Goal: Task Accomplishment & Management: Use online tool/utility

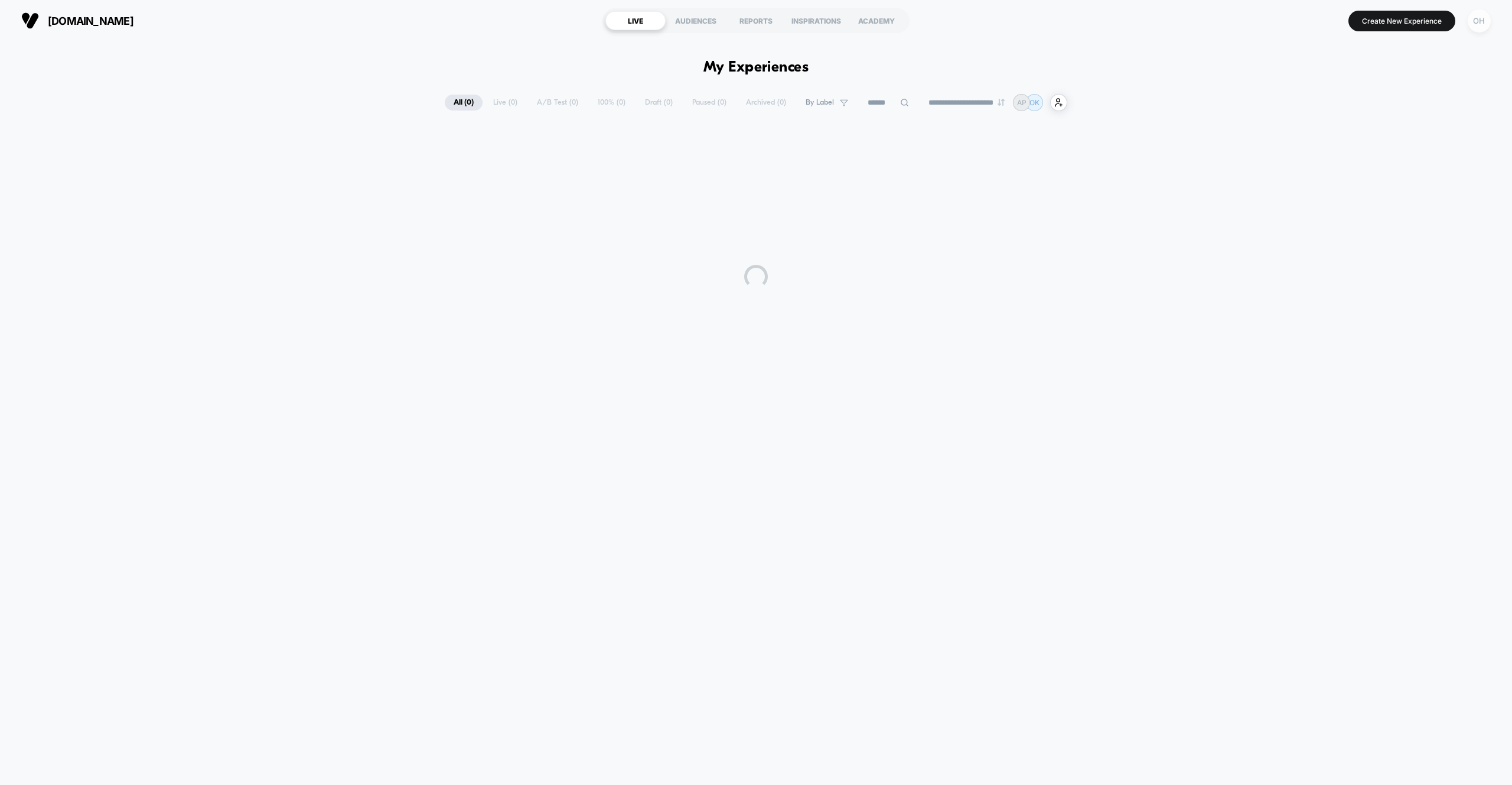
click at [1472, 26] on div "OH" at bounding box center [1479, 21] width 23 height 23
click at [1377, 107] on span "Connected Stores" at bounding box center [1408, 102] width 141 height 10
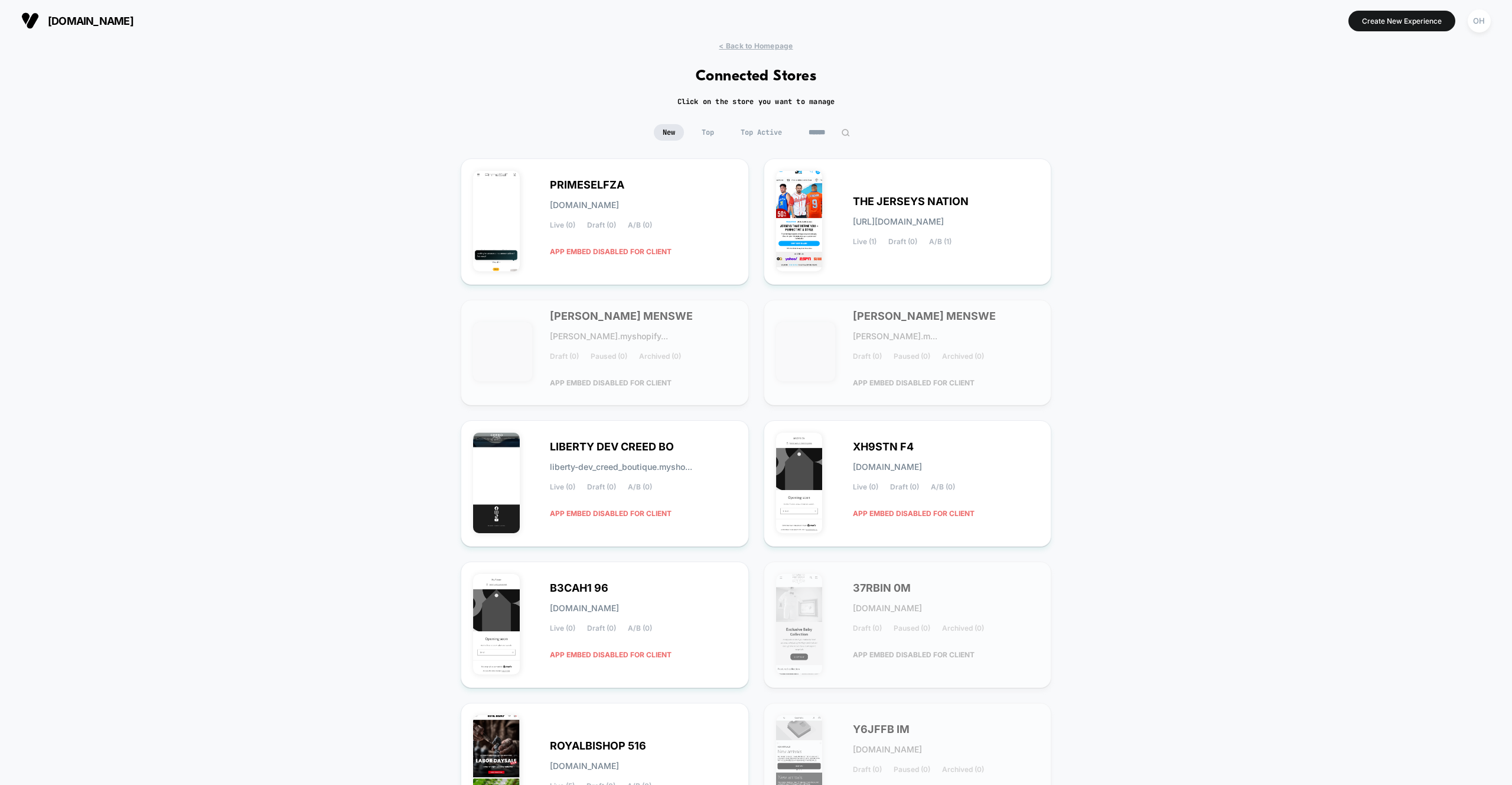
click at [838, 137] on input at bounding box center [829, 132] width 59 height 16
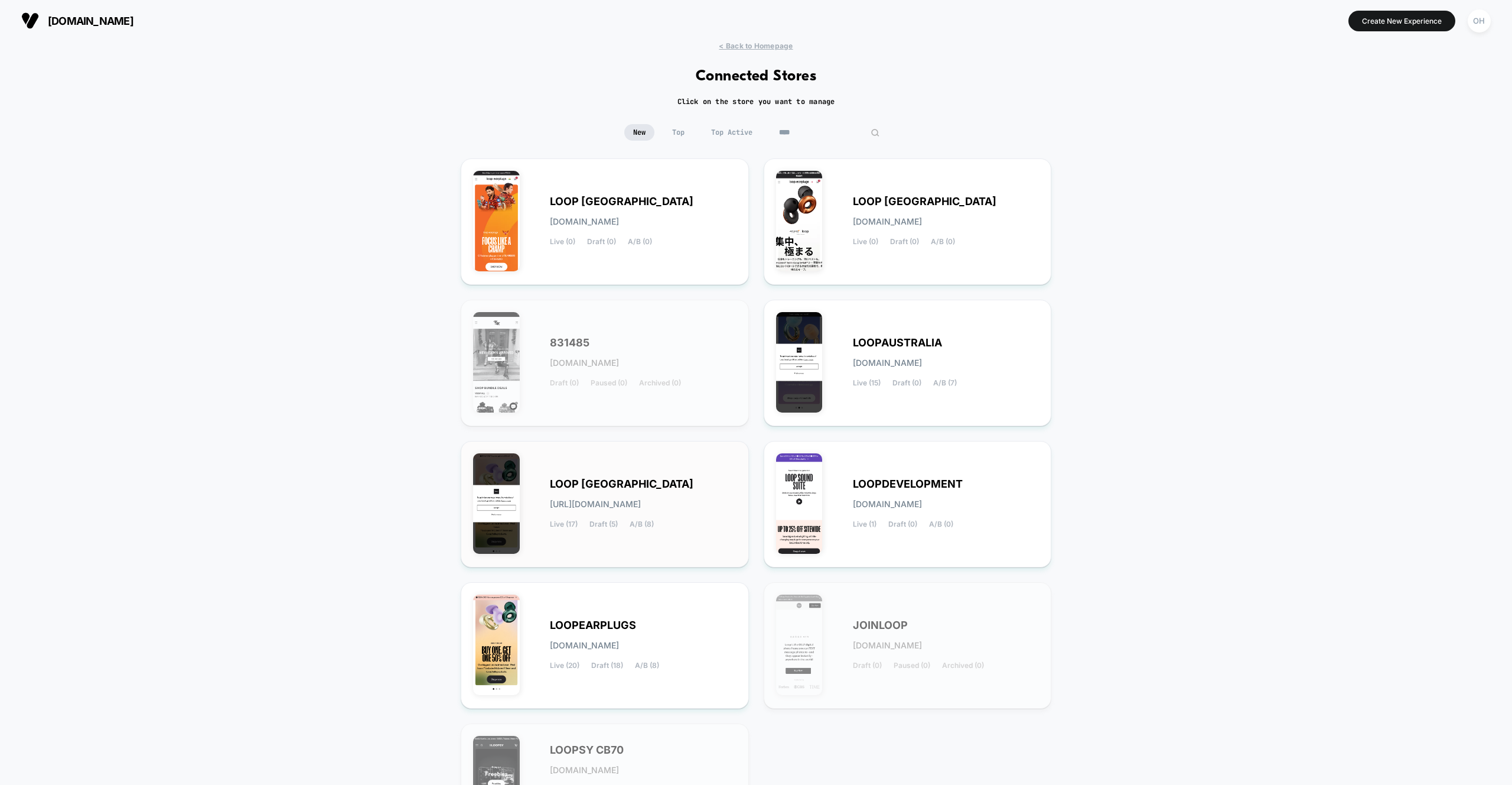
type input "****"
click at [695, 520] on div "LOOP UNITED STATES loop-united_states.myshopify.com Live (17) Draft (5) A/B (8)" at bounding box center [643, 504] width 186 height 49
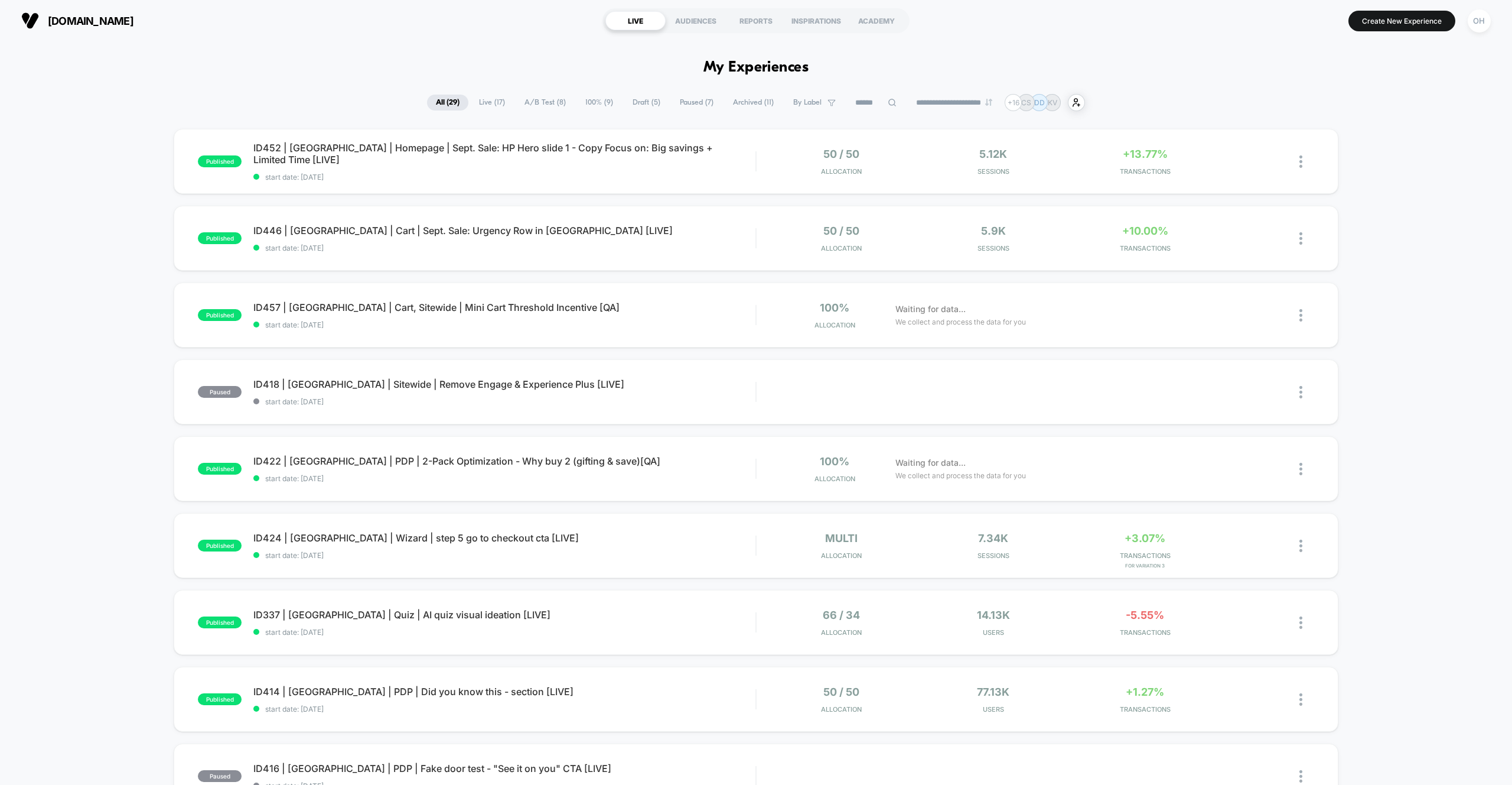
click at [593, 99] on span "100% ( 9 )" at bounding box center [599, 102] width 46 height 16
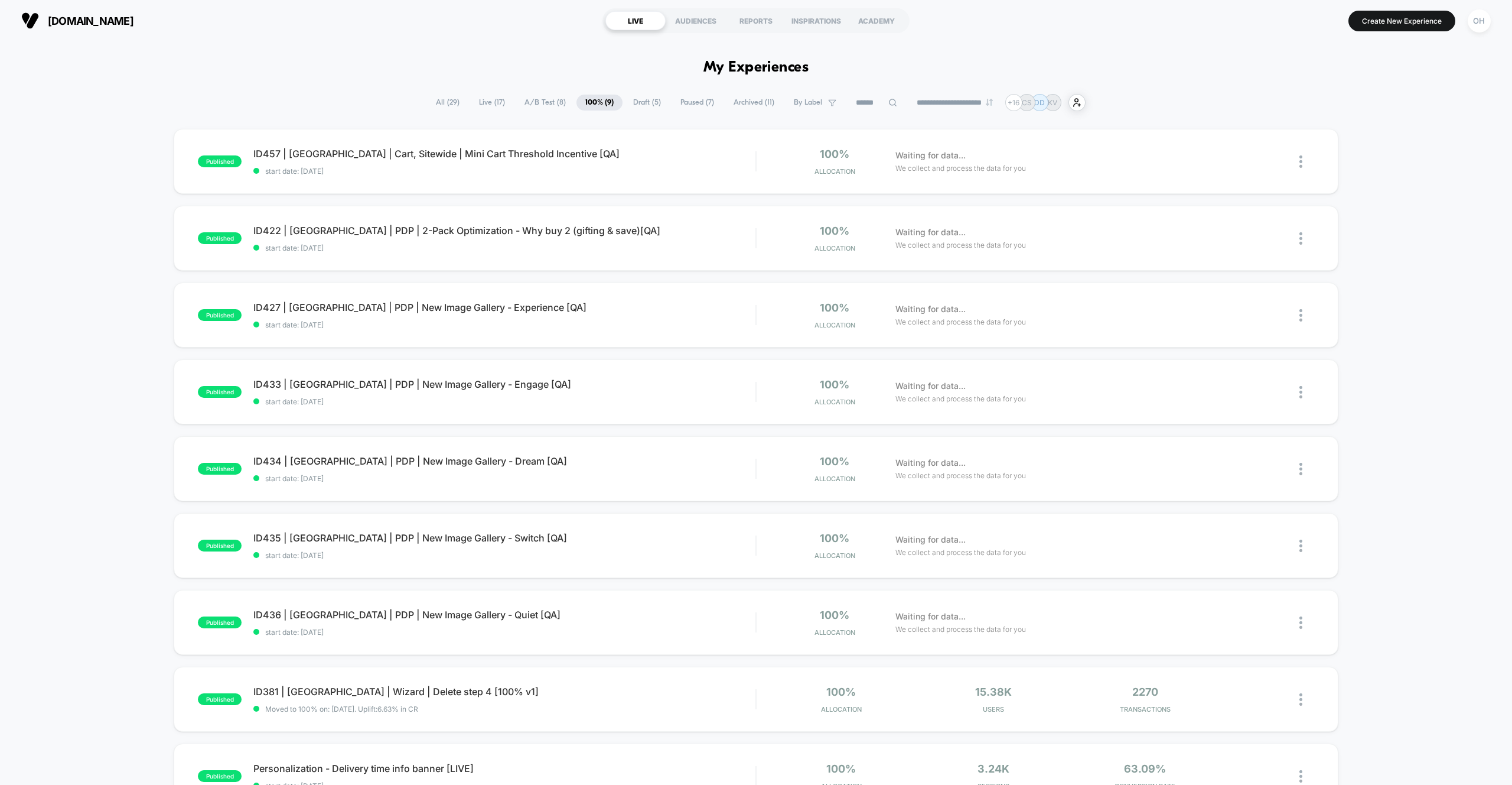
click at [641, 109] on span "Draft ( 5 )" at bounding box center [647, 102] width 46 height 16
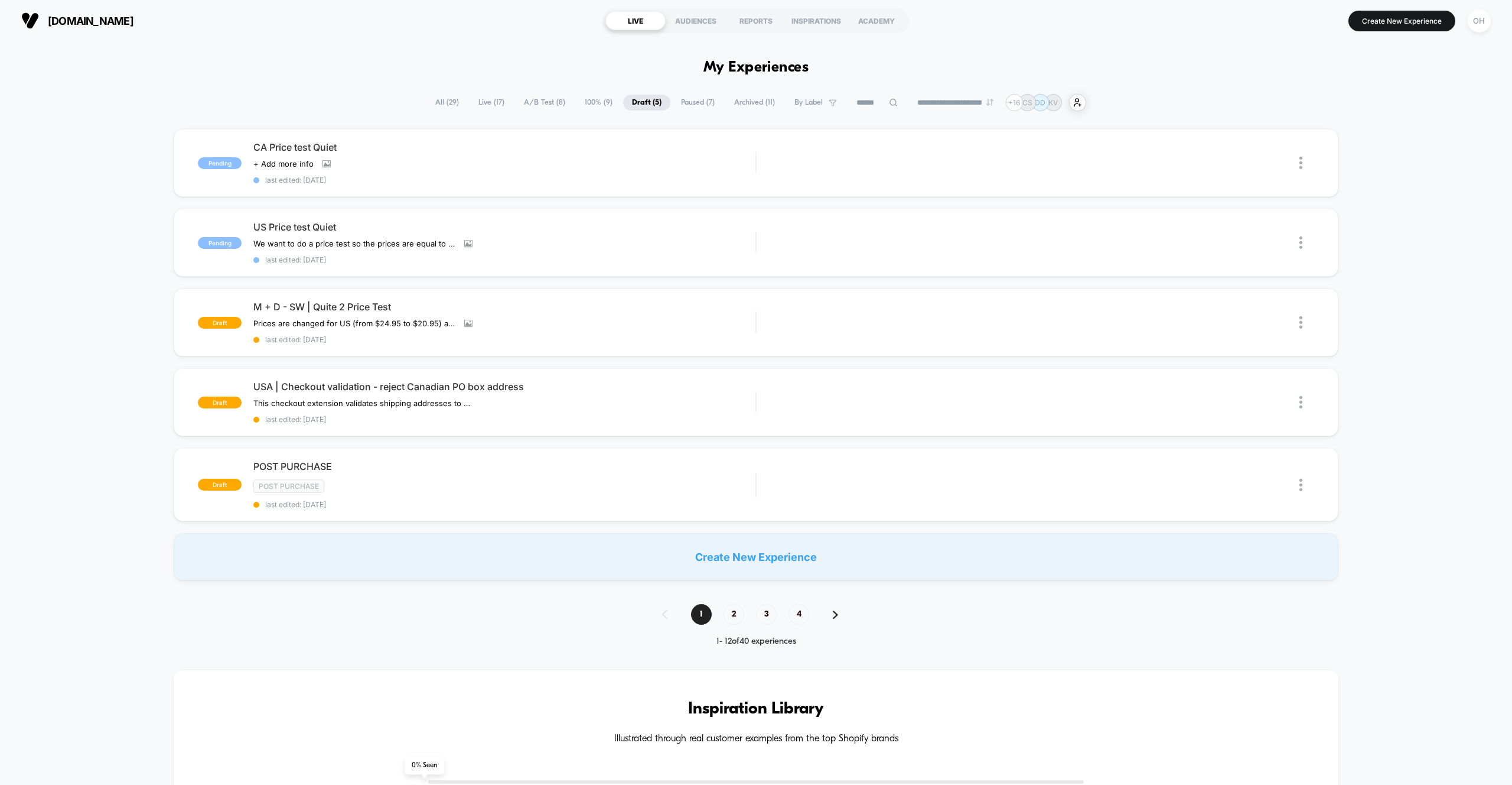
click at [446, 105] on span "All ( 29 )" at bounding box center [447, 102] width 41 height 16
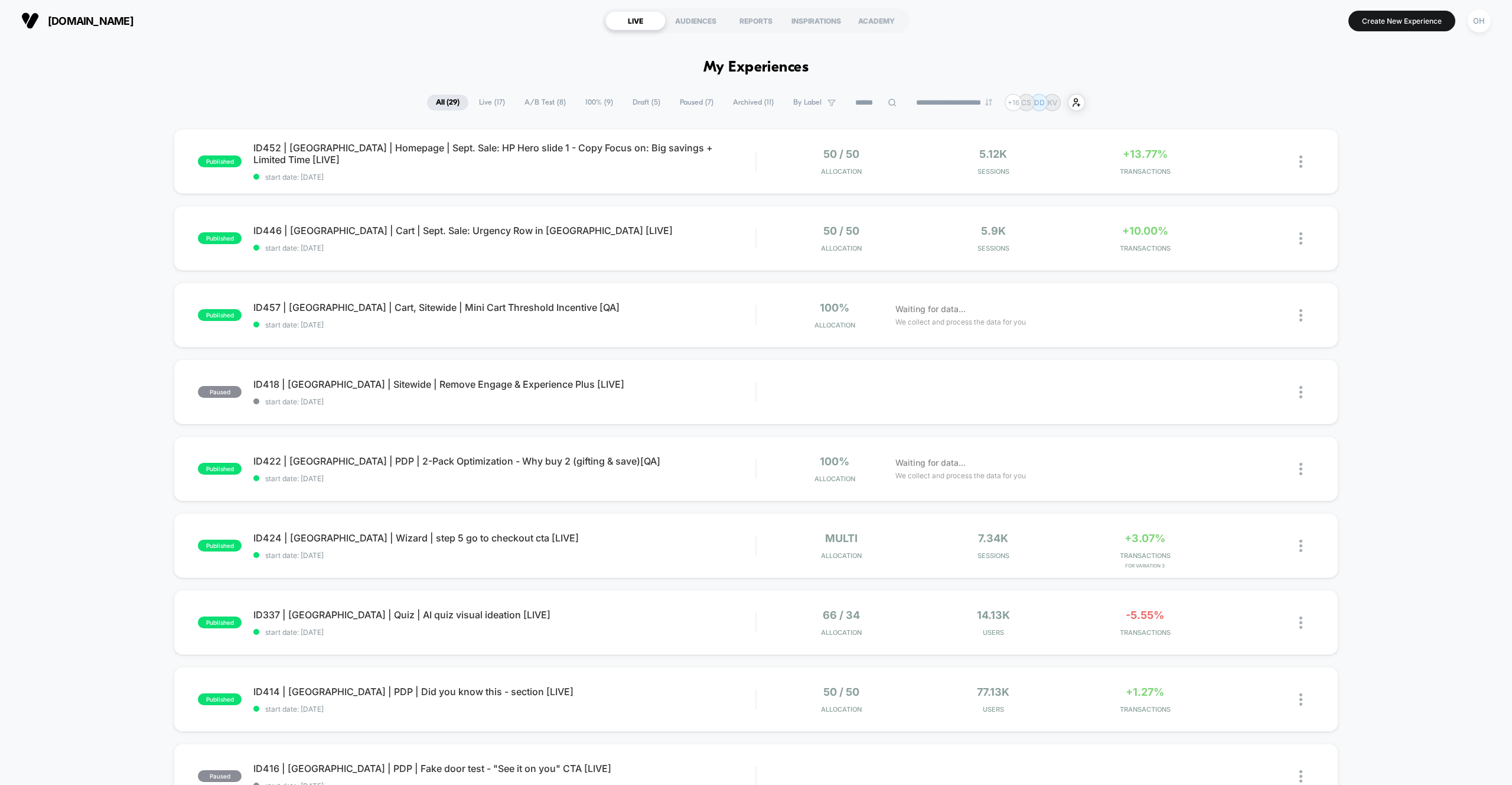
click at [1362, 98] on div "**********" at bounding box center [756, 102] width 1512 height 17
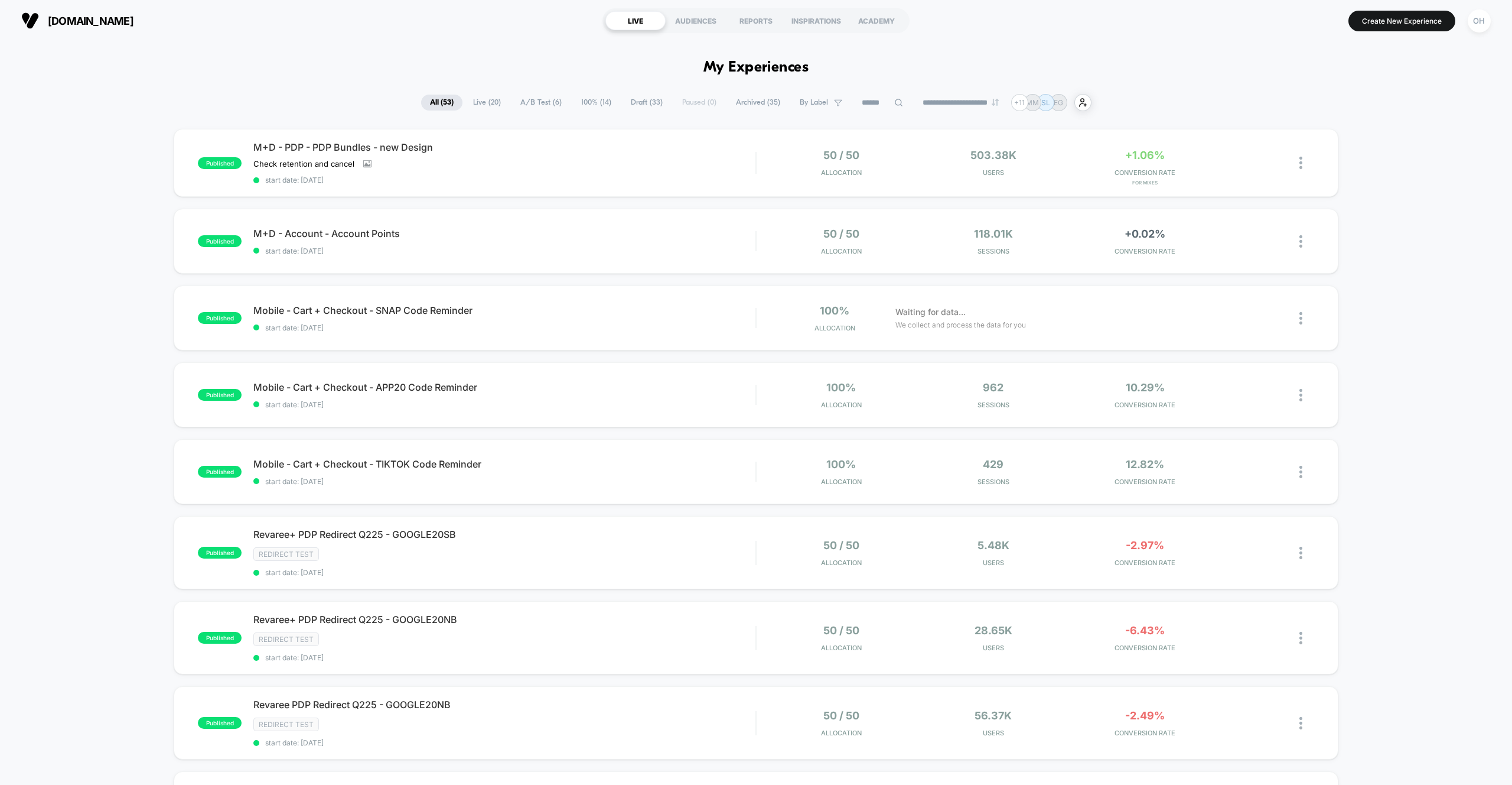
click at [609, 107] on span "100% ( 14 )" at bounding box center [596, 102] width 48 height 16
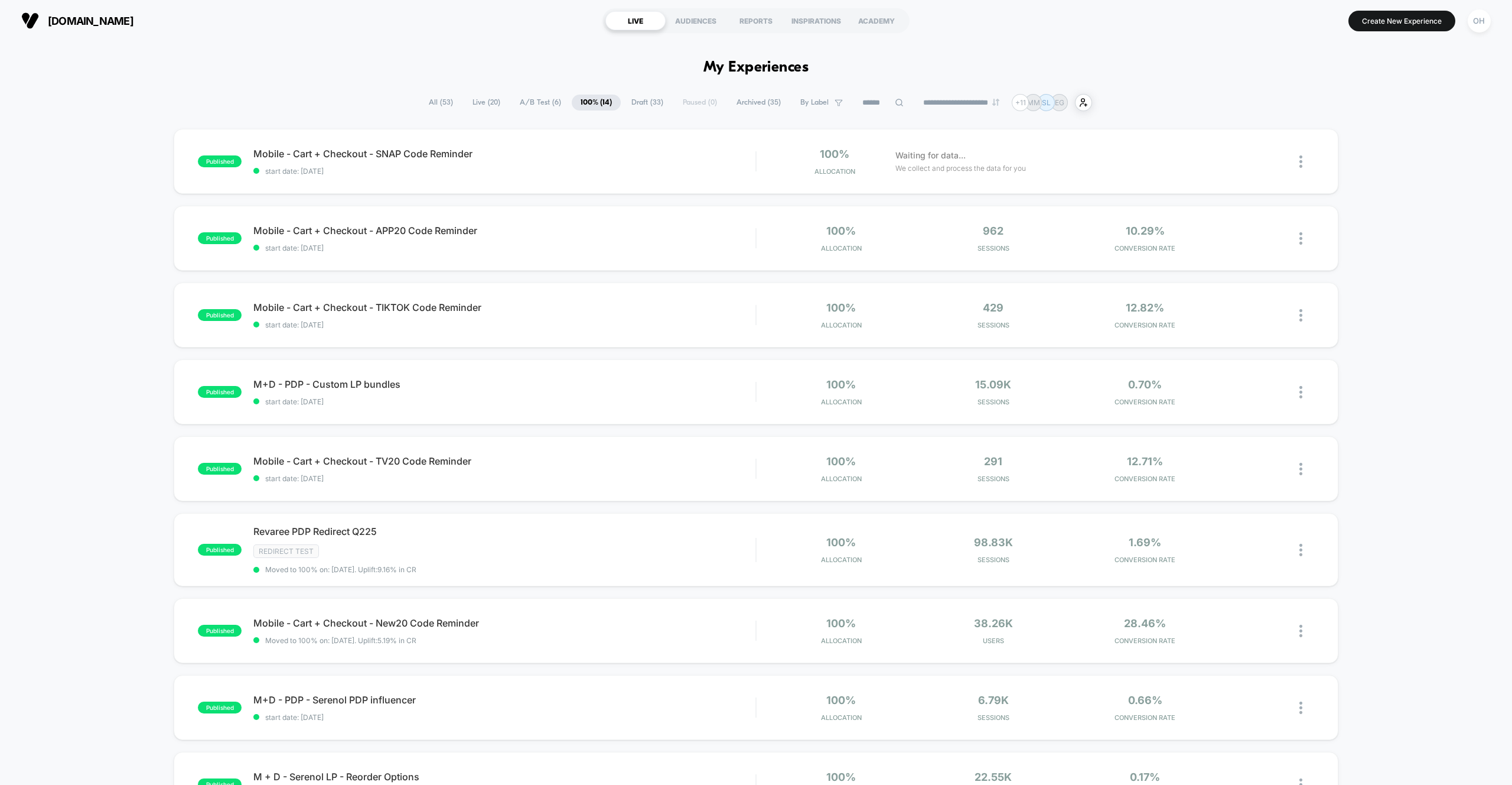
click at [613, 107] on div "**********" at bounding box center [755, 102] width 672 height 17
click at [631, 106] on span "Draft ( 33 )" at bounding box center [647, 102] width 49 height 16
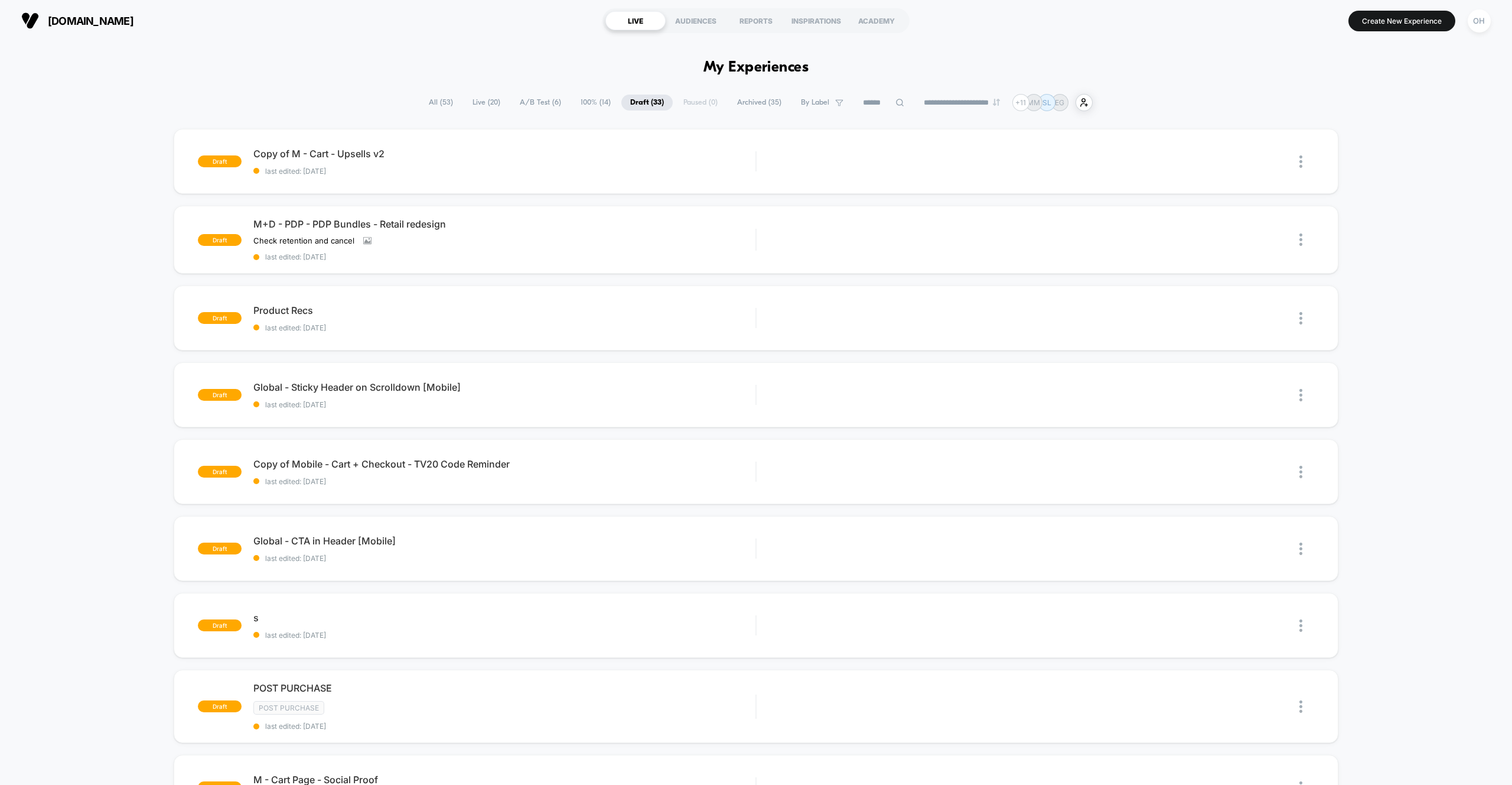
click at [433, 103] on span "All ( 53 )" at bounding box center [440, 102] width 42 height 16
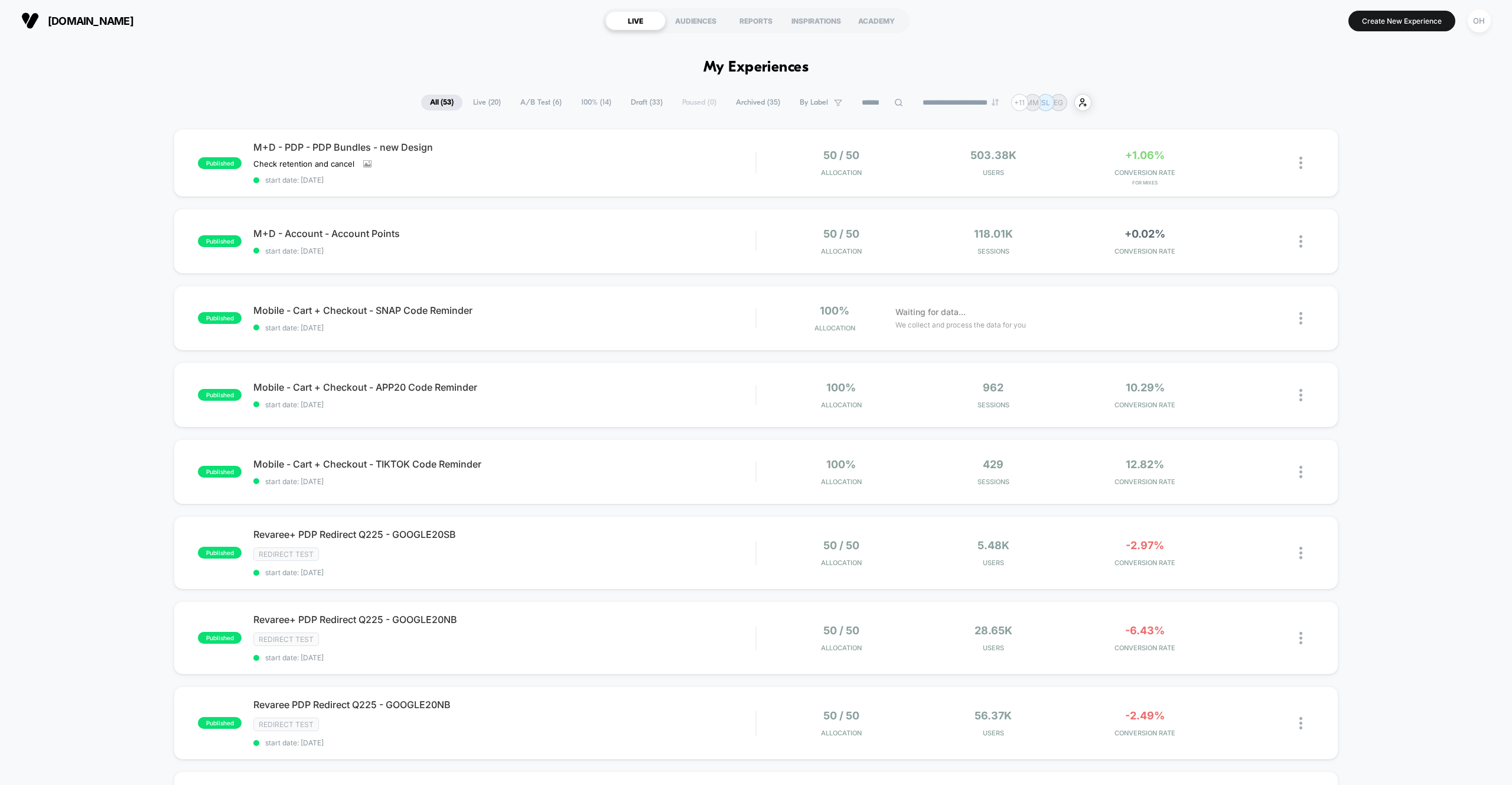
click at [655, 98] on span "Draft ( 33 )" at bounding box center [646, 102] width 49 height 16
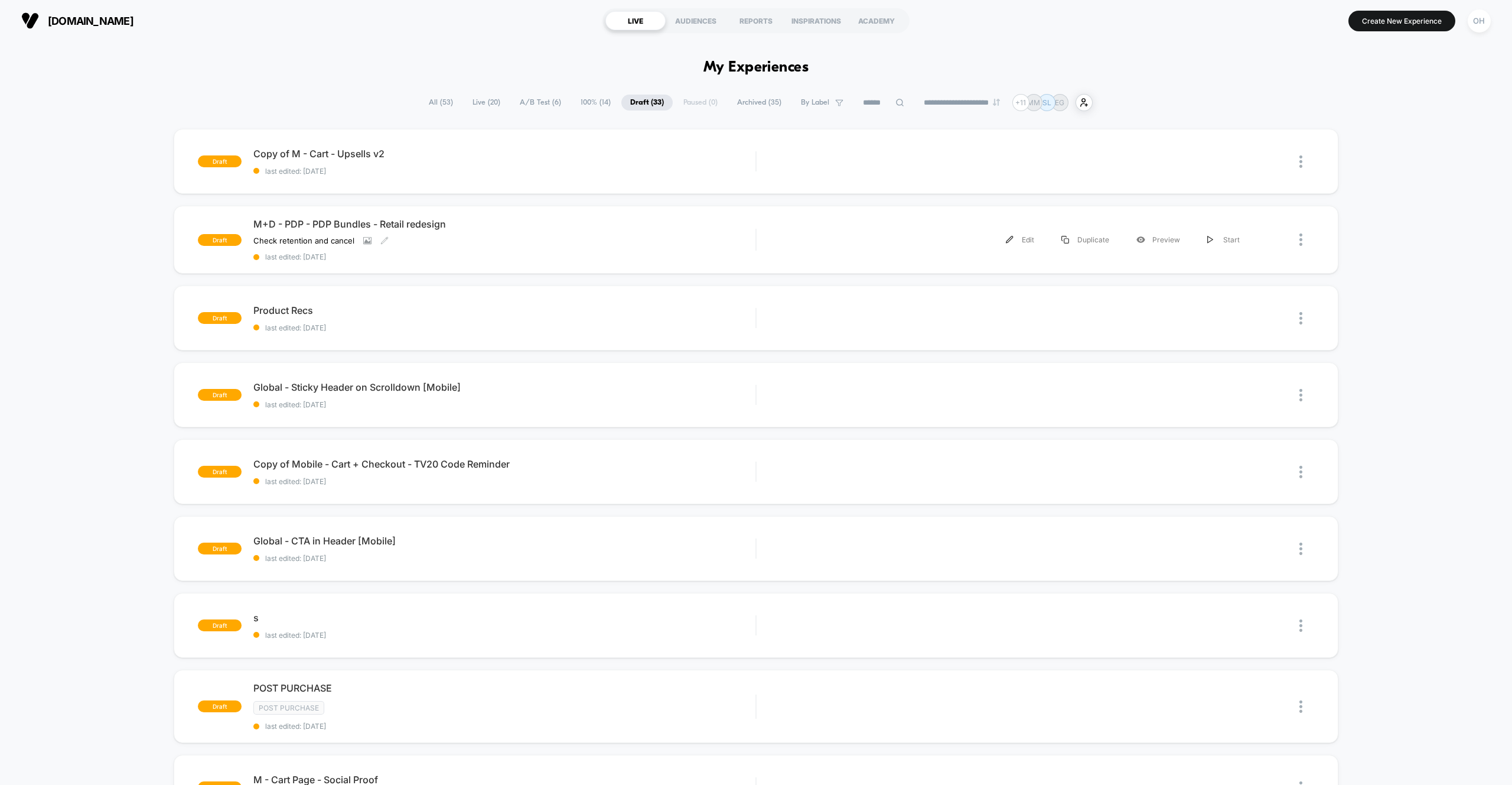
click at [637, 240] on div "M+D - PDP - PDP Bundles - Retail redesign Check retention and cancel Click to v…" at bounding box center [504, 240] width 502 height 43
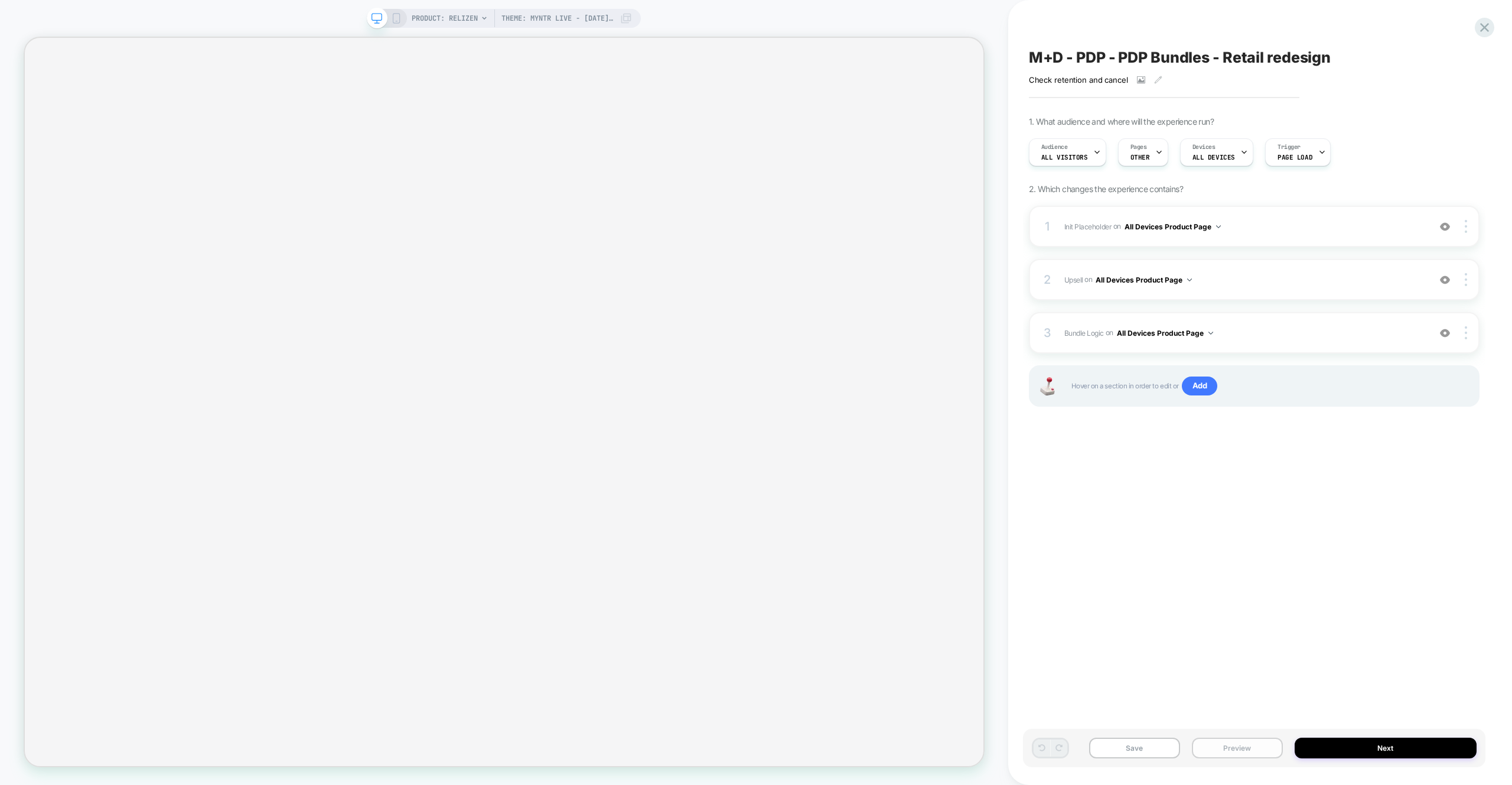
click at [1203, 745] on button "Preview" at bounding box center [1237, 748] width 91 height 21
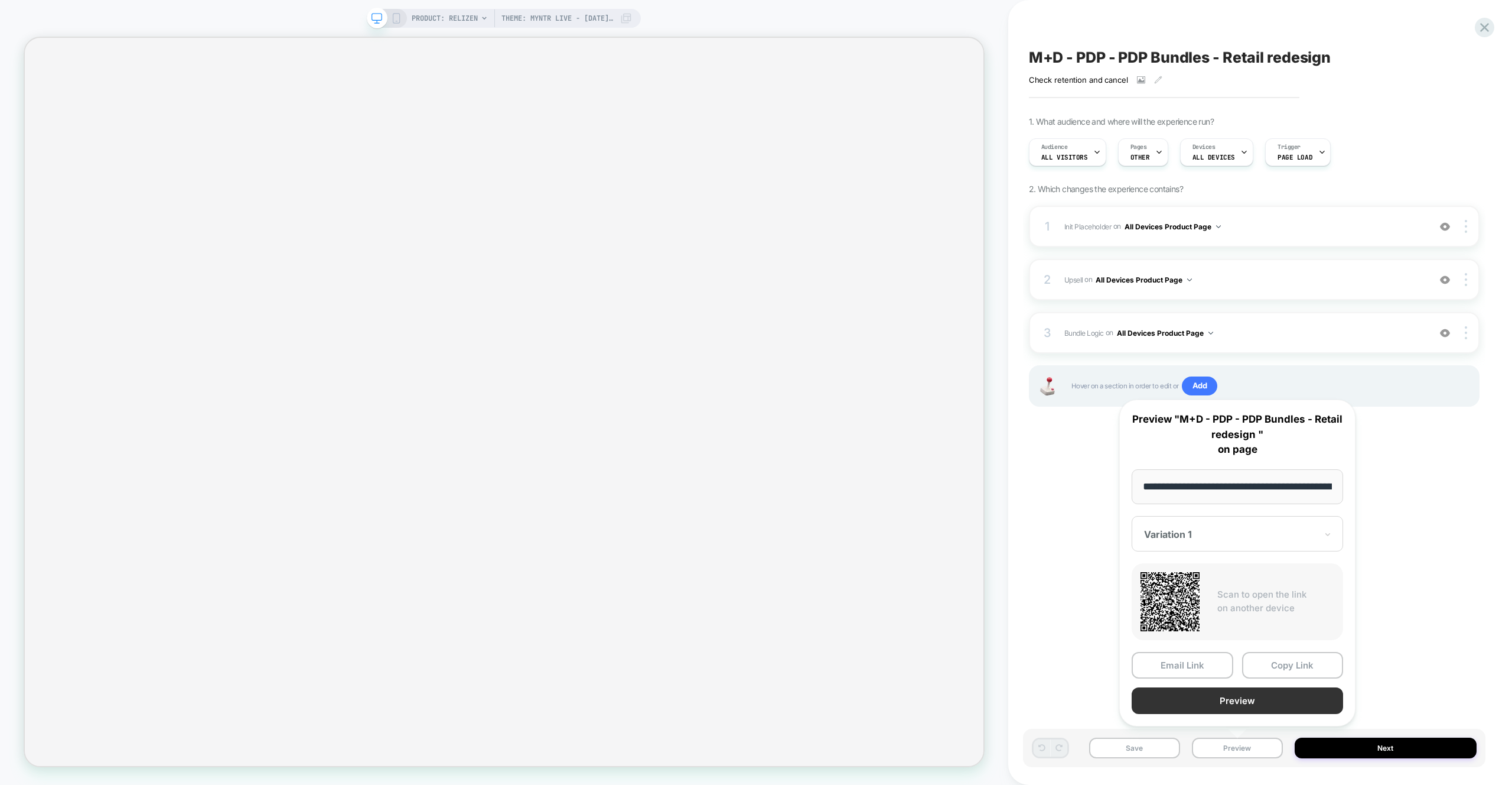
click at [1217, 701] on button "Preview" at bounding box center [1237, 701] width 211 height 27
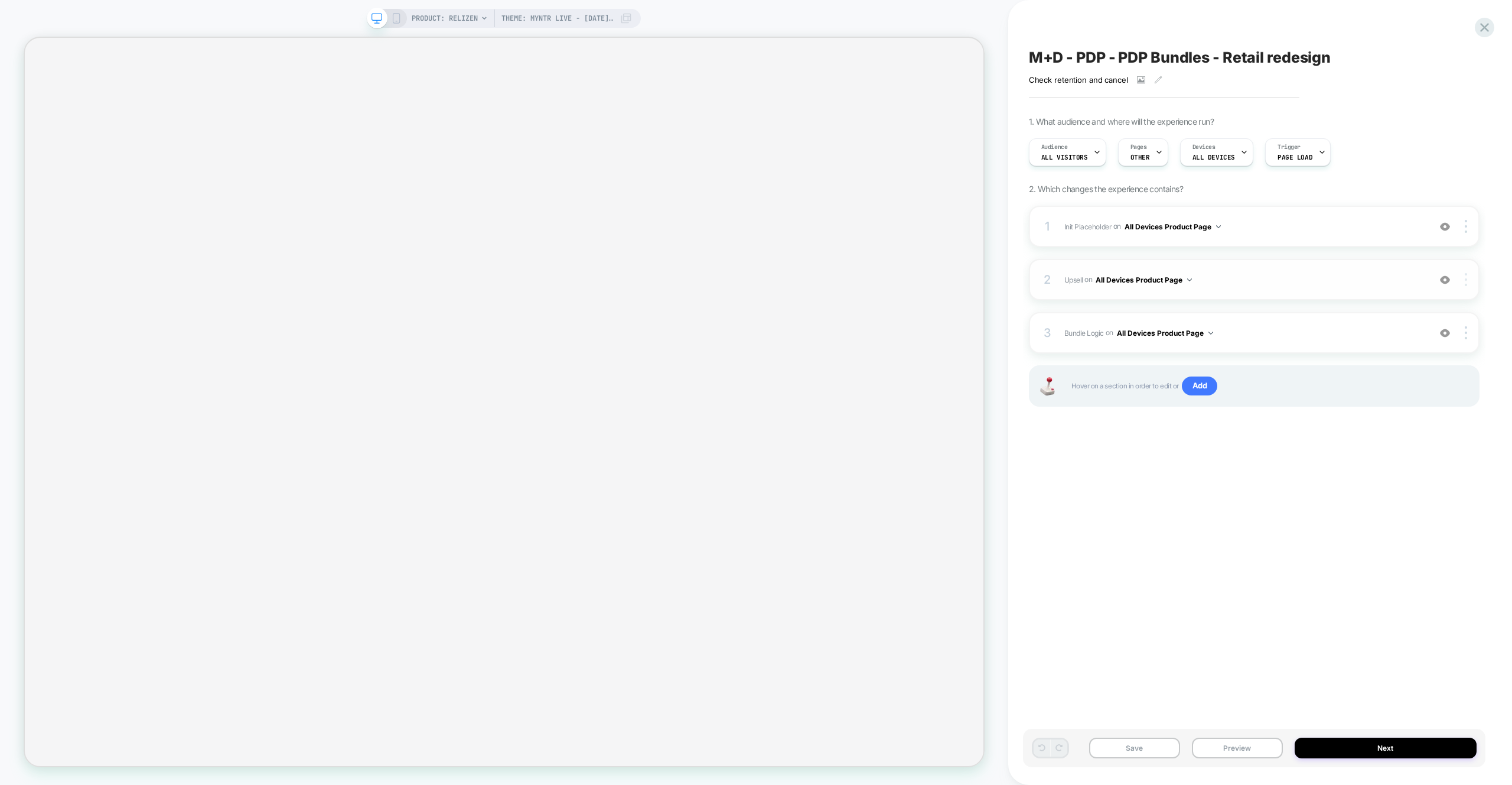
click at [1462, 273] on div at bounding box center [1467, 279] width 23 height 13
click at [1424, 301] on div "Copy Widget Id" at bounding box center [1396, 296] width 105 height 32
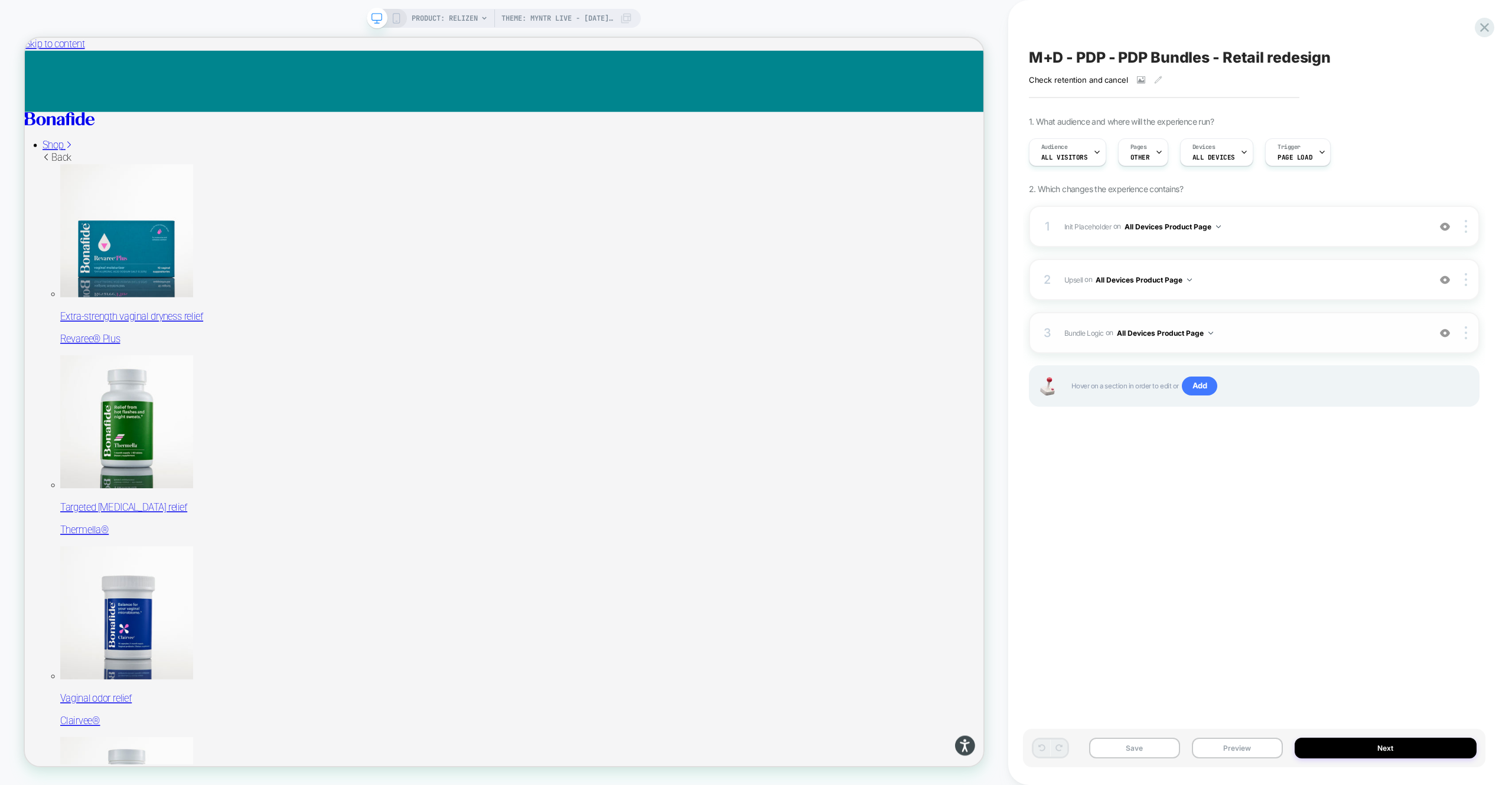
click at [1262, 329] on span "Bundle Logic Adding Code Block AFTER #_loomi_addon_1730816661410_dup1733266993_…" at bounding box center [1243, 333] width 359 height 15
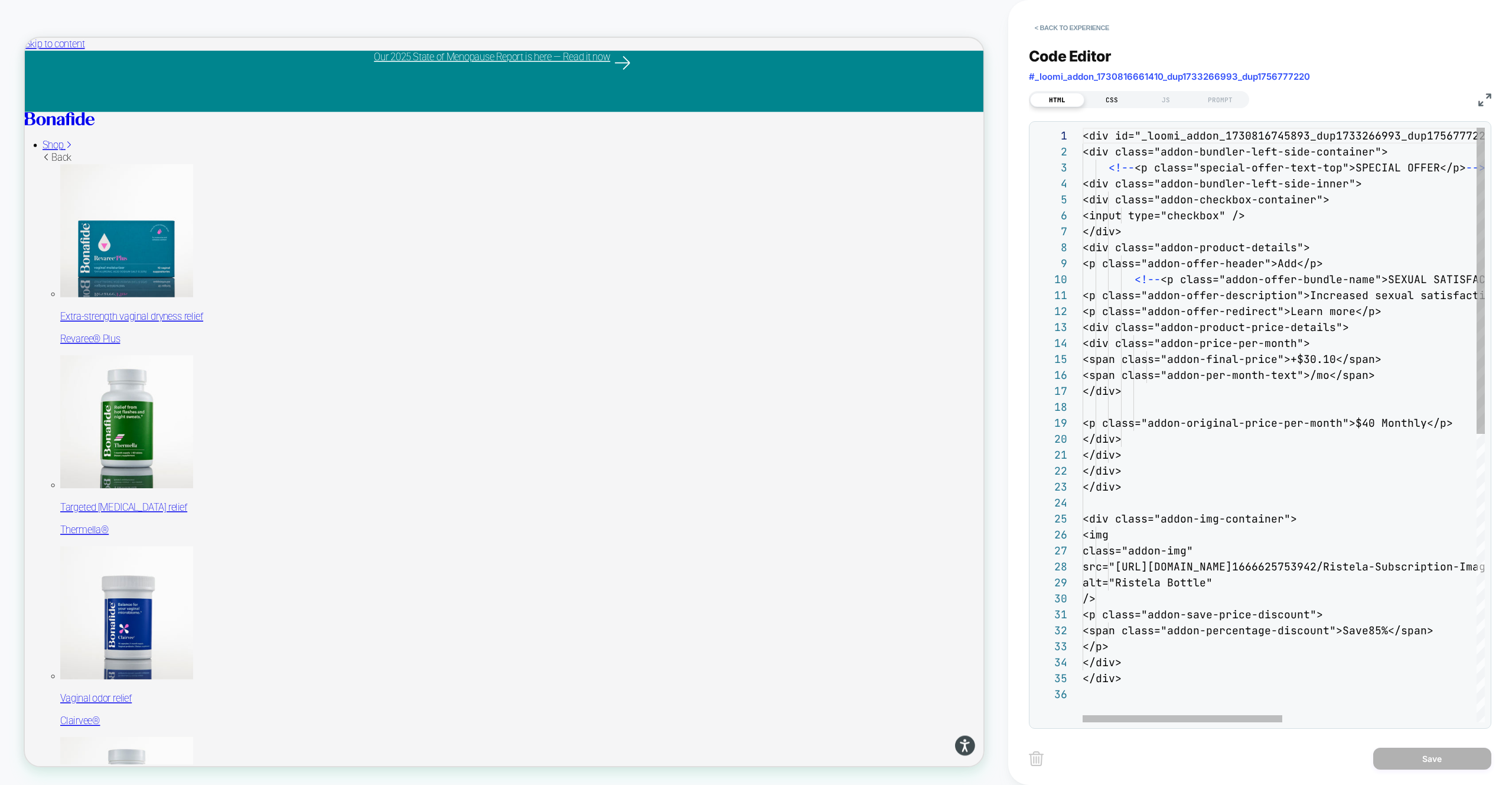
scroll to position [160, 0]
click at [1140, 94] on div "JS" at bounding box center [1165, 99] width 54 height 14
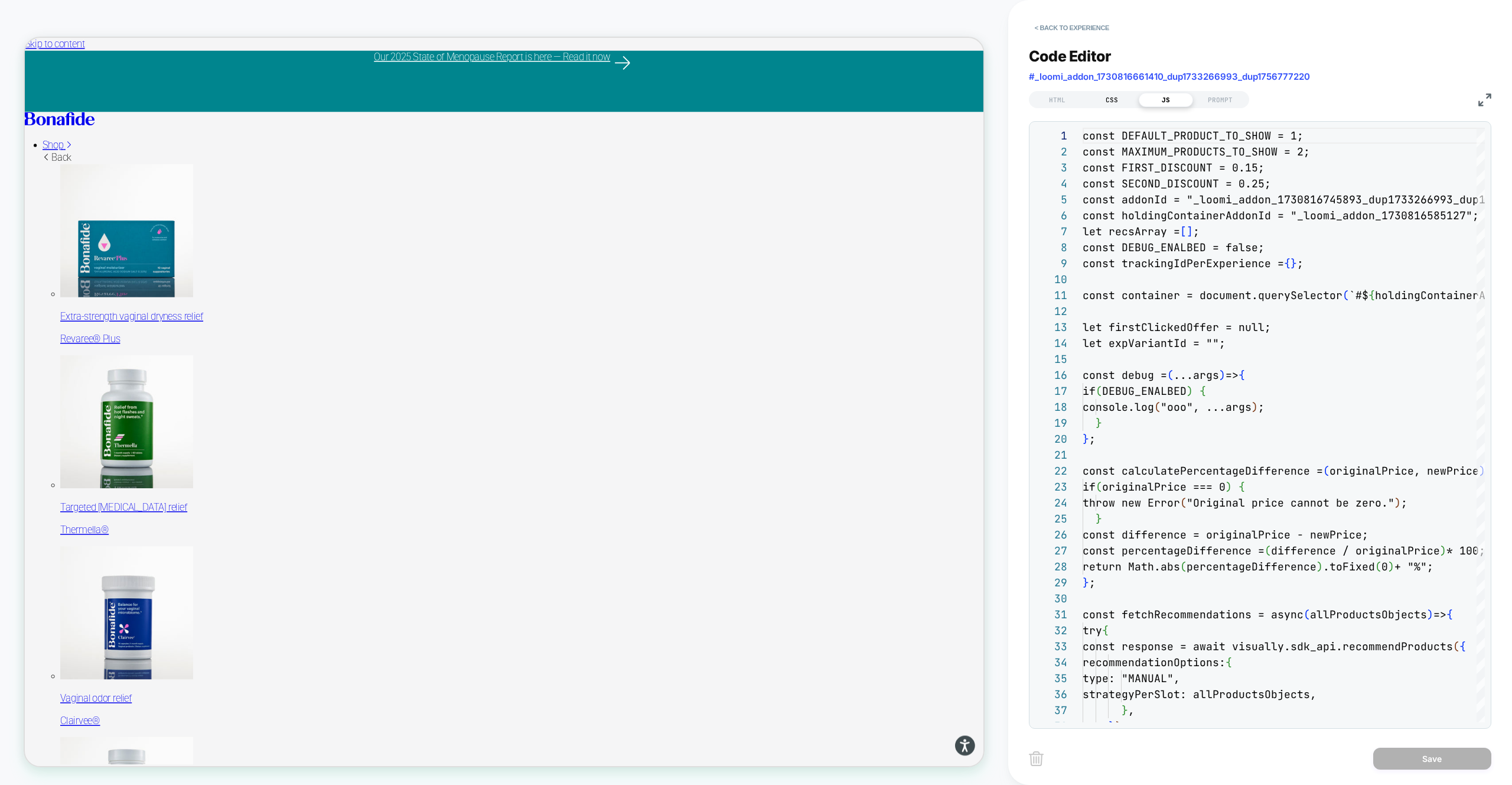
click at [1124, 98] on div "CSS" at bounding box center [1111, 99] width 54 height 14
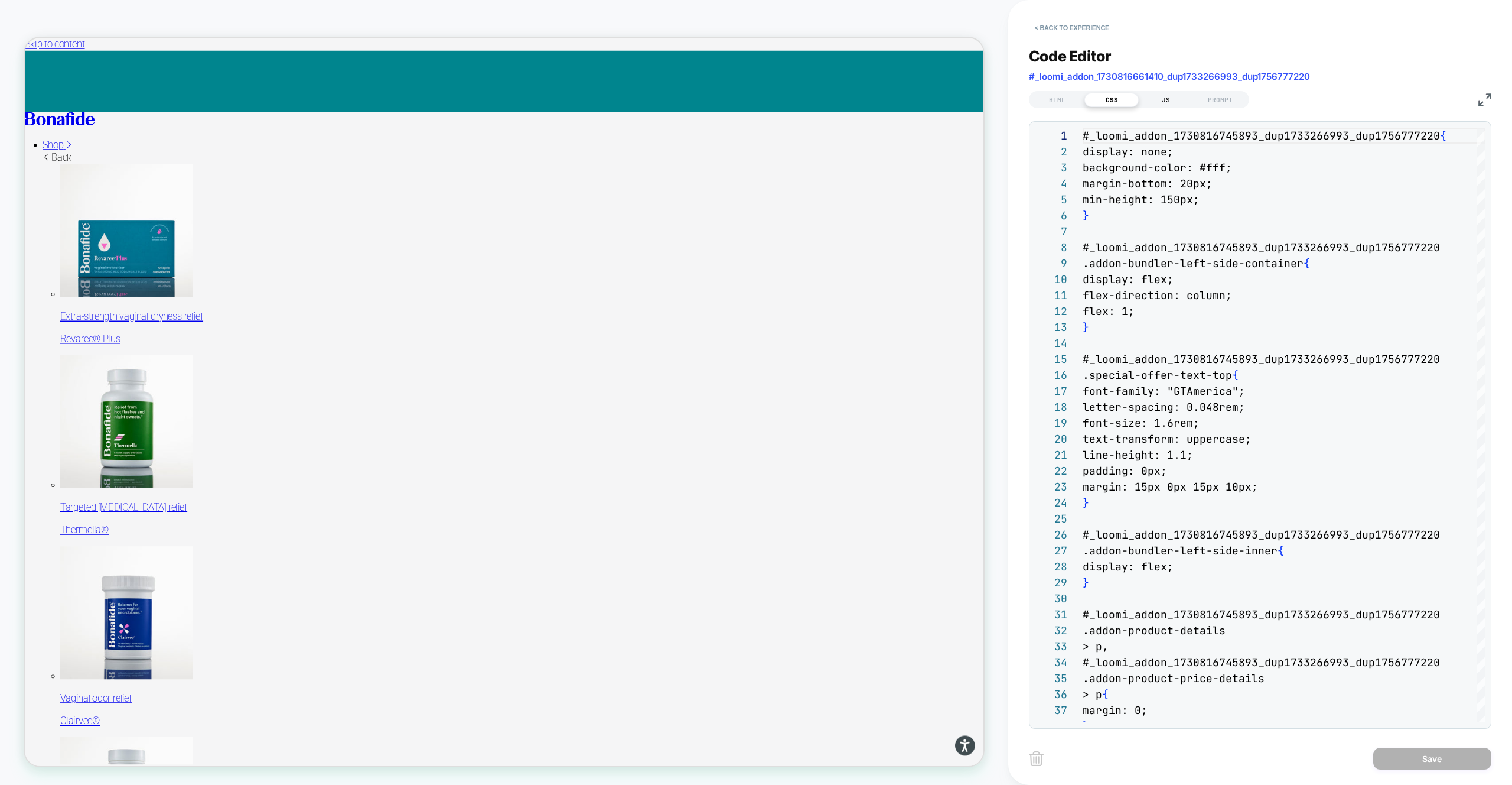
click at [1154, 98] on div "JS" at bounding box center [1165, 99] width 54 height 14
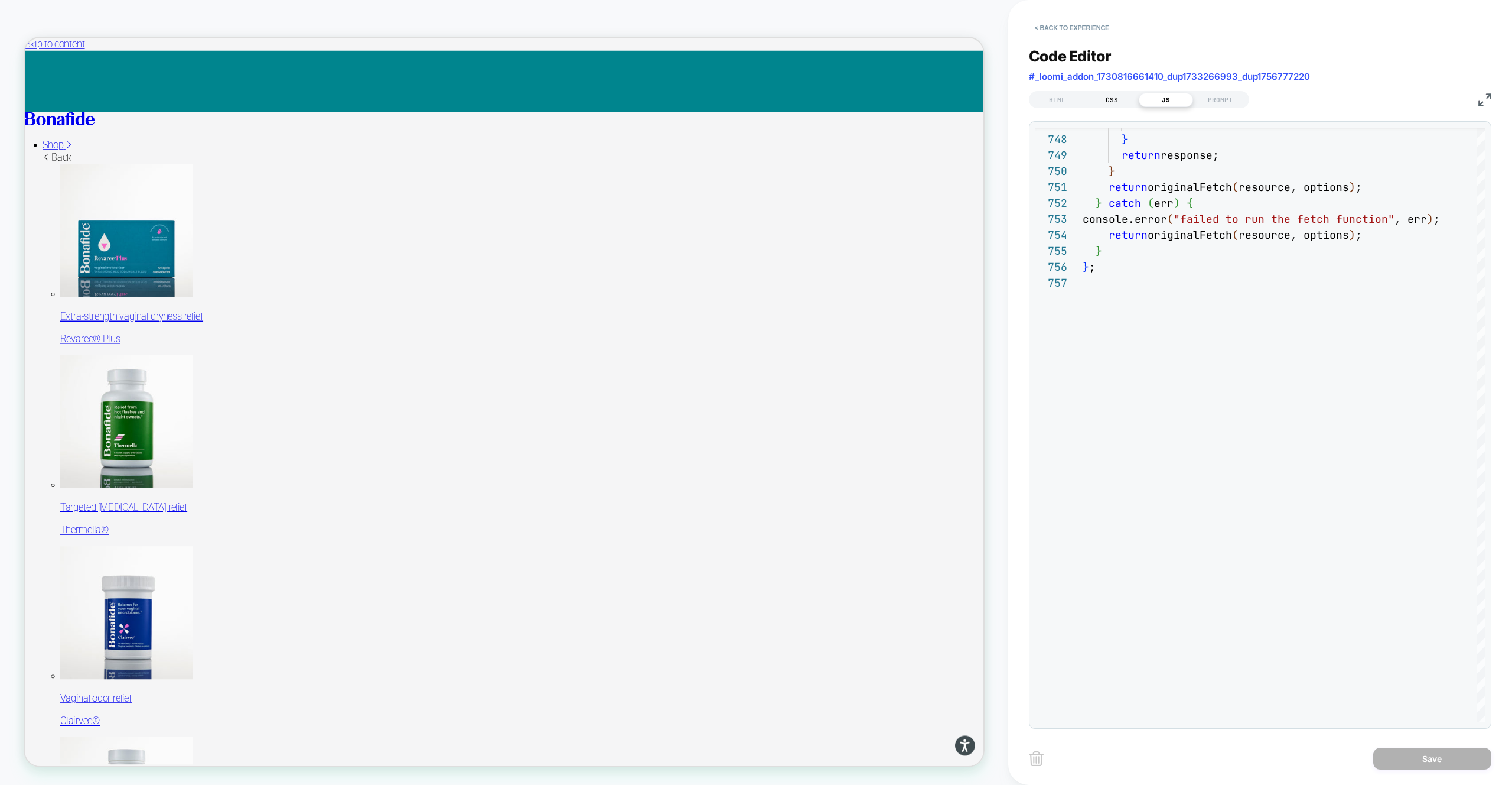
click at [1120, 95] on div "CSS" at bounding box center [1111, 99] width 54 height 14
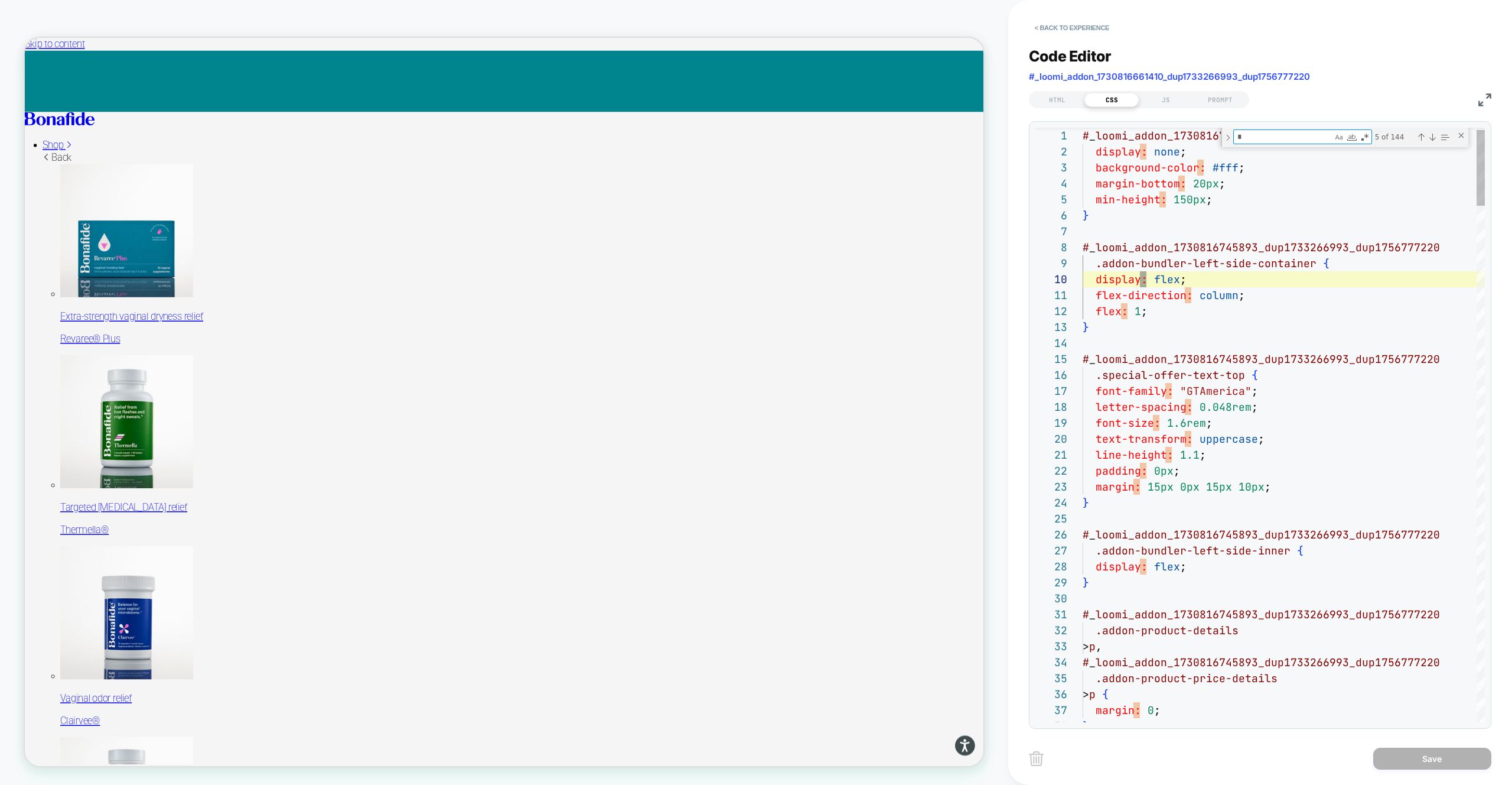
scroll to position [64, 64]
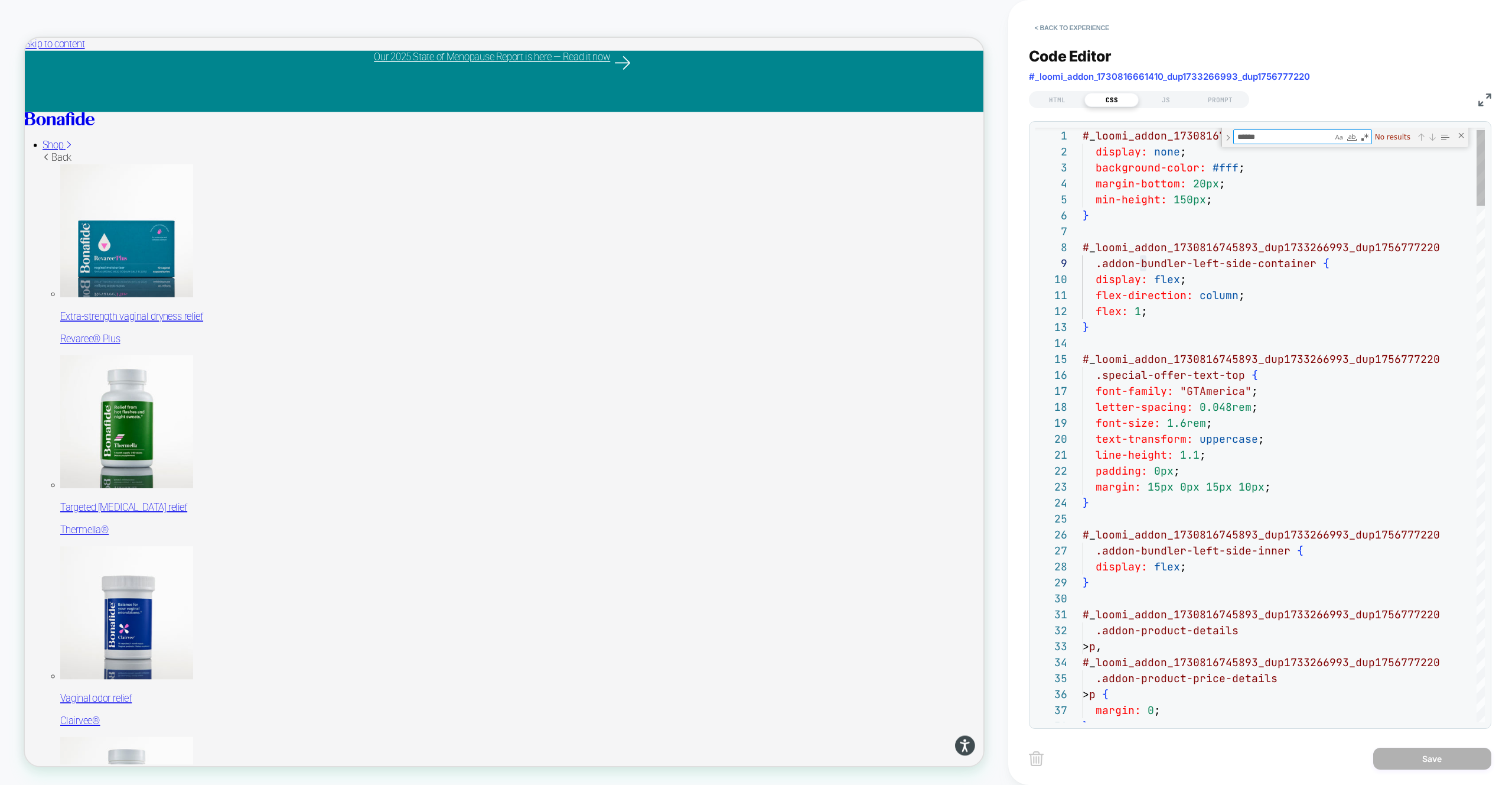
type textarea "*****"
click at [1077, 48] on span "Code Editor" at bounding box center [1070, 56] width 83 height 18
click at [1067, 27] on button "< Back to experience" at bounding box center [1072, 27] width 87 height 19
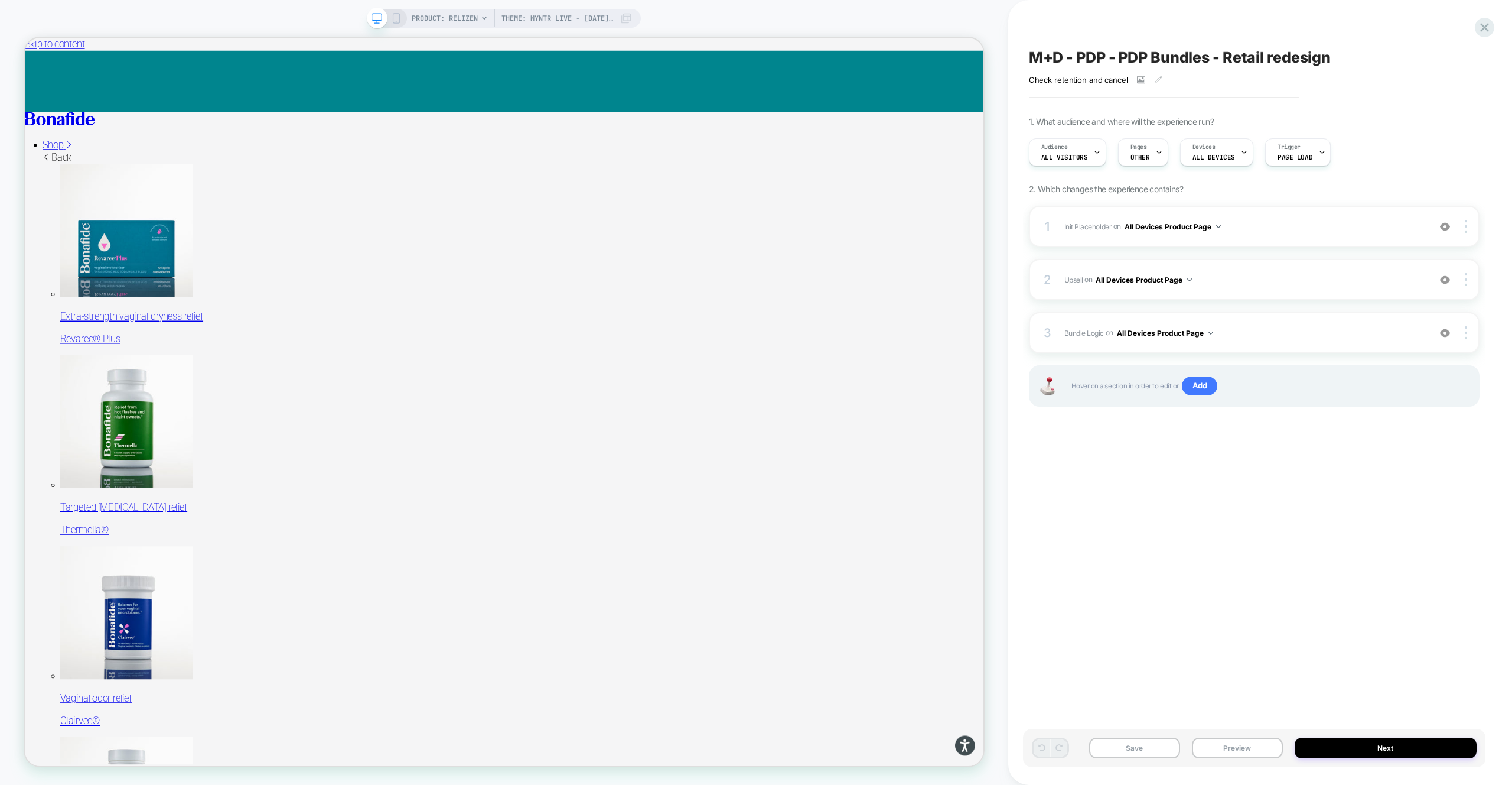
click at [1245, 288] on div "2 Upsell Adding Product List AFTER #vsly-bundle-creator on All Devices Product …" at bounding box center [1254, 280] width 451 height 41
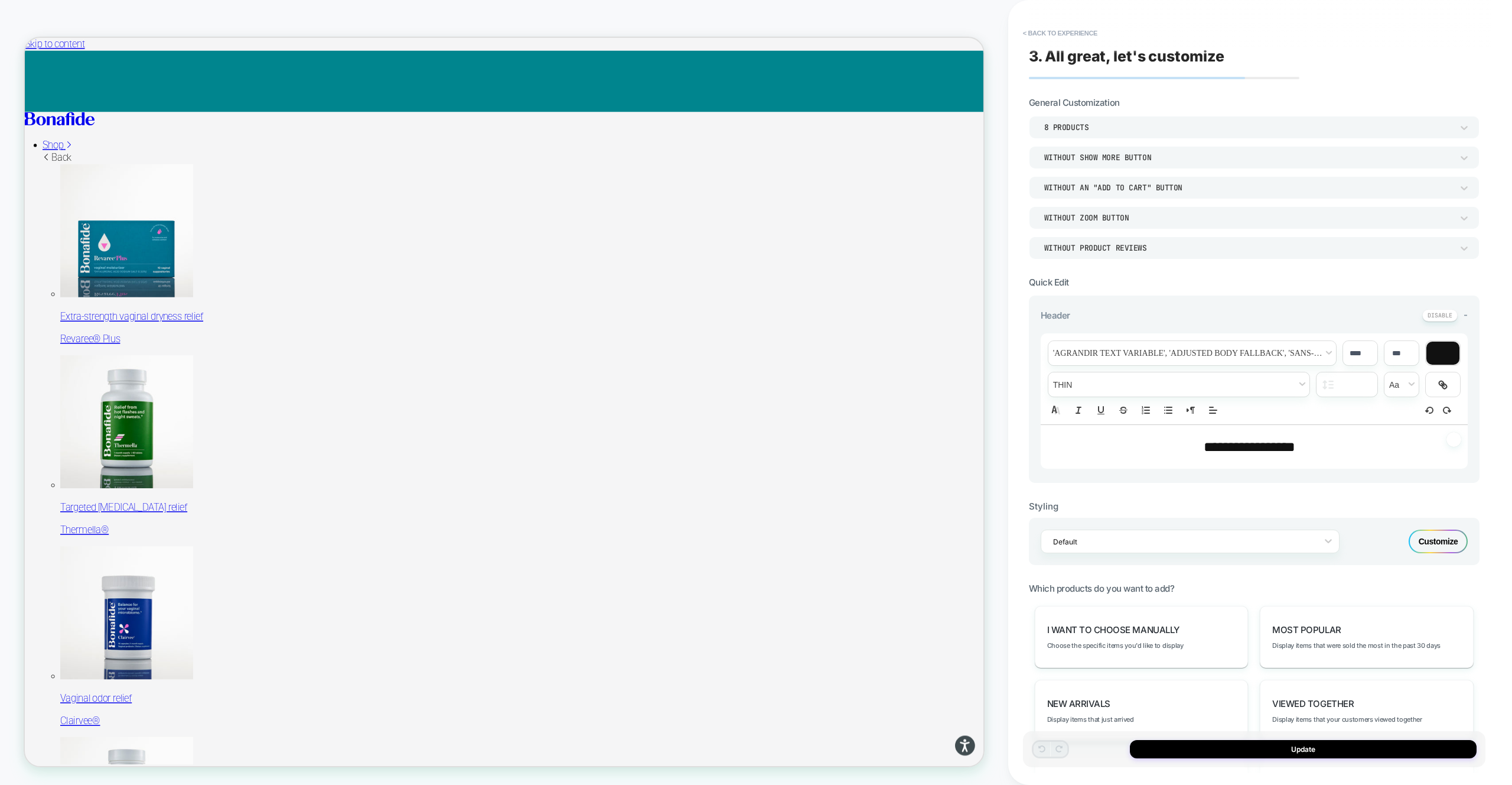
scroll to position [112, 0]
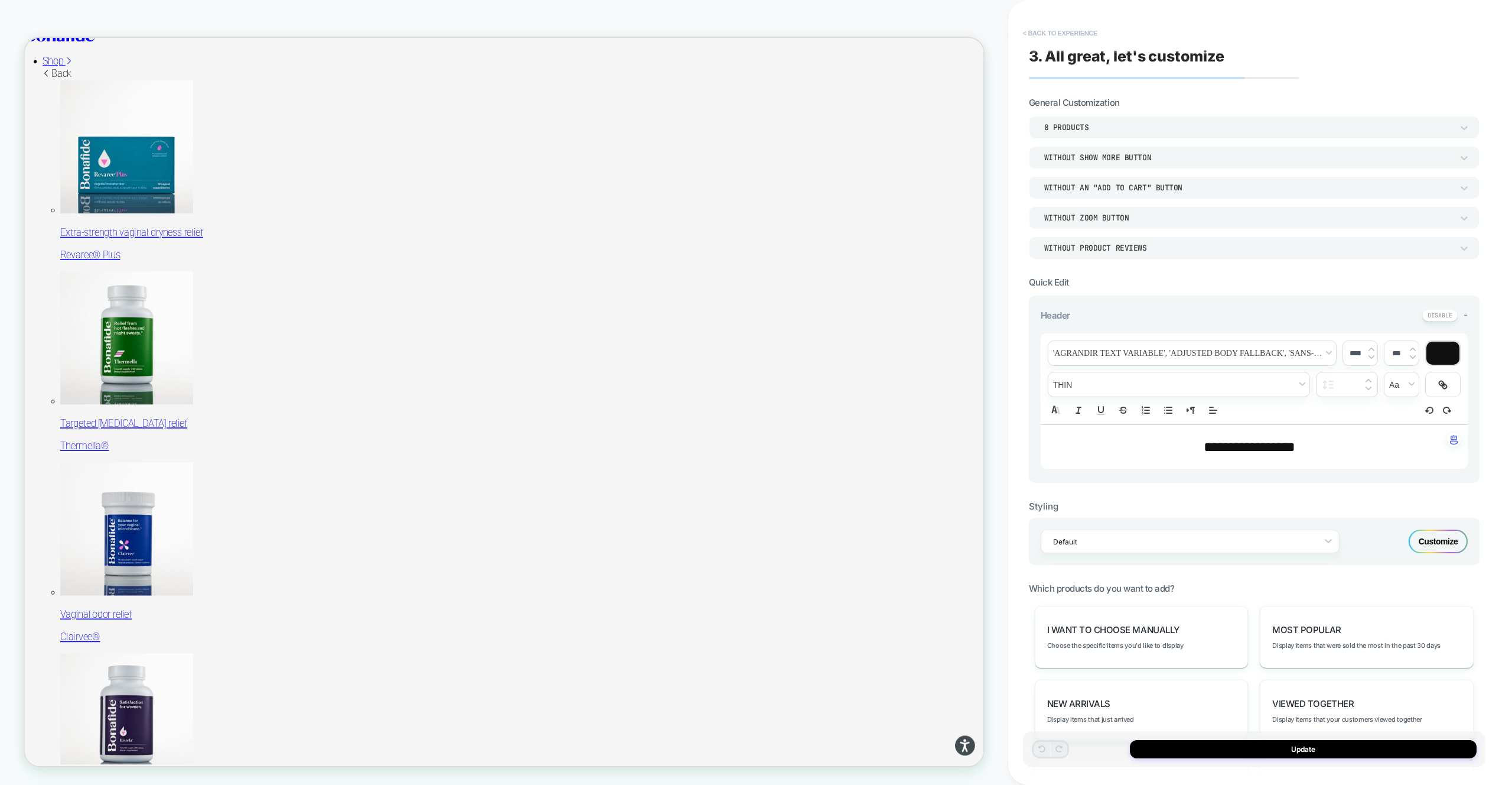
drag, startPoint x: 1055, startPoint y: 33, endPoint x: 1061, endPoint y: 38, distance: 7.8
click at [1055, 33] on button "< Back to experience" at bounding box center [1061, 33] width 87 height 19
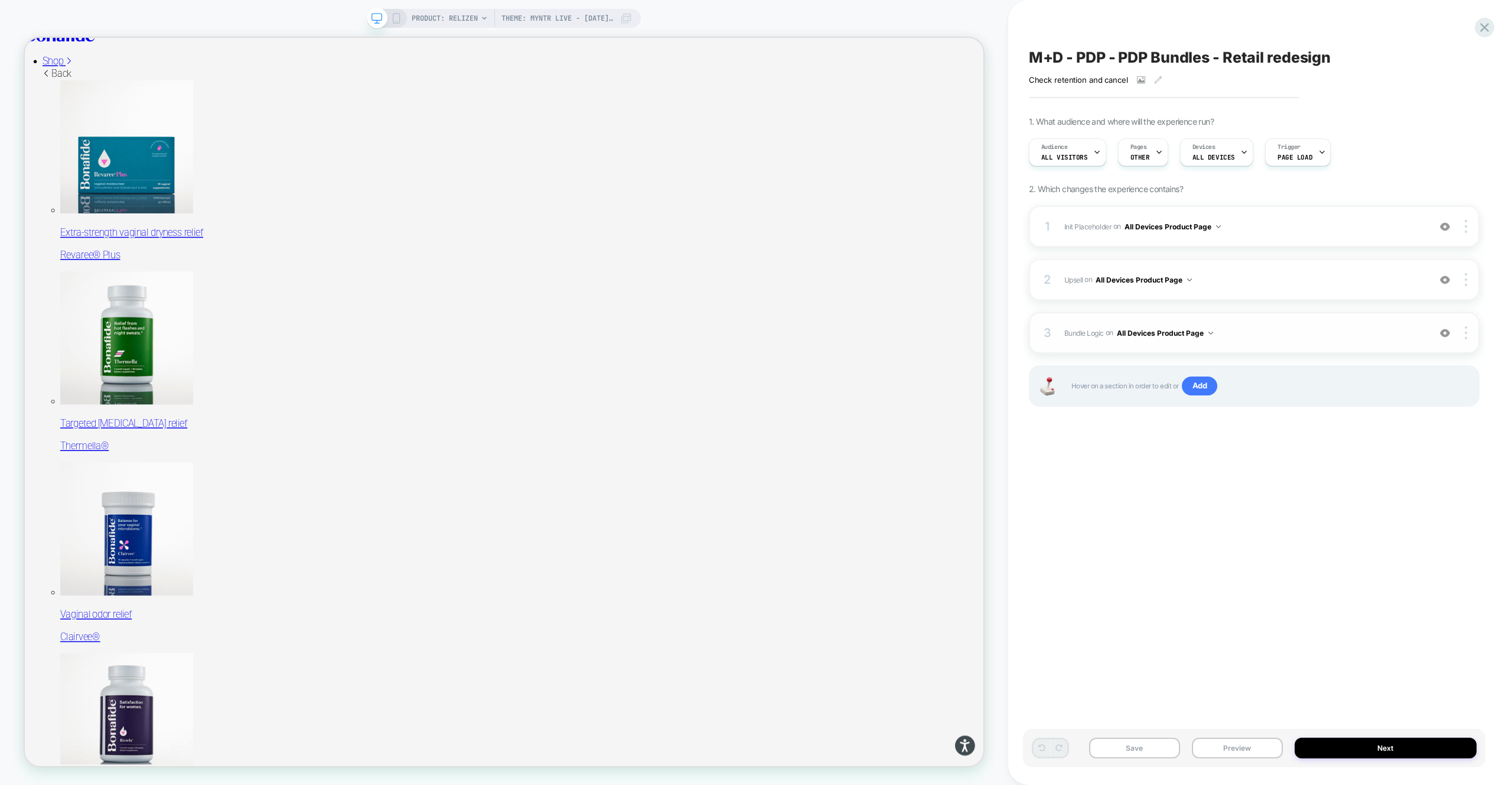
click at [1317, 332] on span "Bundle Logic Adding Code Block AFTER #_loomi_addon_1730816661410_dup1733266993_…" at bounding box center [1243, 333] width 359 height 15
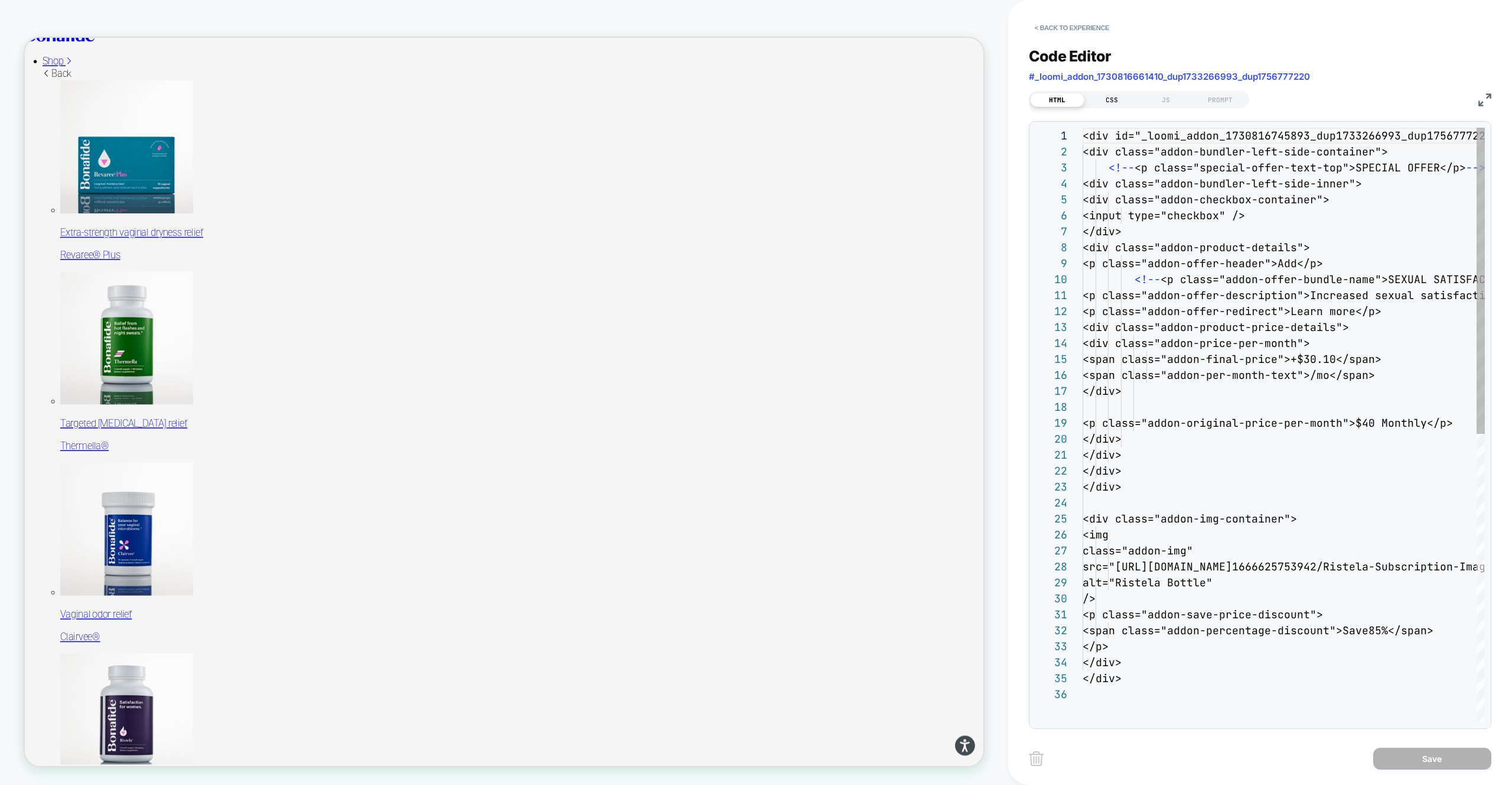
scroll to position [160, 0]
click at [1135, 98] on div "CSS" at bounding box center [1111, 99] width 54 height 14
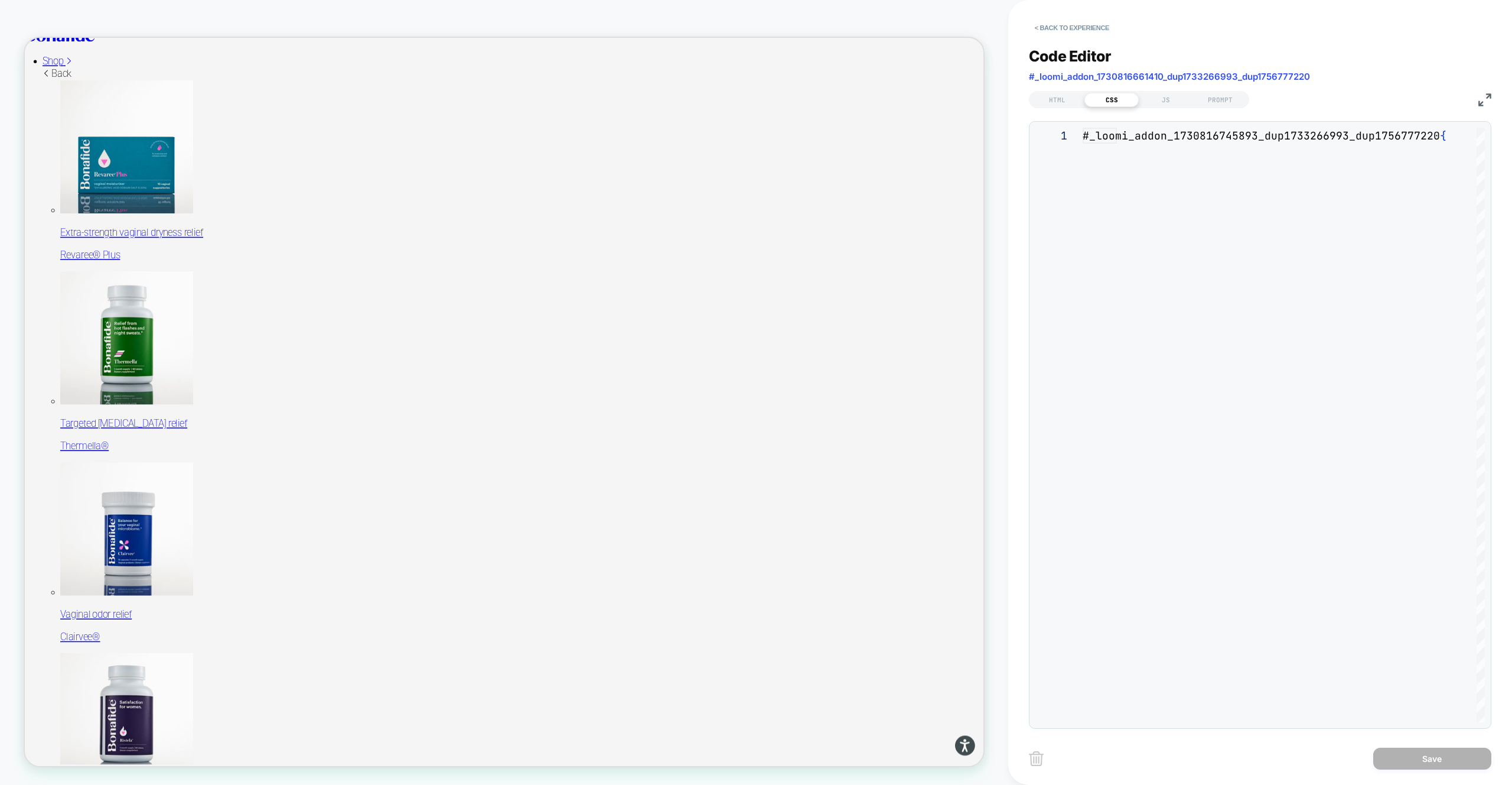
click at [1116, 98] on div "CSS" at bounding box center [1111, 99] width 54 height 14
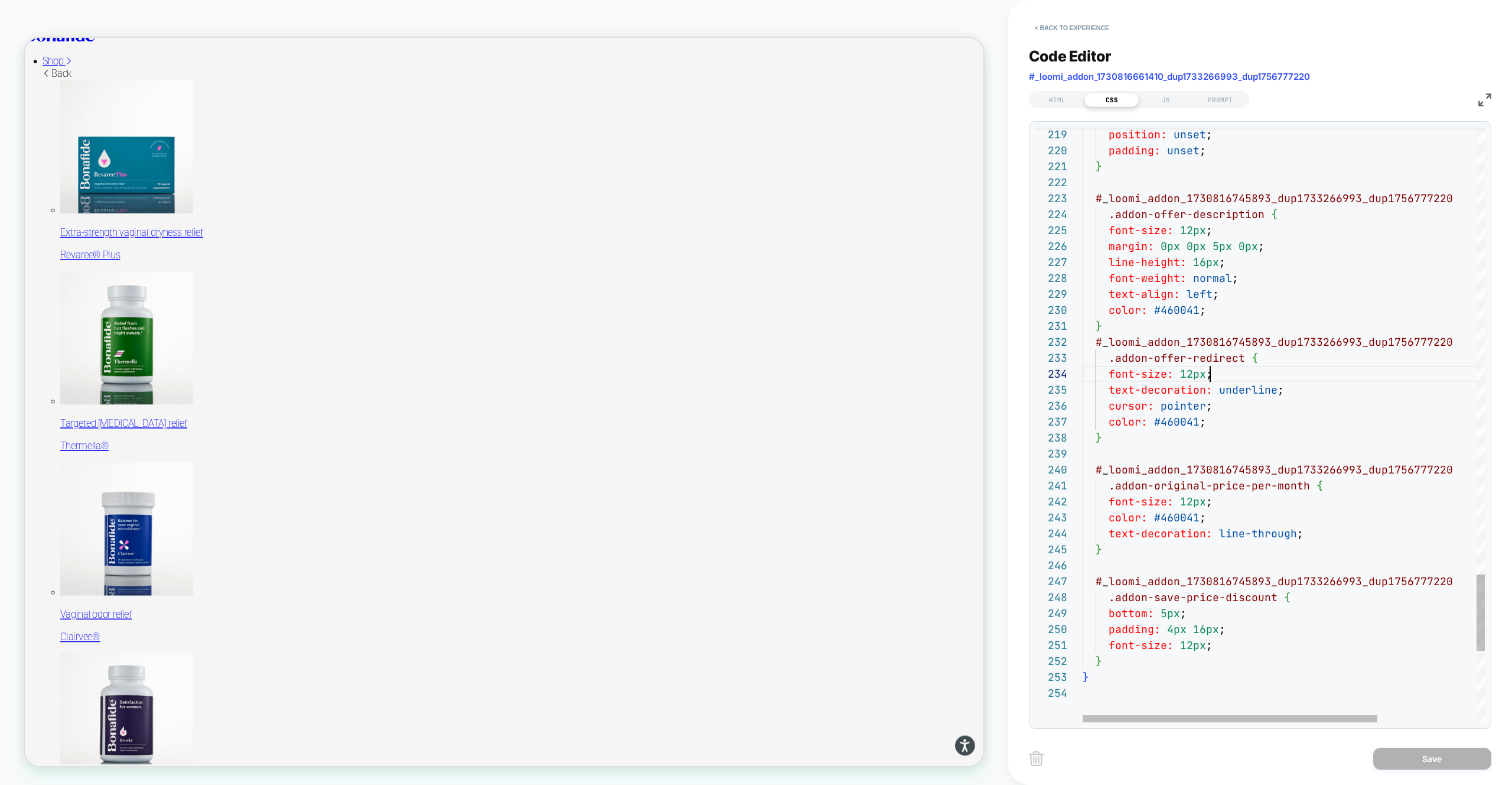
type textarea "**********"
type textarea "****"
type textarea "**********"
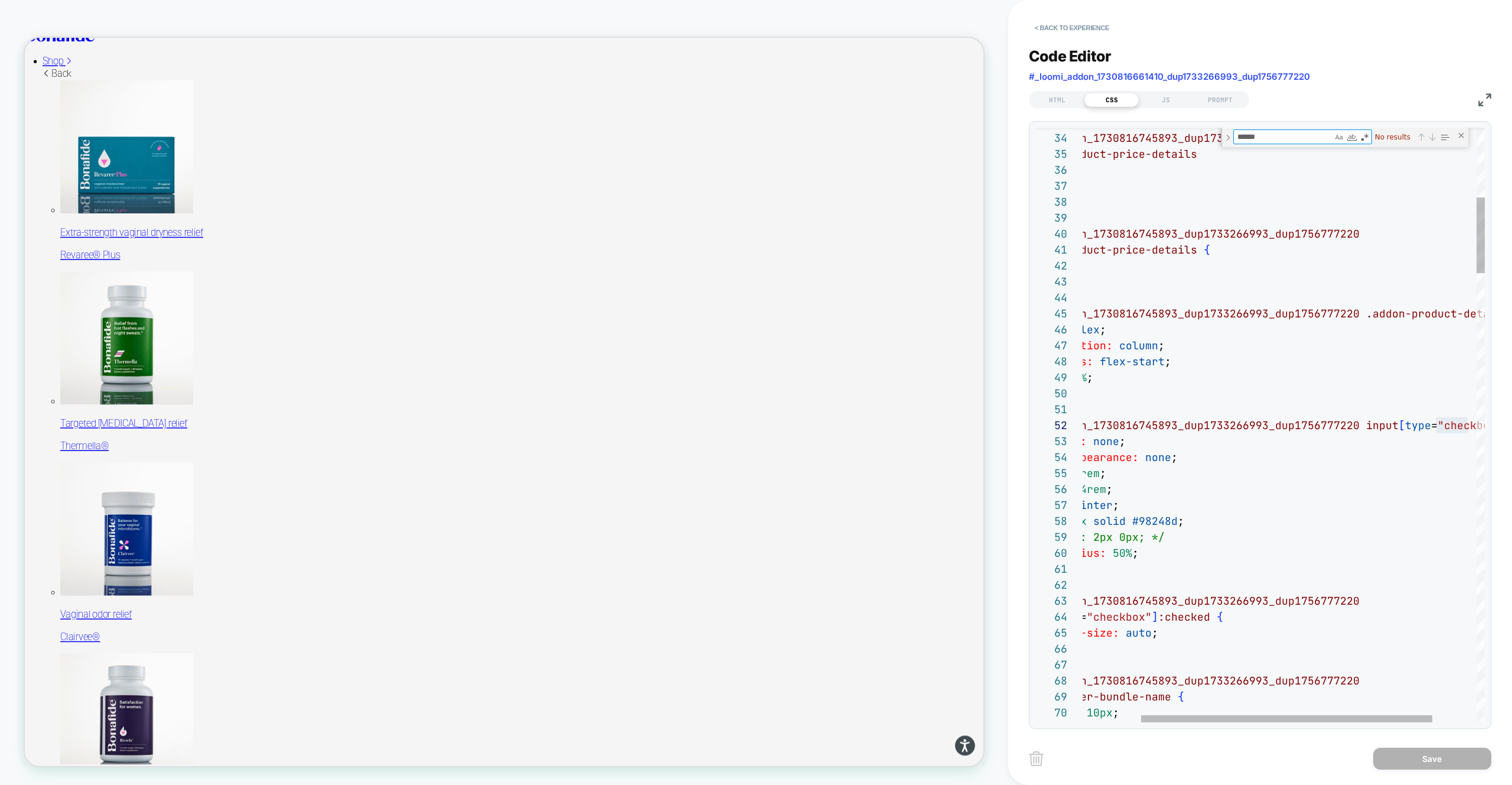
scroll to position [160, 465]
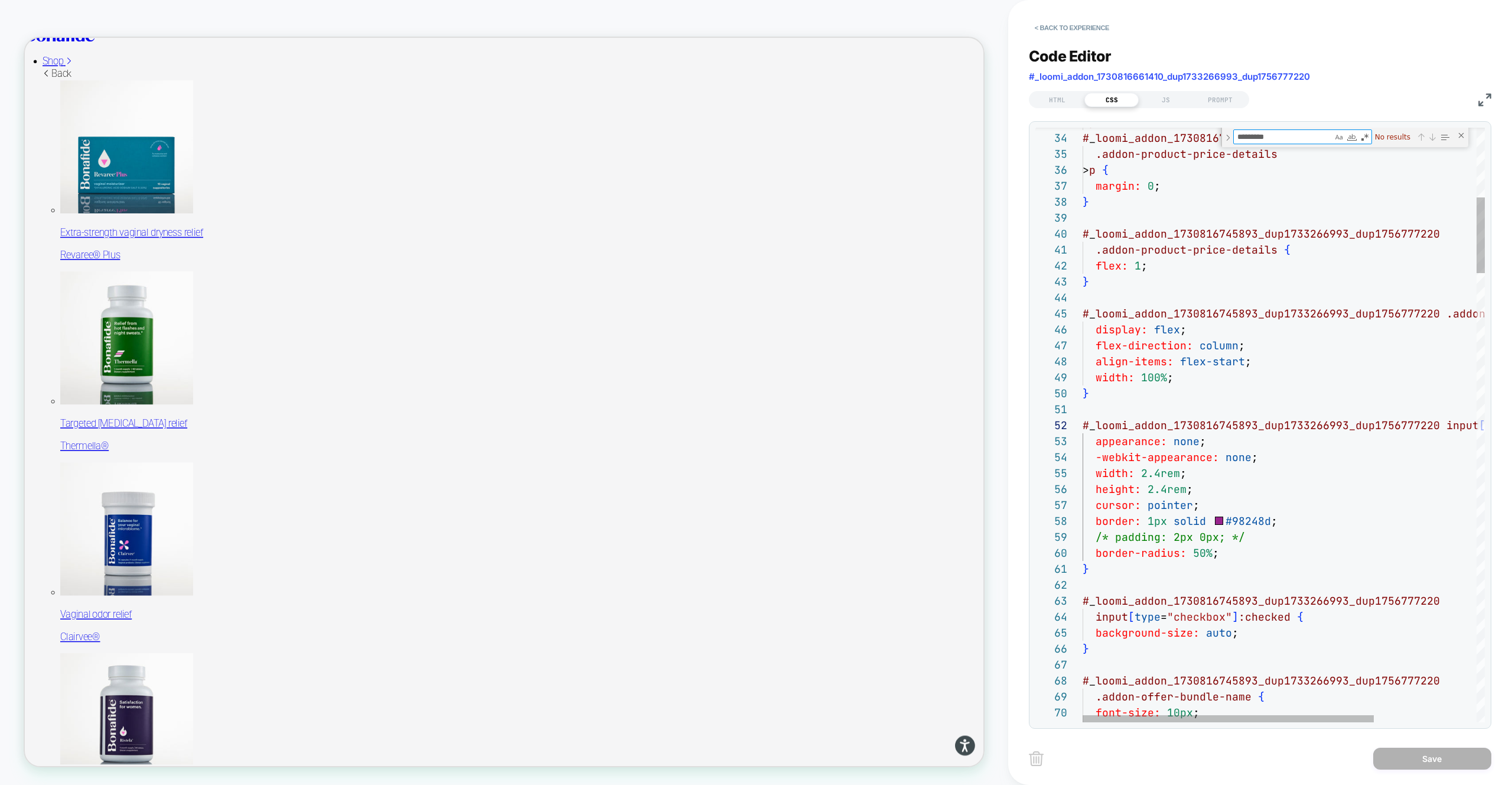
type textarea "*********"
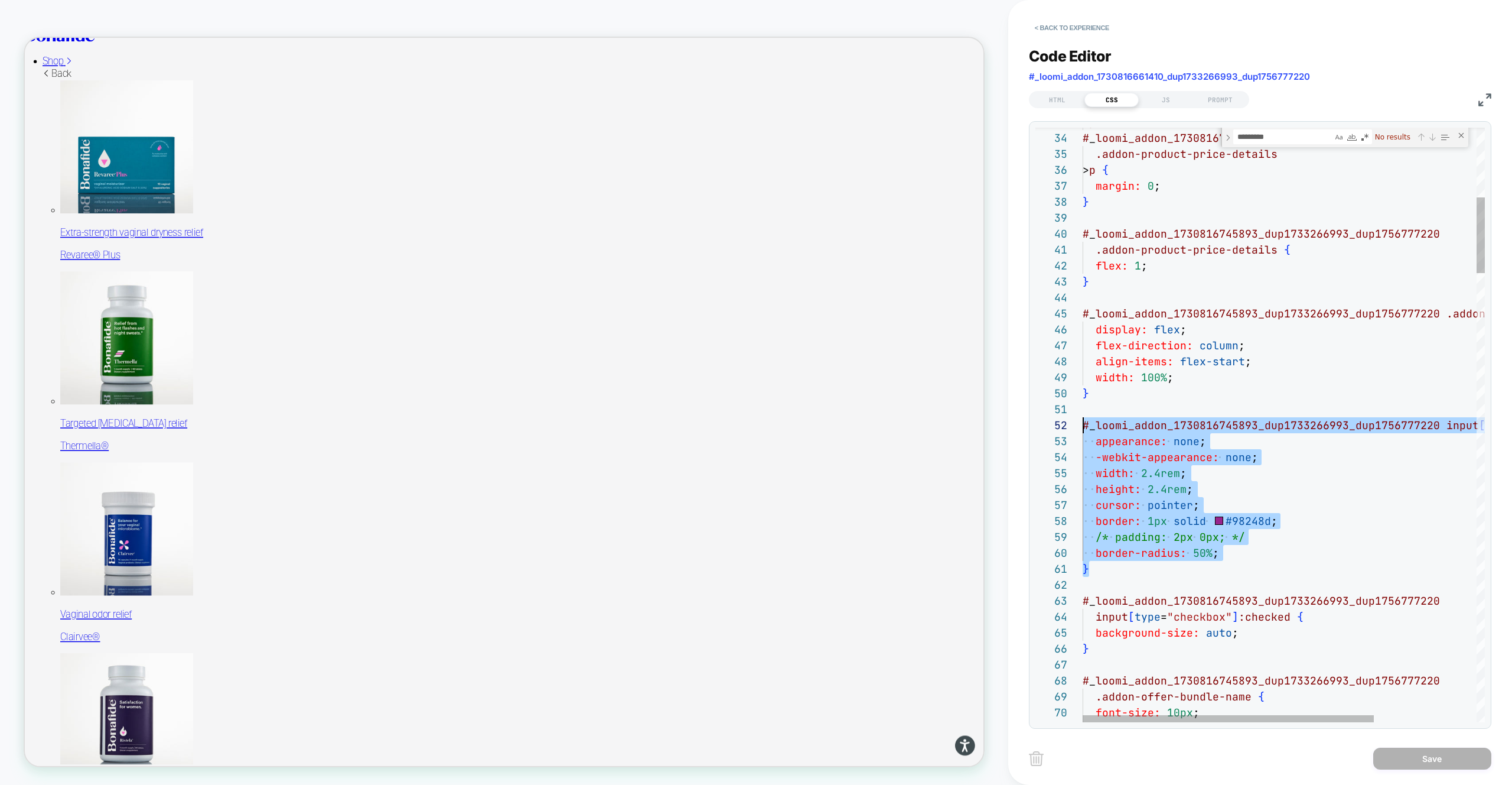
scroll to position [16, 0]
drag, startPoint x: 1113, startPoint y: 570, endPoint x: 1040, endPoint y: 431, distance: 157.0
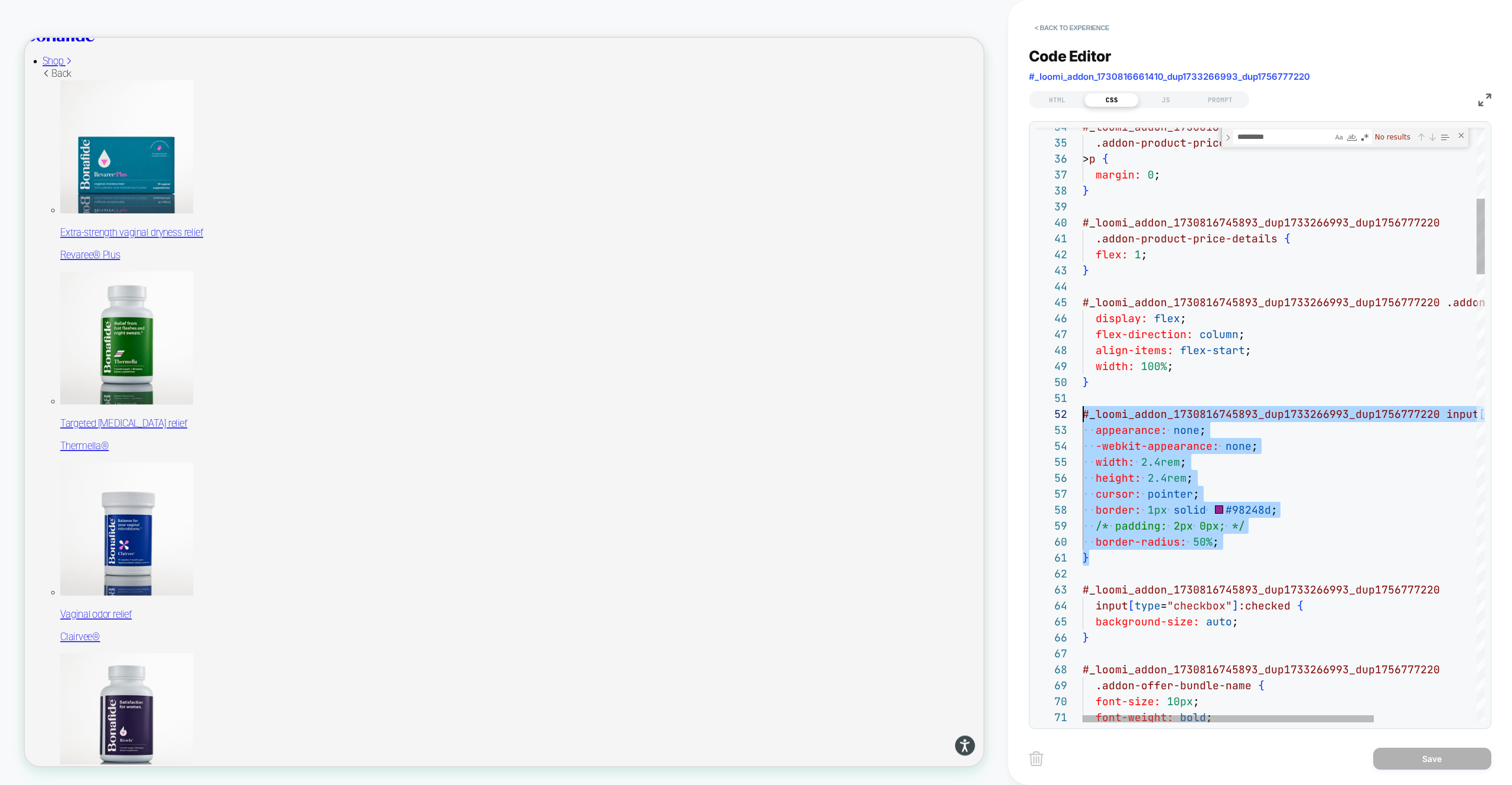
click at [1259, 137] on textarea "*********" at bounding box center [1283, 137] width 99 height 13
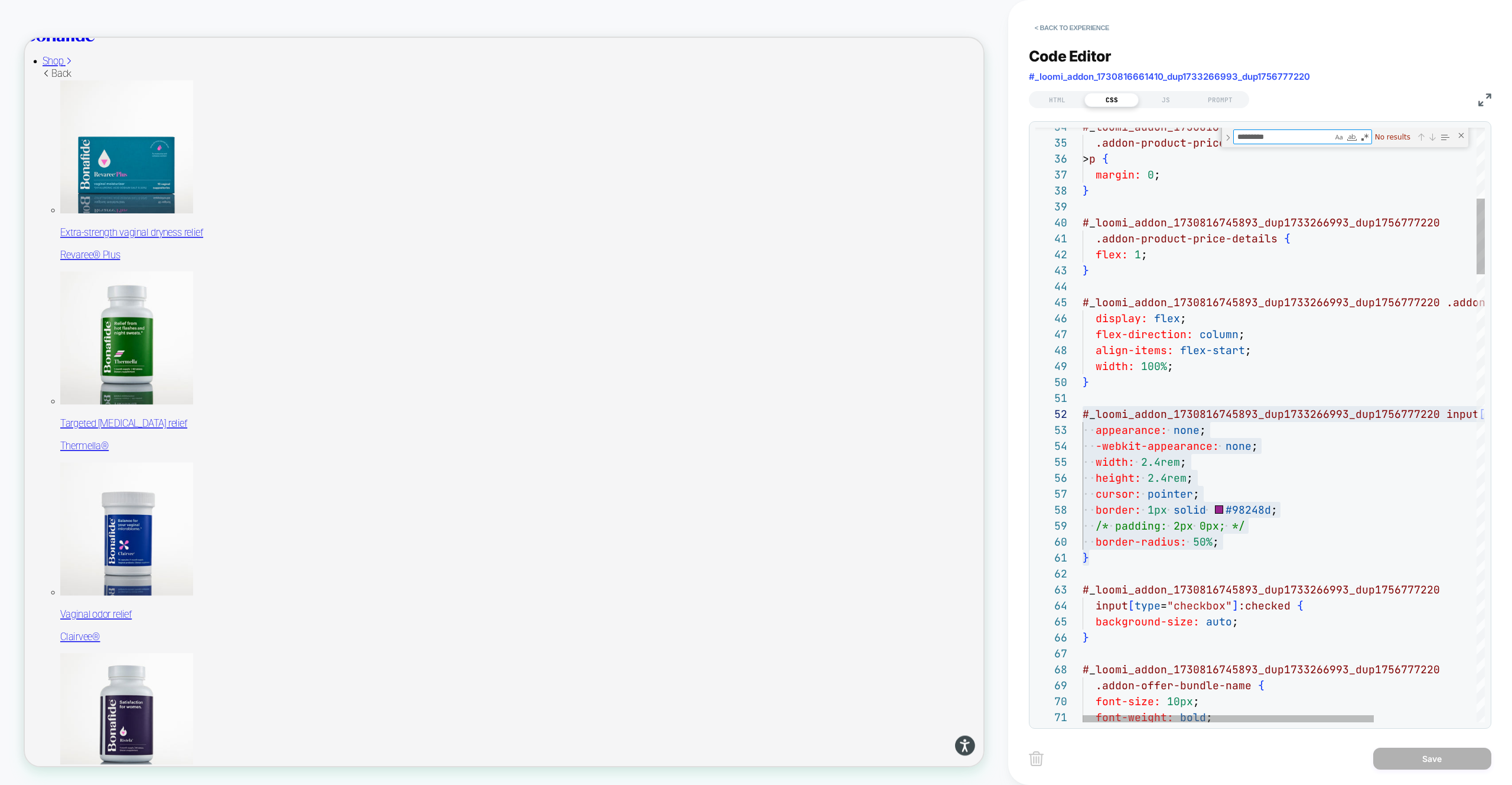
click at [1259, 137] on textarea "*********" at bounding box center [1283, 137] width 99 height 13
type textarea "**********"
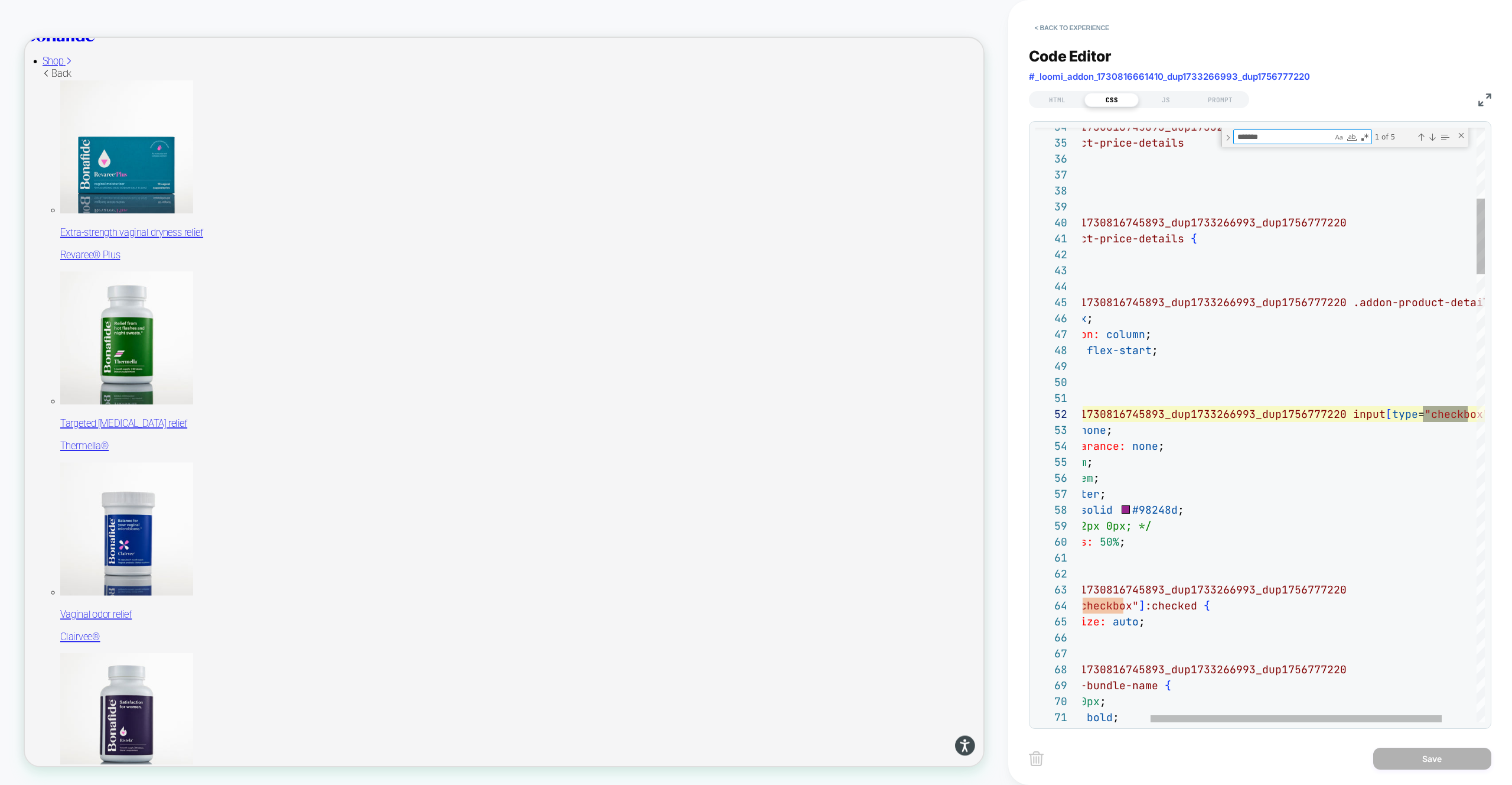
scroll to position [160, 485]
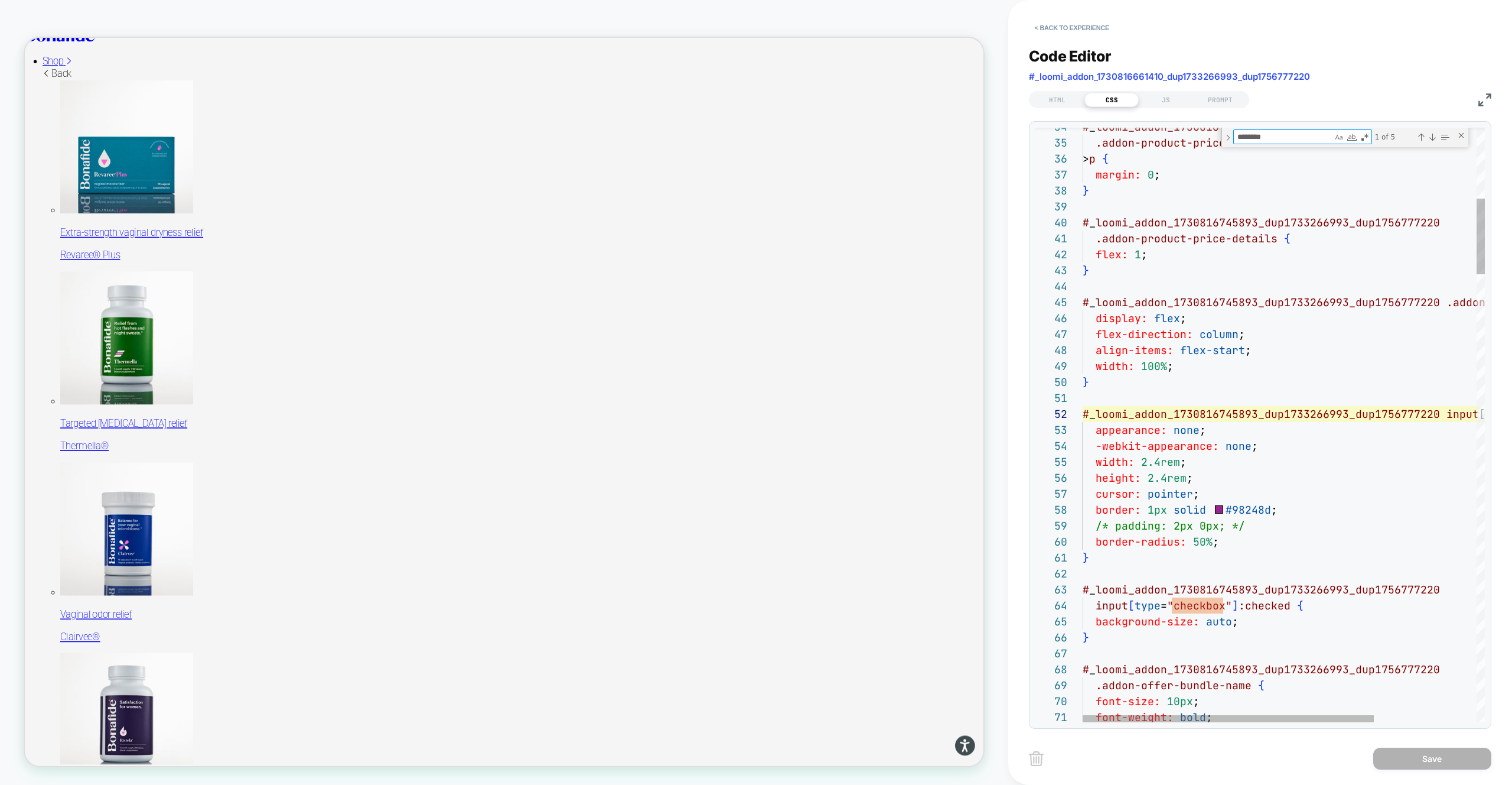
type textarea "********"
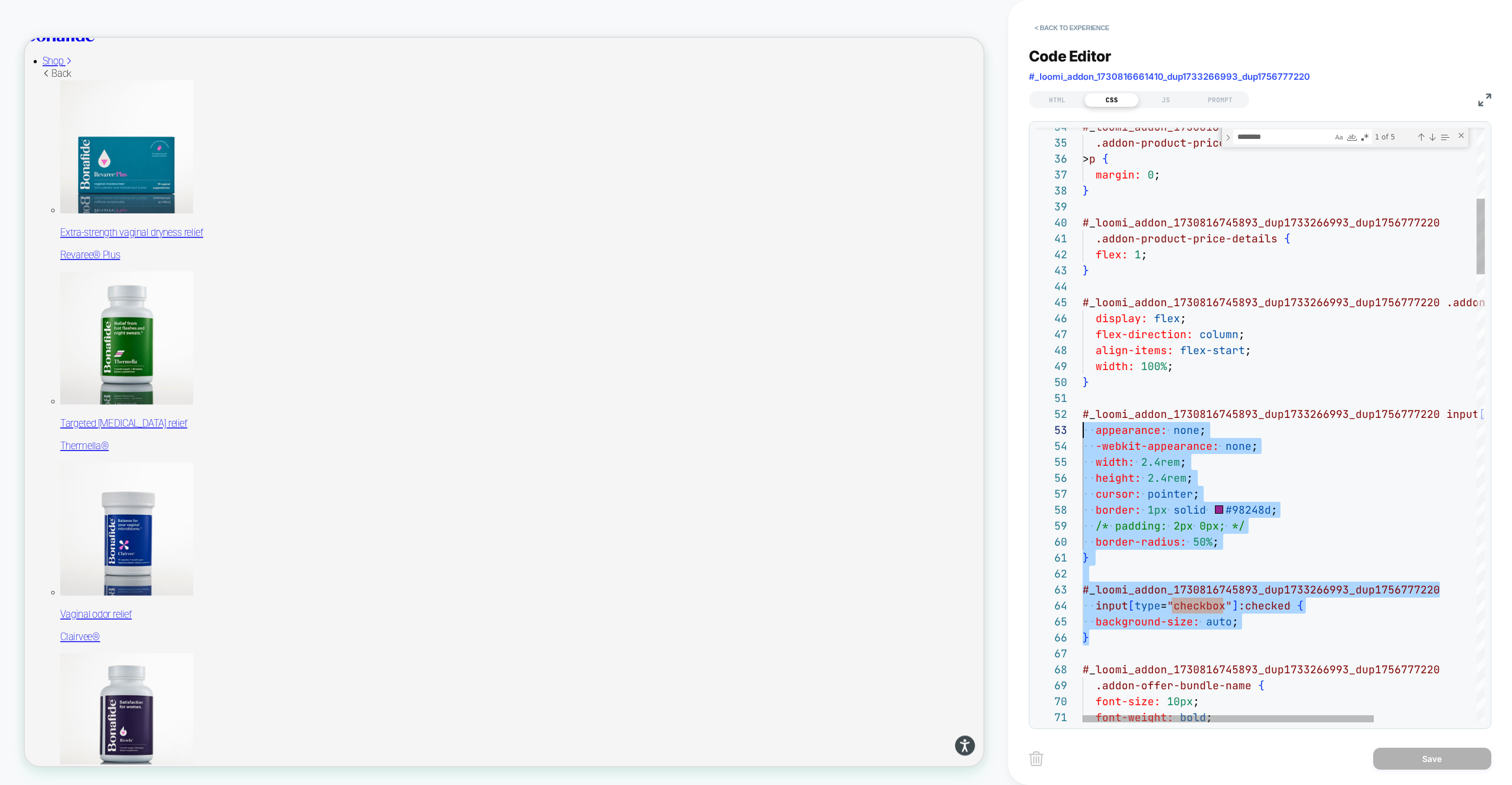
scroll to position [16, 0]
drag, startPoint x: 1103, startPoint y: 644, endPoint x: 1044, endPoint y: 417, distance: 234.5
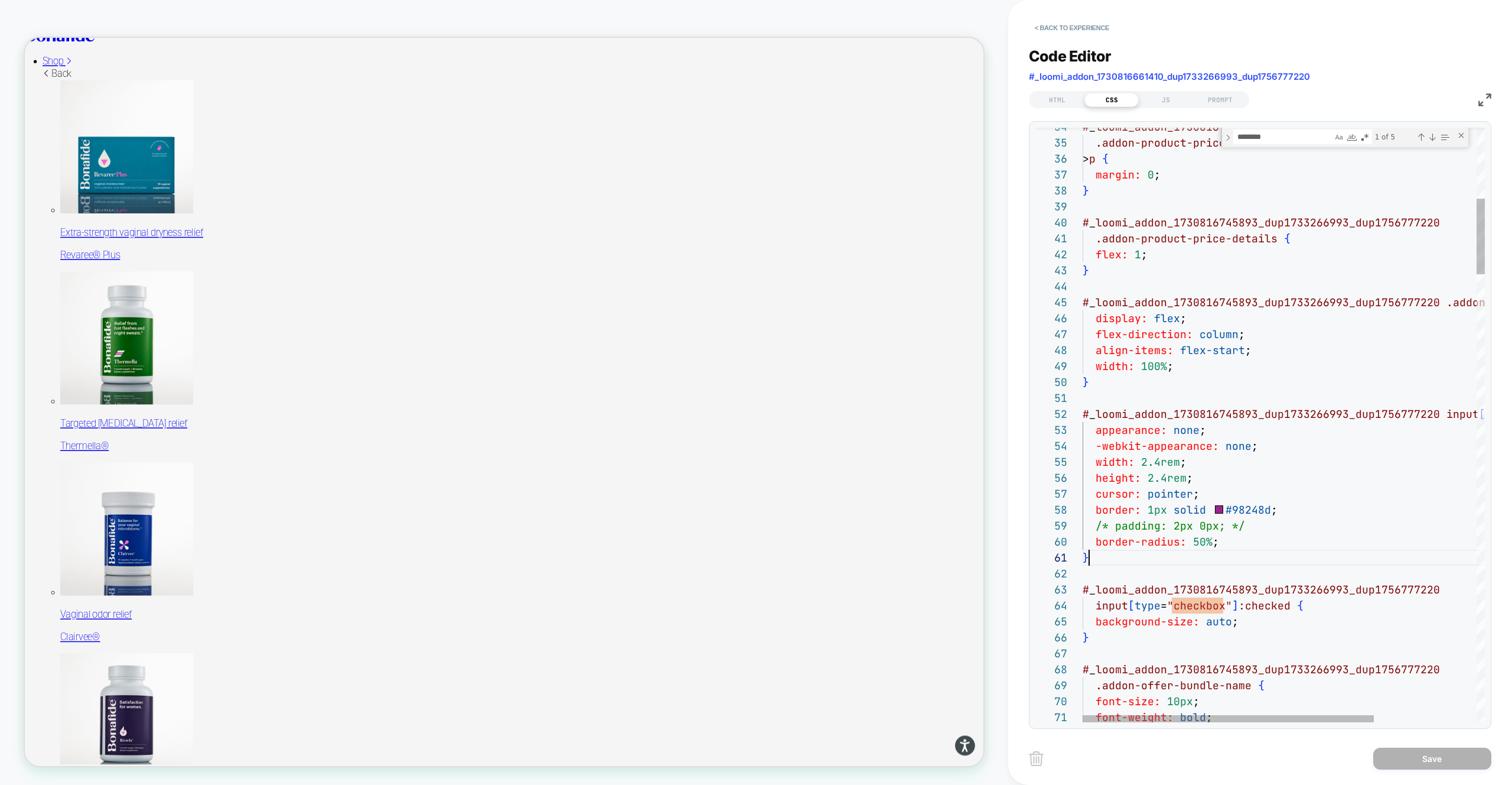
click at [1226, 550] on div "}" at bounding box center [1354, 558] width 544 height 16
click at [1291, 143] on div "******** checkbox" at bounding box center [1302, 137] width 139 height 15
click at [1291, 143] on textarea "********" at bounding box center [1283, 137] width 99 height 13
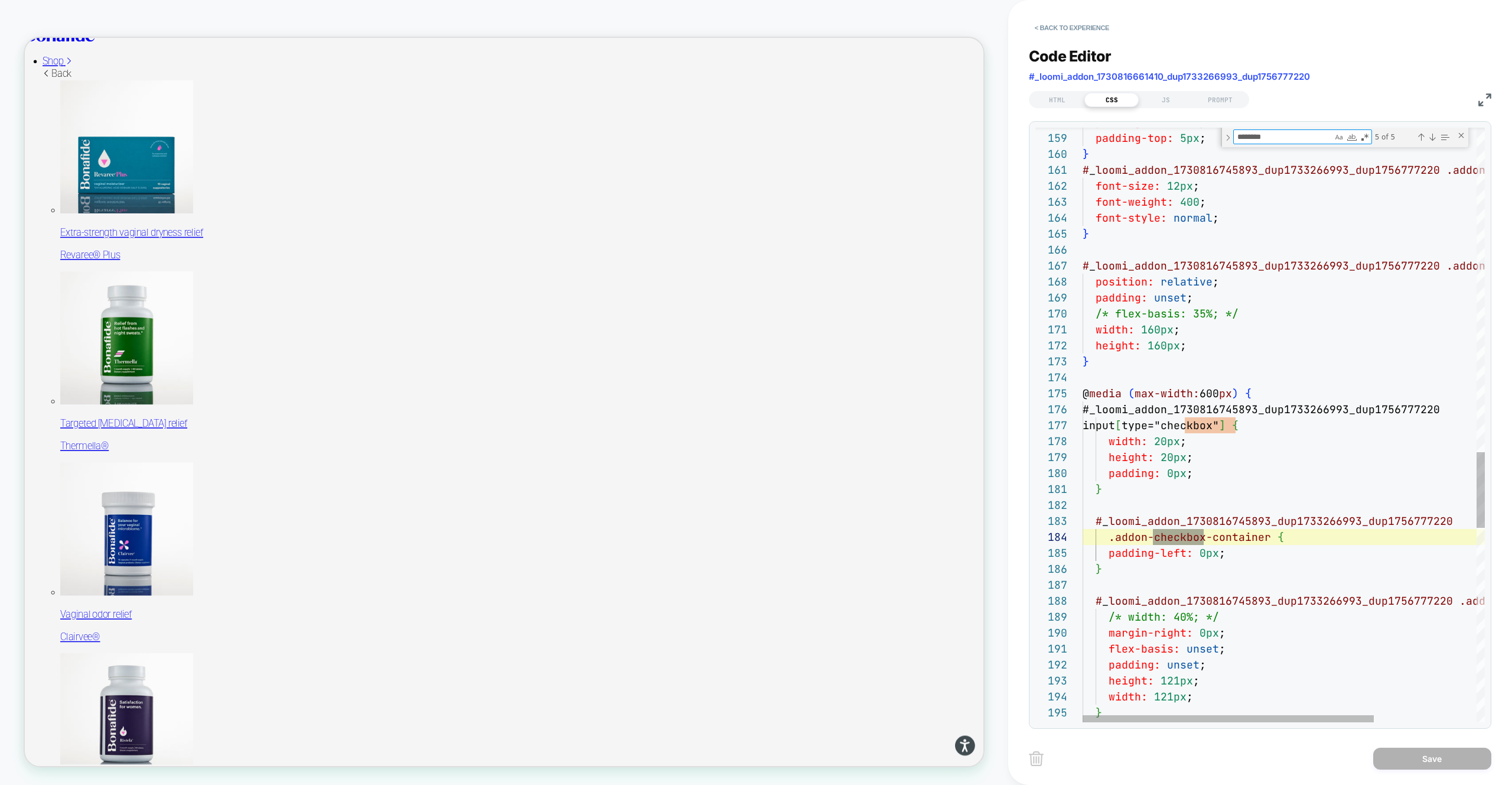
type textarea "**********"
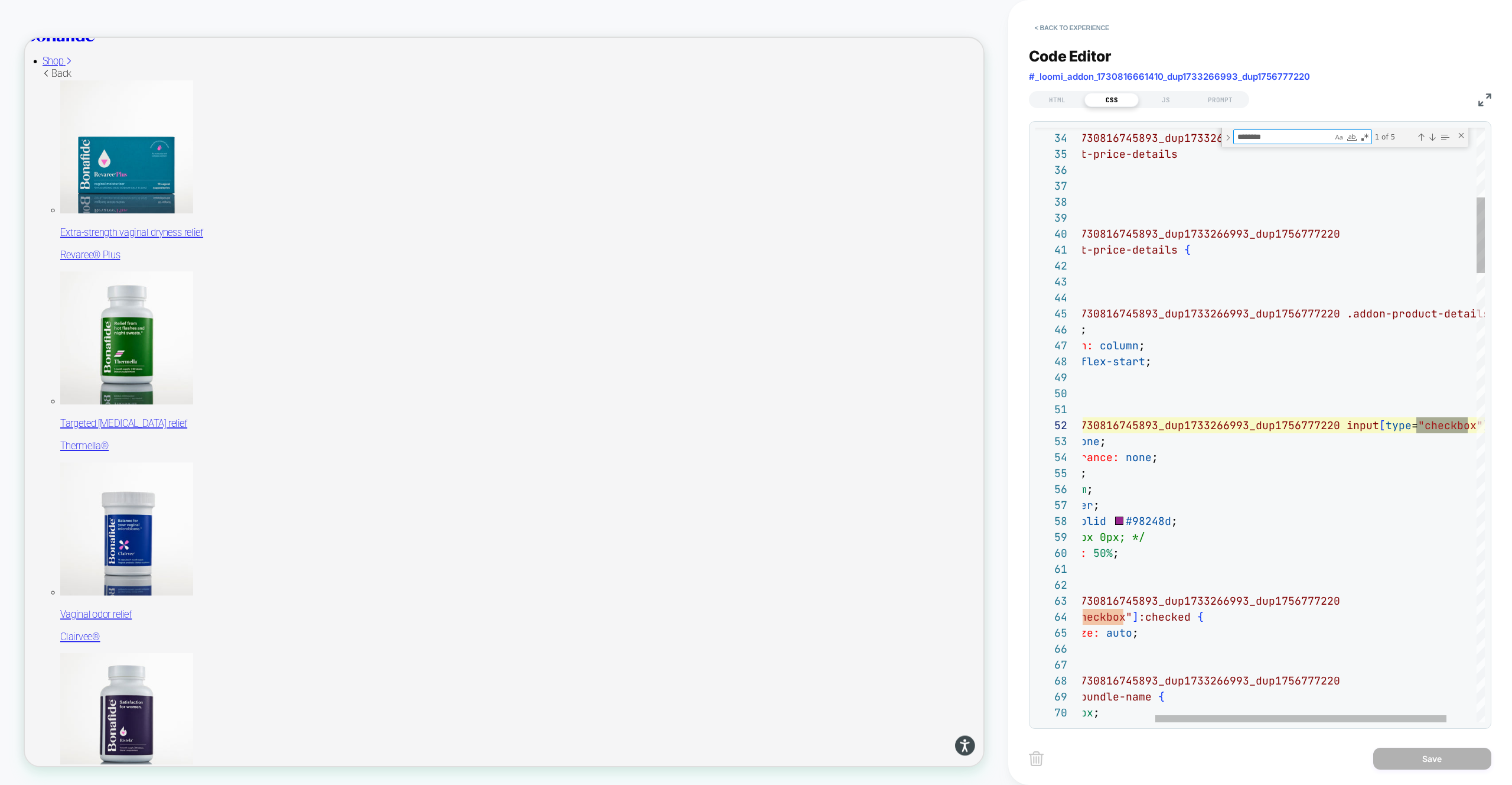
scroll to position [160, 485]
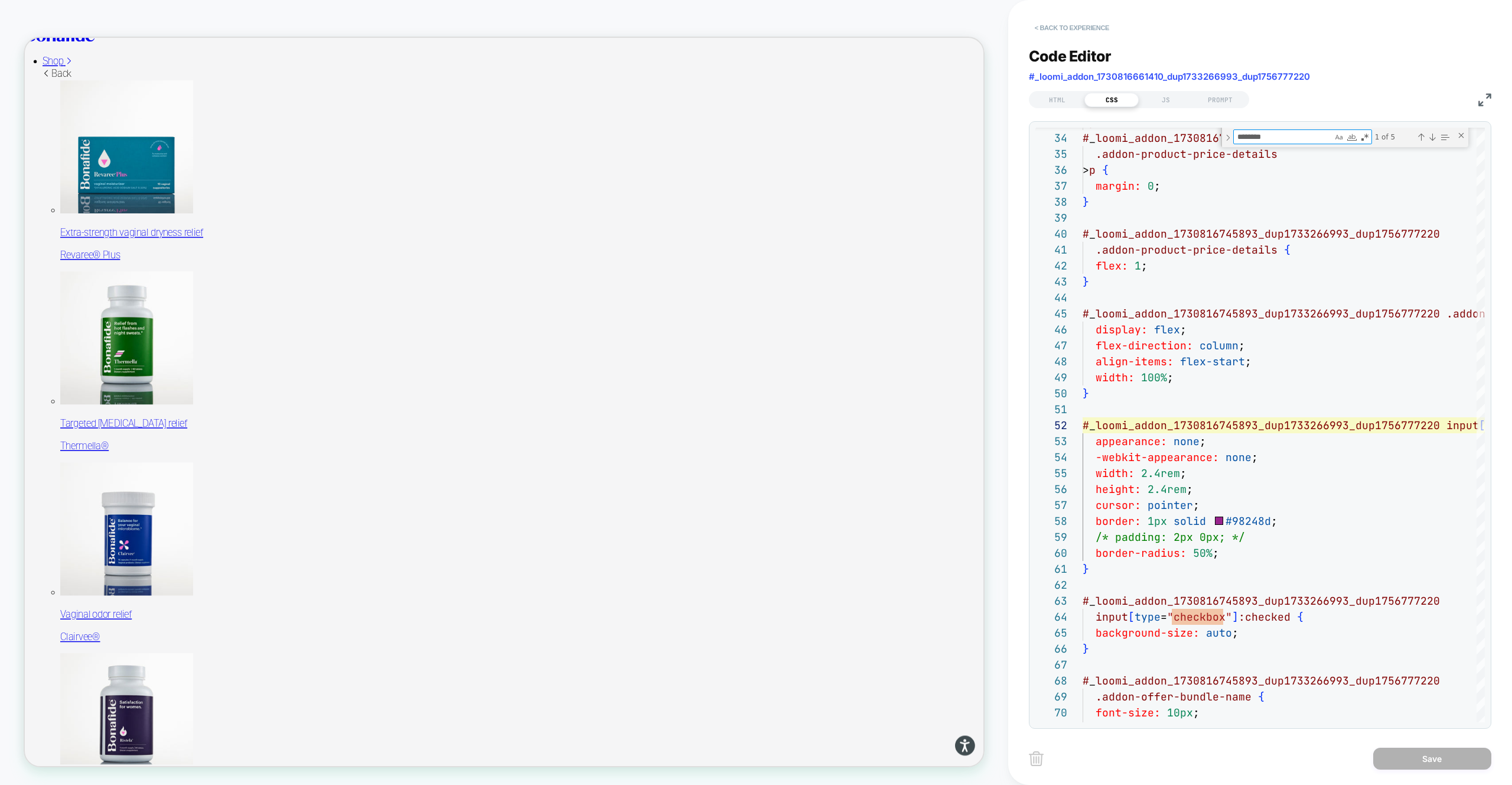
click at [1071, 27] on button "< Back to experience" at bounding box center [1072, 27] width 87 height 19
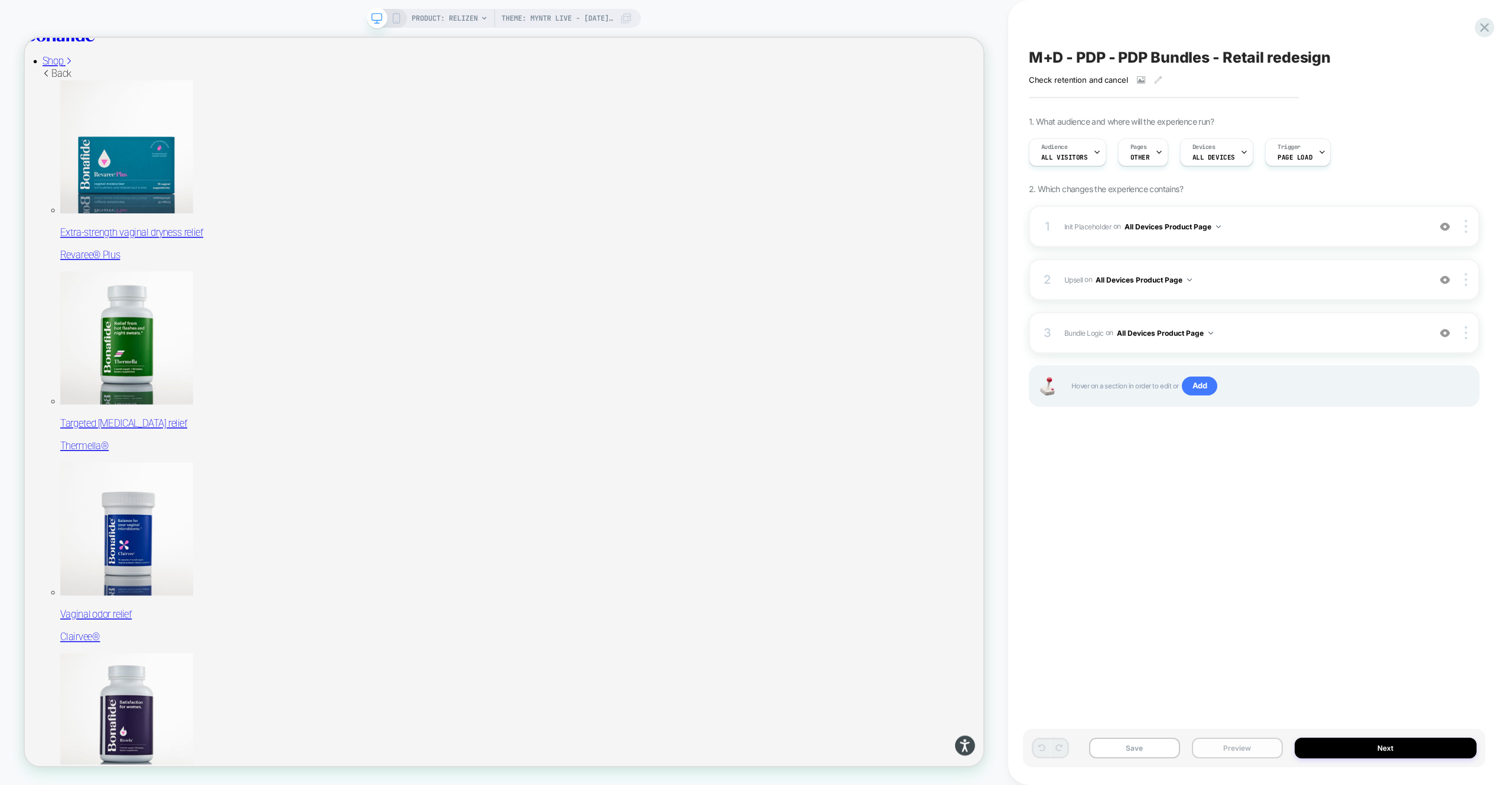
click at [1265, 754] on button "Preview" at bounding box center [1237, 748] width 91 height 21
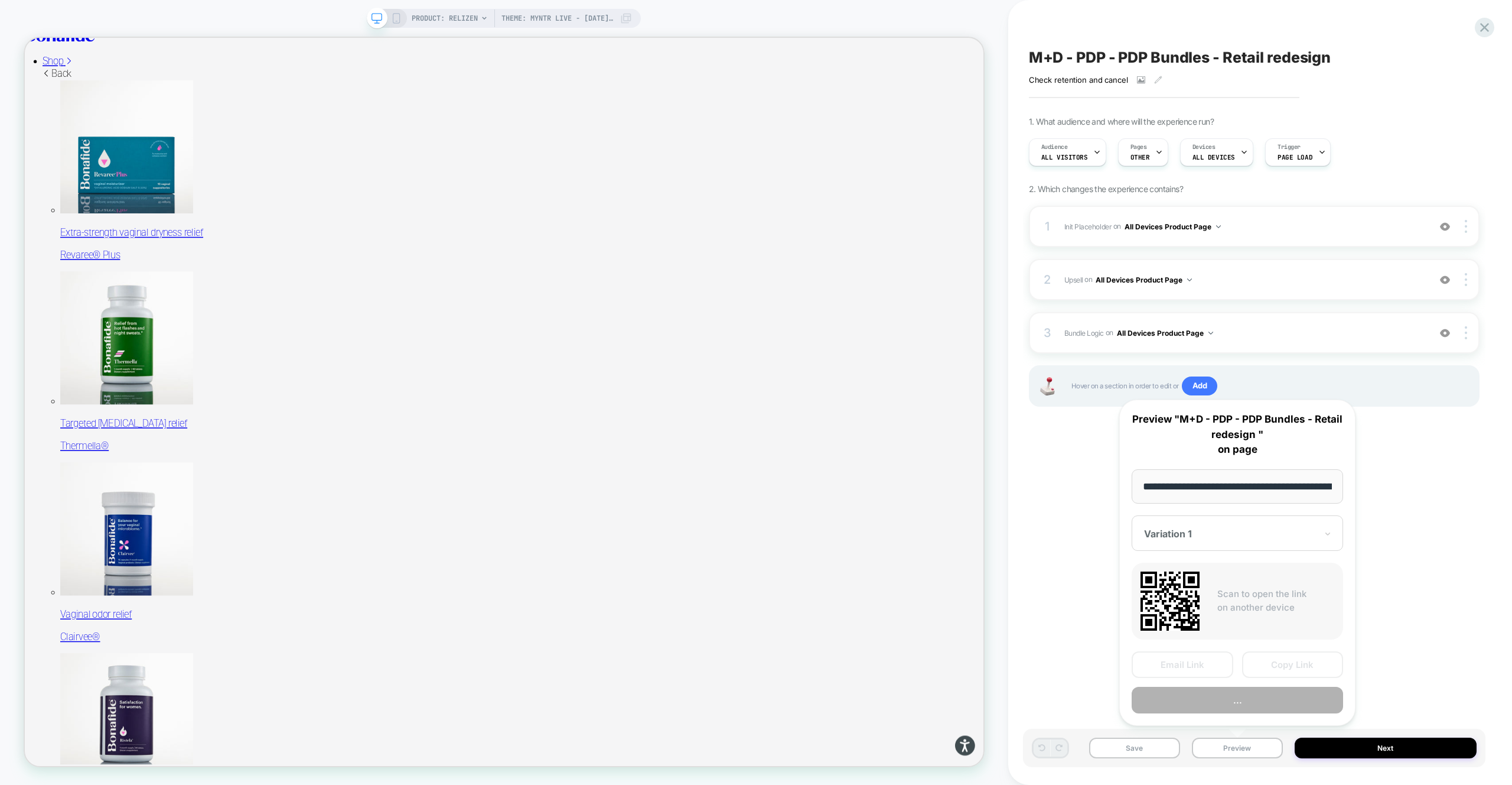
scroll to position [0, 177]
click at [1240, 704] on button "Preview" at bounding box center [1237, 701] width 211 height 27
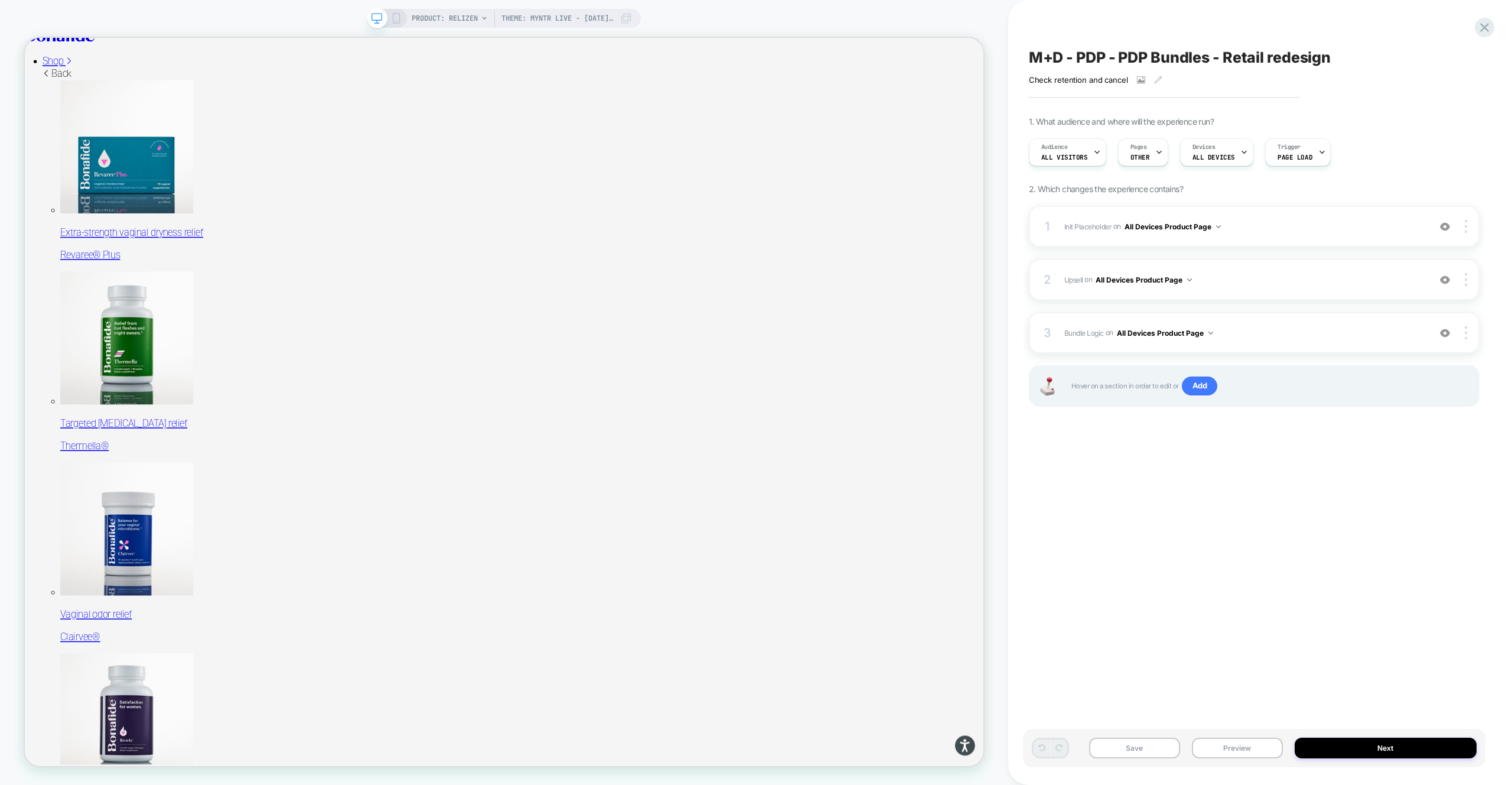
click at [1290, 361] on div "1 Init Placeholder Replacing Code Block WITH #bundle-creator-container on All D…" at bounding box center [1254, 321] width 451 height 230
click at [1288, 343] on div "3 Bundle Logic Adding Code Block AFTER #_loomi_addon_1730816661410_dup173326699…" at bounding box center [1254, 333] width 451 height 41
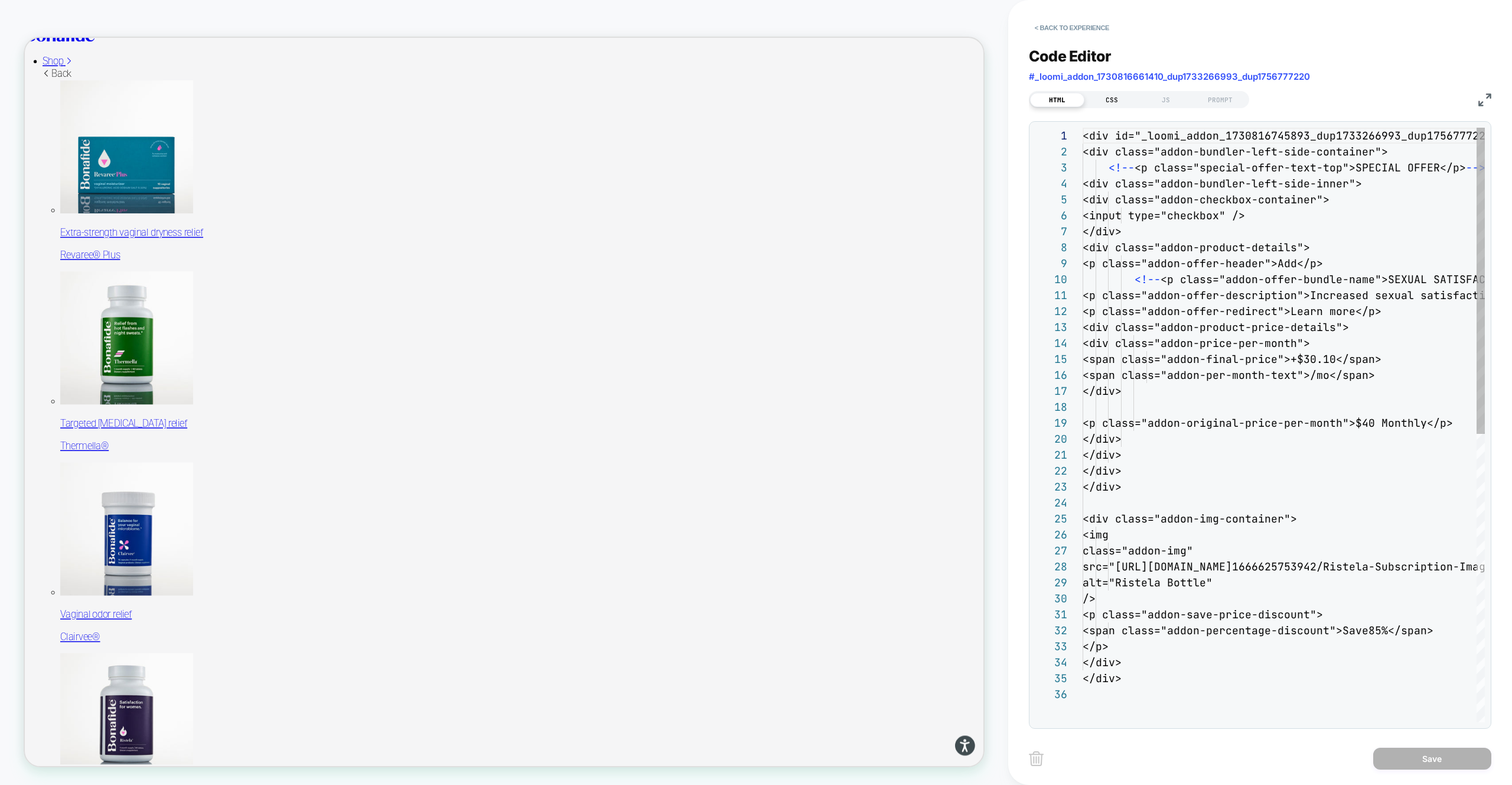
scroll to position [160, 0]
click at [1132, 97] on div "CSS" at bounding box center [1111, 99] width 54 height 14
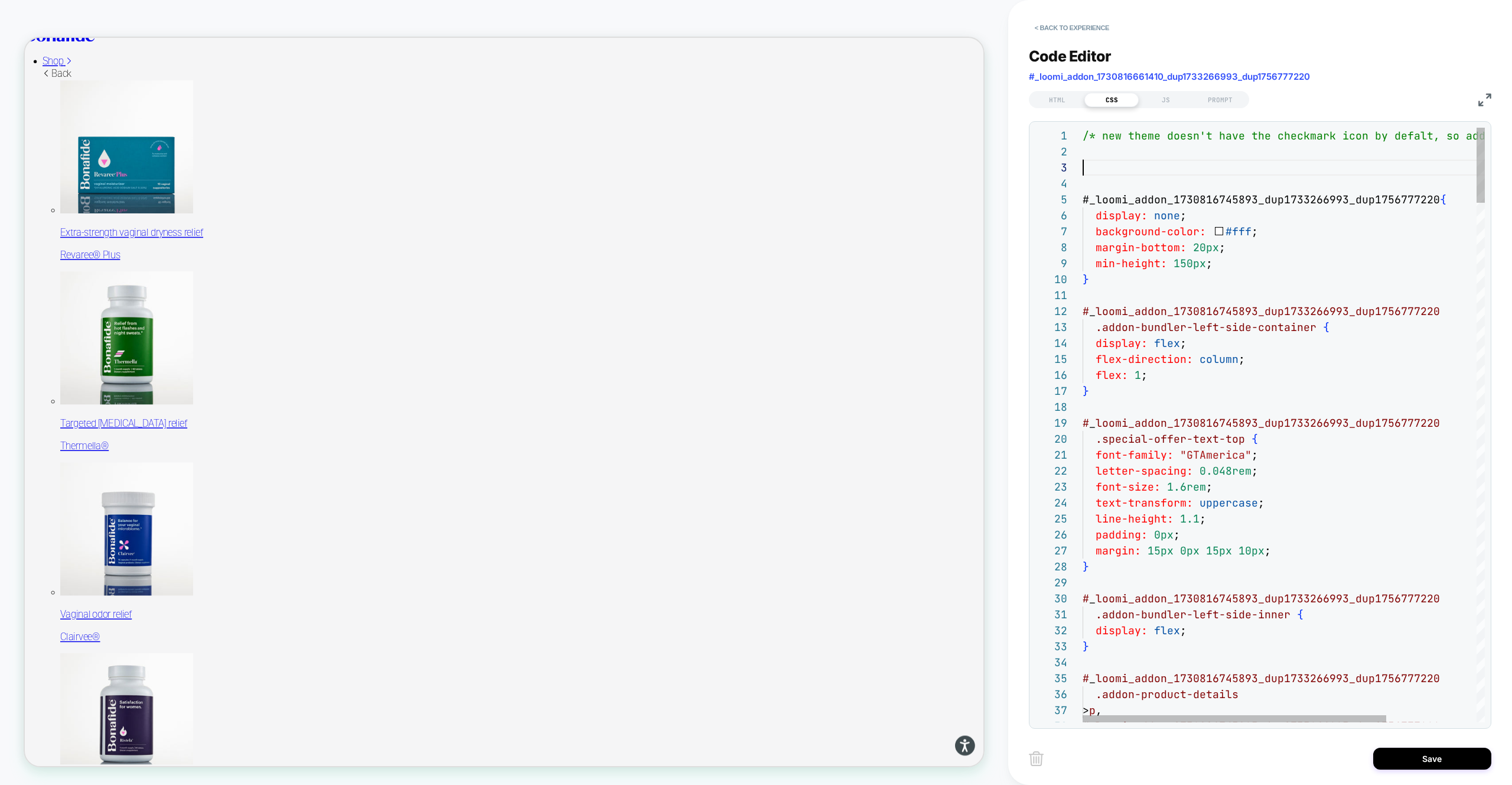
scroll to position [32, 236]
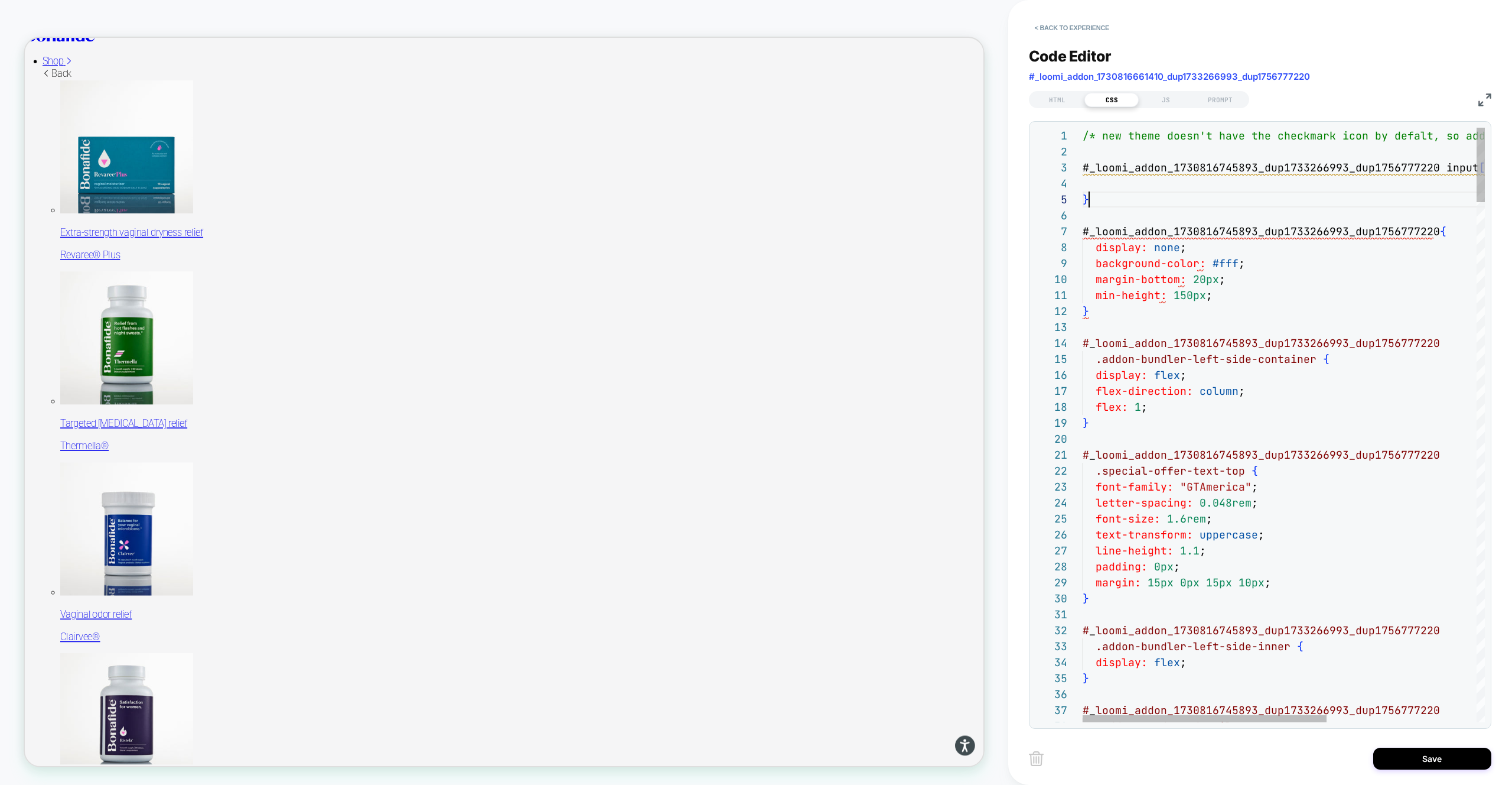
scroll to position [64, 7]
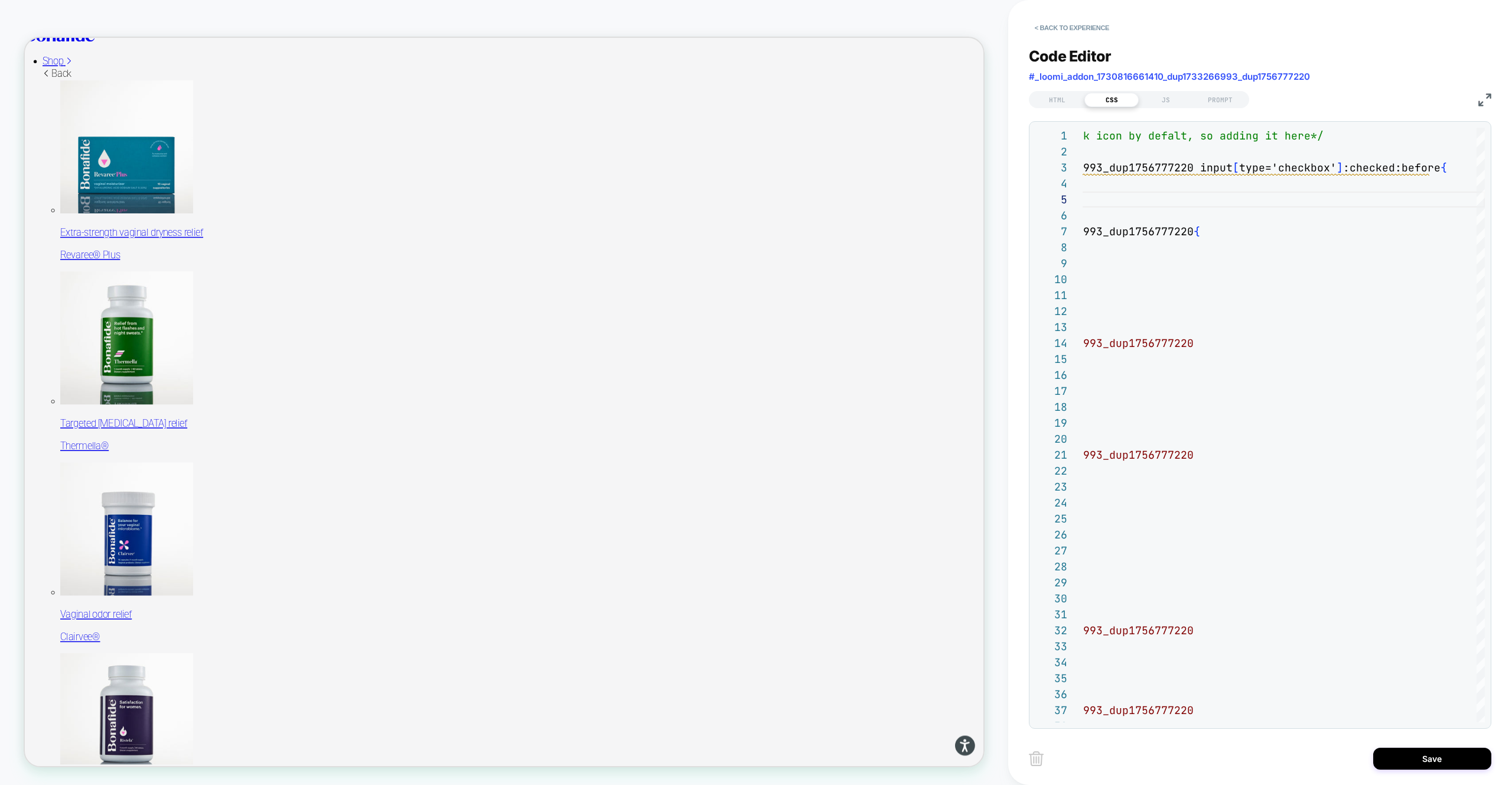
click at [1364, 125] on div "1 8 9 10 11 12 13 14 15 16 17 18 19 20 21 22 23 24 25 26 27 28 29 30 31 32 33 3…" at bounding box center [1260, 425] width 462 height 608
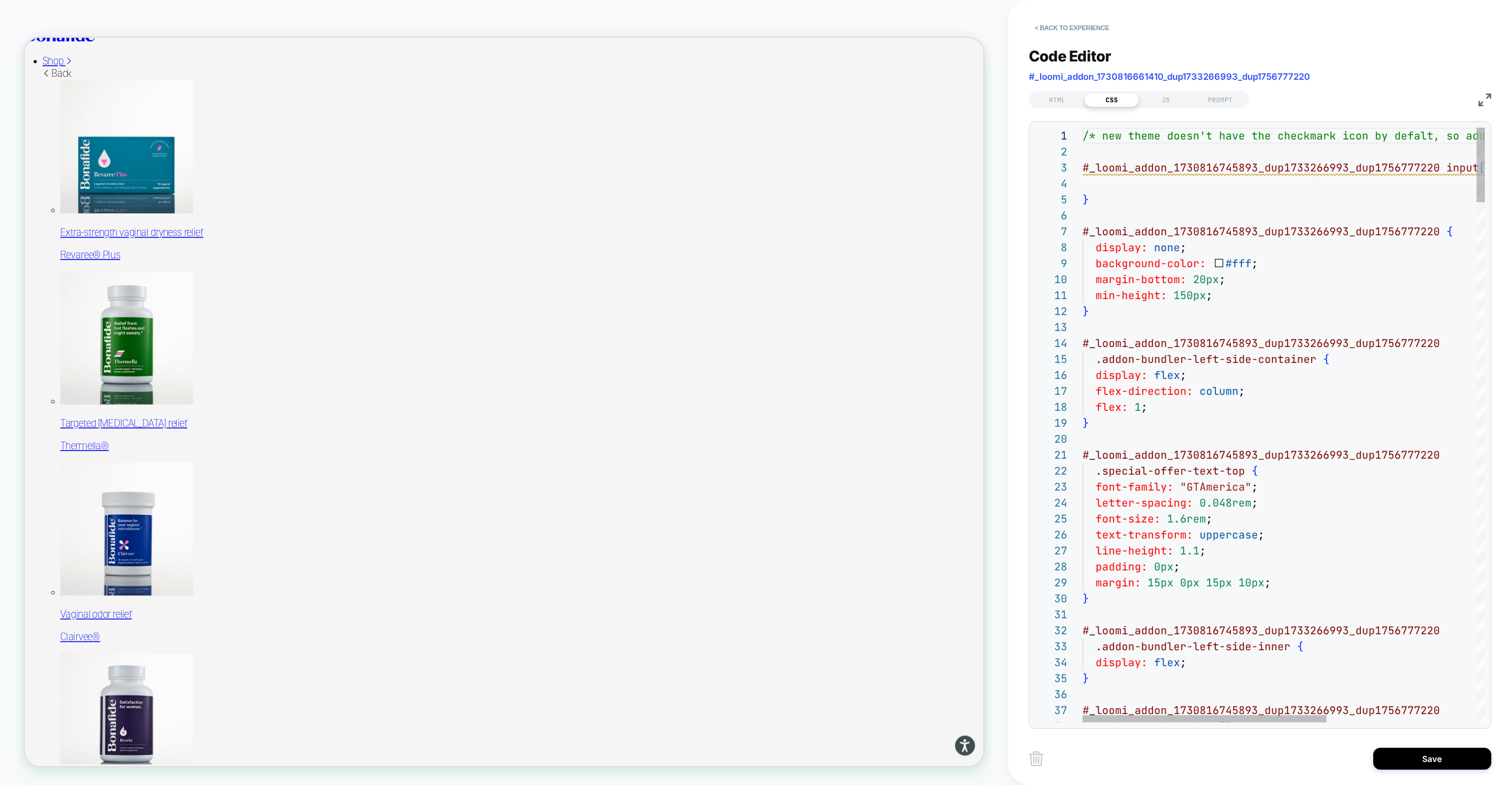
click at [1113, 185] on div at bounding box center [1407, 183] width 649 height 16
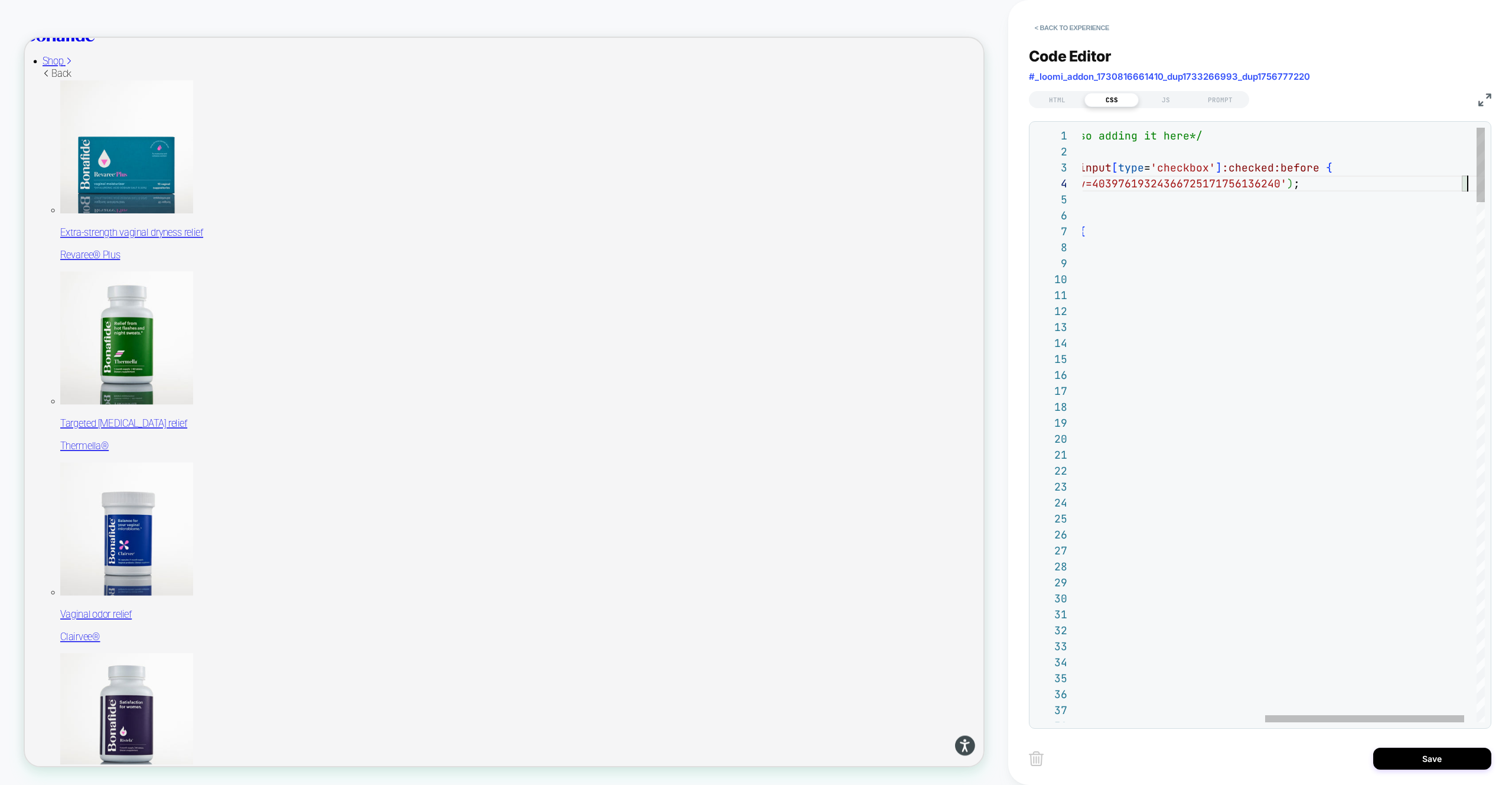
scroll to position [48, 752]
type textarea "**********"
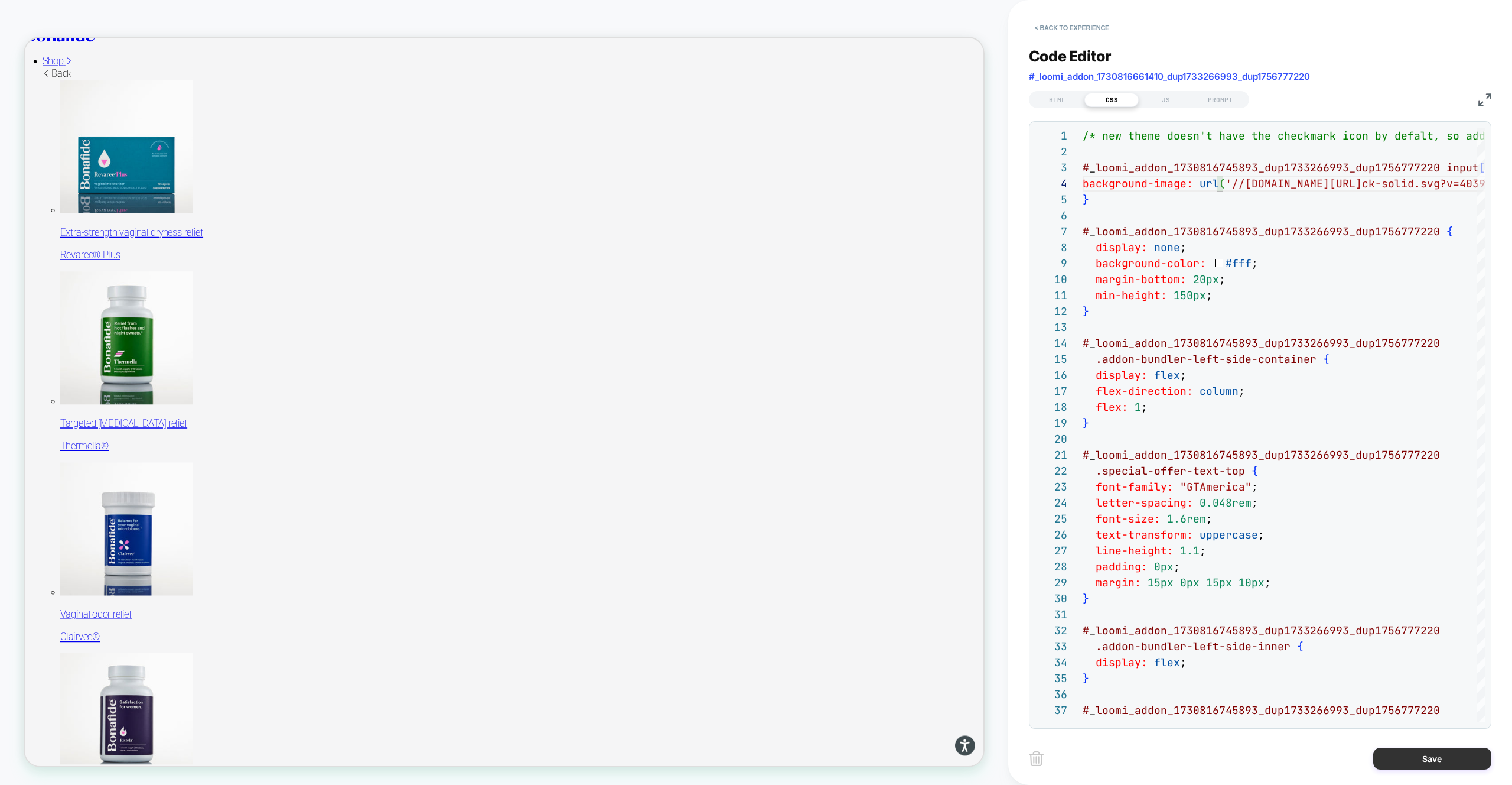
click at [1445, 757] on button "Save" at bounding box center [1432, 758] width 118 height 22
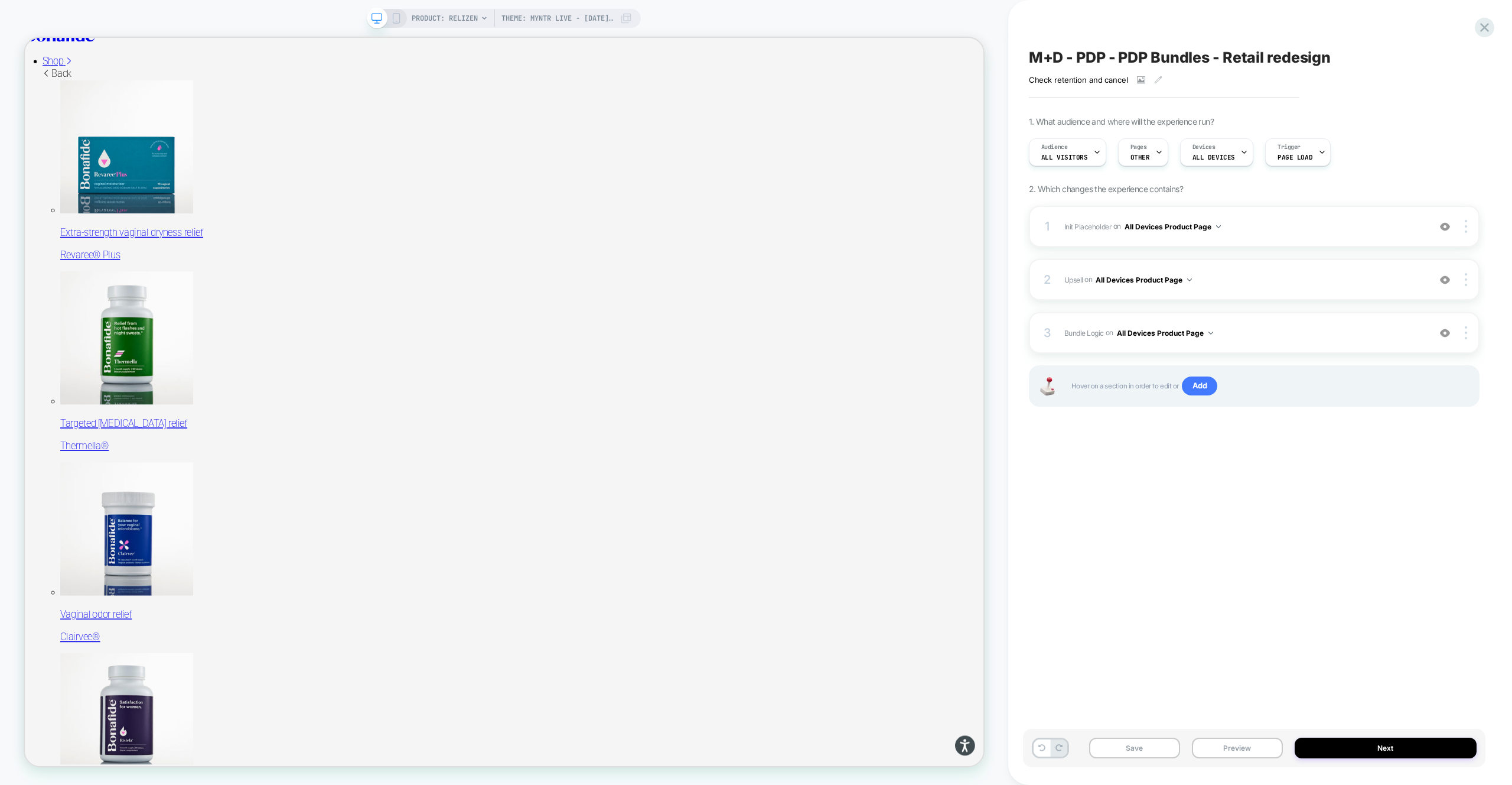
drag, startPoint x: 1252, startPoint y: 743, endPoint x: 1249, endPoint y: 726, distance: 17.3
click at [1252, 743] on button "Preview" at bounding box center [1237, 748] width 91 height 21
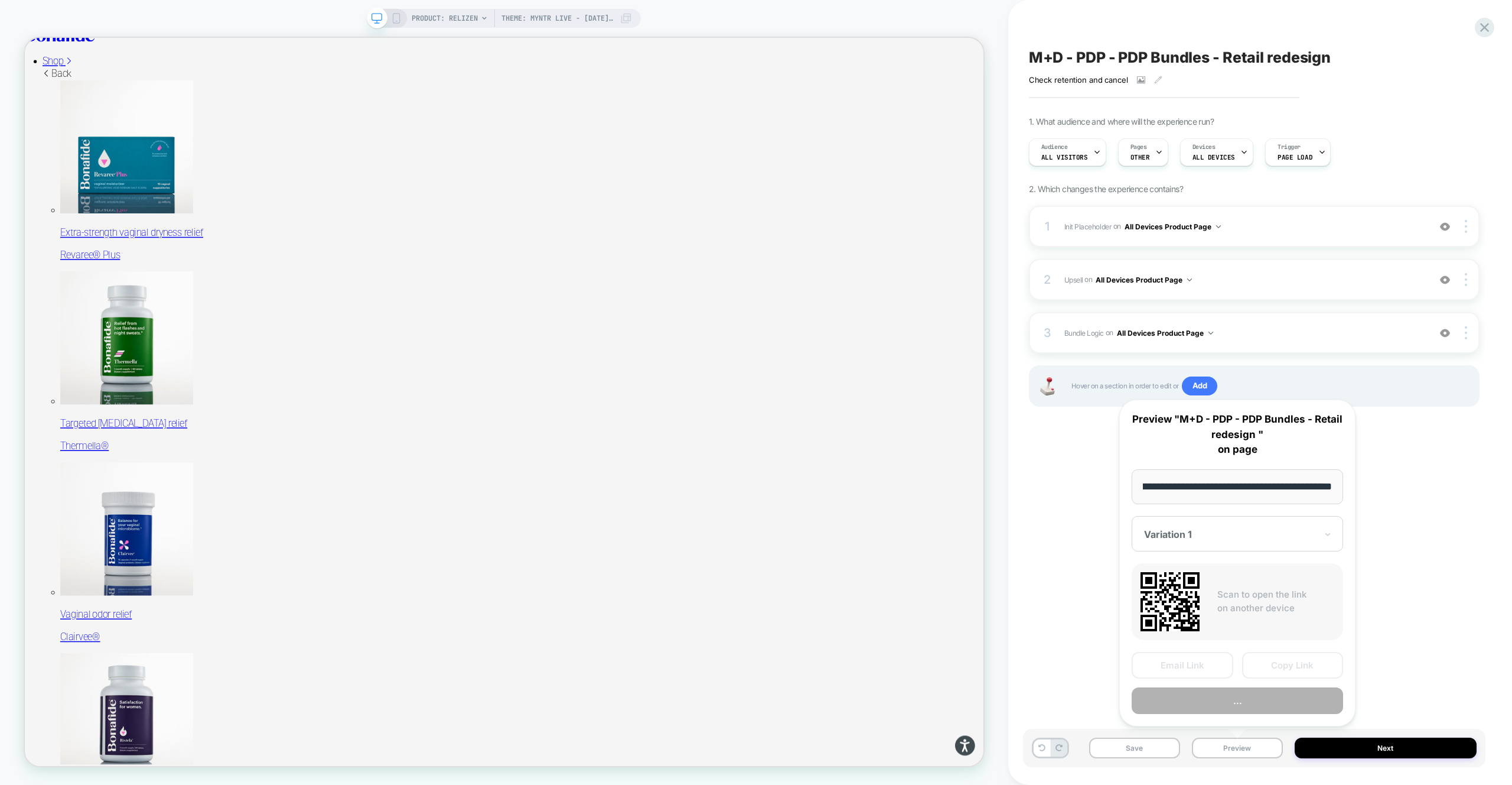
scroll to position [0, 0]
click at [1242, 703] on button "Preview" at bounding box center [1237, 701] width 211 height 27
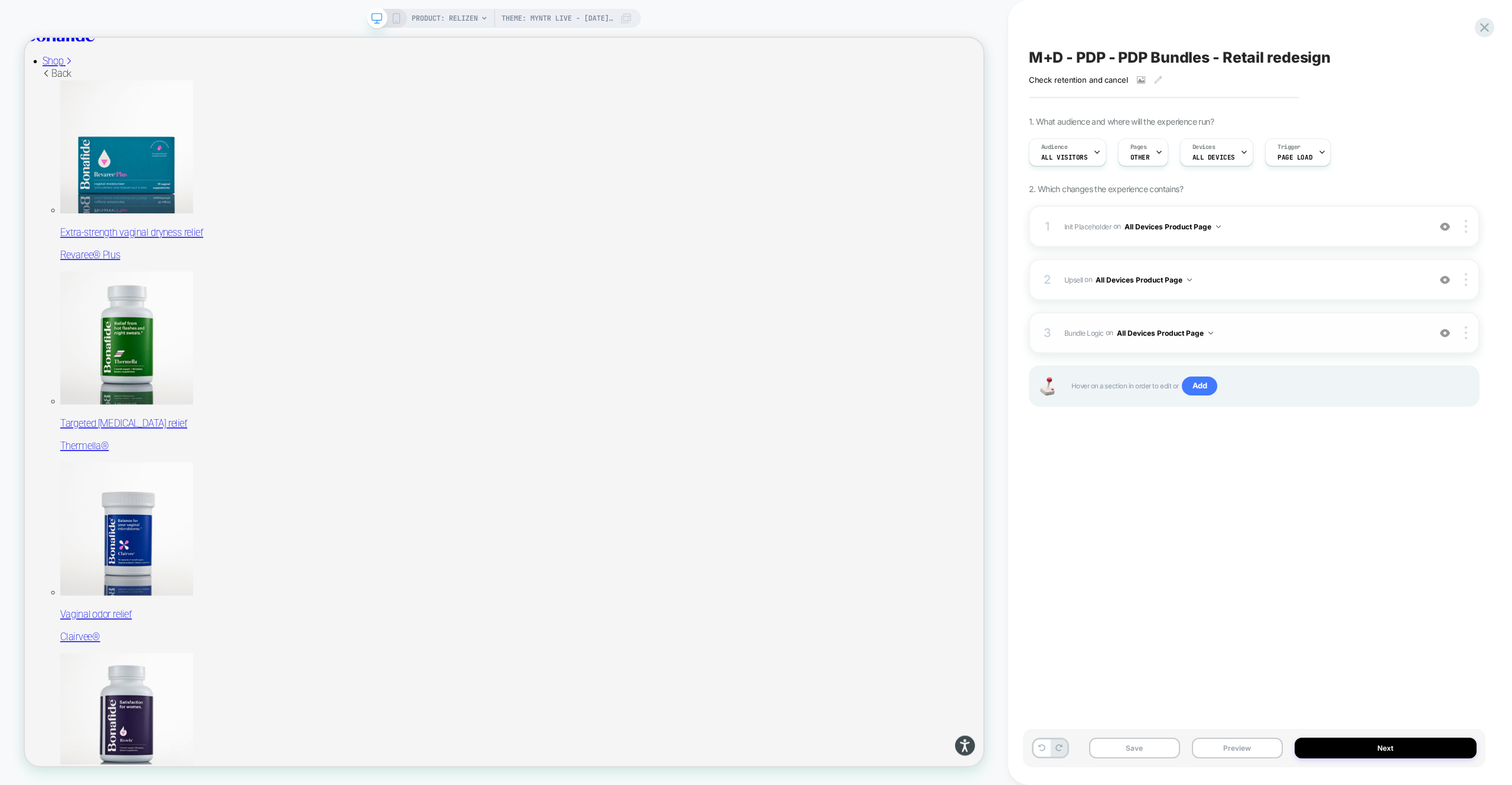
click at [1282, 312] on div "3 Bundle Logic Adding Code Block AFTER #_loomi_addon_1730816661410_dup173326699…" at bounding box center [1254, 333] width 451 height 41
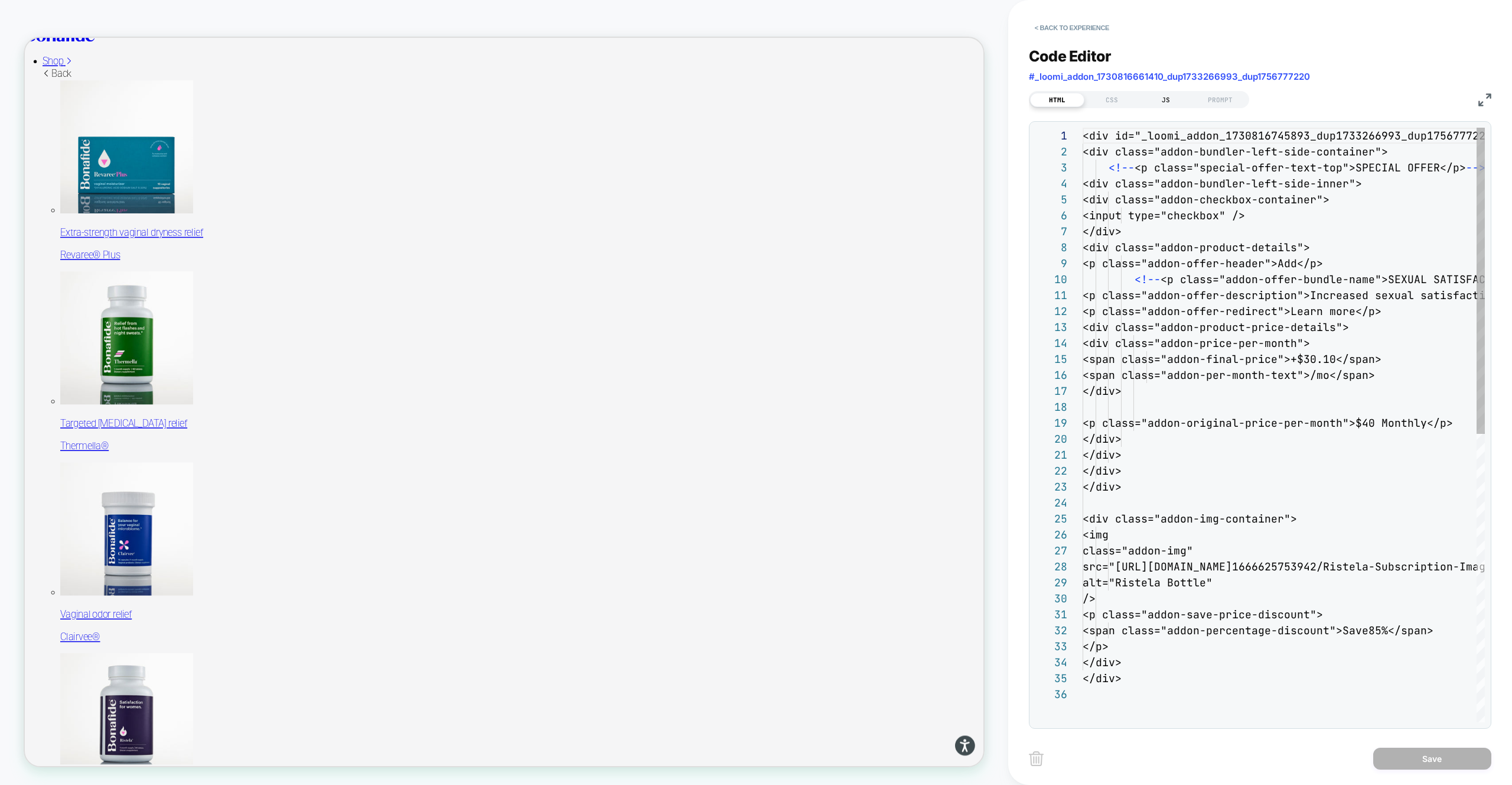
scroll to position [160, 0]
drag, startPoint x: 1136, startPoint y: 102, endPoint x: 1122, endPoint y: 98, distance: 14.6
click at [1136, 102] on div "CSS" at bounding box center [1111, 99] width 54 height 14
click at [1121, 98] on div "CSS" at bounding box center [1111, 99] width 54 height 14
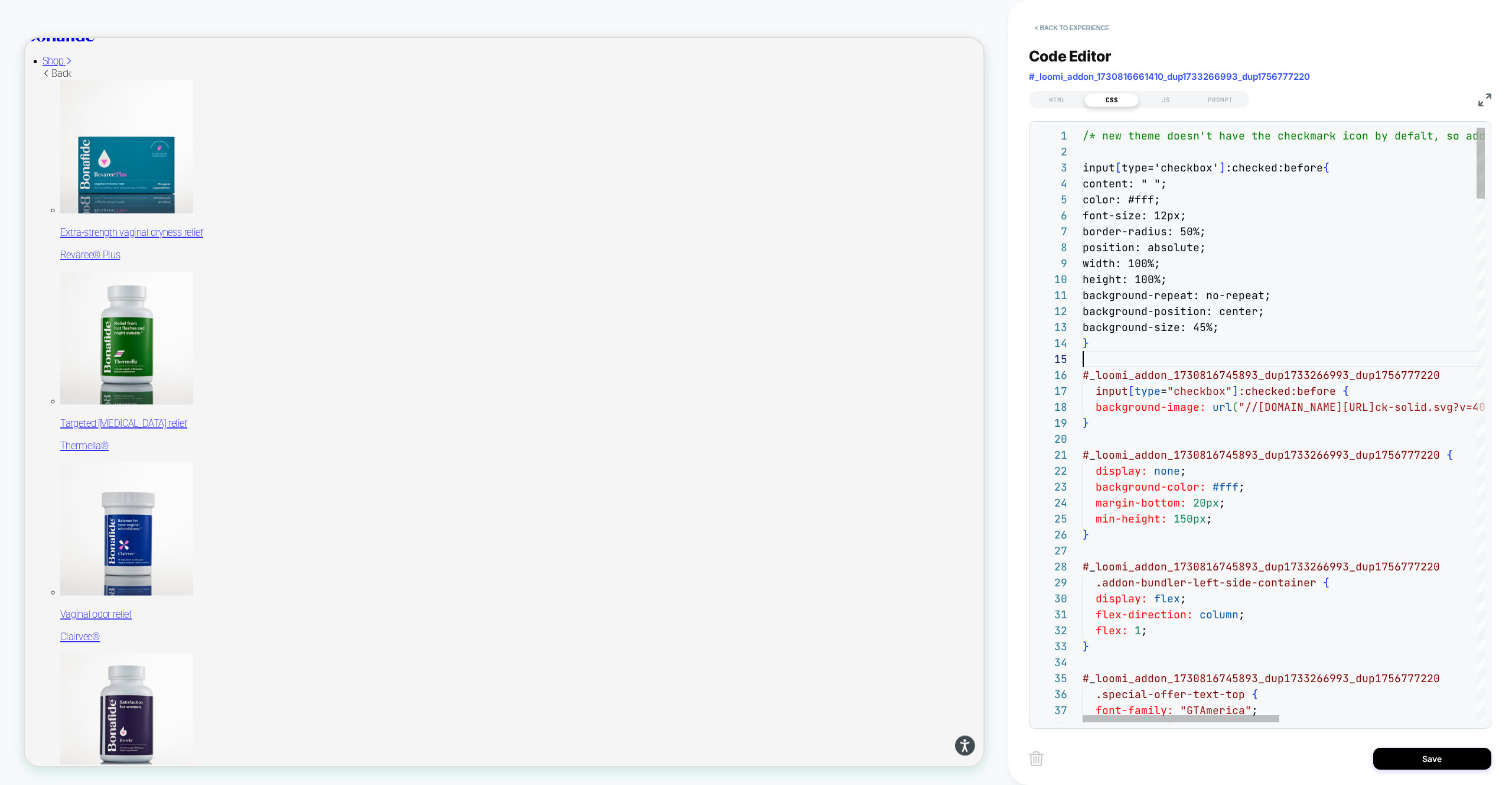
scroll to position [64, 0]
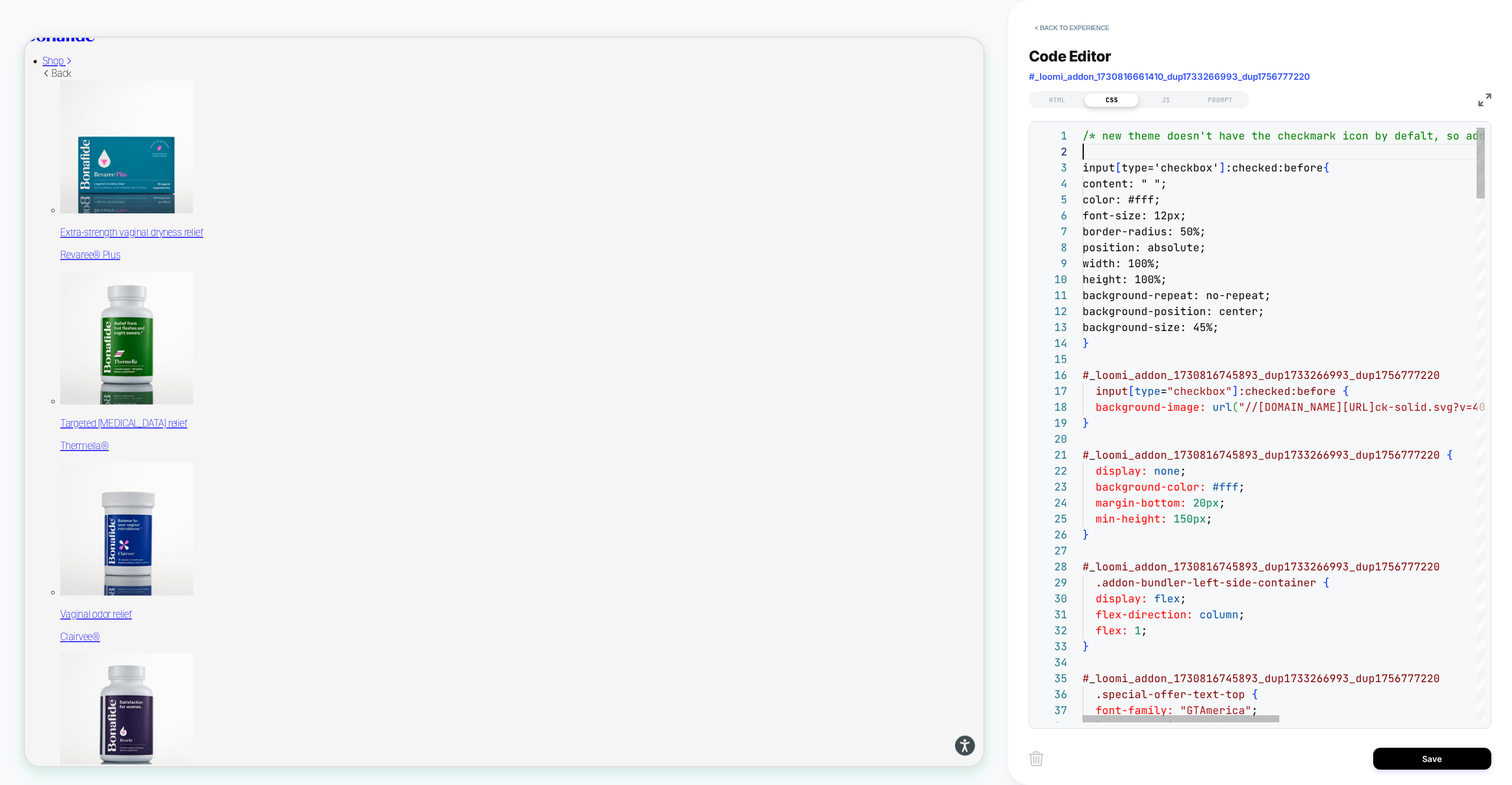
scroll to position [16, 0]
type textarea "**********"
click at [1483, 770] on div "Save" at bounding box center [1260, 758] width 462 height 29
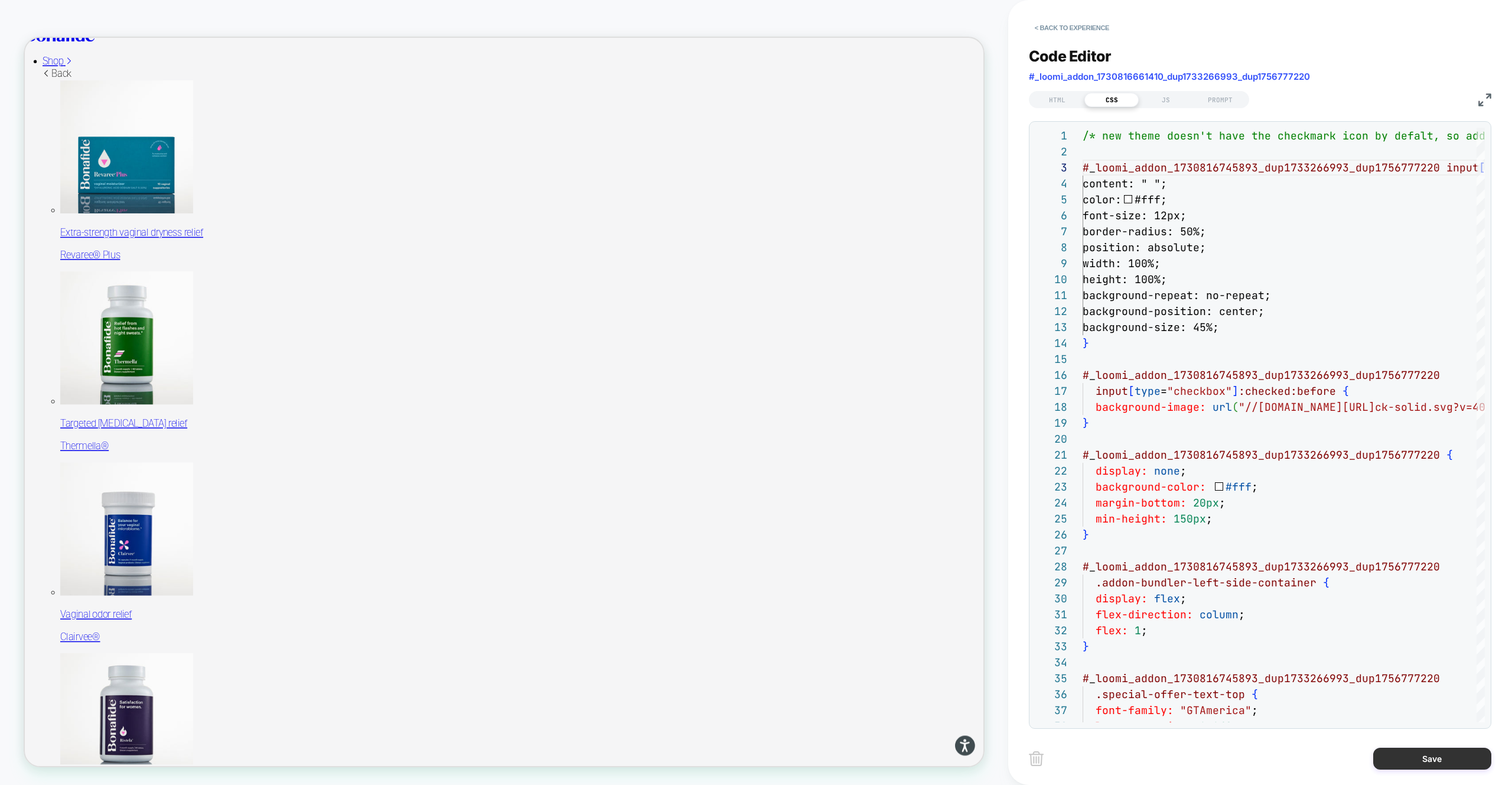
click at [1428, 759] on button "Save" at bounding box center [1432, 758] width 118 height 22
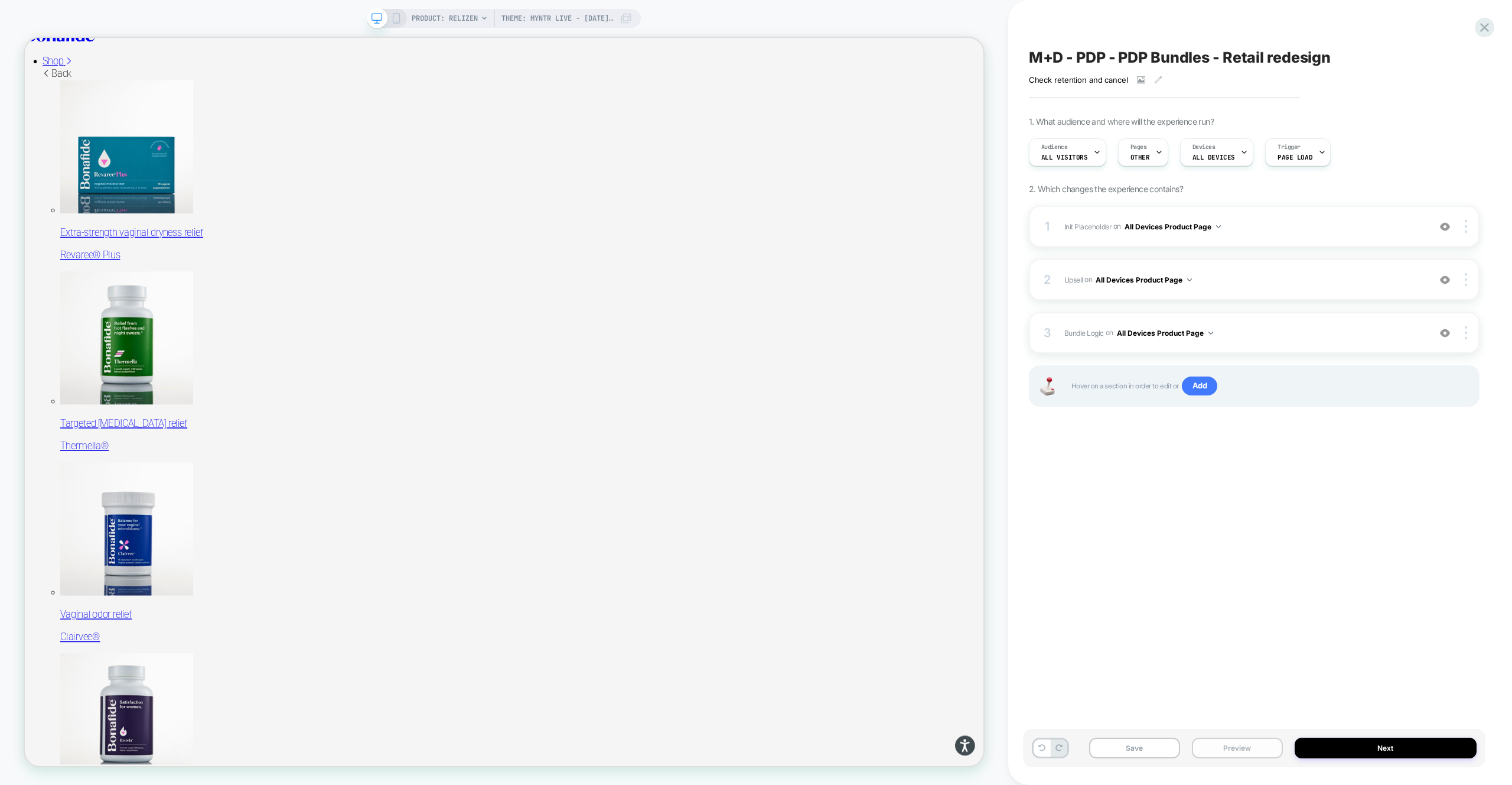
click at [1265, 750] on button "Preview" at bounding box center [1237, 748] width 91 height 21
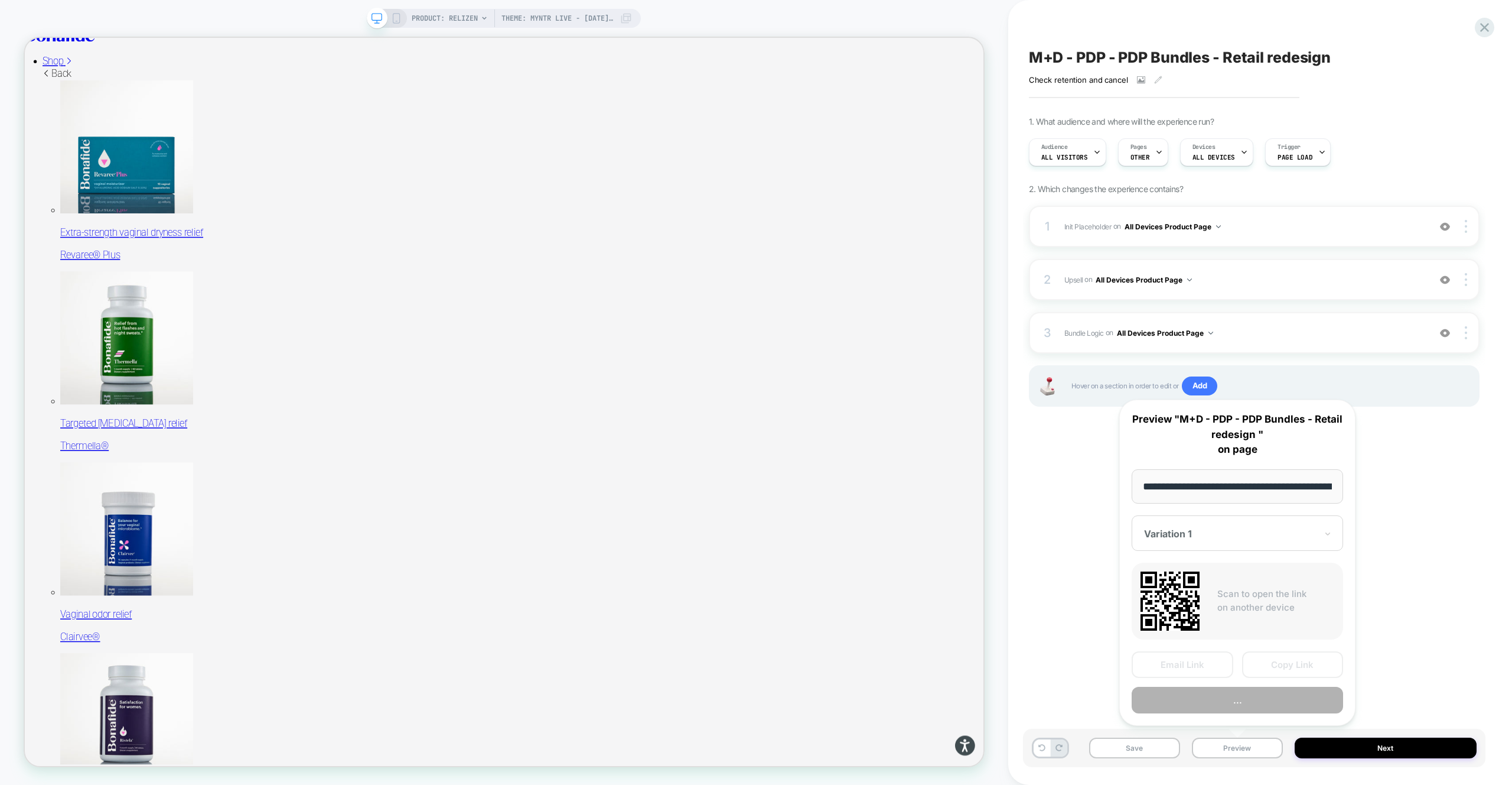
scroll to position [0, 177]
click at [1252, 698] on button "Preview" at bounding box center [1237, 701] width 211 height 27
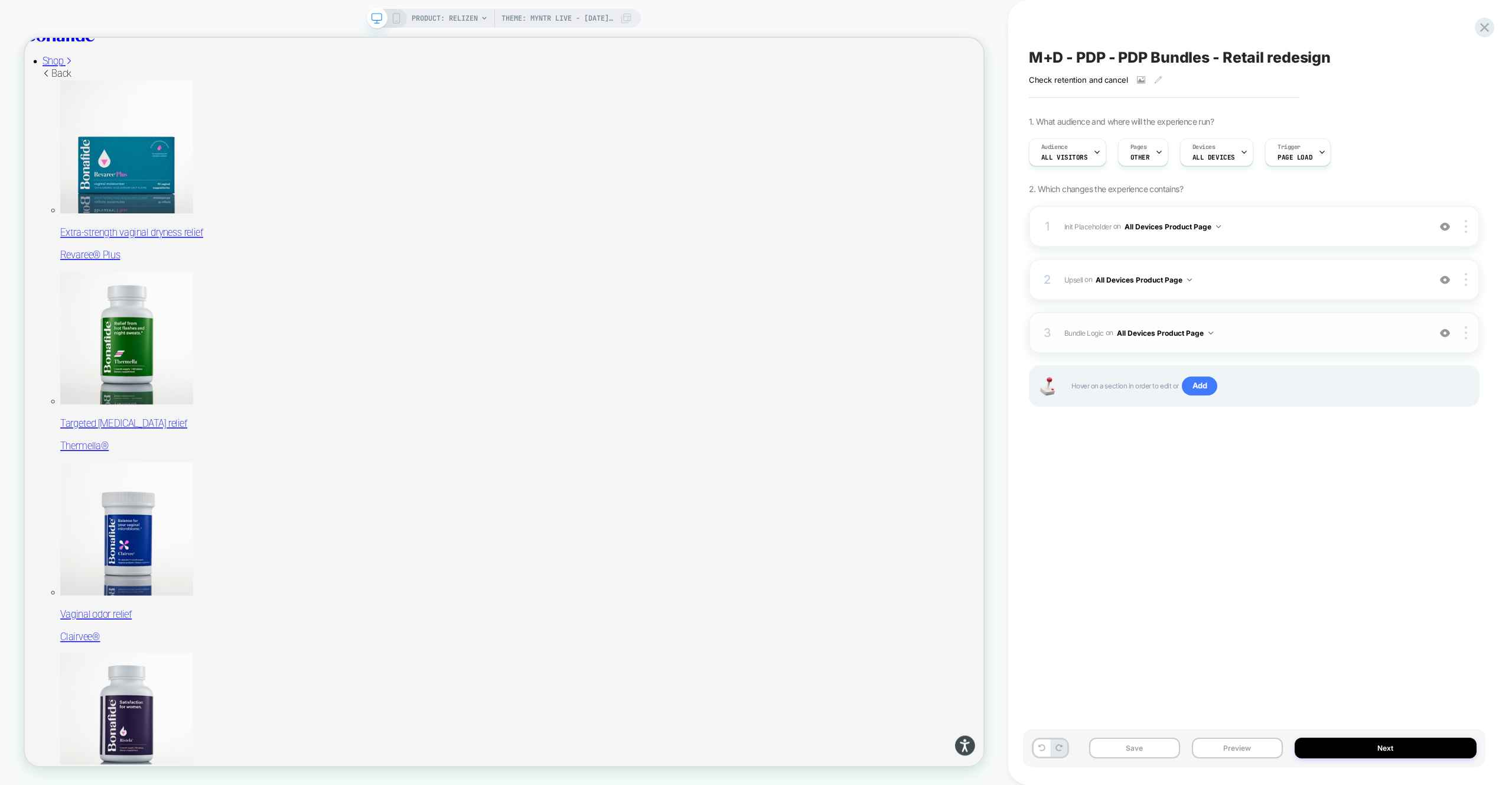
click at [1312, 335] on span "Bundle Logic Adding Code Block AFTER #_loomi_addon_1730816661410_dup1733266993_…" at bounding box center [1243, 333] width 359 height 15
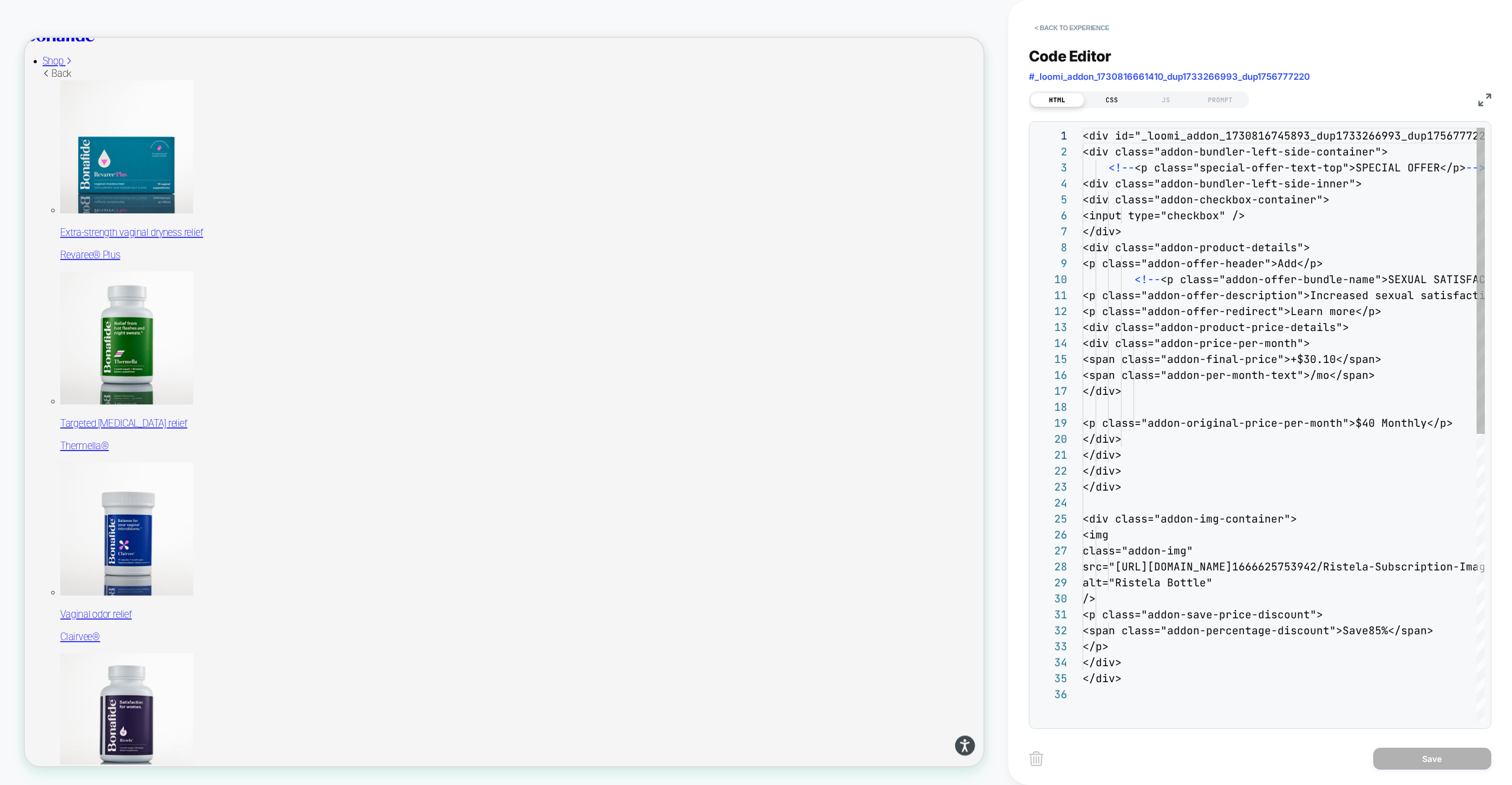
scroll to position [160, 0]
click at [1126, 99] on div "CSS" at bounding box center [1111, 99] width 54 height 14
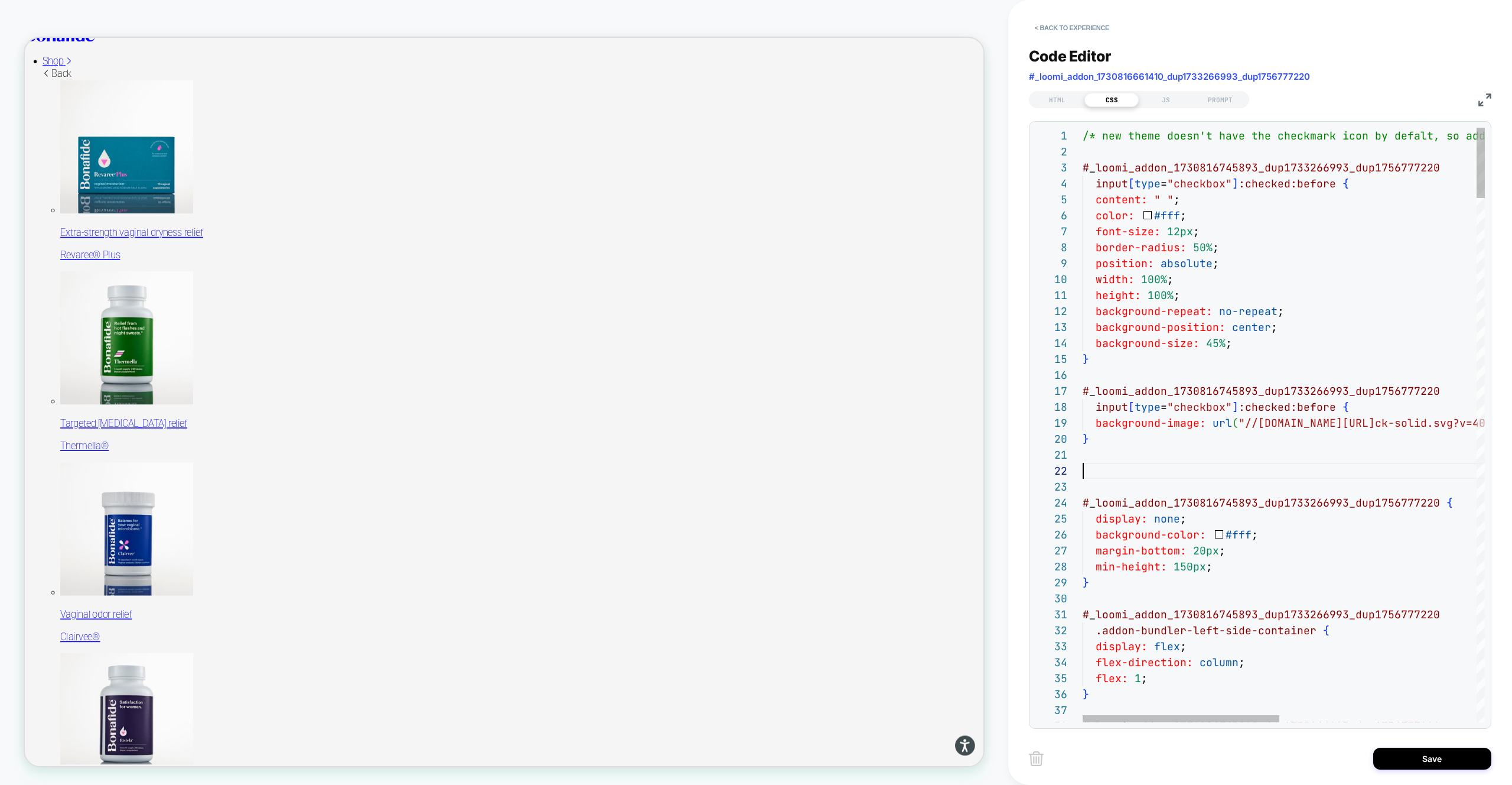
scroll to position [16, 249]
drag, startPoint x: 1203, startPoint y: 473, endPoint x: 1064, endPoint y: 461, distance: 139.5
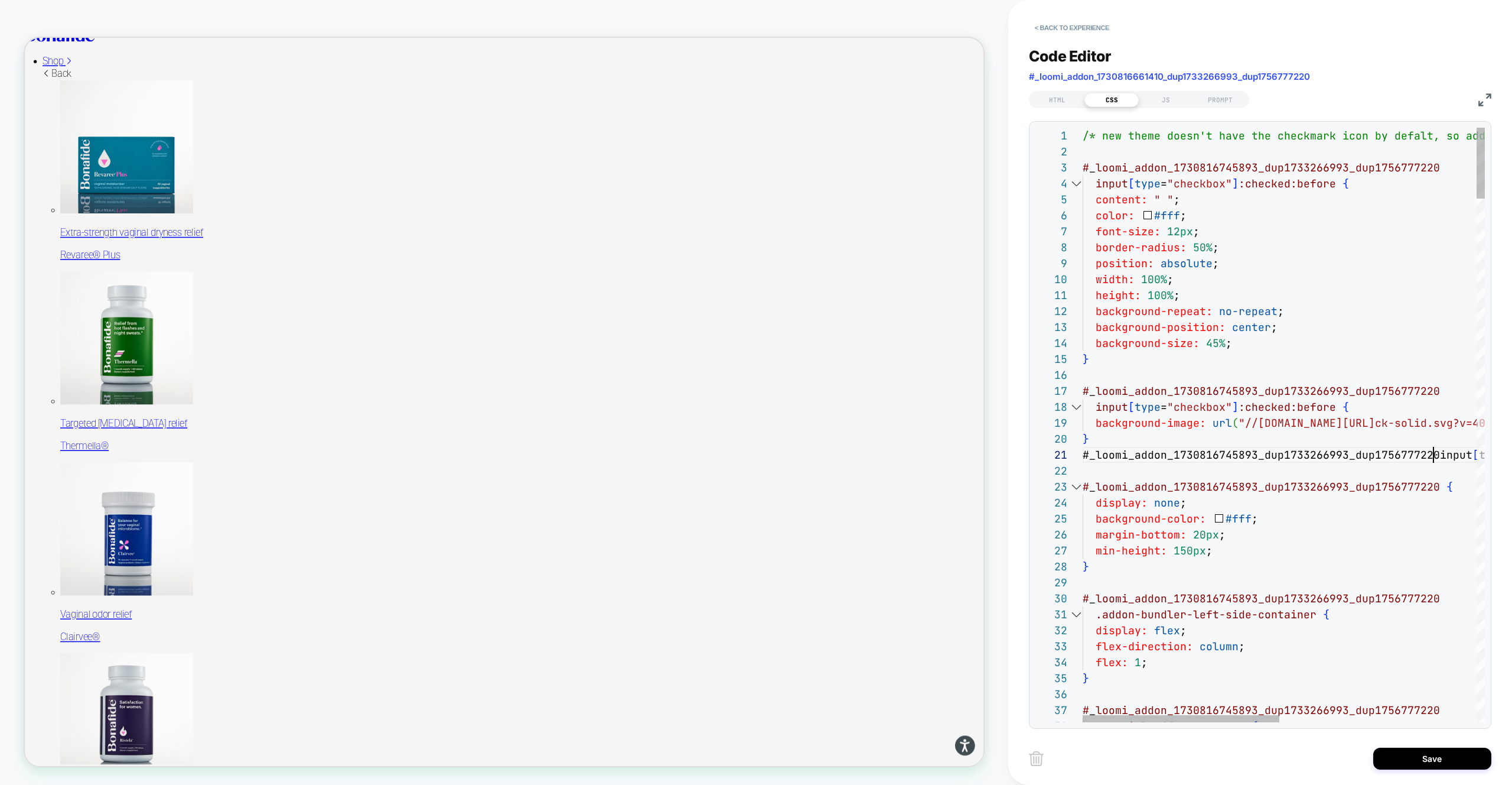
scroll to position [0, 351]
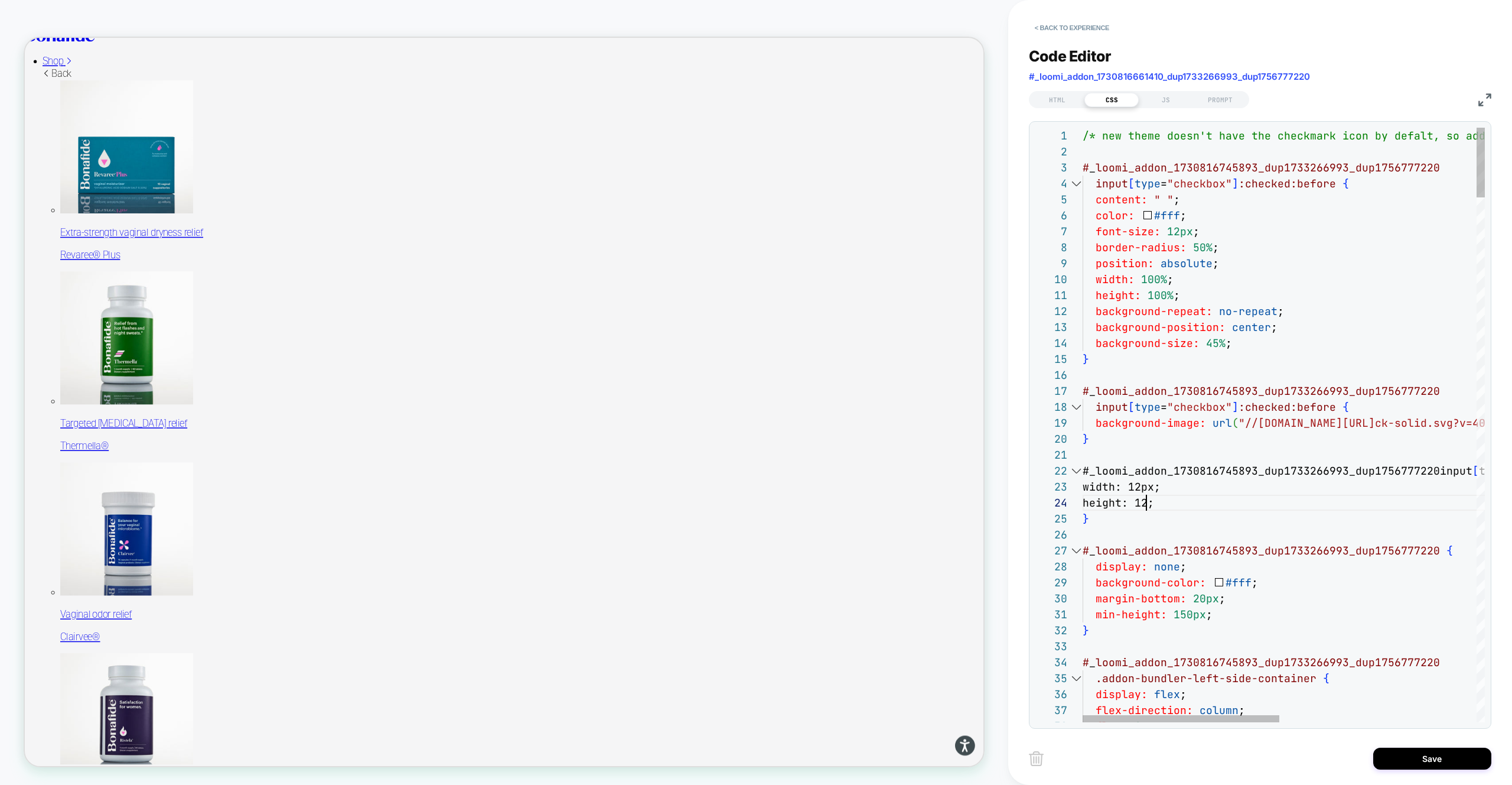
scroll to position [48, 77]
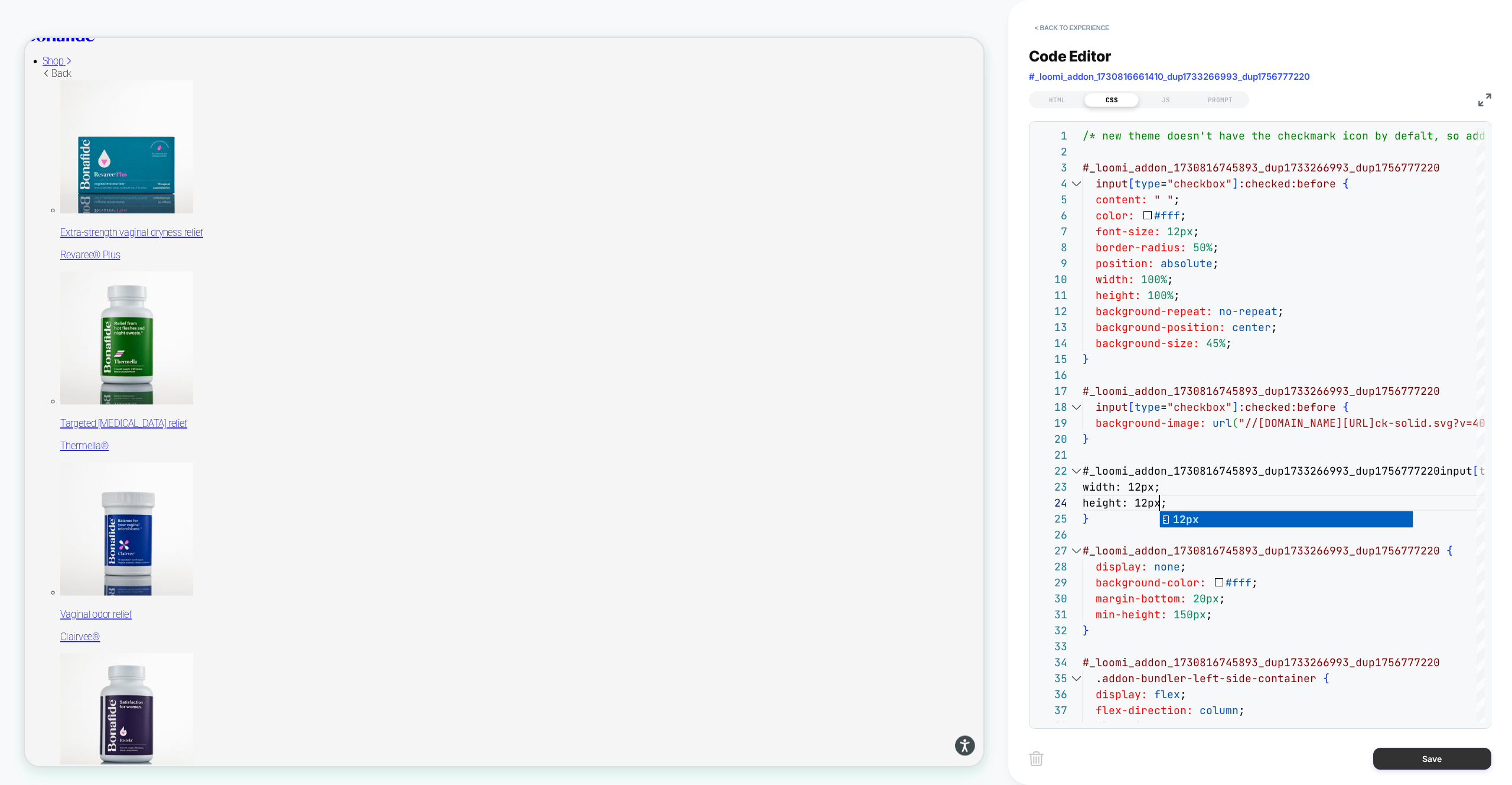
type textarea "**********"
click at [1485, 759] on button "Save" at bounding box center [1432, 758] width 118 height 22
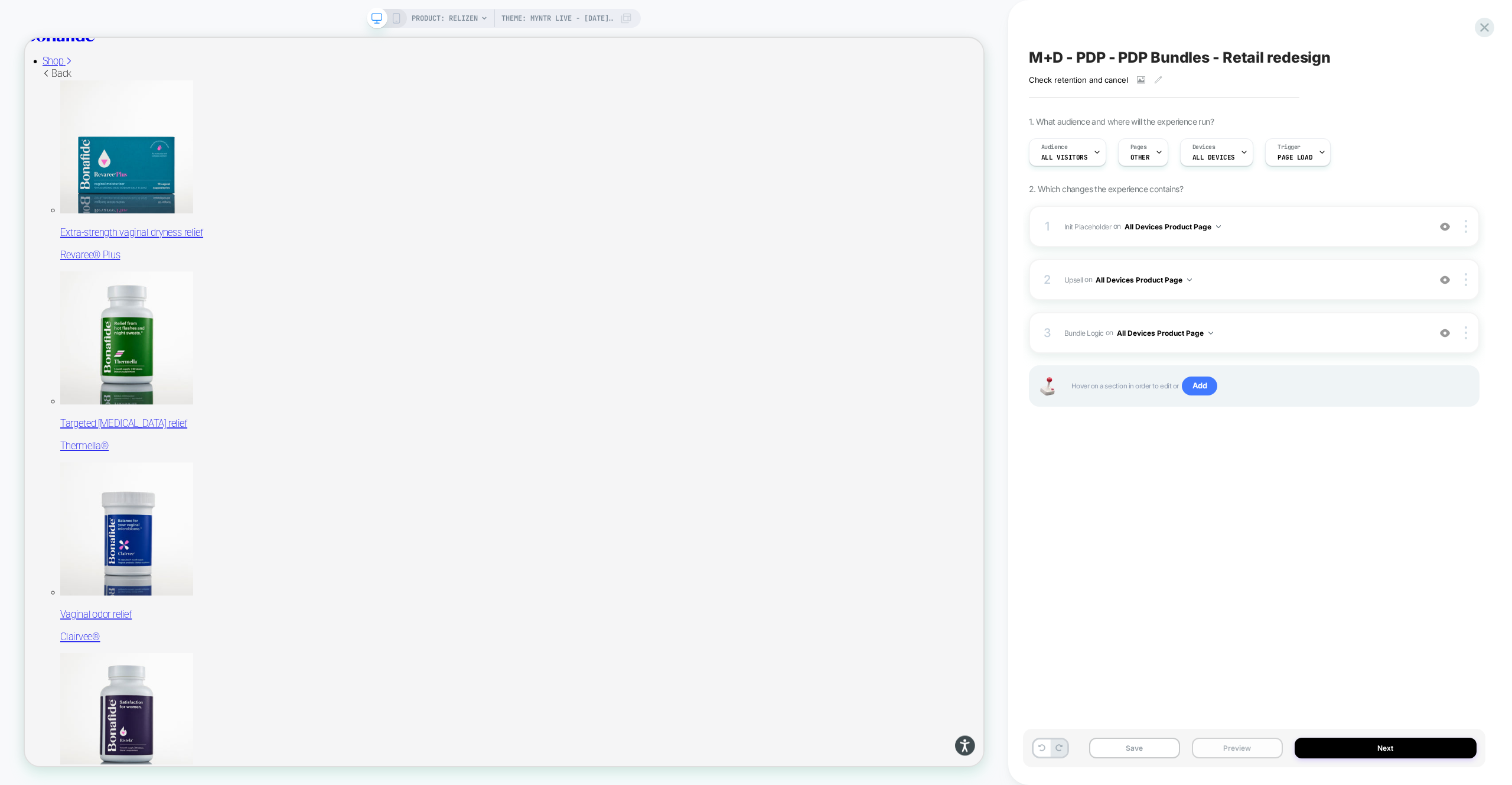
drag, startPoint x: 1248, startPoint y: 747, endPoint x: 1251, endPoint y: 739, distance: 8.5
click at [1248, 748] on button "Preview" at bounding box center [1237, 748] width 91 height 21
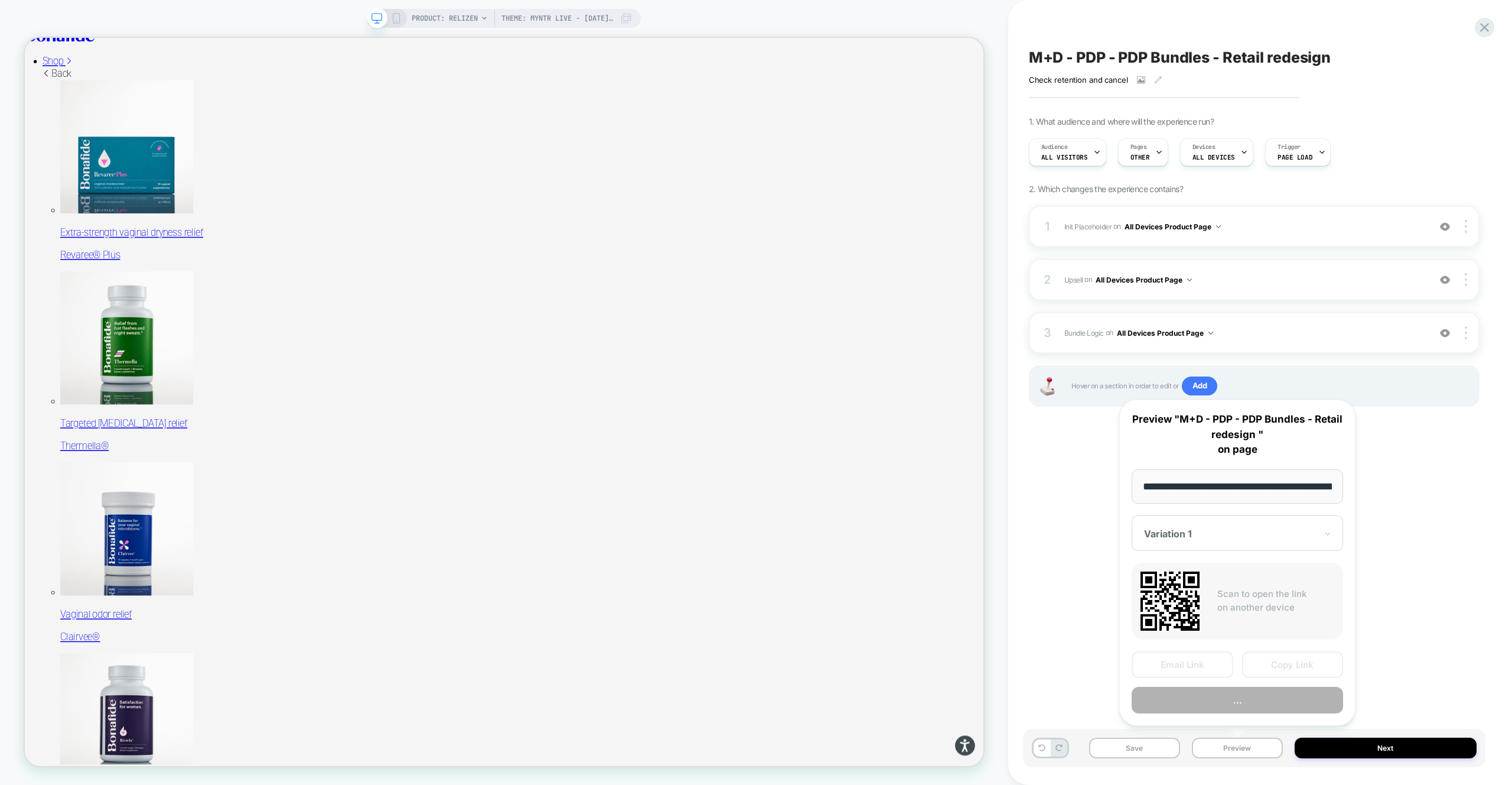
scroll to position [0, 177]
click at [1256, 700] on button "Preview" at bounding box center [1237, 701] width 211 height 27
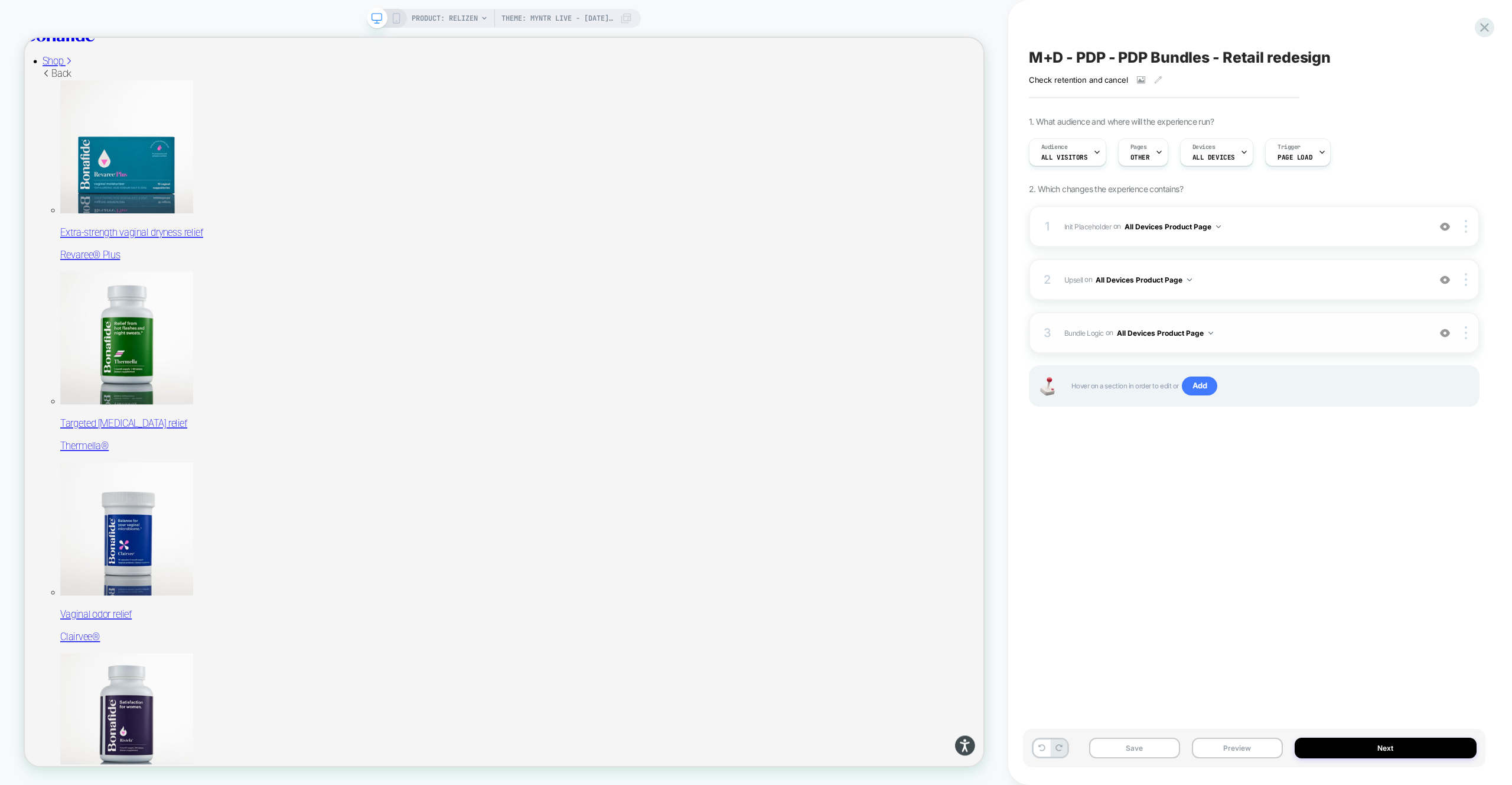
click at [1234, 322] on div "3 Bundle Logic Adding Code Block AFTER #_loomi_addon_1730816661410_dup173326699…" at bounding box center [1254, 333] width 451 height 41
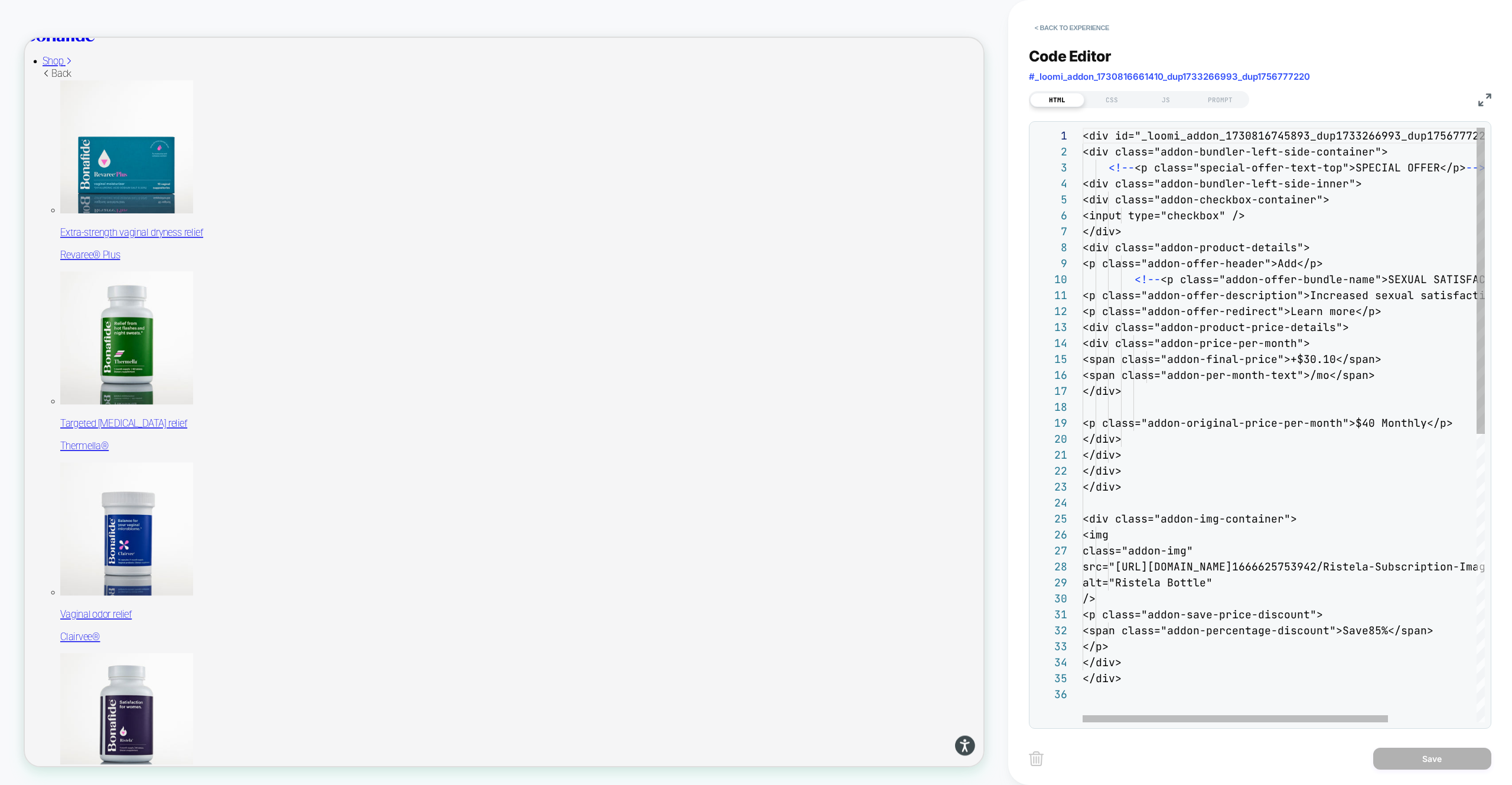
scroll to position [160, 0]
click at [1111, 108] on div "Code Editor #_loomi_addon_1730816661410_dup1733266993_dup1756777220 HTML CSS JS…" at bounding box center [1260, 380] width 462 height 696
click at [1110, 104] on div "CSS" at bounding box center [1111, 99] width 54 height 14
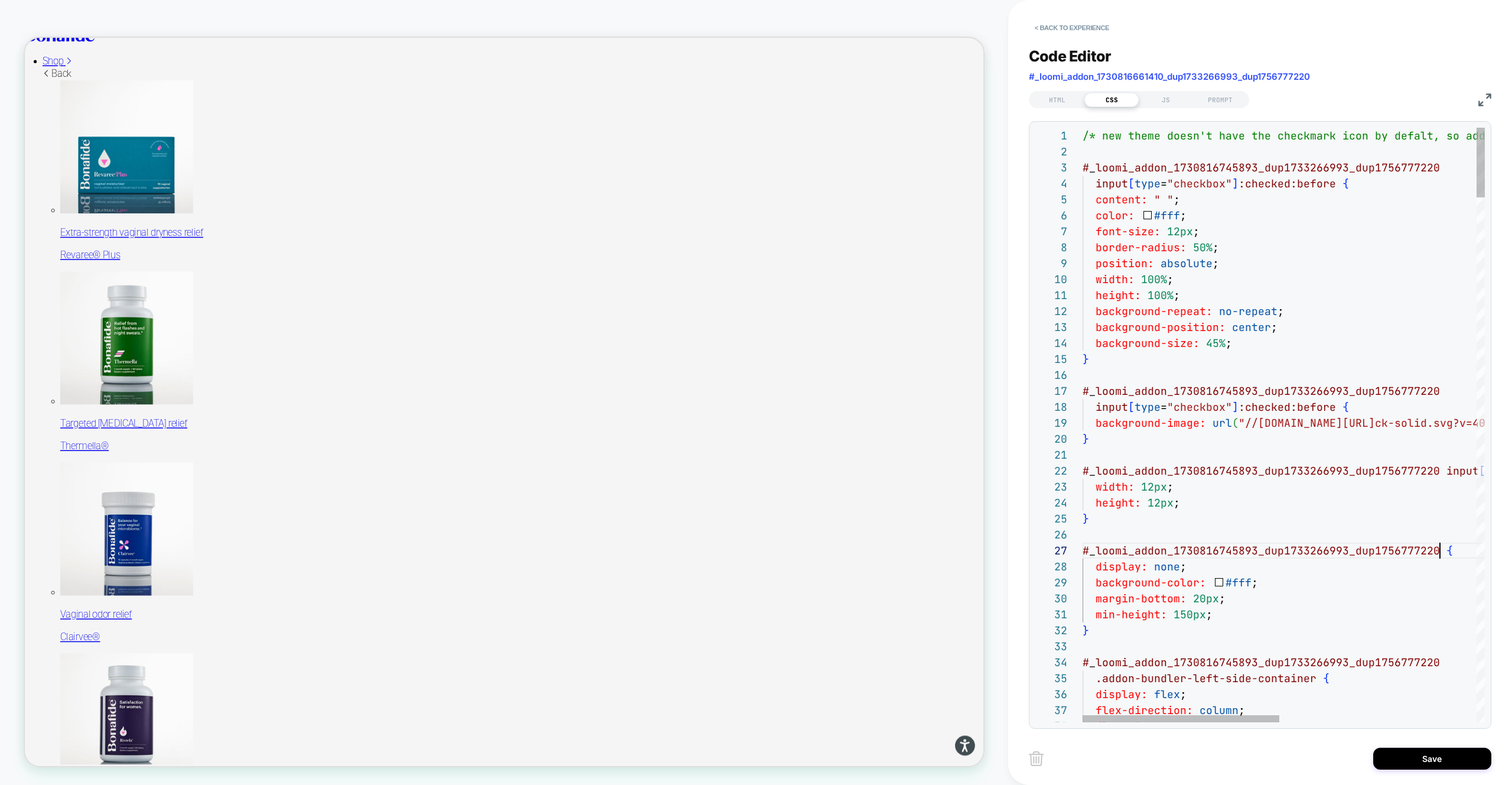
scroll to position [96, 358]
type textarea "**********"
click at [1426, 755] on button "Save" at bounding box center [1432, 758] width 118 height 22
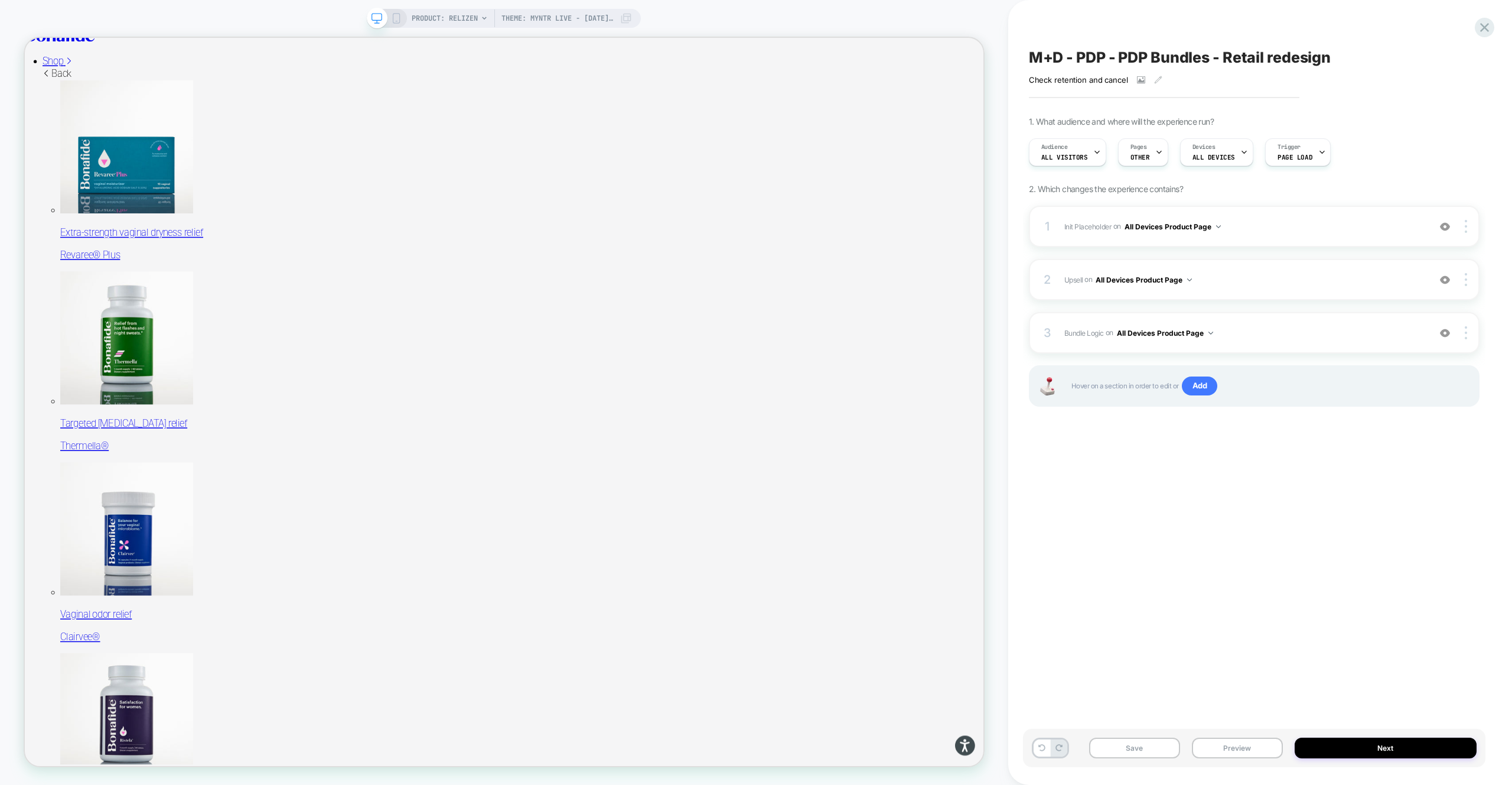
drag, startPoint x: 1254, startPoint y: 743, endPoint x: 1254, endPoint y: 711, distance: 32.0
click at [1254, 743] on button "Preview" at bounding box center [1237, 748] width 91 height 21
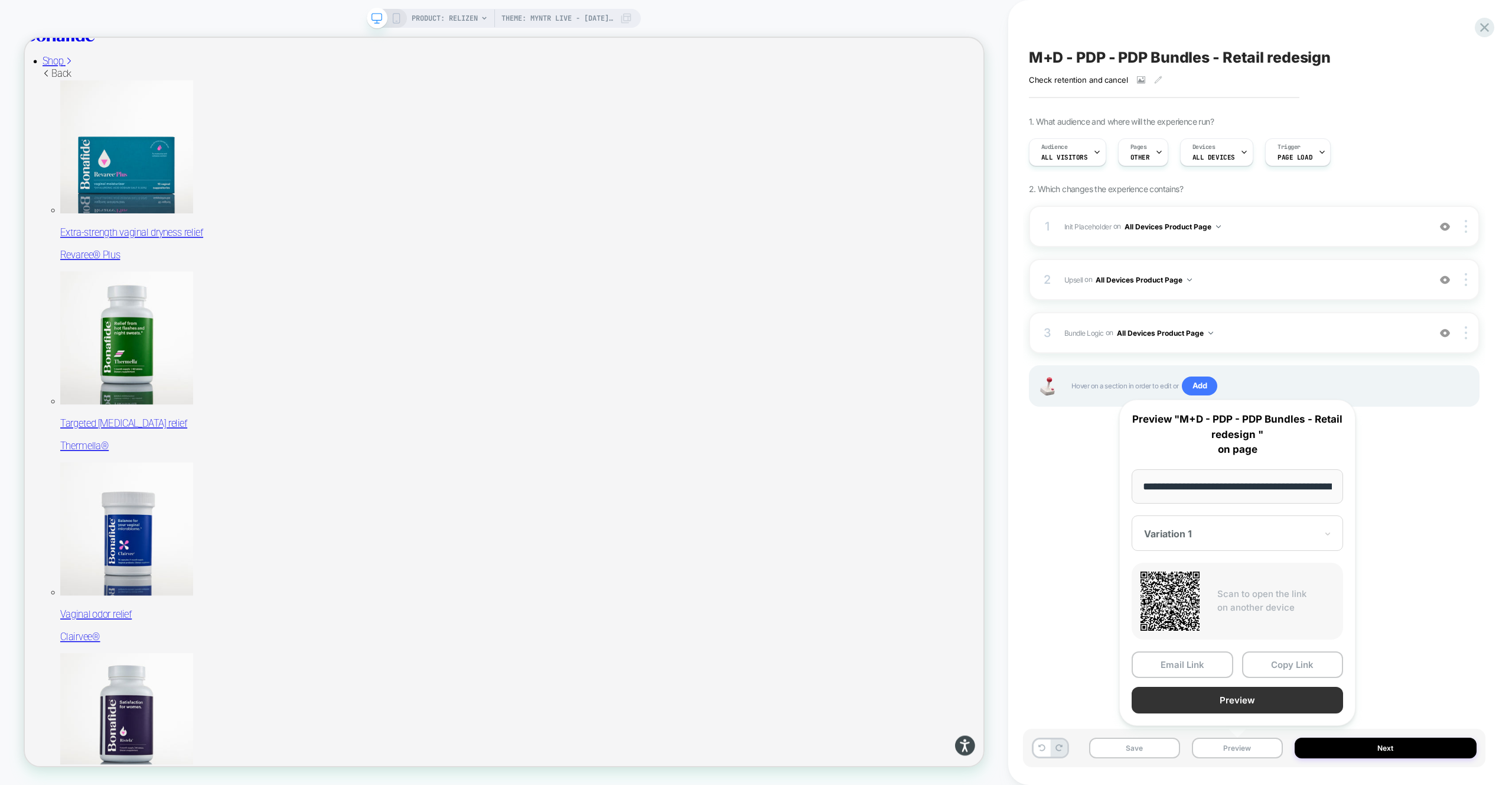
scroll to position [0, 177]
click at [1252, 695] on button "Preview" at bounding box center [1237, 701] width 211 height 27
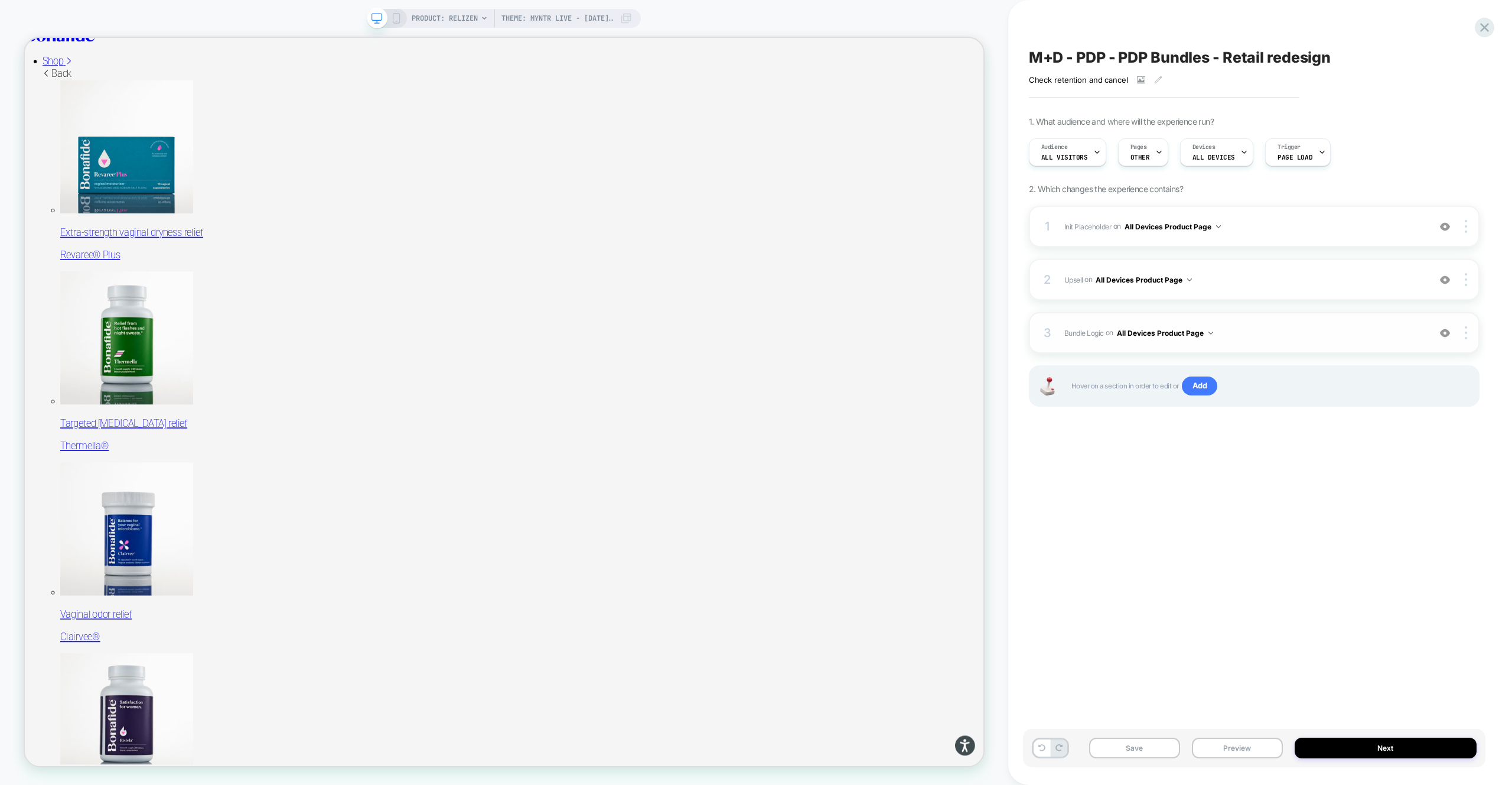
click at [1279, 321] on div "3 Bundle Logic Adding Code Block AFTER #_loomi_addon_1730816661410_dup173326699…" at bounding box center [1254, 333] width 451 height 41
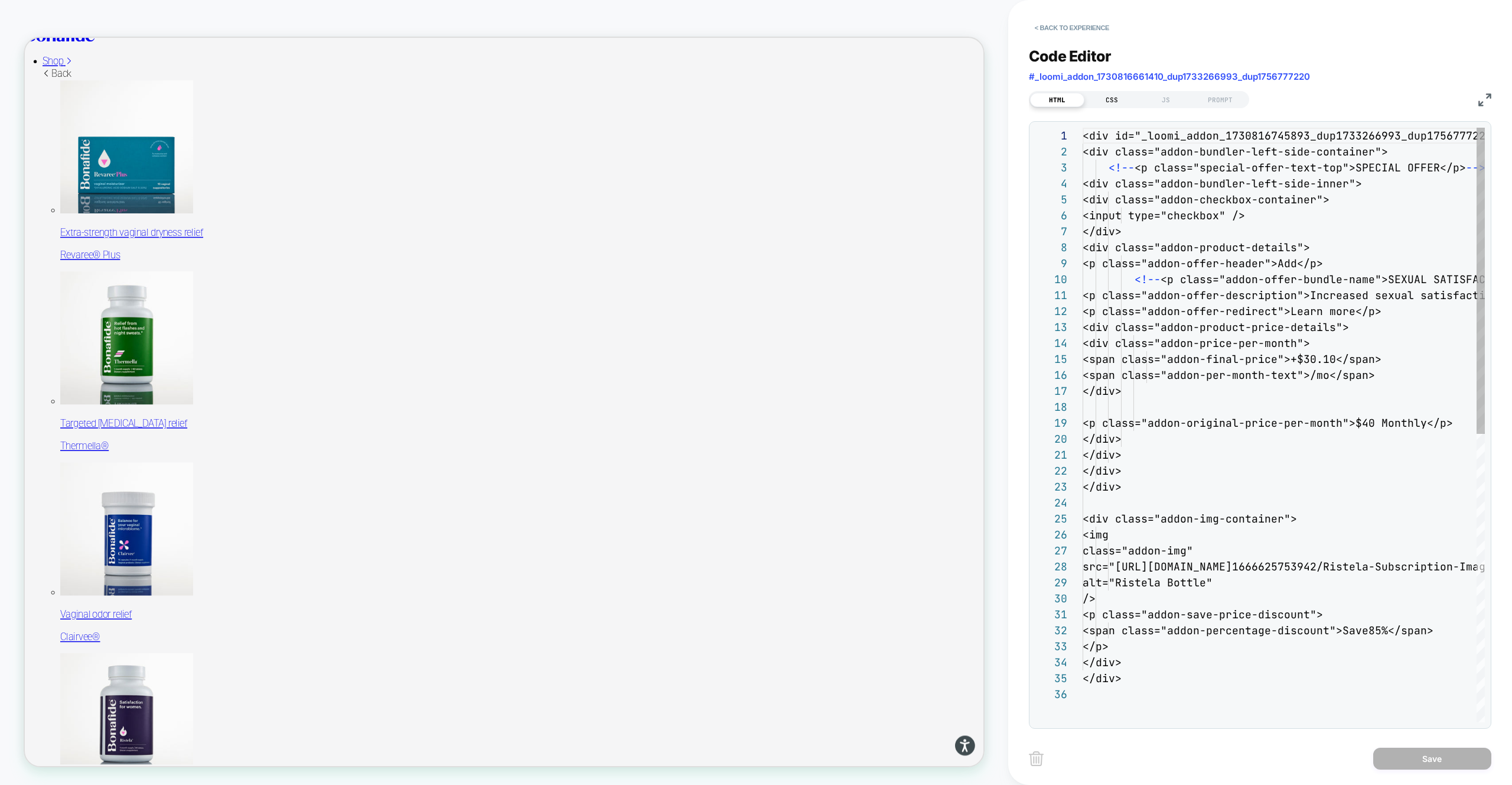
scroll to position [160, 0]
click at [1118, 101] on div "CSS" at bounding box center [1111, 99] width 54 height 14
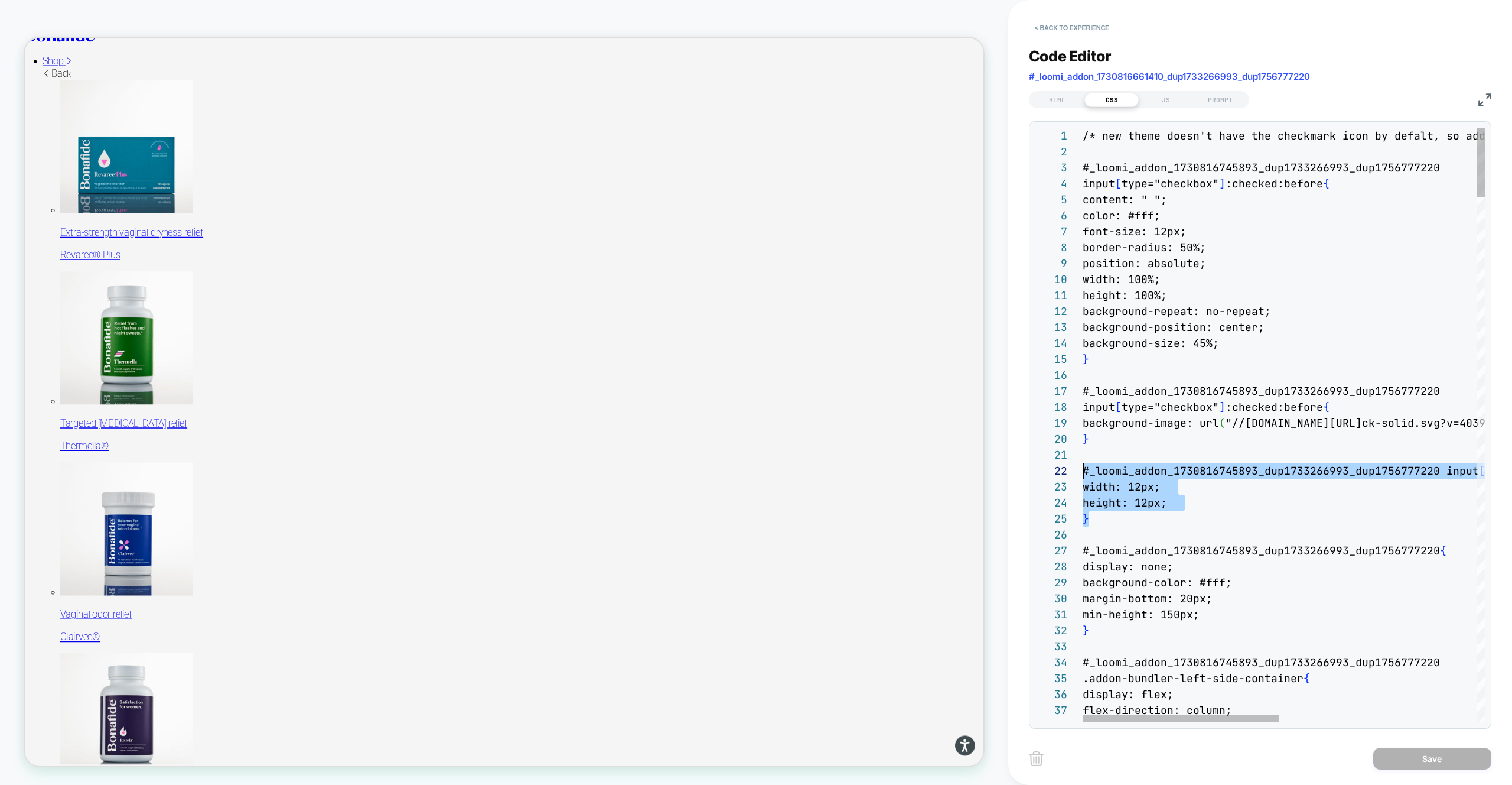
scroll to position [0, 0]
drag, startPoint x: 1093, startPoint y: 489, endPoint x: 1067, endPoint y: 456, distance: 42.0
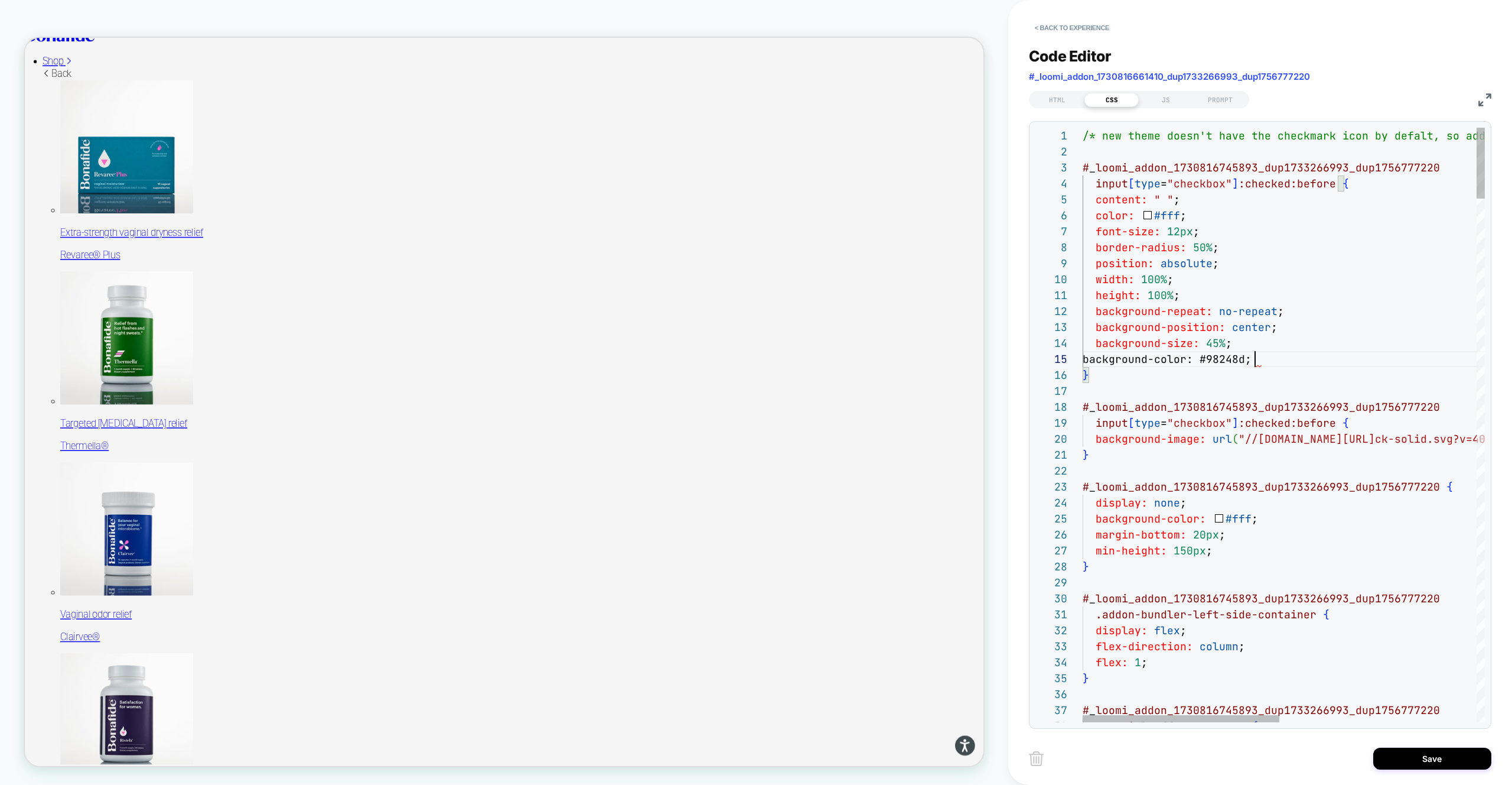
scroll to position [64, 172]
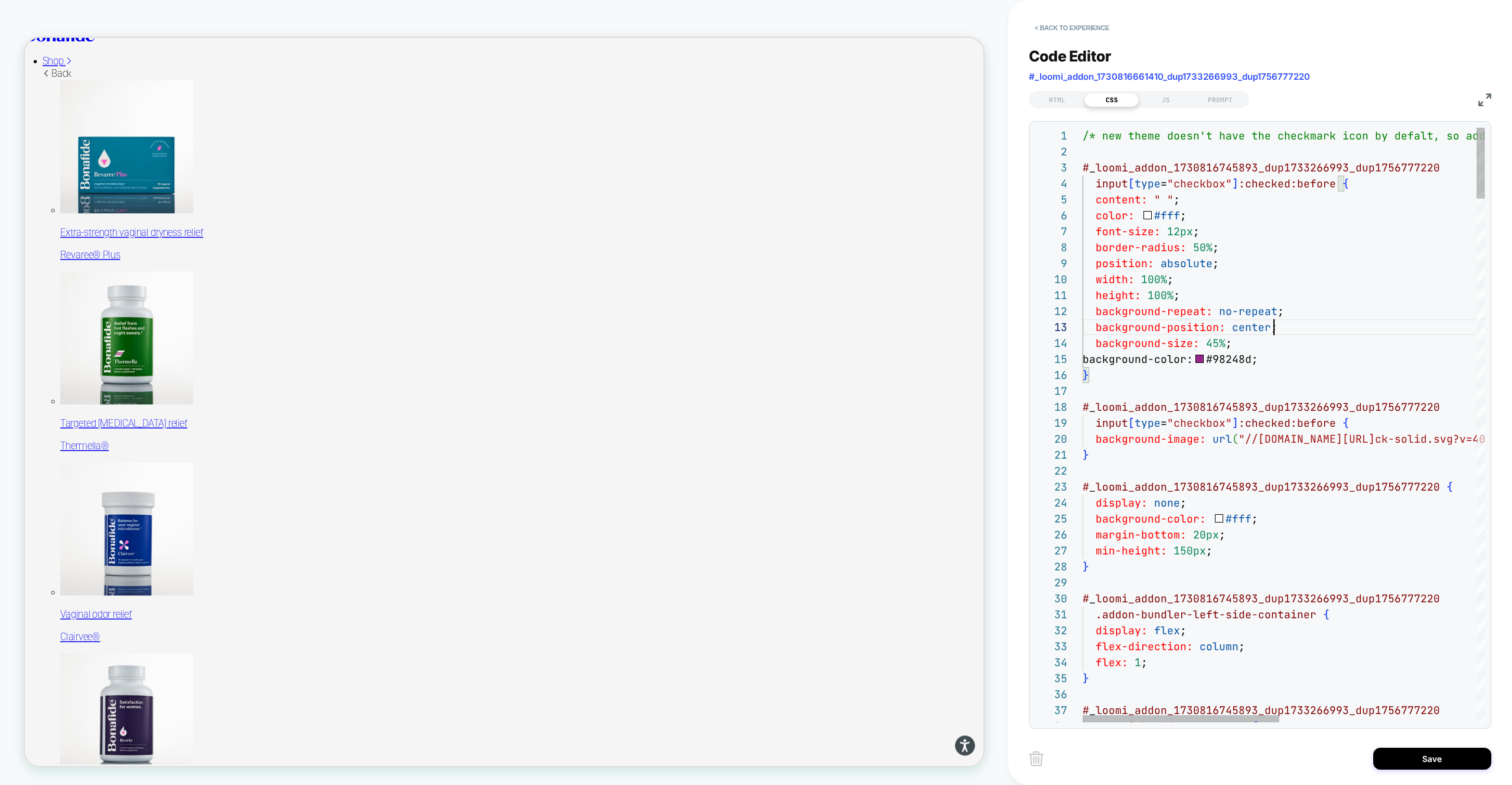
type textarea "**********"
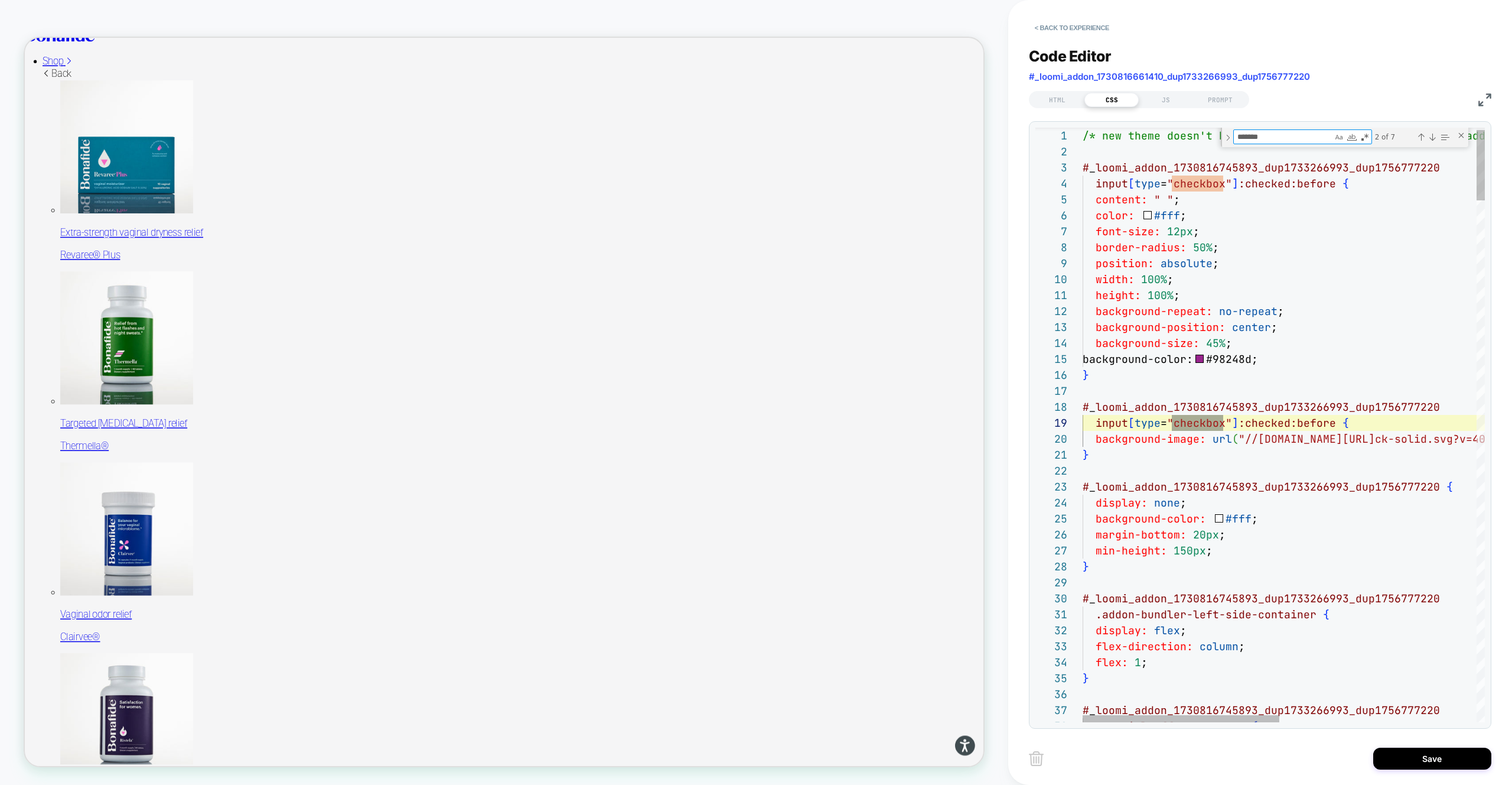
type textarea "********"
type textarea "**********"
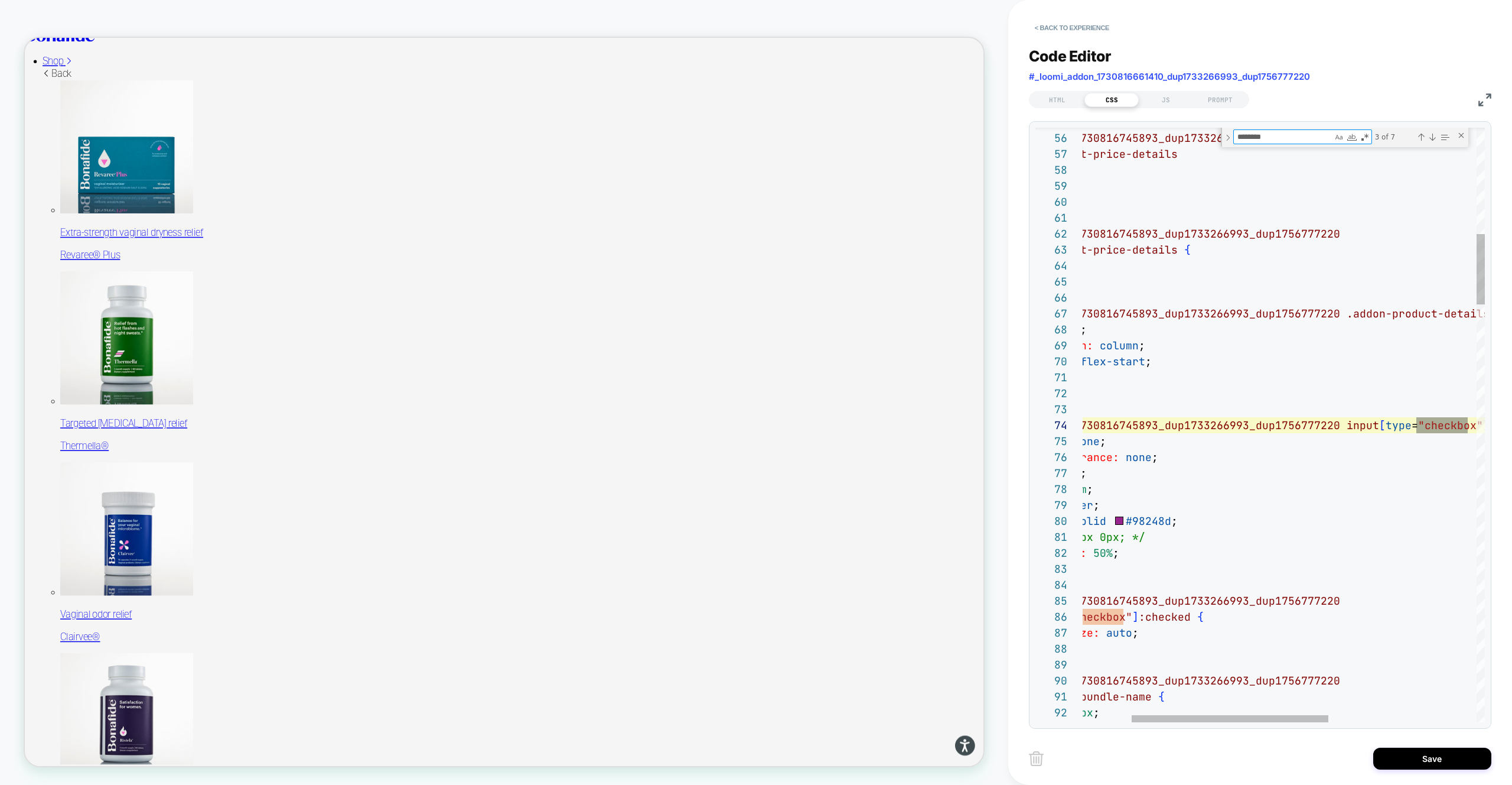
scroll to position [160, 485]
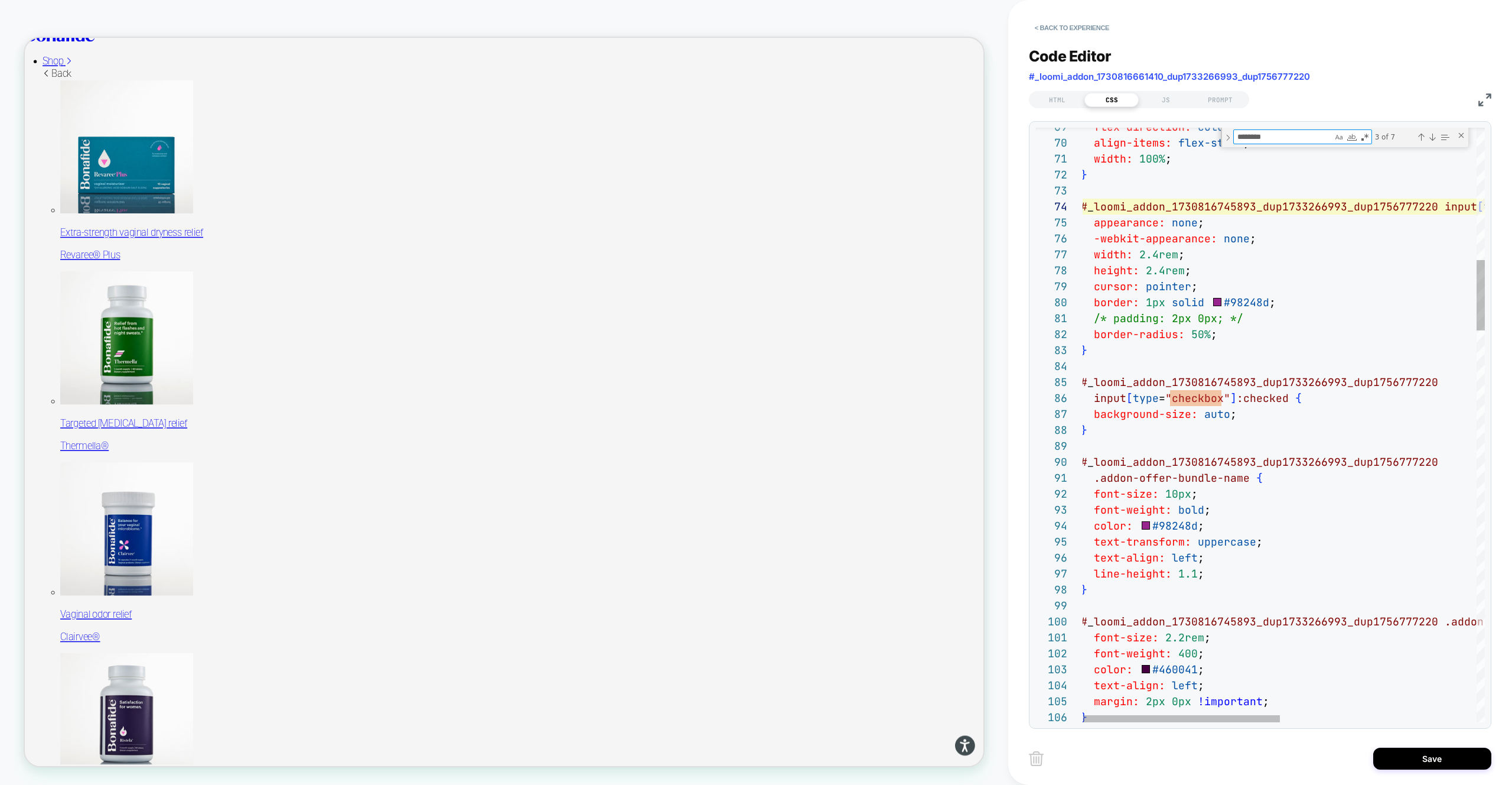
type textarea "********"
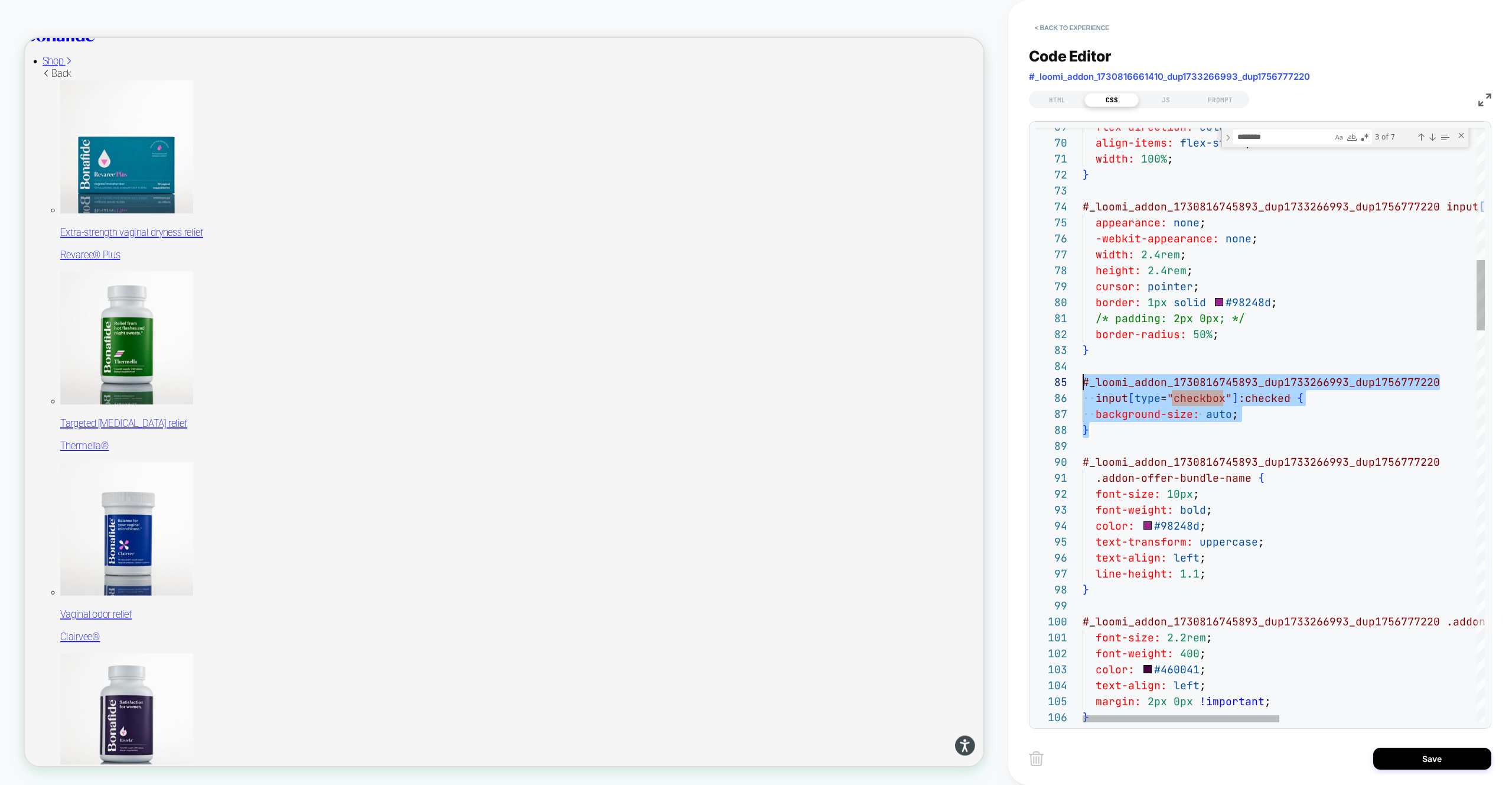
drag, startPoint x: 1098, startPoint y: 434, endPoint x: 1063, endPoint y: 383, distance: 61.9
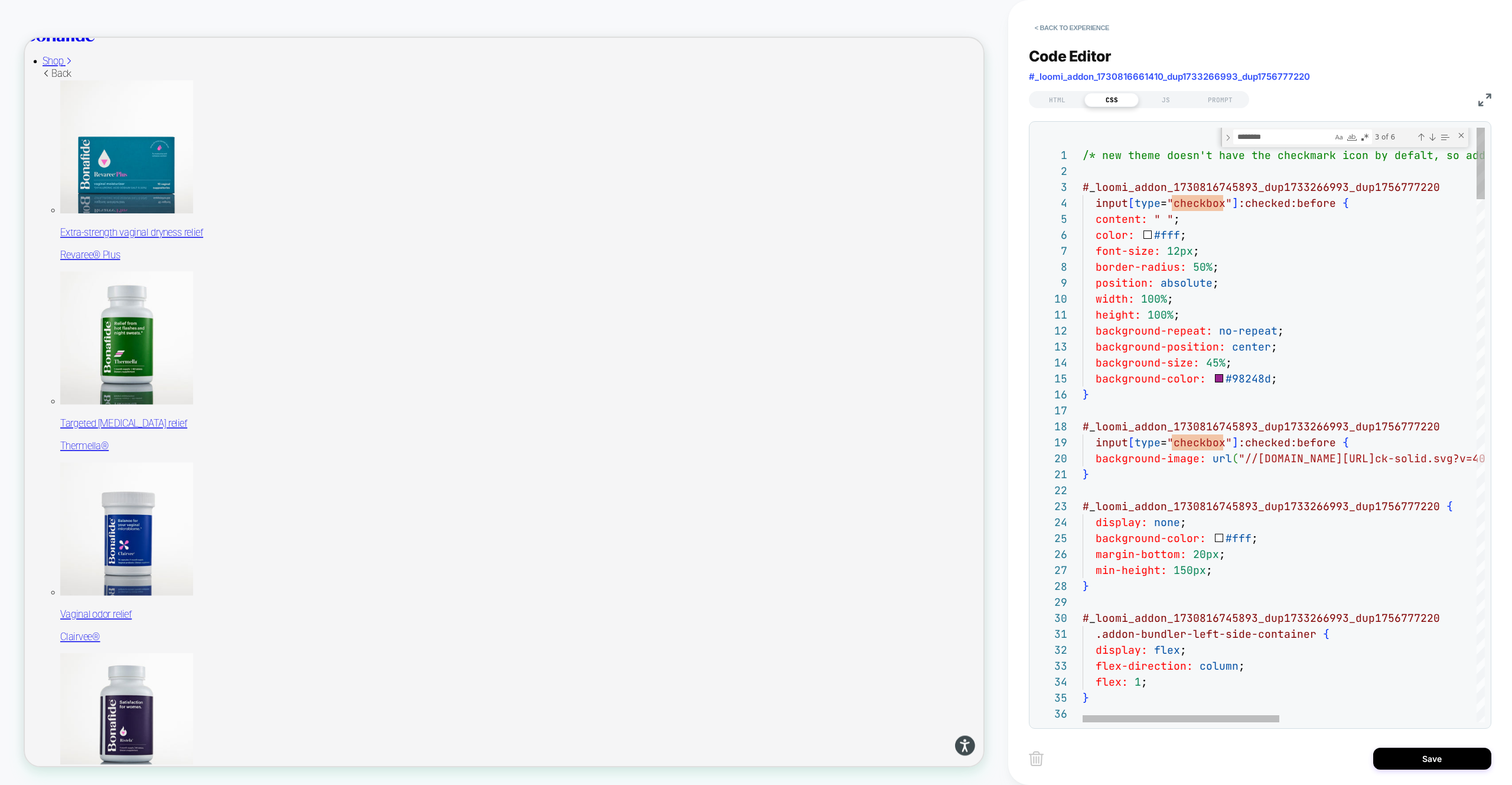
type textarea "**********"
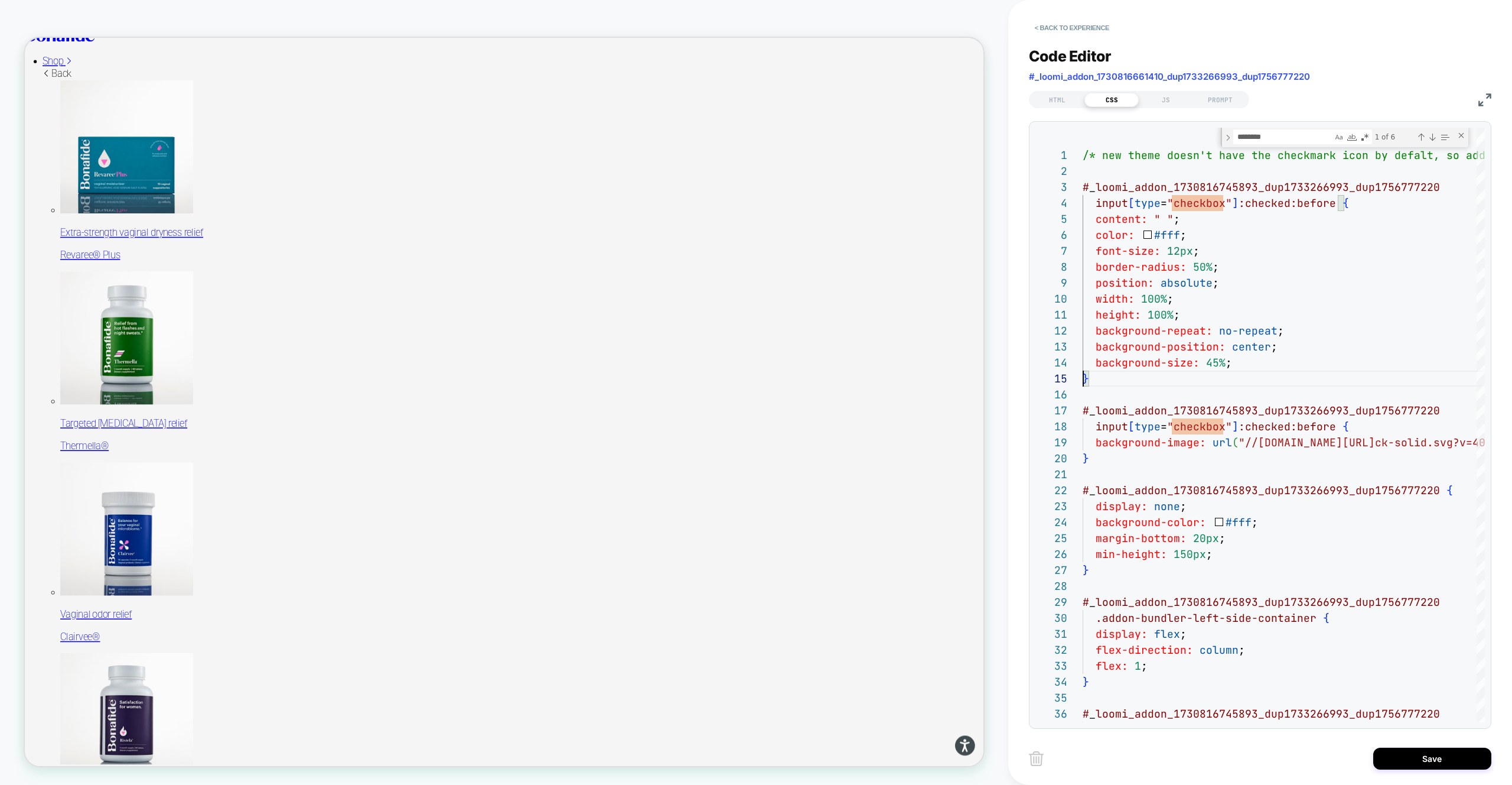
scroll to position [64, 0]
click at [1411, 748] on button "Save" at bounding box center [1432, 758] width 118 height 22
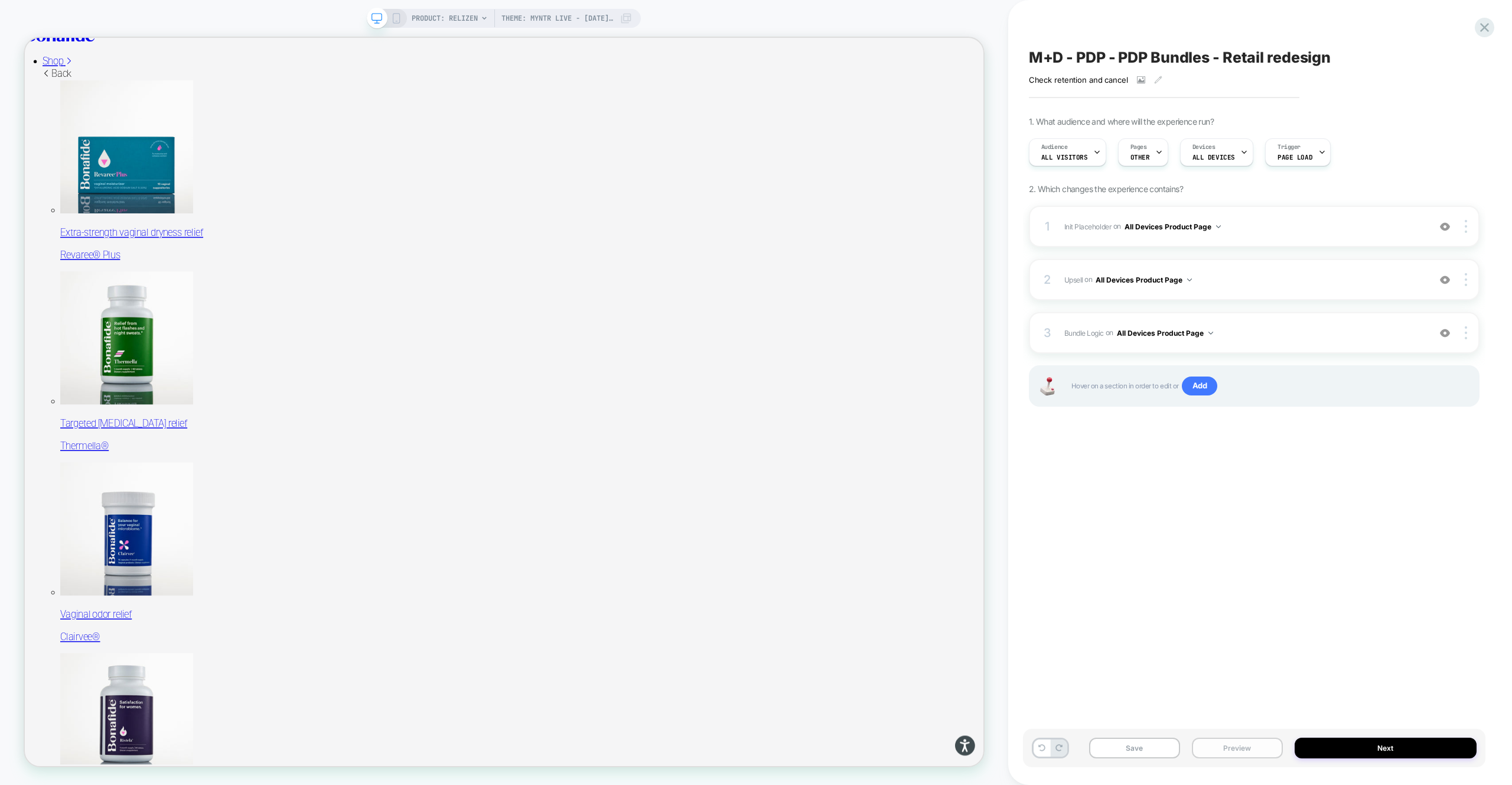
drag, startPoint x: 1248, startPoint y: 749, endPoint x: 1247, endPoint y: 742, distance: 7.1
click at [1248, 749] on button "Preview" at bounding box center [1237, 748] width 91 height 21
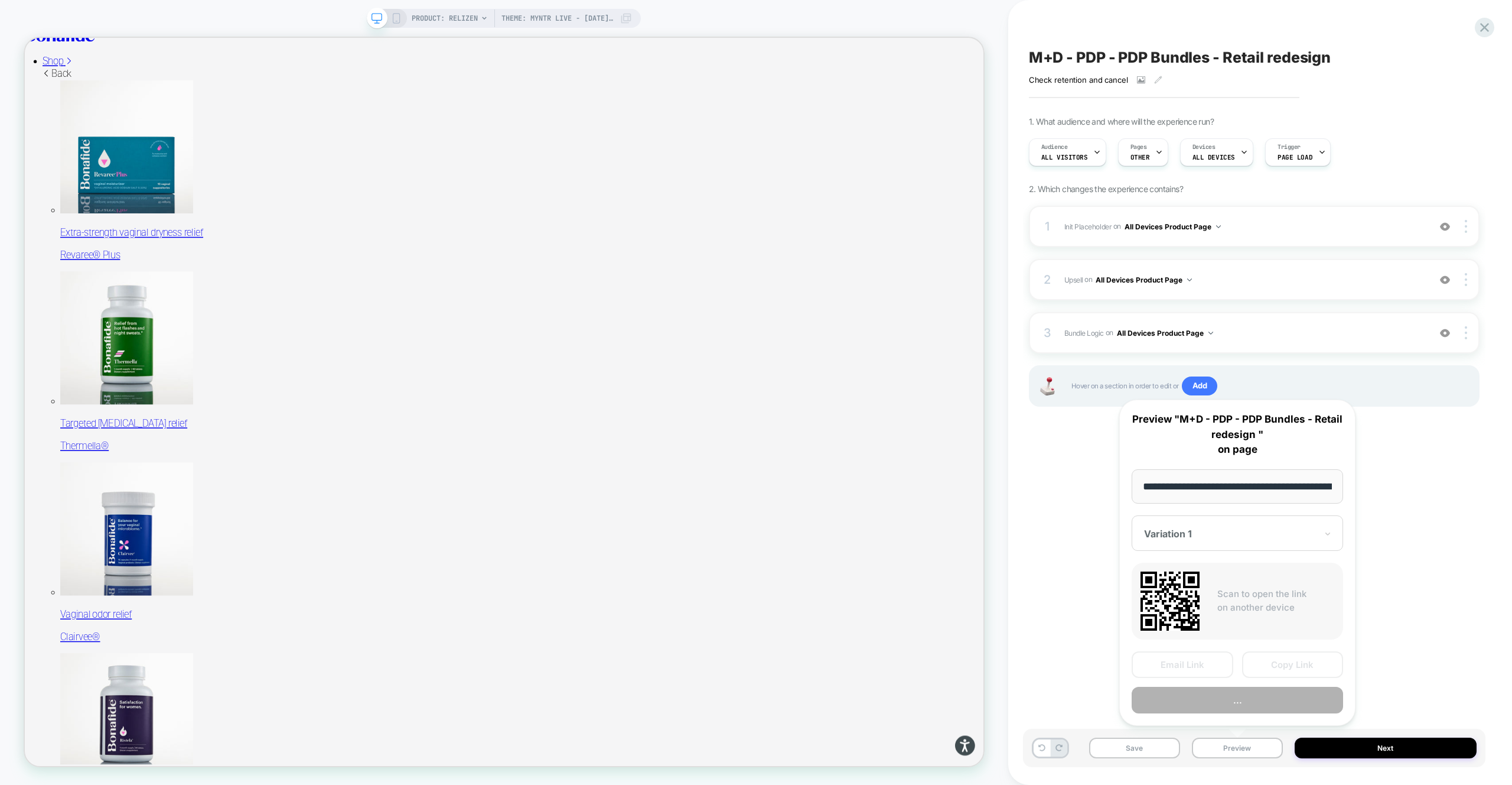
scroll to position [0, 177]
click at [1236, 706] on button "Preview" at bounding box center [1237, 701] width 211 height 27
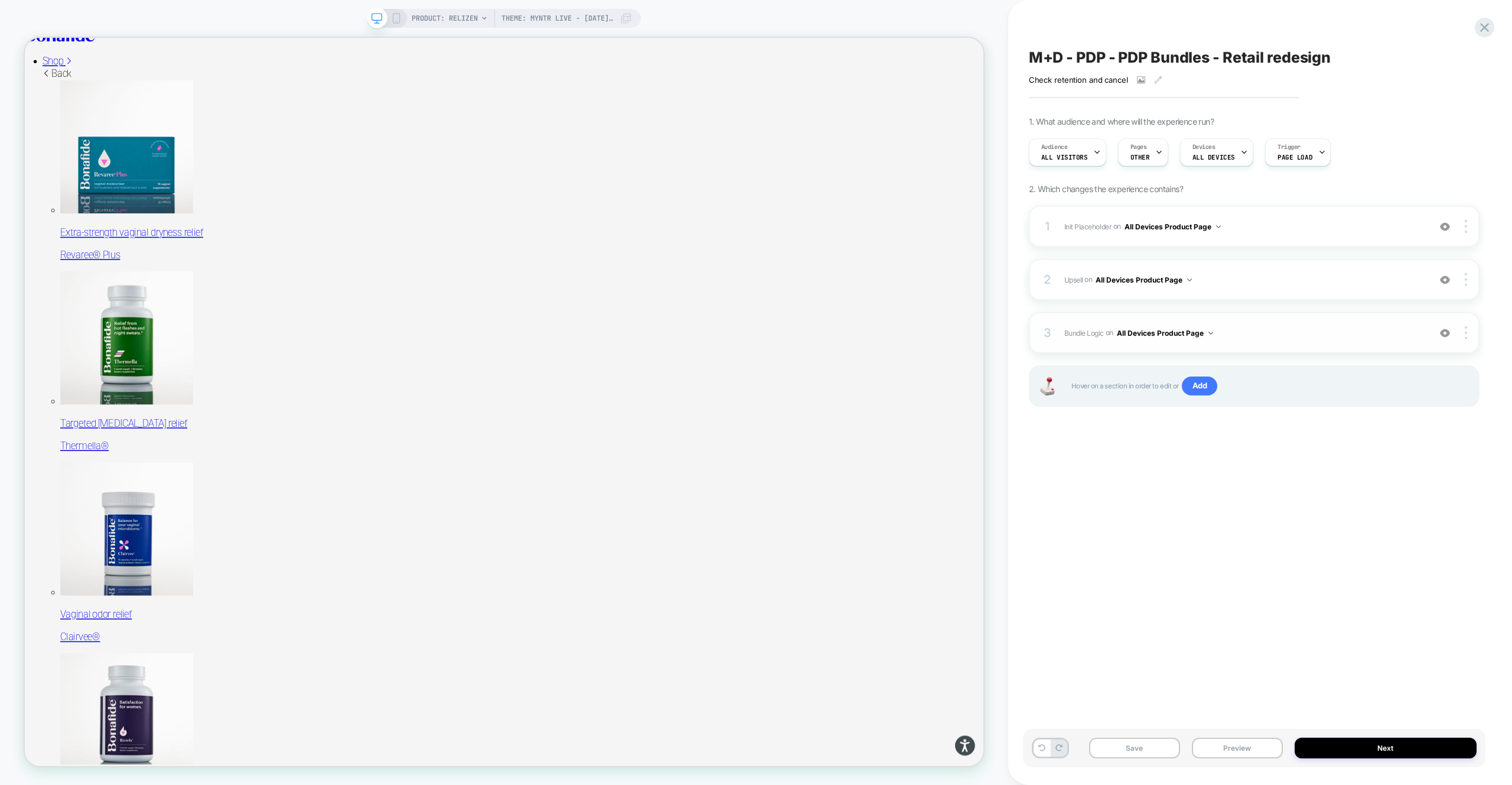
click at [1341, 324] on div "3 Bundle Logic Adding Code Block AFTER #_loomi_addon_1730816661410_dup173326699…" at bounding box center [1254, 333] width 451 height 41
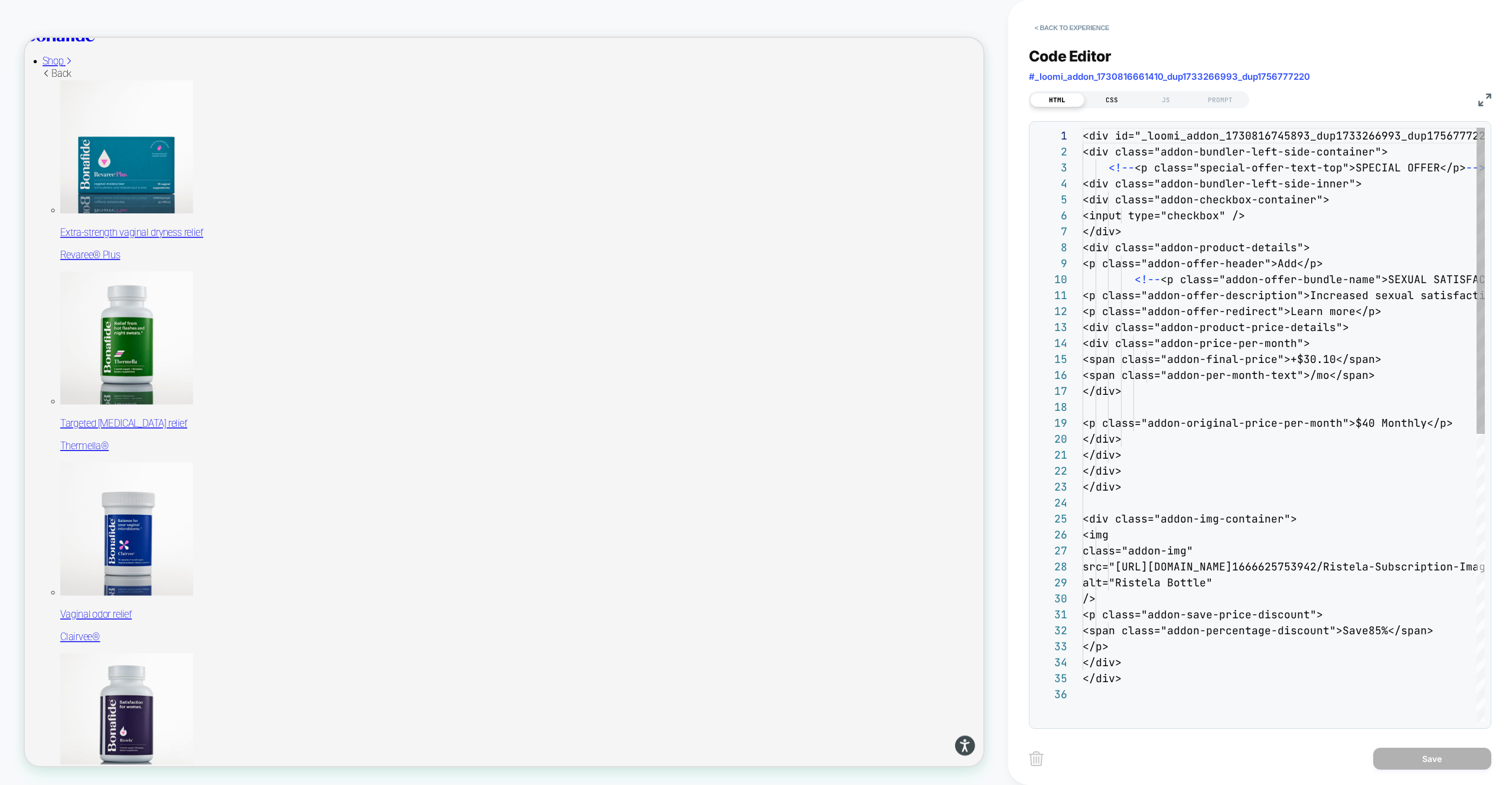
scroll to position [160, 0]
click at [1121, 101] on div "CSS" at bounding box center [1111, 99] width 54 height 14
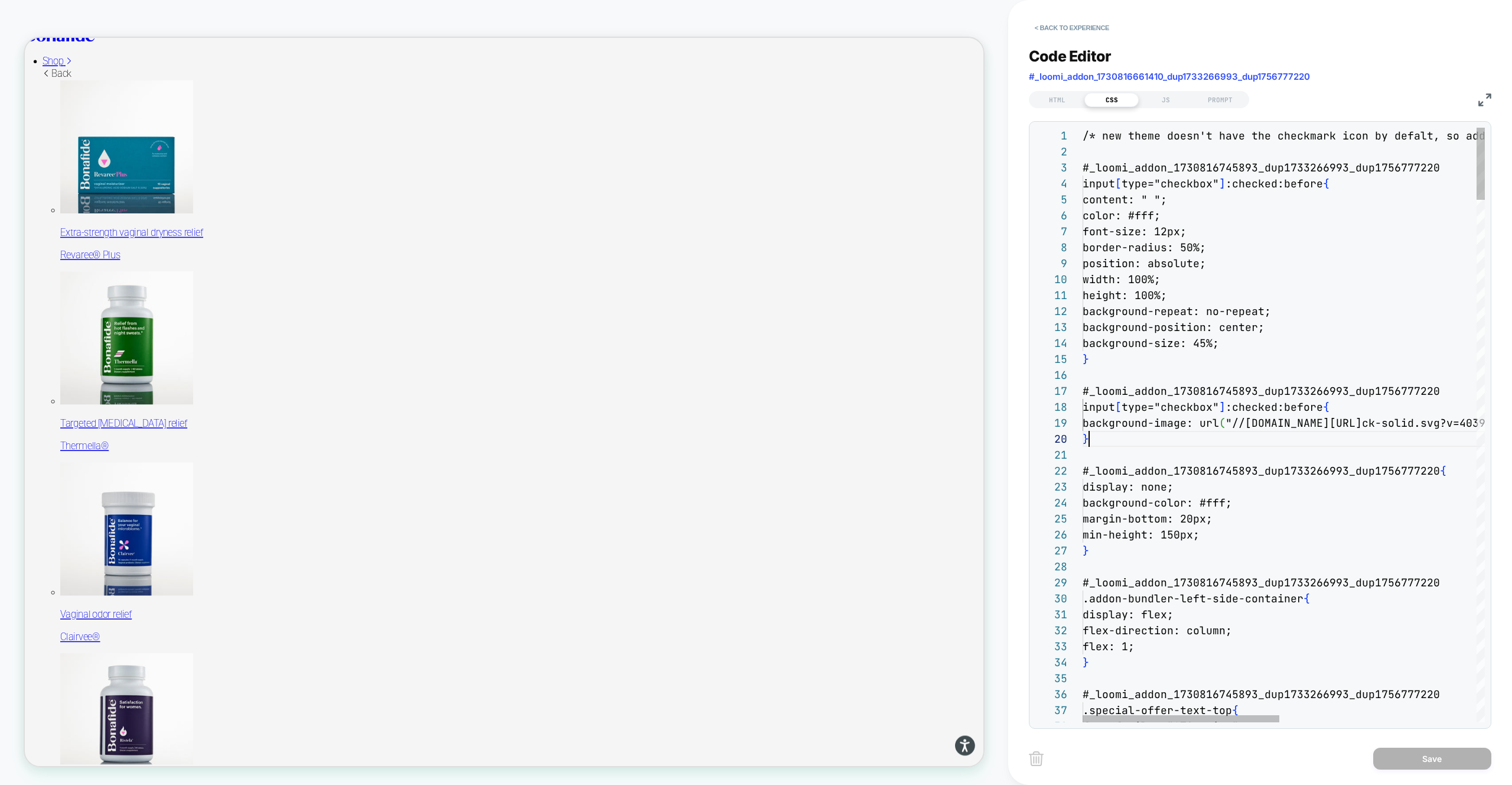
scroll to position [96, 0]
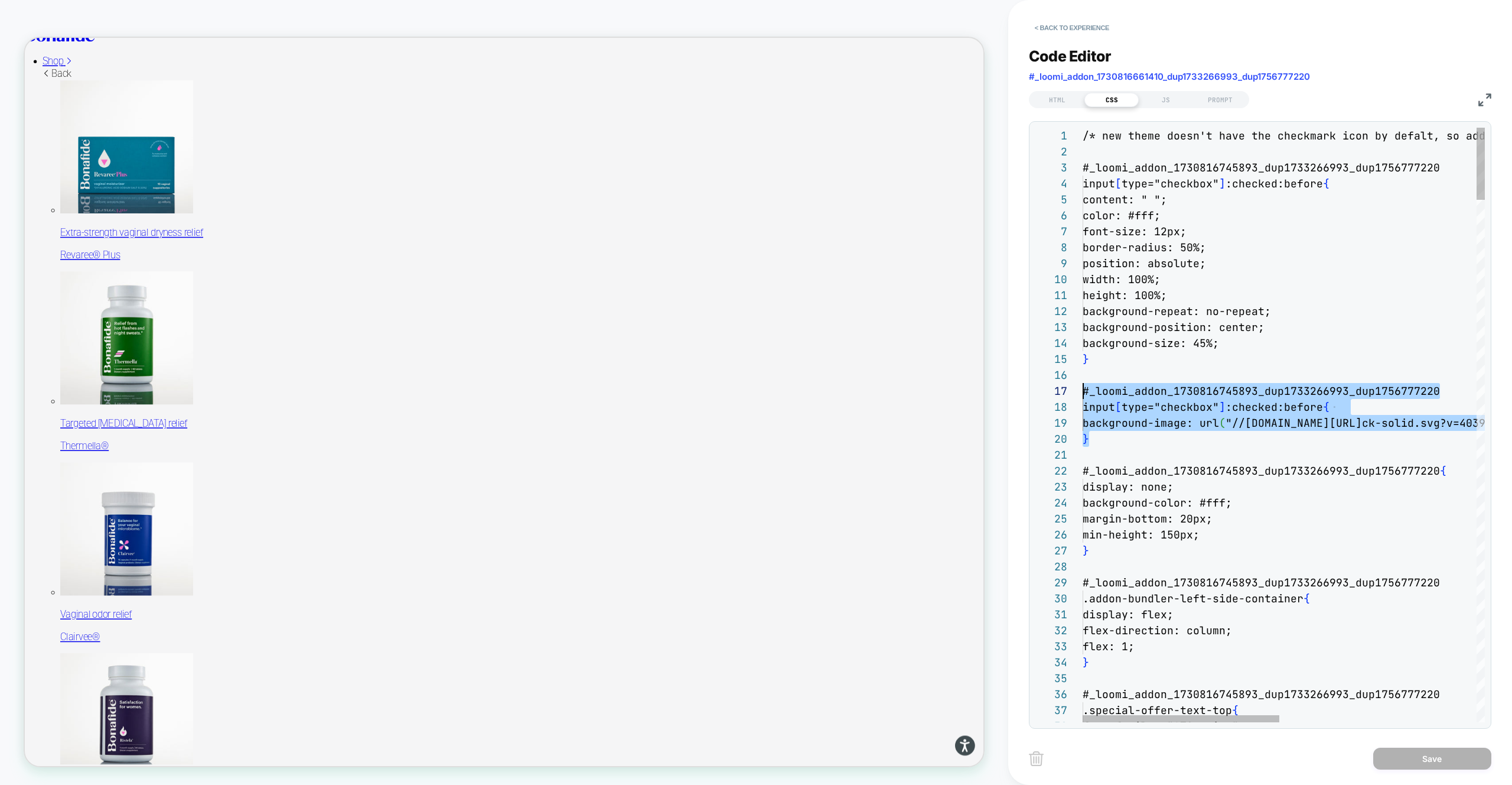
drag, startPoint x: 1112, startPoint y: 436, endPoint x: 1112, endPoint y: 372, distance: 64.0
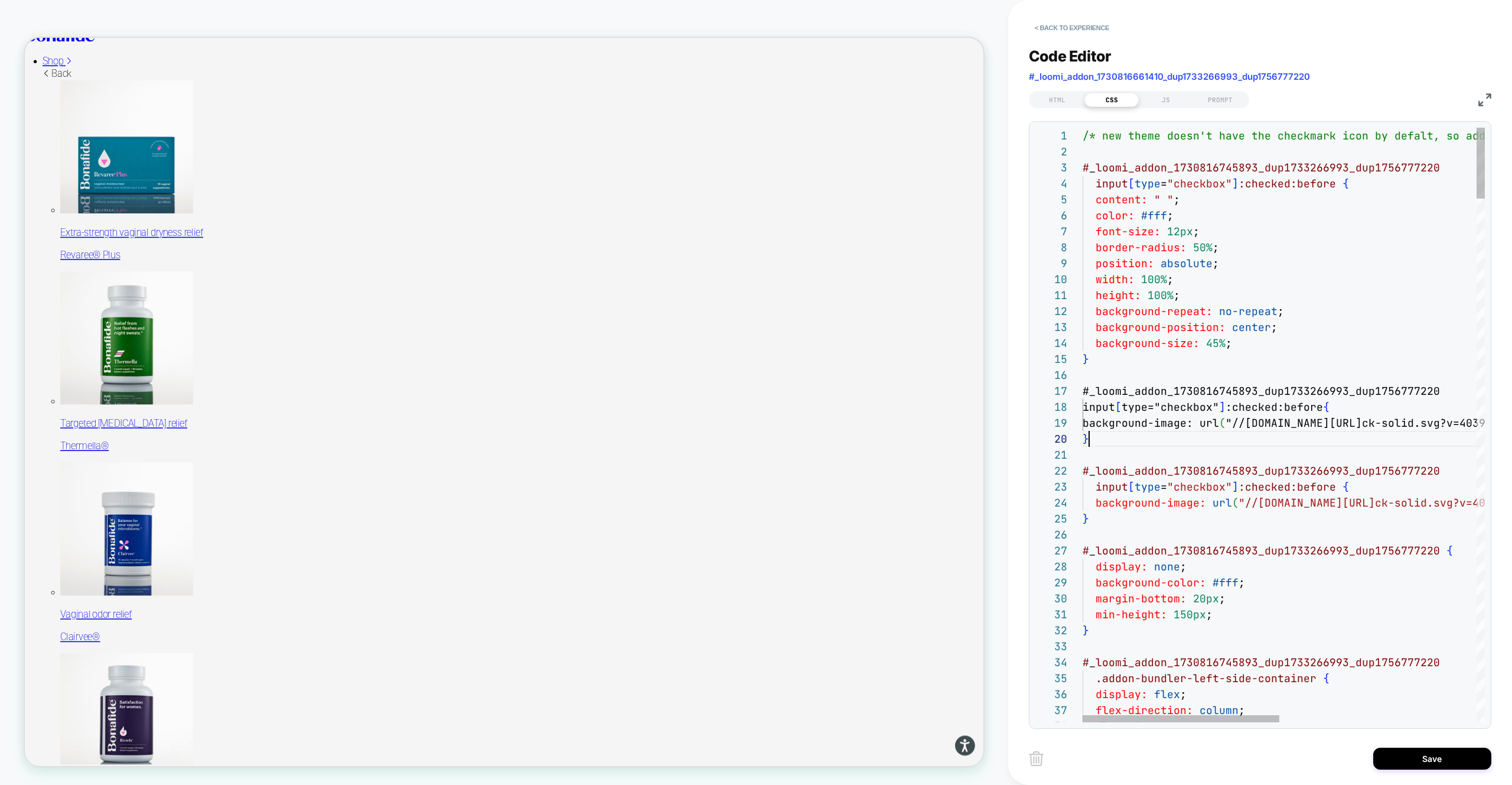
scroll to position [144, 7]
drag, startPoint x: 1287, startPoint y: 410, endPoint x: 1283, endPoint y: 422, distance: 12.6
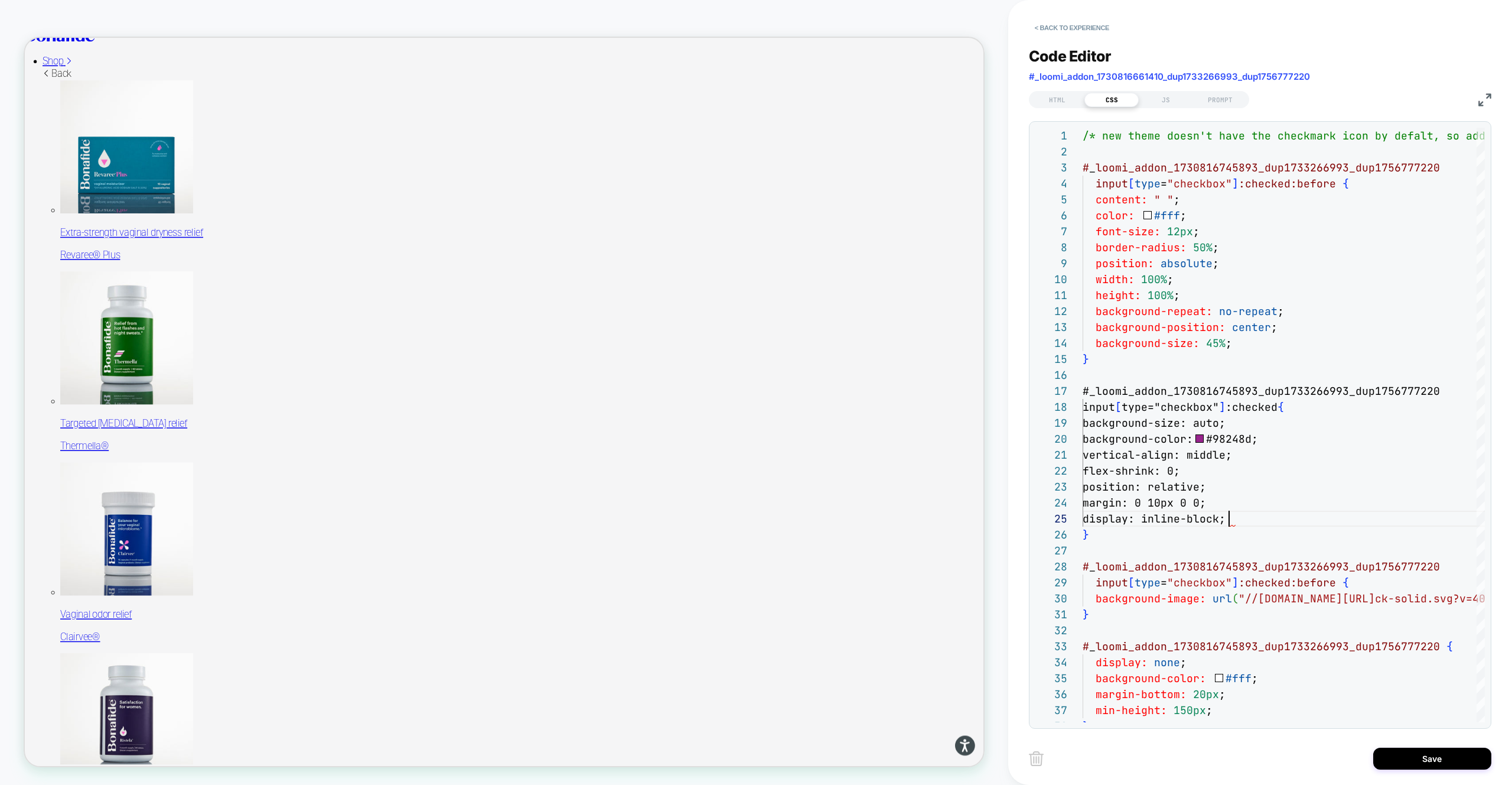
scroll to position [64, 146]
type textarea "**********"
click at [1421, 772] on div "Save" at bounding box center [1260, 758] width 462 height 29
click at [1407, 756] on button "Save" at bounding box center [1432, 758] width 118 height 22
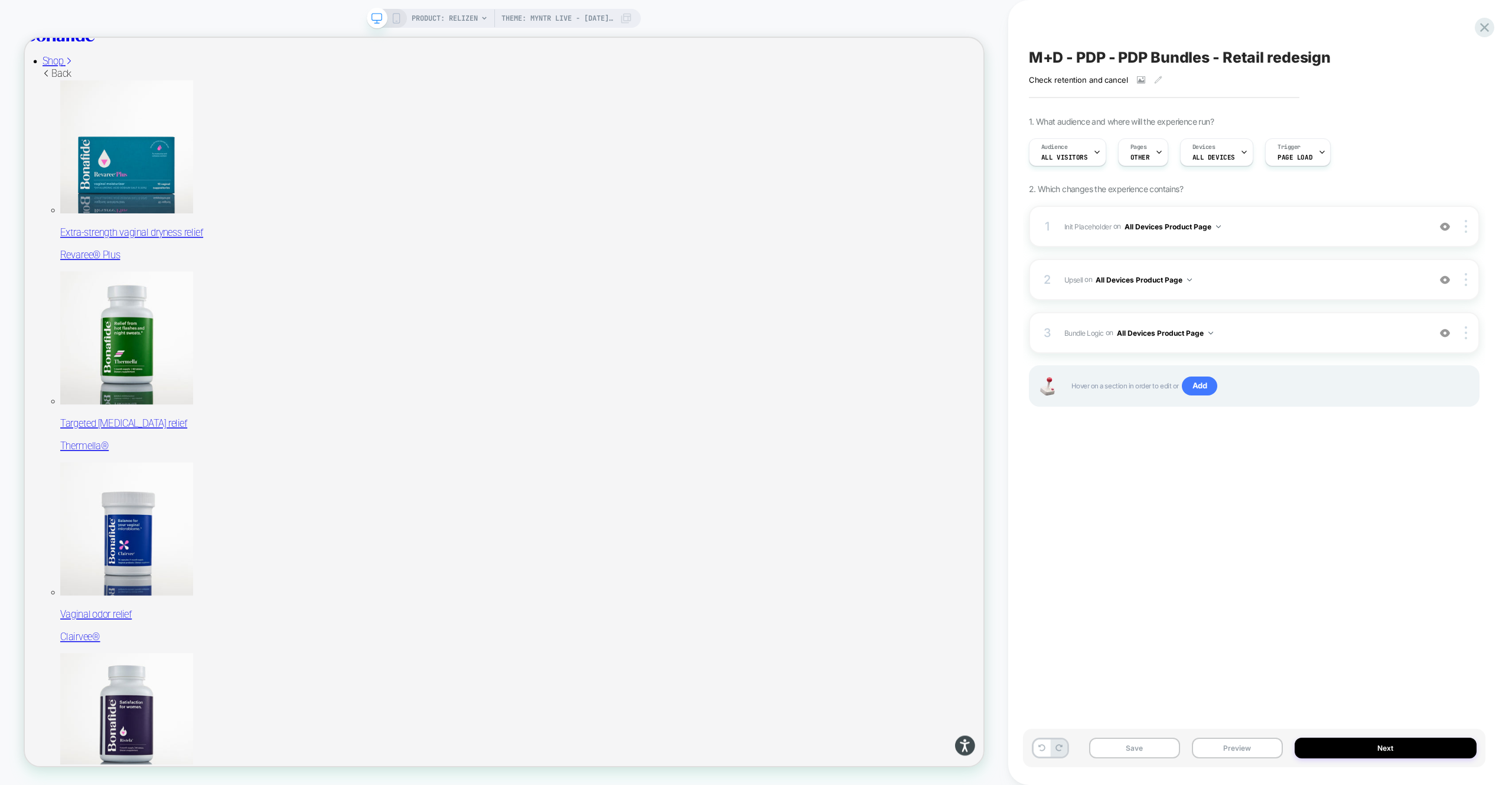
click at [1215, 751] on button "Preview" at bounding box center [1237, 748] width 91 height 21
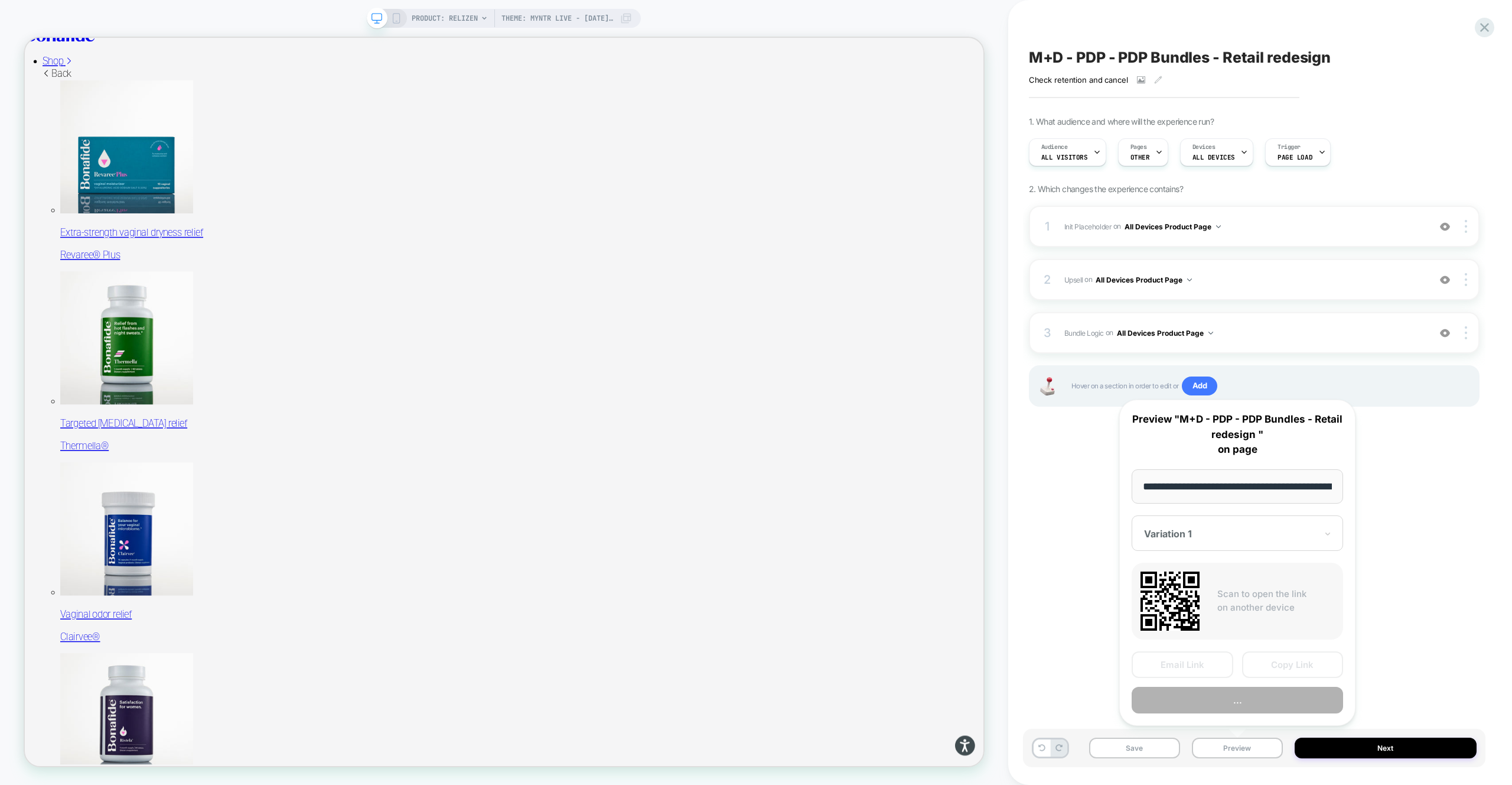
scroll to position [0, 177]
click at [1293, 321] on div "3 Bundle Logic Adding Code Block AFTER #_loomi_addon_1730816661410_dup173326699…" at bounding box center [1254, 333] width 451 height 41
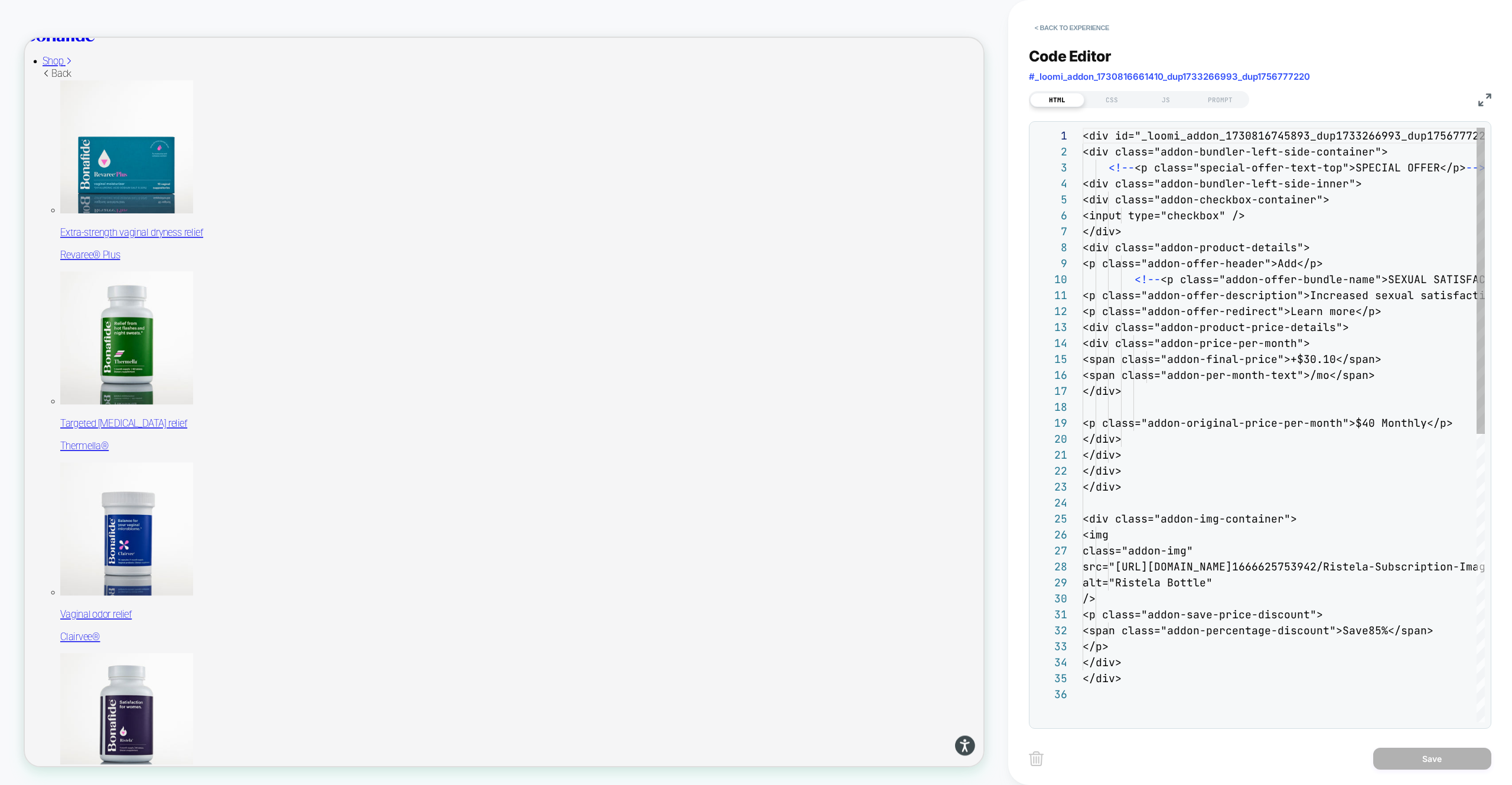
scroll to position [160, 0]
click at [1117, 99] on div "CSS" at bounding box center [1111, 99] width 54 height 14
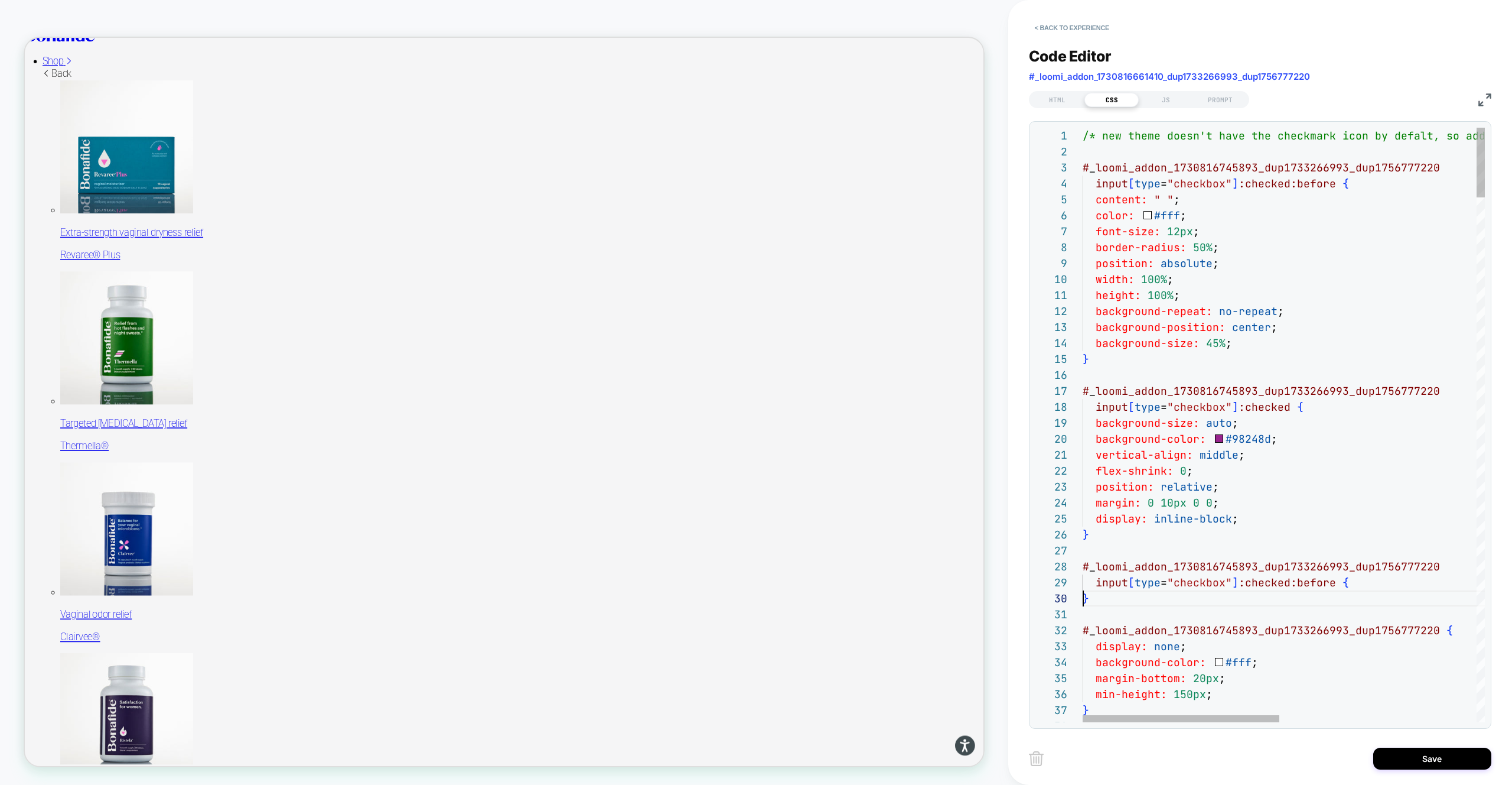
scroll to position [144, 0]
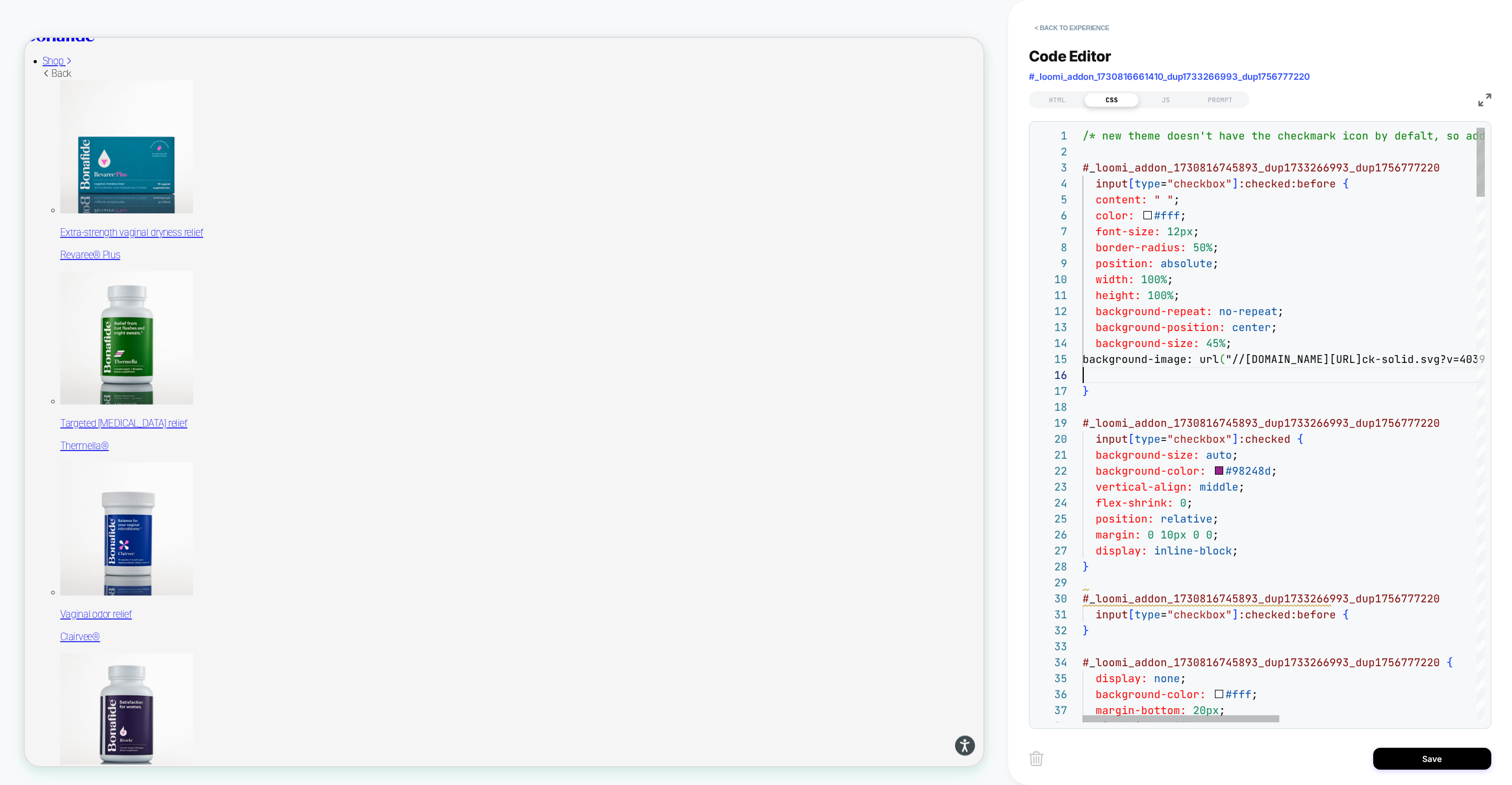
scroll to position [80, 0]
drag, startPoint x: 1107, startPoint y: 622, endPoint x: 1109, endPoint y: 631, distance: 9.2
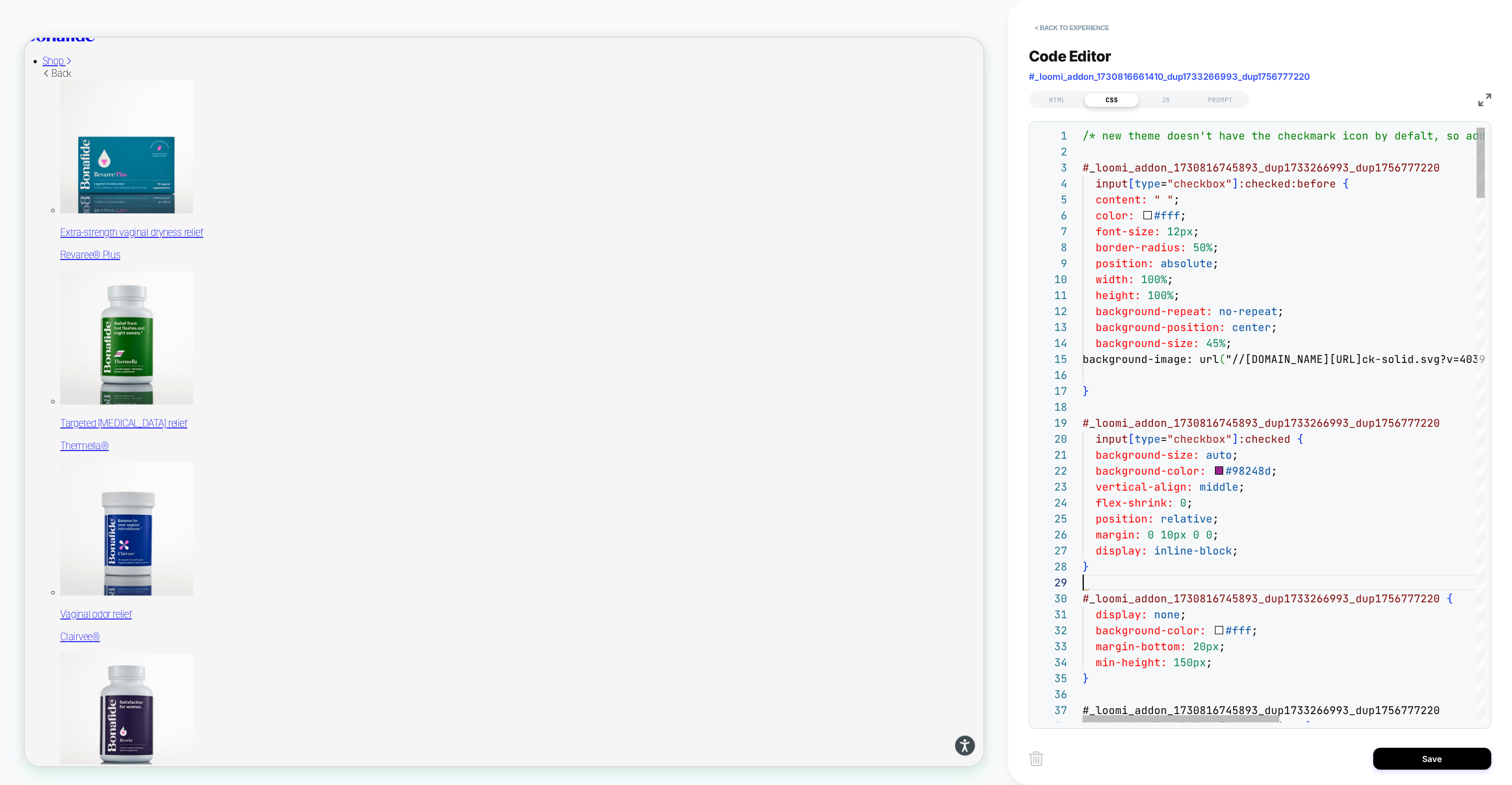
type textarea "**********"
click at [1391, 758] on button "Save" at bounding box center [1432, 758] width 118 height 22
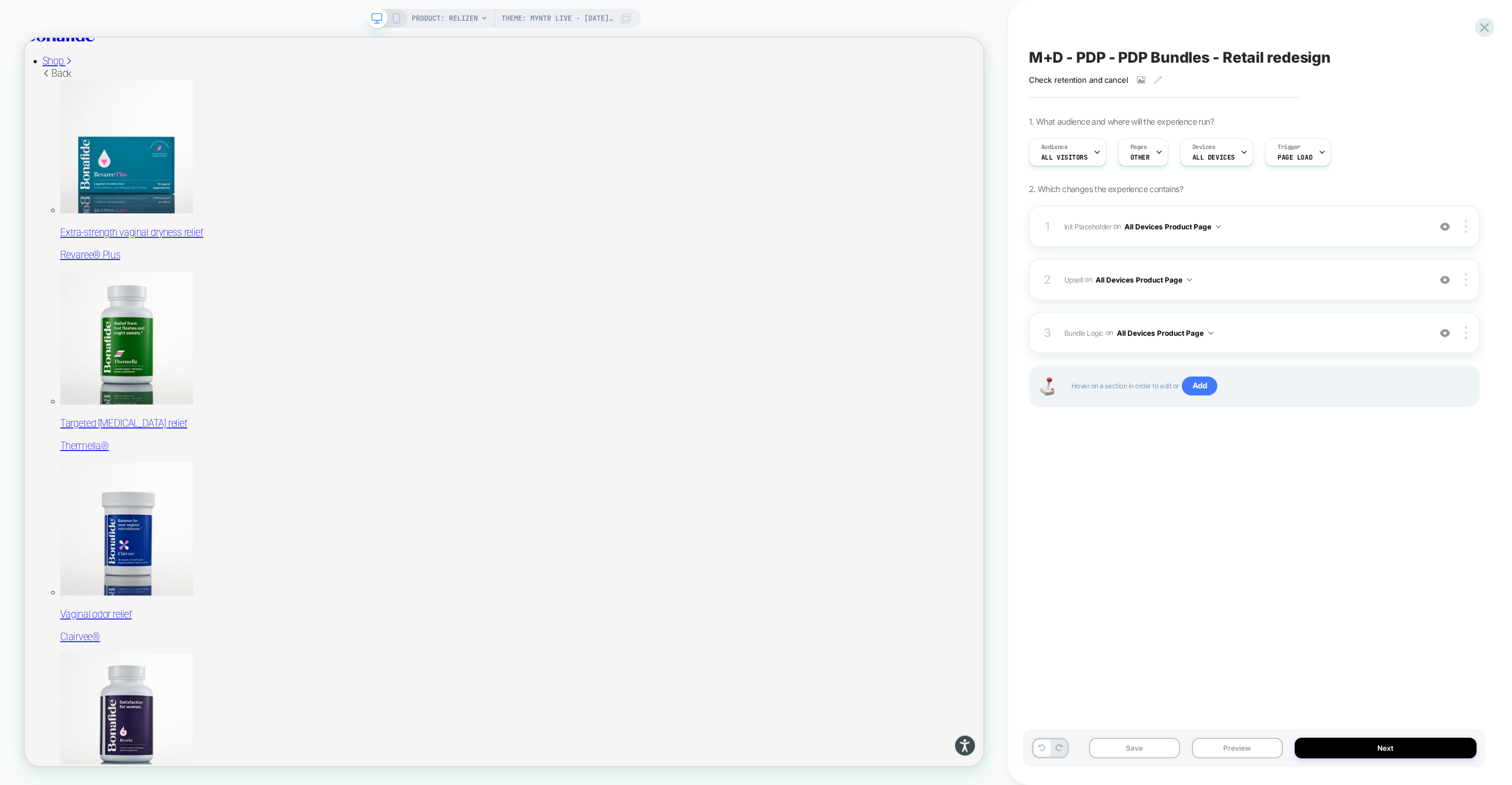
drag, startPoint x: 1247, startPoint y: 750, endPoint x: 1249, endPoint y: 725, distance: 25.1
click at [1247, 750] on button "Preview" at bounding box center [1237, 748] width 91 height 21
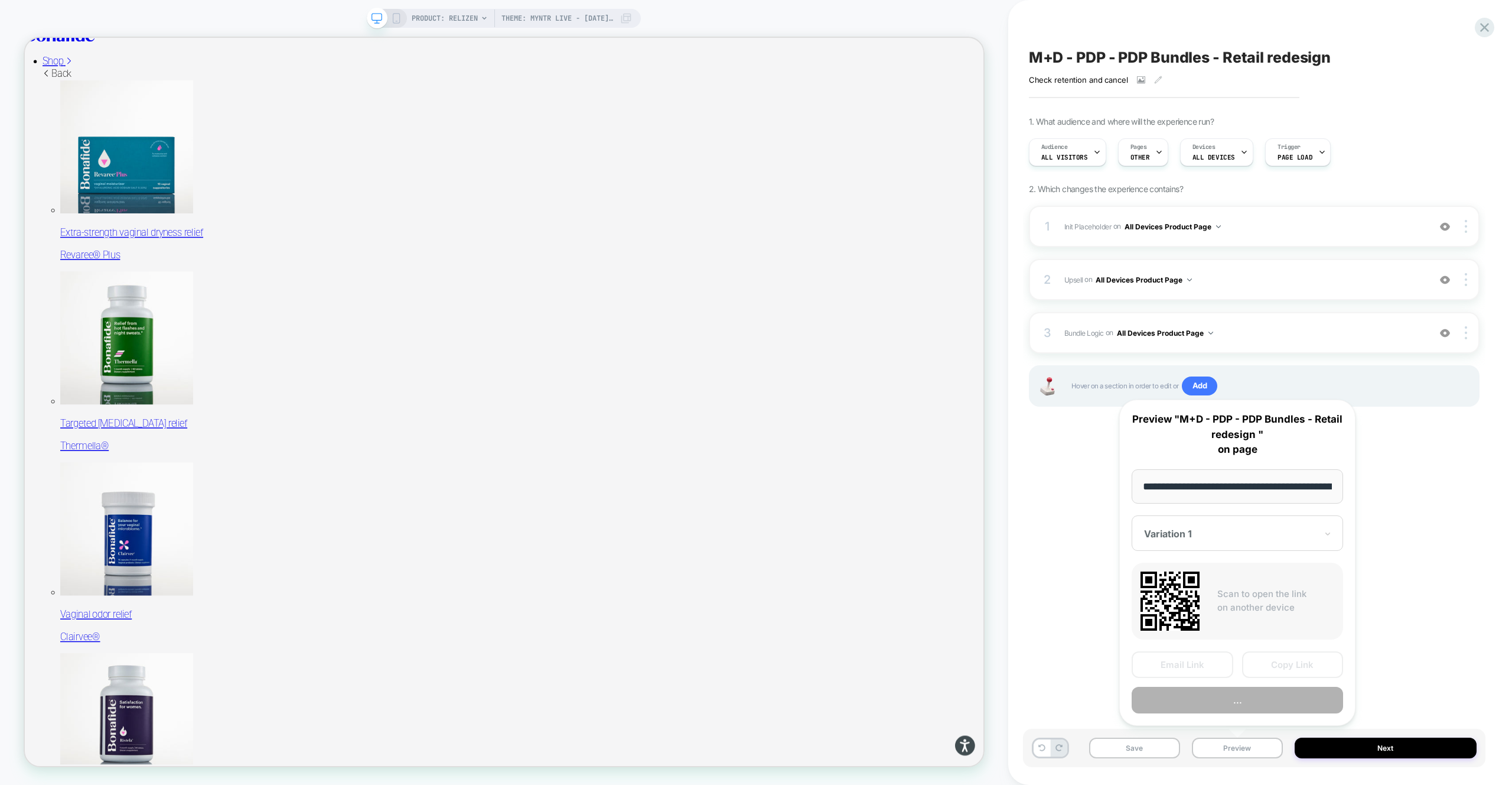
scroll to position [0, 177]
click at [1249, 702] on button "Preview" at bounding box center [1237, 701] width 211 height 27
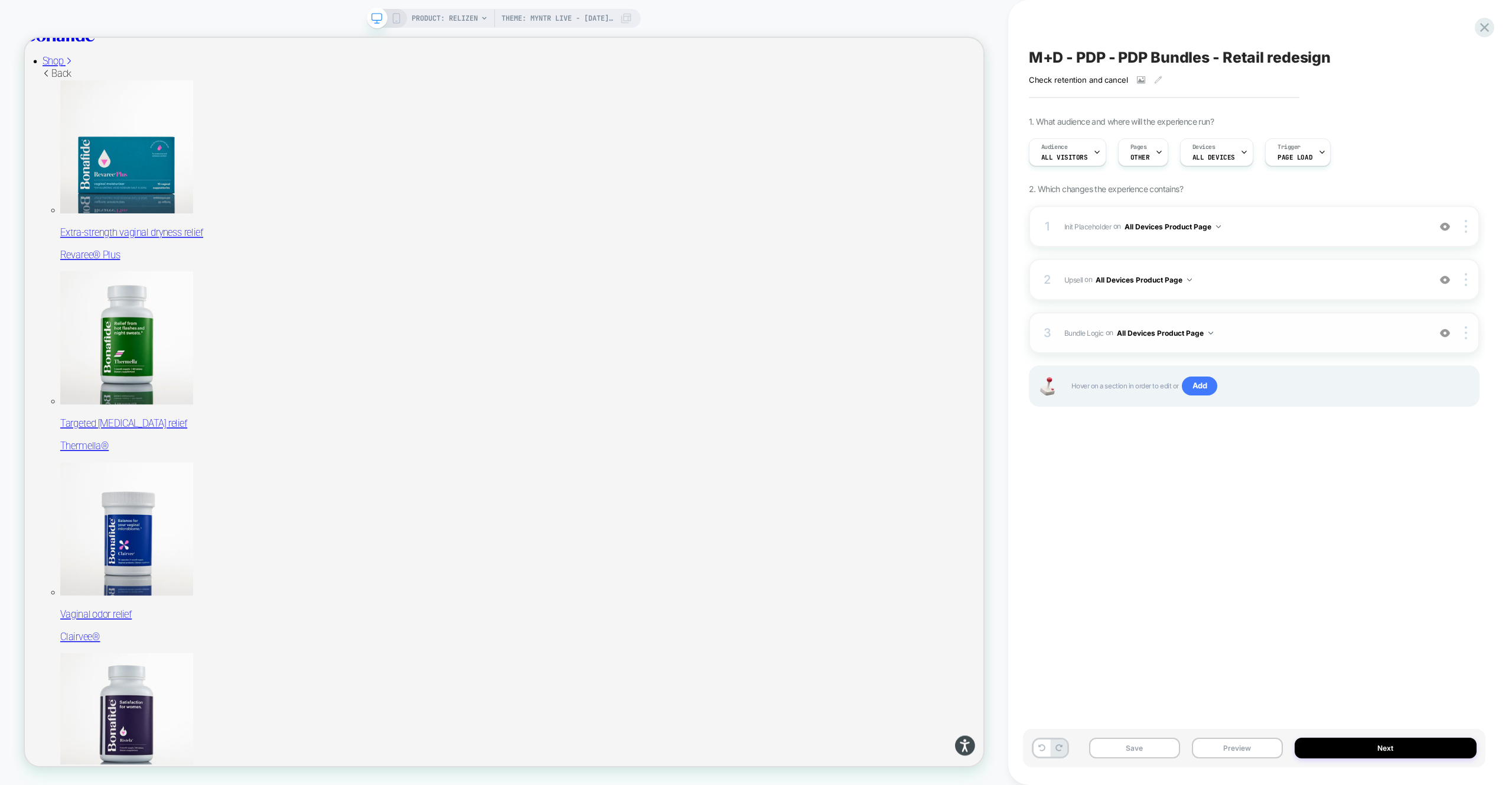
click at [1295, 320] on div "3 Bundle Logic Adding Code Block AFTER #_loomi_addon_1730816661410_dup173326699…" at bounding box center [1254, 333] width 451 height 41
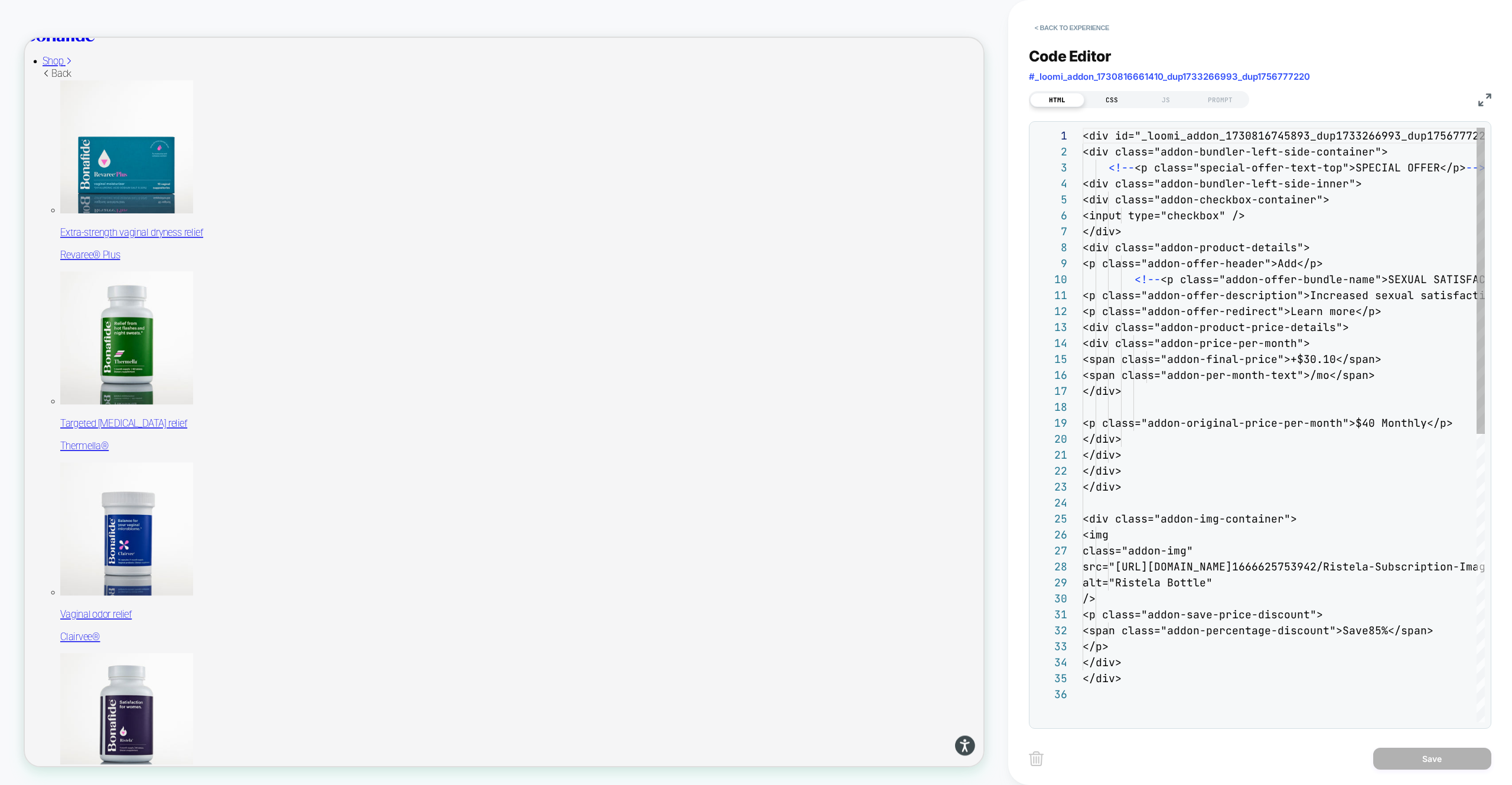
click at [1106, 93] on div "CSS" at bounding box center [1111, 99] width 54 height 14
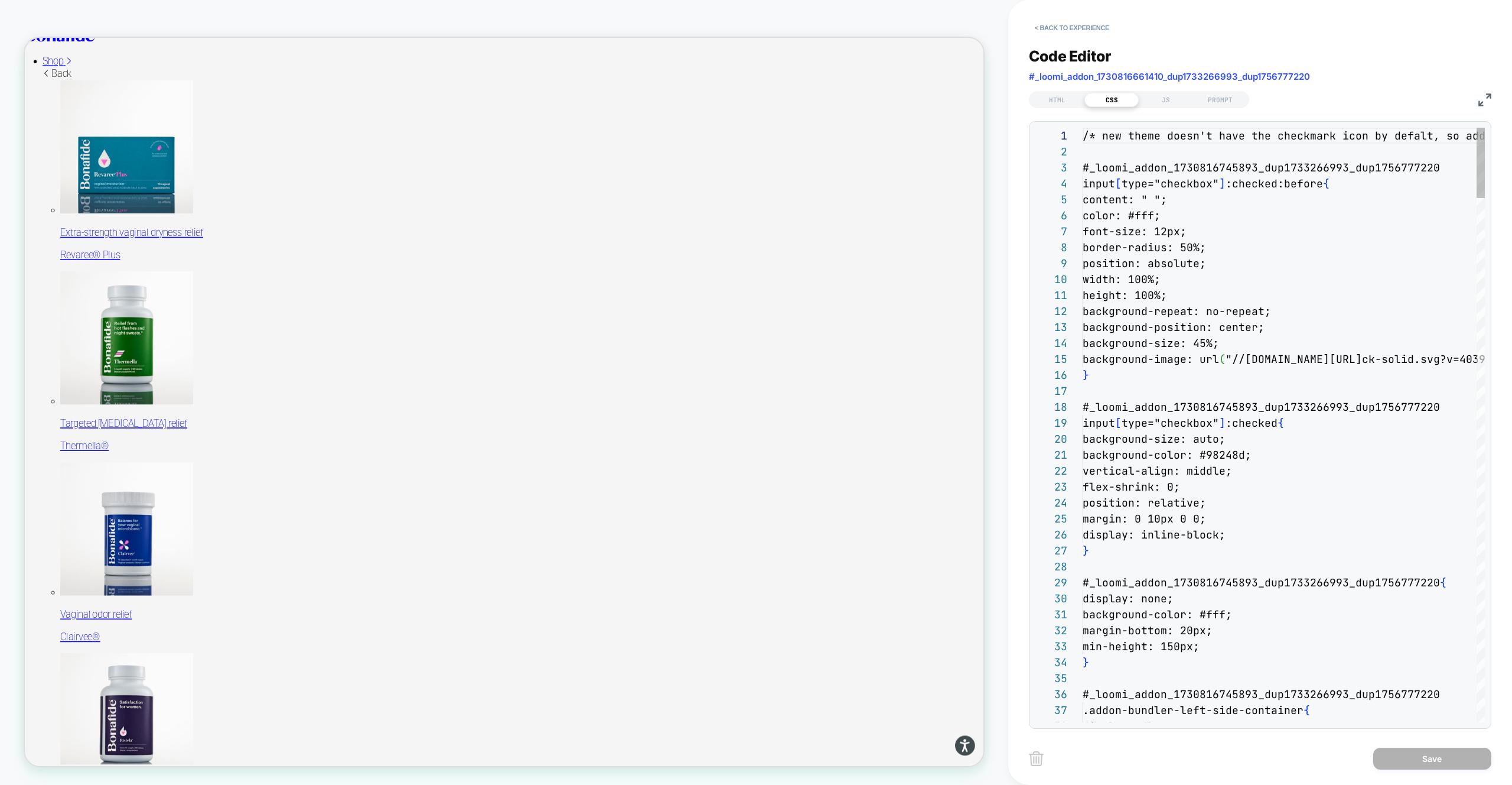
scroll to position [160, 0]
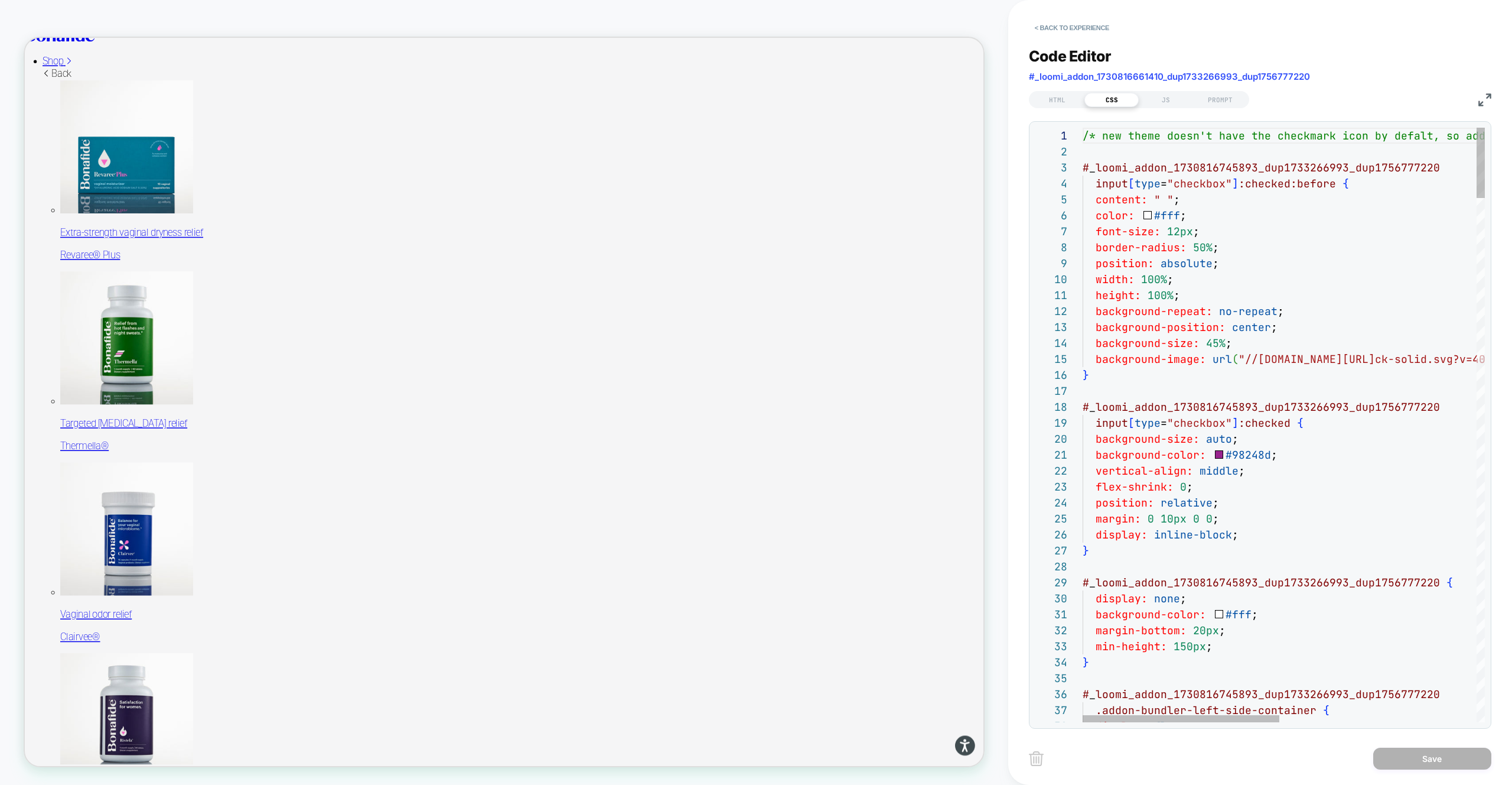
type textarea "**********"
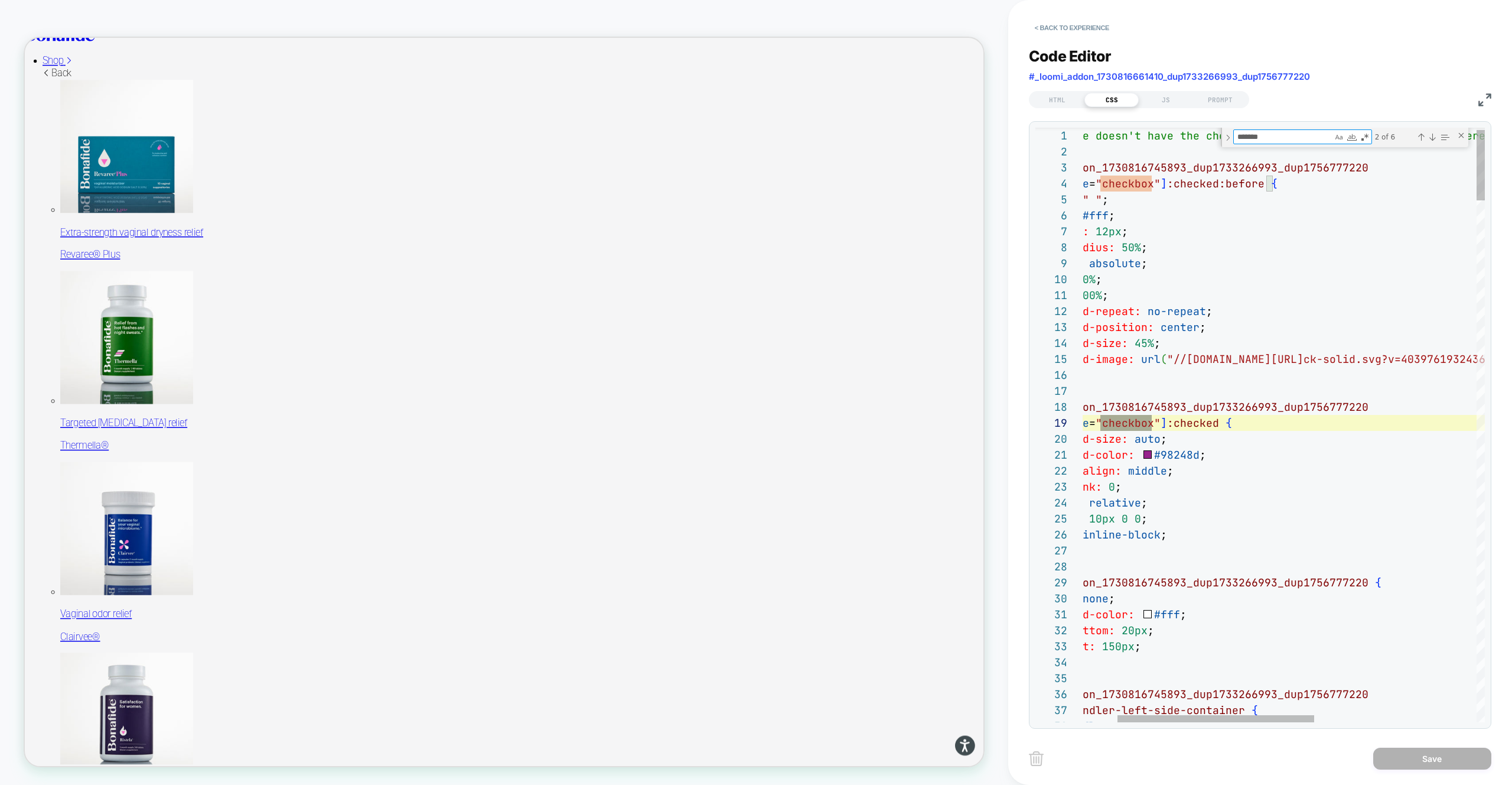
type textarea "********"
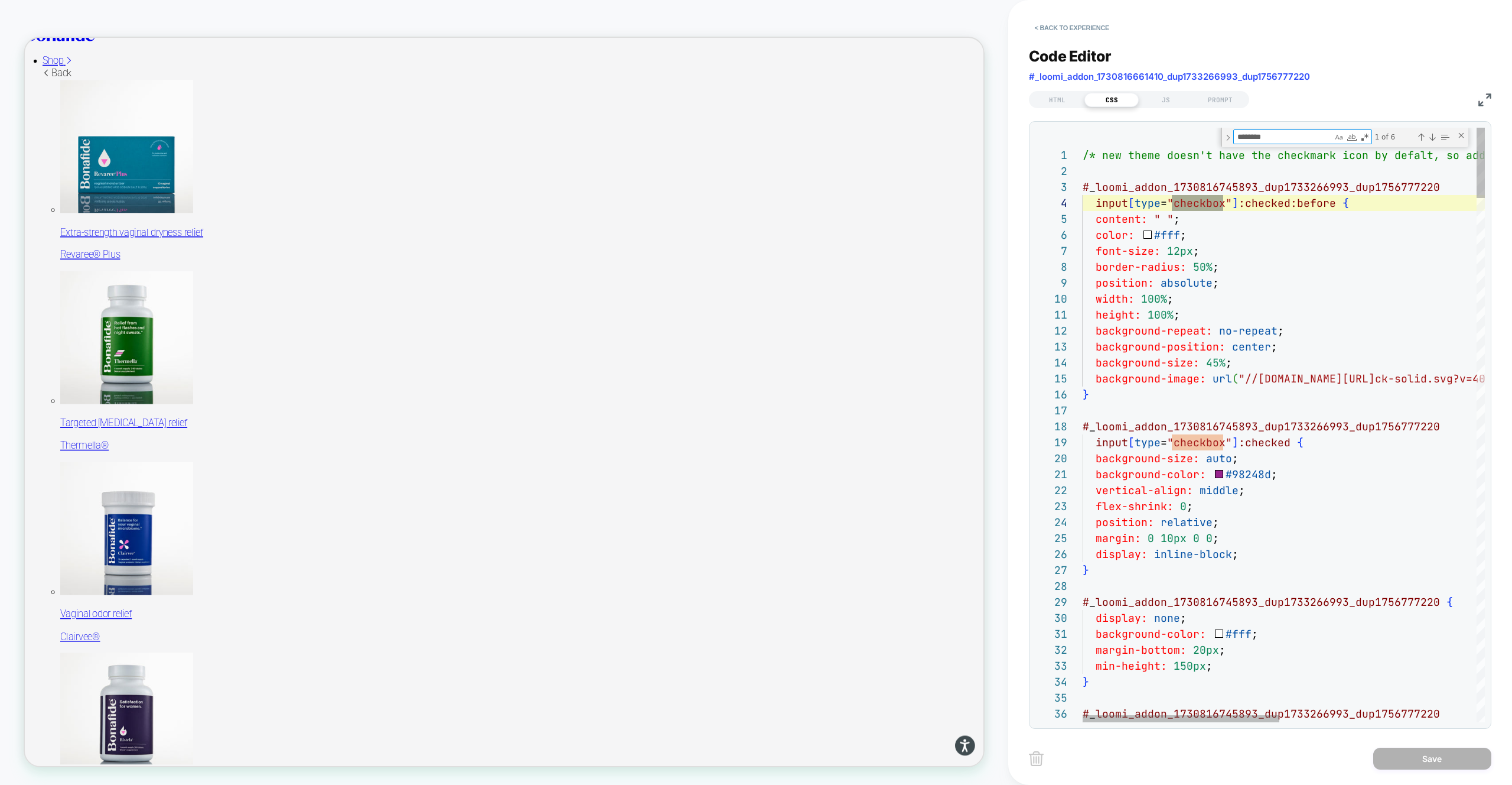
scroll to position [160, 141]
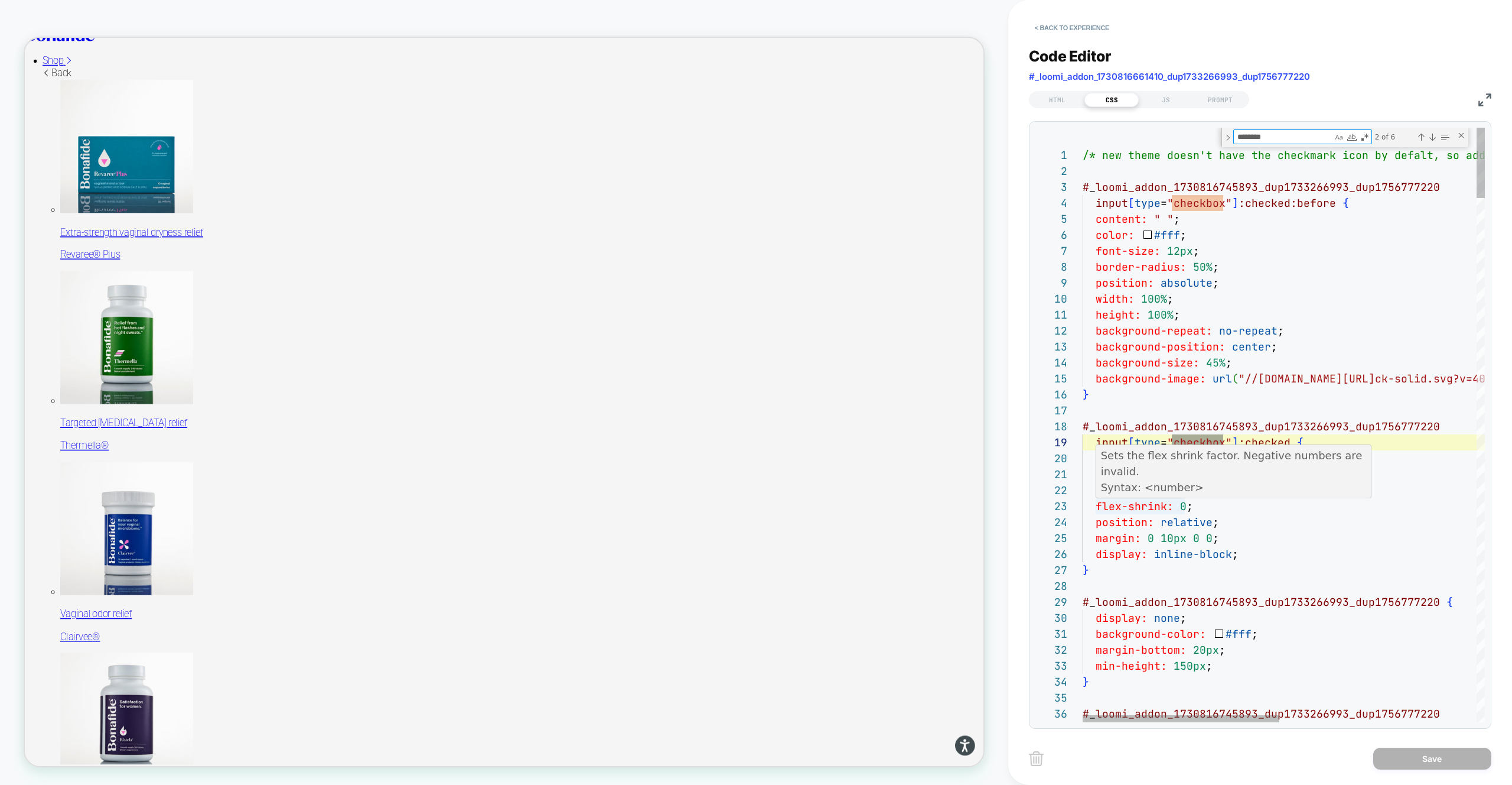
type textarea "**********"
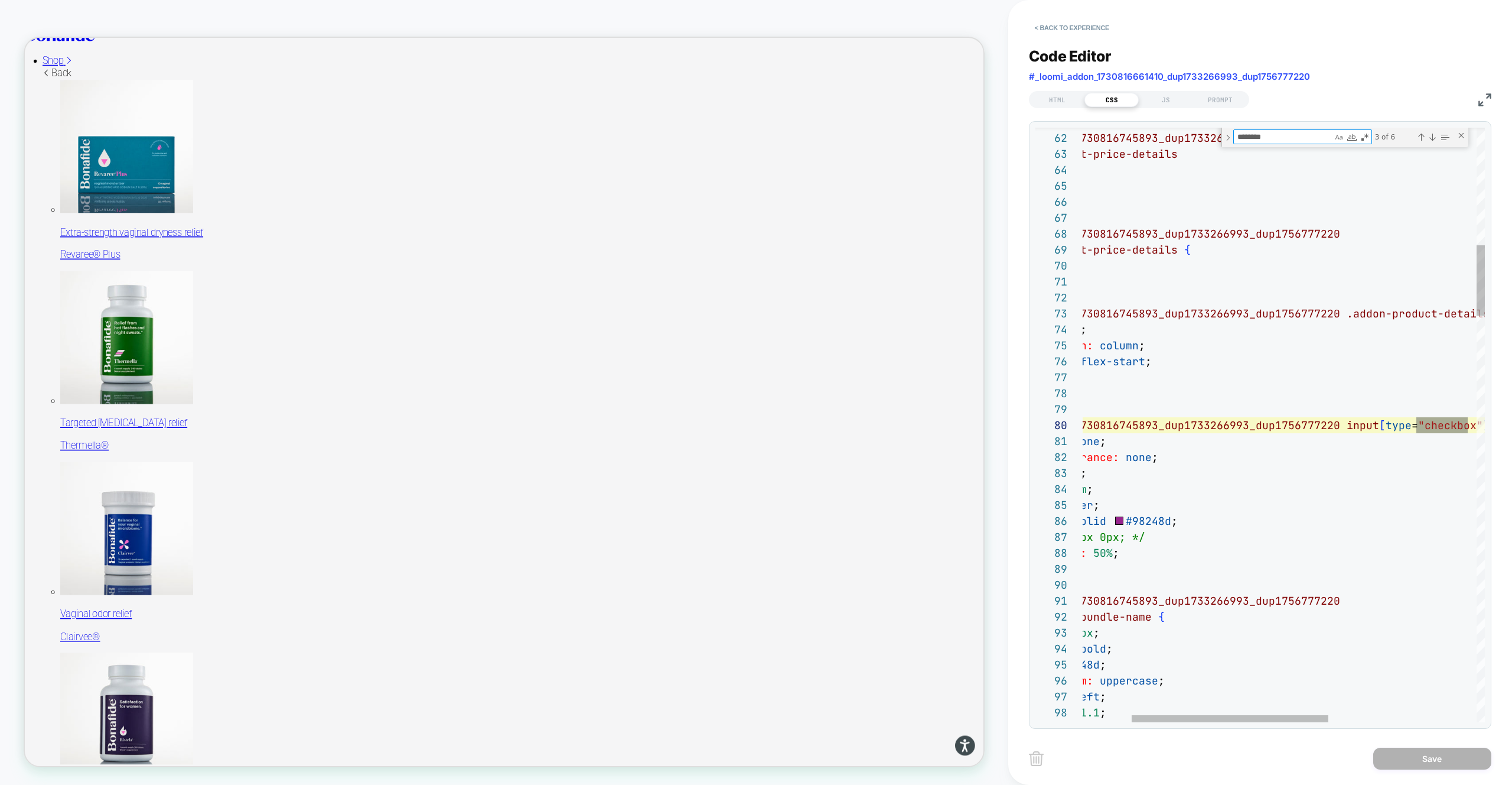
scroll to position [160, 485]
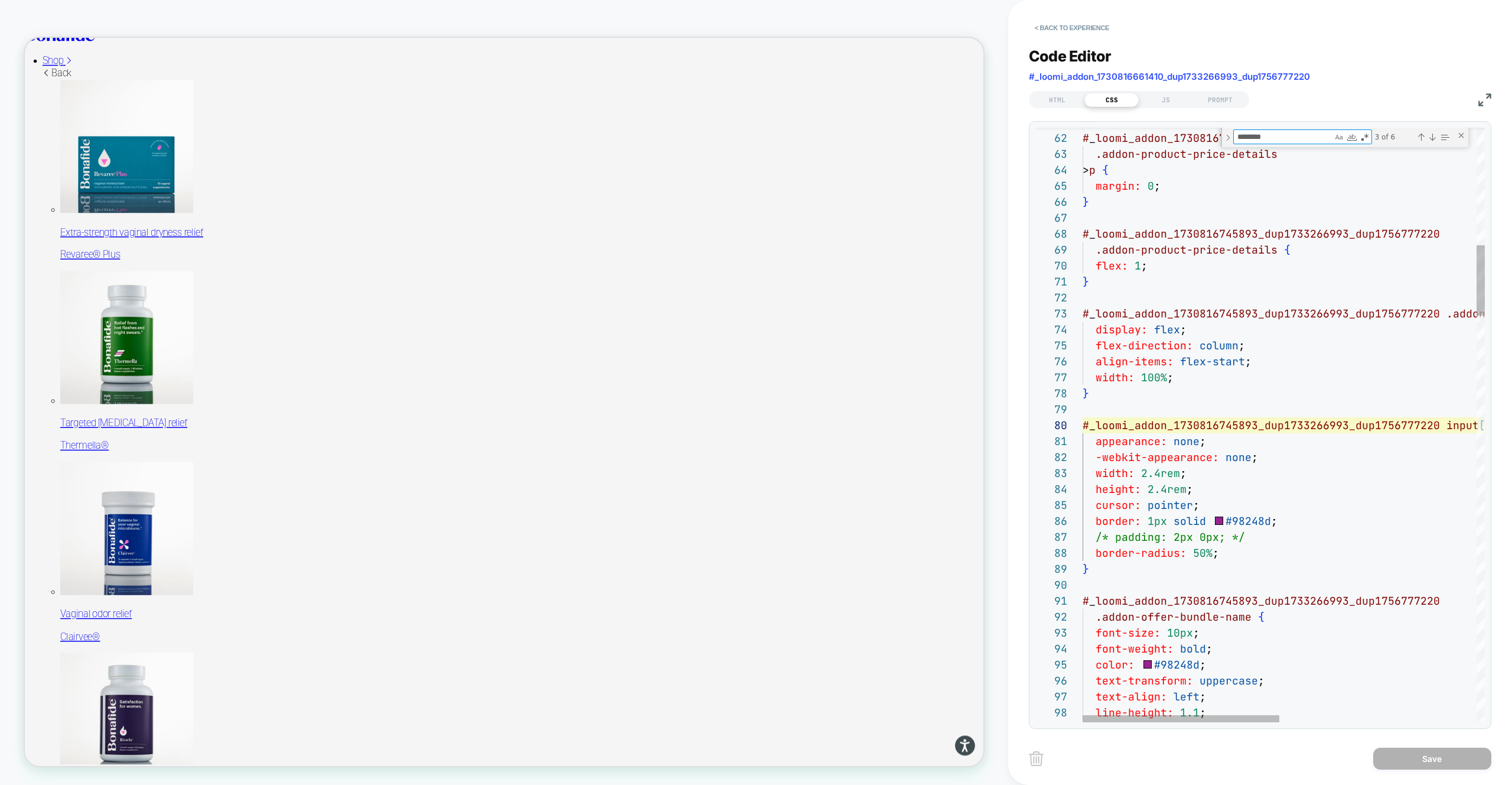
type textarea "********"
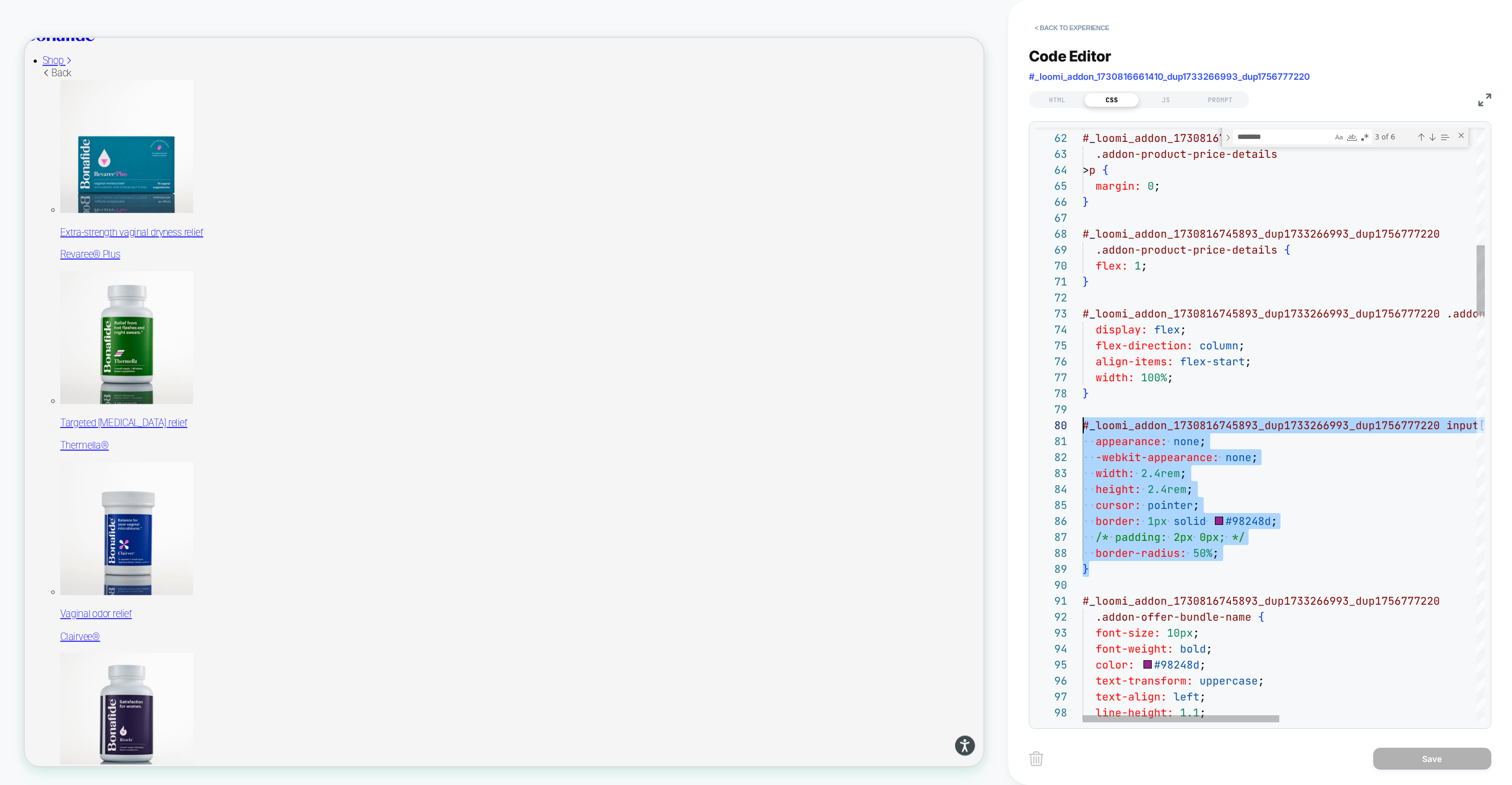
scroll to position [144, 0]
drag, startPoint x: 1114, startPoint y: 574, endPoint x: 1055, endPoint y: 417, distance: 167.7
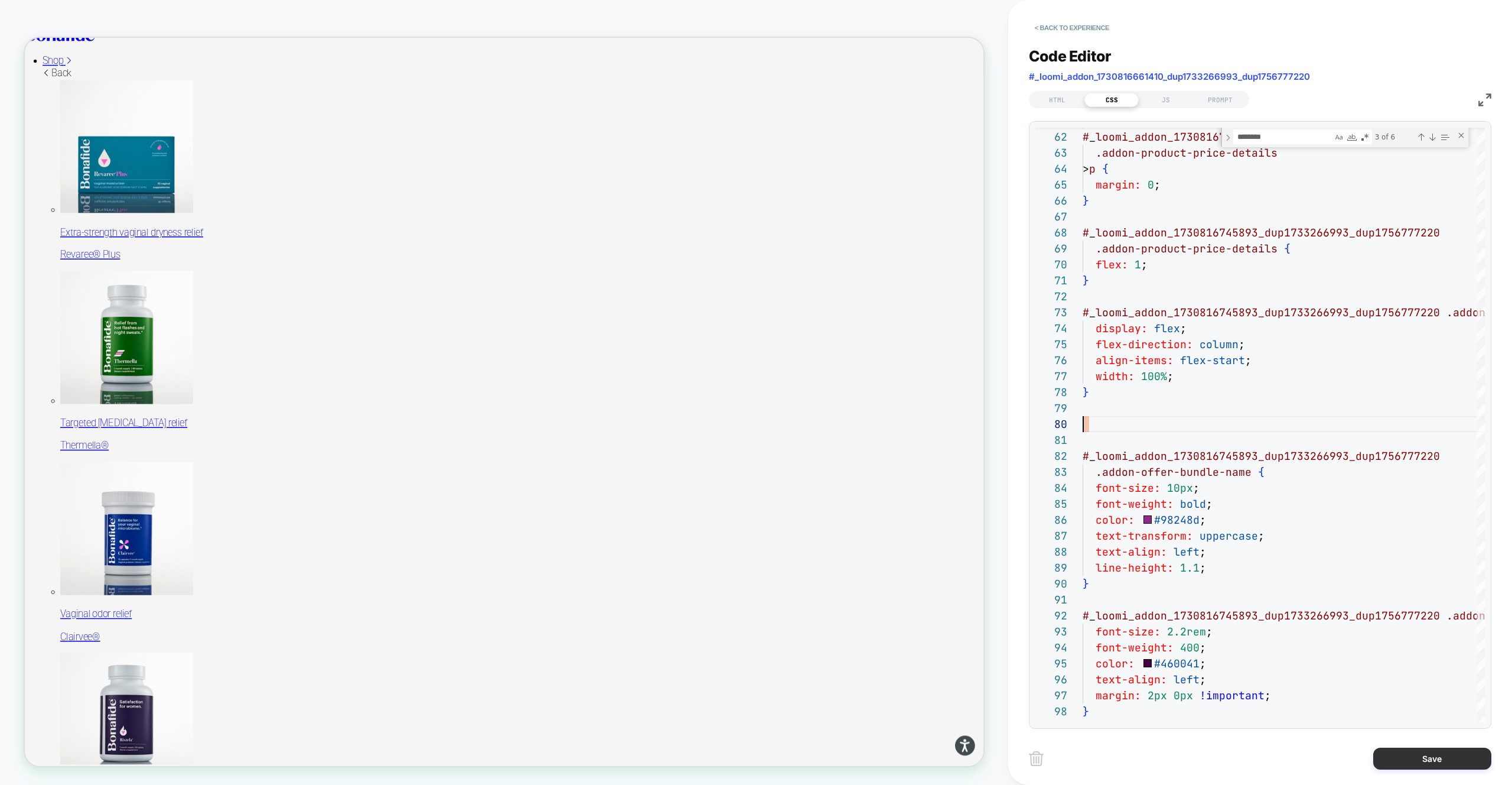
type textarea "**********"
click at [1409, 759] on button "Save" at bounding box center [1432, 758] width 118 height 22
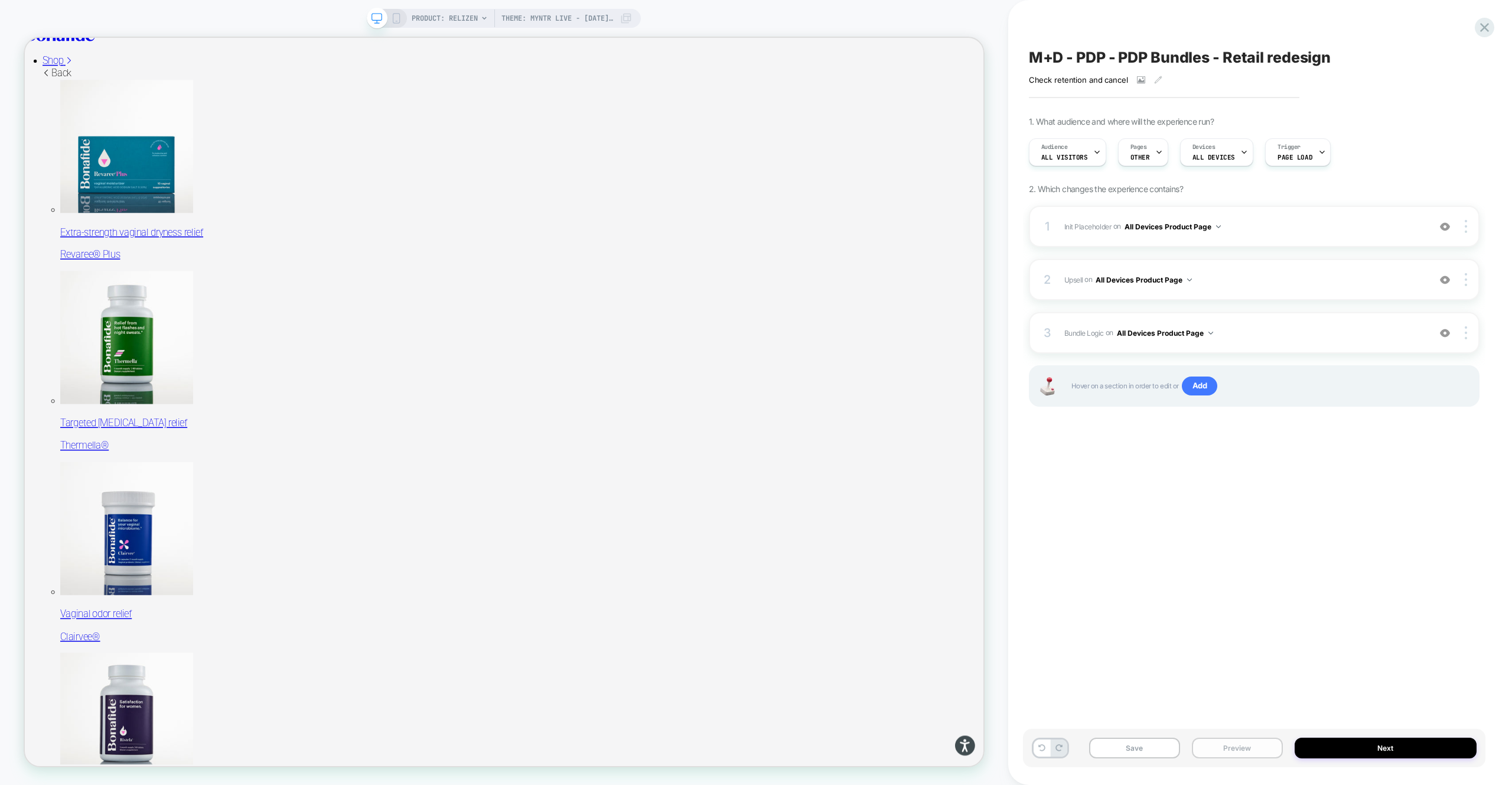
click at [1231, 750] on button "Preview" at bounding box center [1237, 748] width 91 height 21
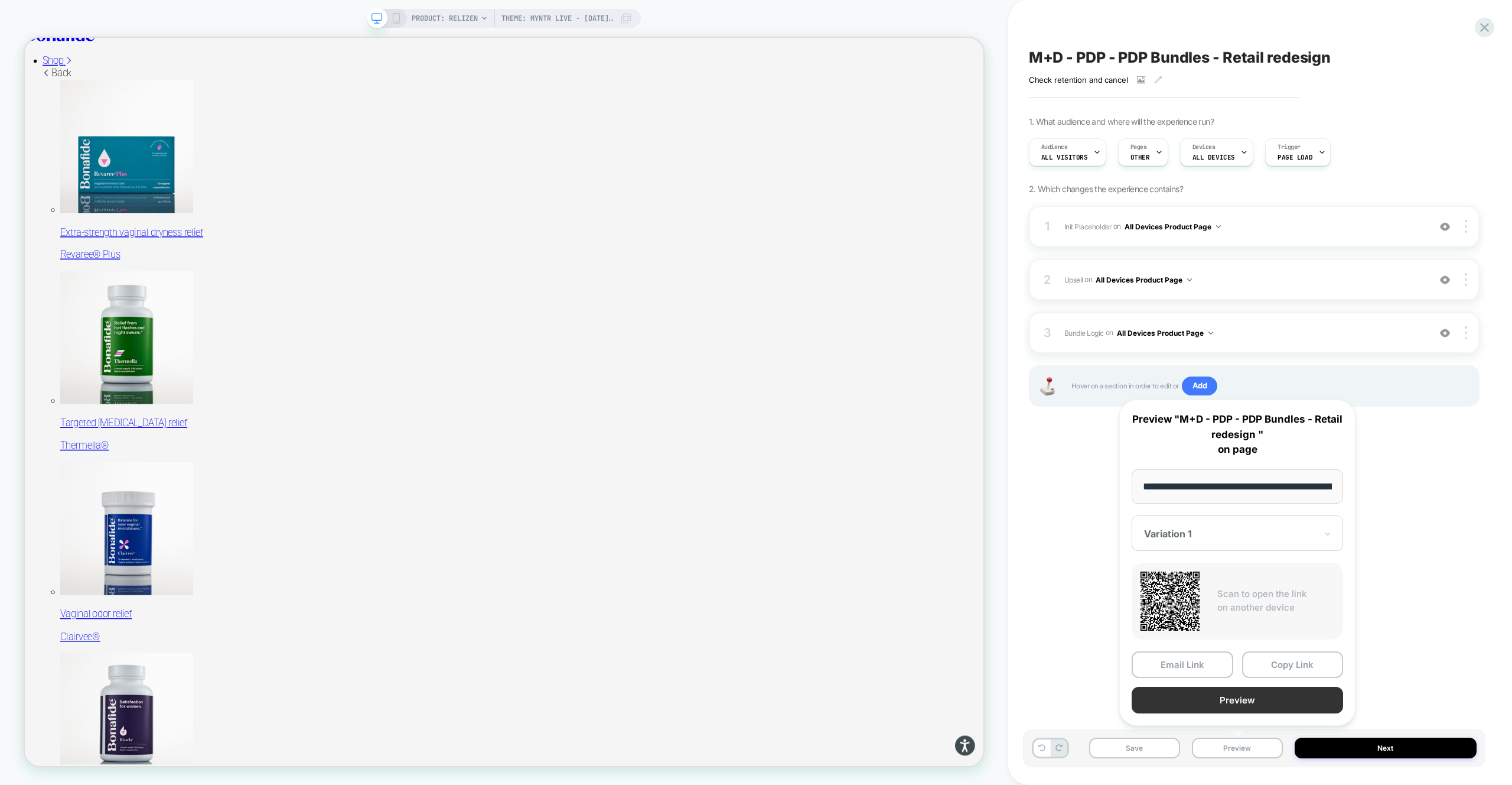
scroll to position [0, 177]
click at [1234, 705] on button "Preview" at bounding box center [1237, 701] width 211 height 27
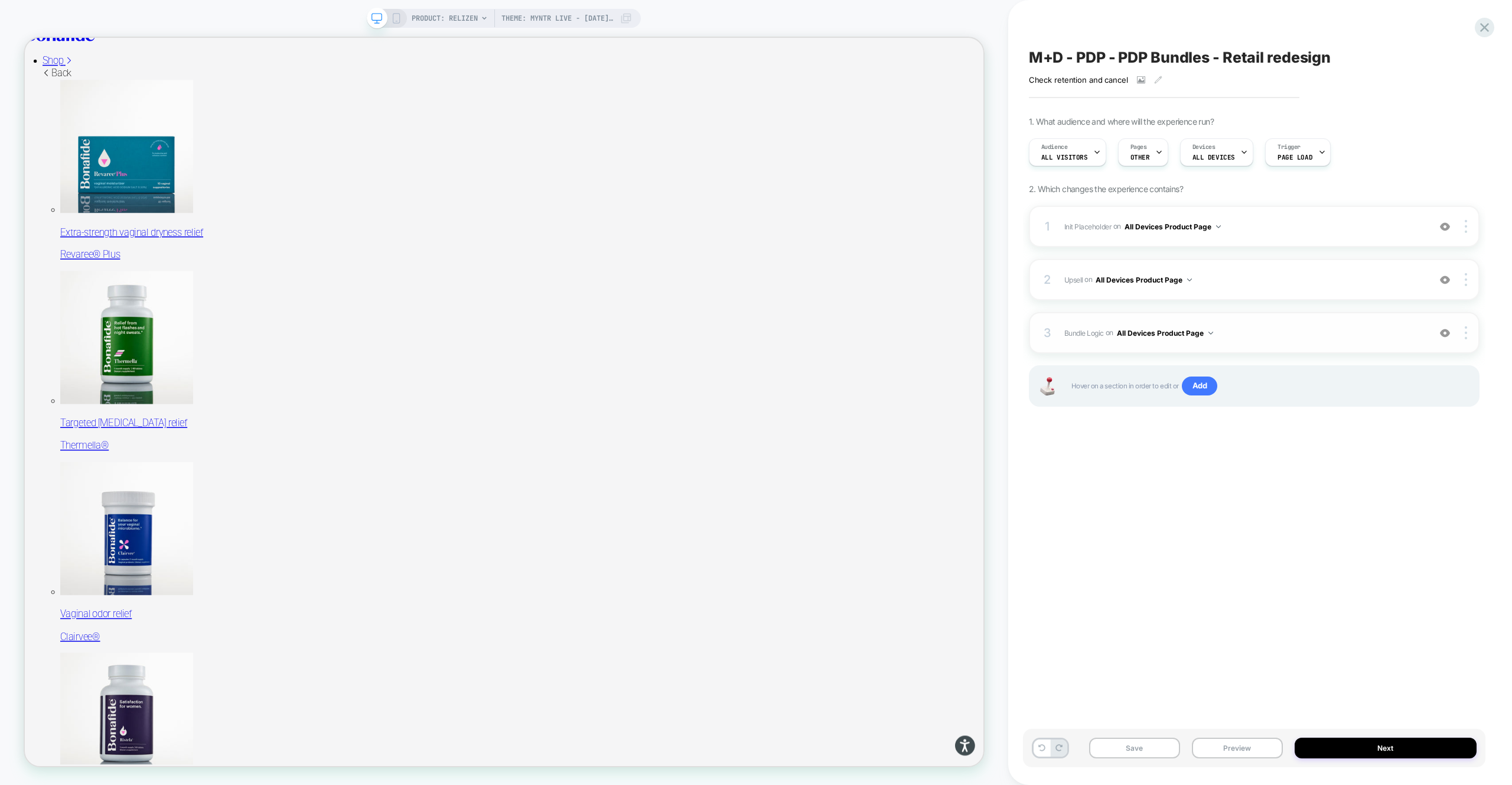
click at [1299, 345] on div "3 Bundle Logic Adding Code Block AFTER #_loomi_addon_1730816661410_dup173326699…" at bounding box center [1254, 333] width 451 height 41
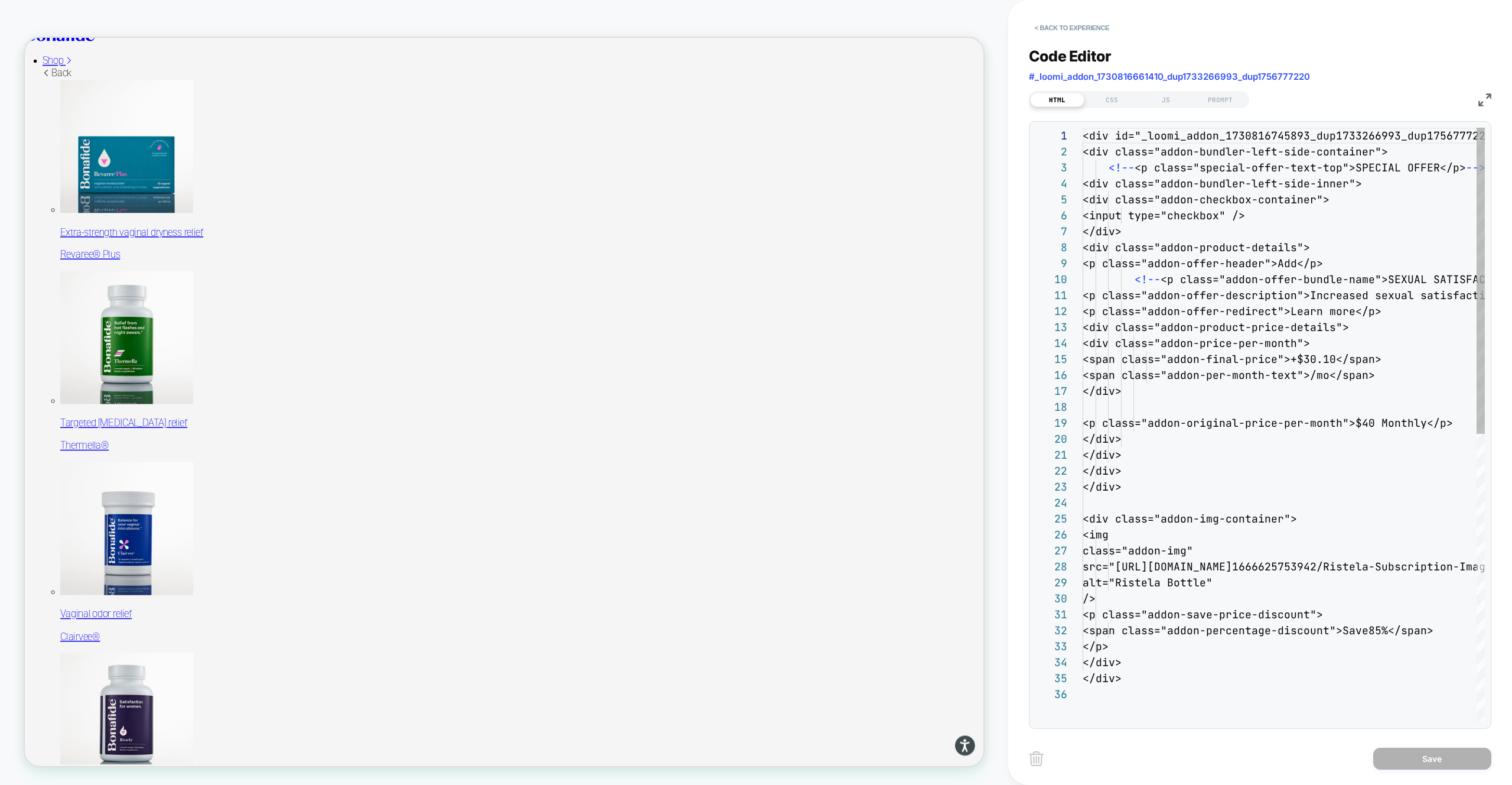
click at [1110, 90] on div "HTML CSS JS PROMPT" at bounding box center [1260, 98] width 462 height 20
click at [1112, 96] on div "CSS" at bounding box center [1111, 99] width 54 height 14
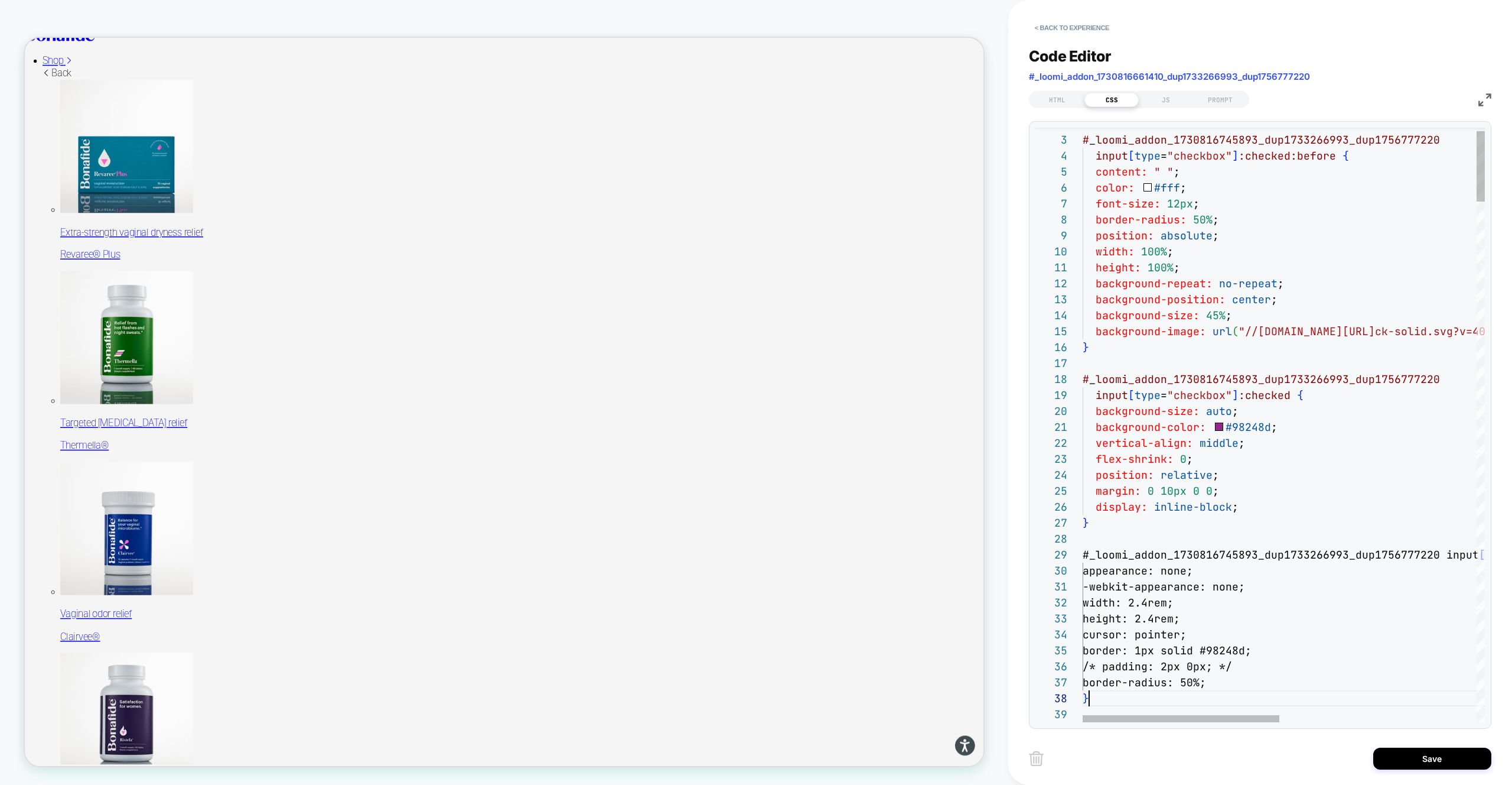
scroll to position [112, 7]
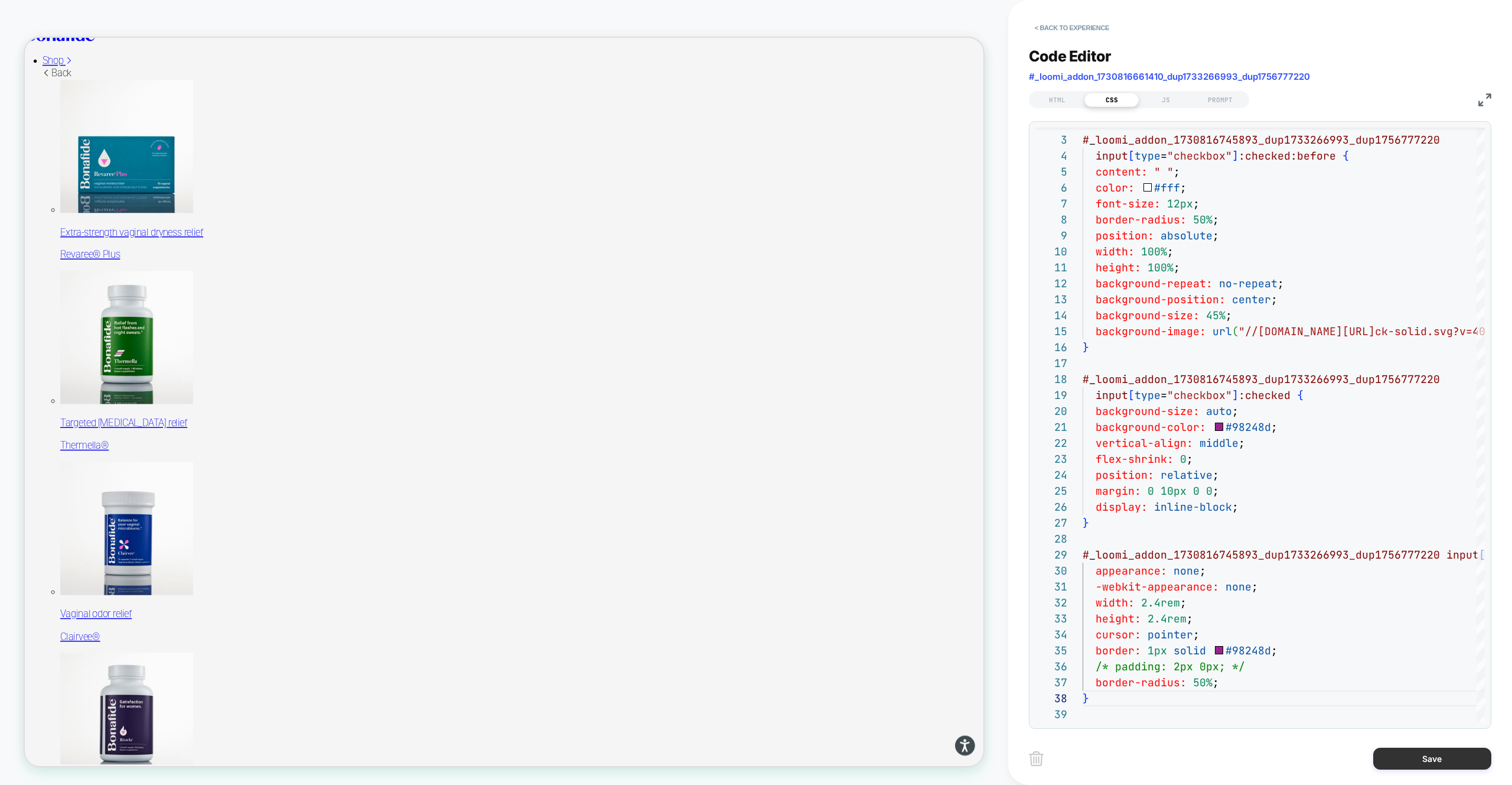
type textarea "**********"
click at [1395, 762] on button "Save" at bounding box center [1432, 758] width 118 height 22
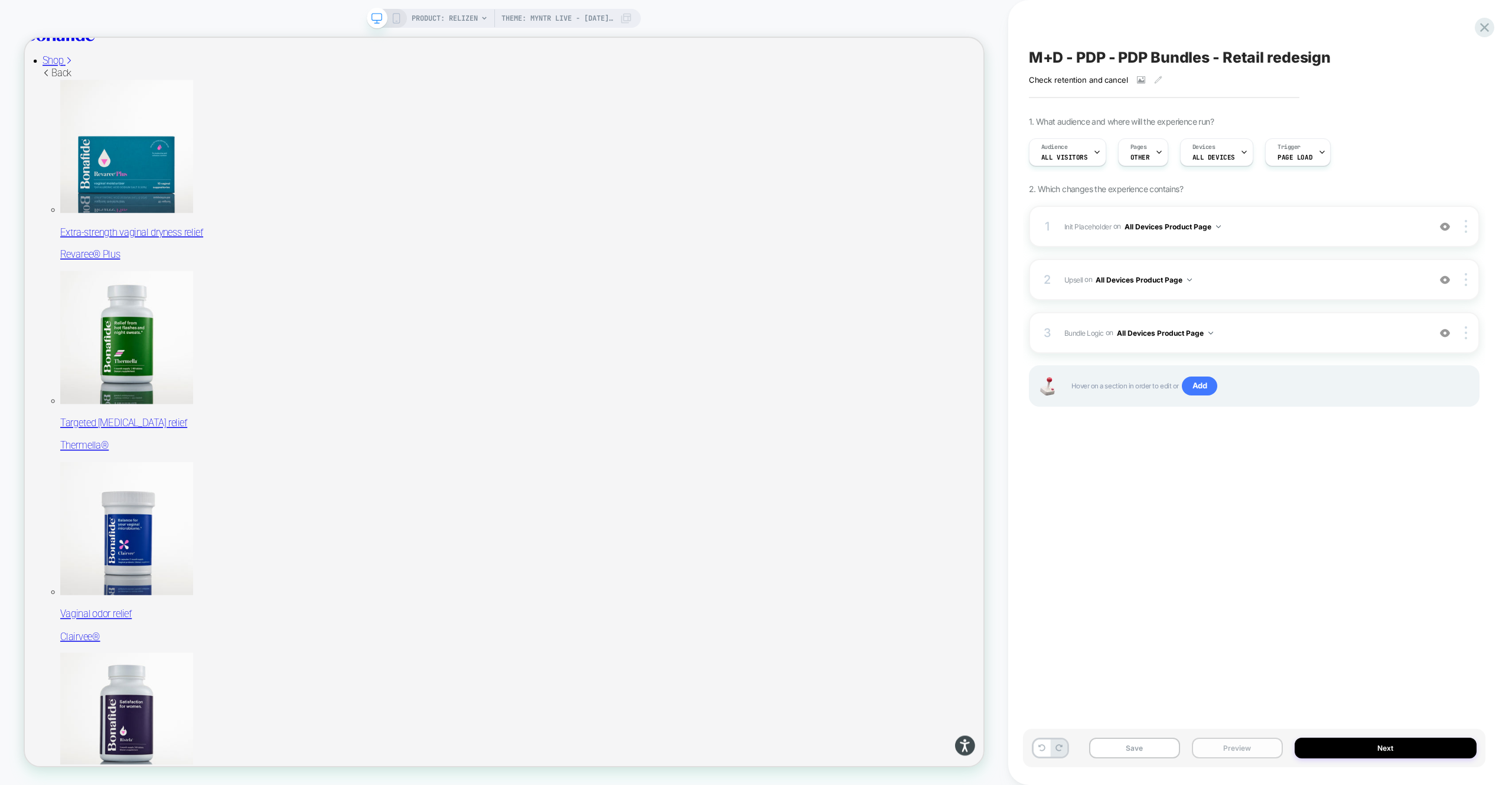
click at [1240, 753] on button "Preview" at bounding box center [1237, 748] width 91 height 21
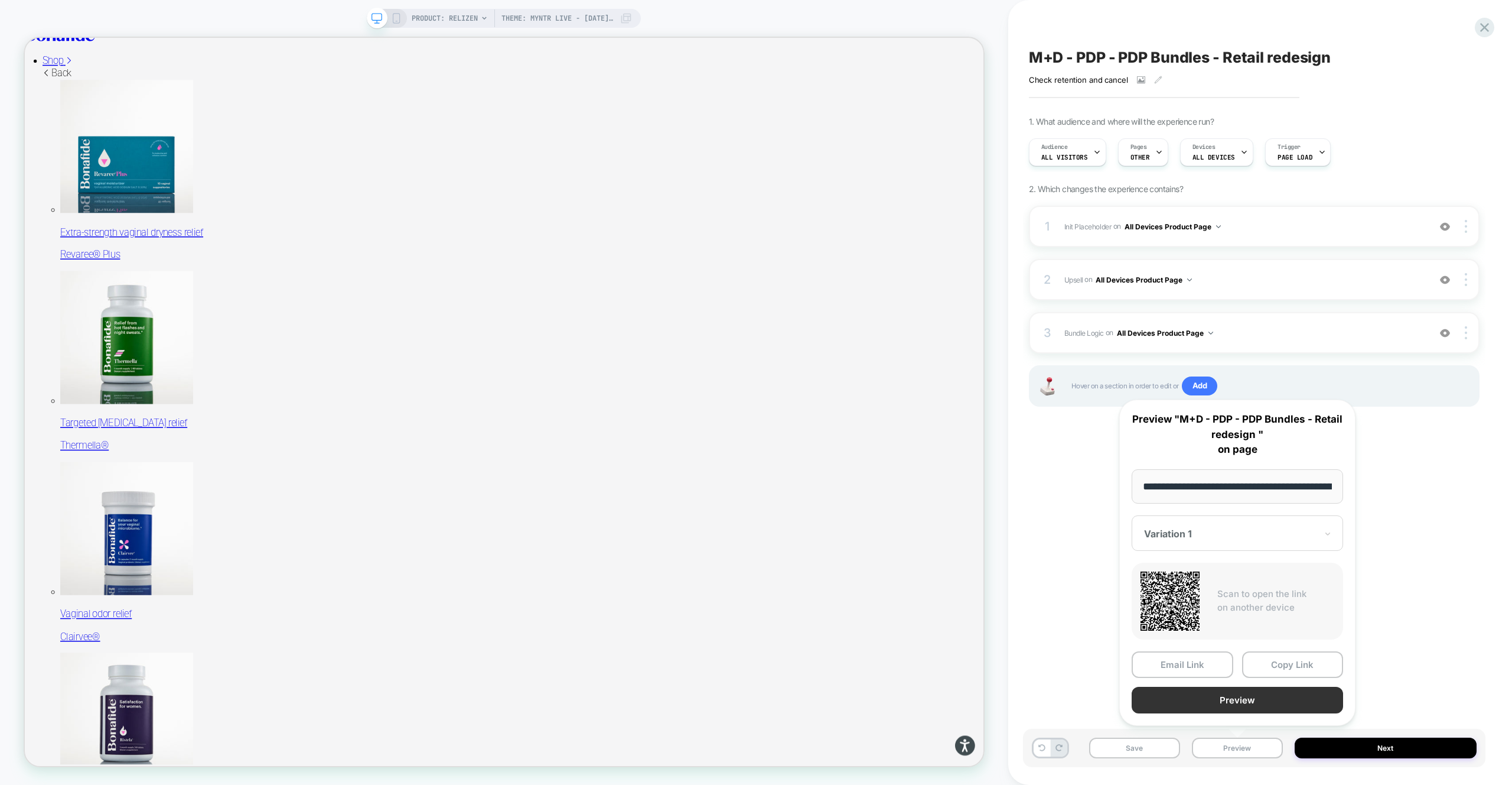
scroll to position [0, 177]
click at [1262, 696] on button "Preview" at bounding box center [1237, 701] width 211 height 27
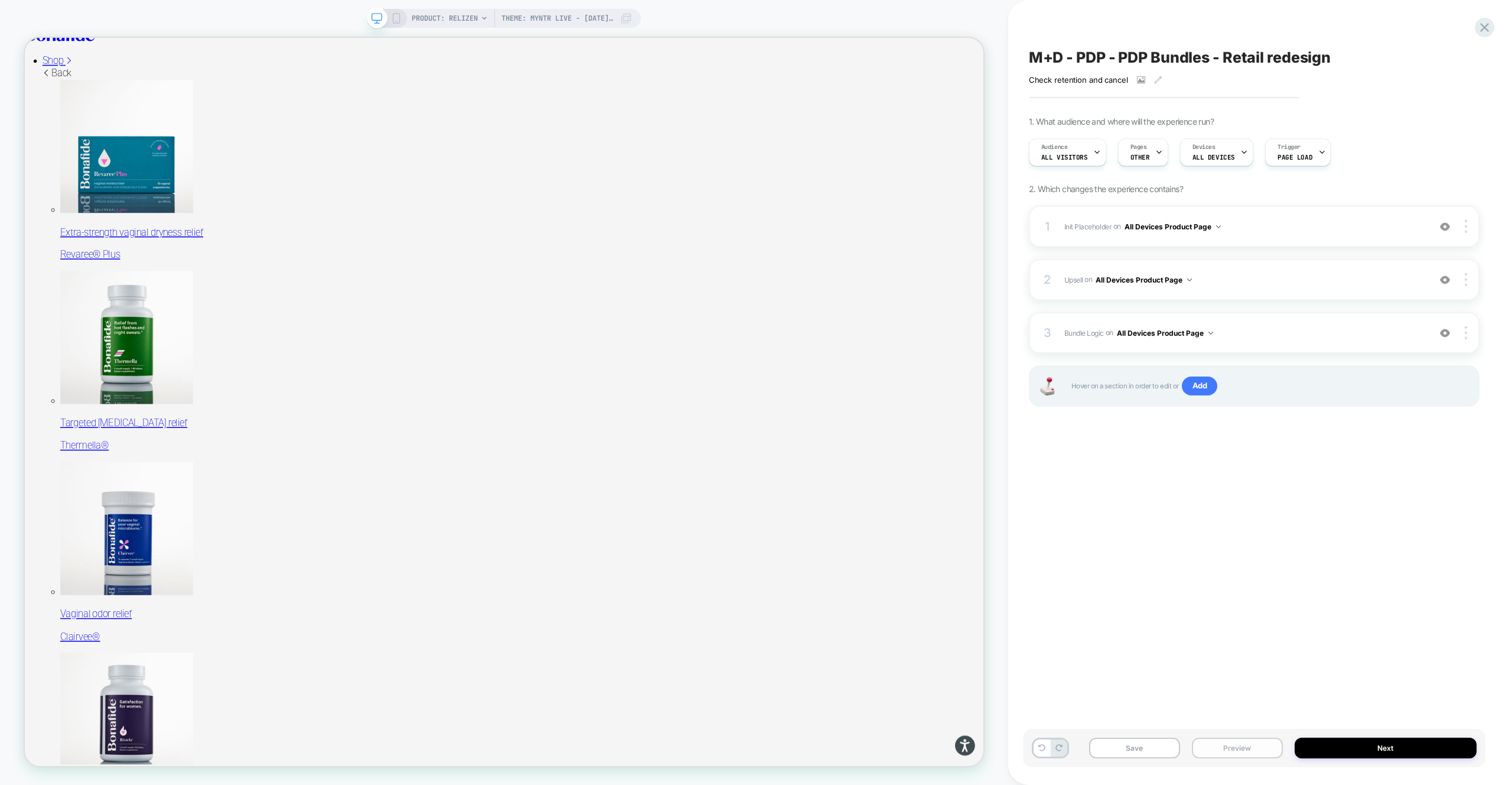
click at [1252, 741] on button "Preview" at bounding box center [1237, 748] width 91 height 21
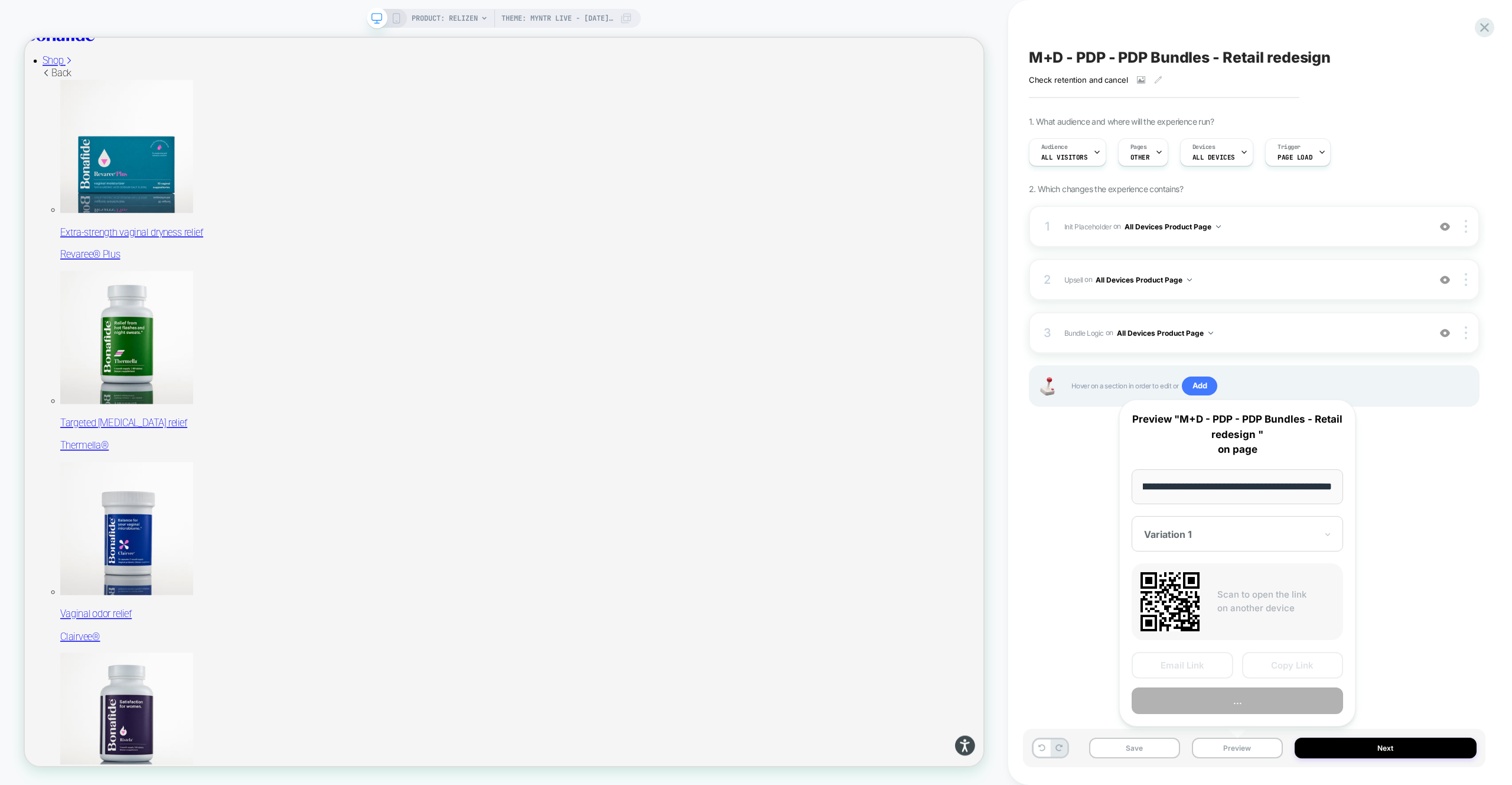
scroll to position [0, 0]
click at [1244, 705] on button "Preview" at bounding box center [1237, 701] width 211 height 27
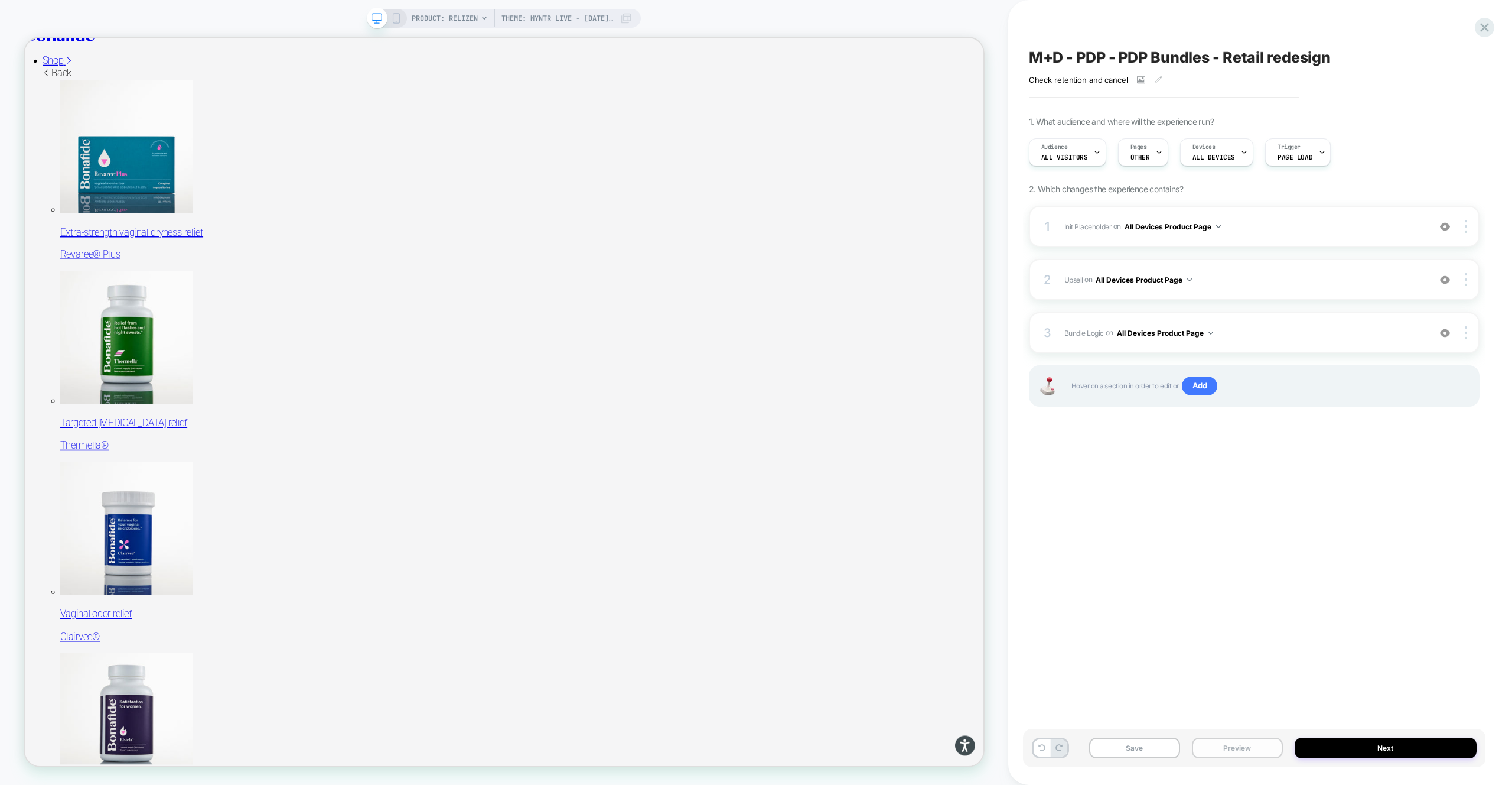
drag, startPoint x: 1237, startPoint y: 756, endPoint x: 1237, endPoint y: 747, distance: 9.0
click at [1237, 756] on button "Preview" at bounding box center [1237, 748] width 91 height 21
click at [1237, 747] on button "Preview" at bounding box center [1237, 748] width 91 height 21
click at [1237, 752] on button "Preview" at bounding box center [1237, 748] width 91 height 21
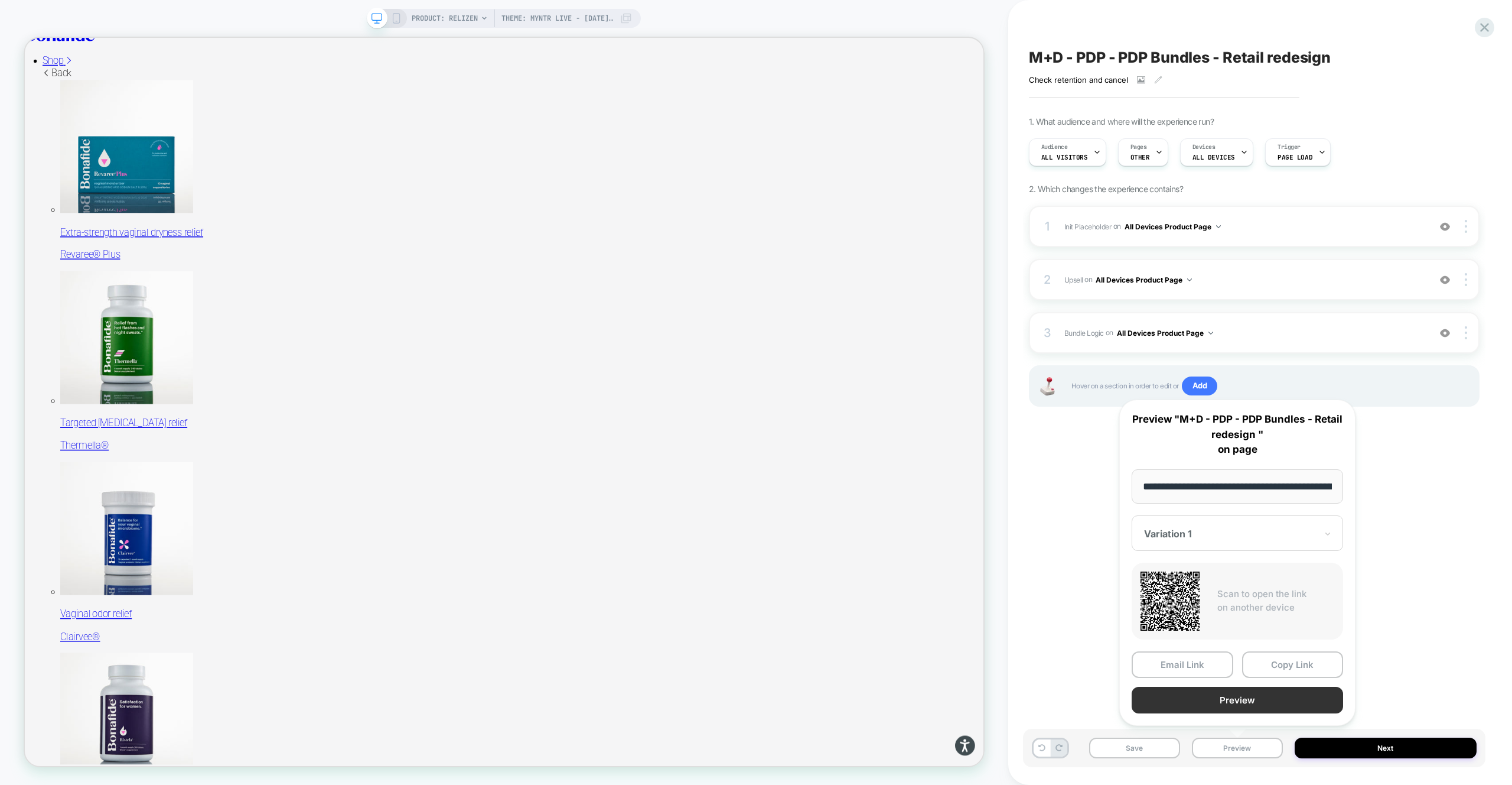
click at [1234, 707] on button "Preview" at bounding box center [1237, 700] width 211 height 27
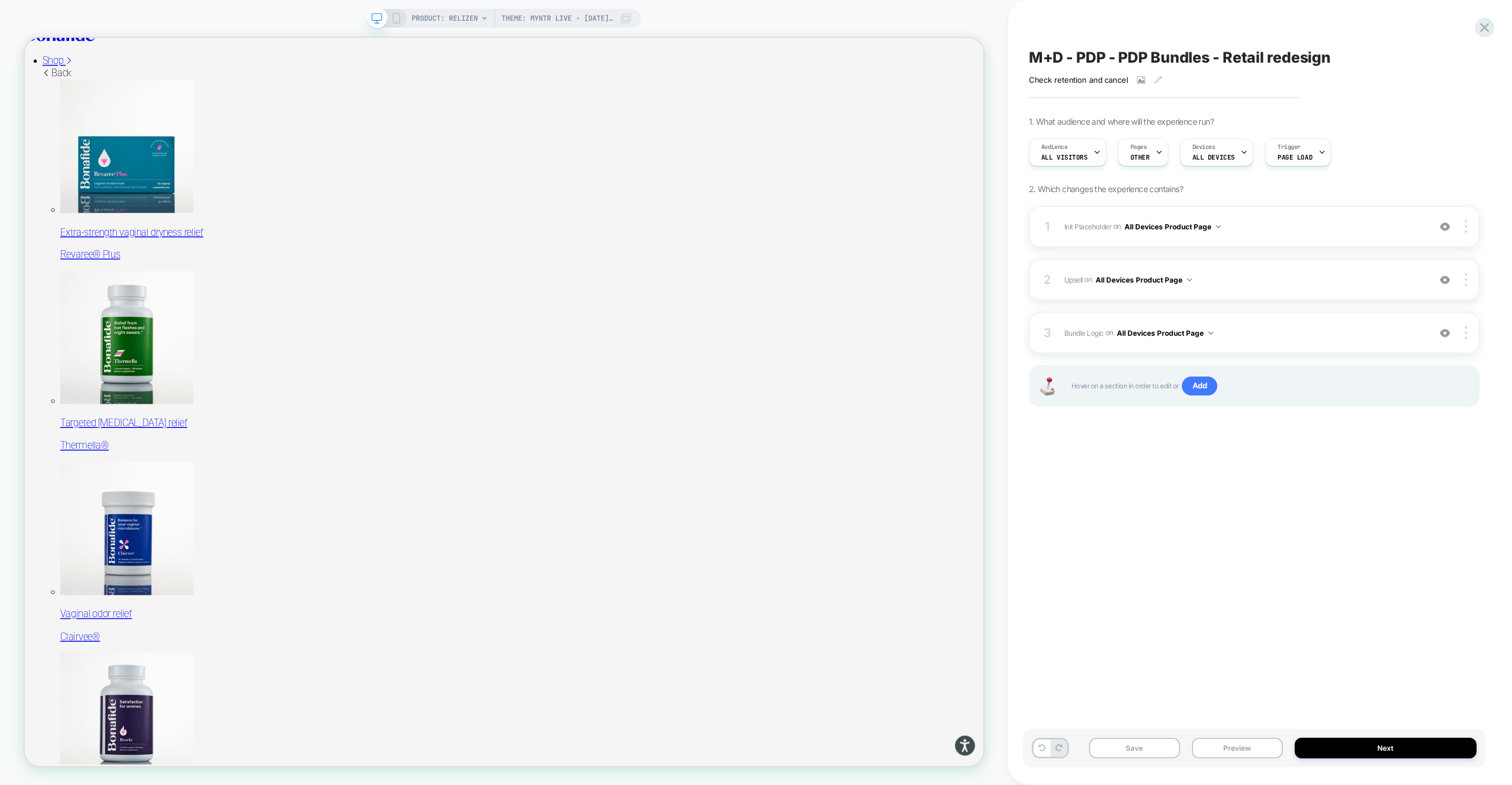
click at [1290, 615] on div "M+D - PDP - PDP Bundles - Retail redesign Check retention and cancel Click to v…" at bounding box center [1254, 392] width 462 height 761
drag, startPoint x: 1154, startPoint y: 747, endPoint x: 1160, endPoint y: 710, distance: 37.5
click at [1154, 747] on button "Save" at bounding box center [1134, 748] width 91 height 21
click at [1485, 29] on icon at bounding box center [1485, 27] width 16 height 16
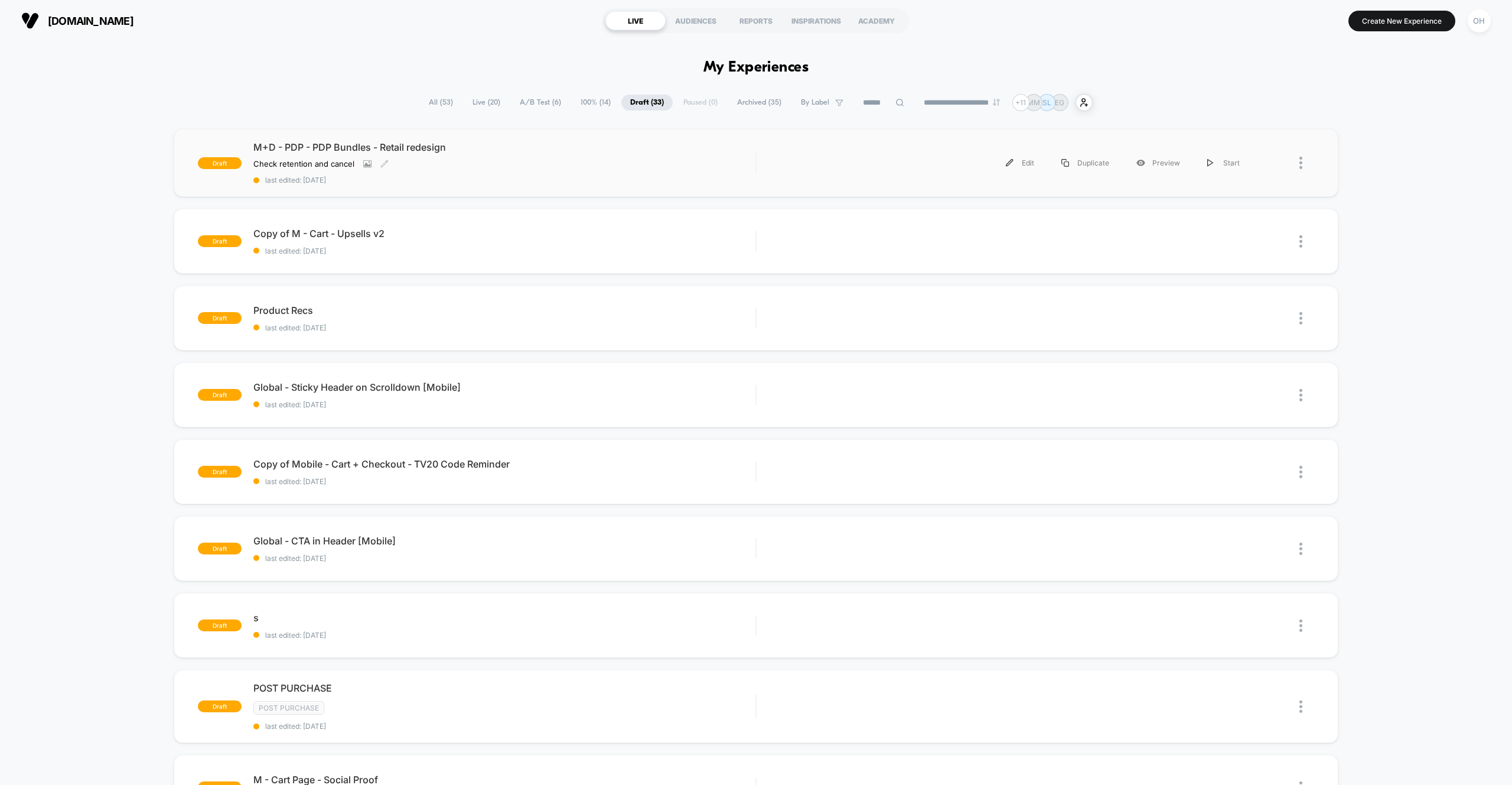
click at [582, 165] on div "Check retention and cancel Click to view images Click to edit experience detail…" at bounding box center [429, 164] width 352 height 10
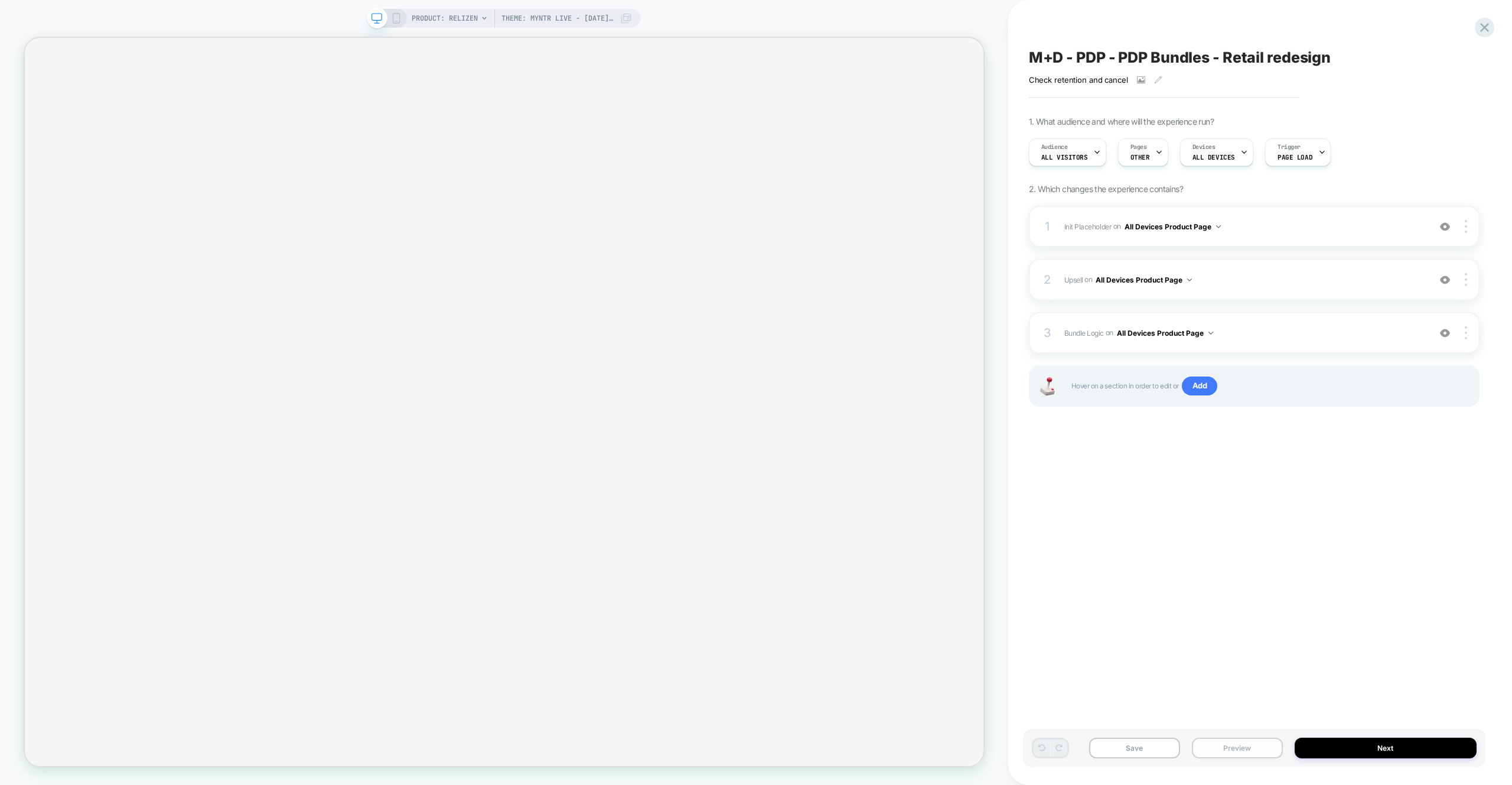
click at [1250, 757] on button "Preview" at bounding box center [1237, 748] width 91 height 21
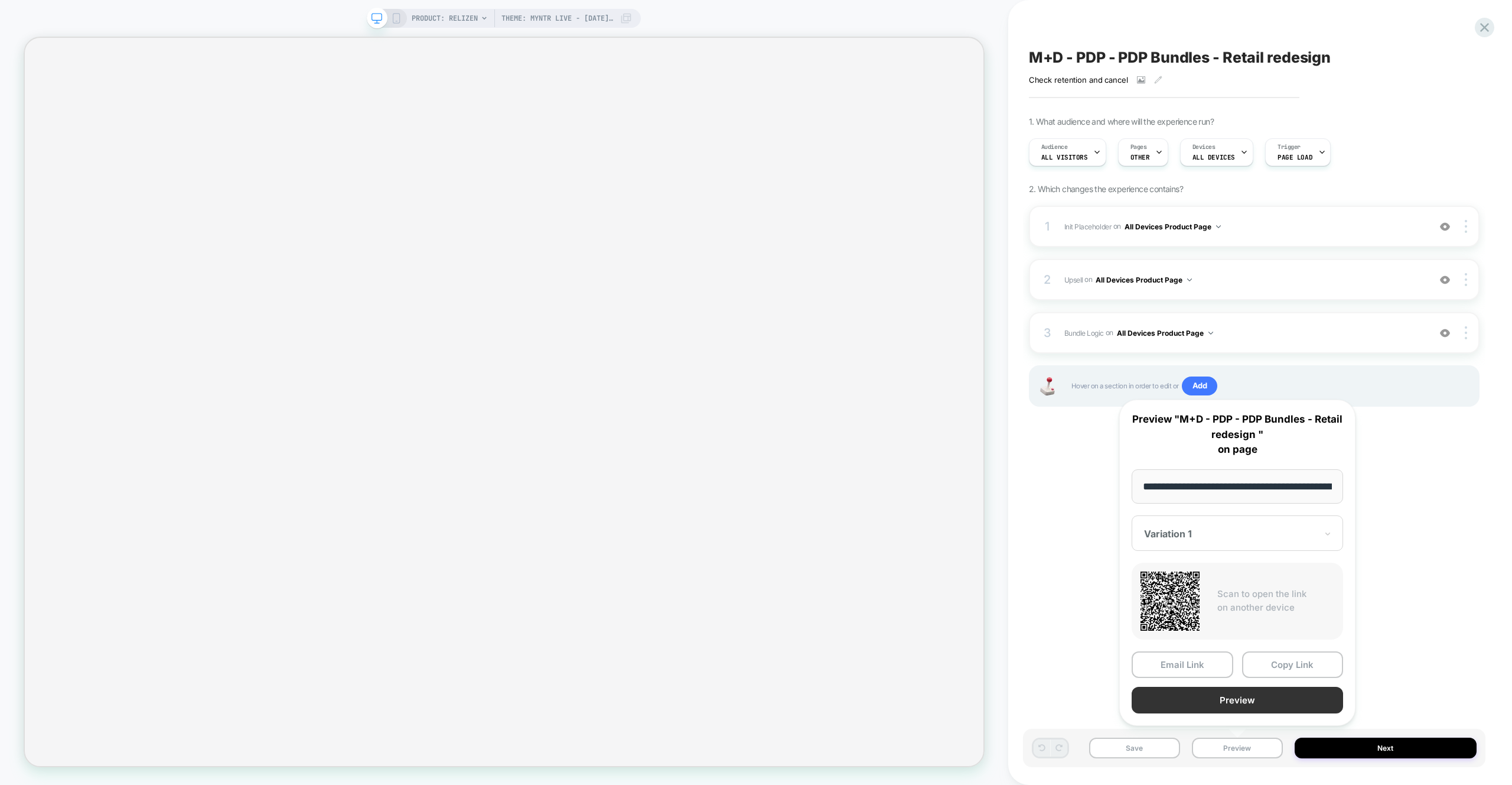
scroll to position [0, 177]
click at [1245, 705] on button "Preview" at bounding box center [1237, 701] width 211 height 27
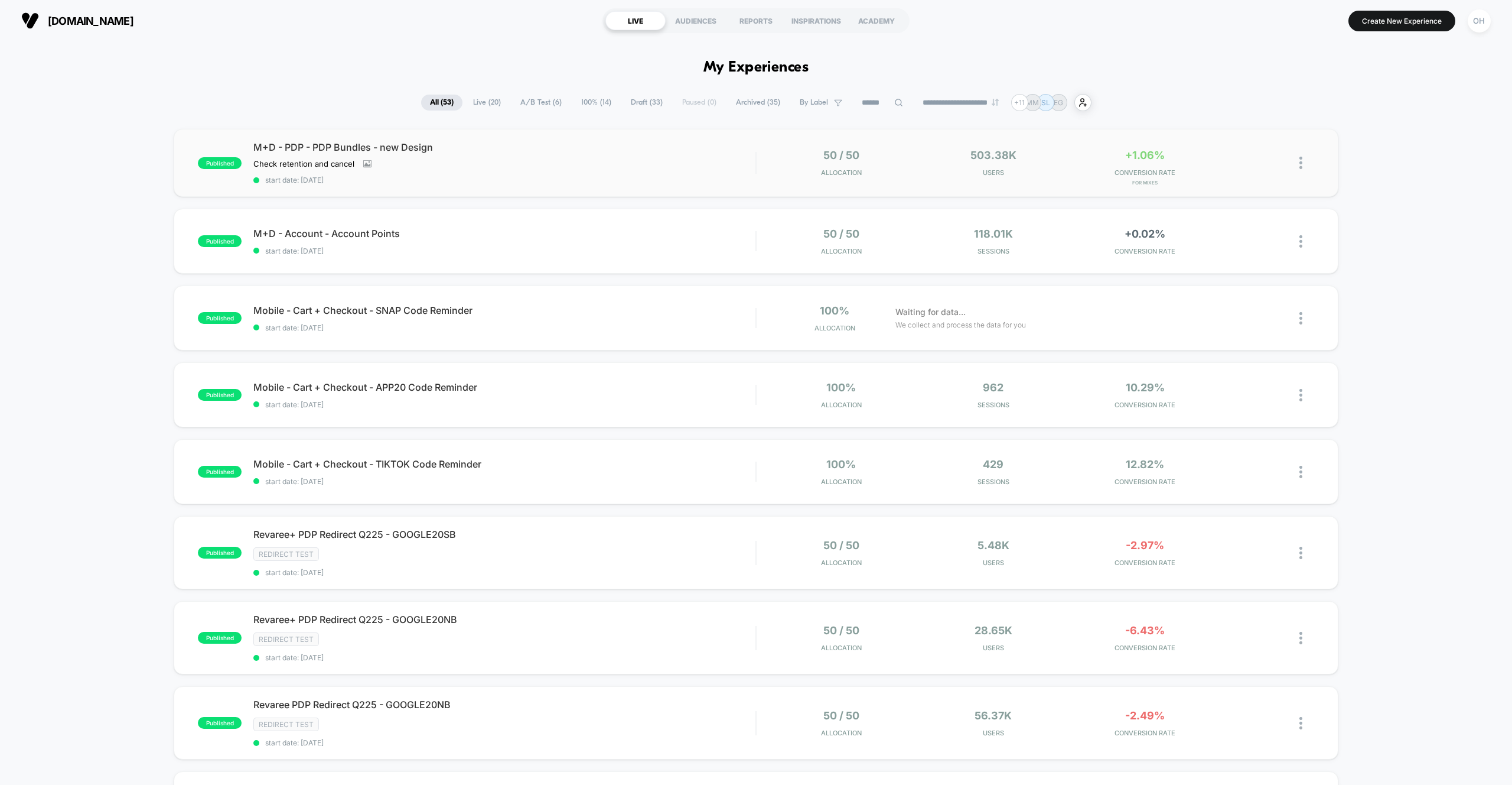
click at [756, 138] on div "published M+D - PDP - PDP Bundles - new Design Check retention and cancel Click…" at bounding box center [755, 162] width 1164 height 68
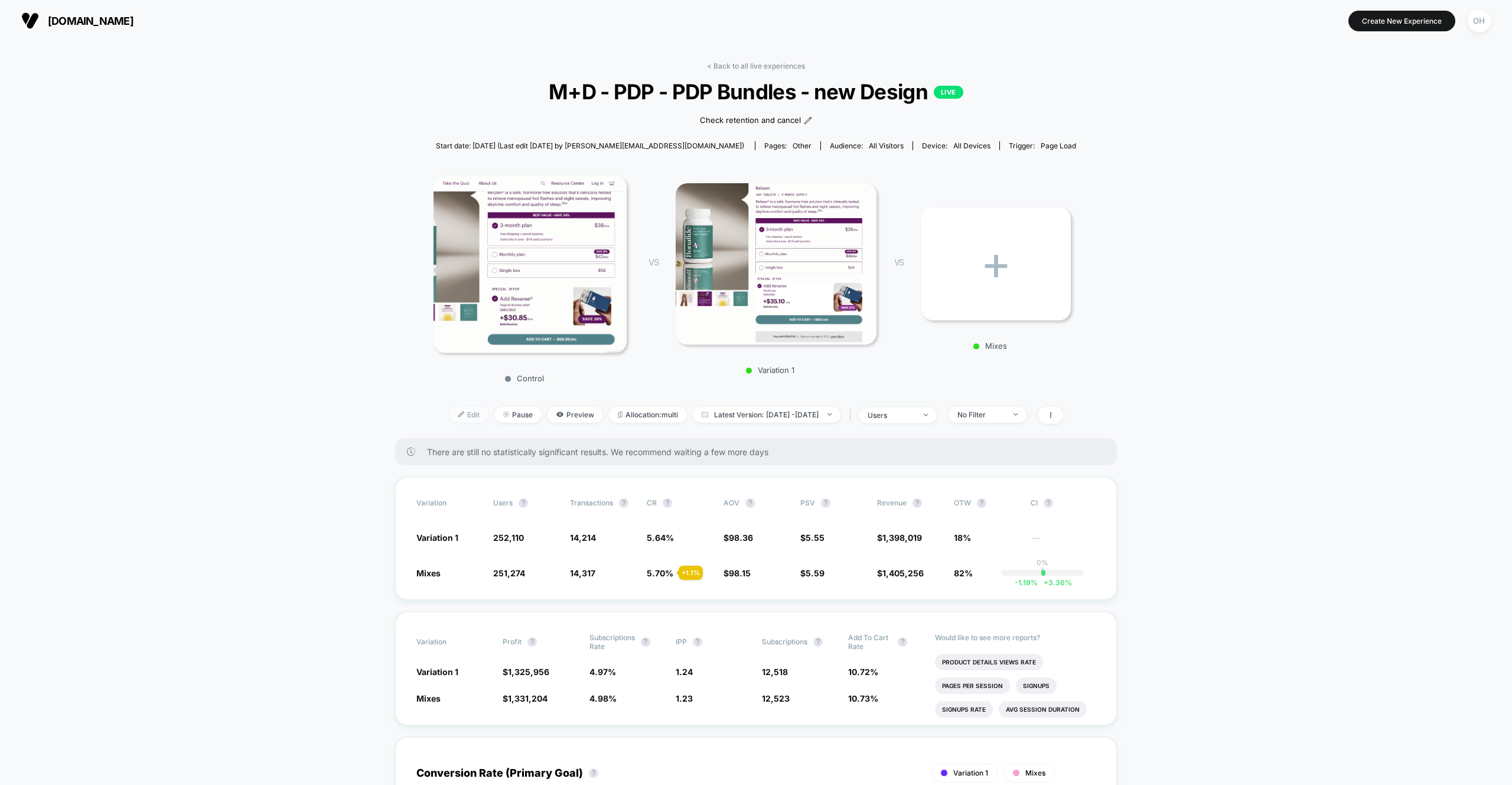
click at [451, 410] on span "Edit" at bounding box center [469, 414] width 39 height 16
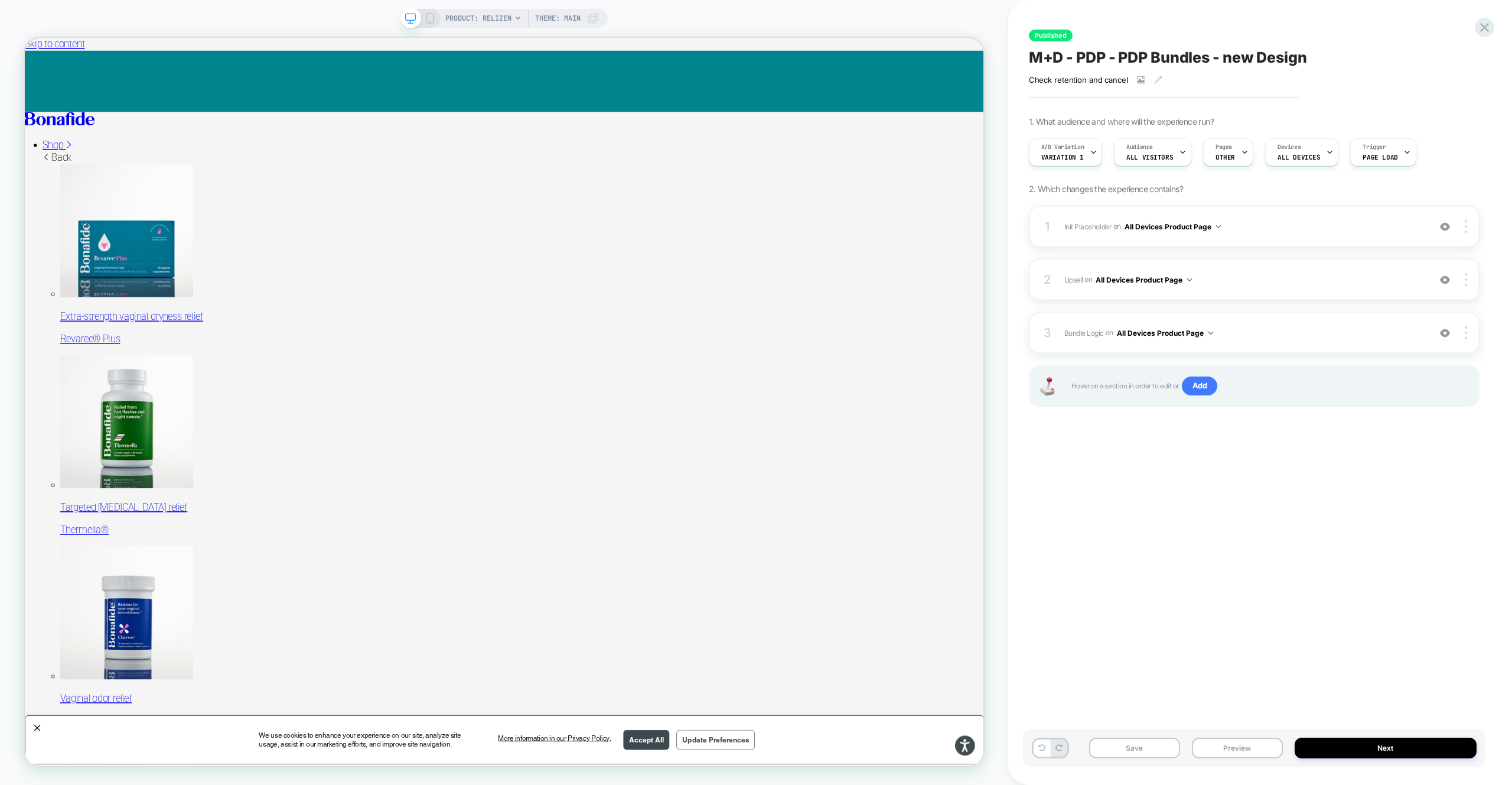
drag, startPoint x: 1213, startPoint y: 747, endPoint x: 1208, endPoint y: 725, distance: 22.6
click at [1213, 747] on button "Preview" at bounding box center [1237, 748] width 91 height 21
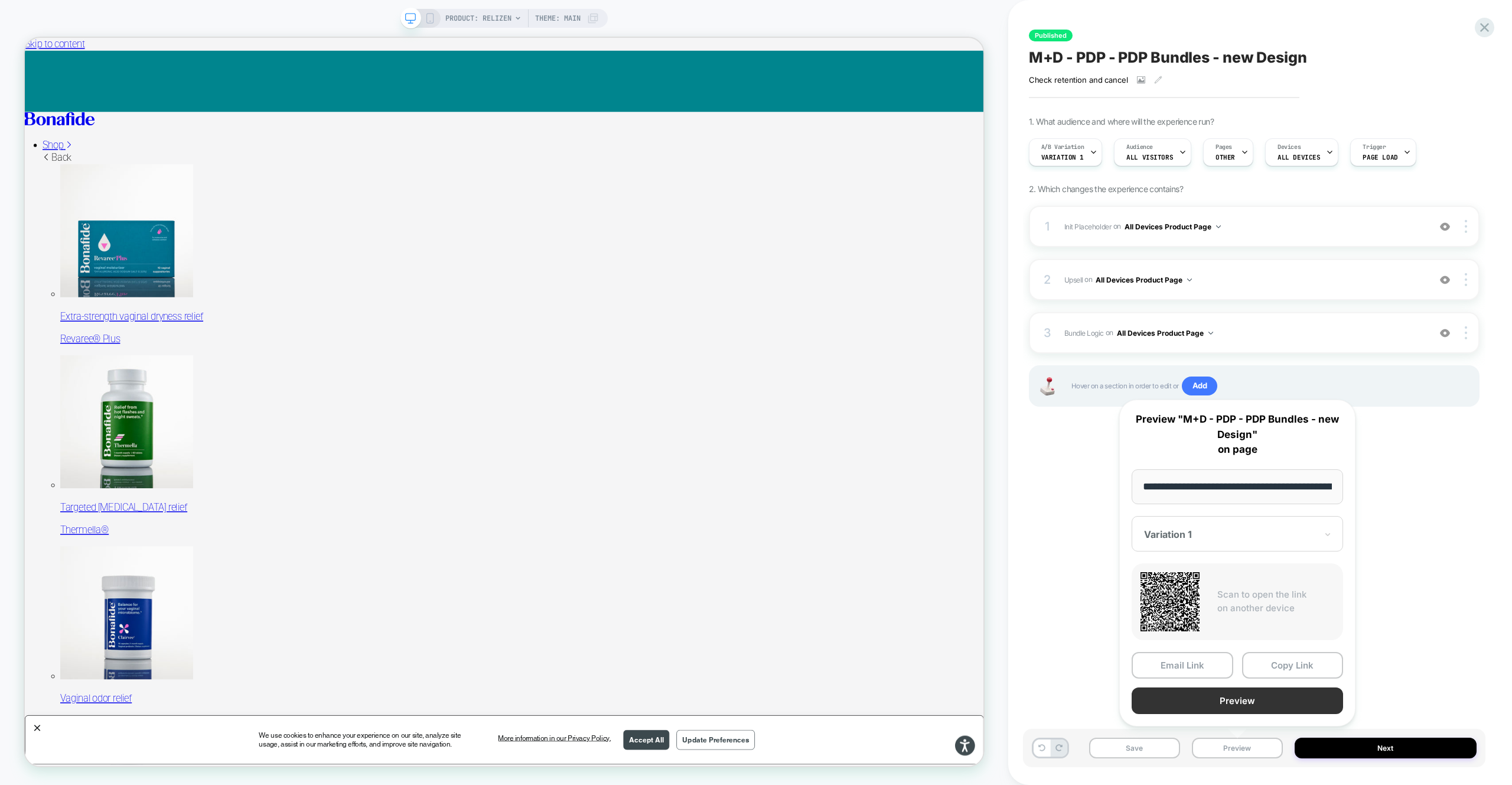
click at [1207, 708] on button "Preview" at bounding box center [1237, 701] width 211 height 27
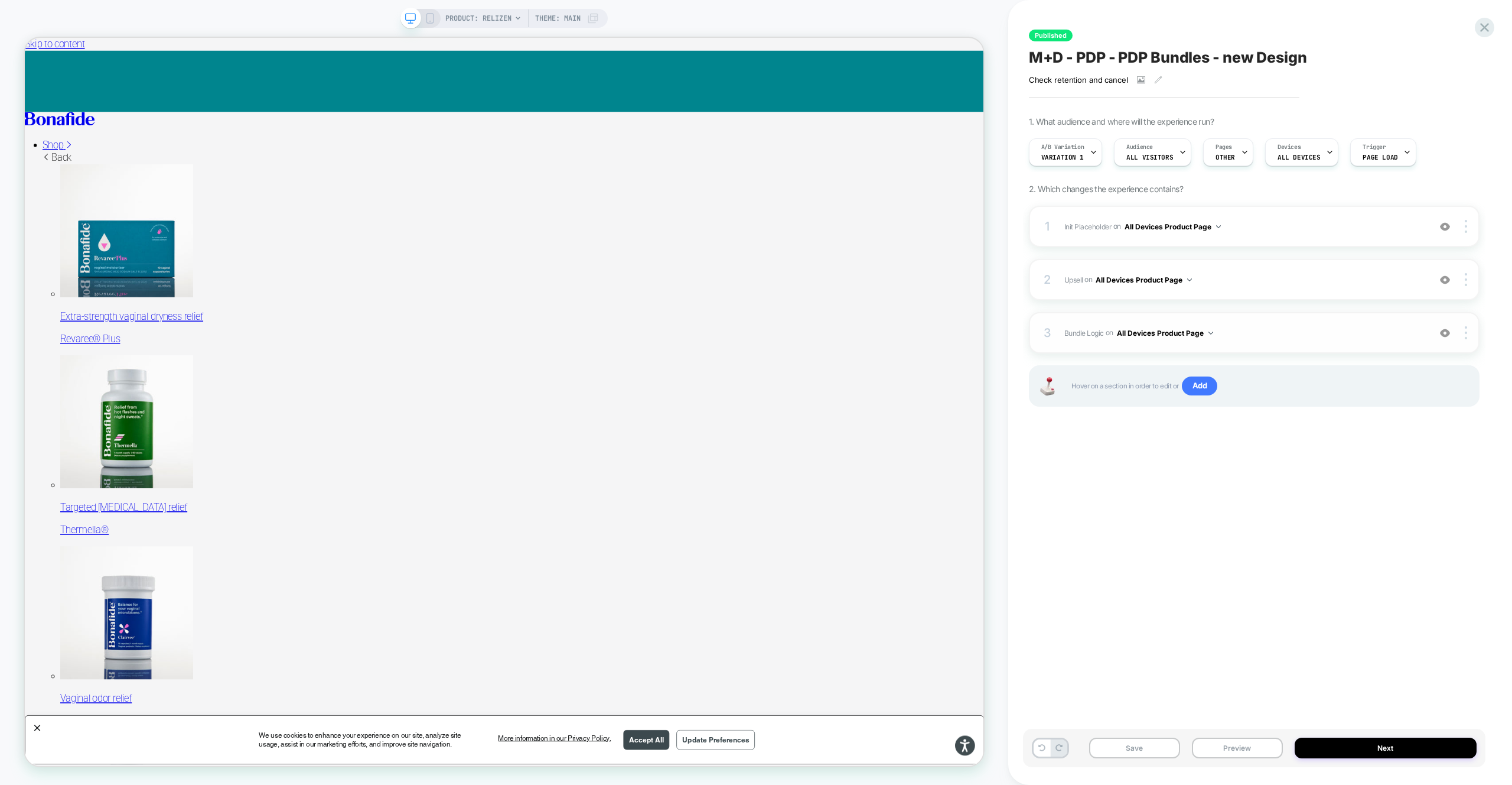
click at [1302, 313] on div "3 Bundle Logic Adding Code Block AFTER #_loomi_addon_1730816661410_dup173326699…" at bounding box center [1254, 333] width 451 height 41
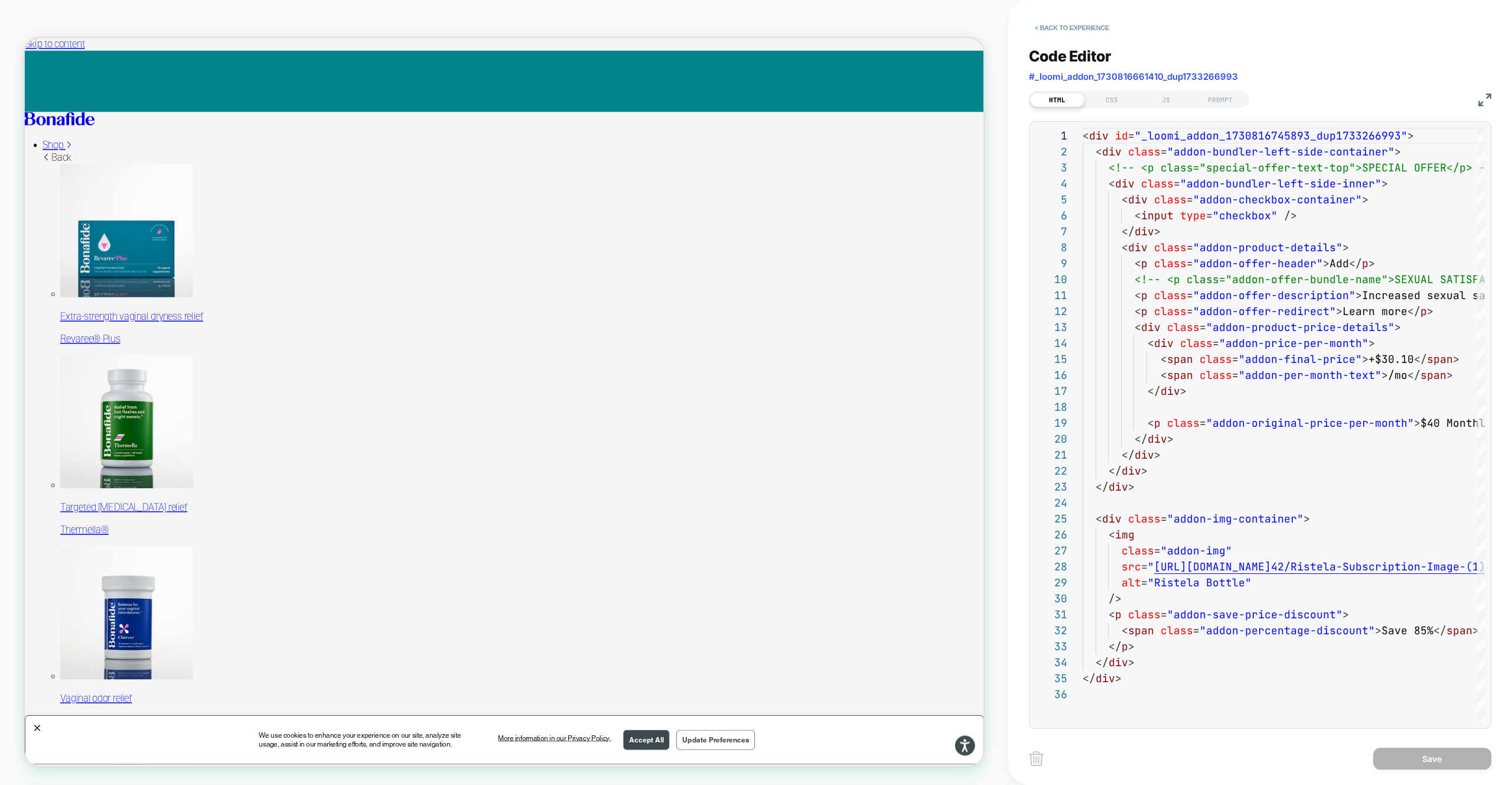
scroll to position [160, 0]
click at [1077, 40] on div "Code Editor #_loomi_addon_1730816661410_dup1733266993 HTML CSS JS PROMPT 1 2 3 …" at bounding box center [1260, 380] width 462 height 696
drag, startPoint x: 1077, startPoint y: 32, endPoint x: 1180, endPoint y: 184, distance: 183.6
click at [1077, 32] on button "< Back to experience" at bounding box center [1072, 27] width 87 height 19
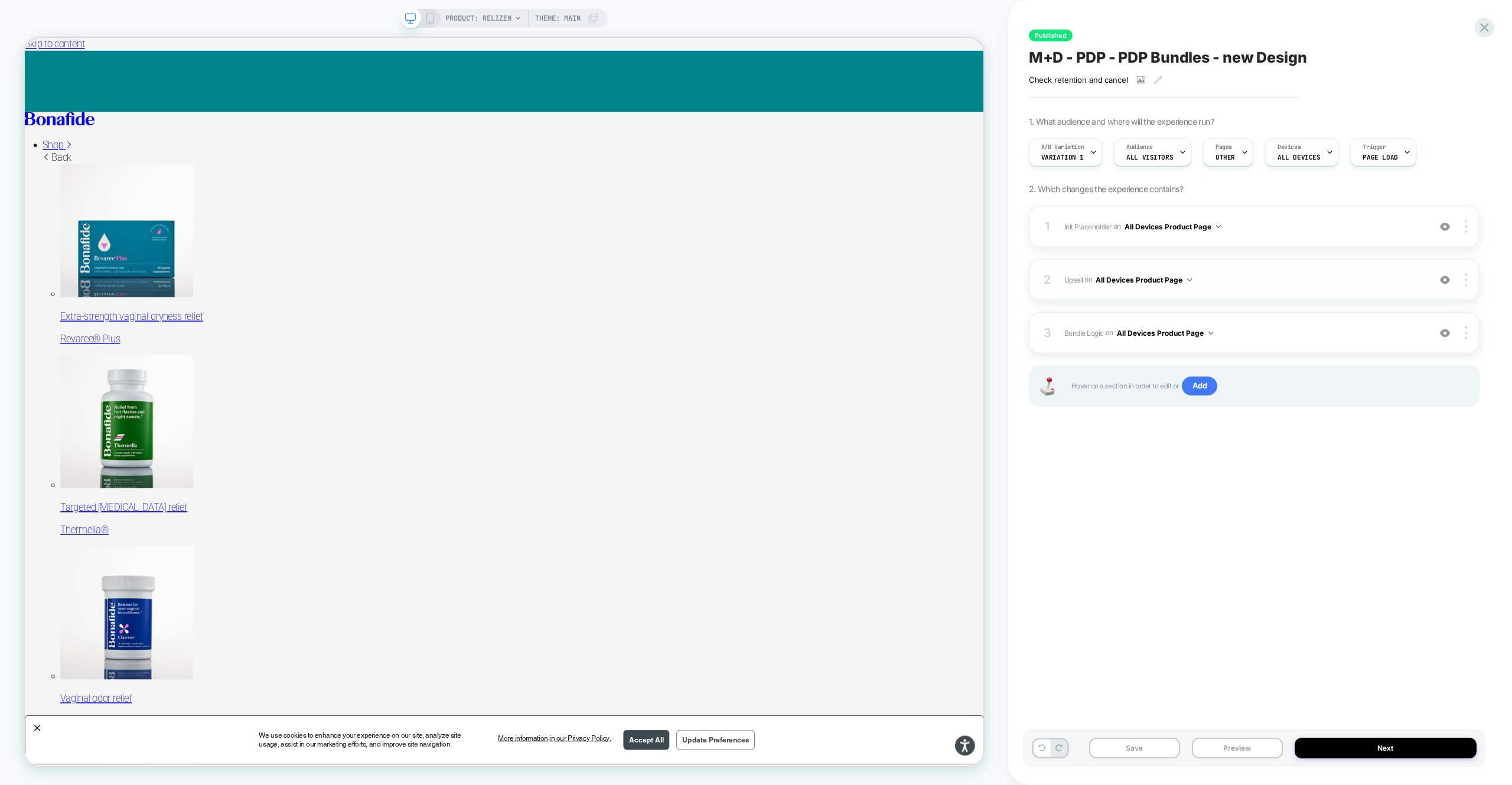
click at [1272, 266] on div "2 Upsell Adding Product List AFTER #vsly-bundle-creator on All Devices Product …" at bounding box center [1254, 280] width 451 height 41
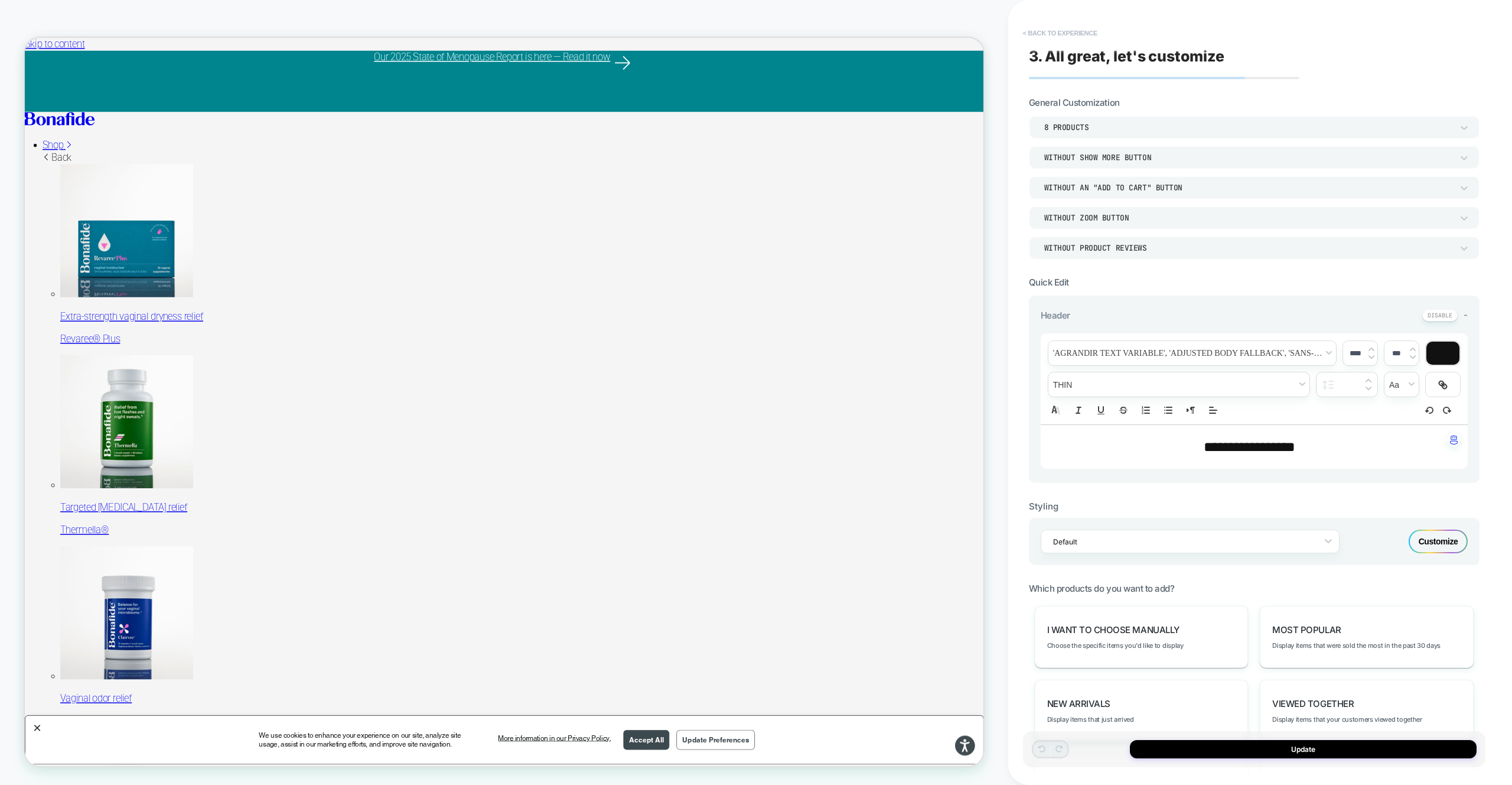
click at [1072, 40] on button "< Back to experience" at bounding box center [1061, 33] width 87 height 19
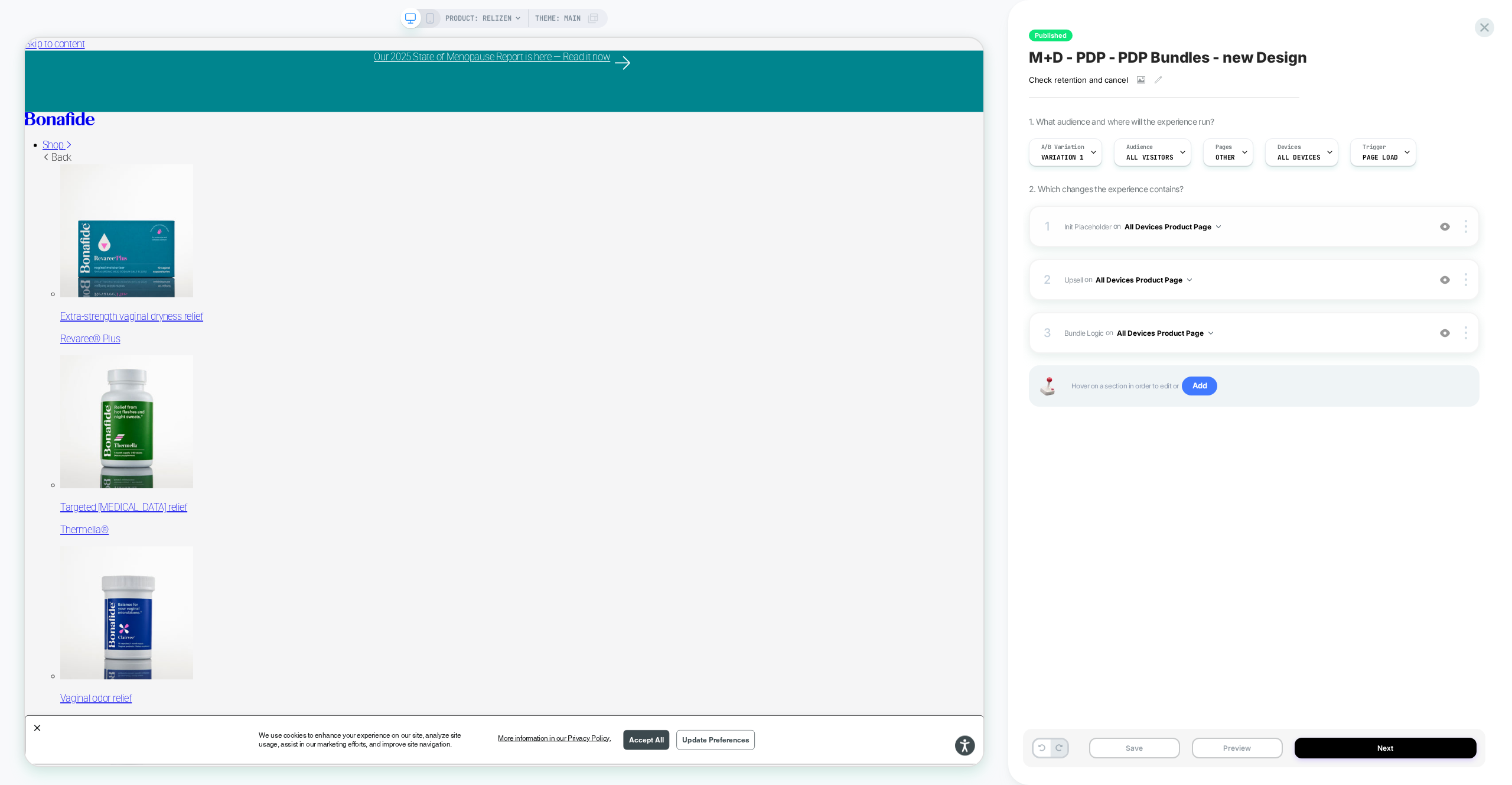
click at [1281, 237] on div "1 Init Placeholder Replacing Code Block WITH #bundle-creator-container on All D…" at bounding box center [1254, 226] width 451 height 41
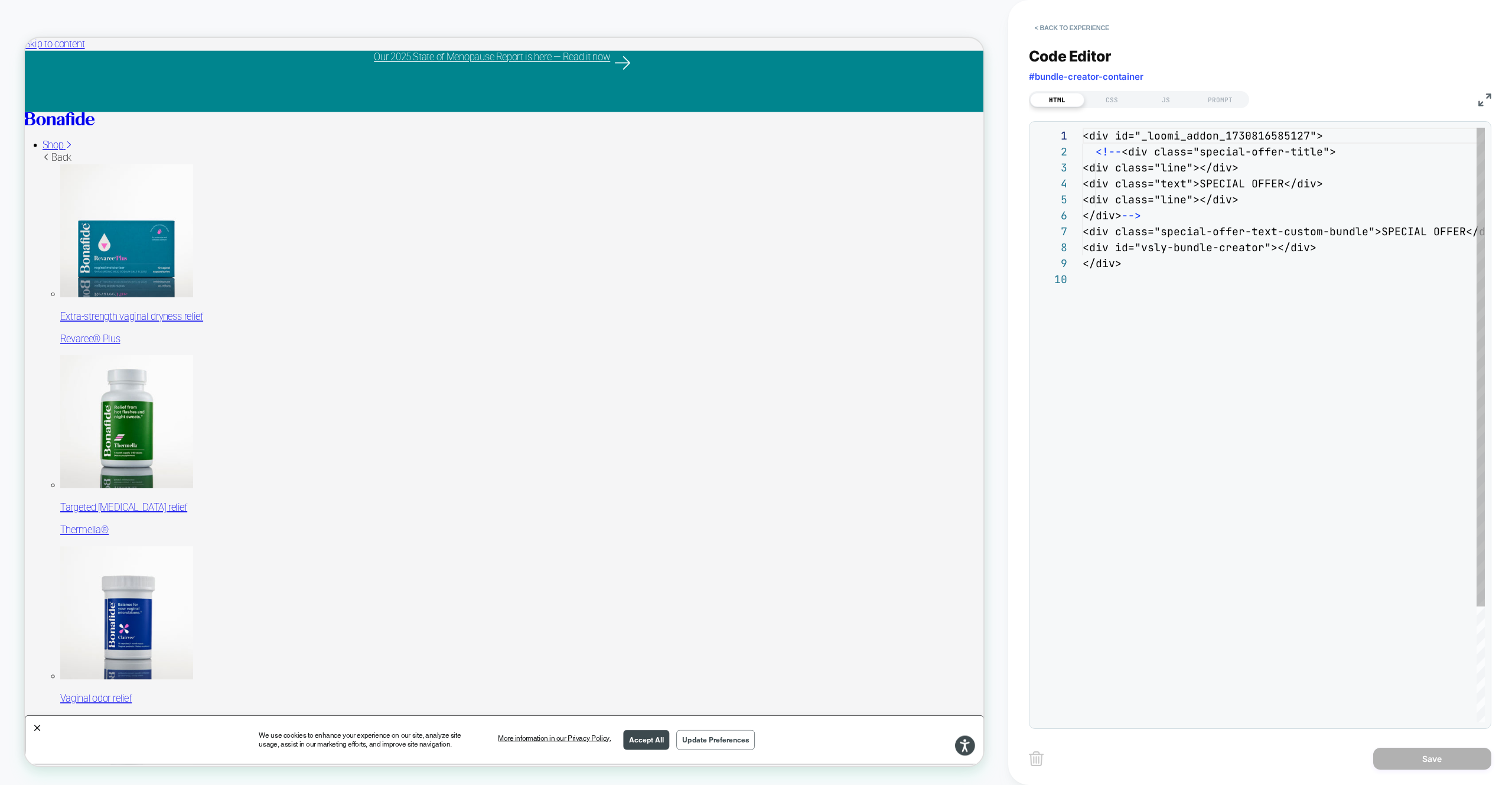
scroll to position [144, 0]
click at [1065, 30] on button "< Back to experience" at bounding box center [1072, 27] width 87 height 19
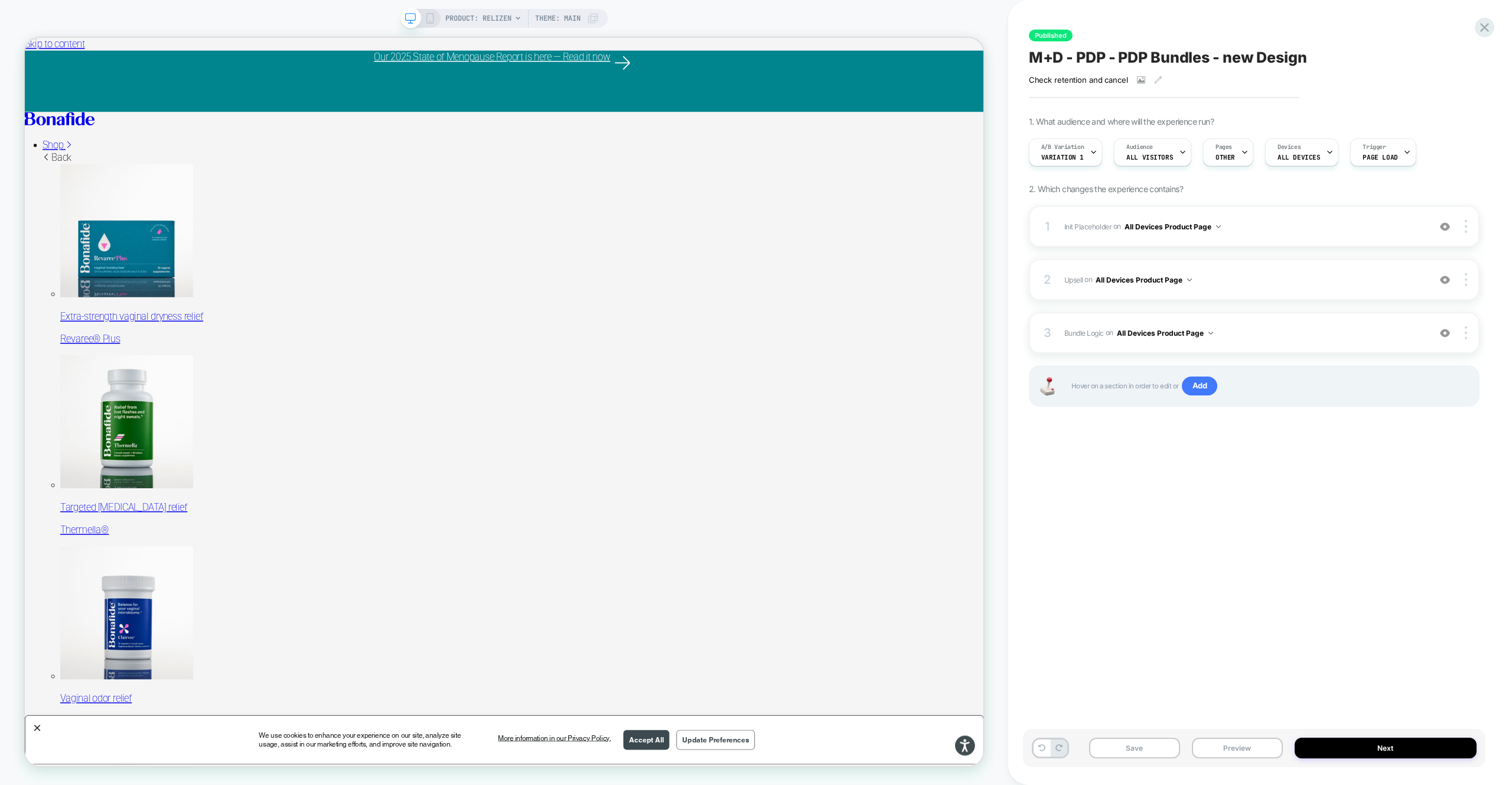
click at [1254, 307] on div "1 Init Placeholder Replacing Code Block WITH #bundle-creator-container on All D…" at bounding box center [1254, 321] width 451 height 230
click at [1256, 318] on div "3 Bundle Logic Adding Code Block AFTER #_loomi_addon_1730816661410_dup173326699…" at bounding box center [1254, 333] width 451 height 41
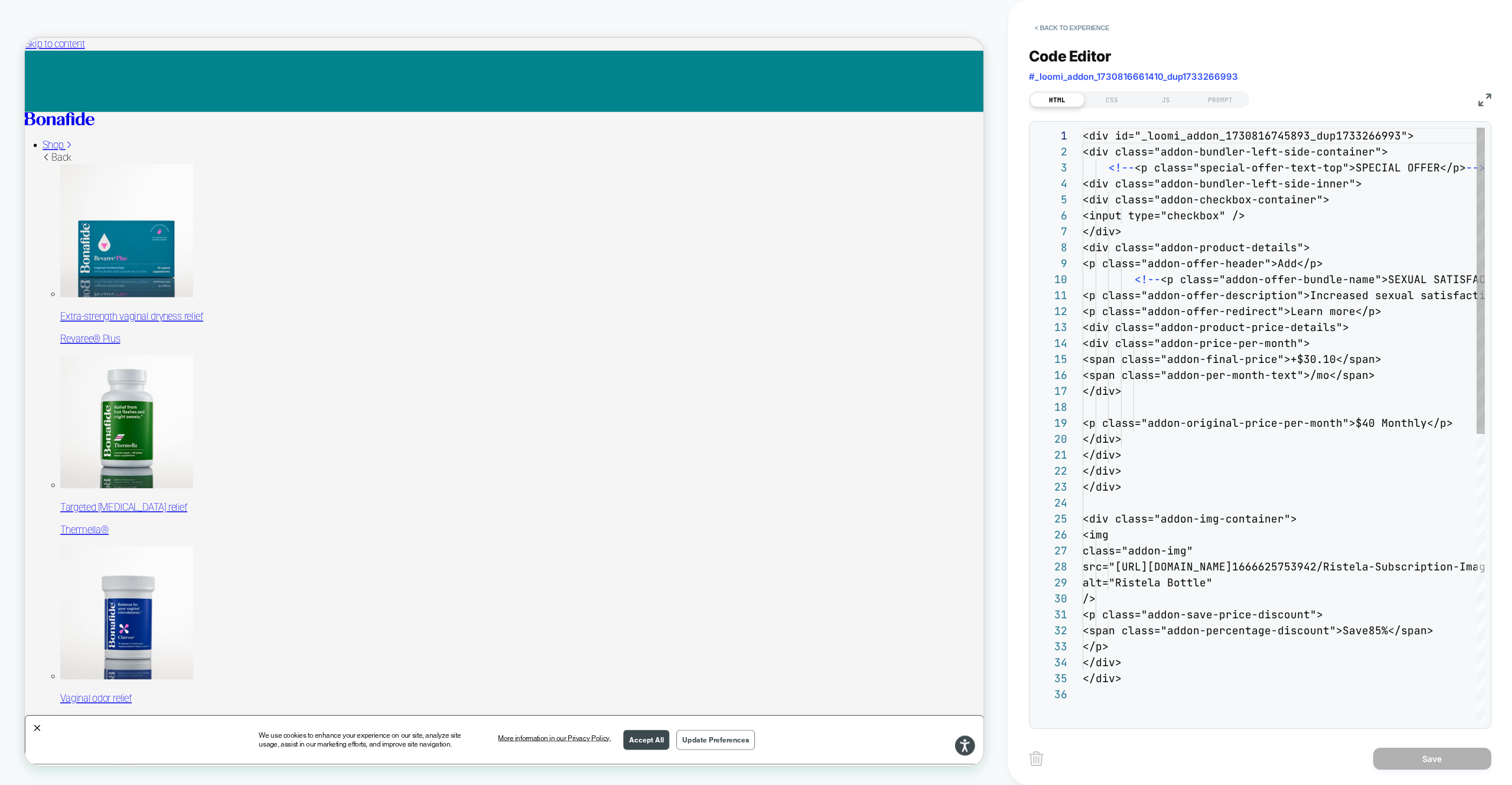
scroll to position [160, 0]
click at [1115, 85] on div "Code Editor #_loomi_addon_1730816661410_dup1733266993" at bounding box center [1260, 68] width 462 height 41
drag, startPoint x: 1115, startPoint y: 93, endPoint x: 1125, endPoint y: 95, distance: 10.2
click at [1115, 93] on div "CSS" at bounding box center [1111, 99] width 54 height 14
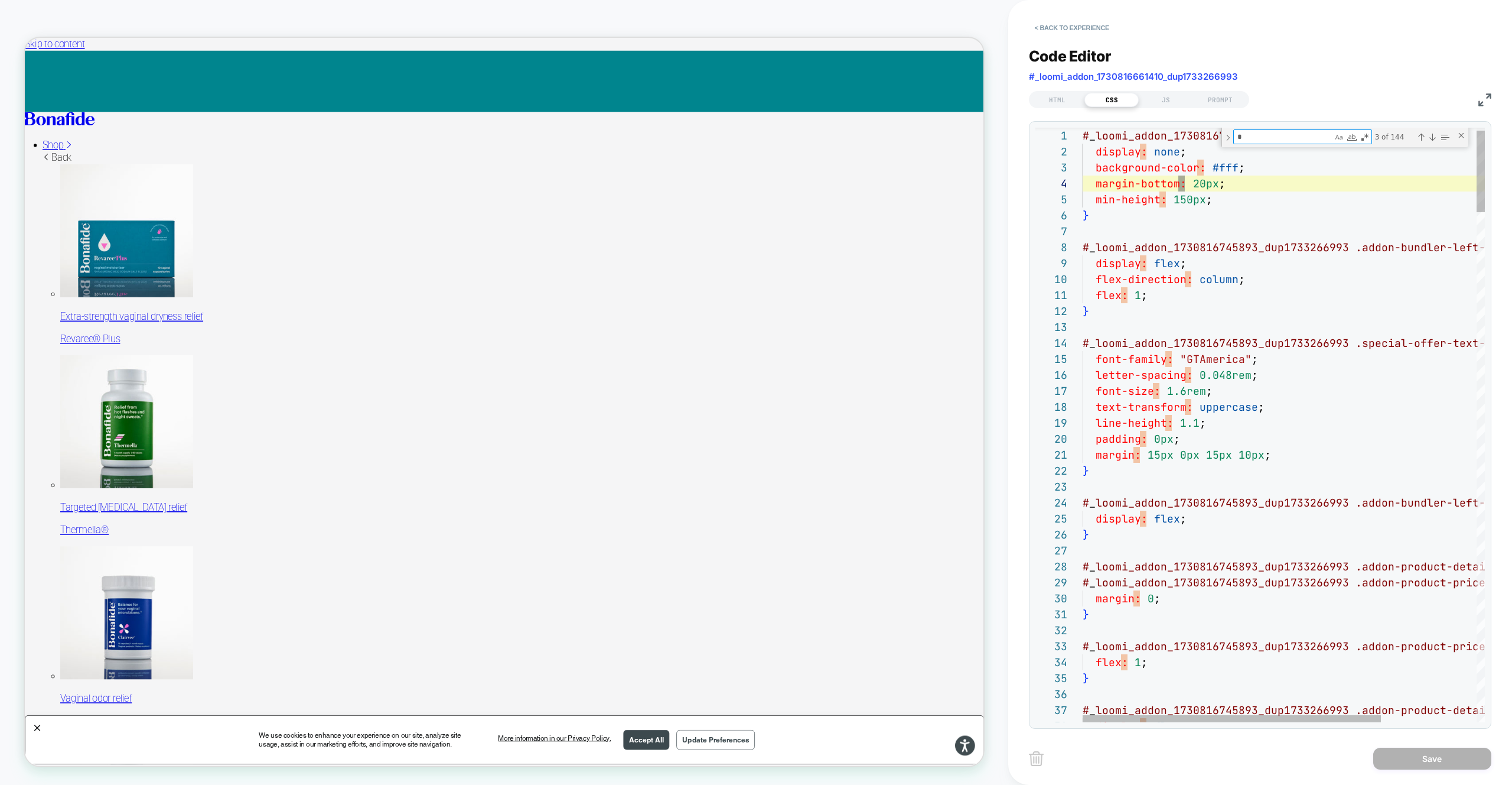
scroll to position [32, 102]
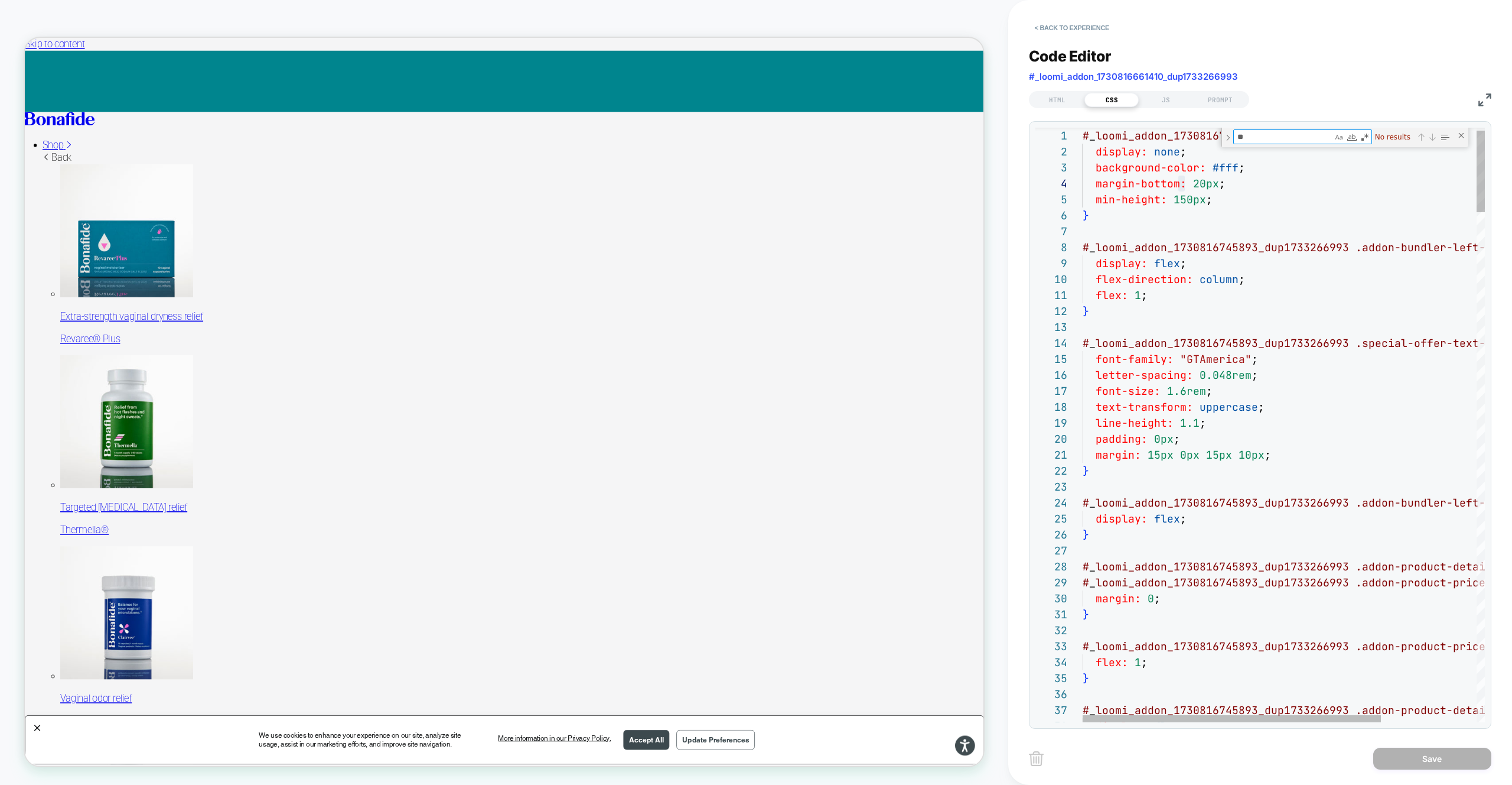
type textarea "*"
type textarea "******"
click at [1098, 32] on button "< Back to experience" at bounding box center [1072, 27] width 87 height 19
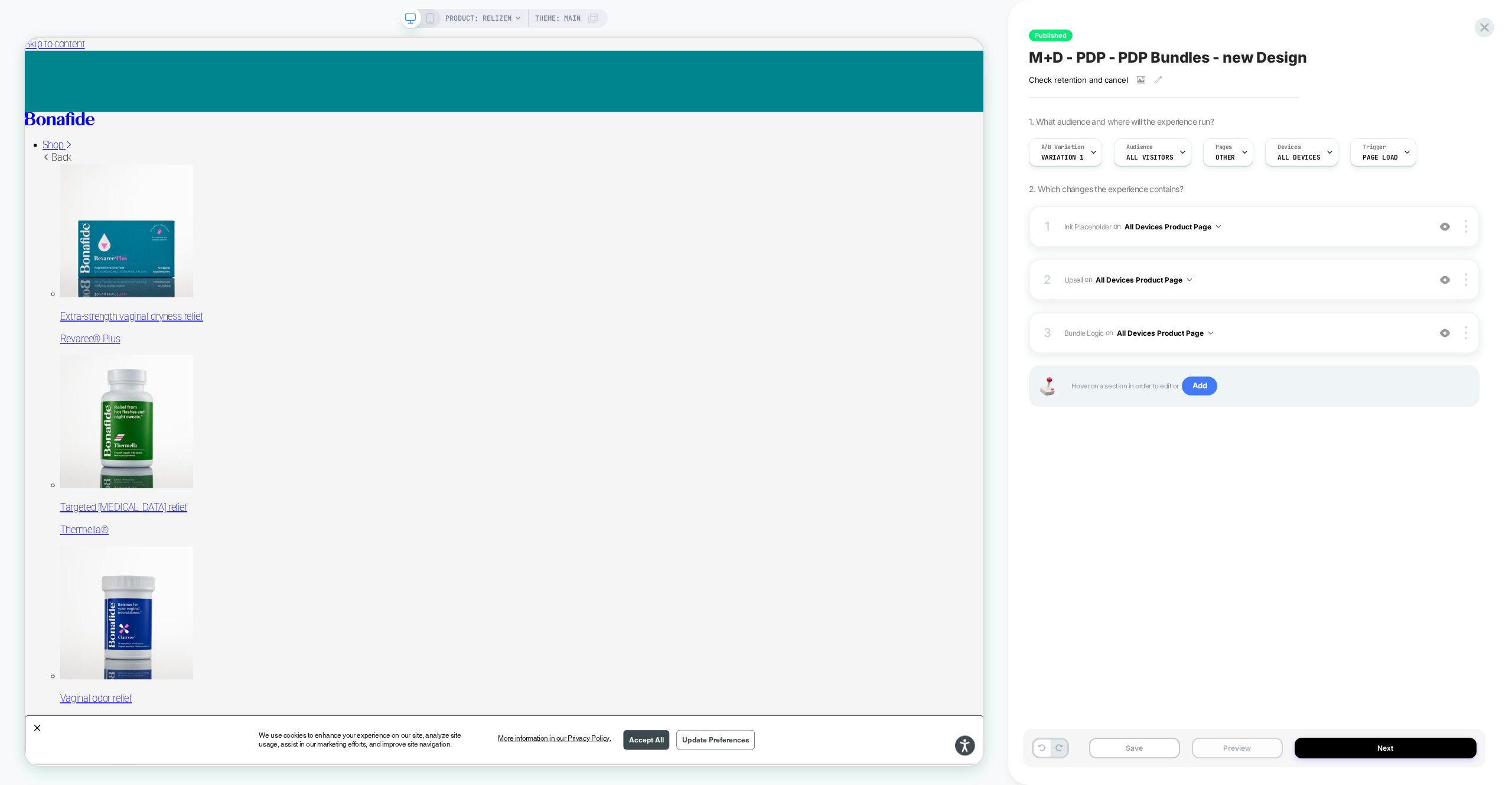
click at [1264, 742] on button "Preview" at bounding box center [1237, 748] width 91 height 21
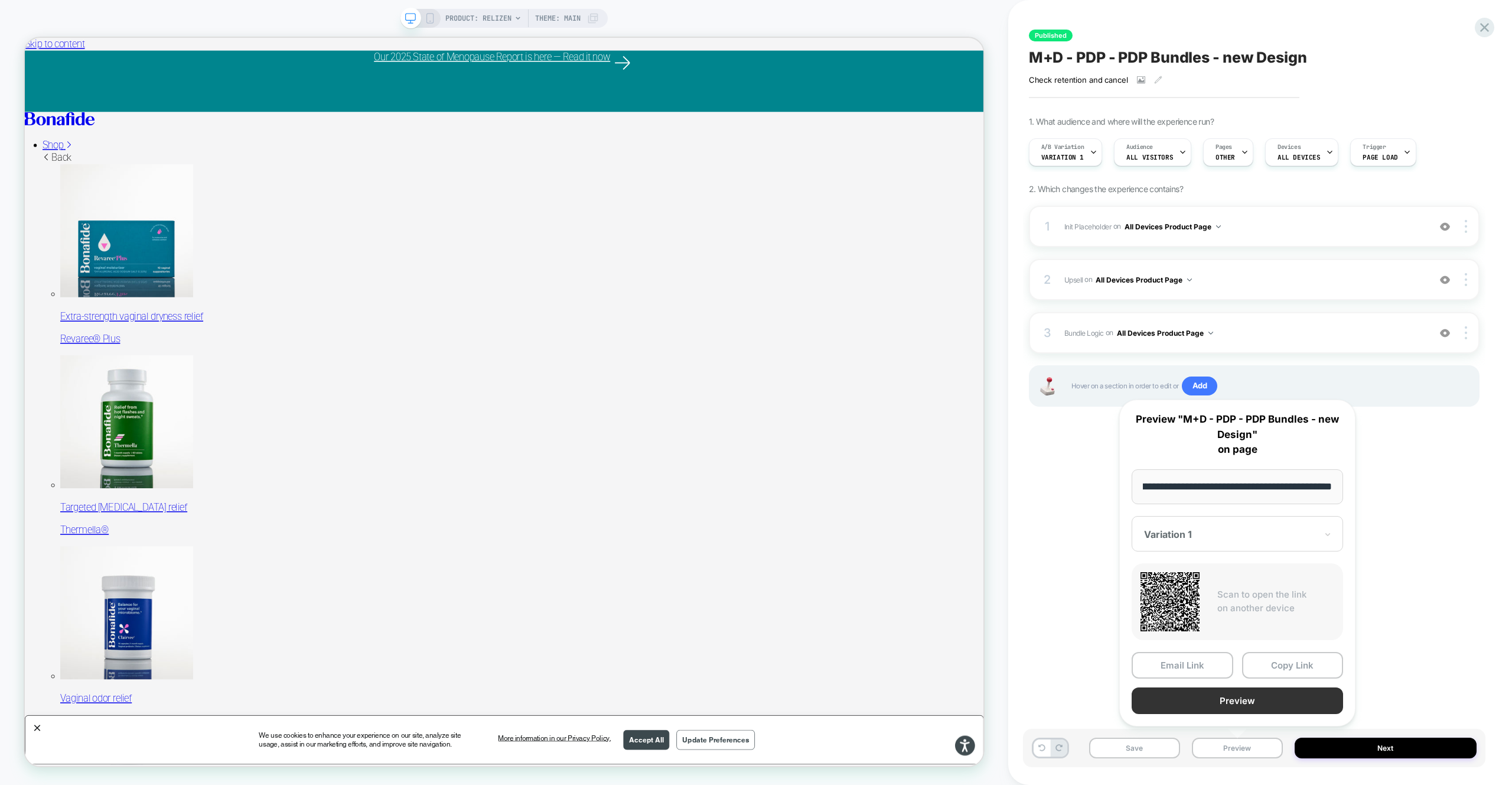
scroll to position [0, 0]
click at [1259, 713] on button "Preview" at bounding box center [1237, 701] width 211 height 27
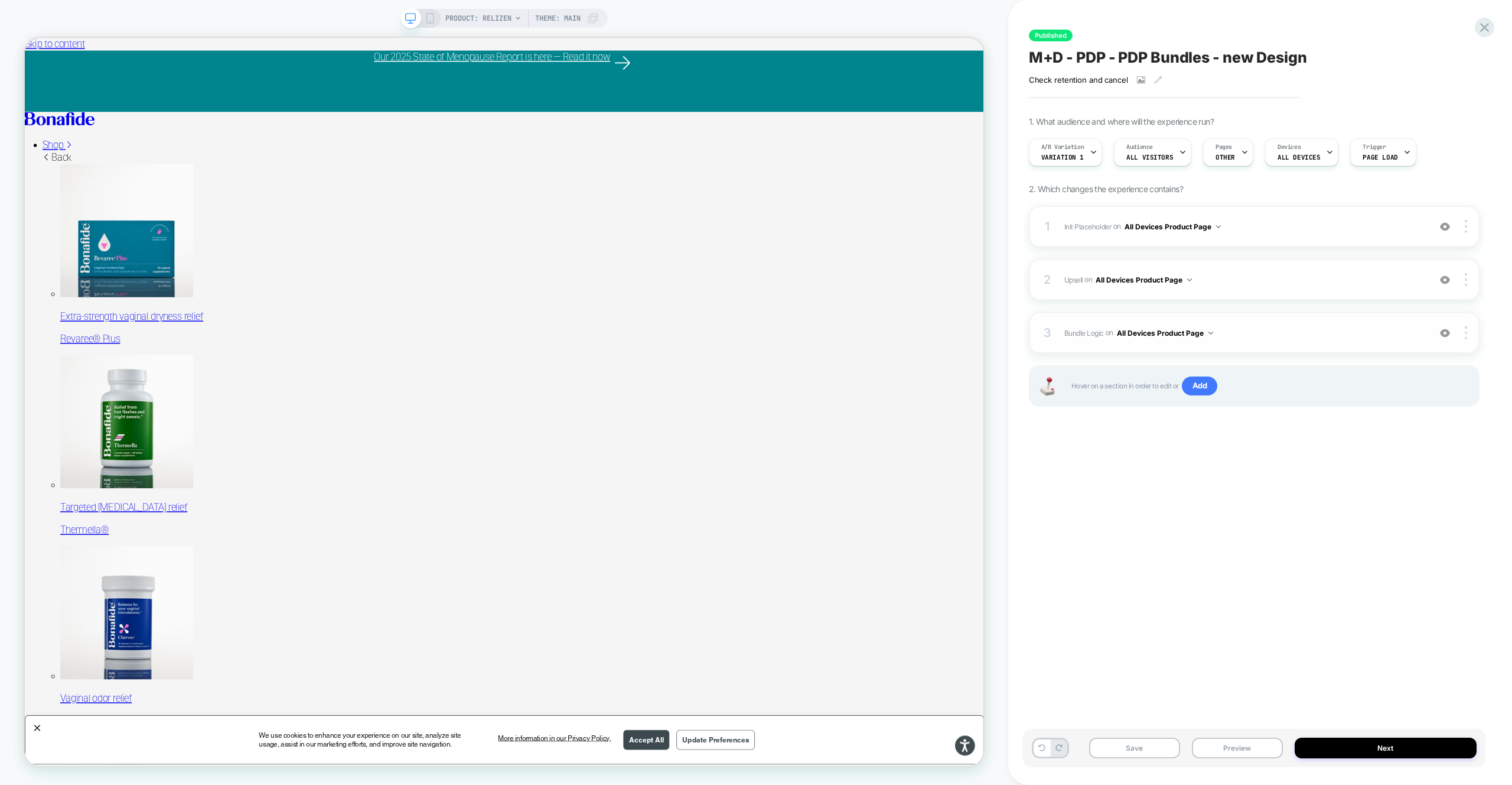
click at [1319, 328] on span "Bundle Logic Adding Code Block AFTER #_loomi_addon_1730816661410_dup1733266993 …" at bounding box center [1243, 333] width 359 height 15
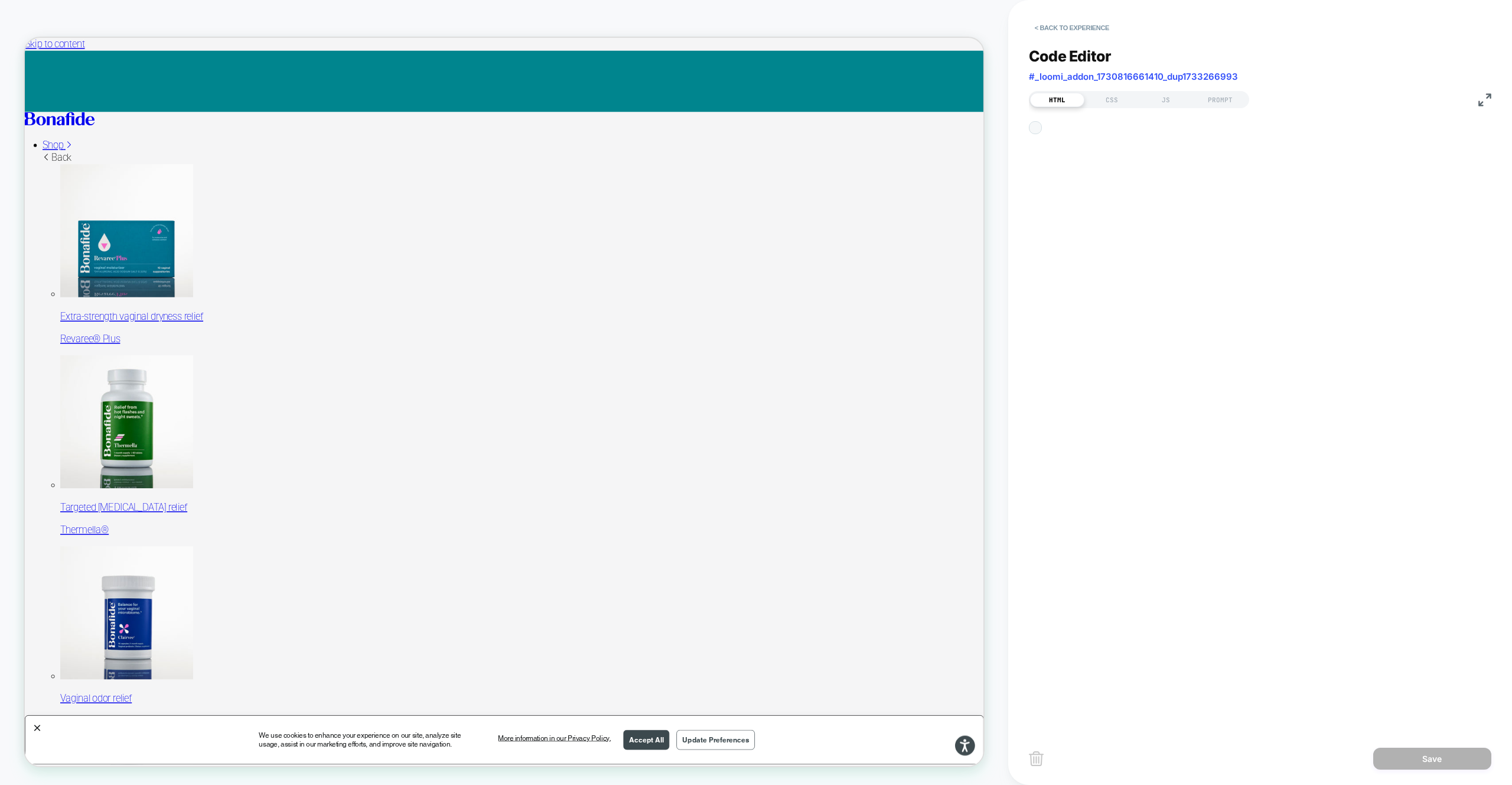
scroll to position [160, 0]
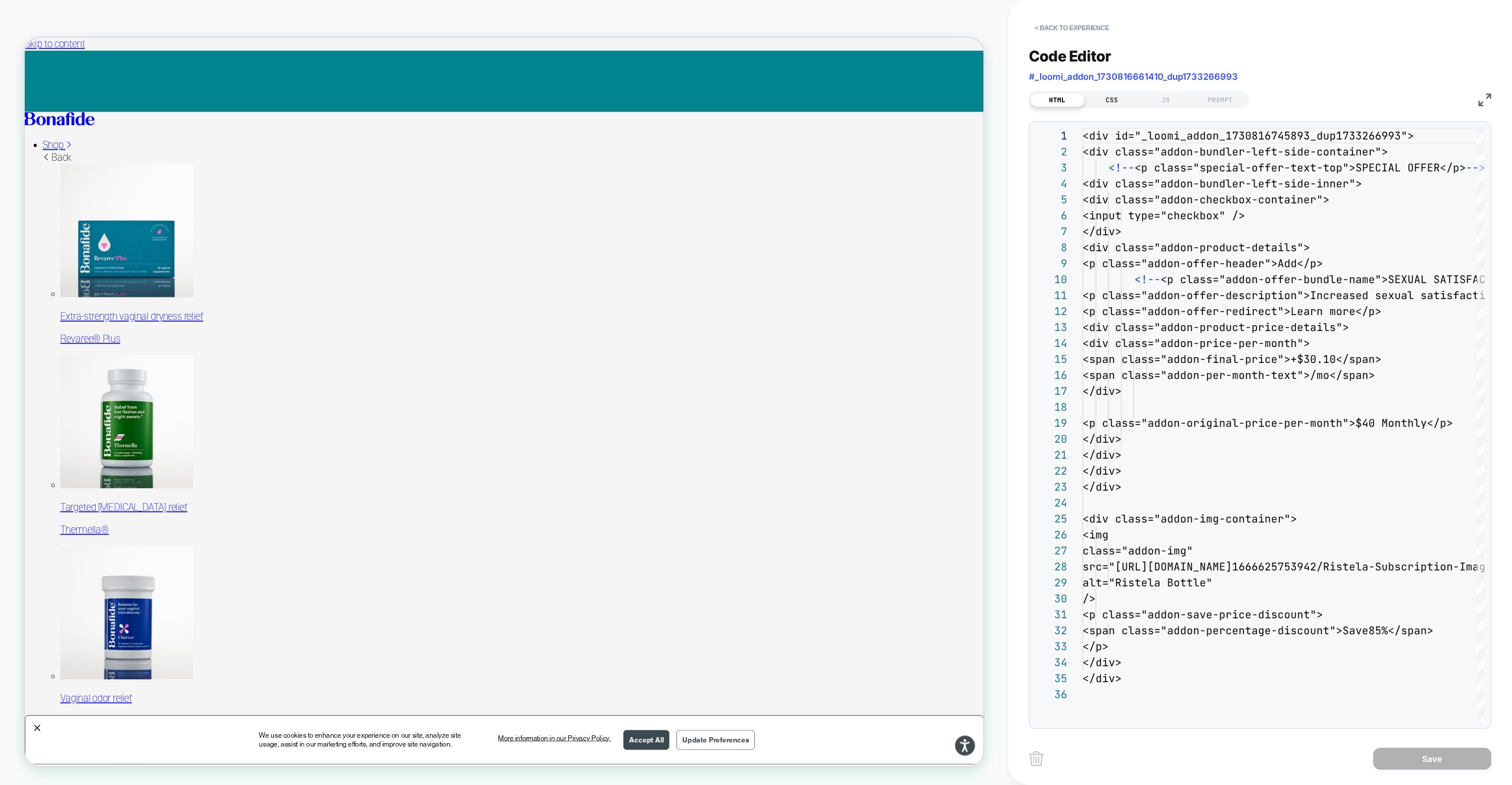
click at [1125, 99] on div "CSS" at bounding box center [1111, 99] width 54 height 14
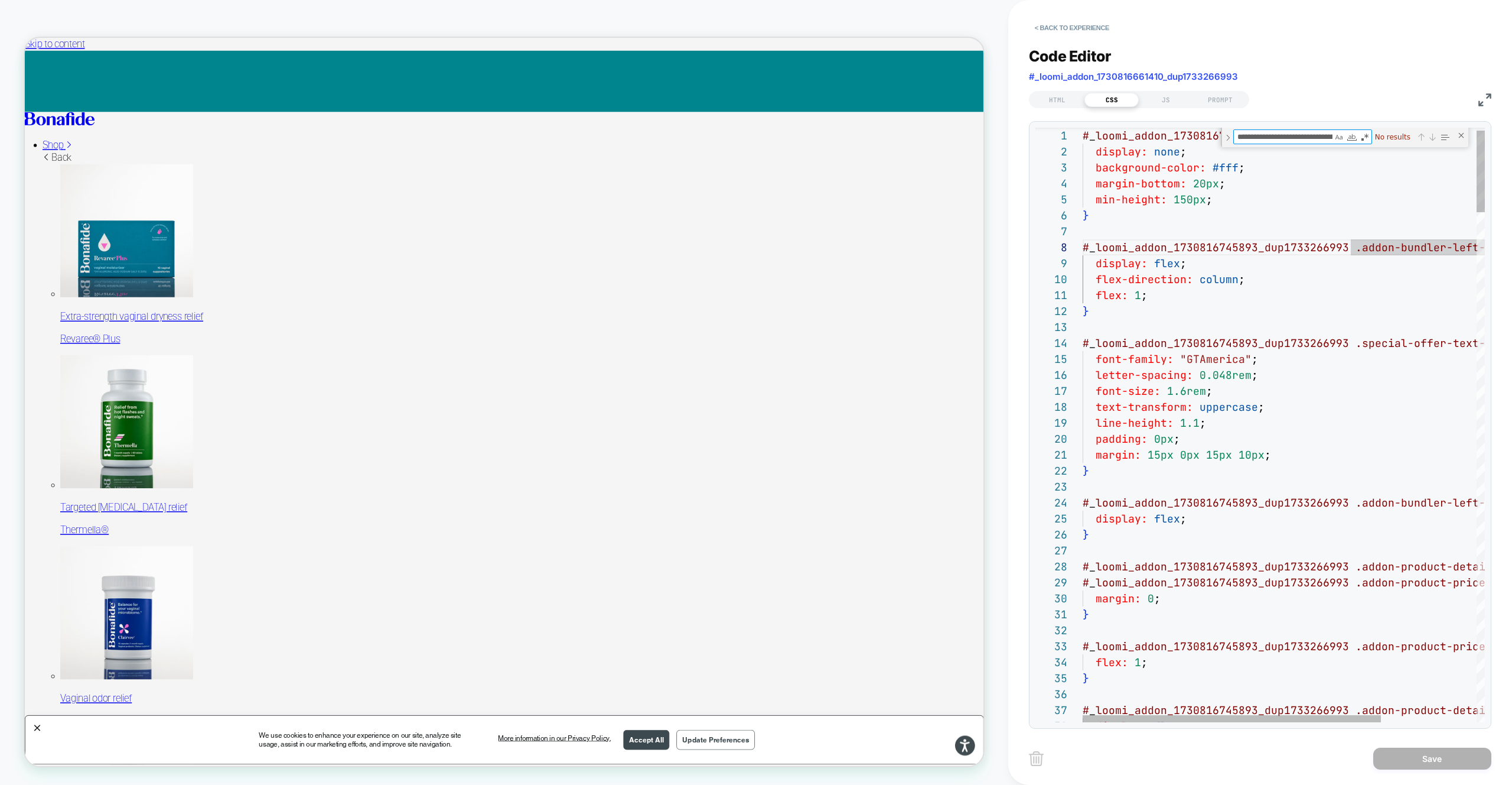
scroll to position [0, 166]
type textarea "**********"
click at [1093, 28] on button "< Back to experience" at bounding box center [1072, 27] width 87 height 19
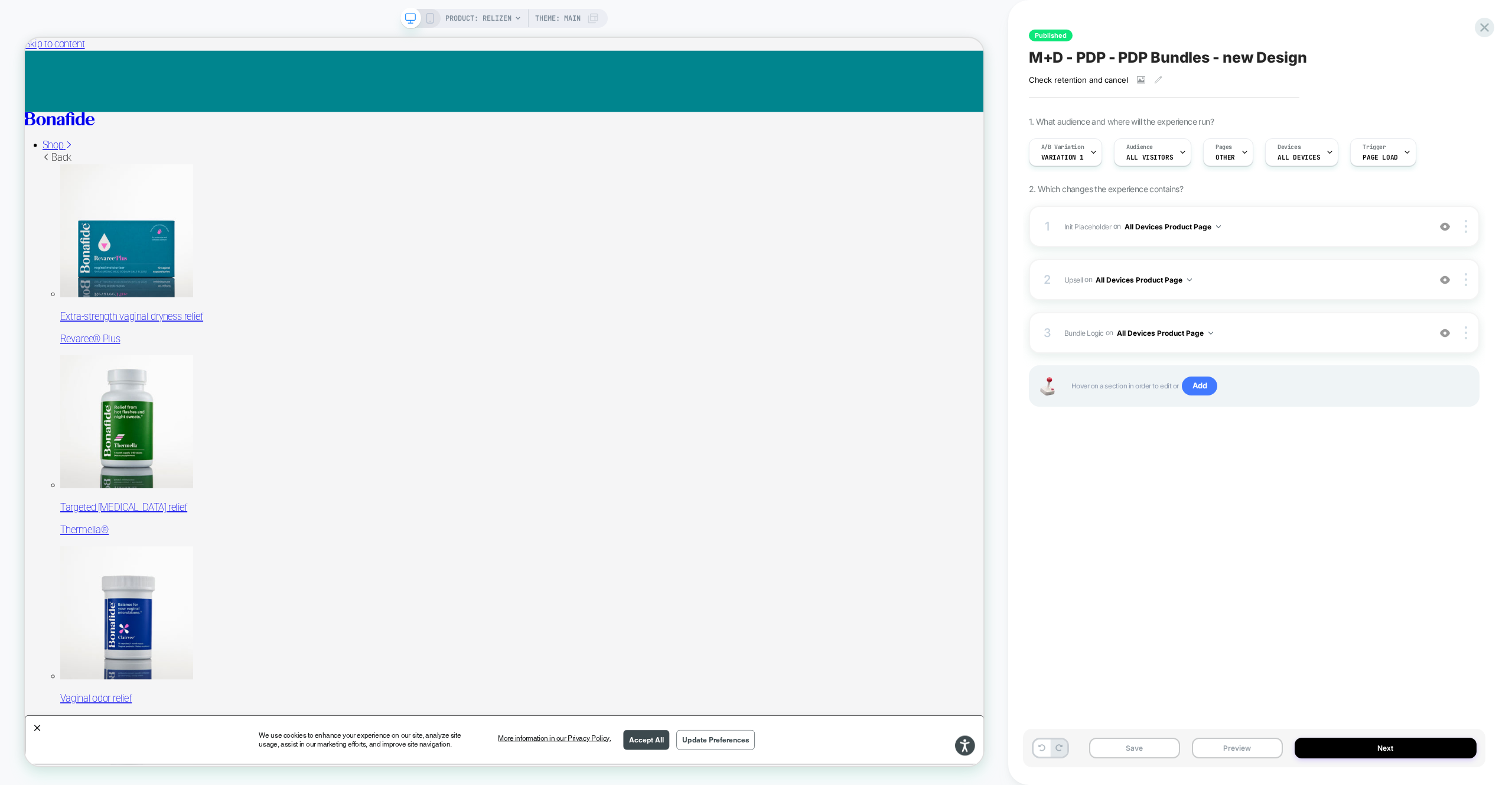
click at [1341, 278] on span "Upsell Adding Product List AFTER #vsly-bundle-creator on All Devices Product Pa…" at bounding box center [1243, 280] width 359 height 15
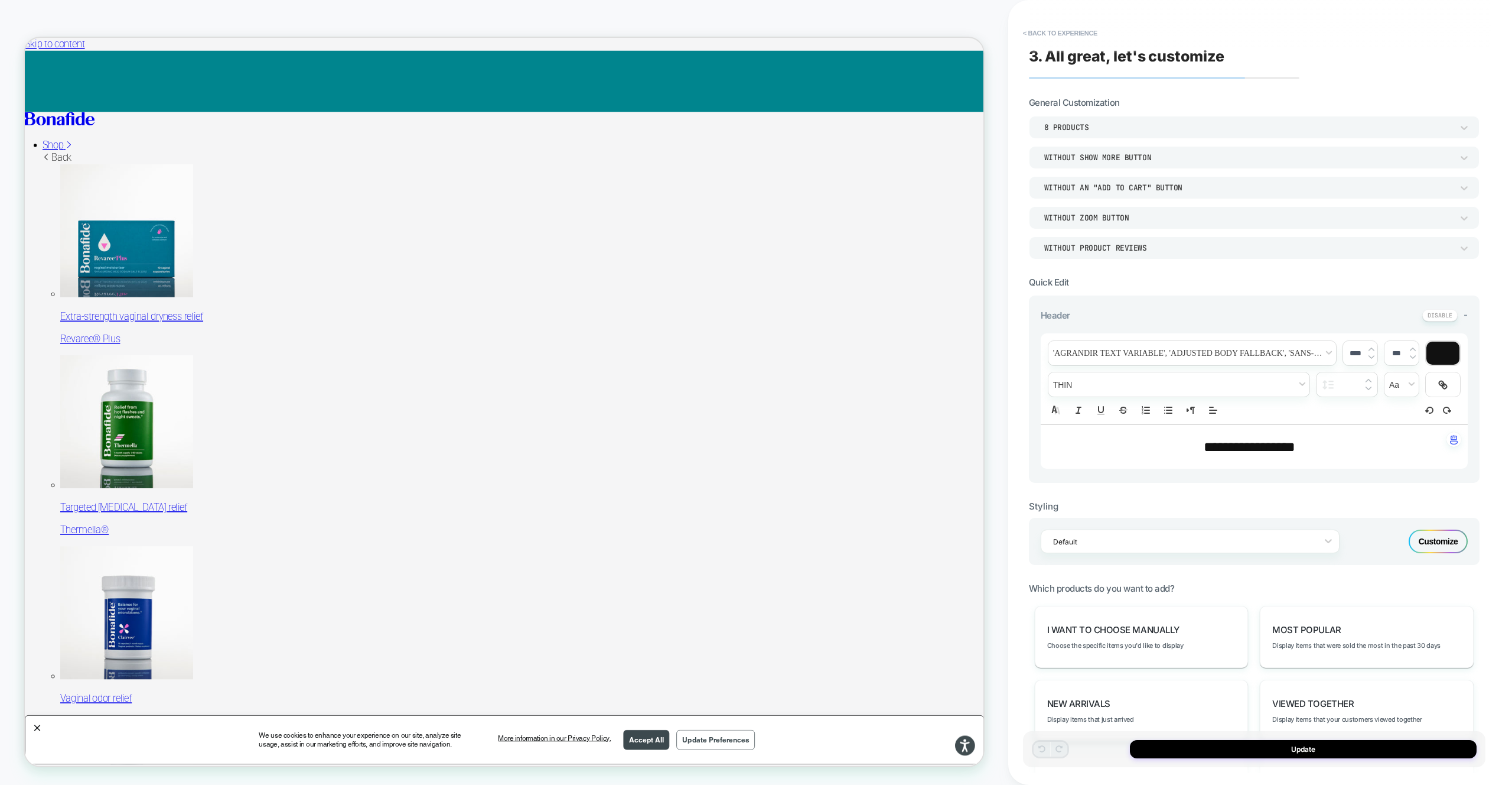
click at [1091, 48] on span "3. All great, let's customize" at bounding box center [1126, 56] width 196 height 18
click at [1089, 40] on button "< Back to experience" at bounding box center [1061, 33] width 87 height 19
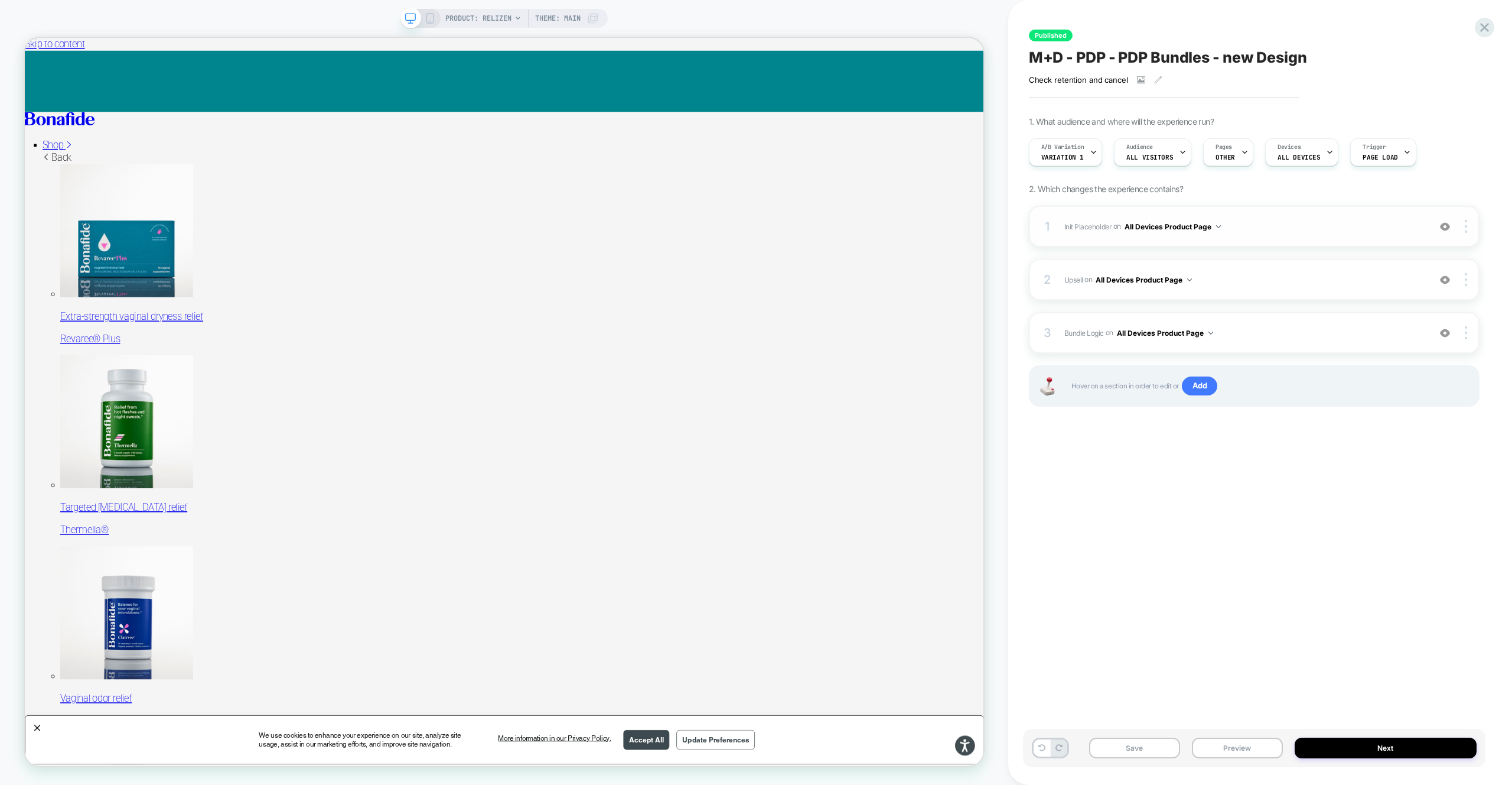
click at [1284, 212] on div "1 Init Placeholder Replacing Code Block WITH #bundle-creator-container on All D…" at bounding box center [1254, 226] width 451 height 41
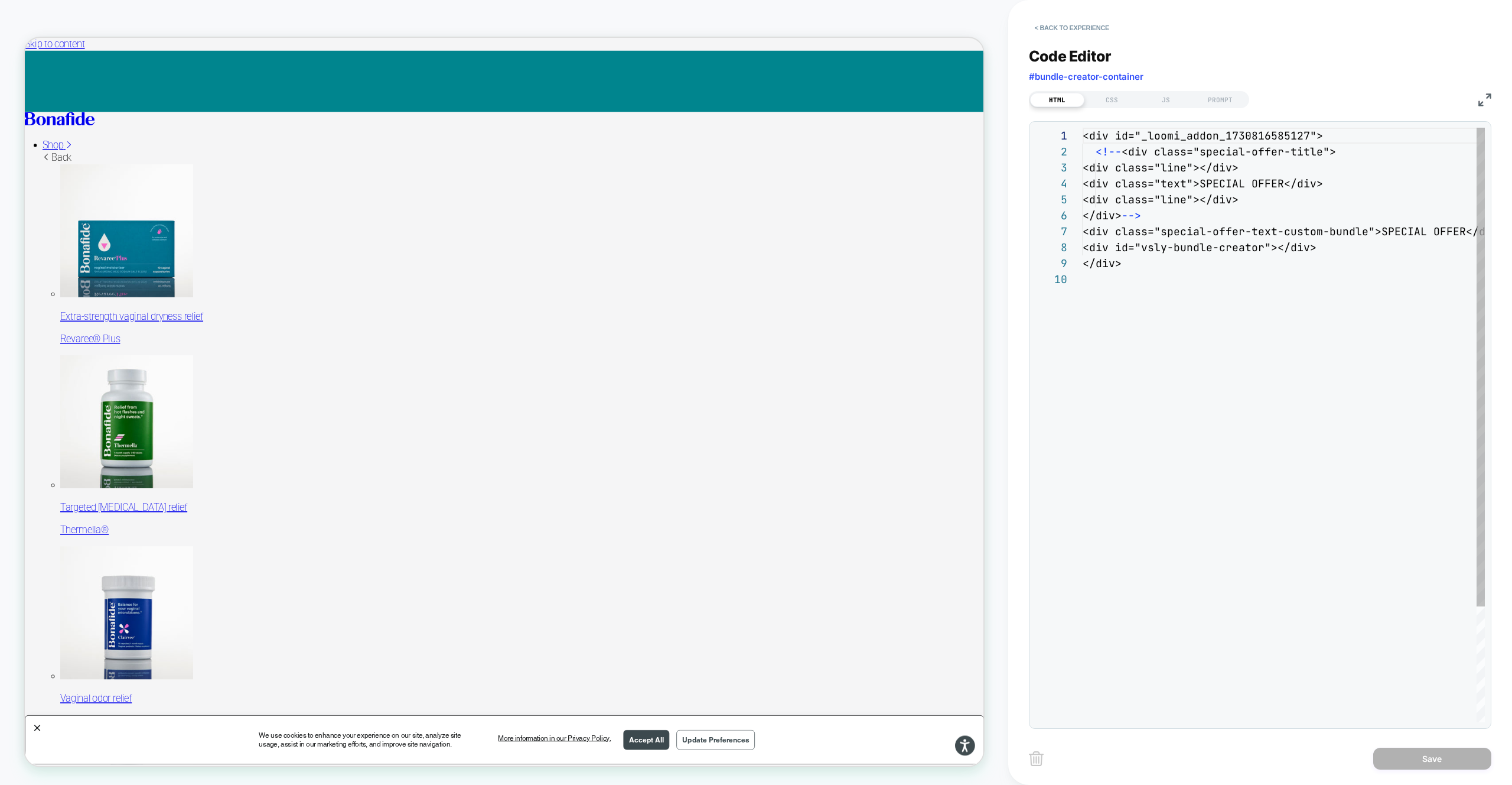
scroll to position [144, 0]
click at [1113, 107] on div "CSS" at bounding box center [1111, 99] width 54 height 14
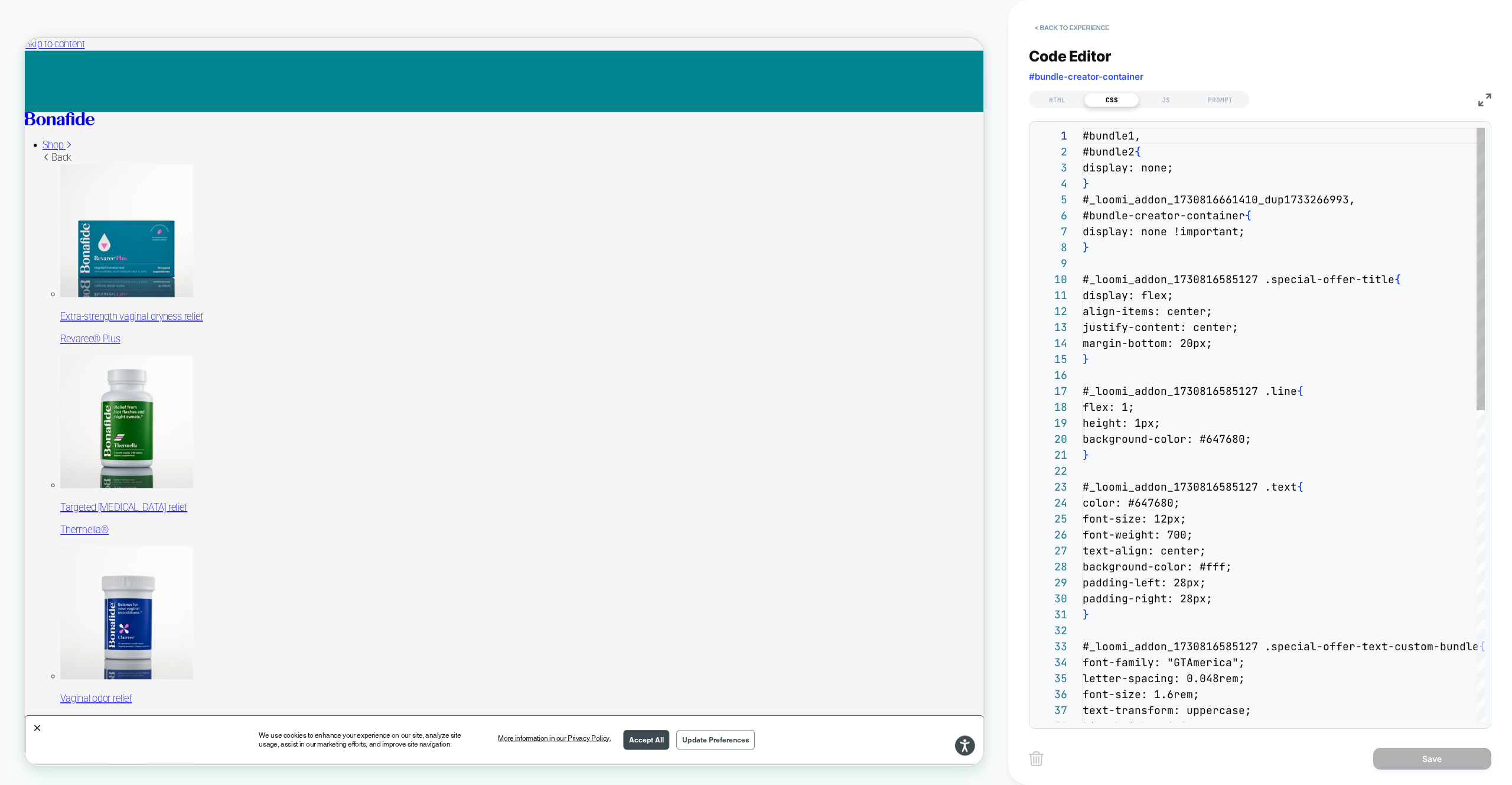
scroll to position [160, 0]
click at [1265, 159] on div "#bundle1, #bundle2 { display: none; } #_loomi_addon_1730816661410_dup1733266993…" at bounding box center [1284, 751] width 402 height 1249
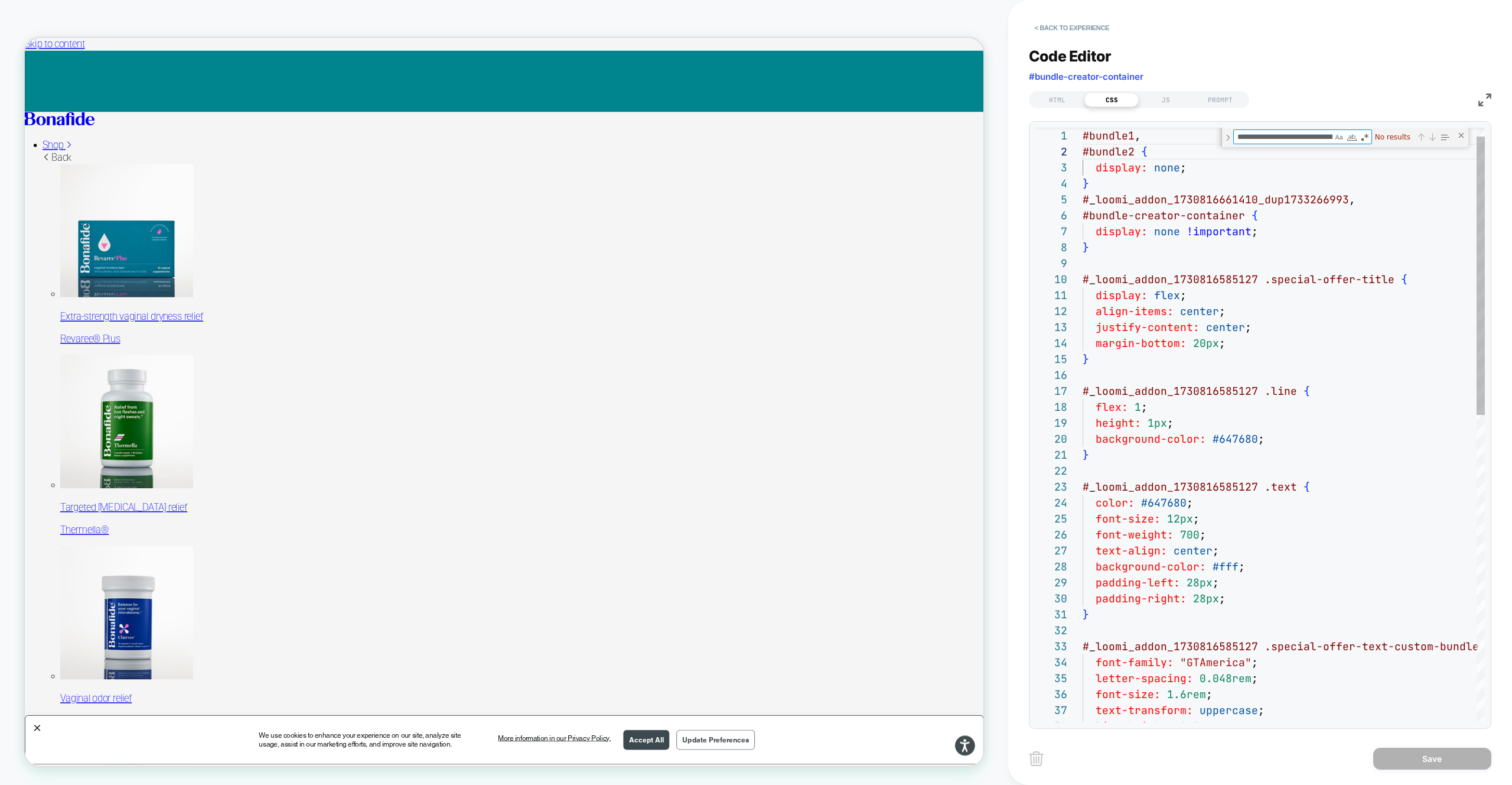
scroll to position [0, 166]
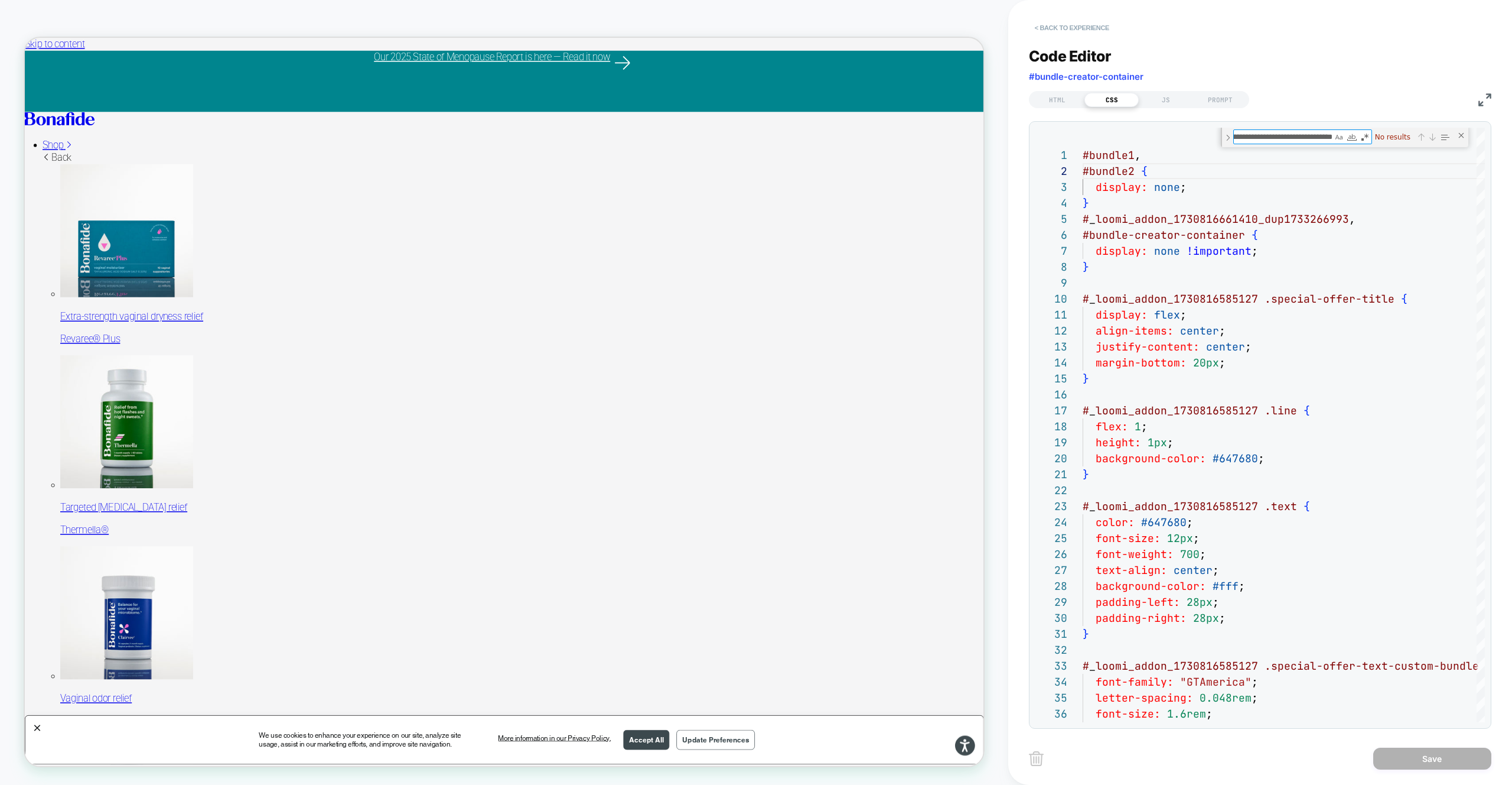
type textarea "**********"
click at [1048, 19] on button "< Back to experience" at bounding box center [1072, 27] width 87 height 19
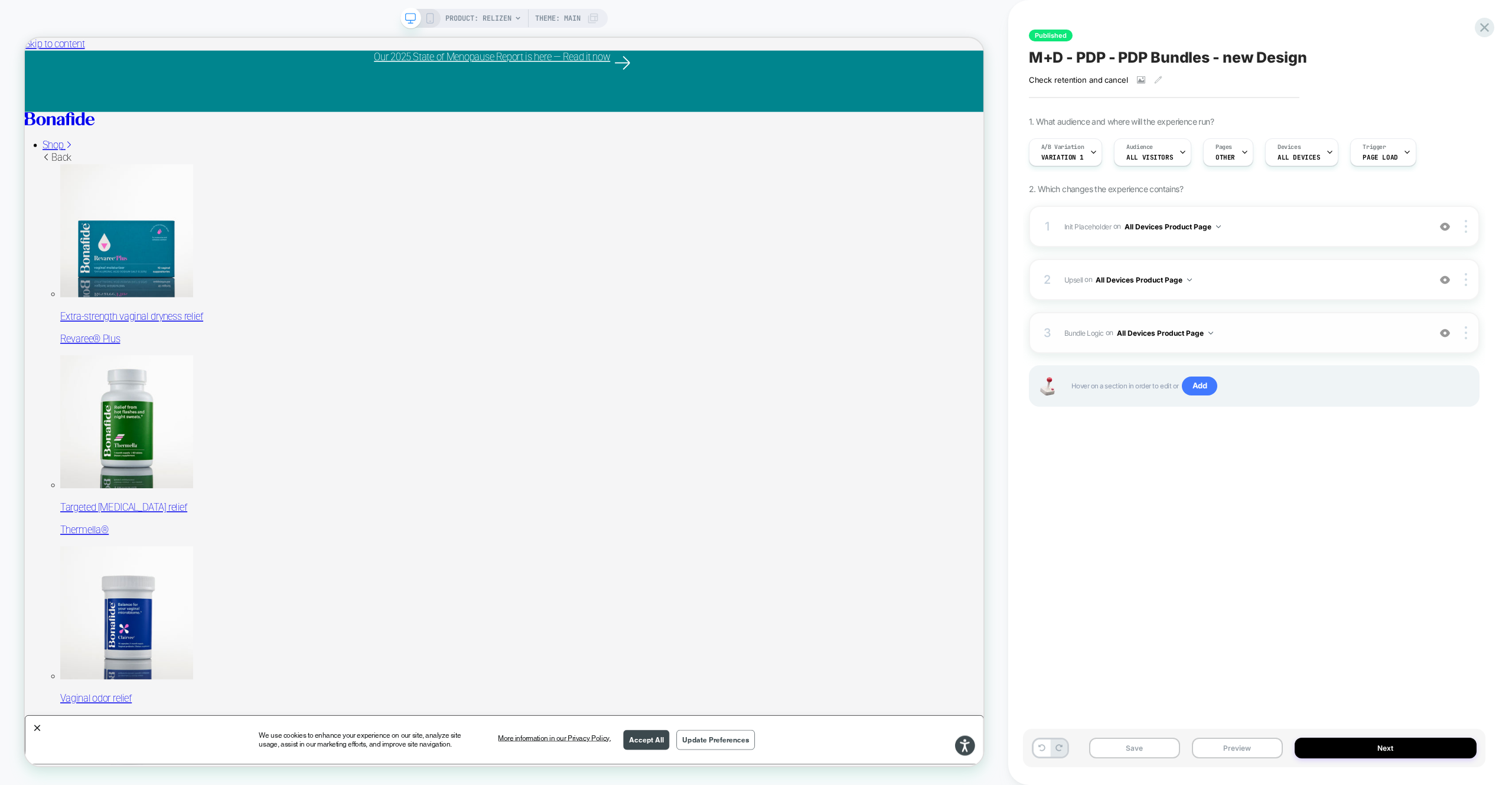
click at [1318, 326] on span "Bundle Logic Adding Code Block AFTER #_loomi_addon_1730816661410_dup1733266993 …" at bounding box center [1243, 333] width 359 height 15
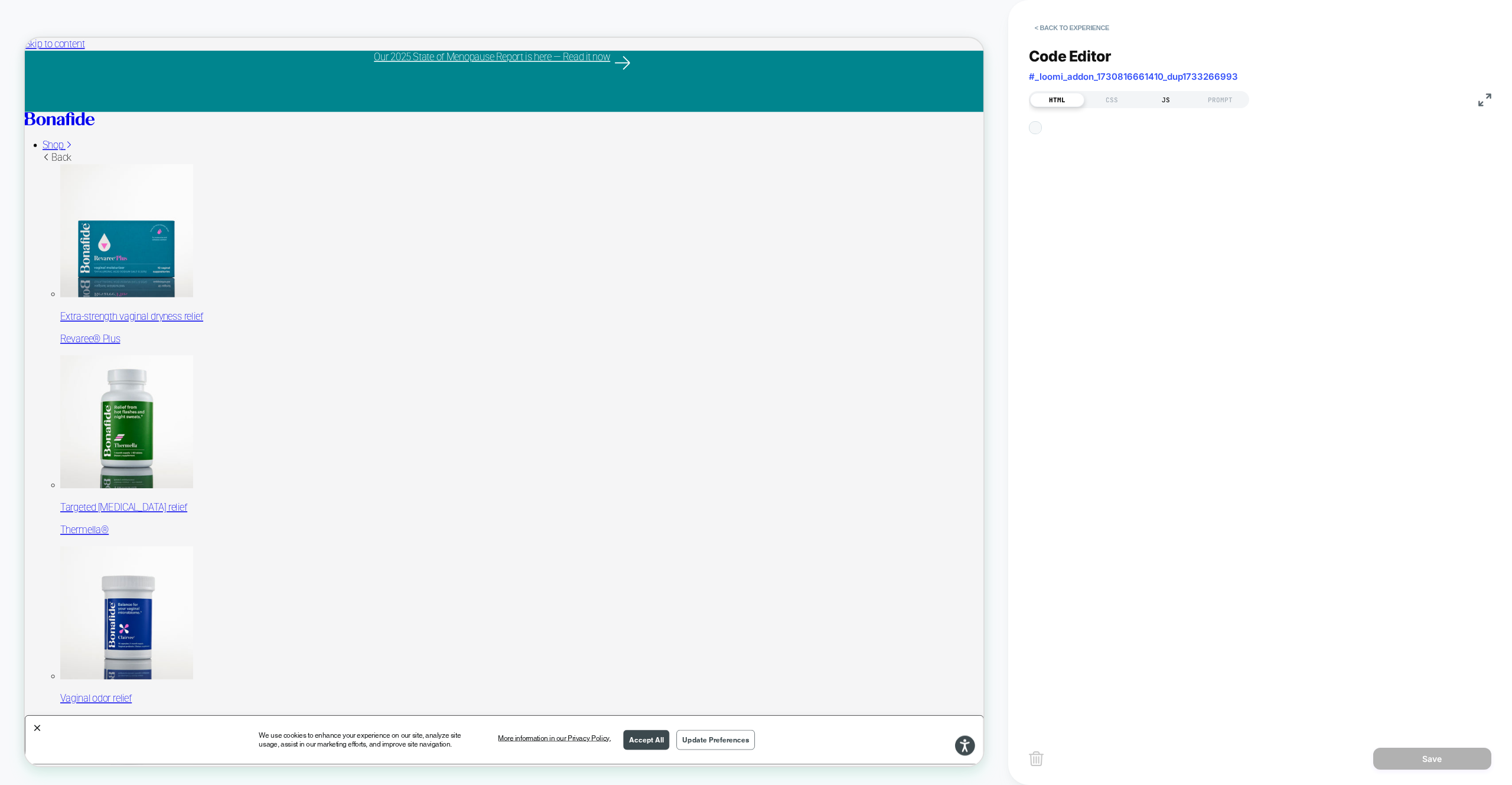
scroll to position [160, 0]
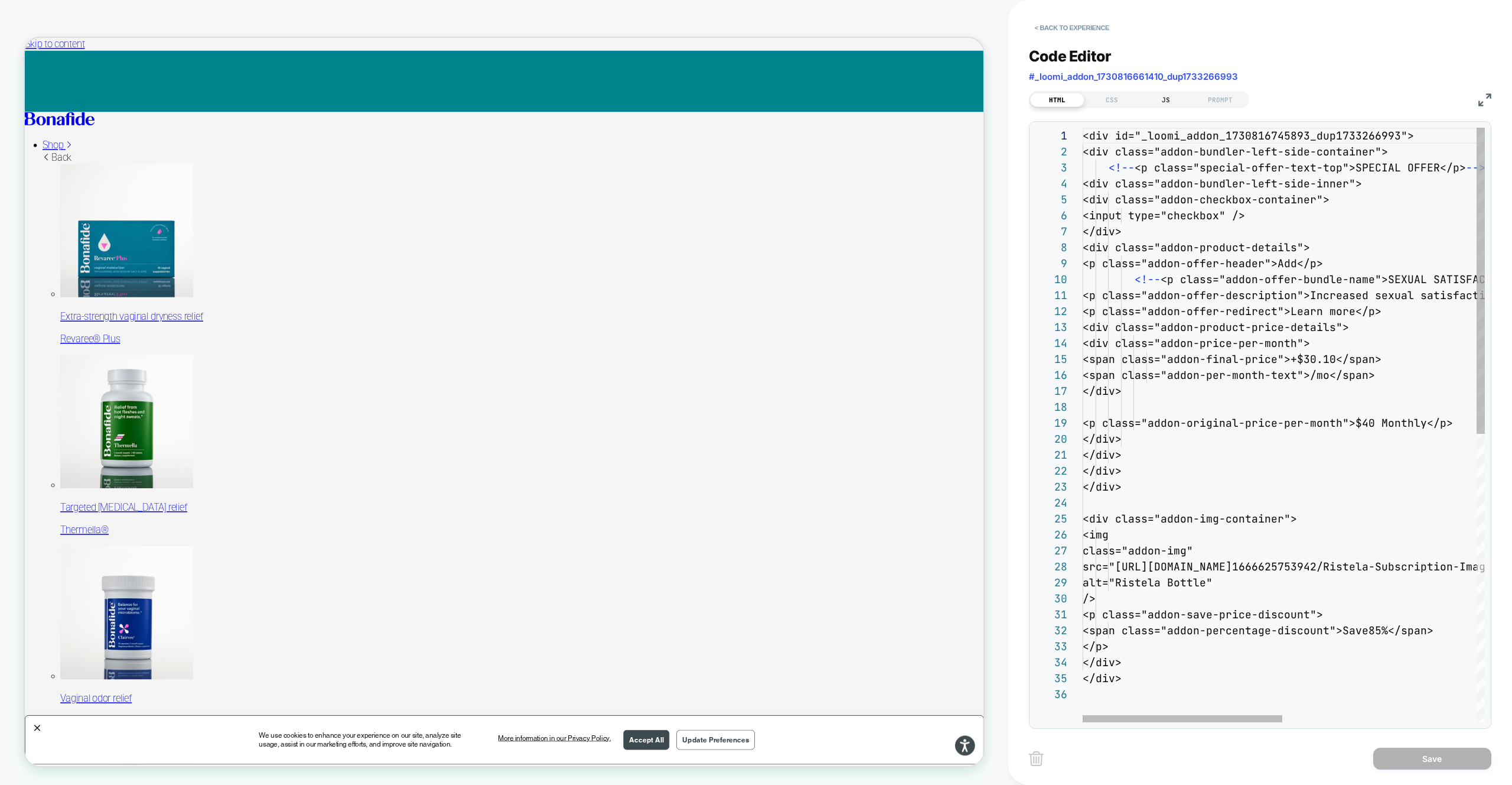
click at [1158, 103] on div "JS" at bounding box center [1165, 99] width 54 height 14
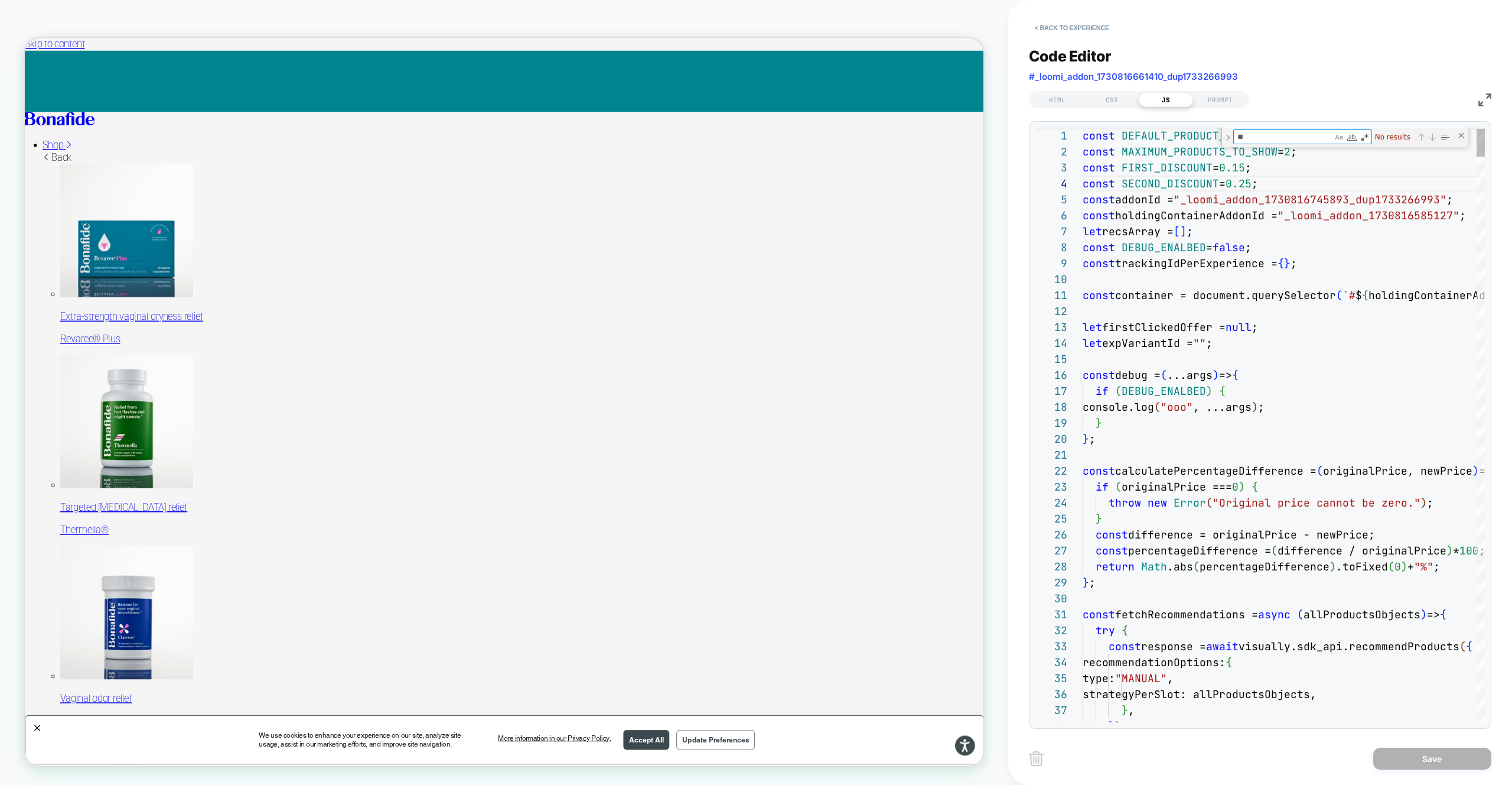
type textarea "**********"
drag, startPoint x: 1095, startPoint y: 102, endPoint x: 1089, endPoint y: 102, distance: 6.0
click at [1095, 102] on div "CSS" at bounding box center [1111, 99] width 54 height 14
click at [1089, 102] on div "CSS" at bounding box center [1111, 99] width 54 height 14
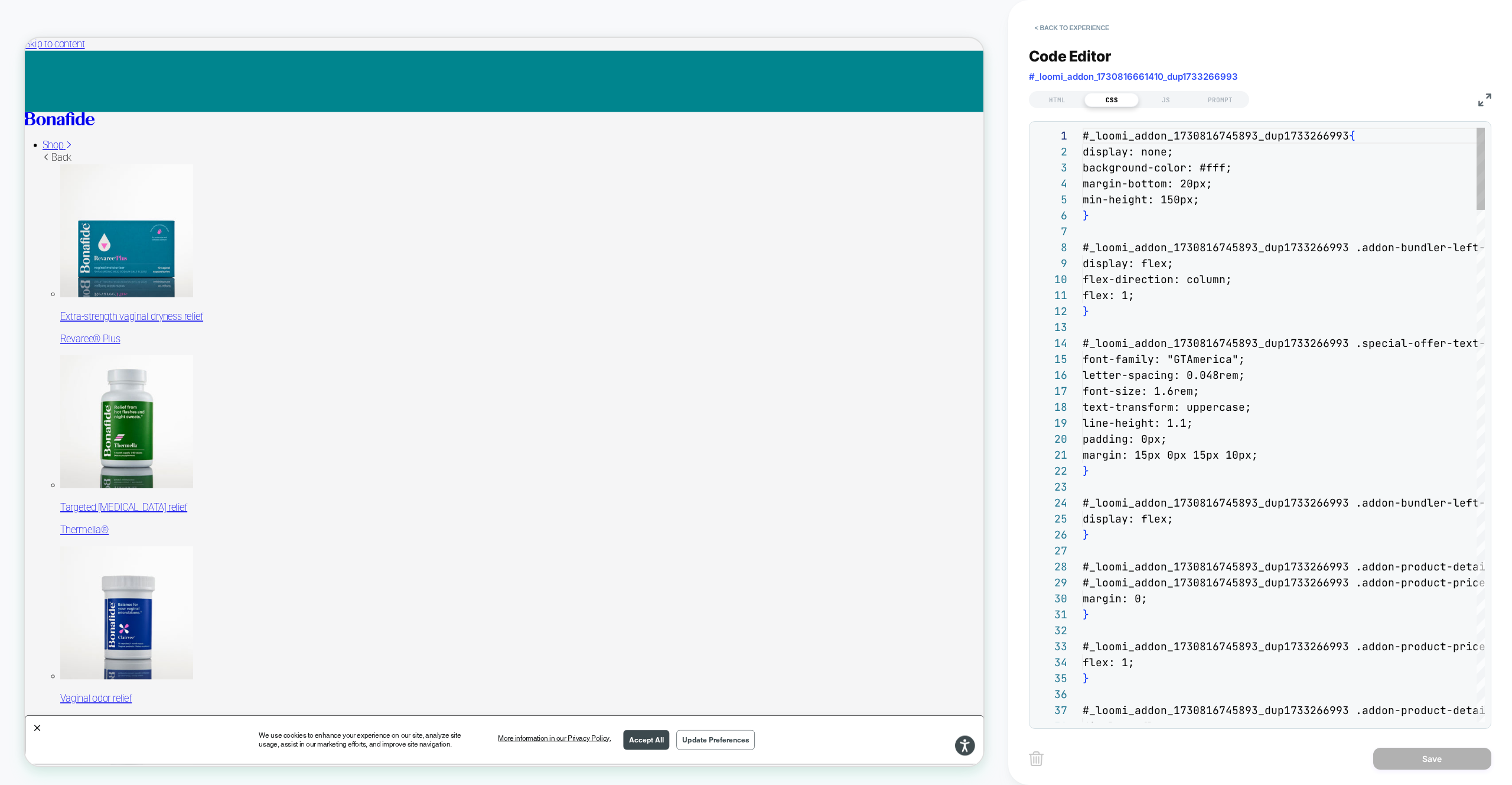
scroll to position [160, 0]
click at [1084, 101] on div "CSS" at bounding box center [1111, 99] width 54 height 14
click at [1051, 94] on div "HTML" at bounding box center [1057, 99] width 54 height 14
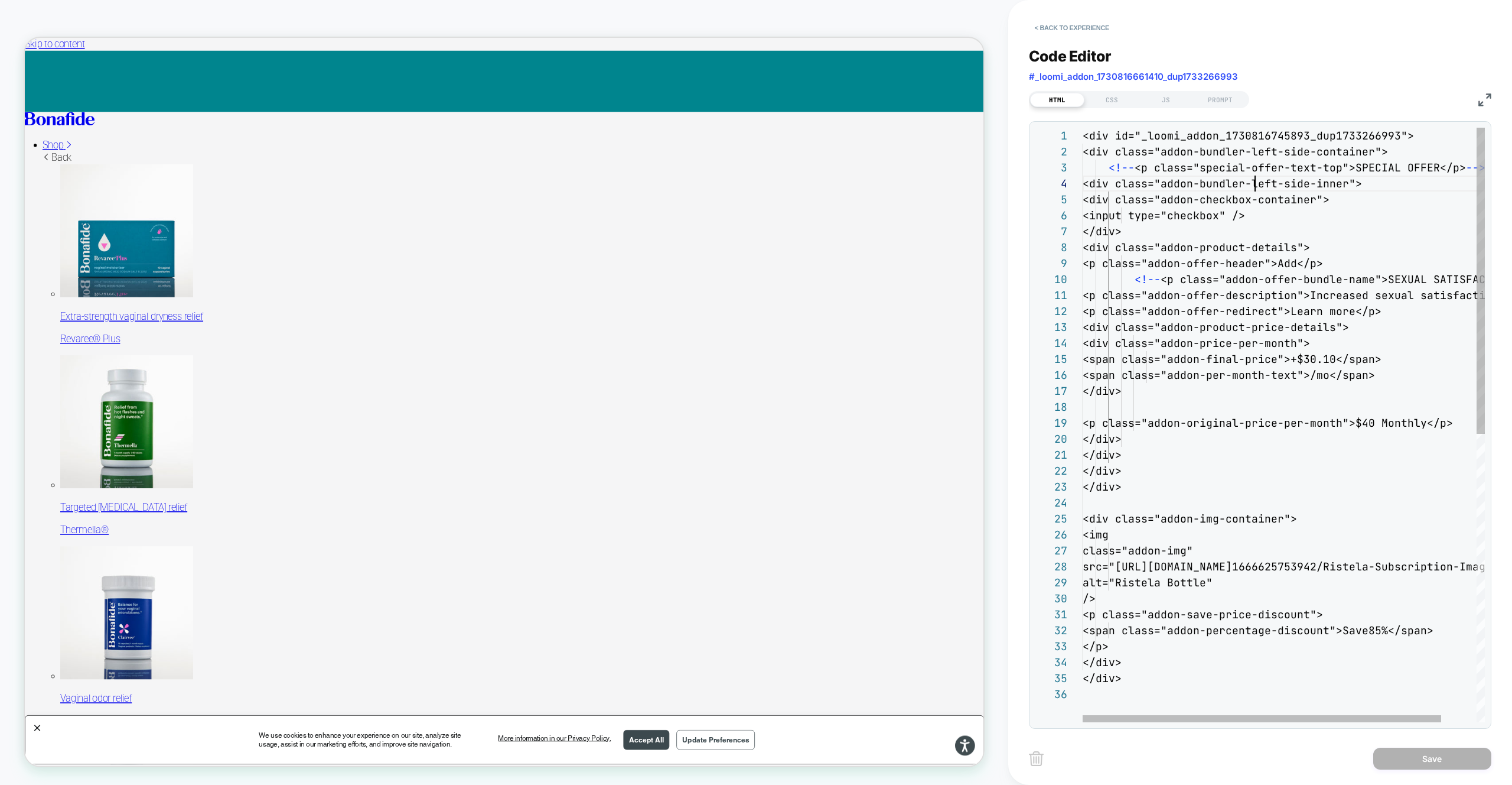
click at [1255, 181] on div "<div id="_loomi_addon_1730816745893_dup1733266993" > <div class="addon-bundler-…" at bounding box center [1303, 704] width 442 height 1153
type textarea "**********"
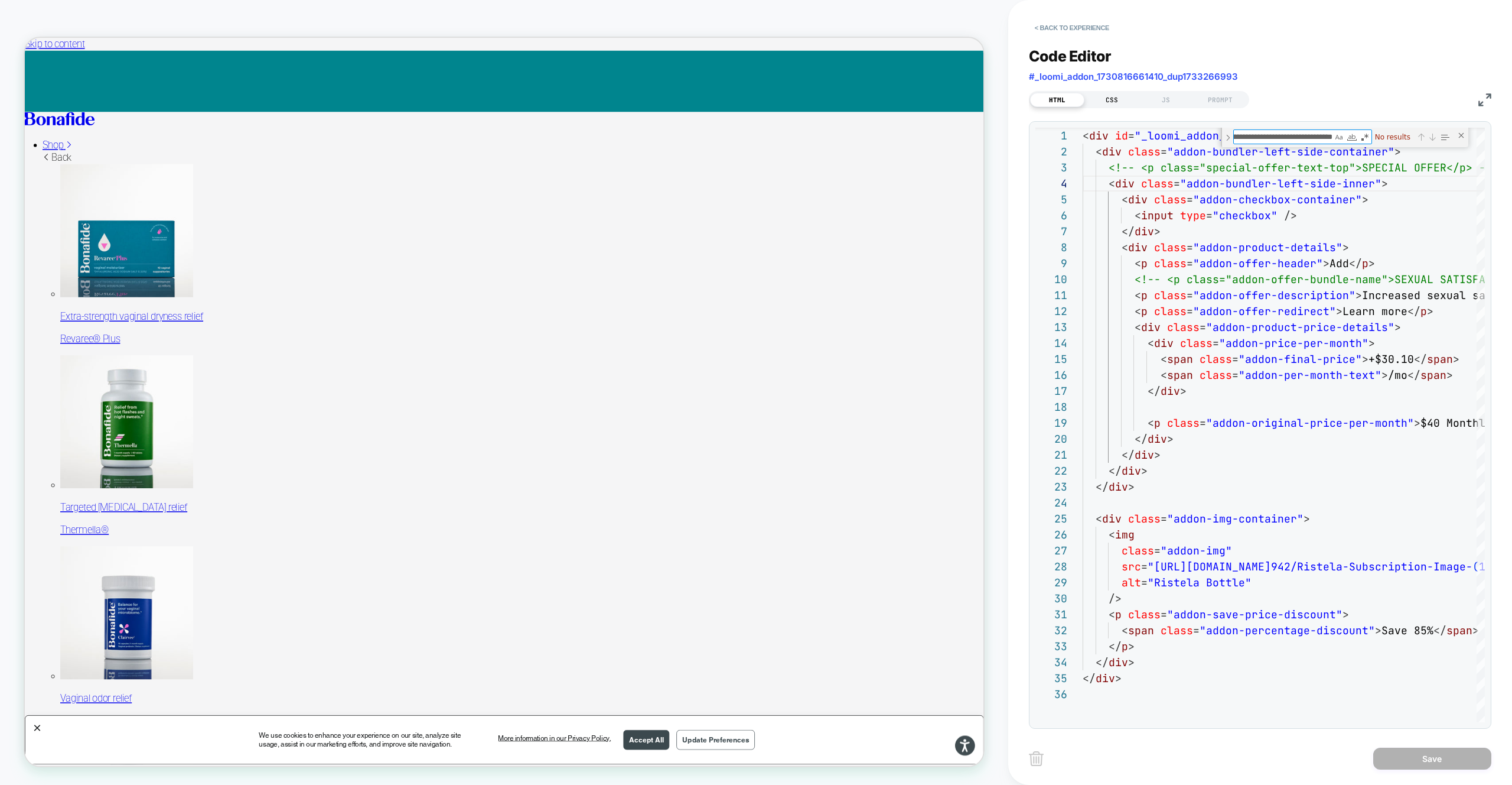
click at [1105, 101] on div "CSS" at bounding box center [1111, 99] width 54 height 14
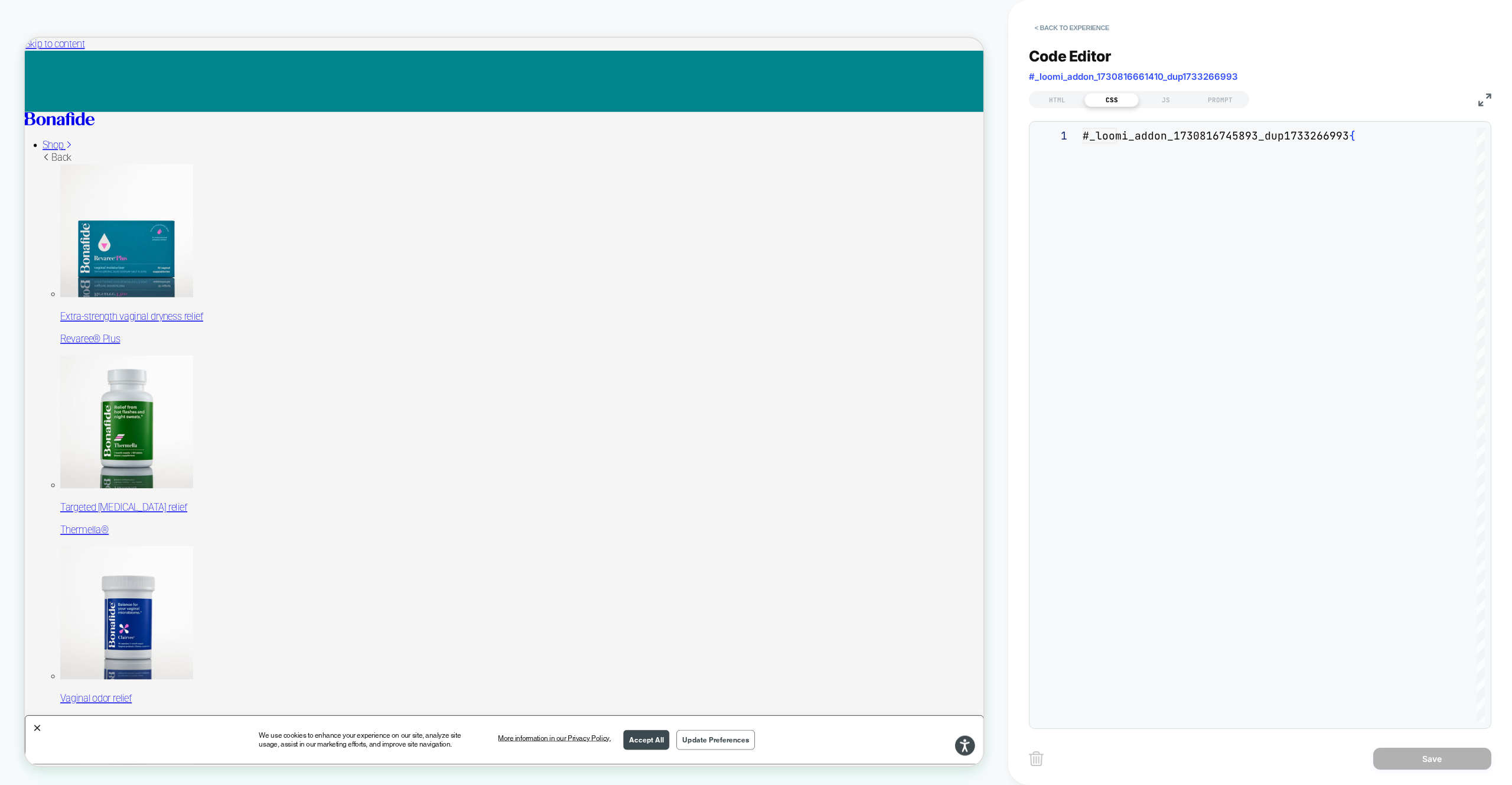
scroll to position [160, 0]
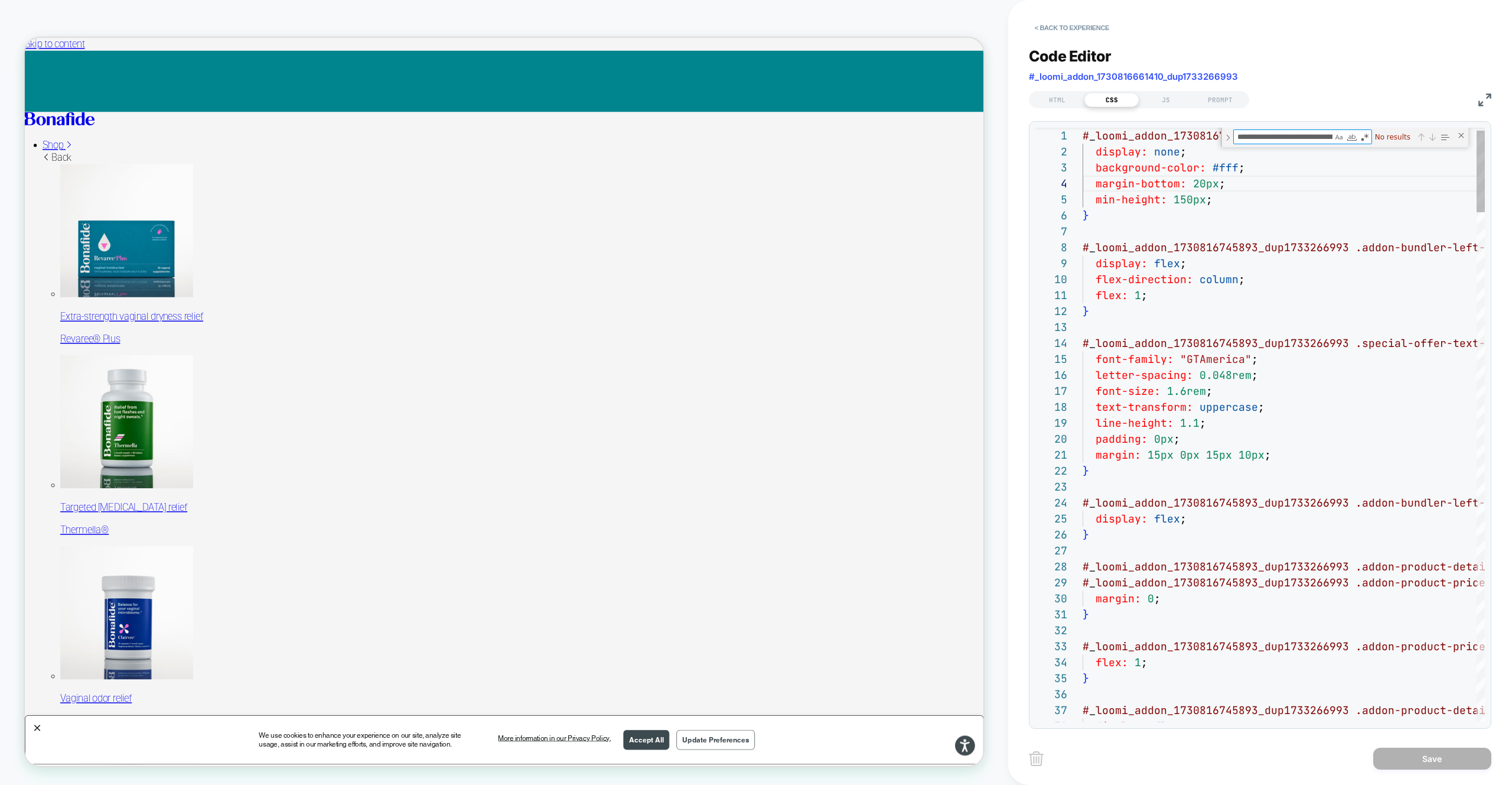
scroll to position [0, 166]
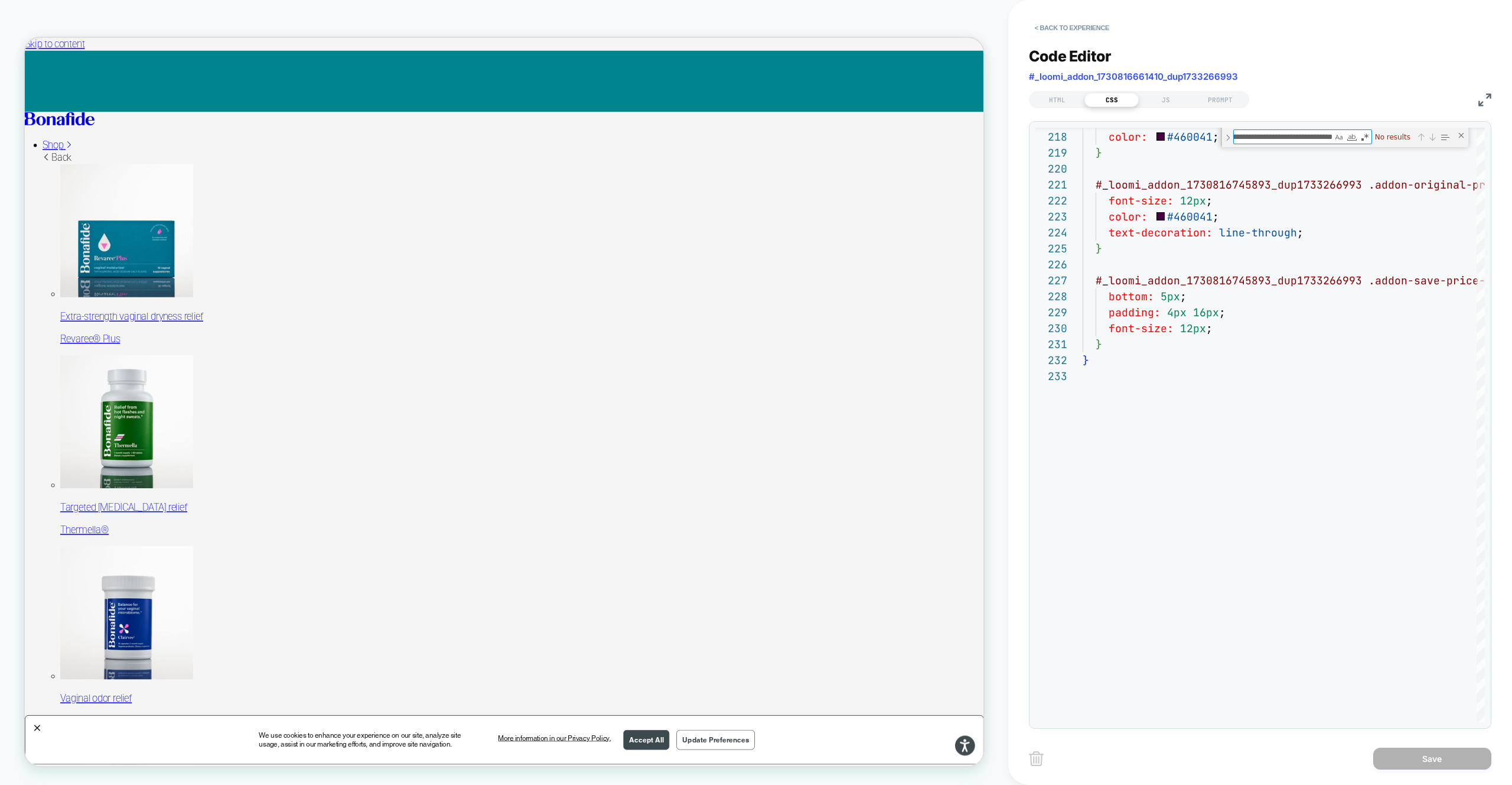
type textarea "**********"
type textarea "*"
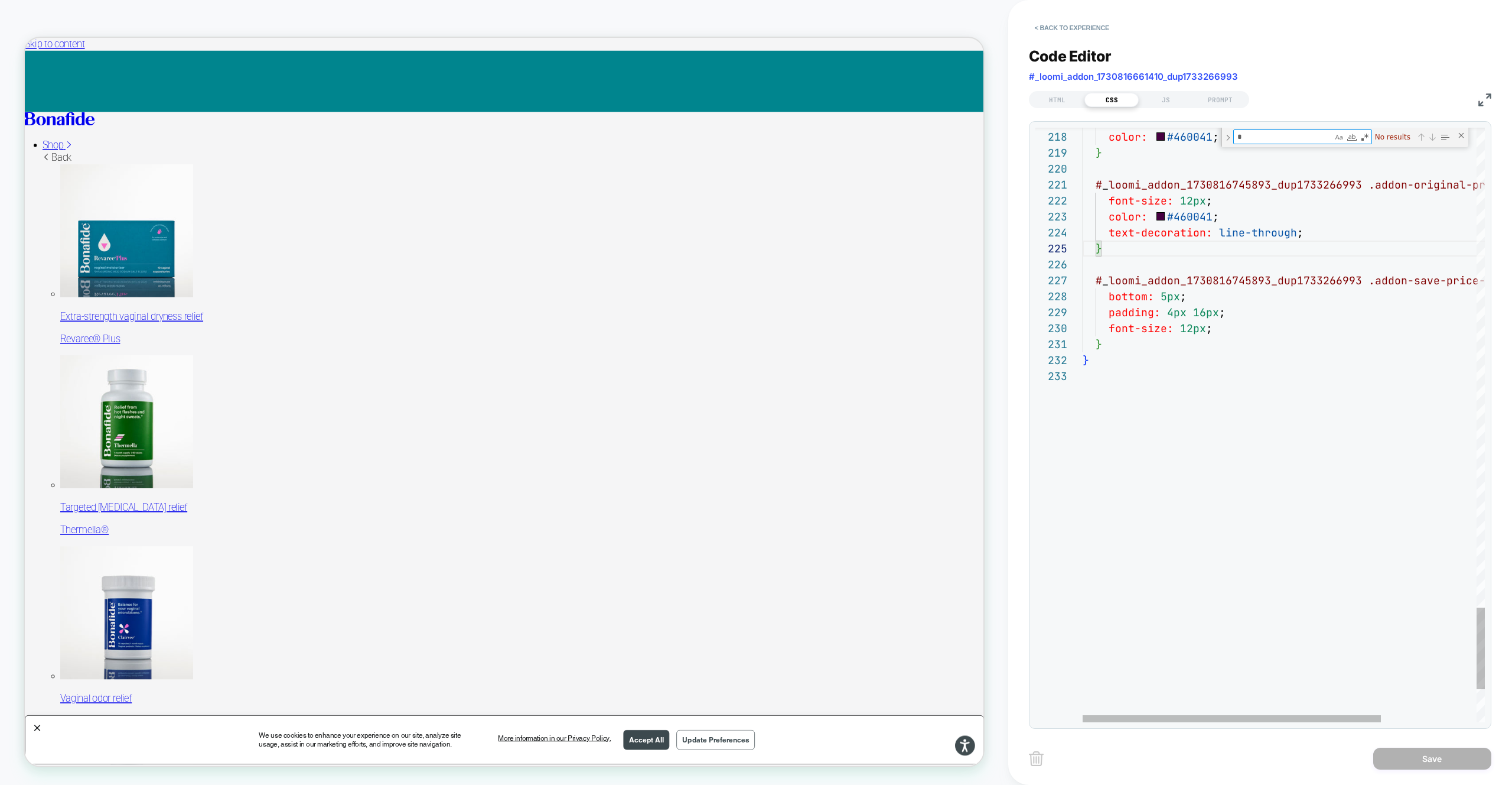
scroll to position [0, 0]
type textarea "**********"
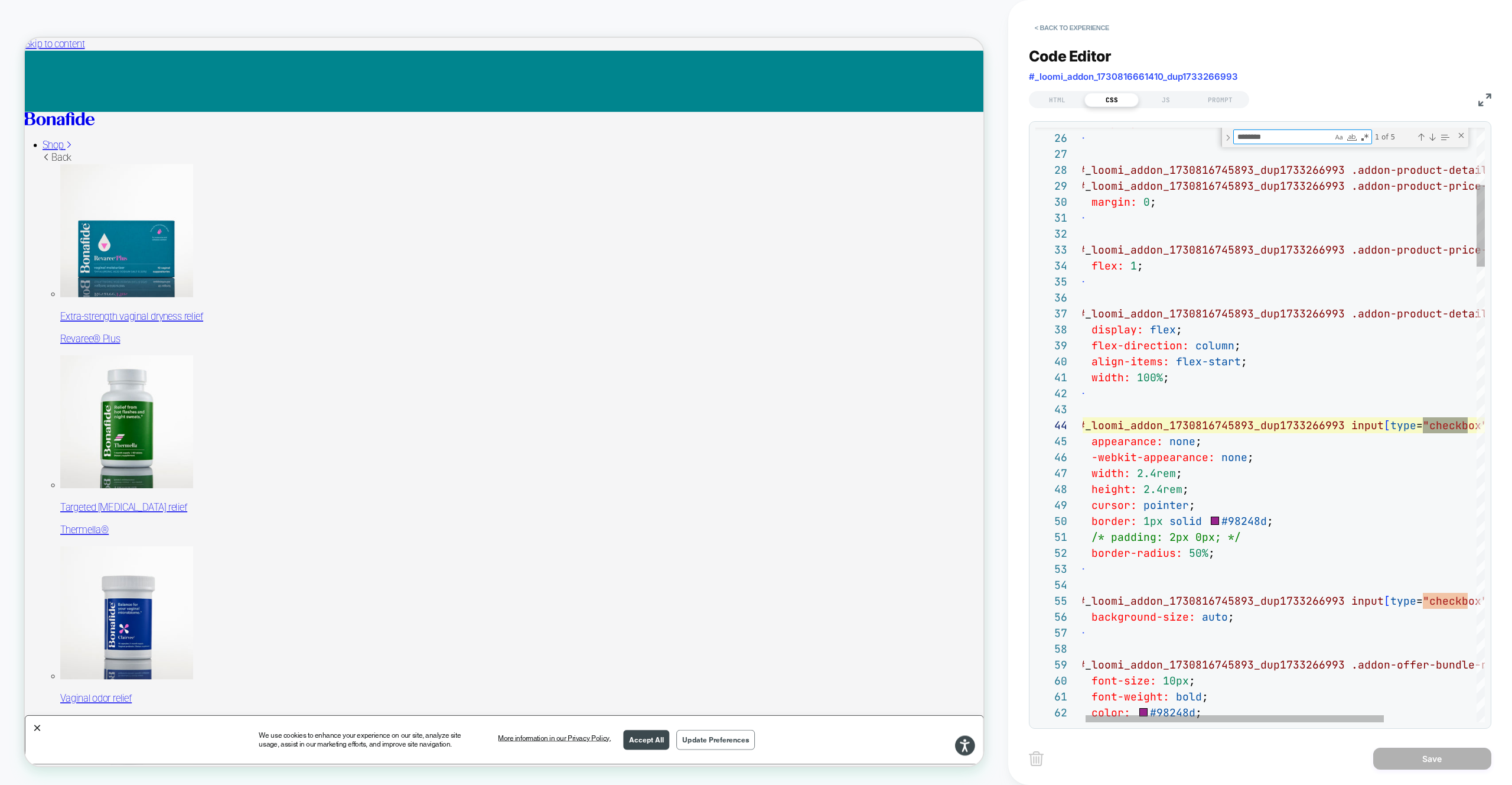
scroll to position [160, 396]
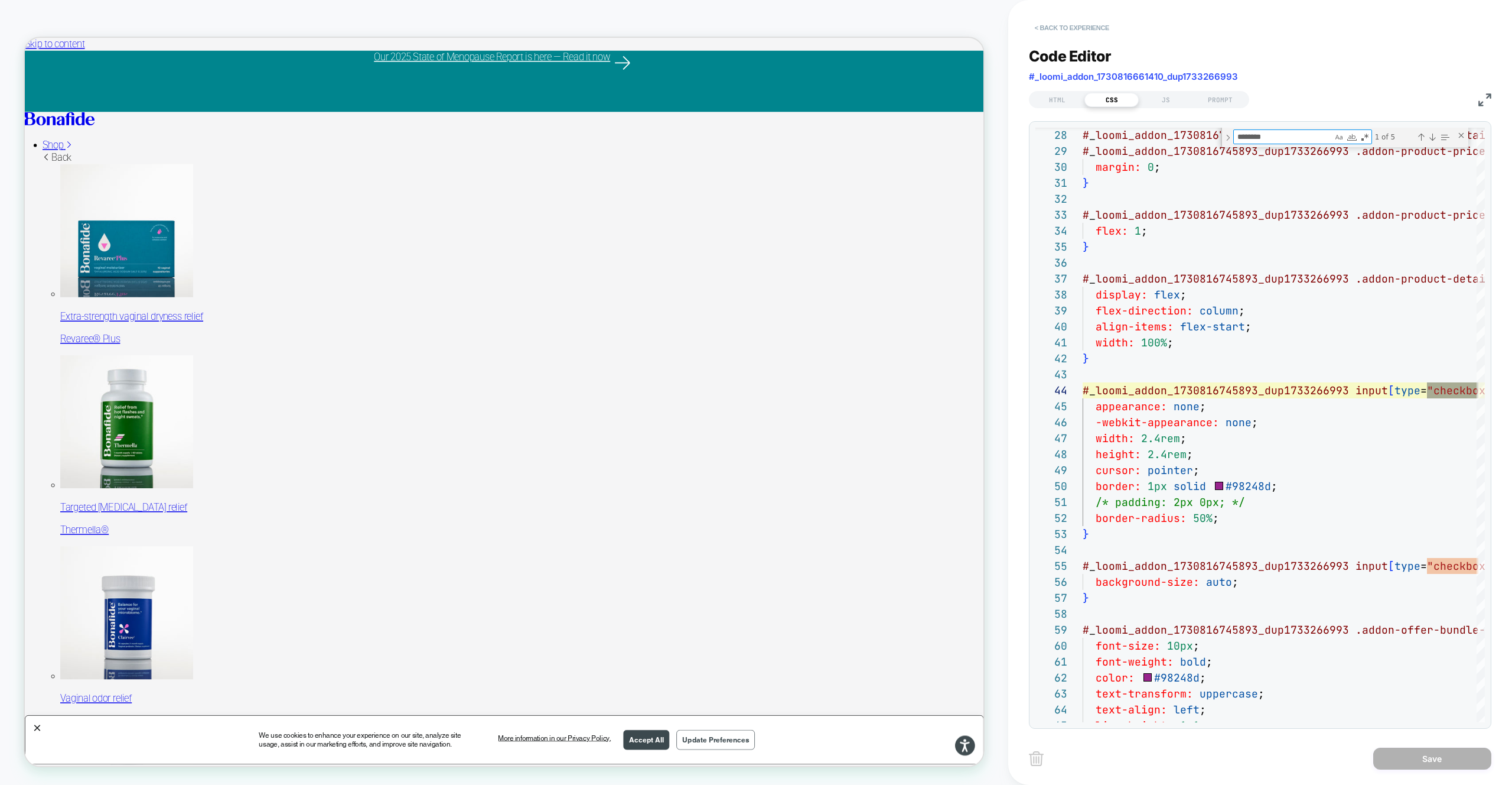
type textarea "********"
click at [1090, 29] on button "< Back to experience" at bounding box center [1072, 27] width 87 height 19
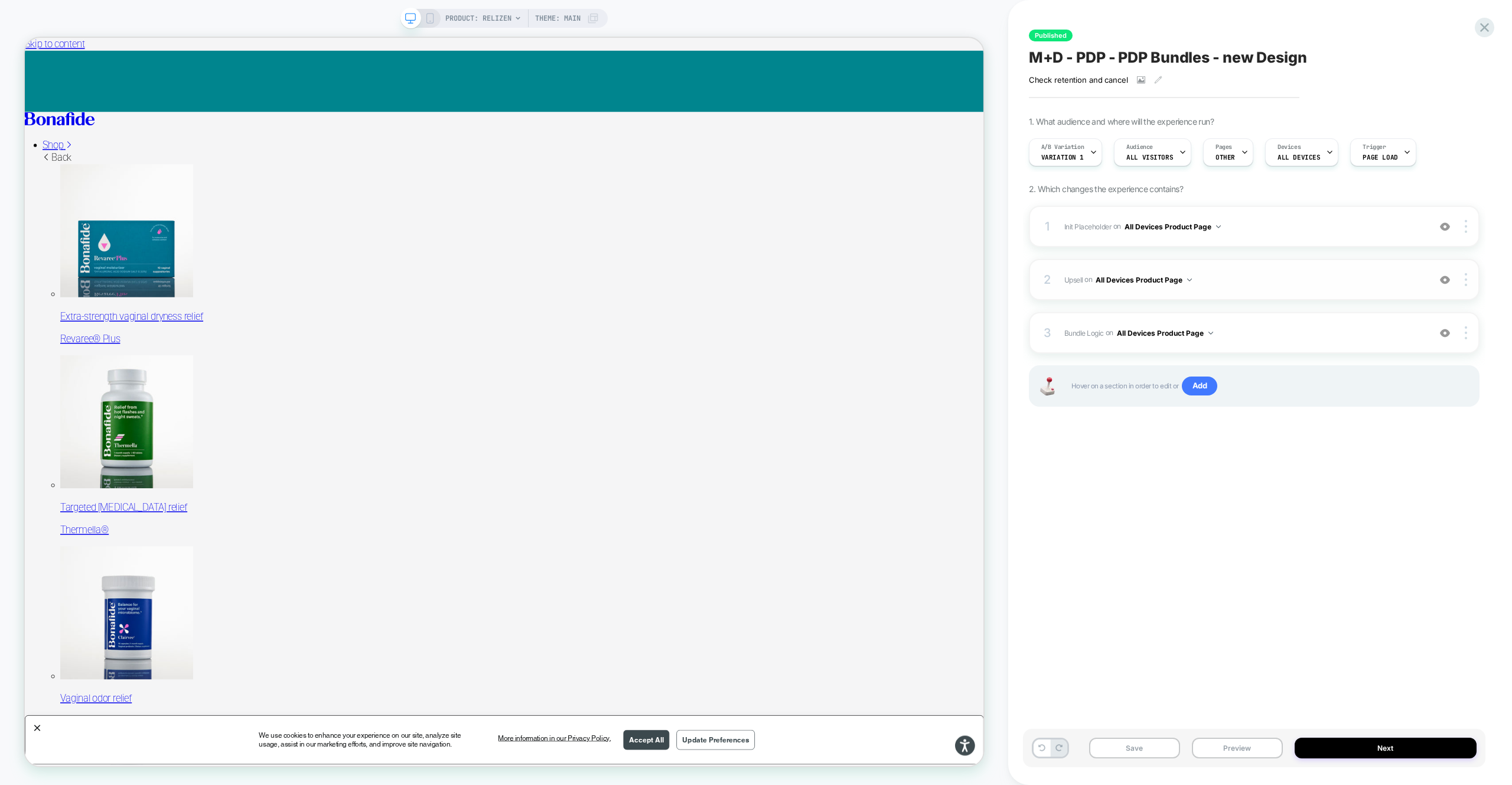
drag, startPoint x: 1277, startPoint y: 285, endPoint x: 1272, endPoint y: 277, distance: 9.4
click at [1277, 285] on span "Upsell Adding Product List AFTER #vsly-bundle-creator on All Devices Product Pa…" at bounding box center [1243, 280] width 359 height 15
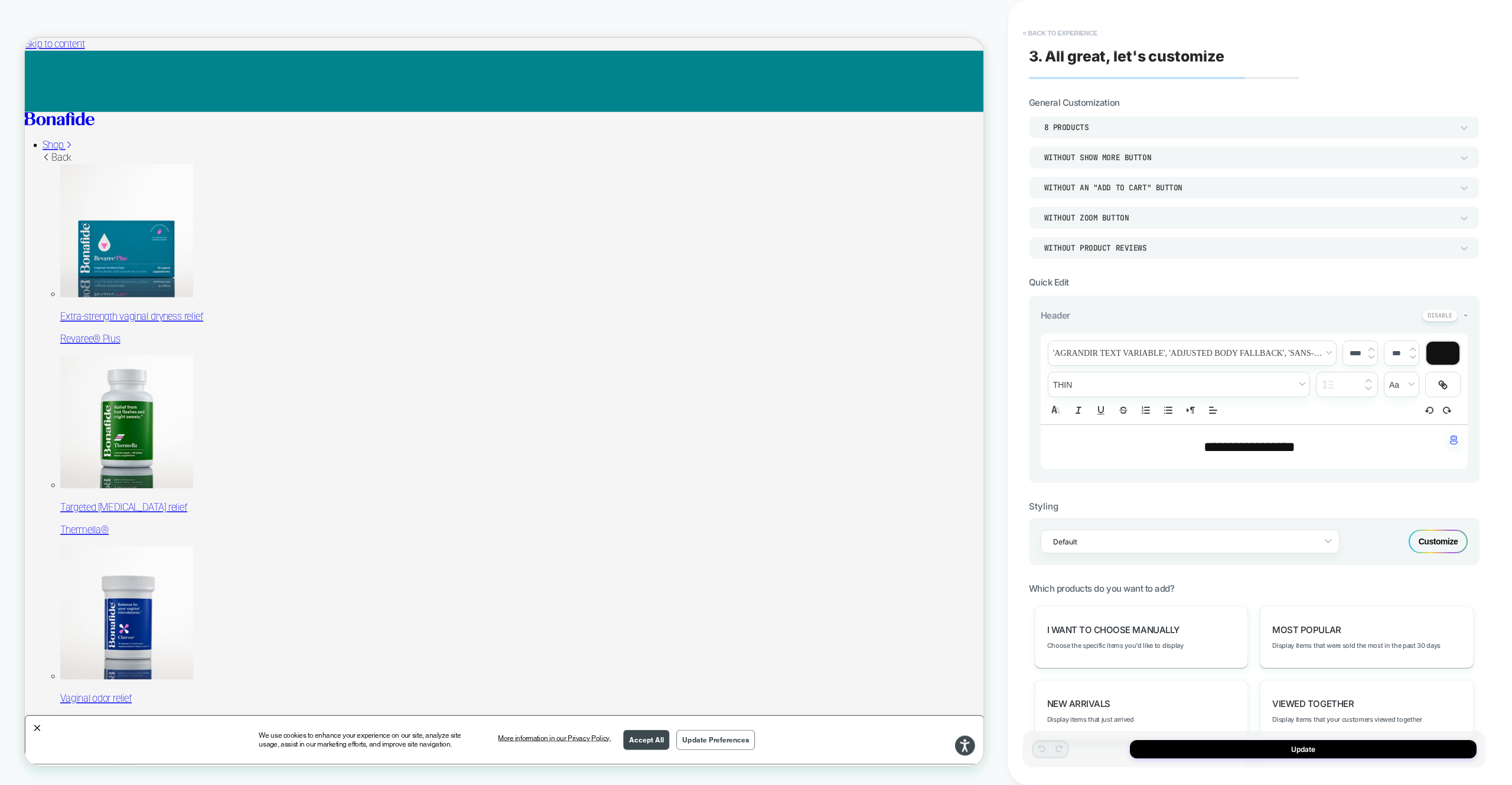
click at [1043, 26] on button "< Back to experience" at bounding box center [1061, 33] width 87 height 19
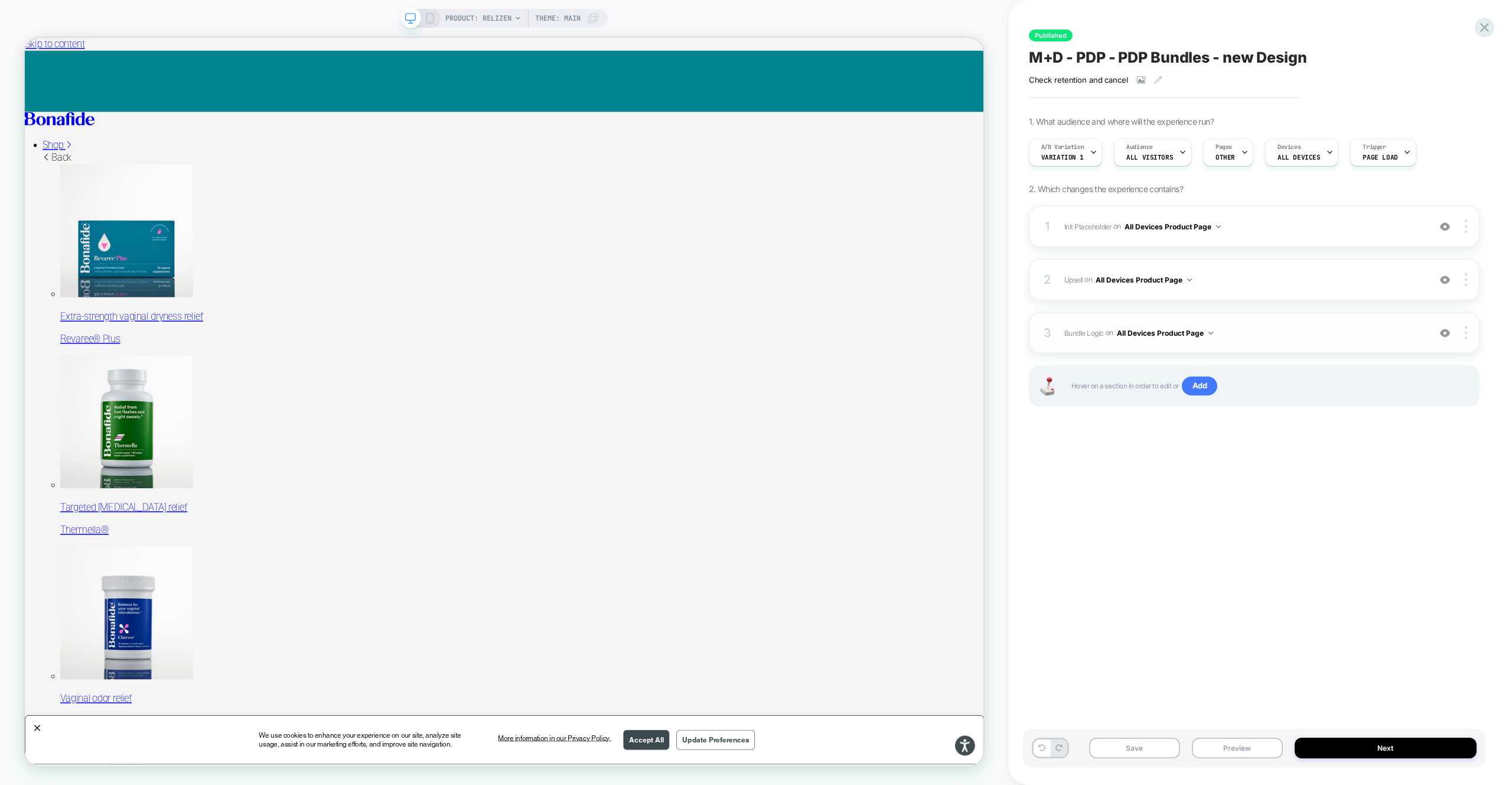
click at [1281, 328] on span "Bundle Logic Adding Code Block AFTER #_loomi_addon_1730816661410_dup1733266993 …" at bounding box center [1243, 333] width 359 height 15
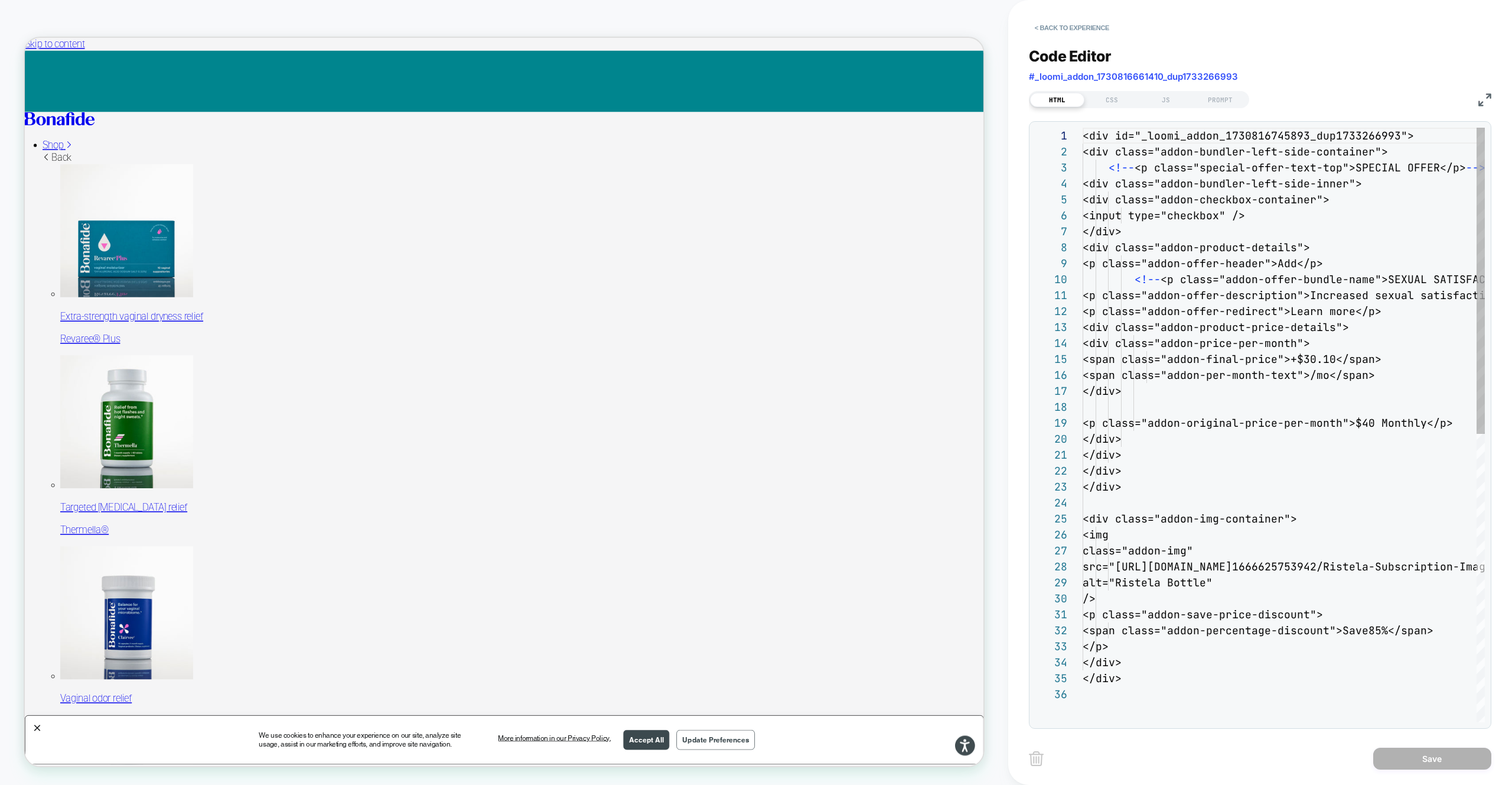
scroll to position [160, 0]
click at [1118, 95] on div "CSS" at bounding box center [1111, 99] width 54 height 14
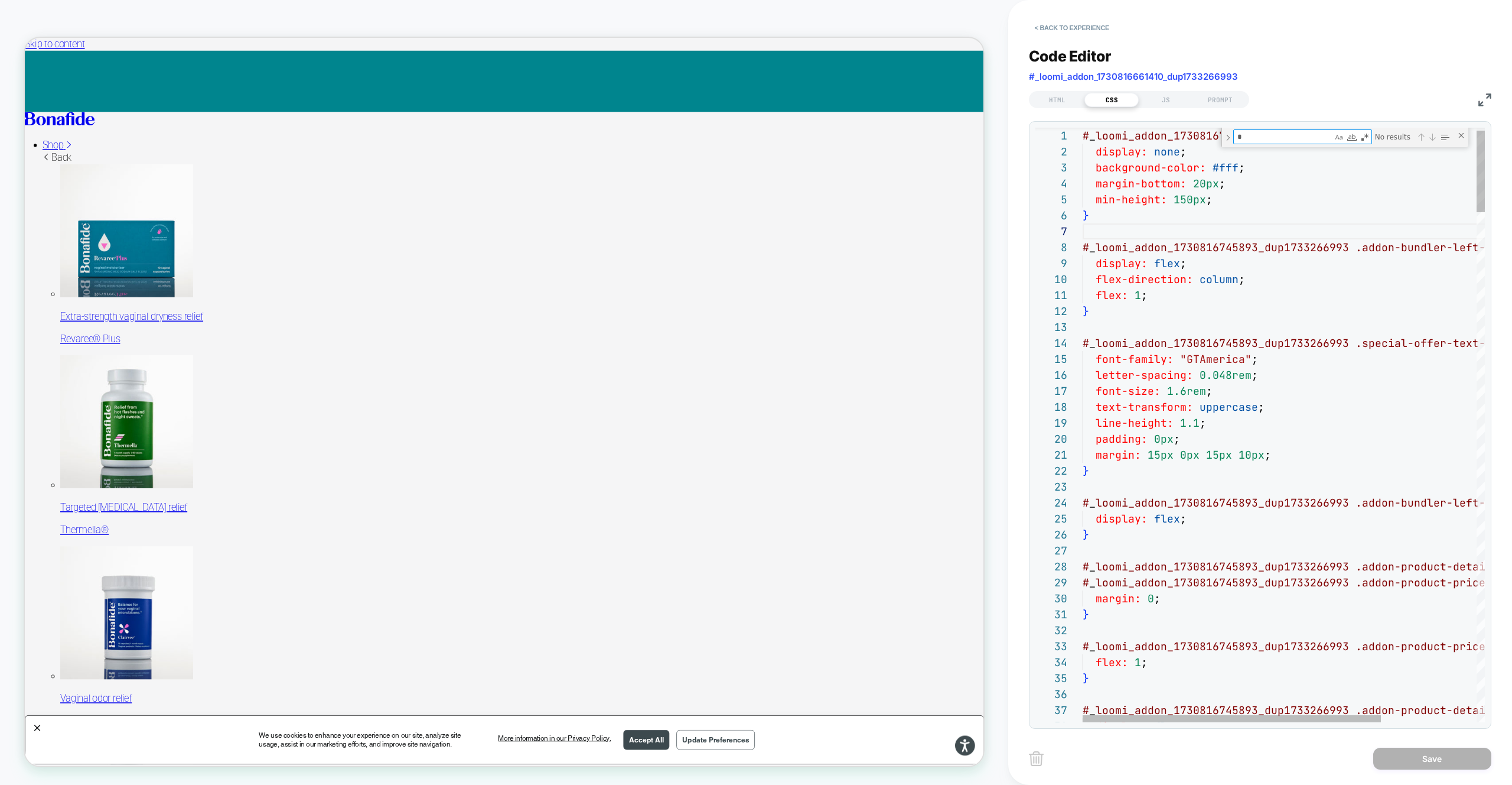
type textarea "**"
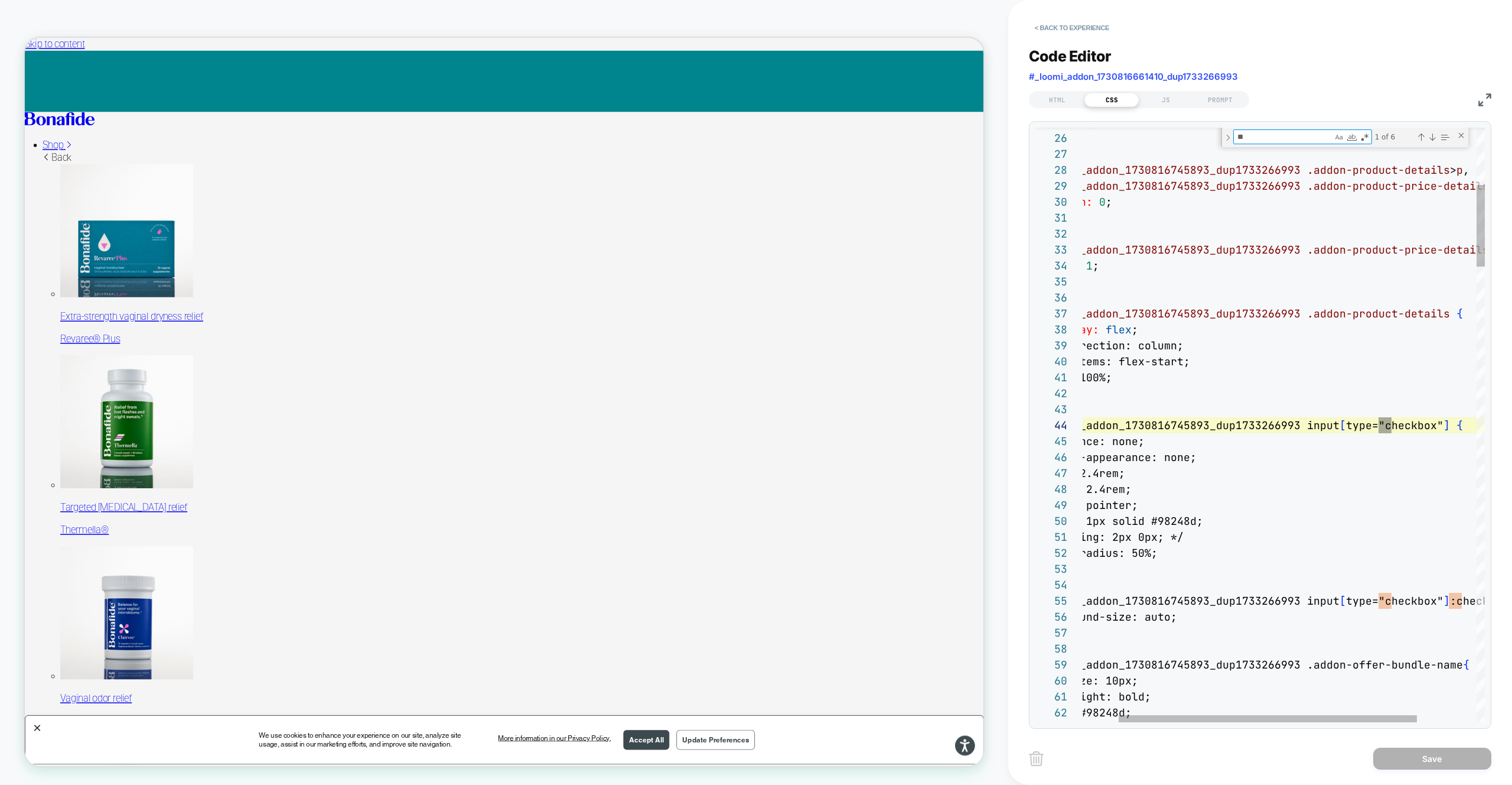
type textarea "**********"
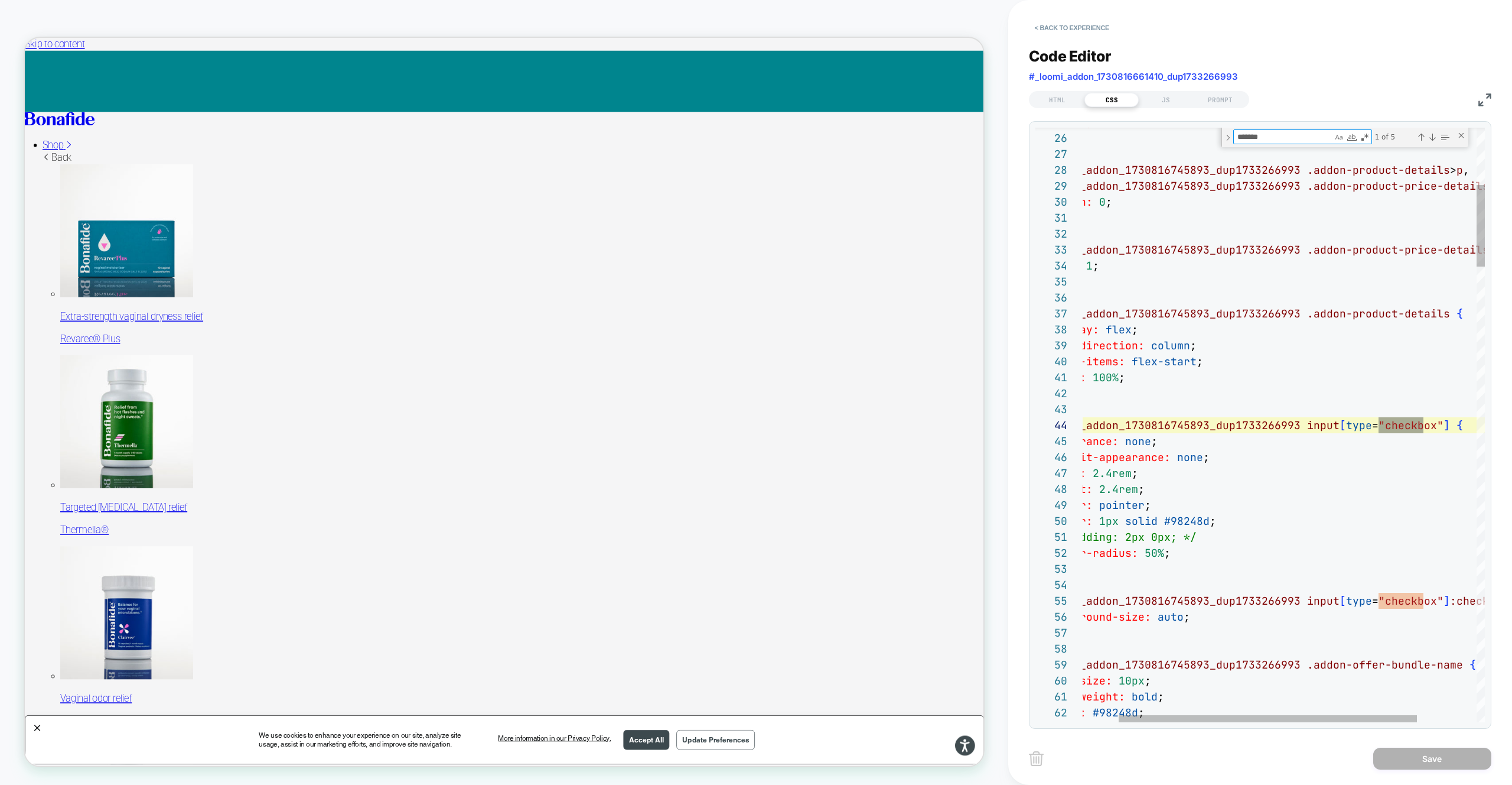
type textarea "********"
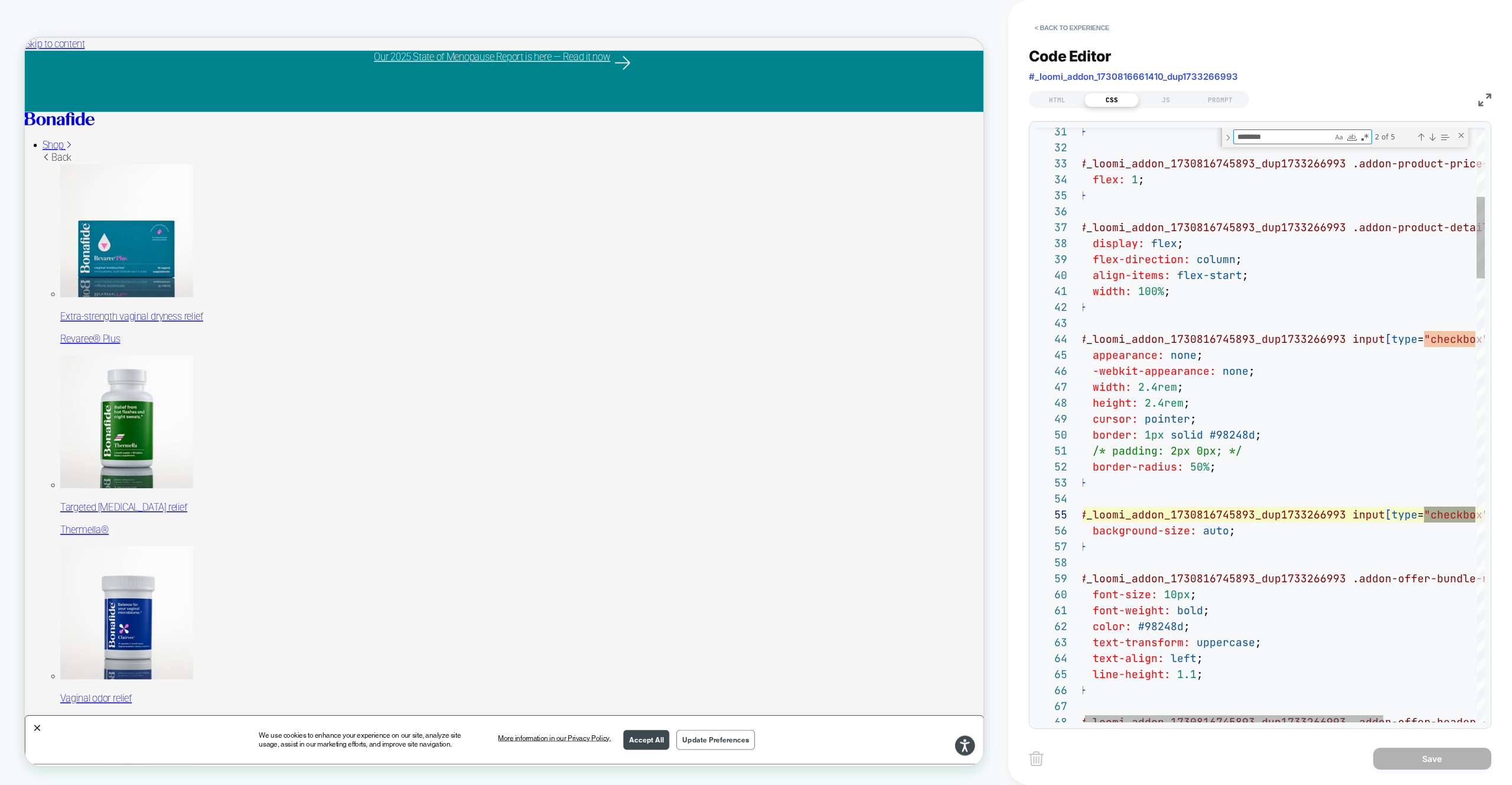
scroll to position [160, 364]
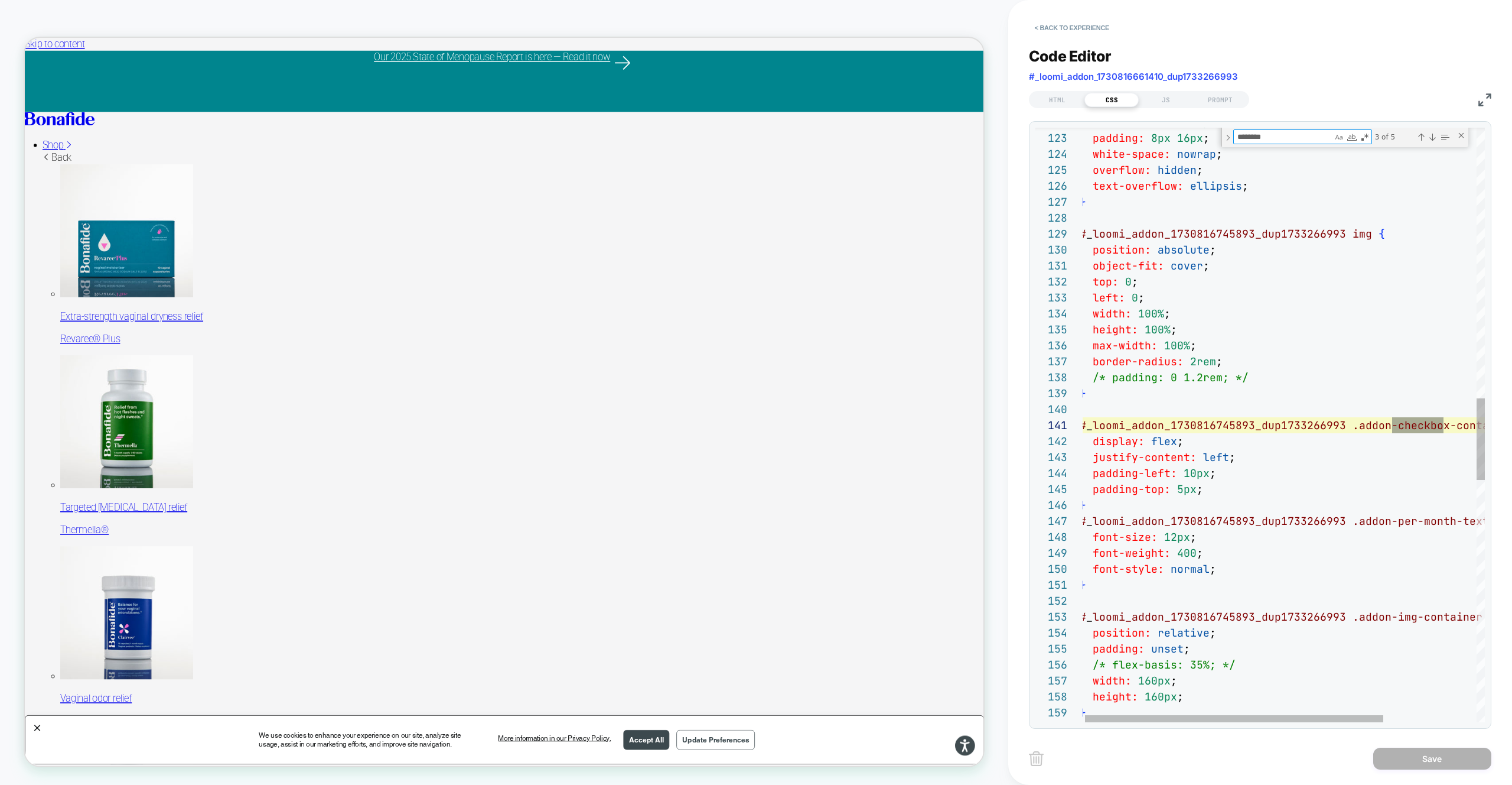
type textarea "**********"
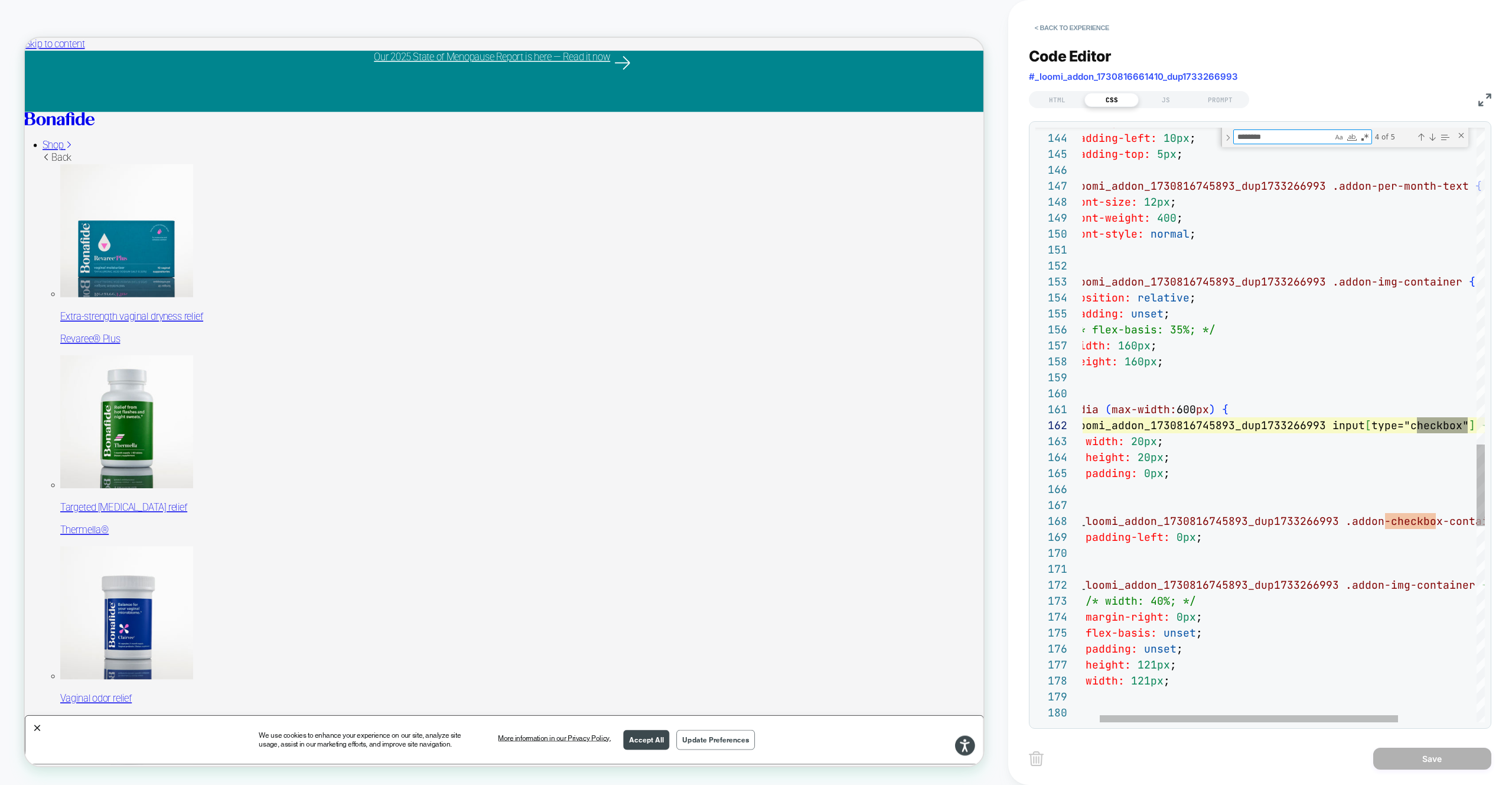
scroll to position [160, 408]
type textarea "********"
click at [1285, 137] on textarea "********" at bounding box center [1283, 137] width 99 height 13
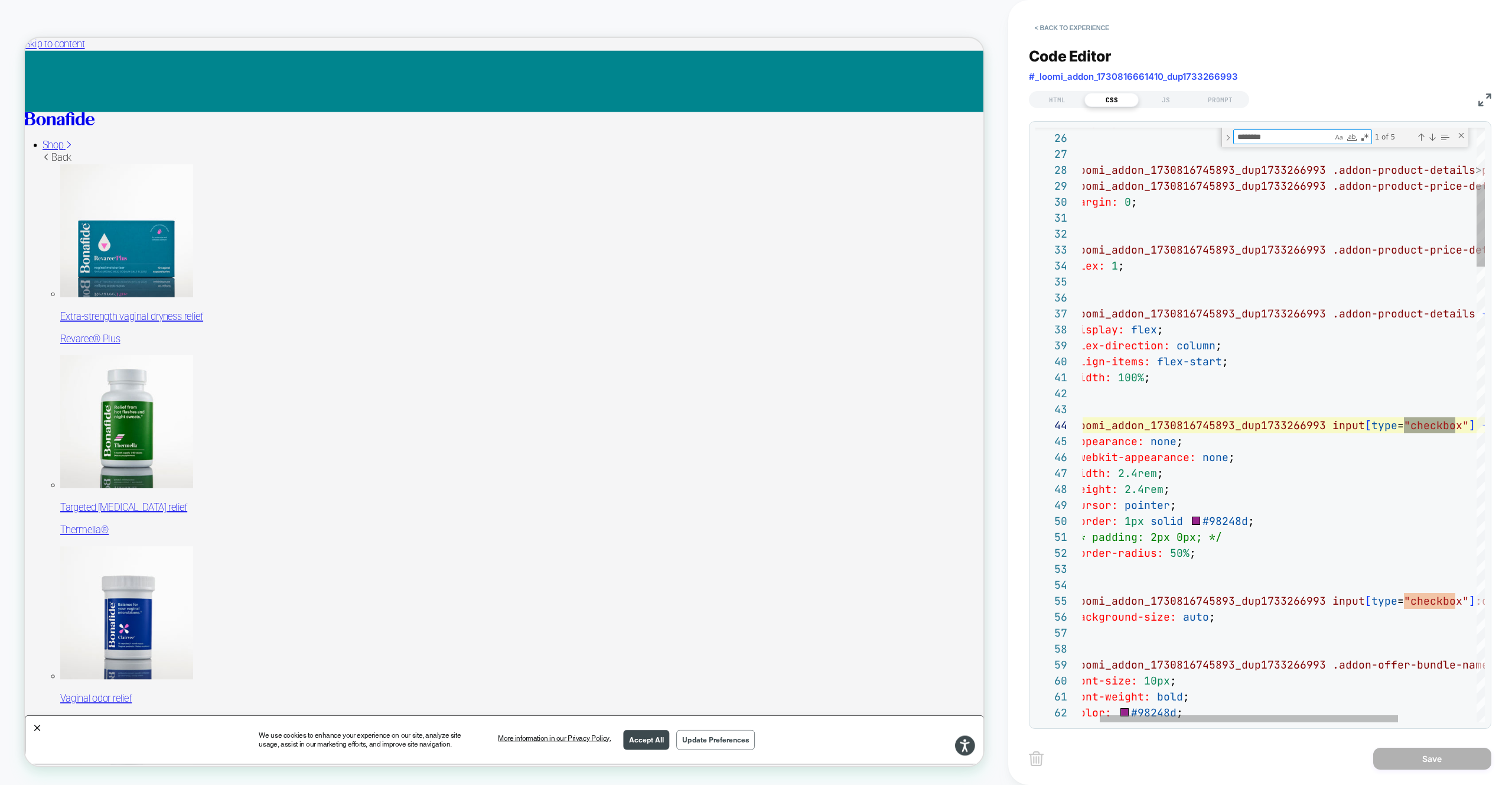
scroll to position [160, 396]
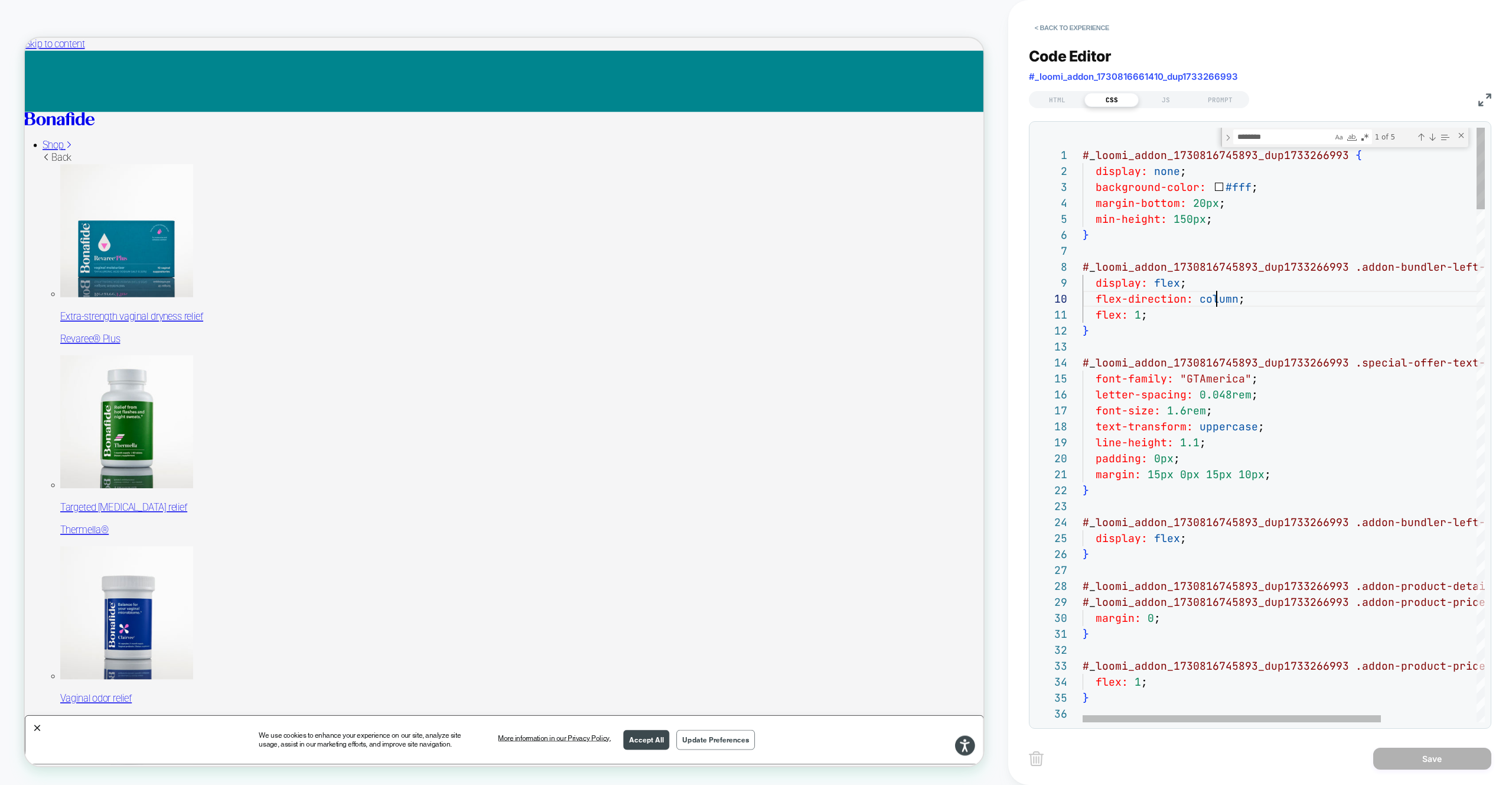
type textarea "**********"
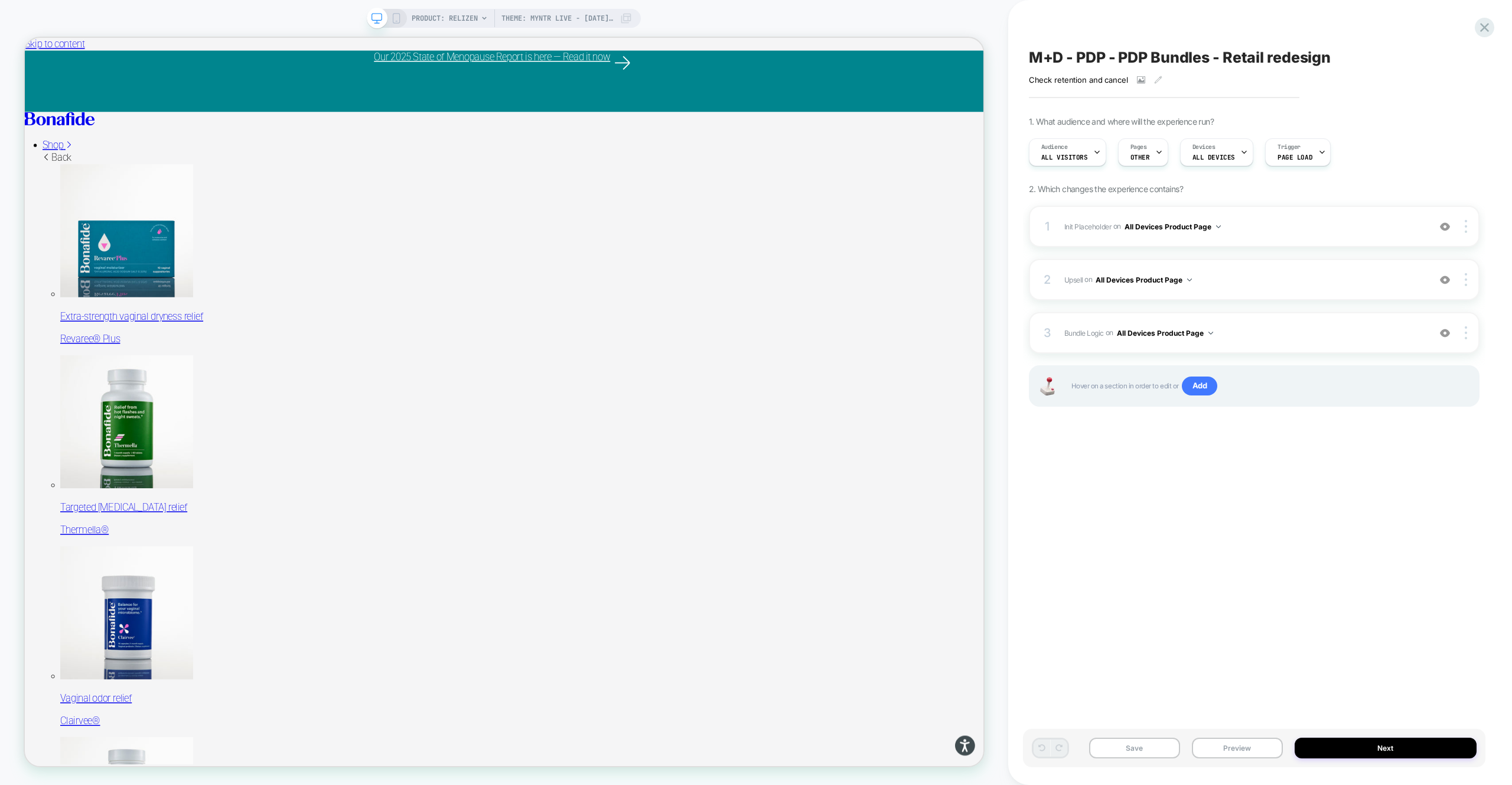
click at [1262, 280] on span "Upsell Adding Product List AFTER #vsly-bundle-creator on All Devices Product Pa…" at bounding box center [1243, 280] width 359 height 15
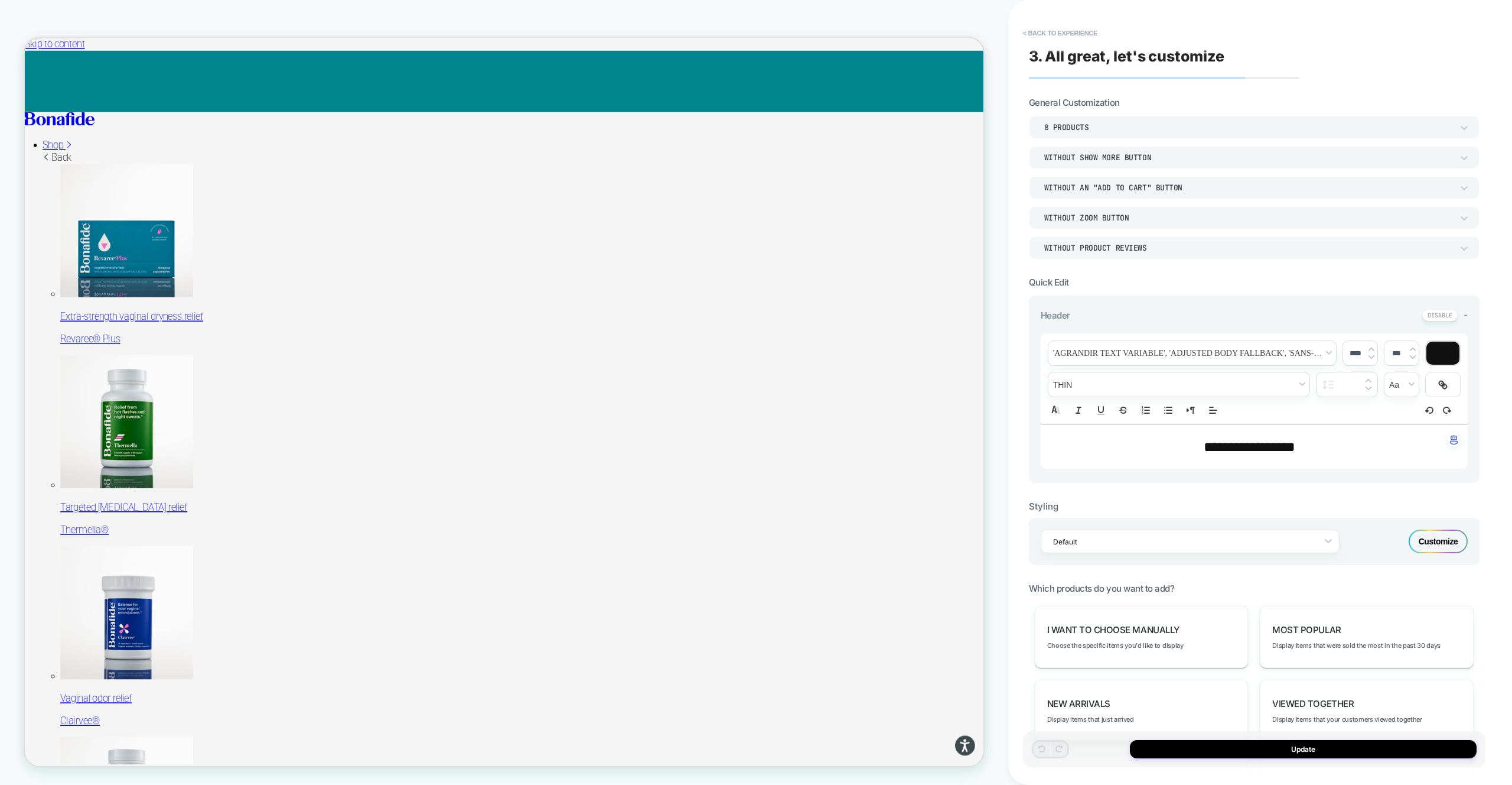
scroll to position [339, 0]
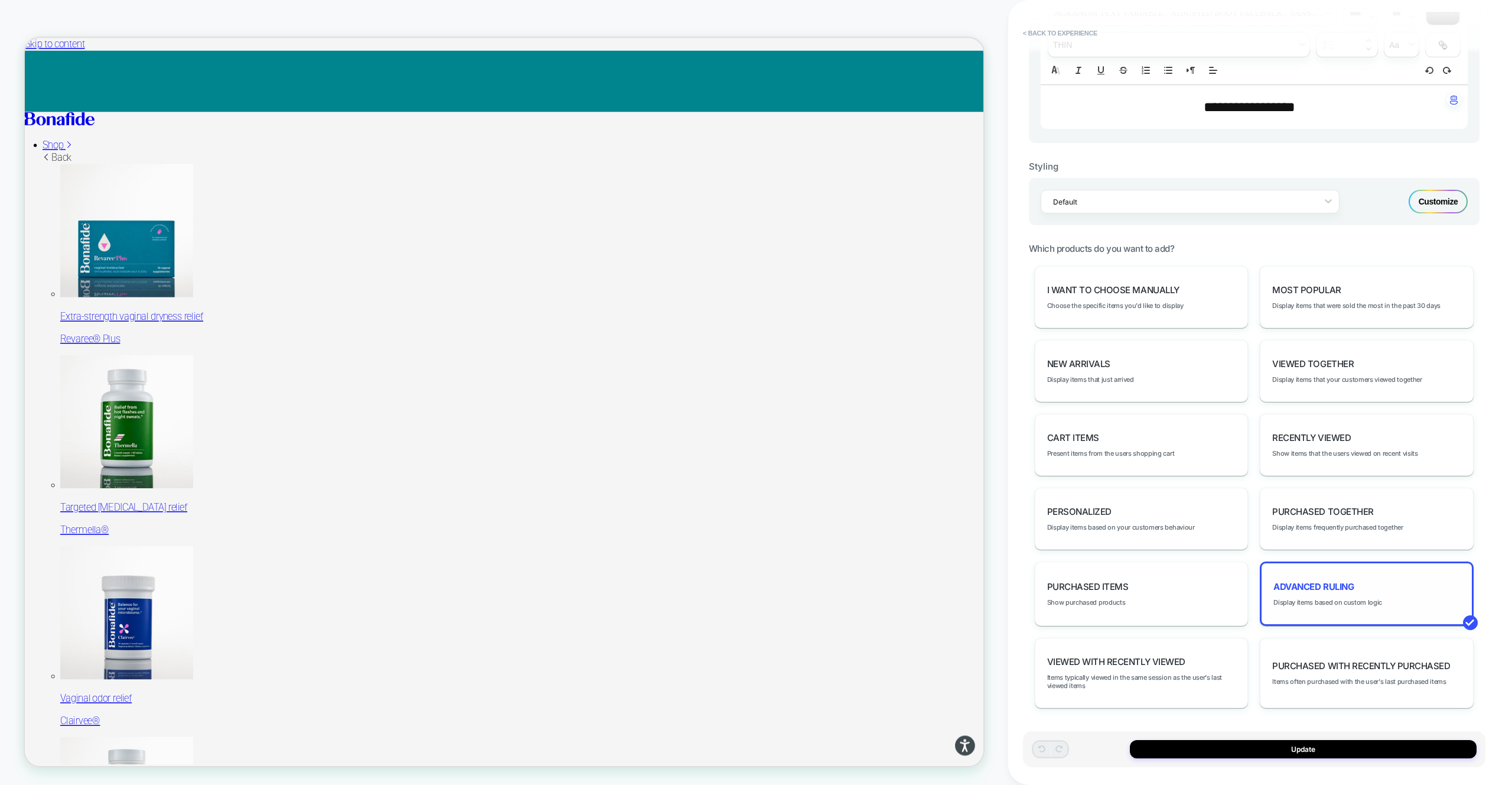
click at [1327, 609] on div "Advanced Ruling Display items based on custom logic" at bounding box center [1366, 594] width 214 height 65
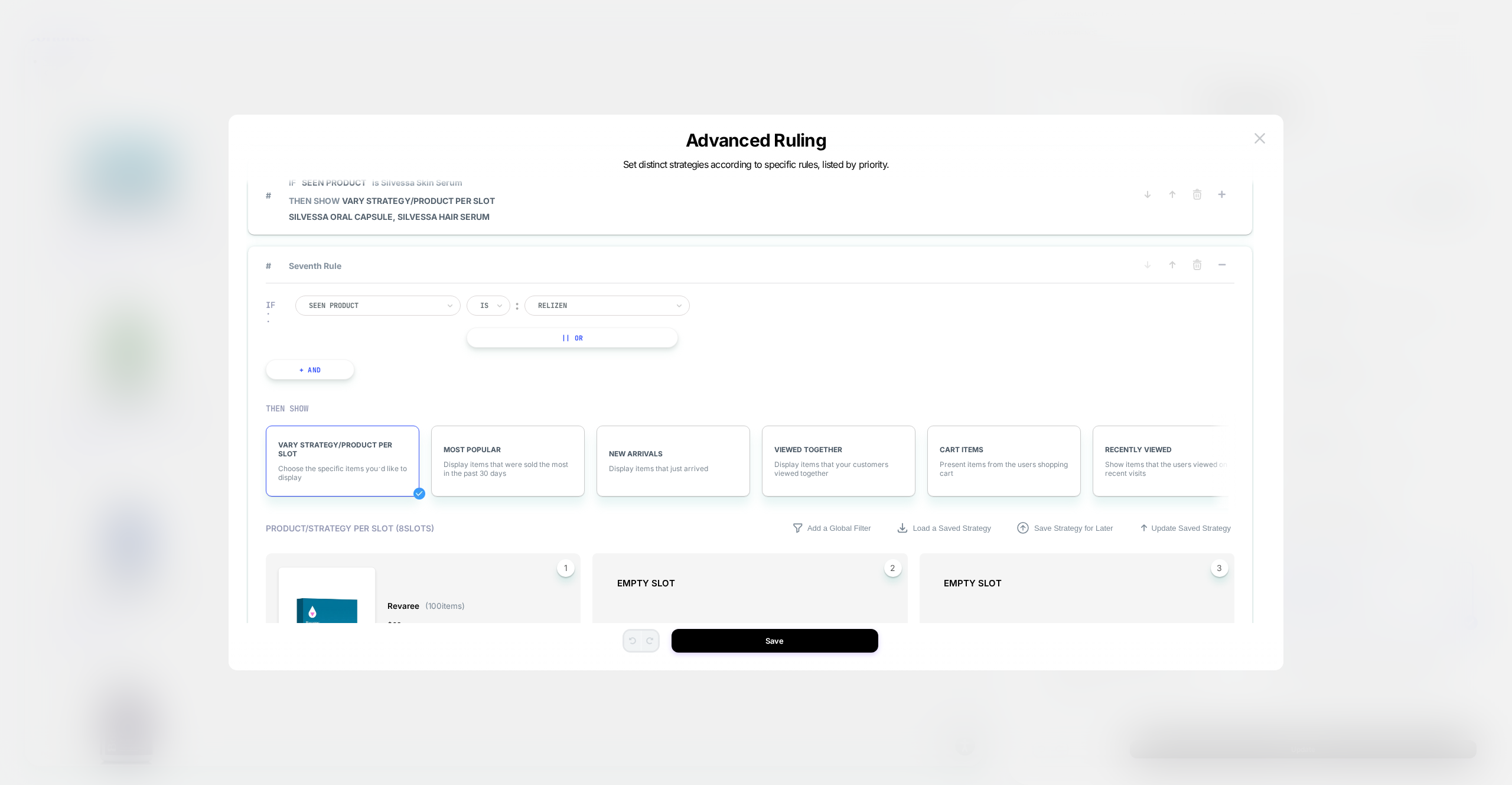
scroll to position [318, 0]
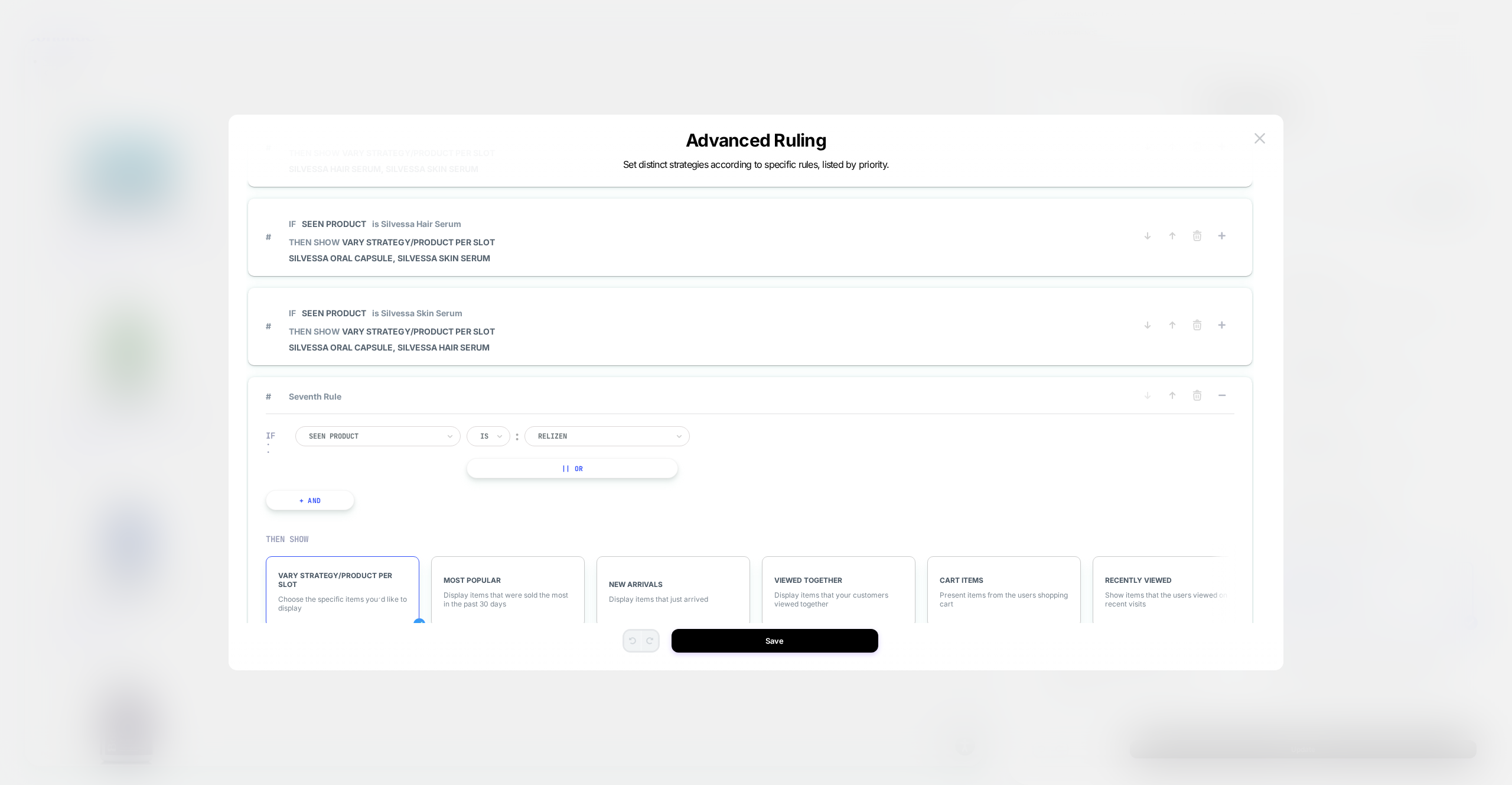
click at [1255, 138] on img at bounding box center [1259, 138] width 10 height 10
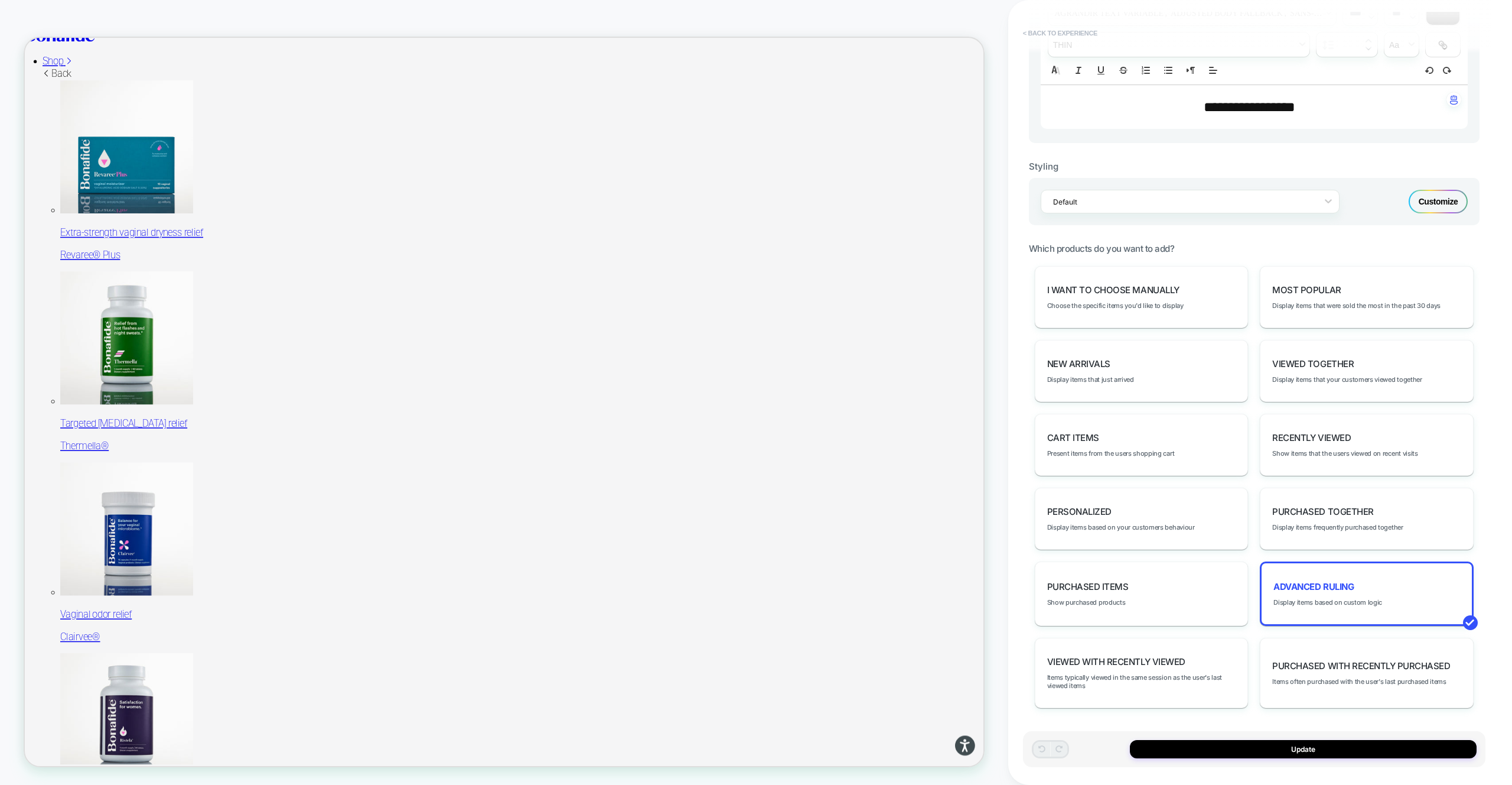
click at [1026, 35] on button "< Back to experience" at bounding box center [1061, 33] width 87 height 19
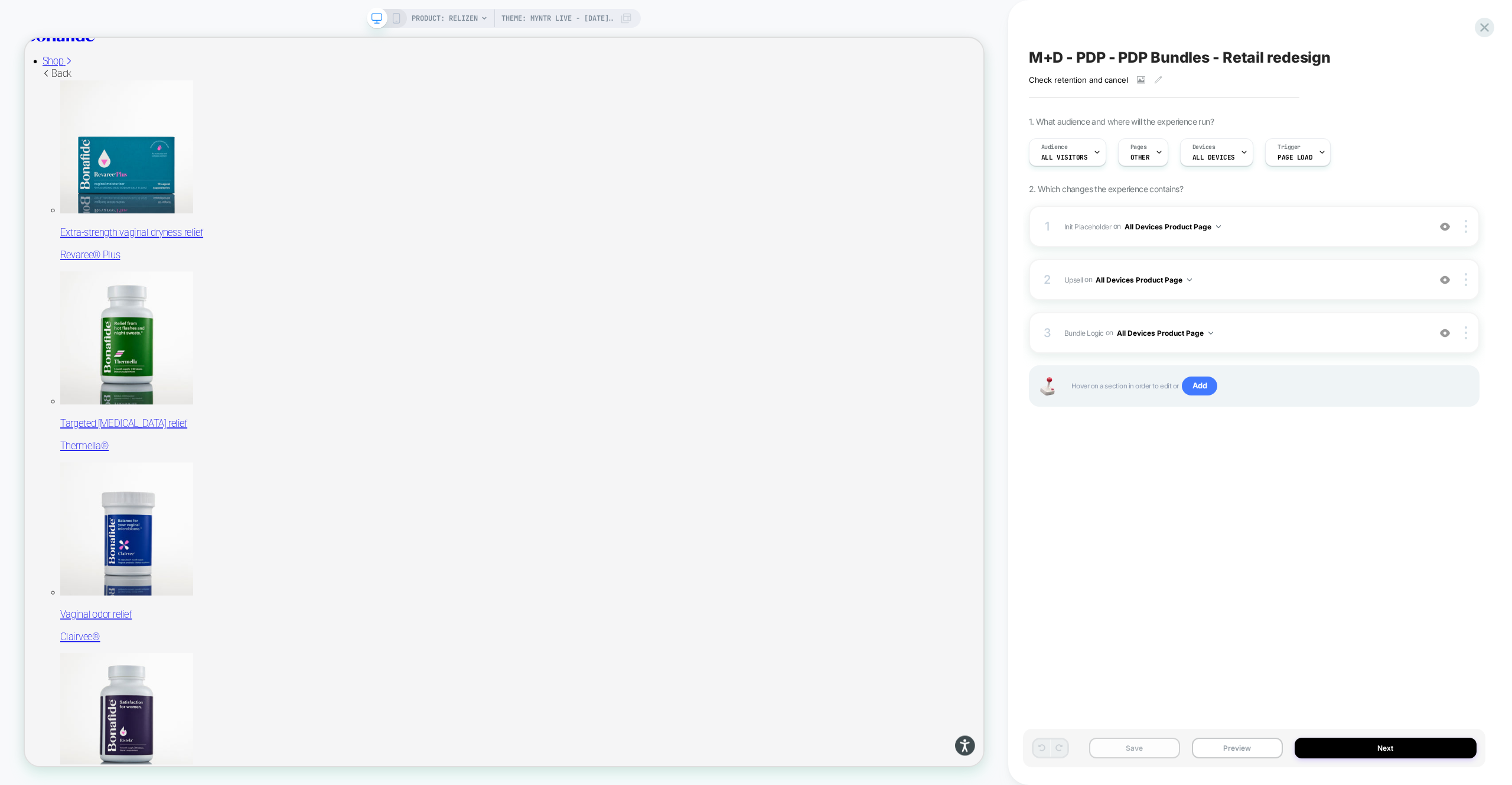
click at [1137, 745] on button "Save" at bounding box center [1134, 748] width 91 height 21
click at [1493, 30] on div at bounding box center [1485, 27] width 19 height 20
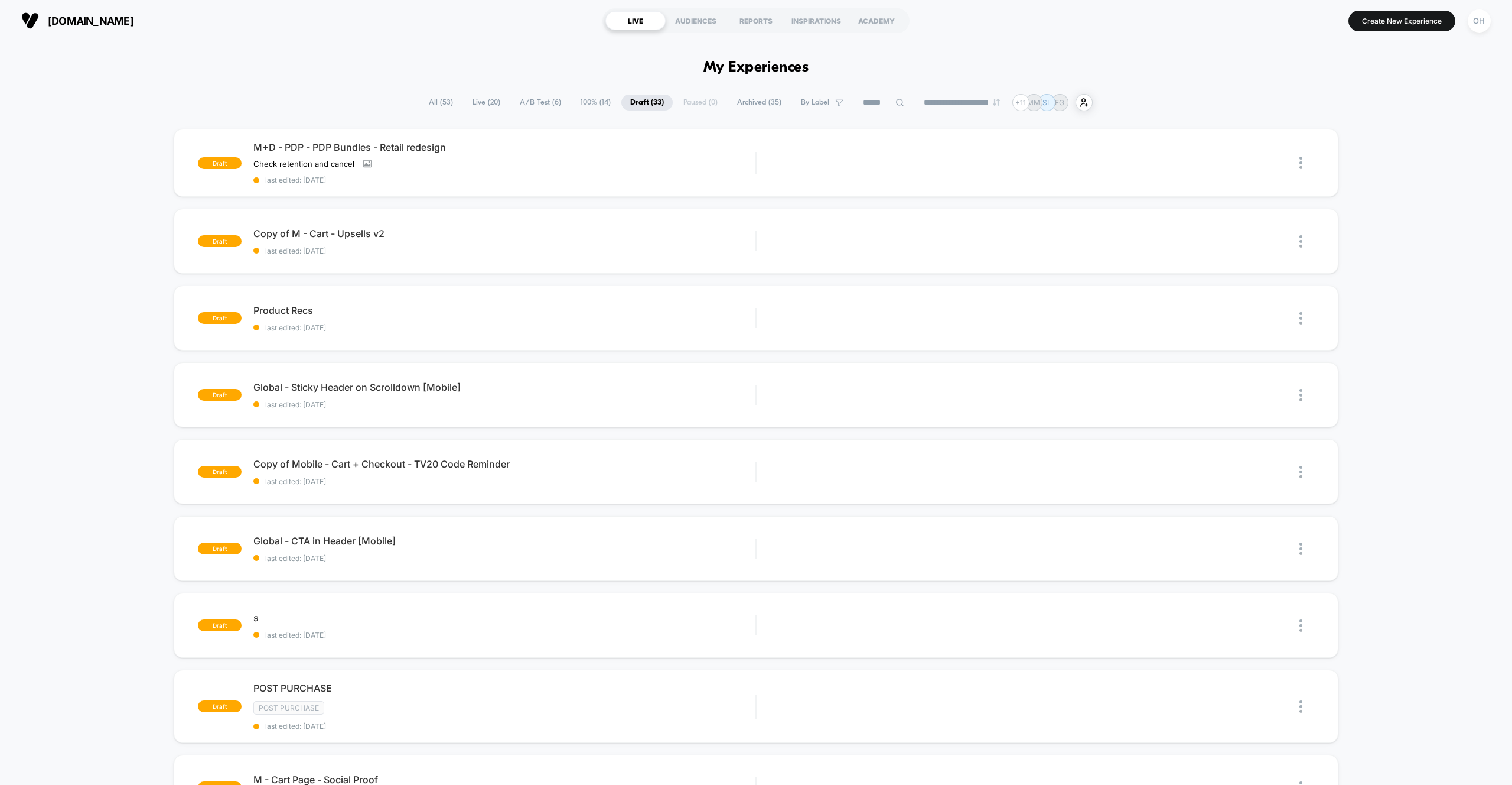
drag, startPoint x: 1483, startPoint y: 26, endPoint x: 1471, endPoint y: 37, distance: 16.3
click at [1483, 26] on div "OH" at bounding box center [1479, 21] width 23 height 23
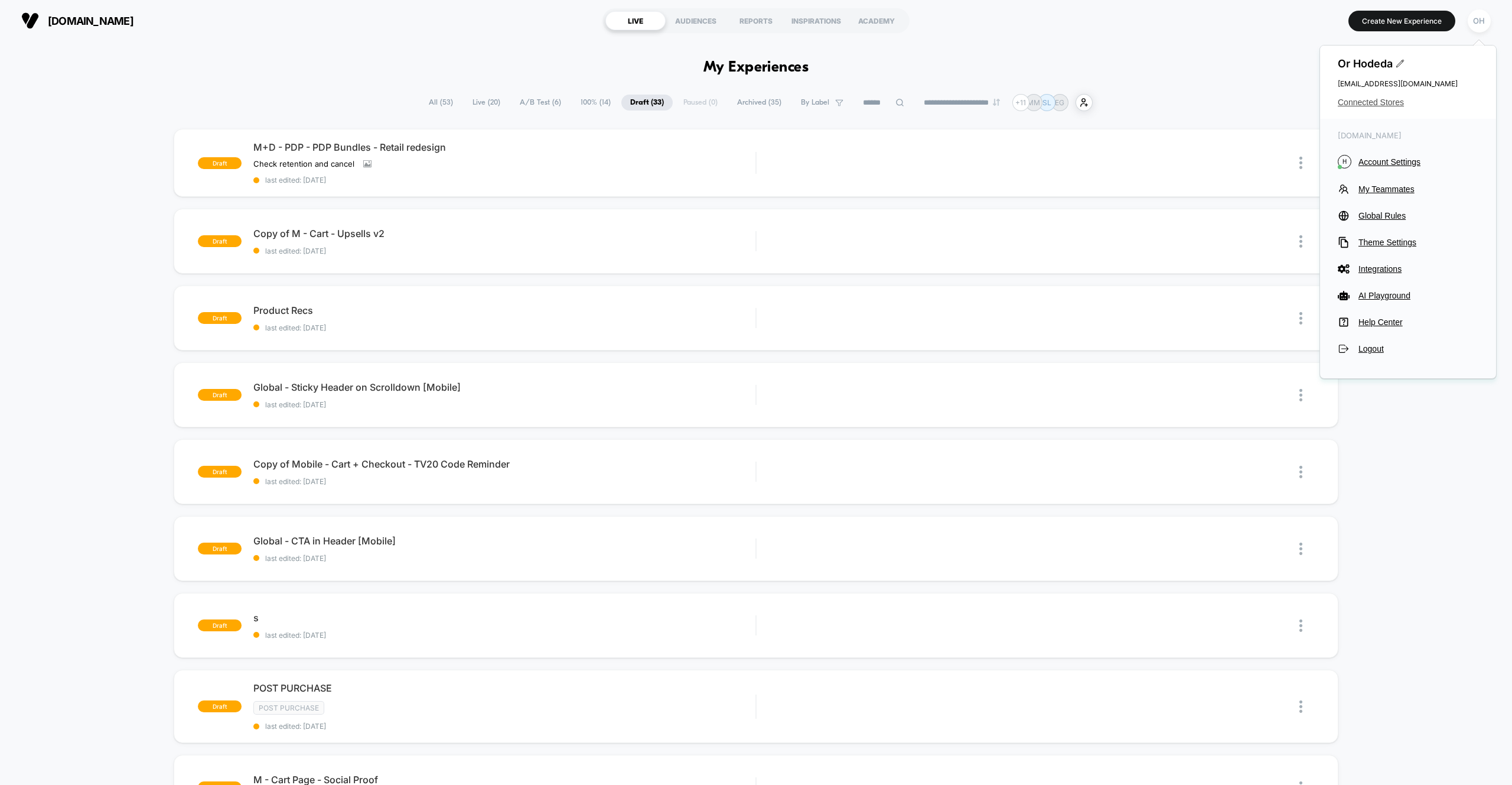
click at [1343, 103] on span "Connected Stores" at bounding box center [1408, 102] width 141 height 10
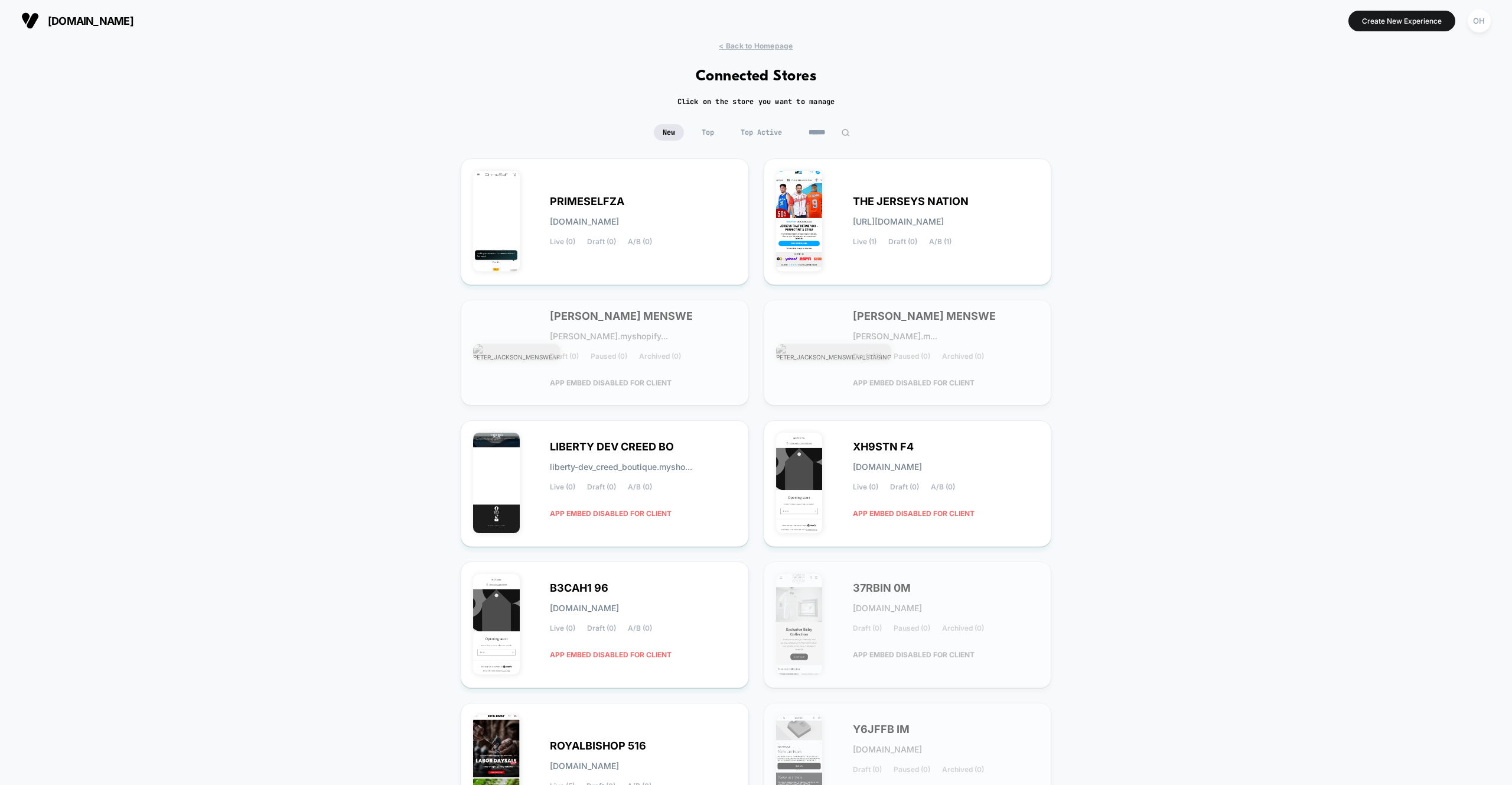
click at [826, 139] on input at bounding box center [829, 132] width 59 height 16
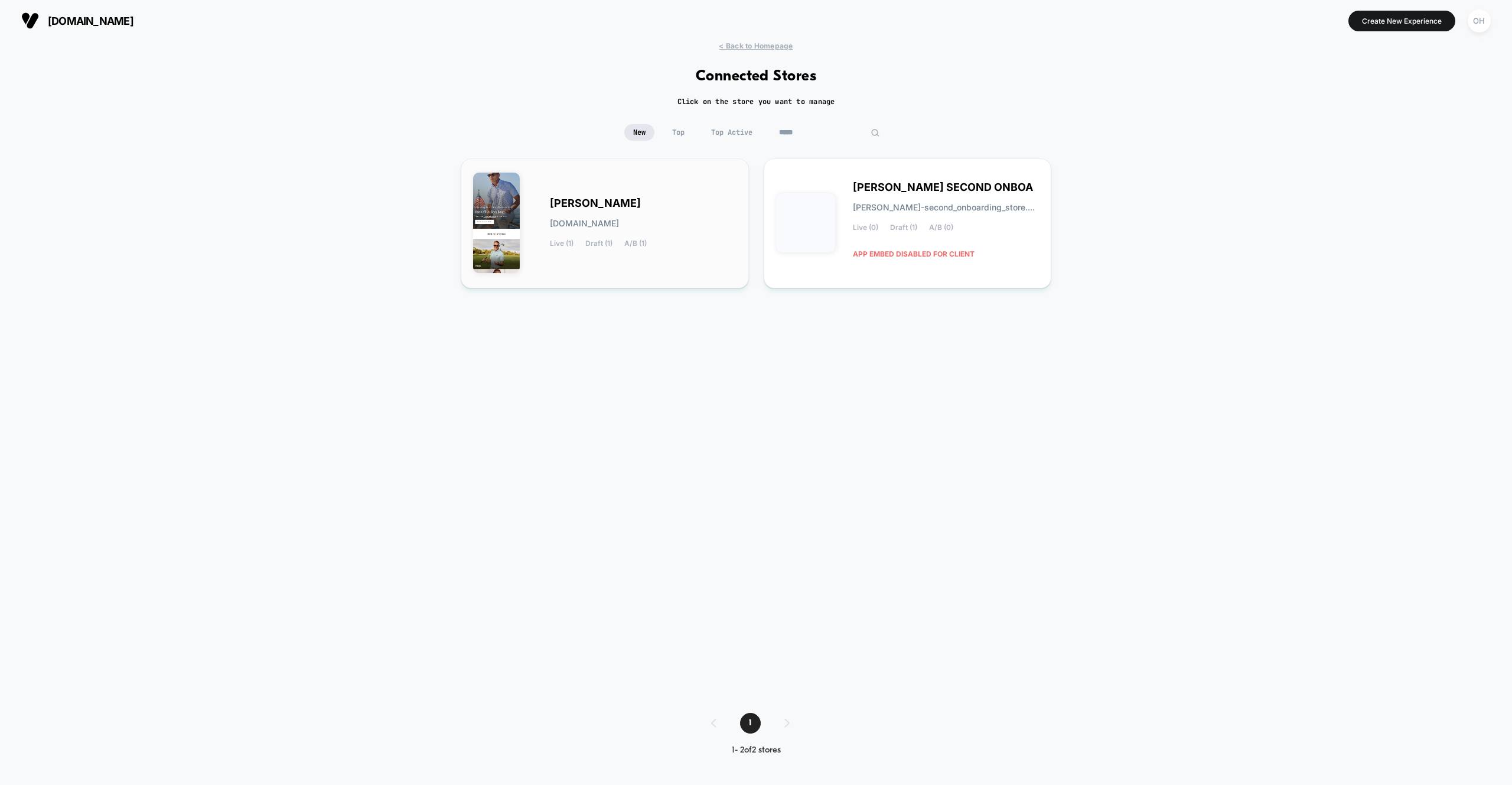
type input "*****"
click at [630, 246] on span "A/B (1)" at bounding box center [635, 244] width 23 height 9
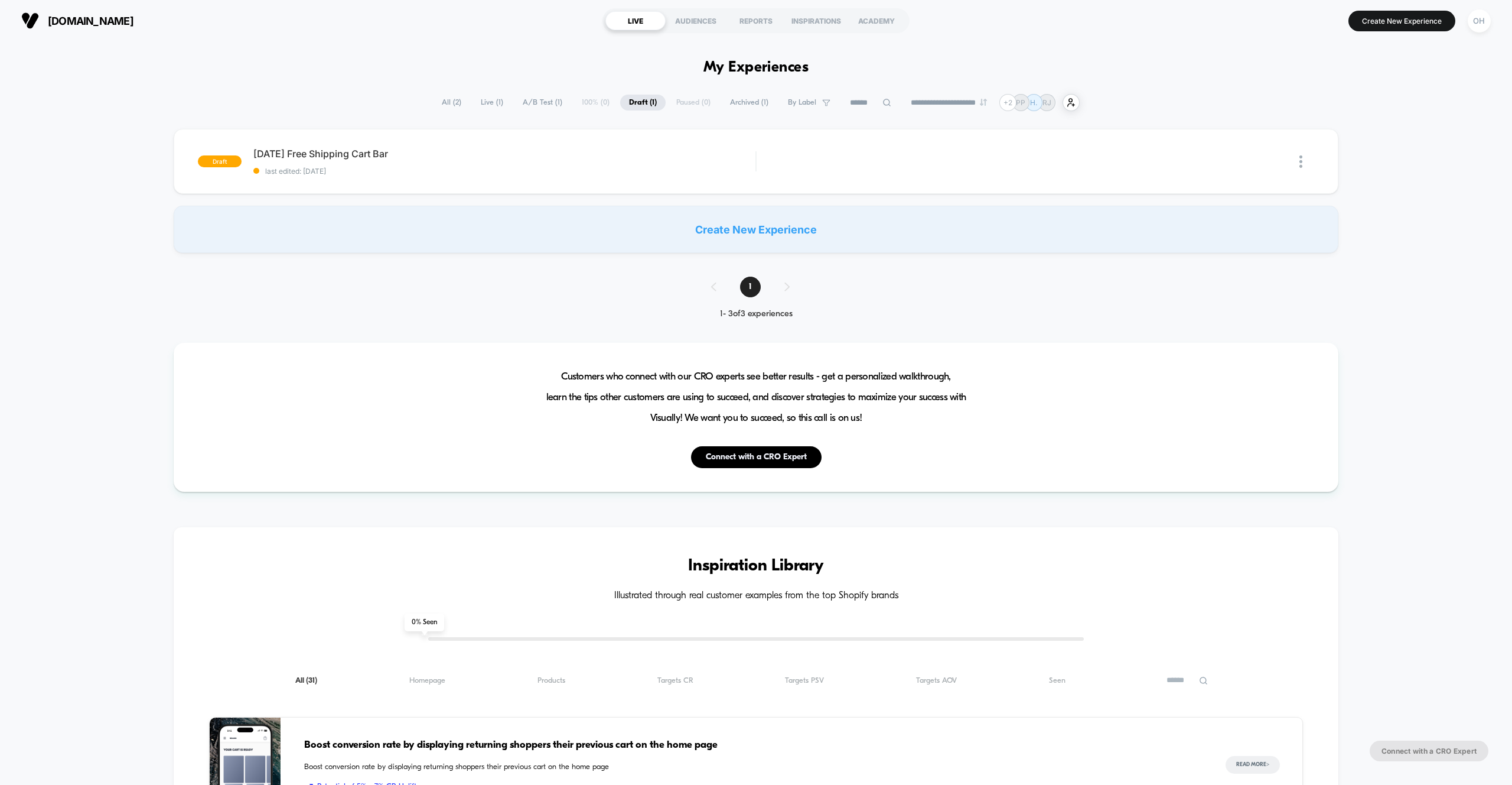
click at [398, 58] on div "**********" at bounding box center [756, 769] width 1512 height 1454
click at [459, 69] on div "**********" at bounding box center [756, 769] width 1512 height 1454
click at [1370, 27] on button "Create New Experience" at bounding box center [1402, 21] width 107 height 21
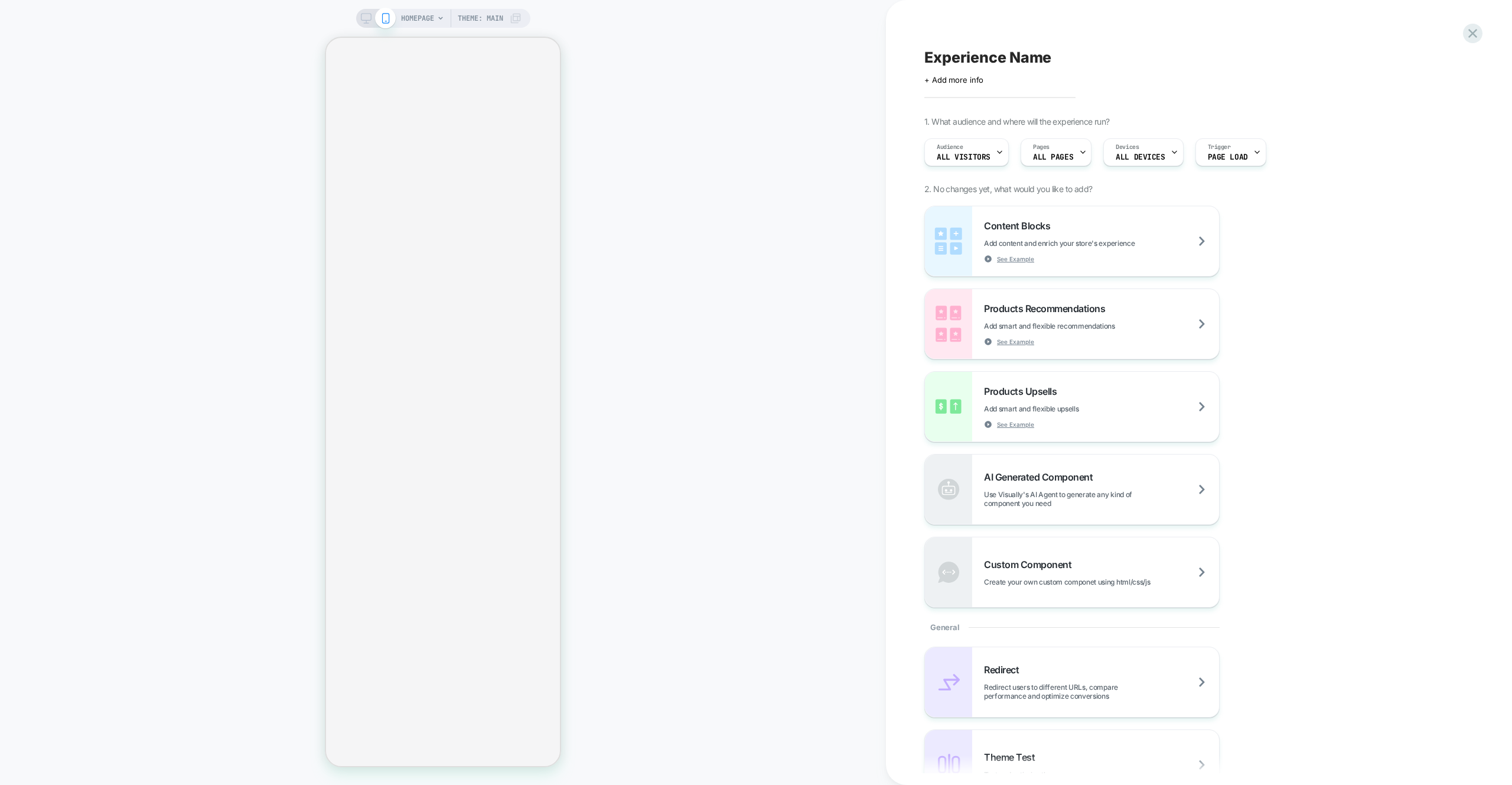
drag, startPoint x: 686, startPoint y: 169, endPoint x: 676, endPoint y: 161, distance: 12.8
click at [686, 169] on div "HOMEPAGE Theme: MAIN" at bounding box center [443, 392] width 886 height 761
click at [1476, 33] on icon at bounding box center [1473, 34] width 16 height 16
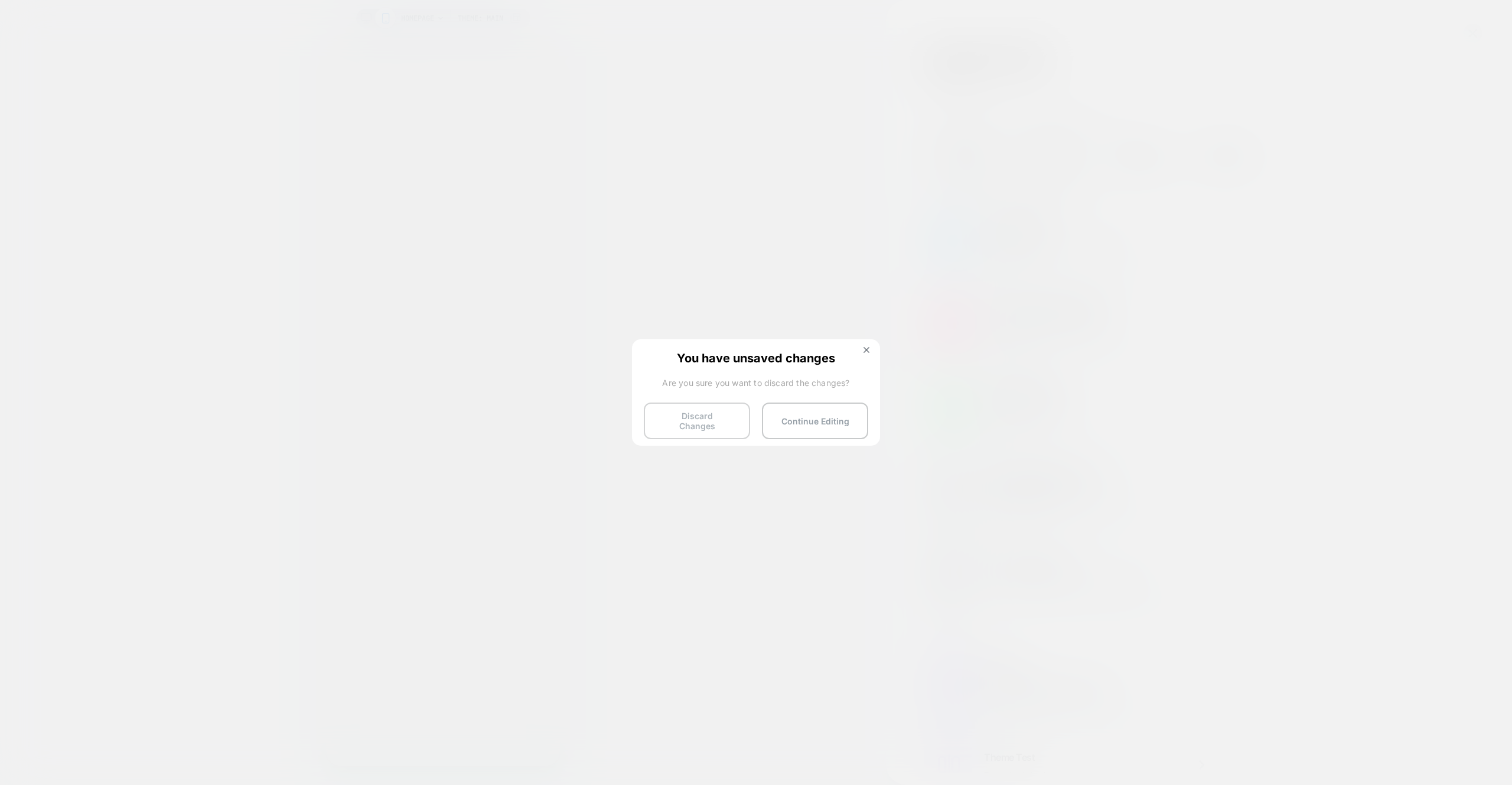
click at [707, 426] on button "Discard Changes" at bounding box center [697, 421] width 107 height 37
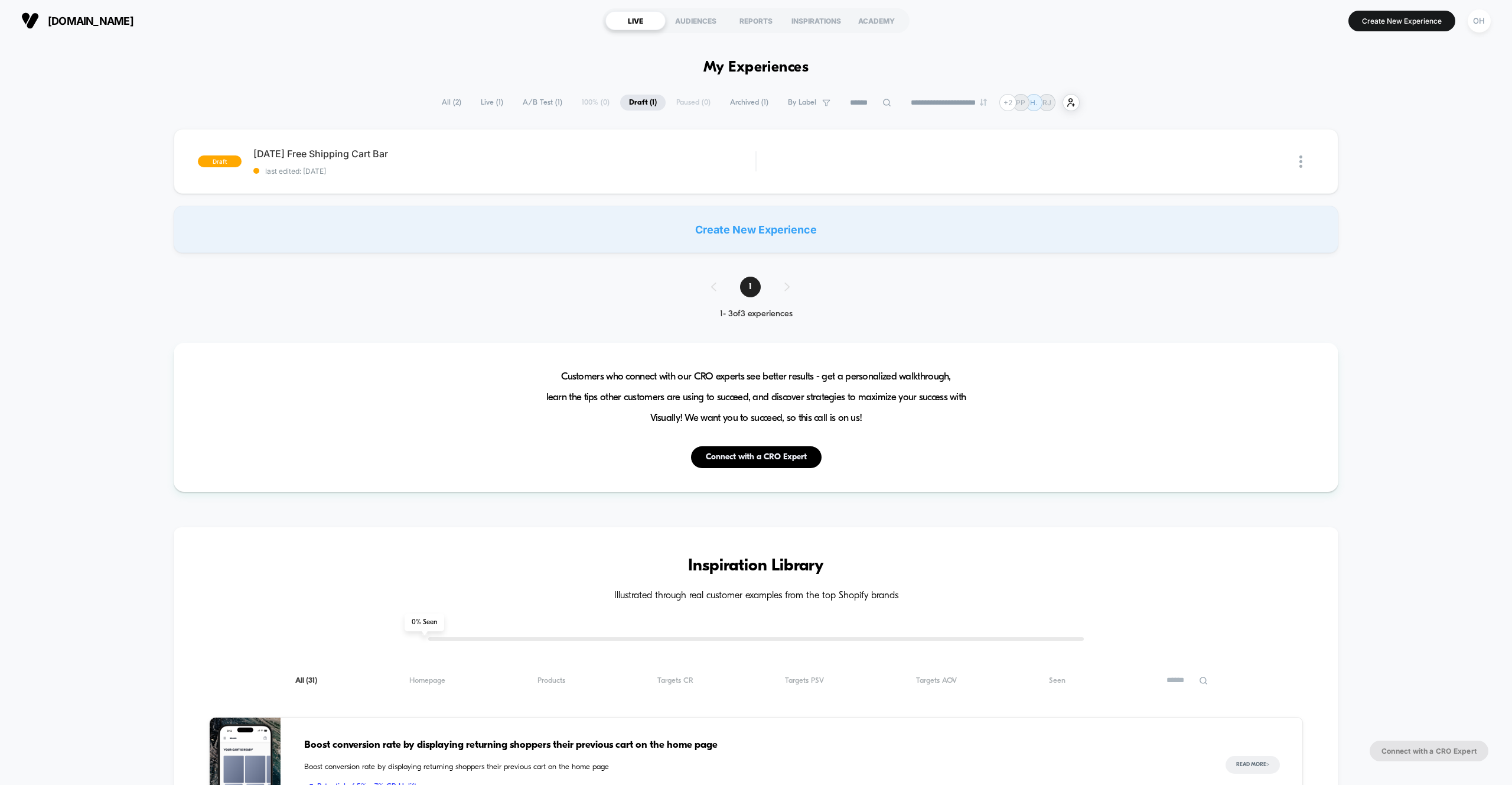
drag, startPoint x: 1475, startPoint y: 23, endPoint x: 1452, endPoint y: 43, distance: 30.5
click at [1475, 23] on div "OH" at bounding box center [1479, 21] width 23 height 23
click at [1373, 99] on span "Connected Stores" at bounding box center [1408, 102] width 141 height 10
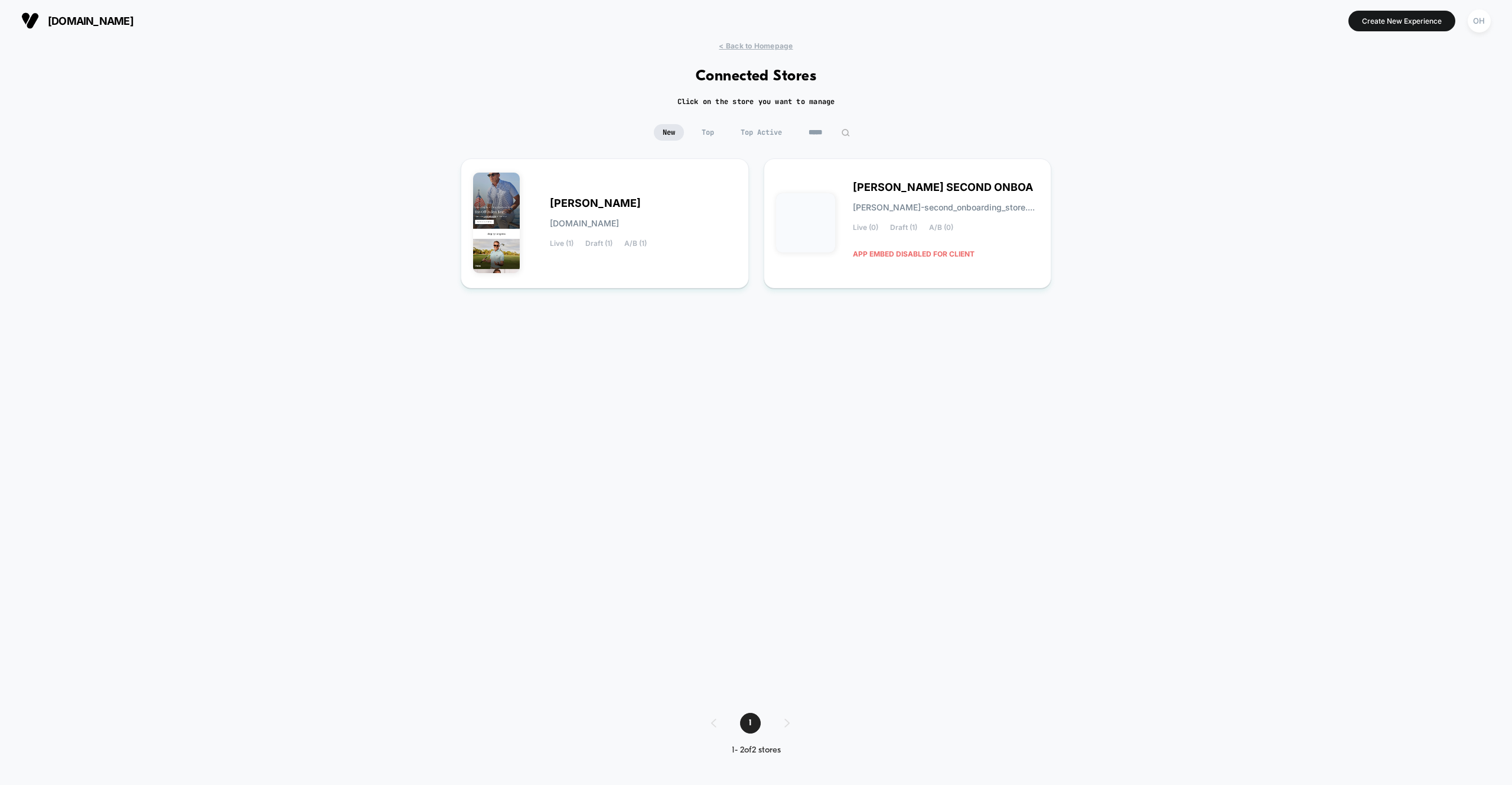
drag, startPoint x: 1473, startPoint y: 28, endPoint x: 1474, endPoint y: 37, distance: 9.1
click at [1473, 28] on div "OH" at bounding box center [1479, 21] width 23 height 23
click at [1397, 162] on span "Account Settings" at bounding box center [1418, 162] width 120 height 10
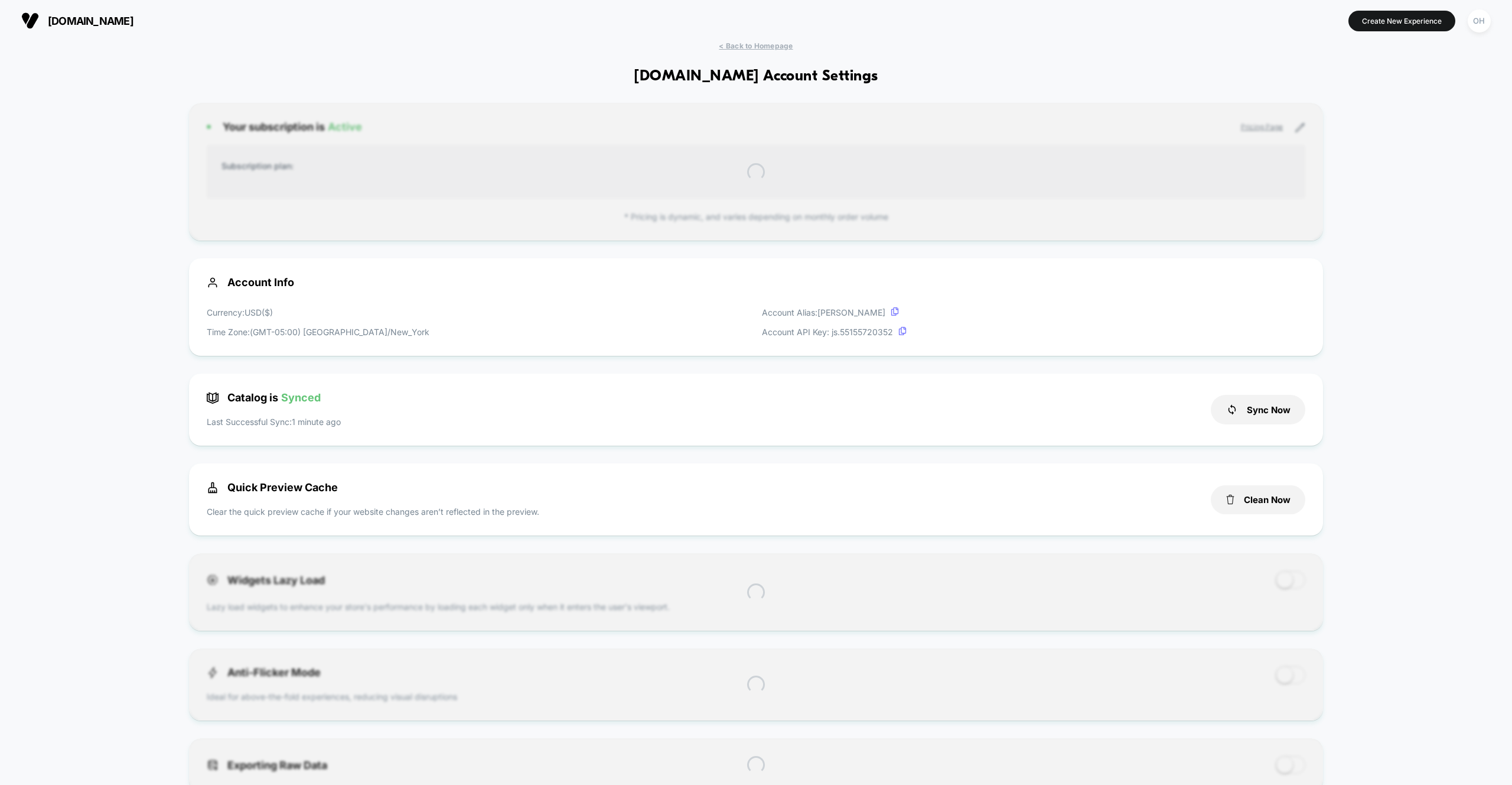
scroll to position [160, 0]
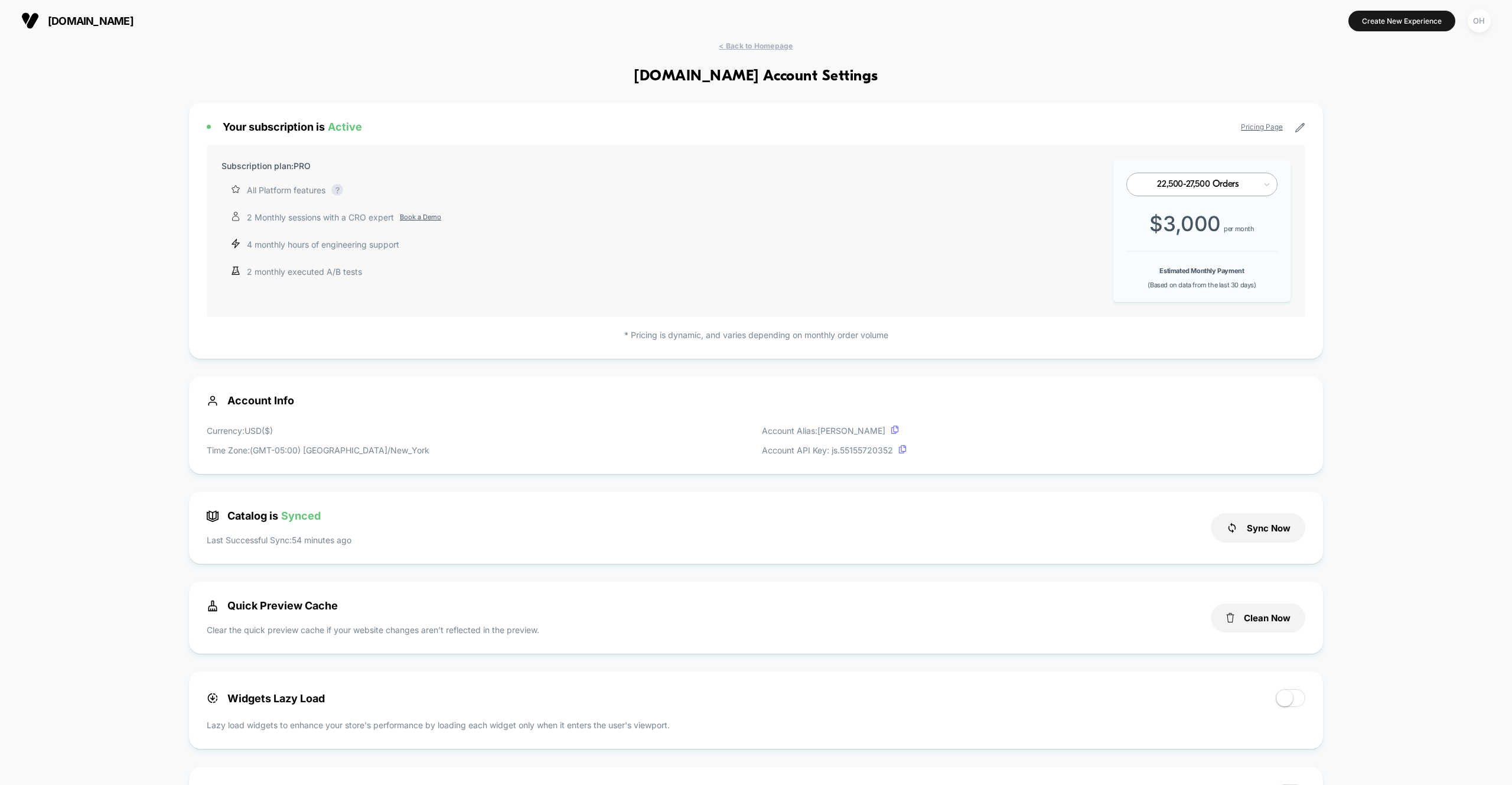
click at [1269, 627] on div "Quick Preview Cache Clear the quick preview cache if your website changes aren’…" at bounding box center [756, 617] width 1134 height 72
click at [1366, 30] on section "Create New Experience OH" at bounding box center [1251, 21] width 486 height 29
click at [1366, 27] on button "Create New Experience" at bounding box center [1402, 21] width 107 height 21
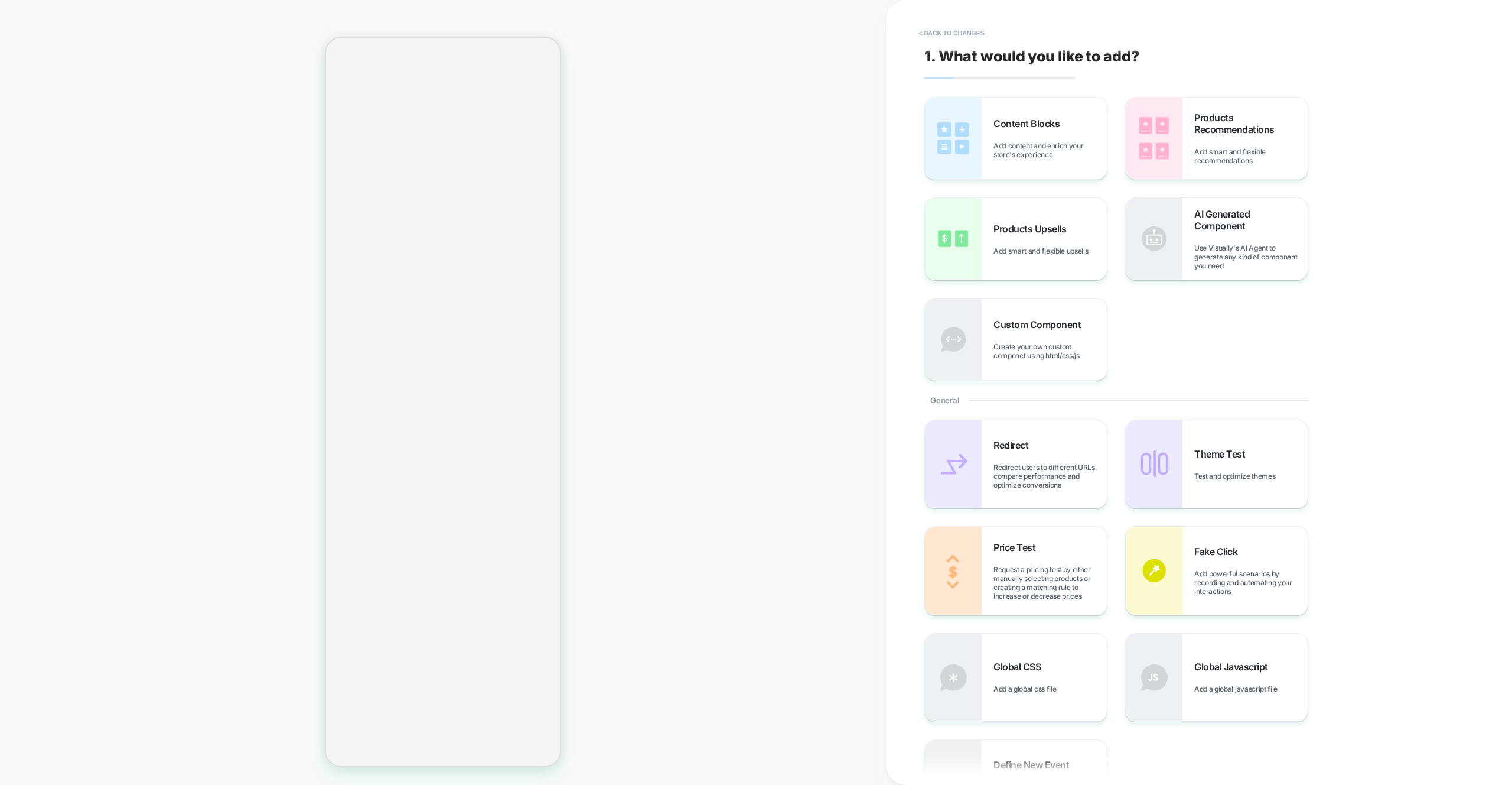
click at [1154, 180] on div "Content Blocks Add content and enrich your store's experience Products Recommen…" at bounding box center [1140, 238] width 431 height 283
click at [1154, 171] on img at bounding box center [1154, 138] width 57 height 82
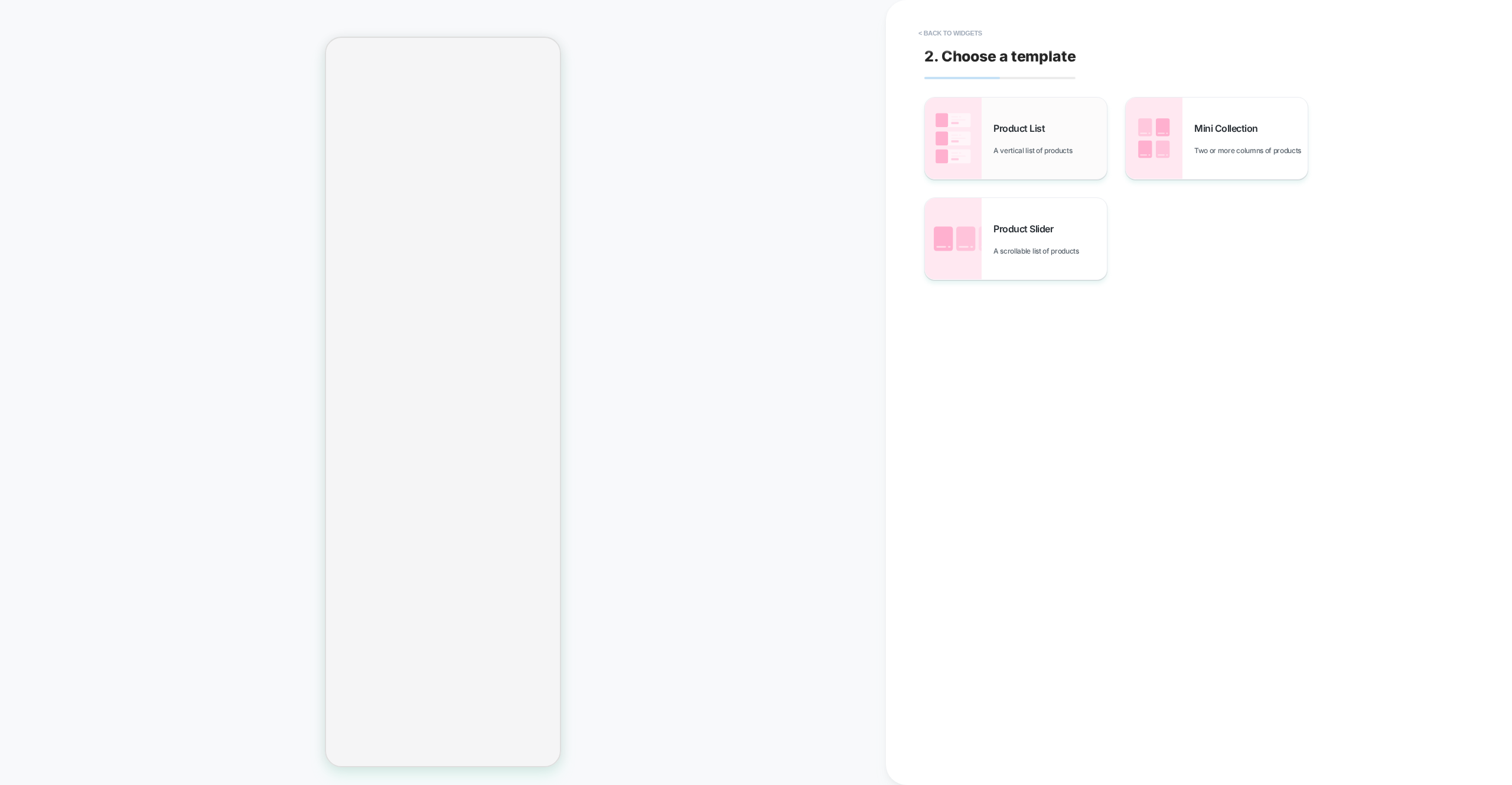
click at [1045, 154] on span "A vertical list of products" at bounding box center [1036, 150] width 85 height 9
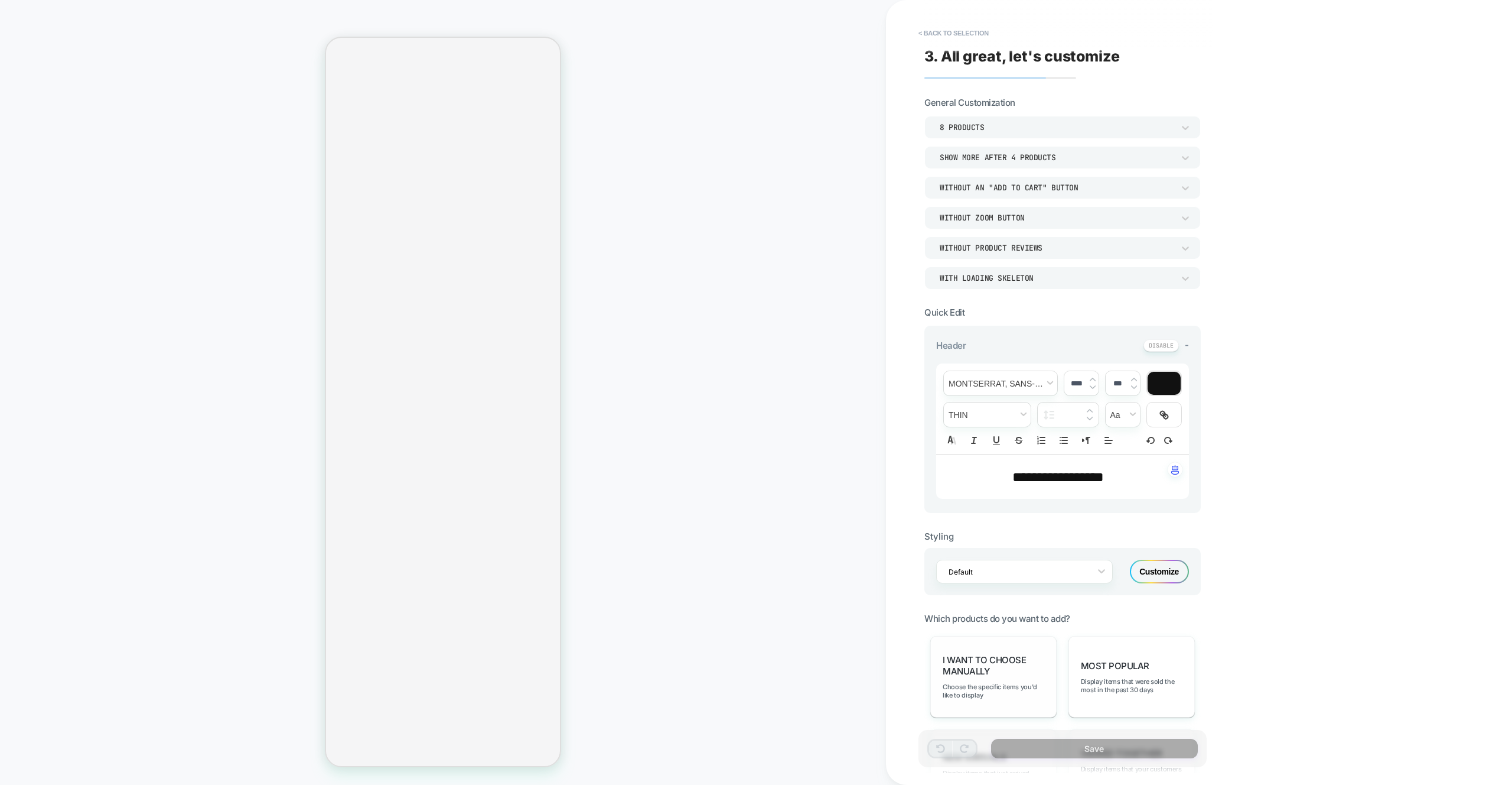
click at [1044, 662] on div "I want to choose manually Choose the specific items you'd like to display" at bounding box center [993, 677] width 126 height 82
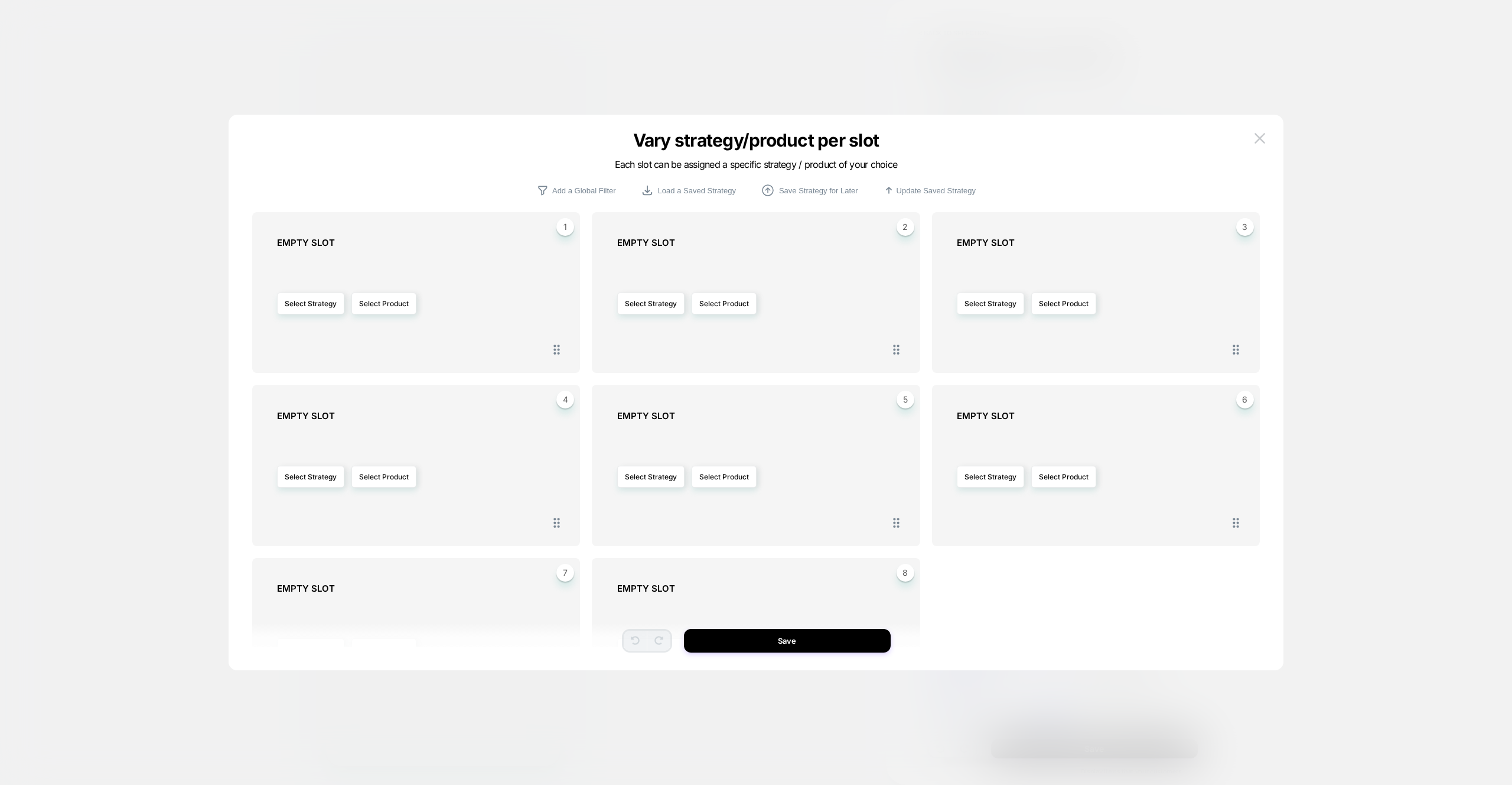
click at [1268, 141] on button at bounding box center [1260, 138] width 18 height 18
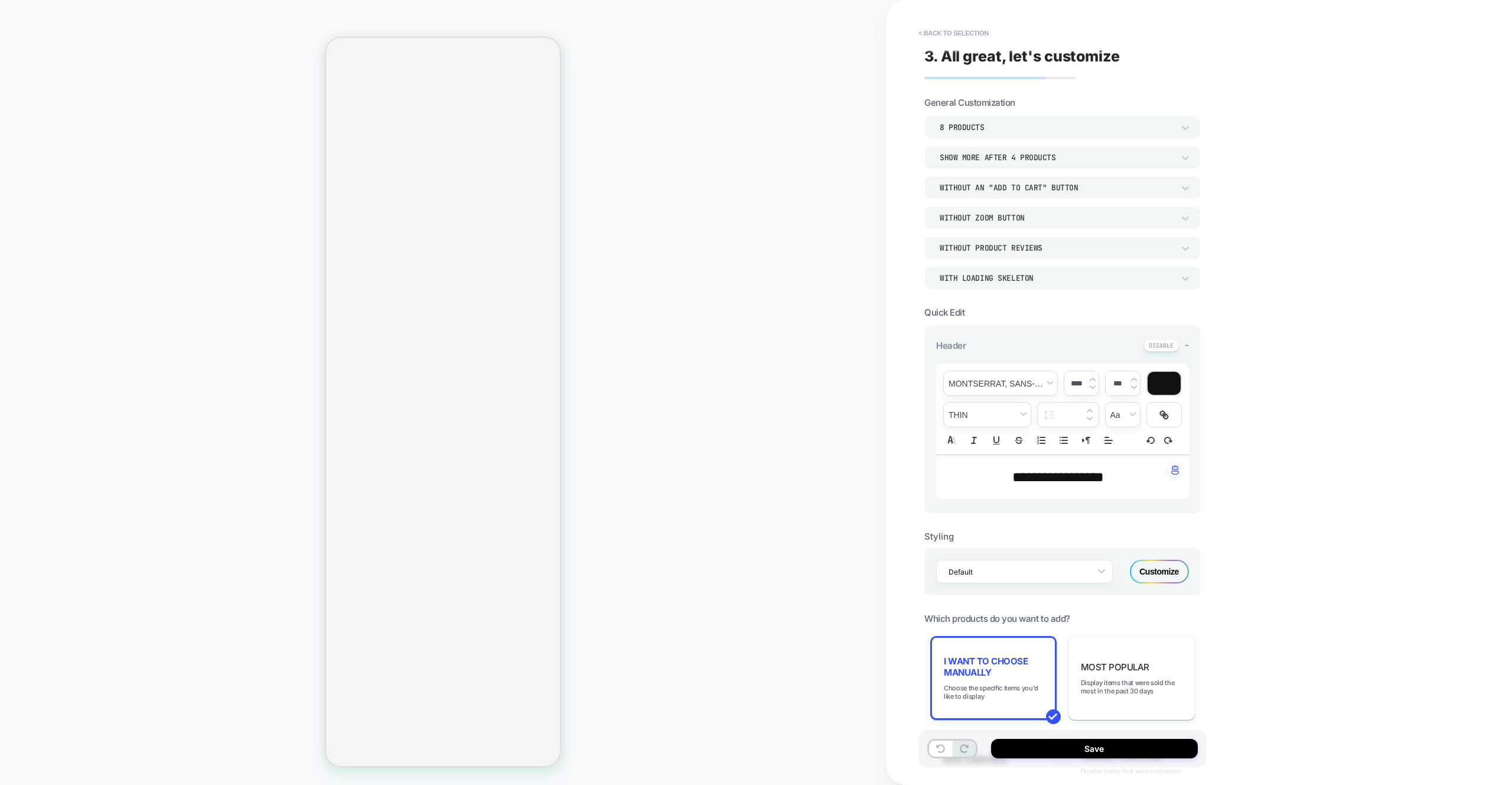
click at [1109, 704] on div "Most Popular Display items that were sold the most in the past 30 days" at bounding box center [1131, 678] width 126 height 84
click at [1022, 678] on div "I want to choose manually Choose the specific items you'd like to display" at bounding box center [993, 677] width 126 height 82
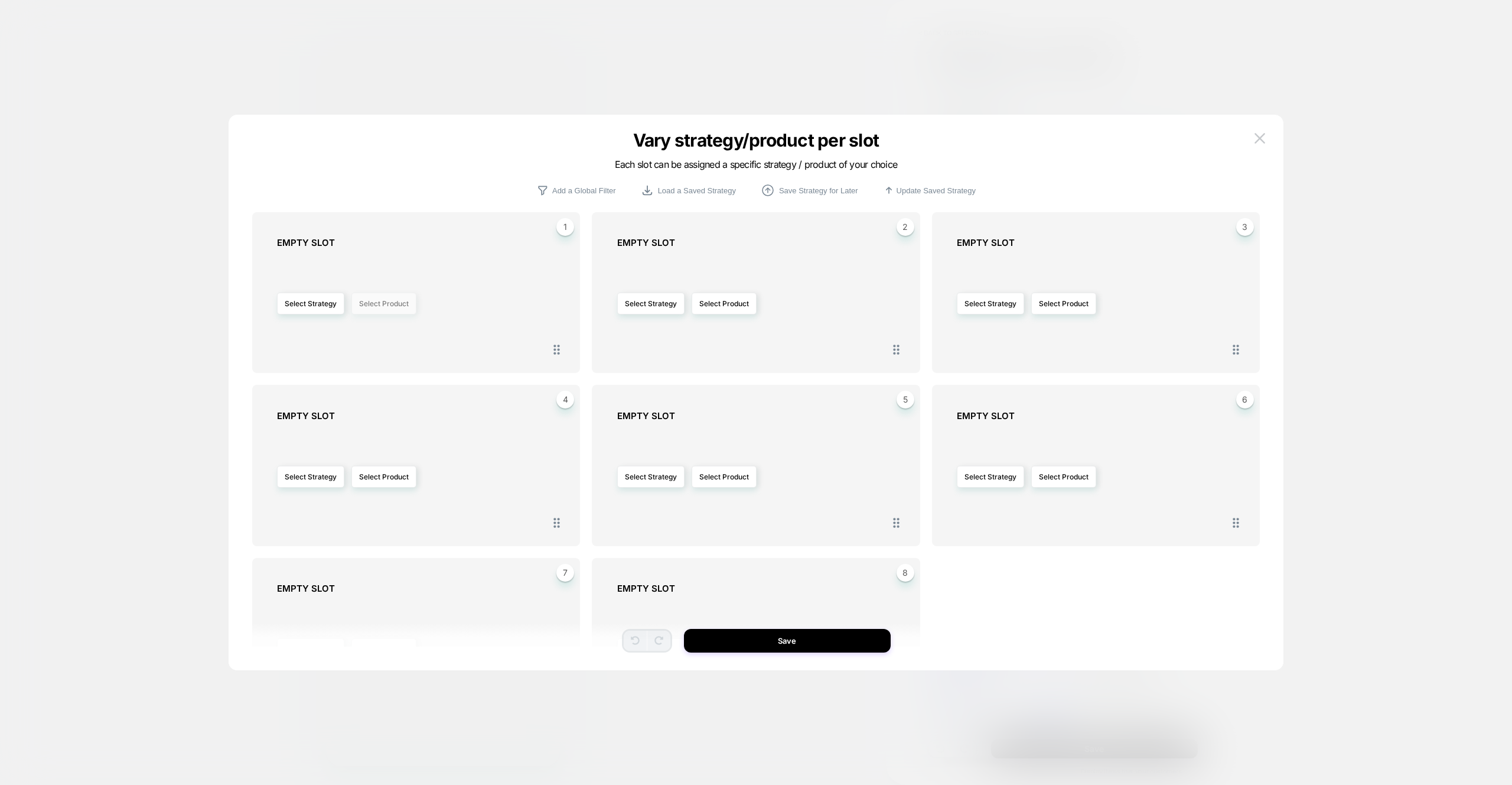
click at [375, 307] on button "Select Product" at bounding box center [384, 304] width 65 height 22
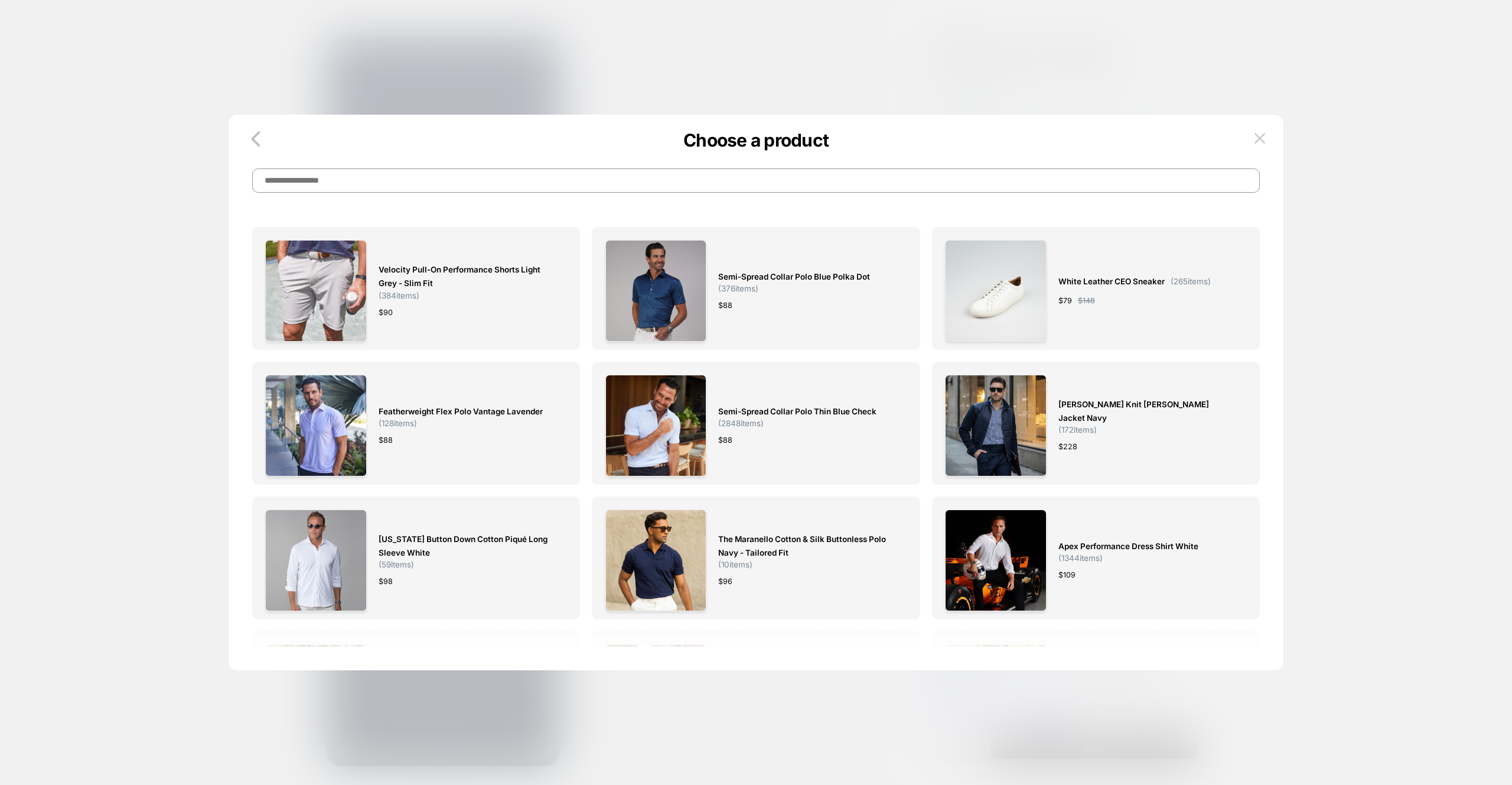
click at [1266, 134] on button at bounding box center [1260, 138] width 18 height 18
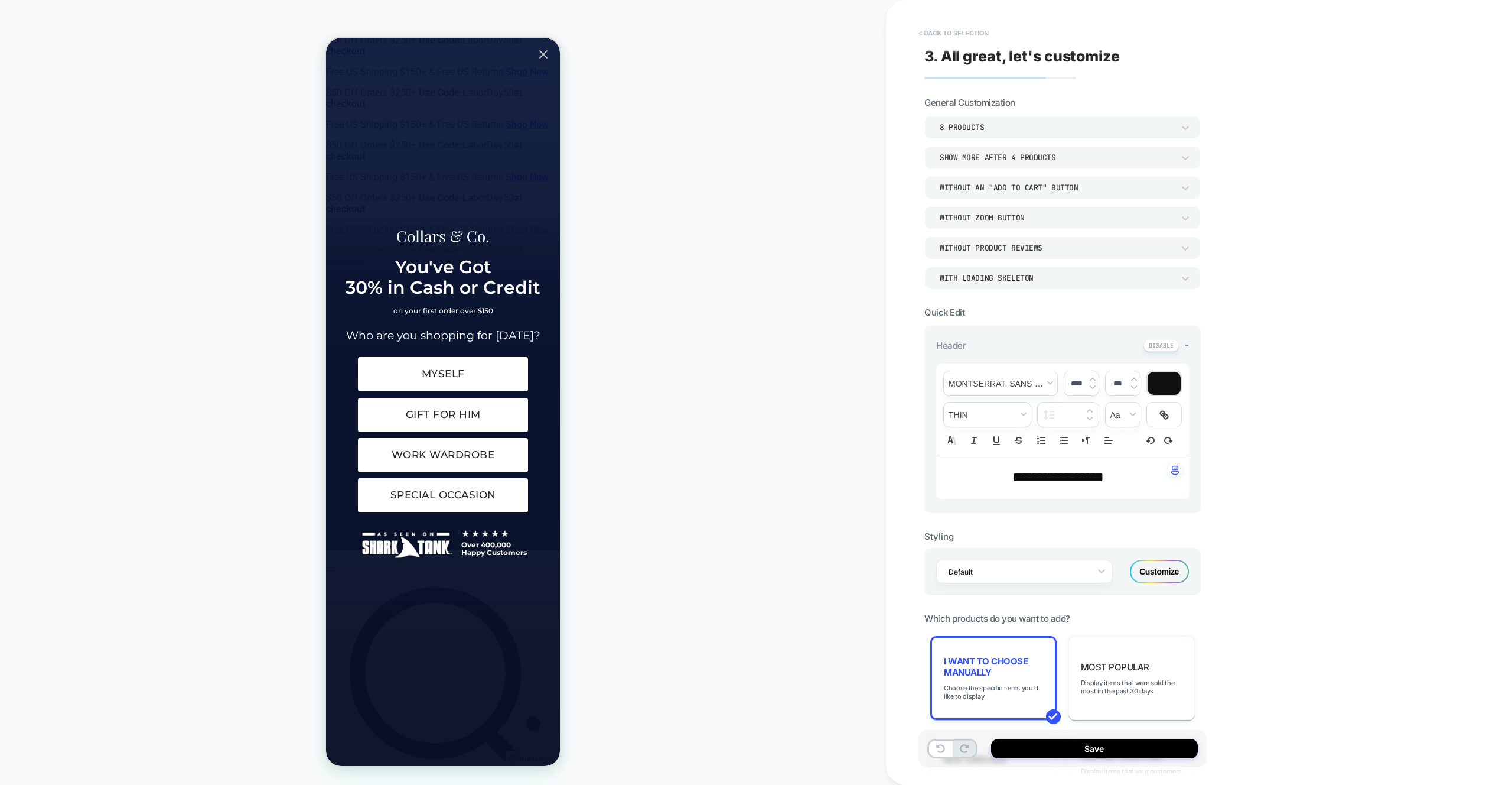
click at [954, 30] on button "< Back to selection" at bounding box center [953, 33] width 82 height 19
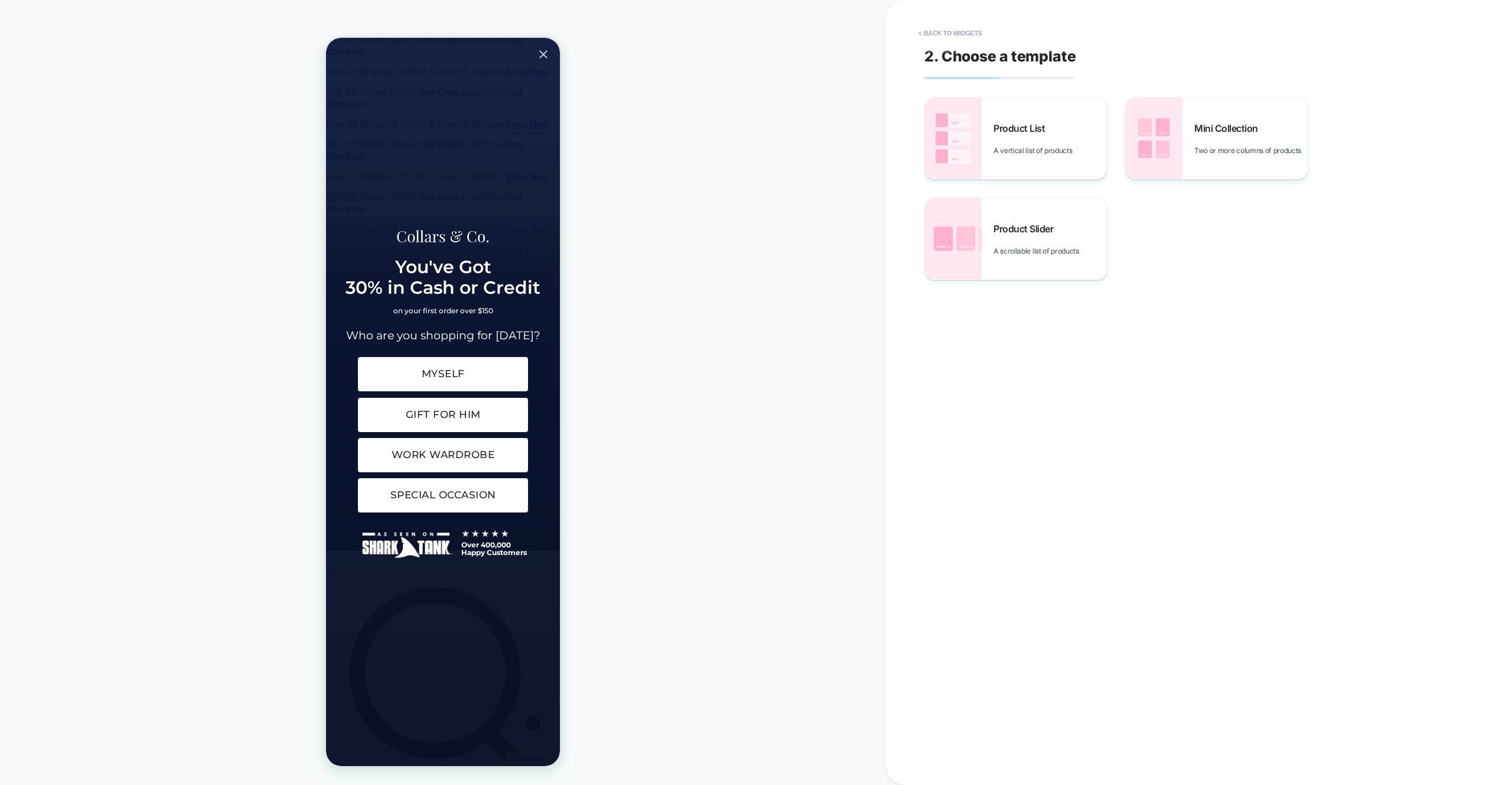
click at [955, 45] on div "2. Choose a template Product List A vertical list of products Mini Collection T…" at bounding box center [1140, 392] width 443 height 761
click at [953, 35] on button "< Back to widgets" at bounding box center [950, 33] width 76 height 19
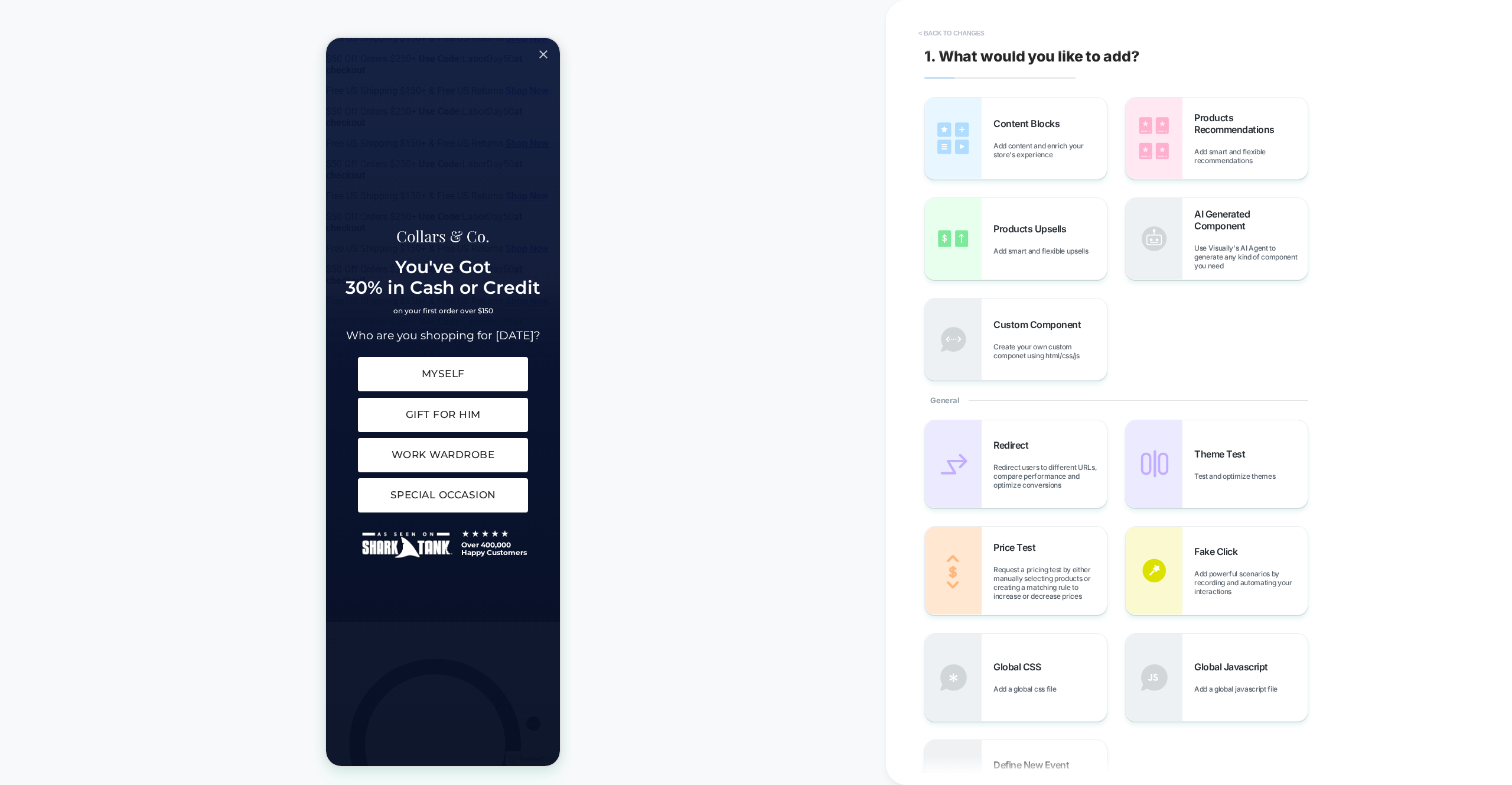
scroll to position [44, 0]
click at [953, 35] on button "< Back to changes" at bounding box center [952, 33] width 78 height 19
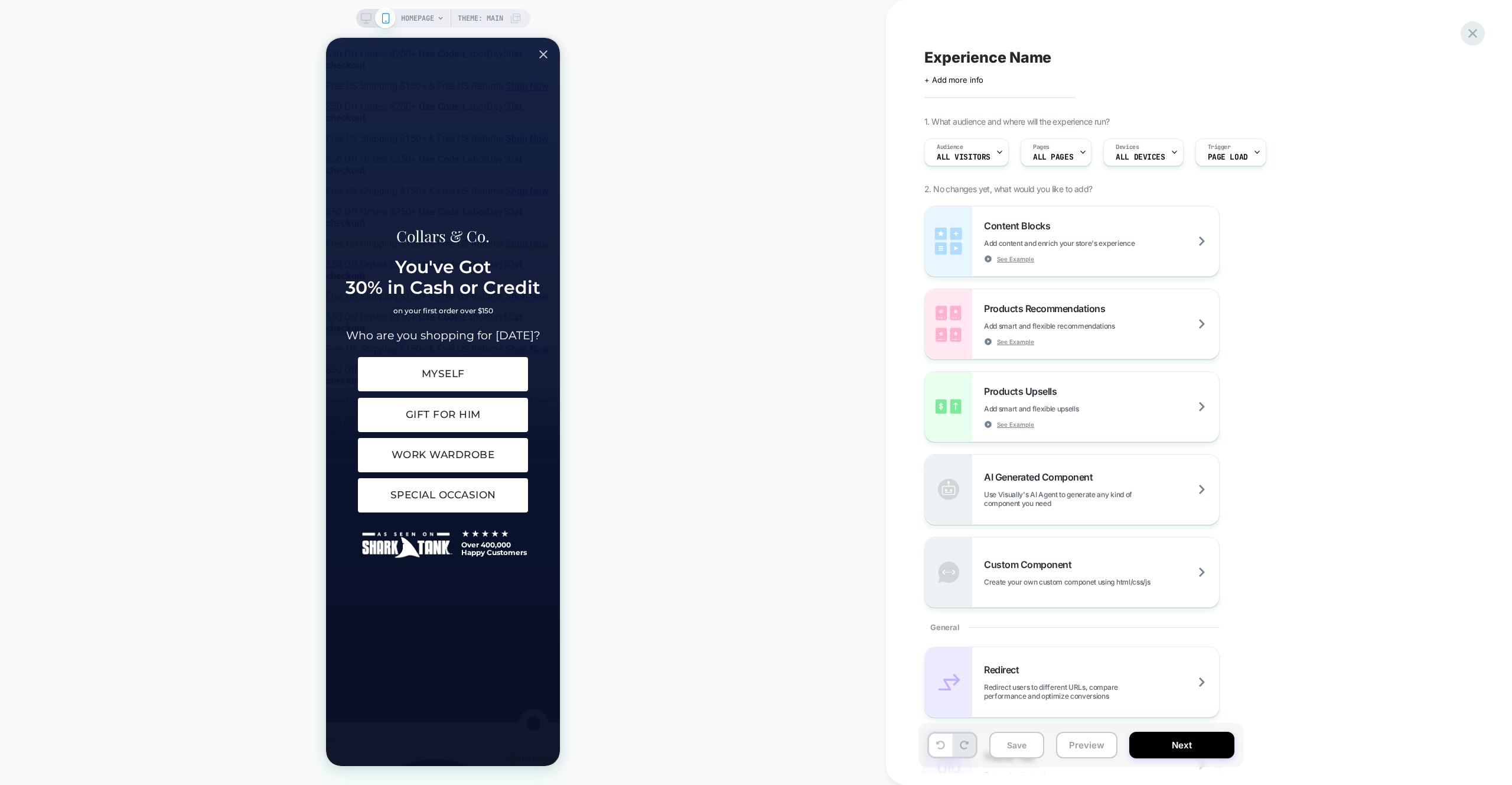
click at [1469, 42] on div at bounding box center [1473, 34] width 24 height 24
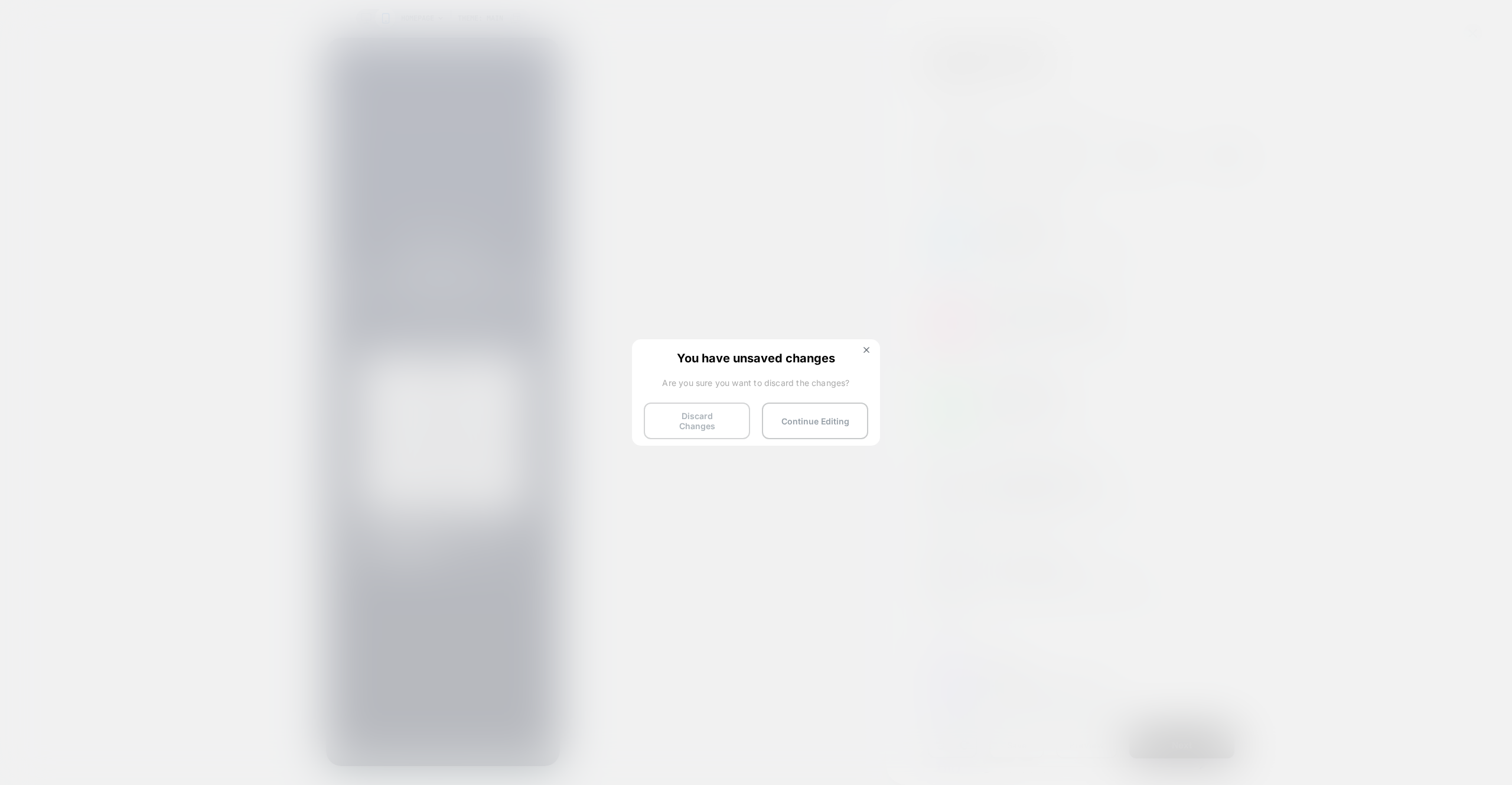
drag, startPoint x: 734, startPoint y: 416, endPoint x: 719, endPoint y: 413, distance: 15.3
click at [734, 416] on button "Discard Changes" at bounding box center [697, 421] width 107 height 37
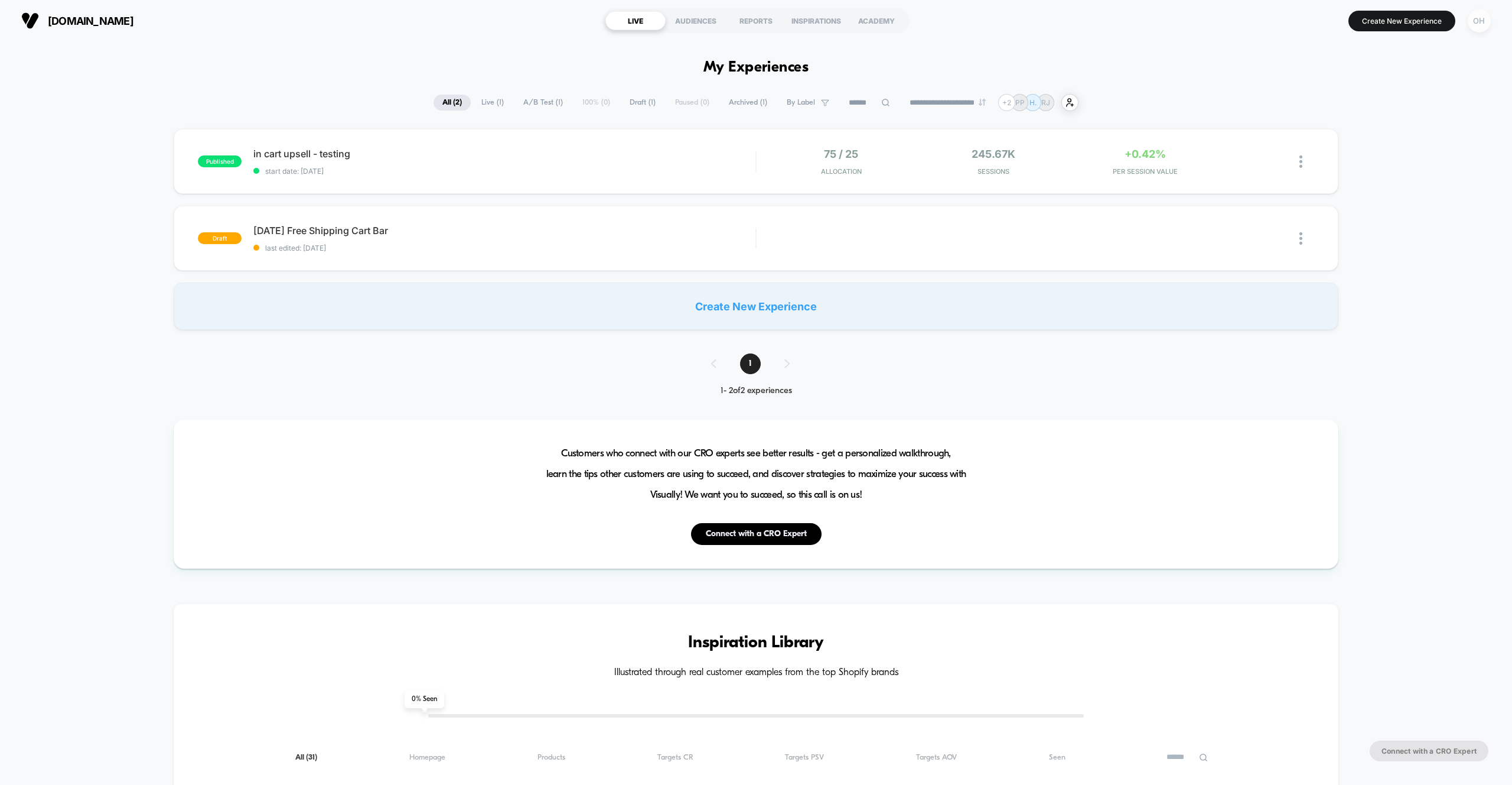
click at [1474, 29] on div "OH" at bounding box center [1479, 21] width 23 height 23
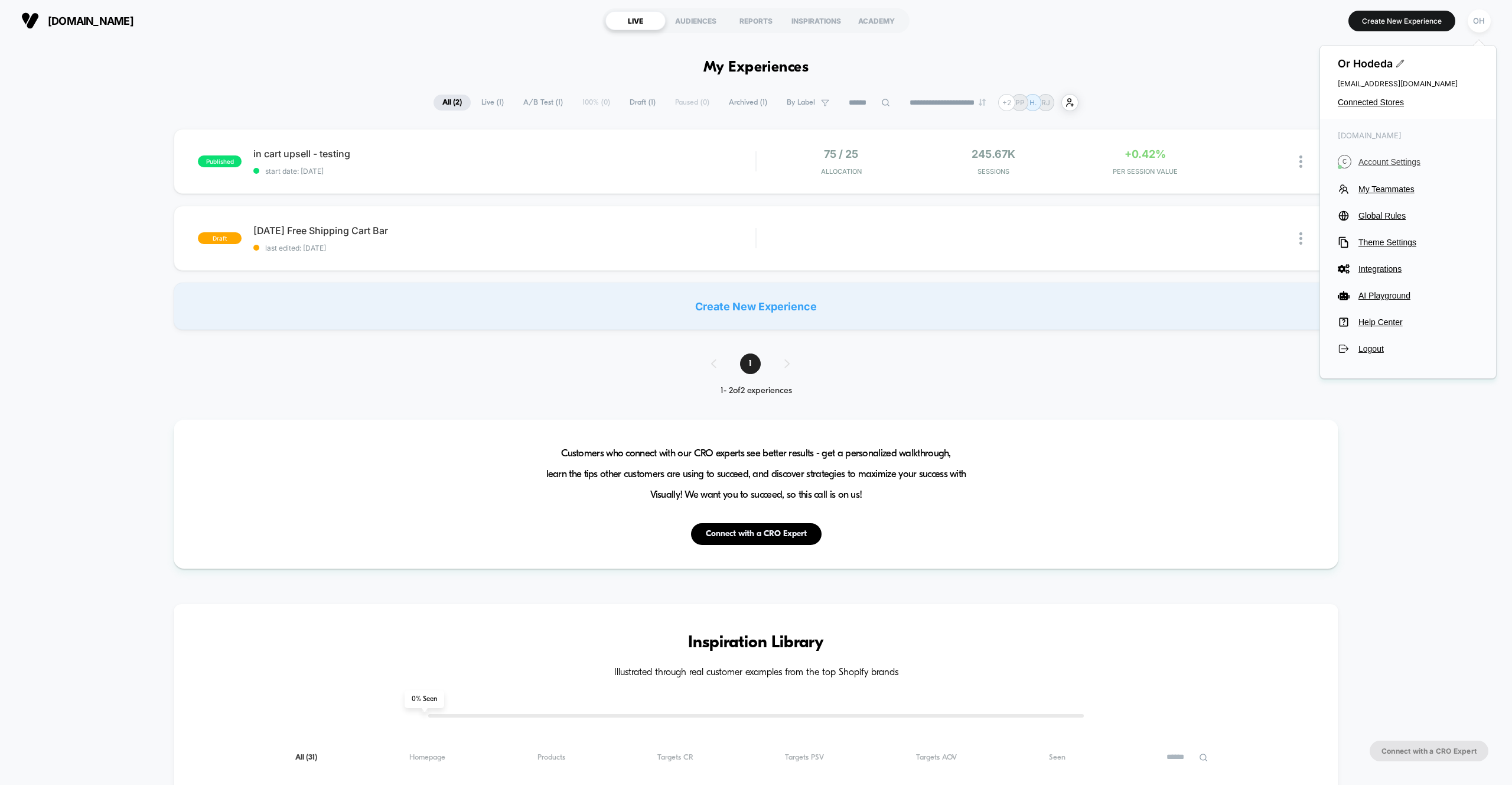
click at [1369, 161] on span "Account Settings" at bounding box center [1418, 162] width 120 height 10
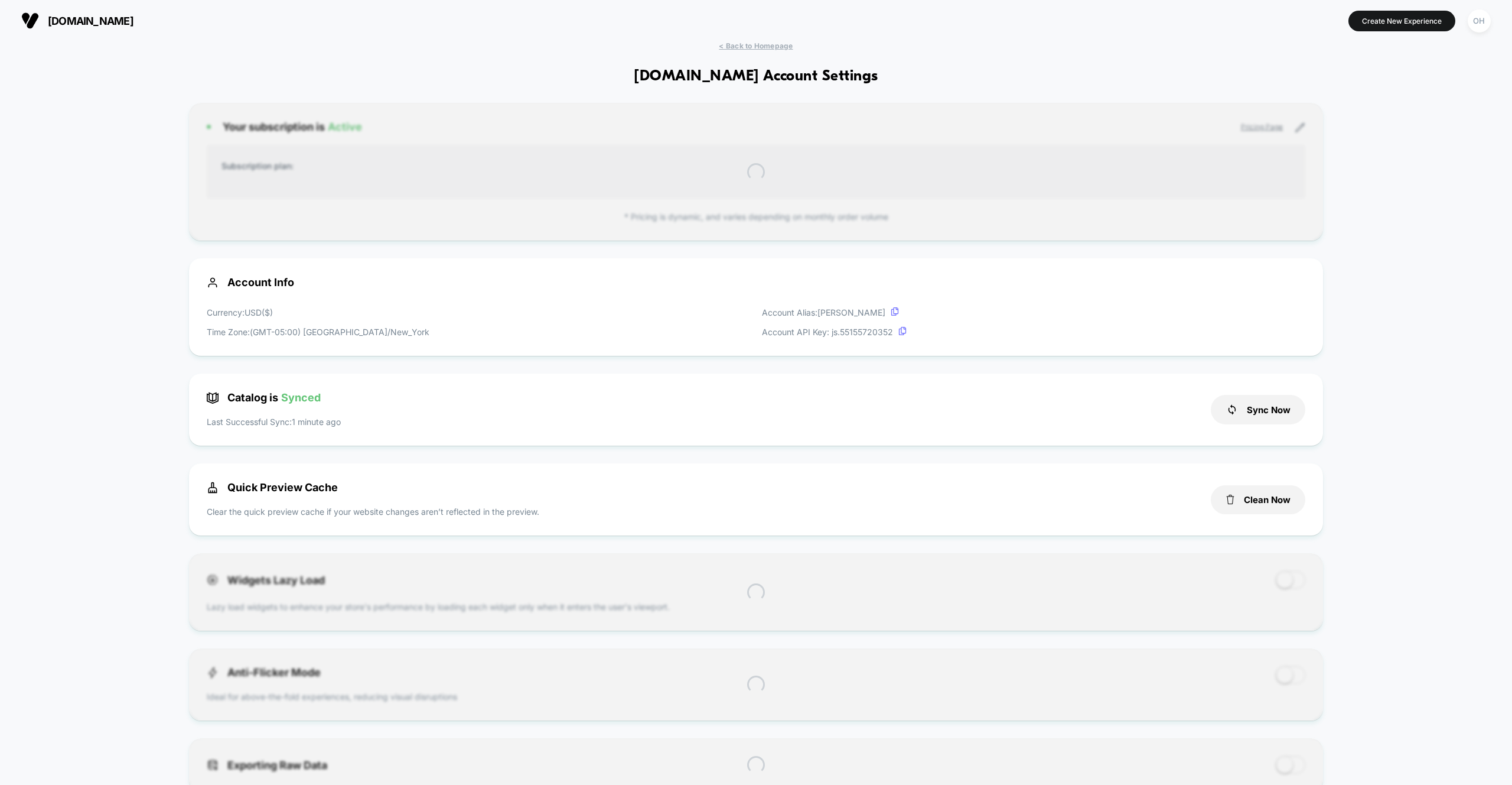
scroll to position [160, 0]
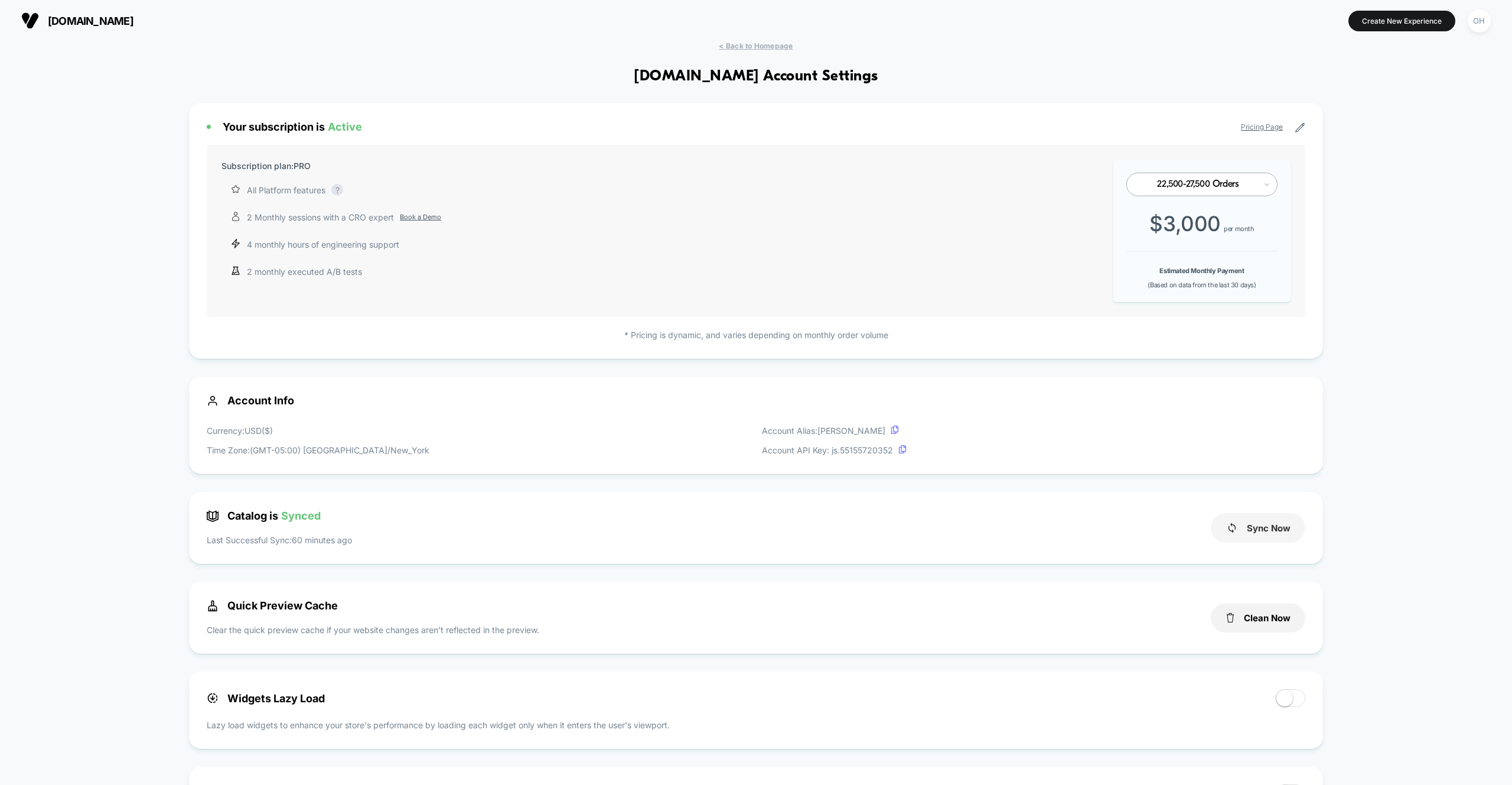
click at [1233, 524] on icon at bounding box center [1232, 527] width 12 height 12
click at [1399, 494] on div "< Back to Homepage [DOMAIN_NAME] Account Settings Your subscription is Active P…" at bounding box center [756, 792] width 1512 height 1502
click at [1398, 491] on div "< Back to Homepage [DOMAIN_NAME] Account Settings Your subscription is Active P…" at bounding box center [756, 792] width 1512 height 1502
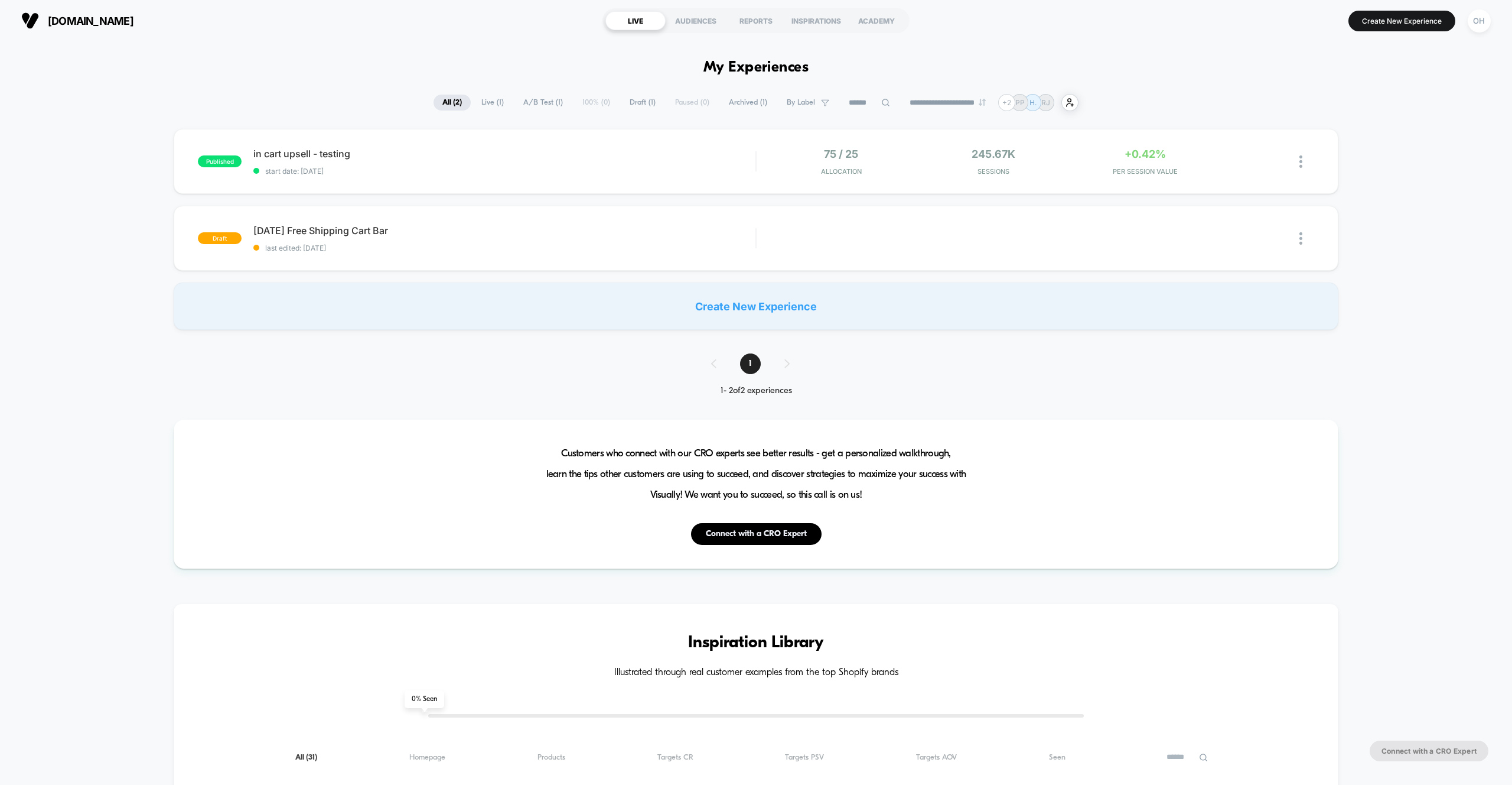
click at [1480, 32] on div "OH" at bounding box center [1479, 21] width 30 height 29
click at [1474, 27] on div "OH" at bounding box center [1479, 21] width 23 height 23
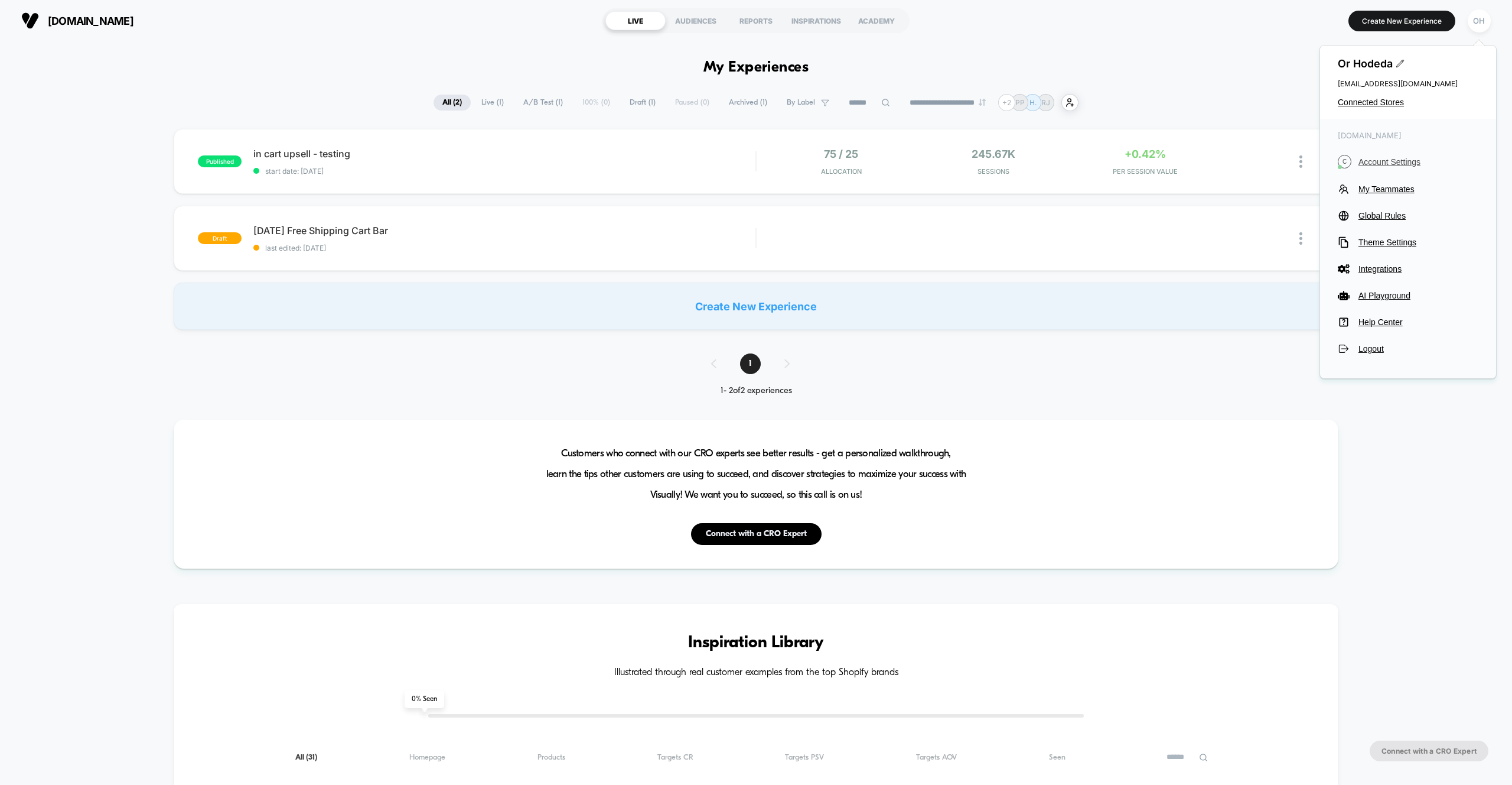
click at [1369, 157] on span "Account Settings" at bounding box center [1418, 162] width 120 height 10
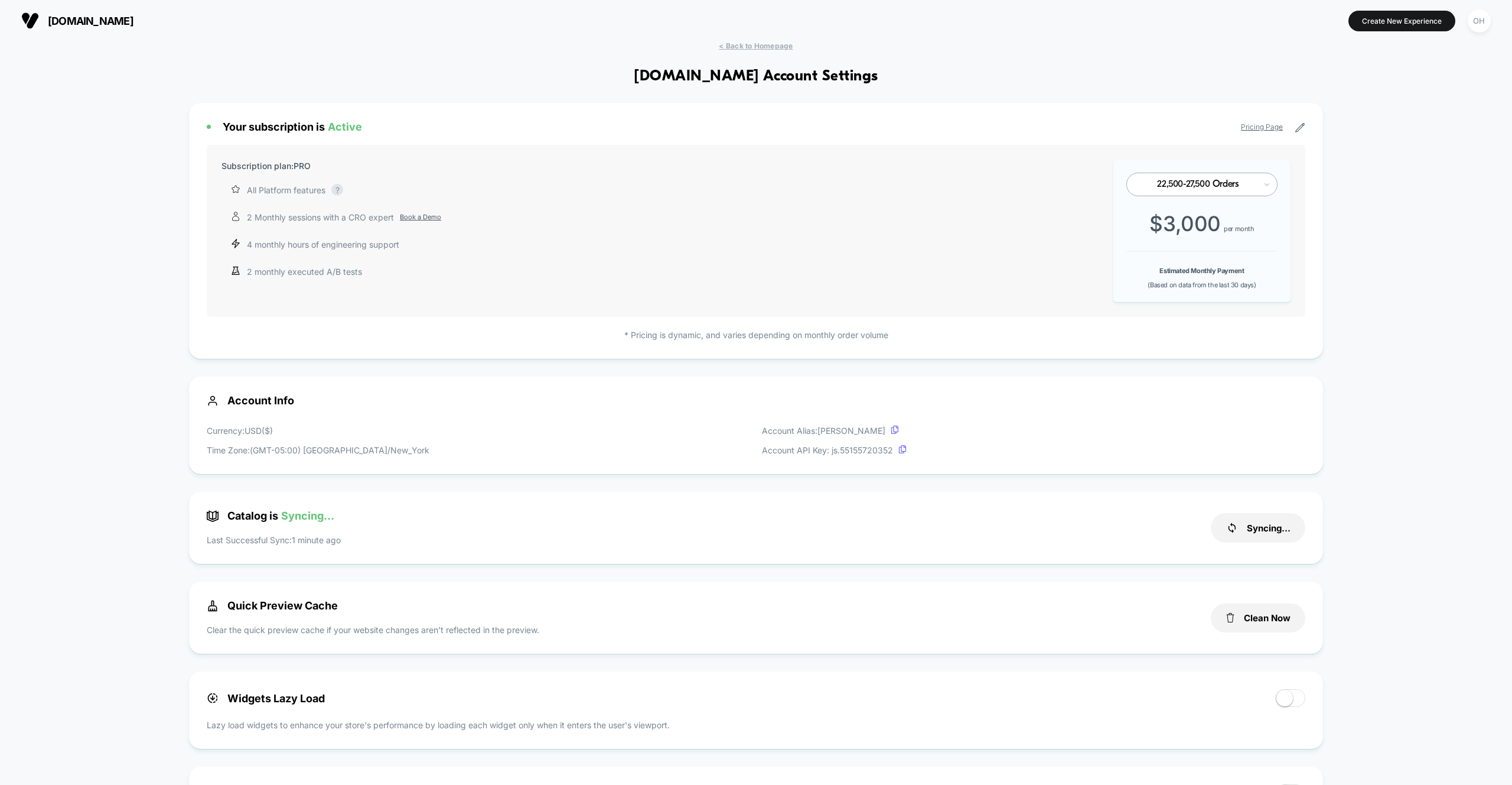
scroll to position [160, 0]
click at [1405, 26] on button "Create New Experience" at bounding box center [1402, 21] width 107 height 21
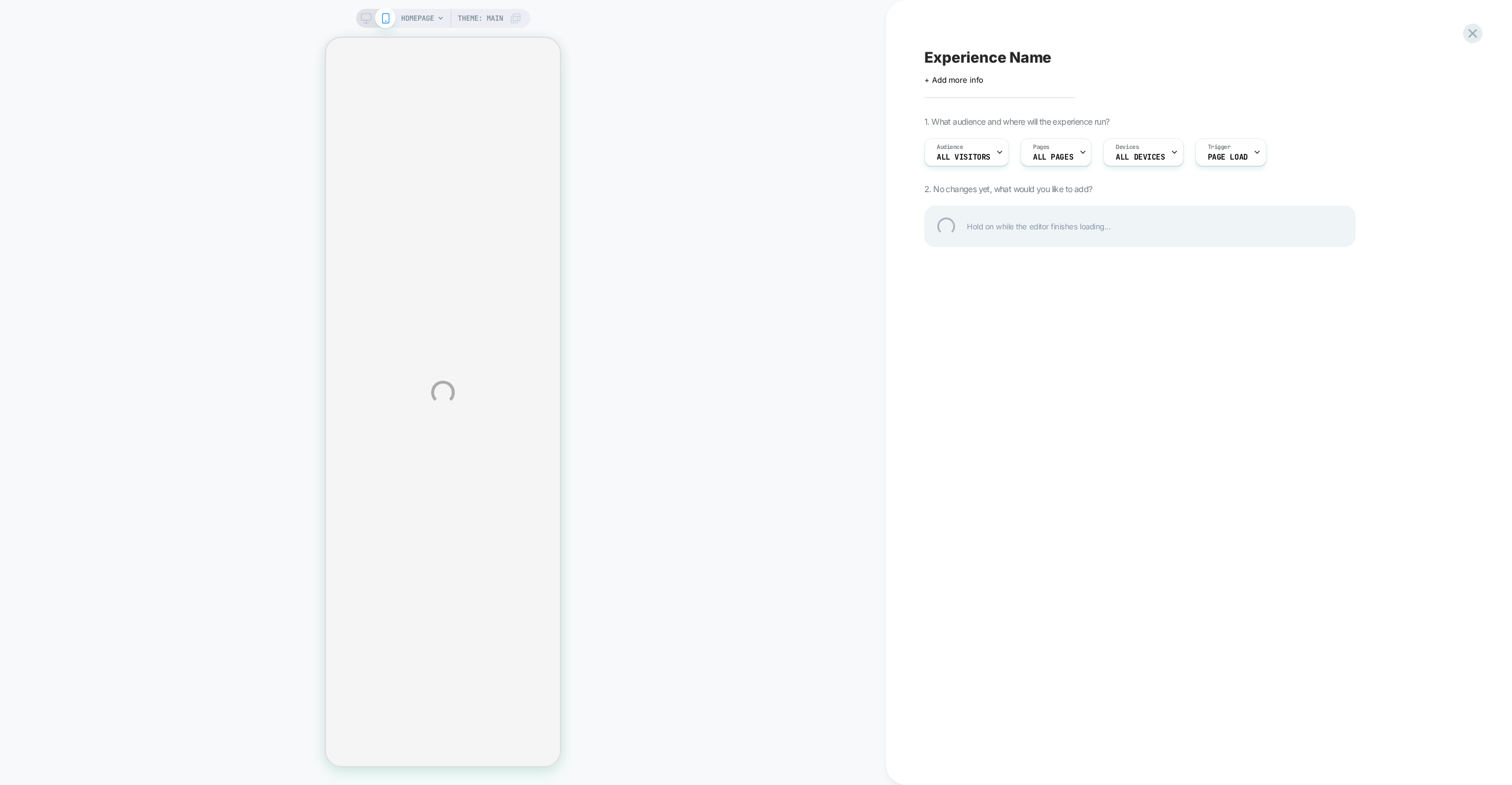
click at [1405, 26] on div "HOMEPAGE Theme: MAIN Experience Name Click to edit experience details + Add mor…" at bounding box center [756, 392] width 1512 height 785
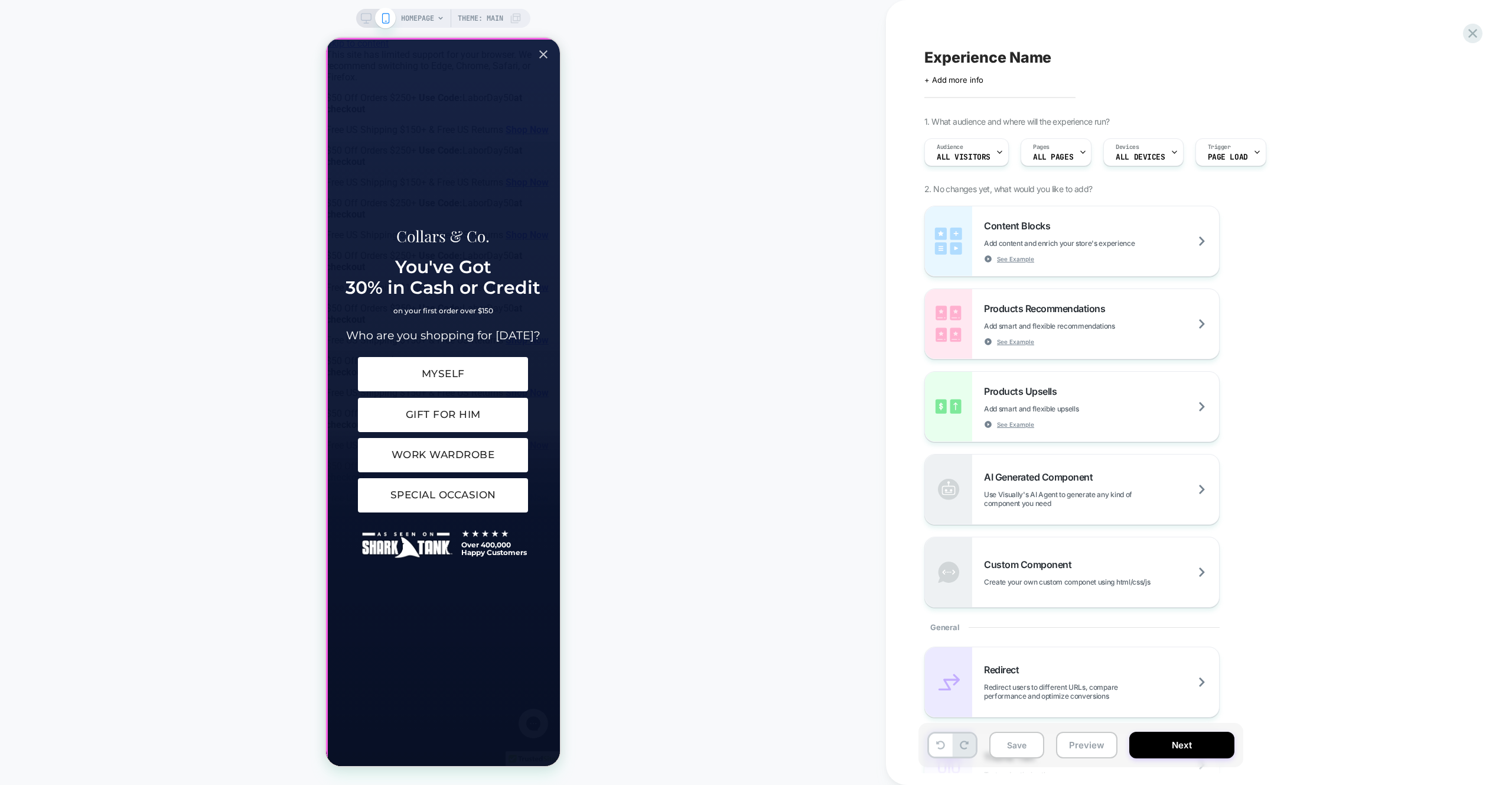
click at [545, 48] on icon "Close popup" at bounding box center [543, 54] width 14 height 14
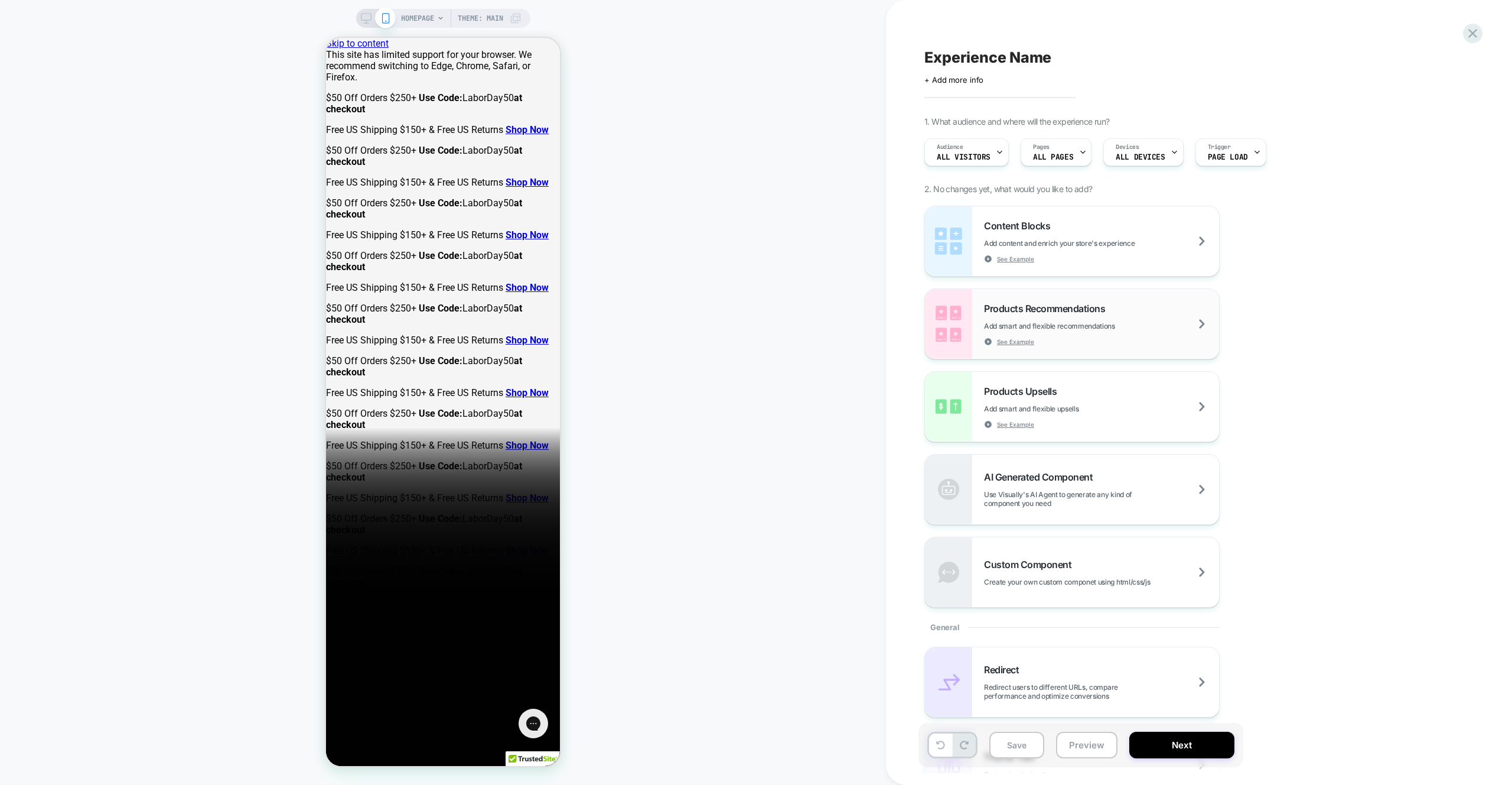
click at [1067, 325] on span "Add smart and flexible recommendations" at bounding box center [1079, 325] width 190 height 9
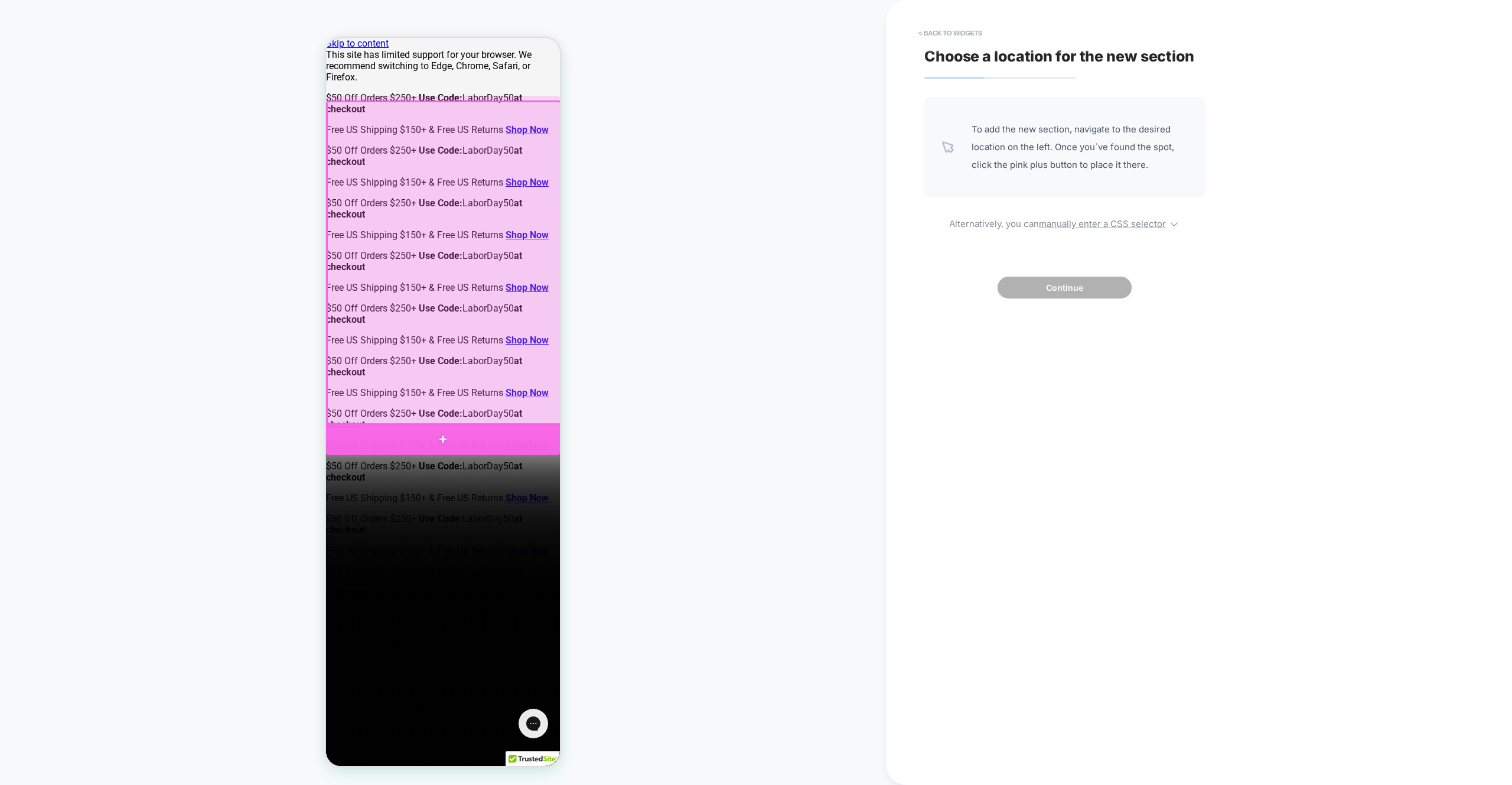
click at [534, 428] on div at bounding box center [443, 439] width 234 height 32
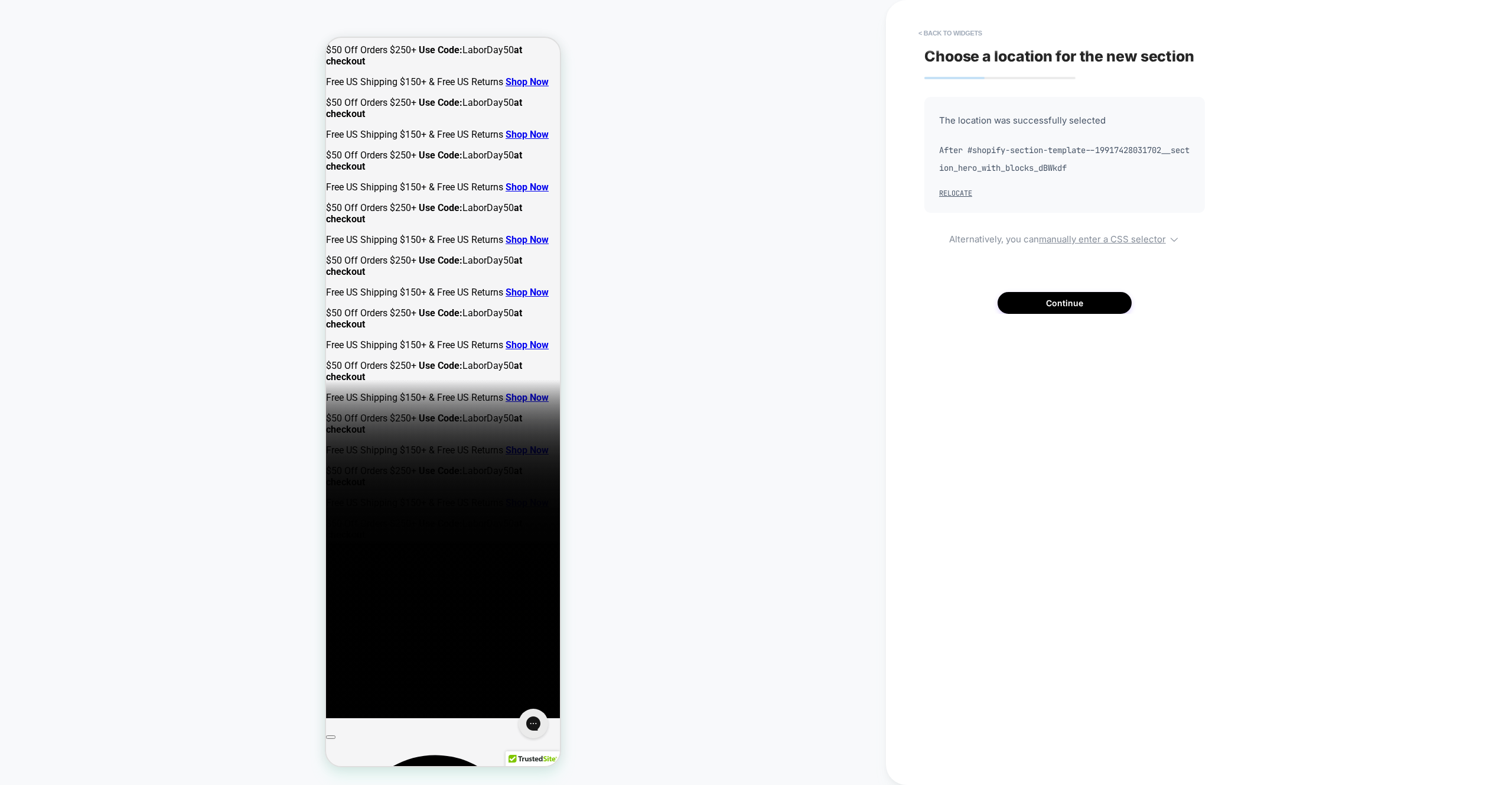
click at [1065, 282] on div "The location was successfully selected After #shopify-section-template--1991742…" at bounding box center [1064, 205] width 281 height 217
click at [1066, 294] on button "Continue" at bounding box center [1065, 303] width 134 height 22
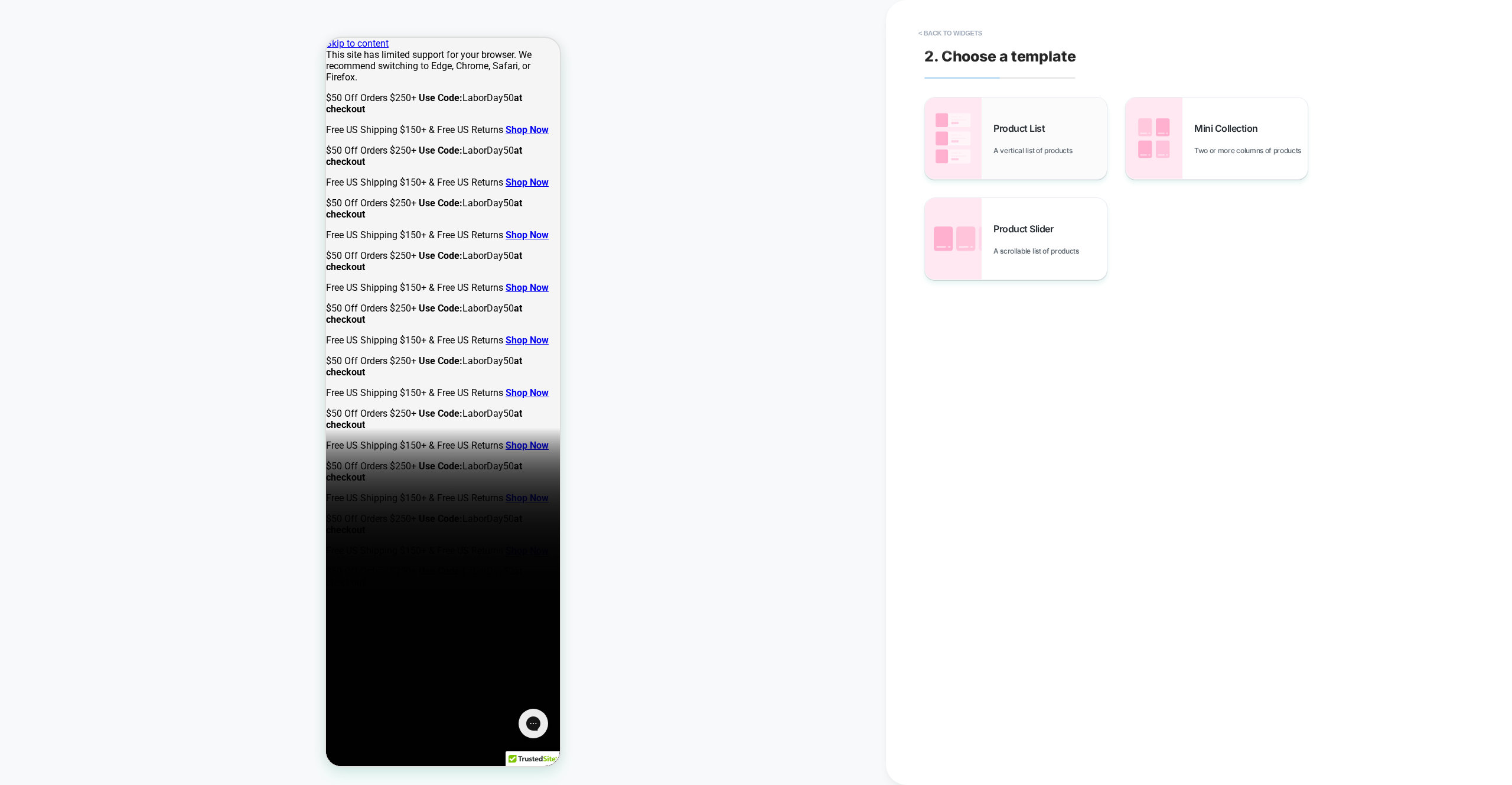
click at [1012, 160] on div "Product List A vertical list of products" at bounding box center [1016, 138] width 182 height 82
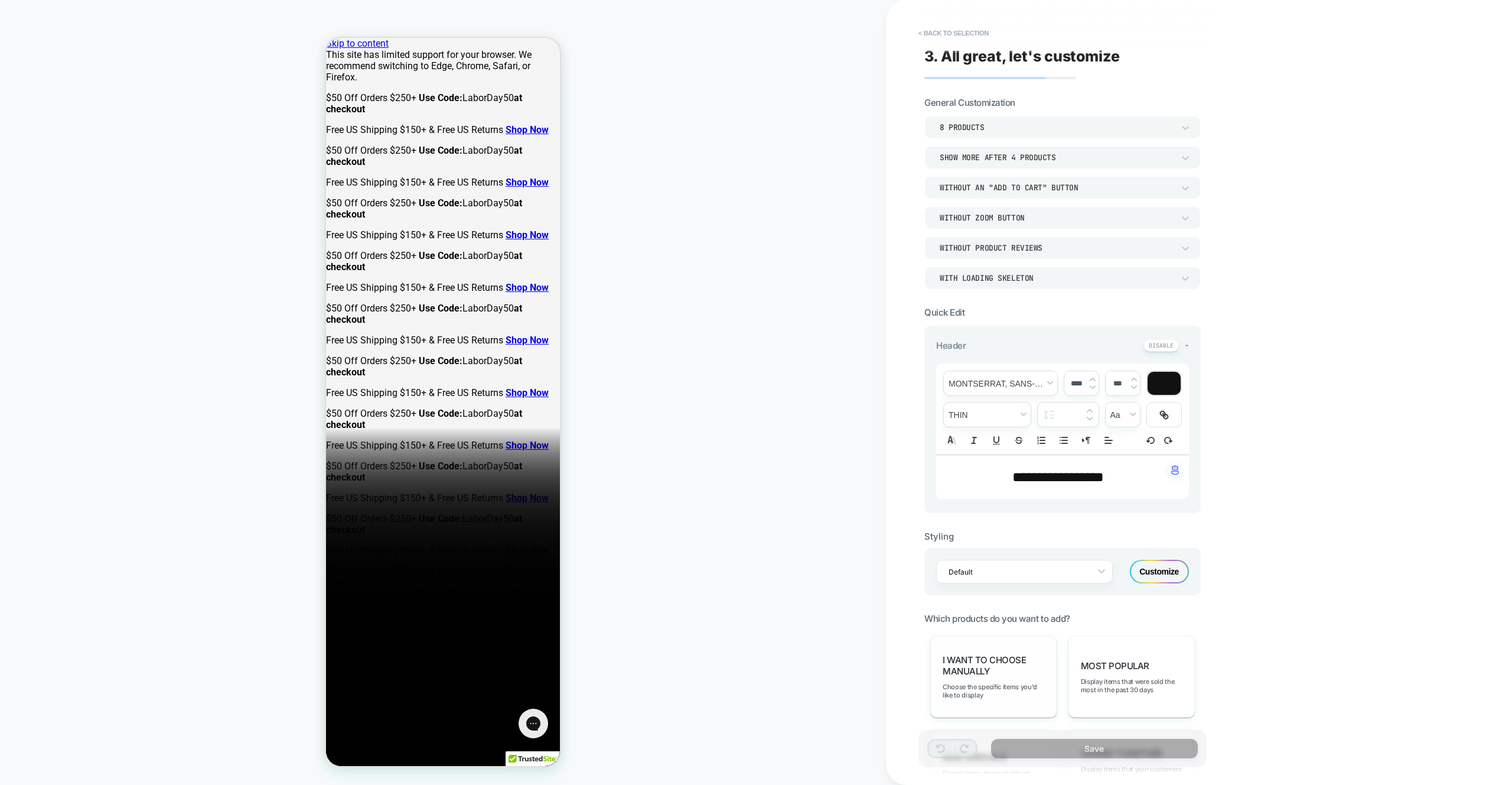
click at [1017, 652] on div "I want to choose manually Choose the specific items you'd like to display" at bounding box center [993, 677] width 126 height 82
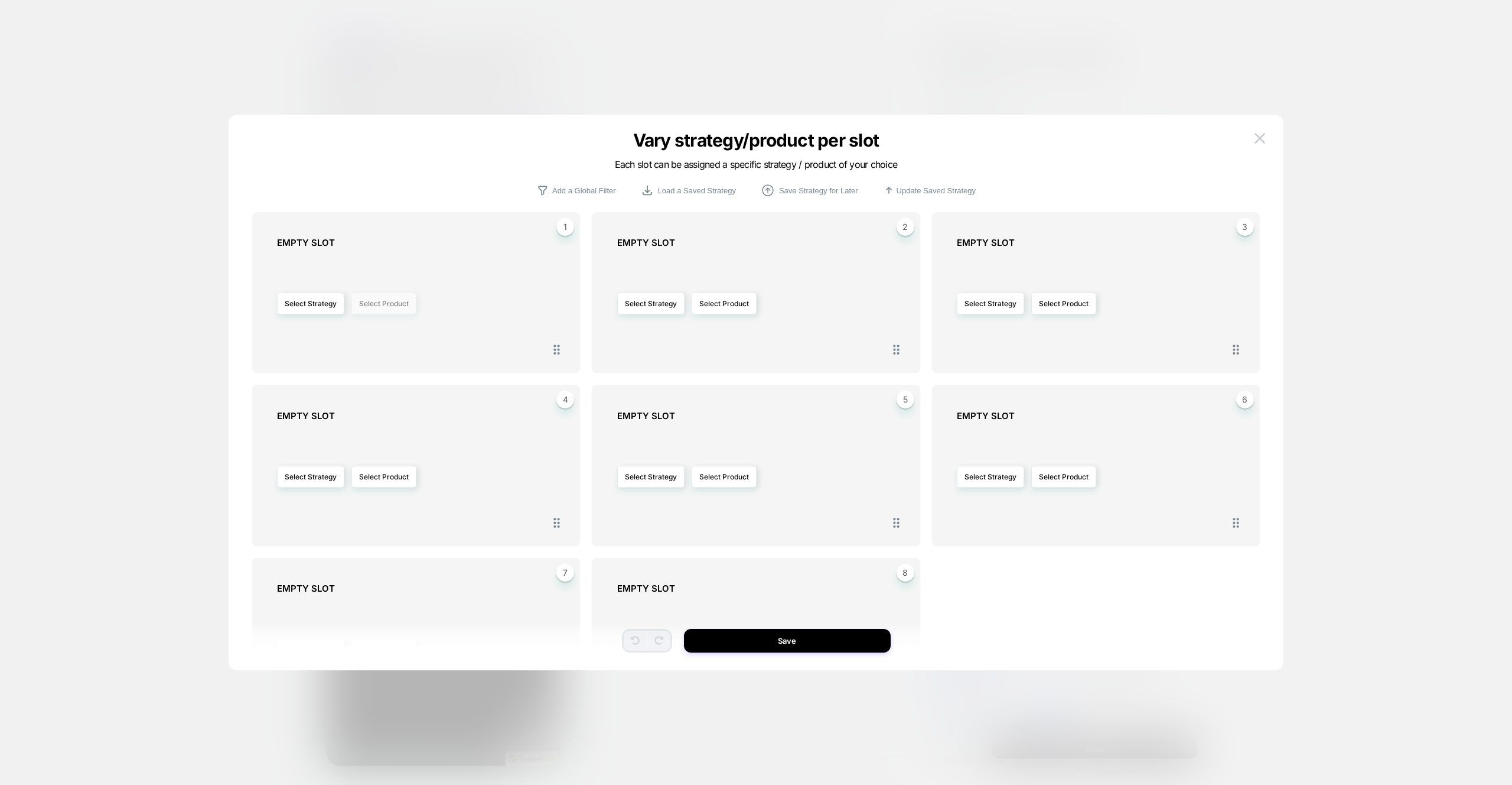
click at [391, 303] on button "Select Product" at bounding box center [384, 304] width 65 height 22
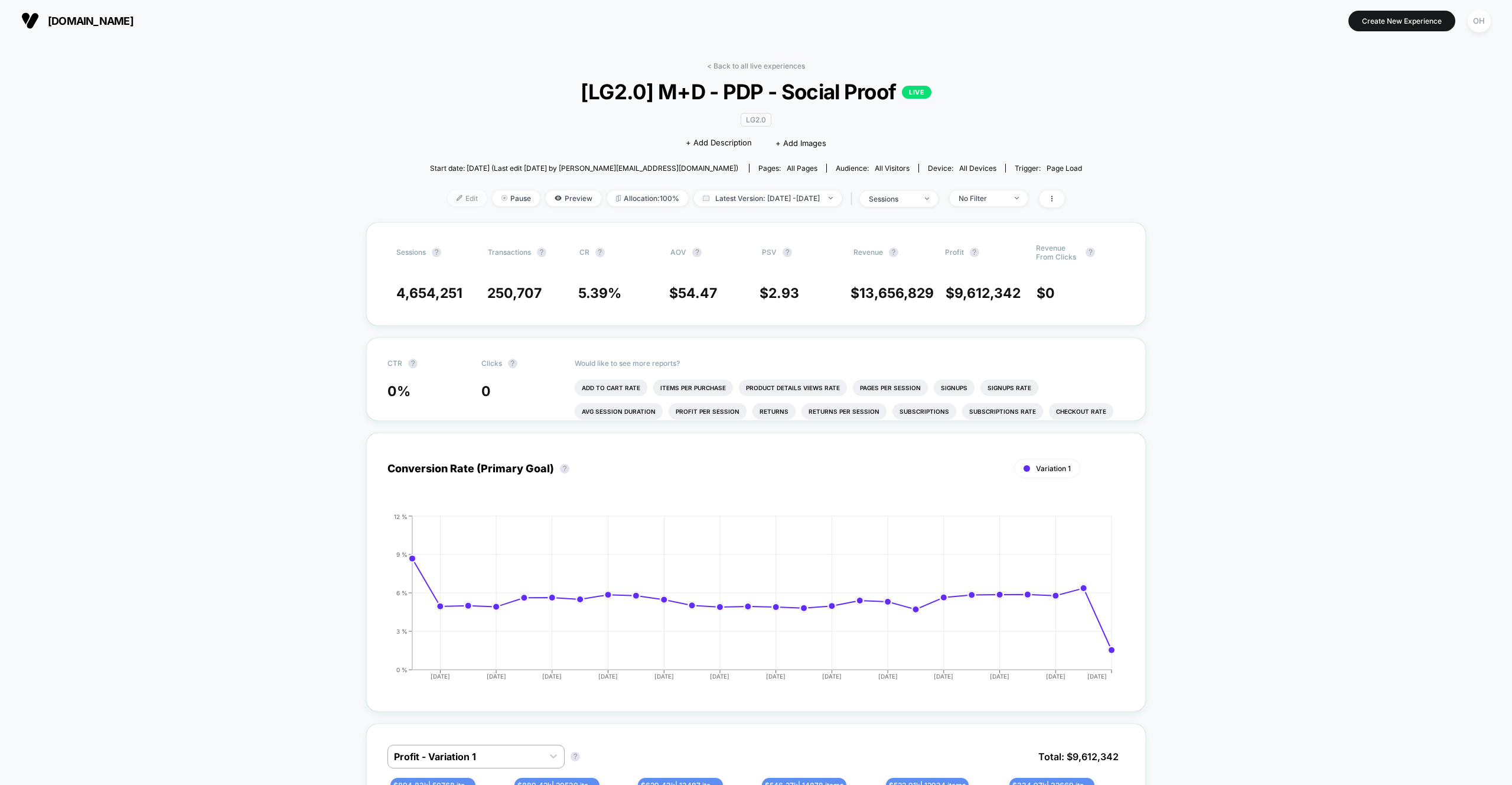
click at [448, 204] on span "Edit" at bounding box center [467, 198] width 39 height 16
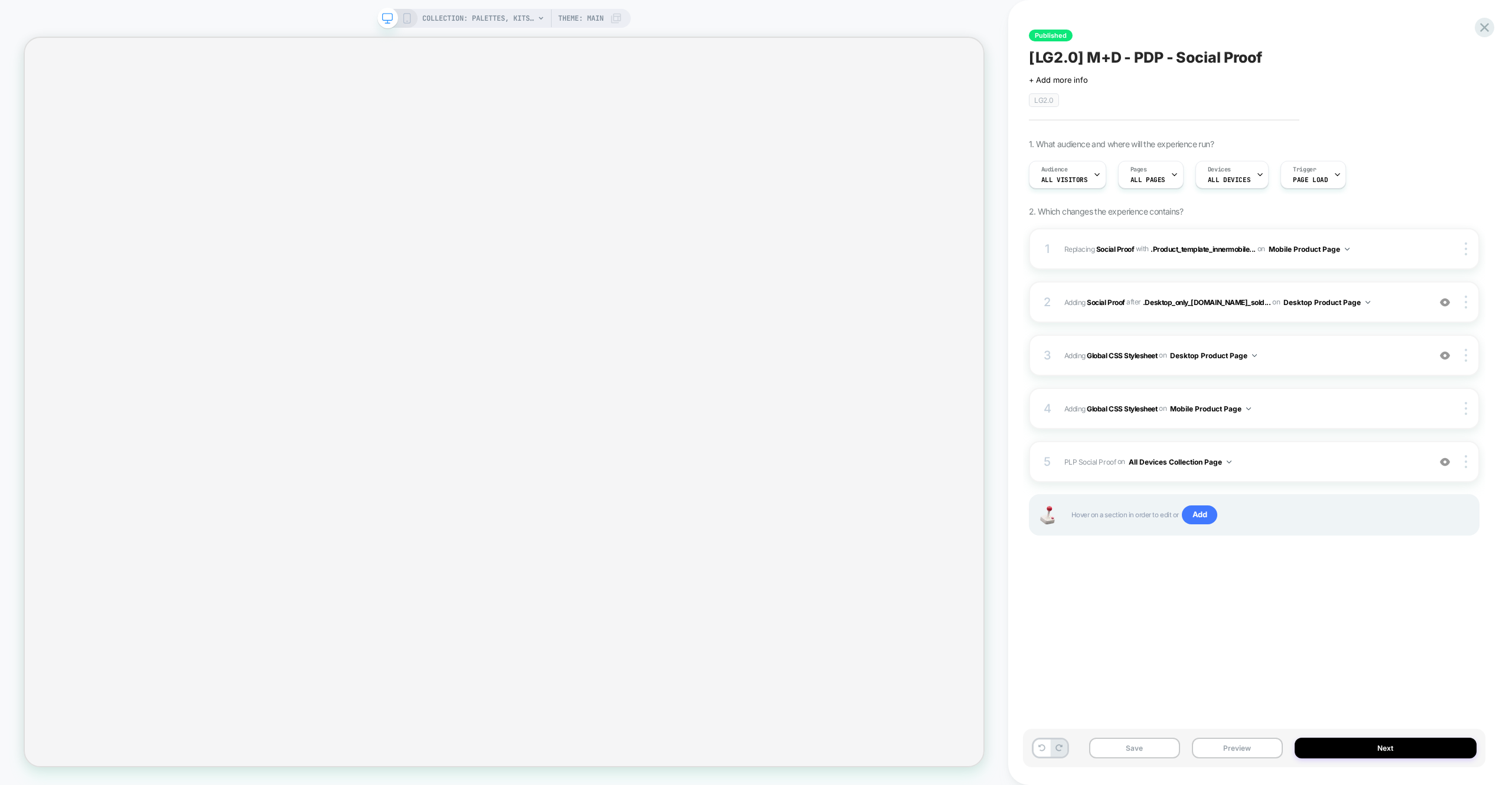
click at [1251, 633] on div "Published [LG2.0] M+D - PDP - Social Proof Click to edit experience details + A…" at bounding box center [1254, 392] width 462 height 761
click at [1253, 755] on button "Preview" at bounding box center [1237, 748] width 91 height 21
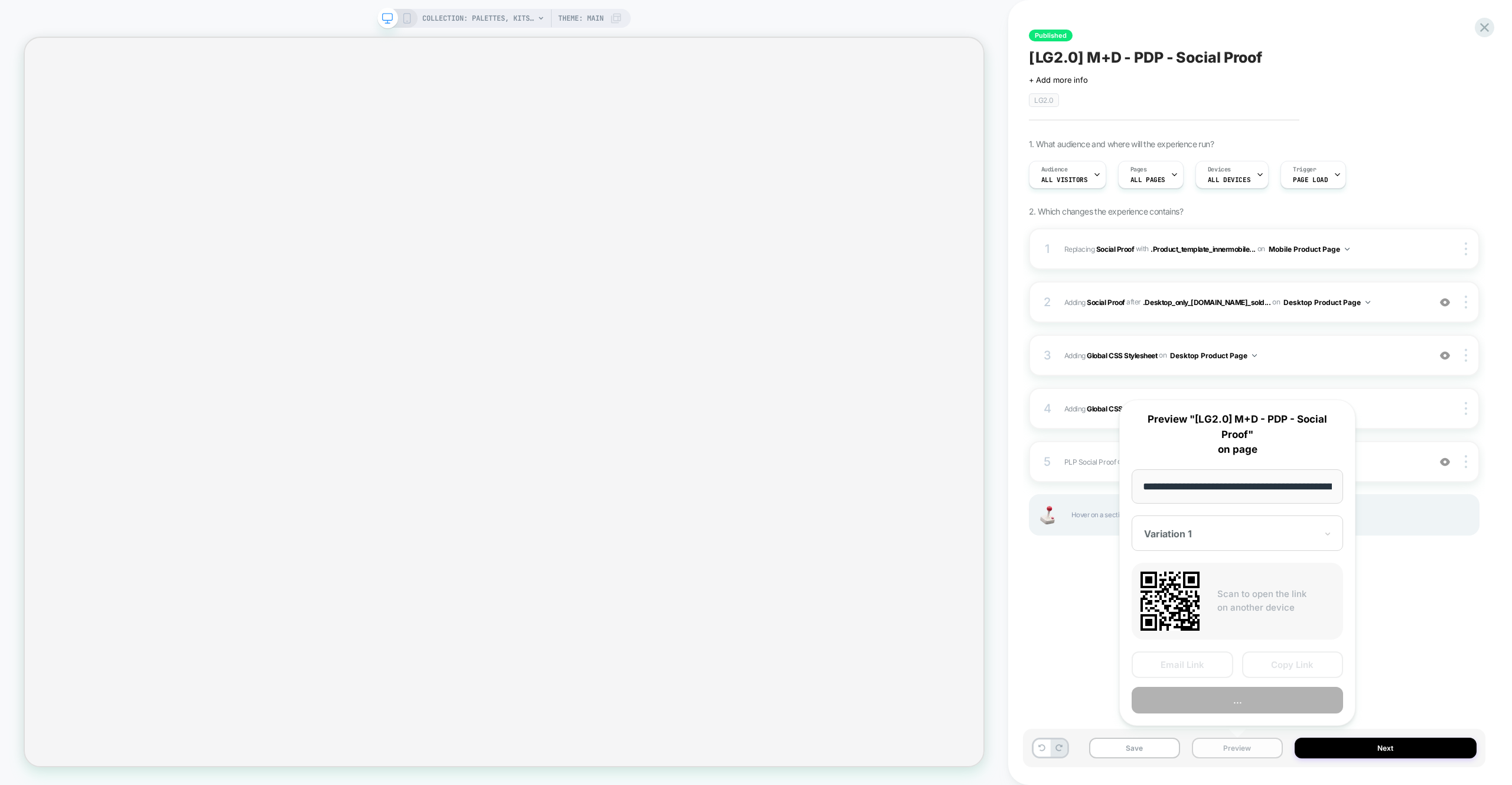
scroll to position [0, 174]
click at [1245, 702] on button "Preview" at bounding box center [1237, 701] width 211 height 27
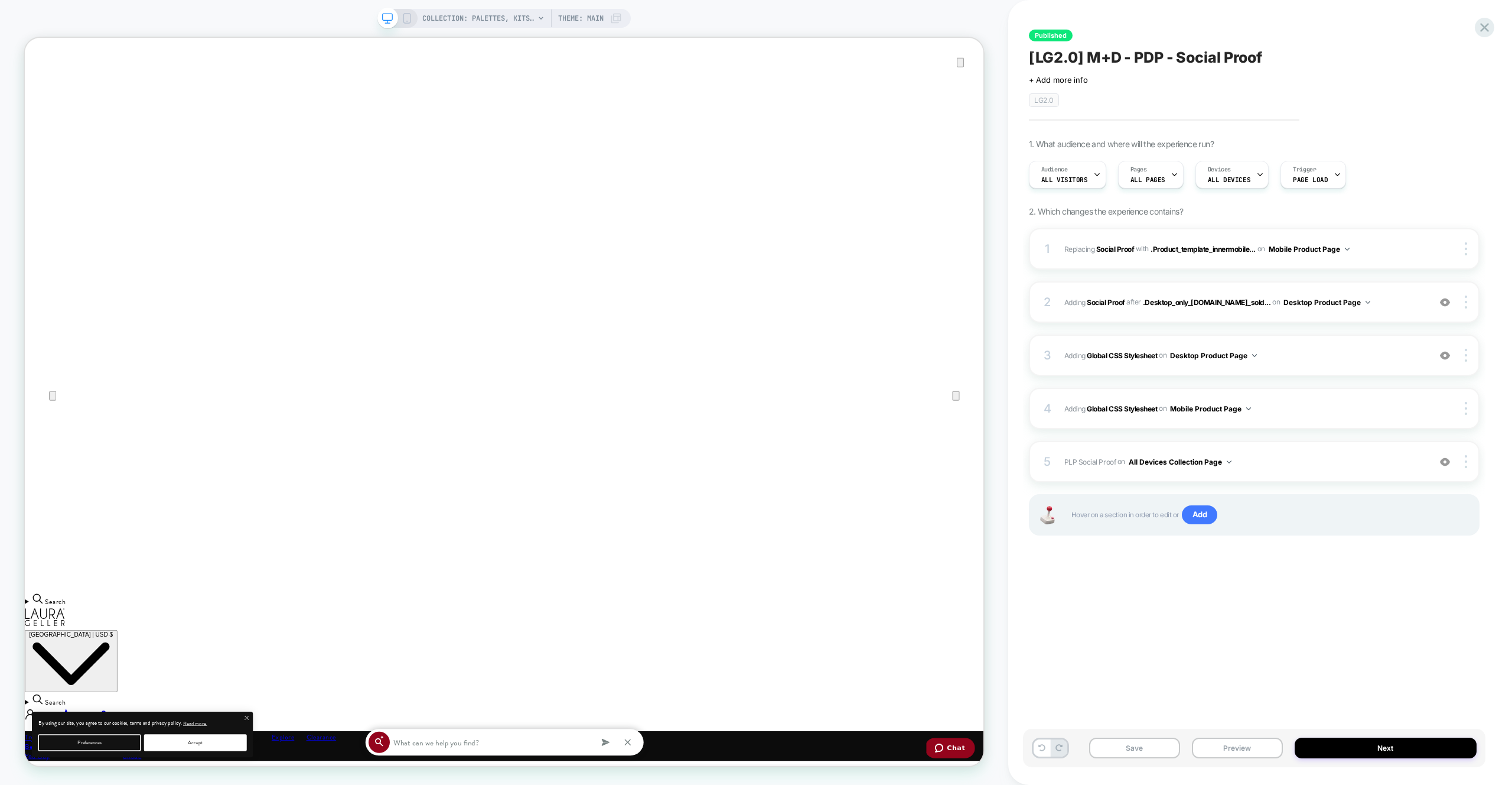
scroll to position [0, 0]
click at [1367, 471] on div "5 PLP Social Proof Adding Code Block BEFORE footer on All Devices Collection Pa…" at bounding box center [1254, 461] width 451 height 41
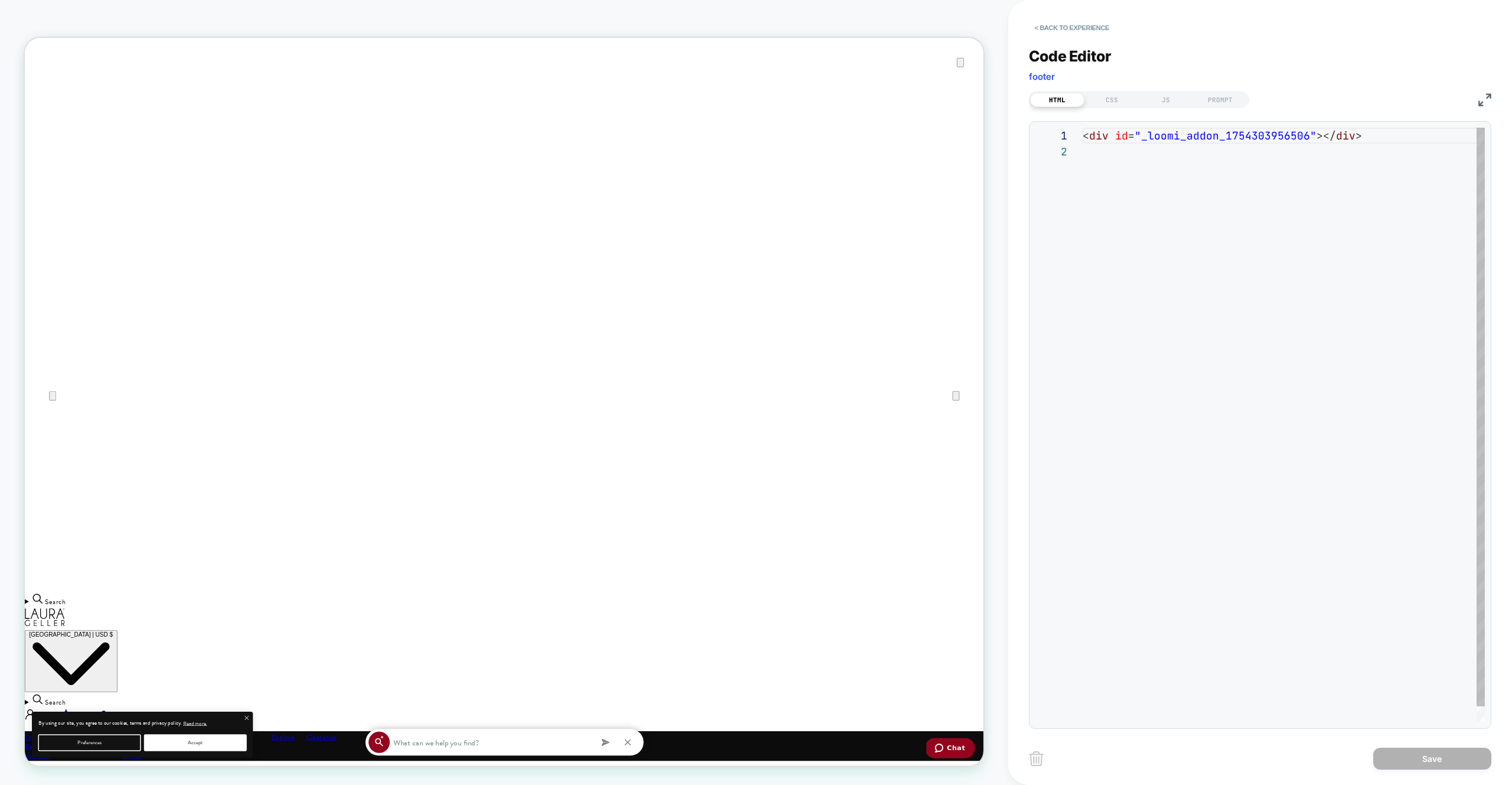
scroll to position [16, 0]
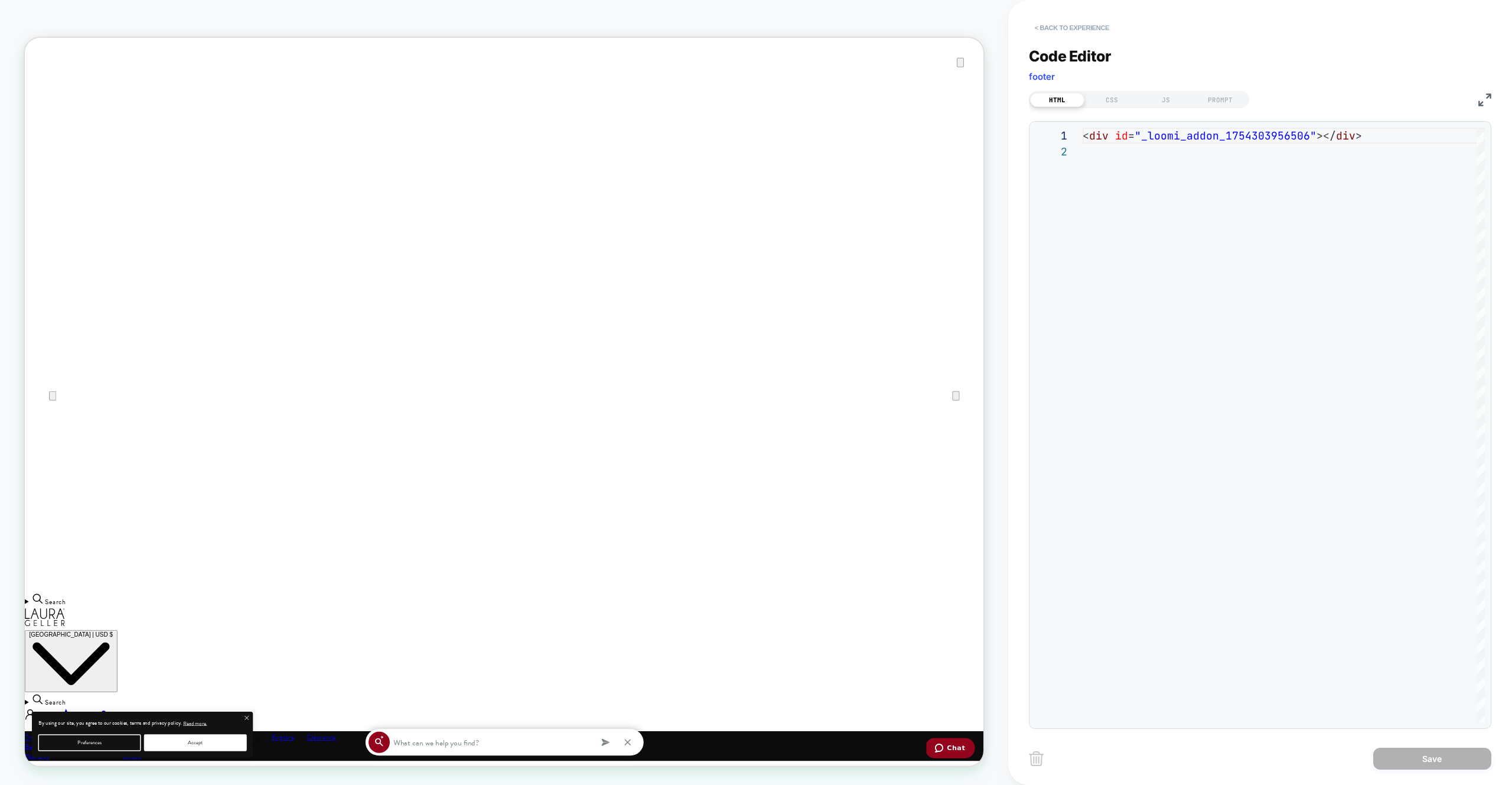
click at [1079, 28] on button "< Back to experience" at bounding box center [1072, 27] width 87 height 19
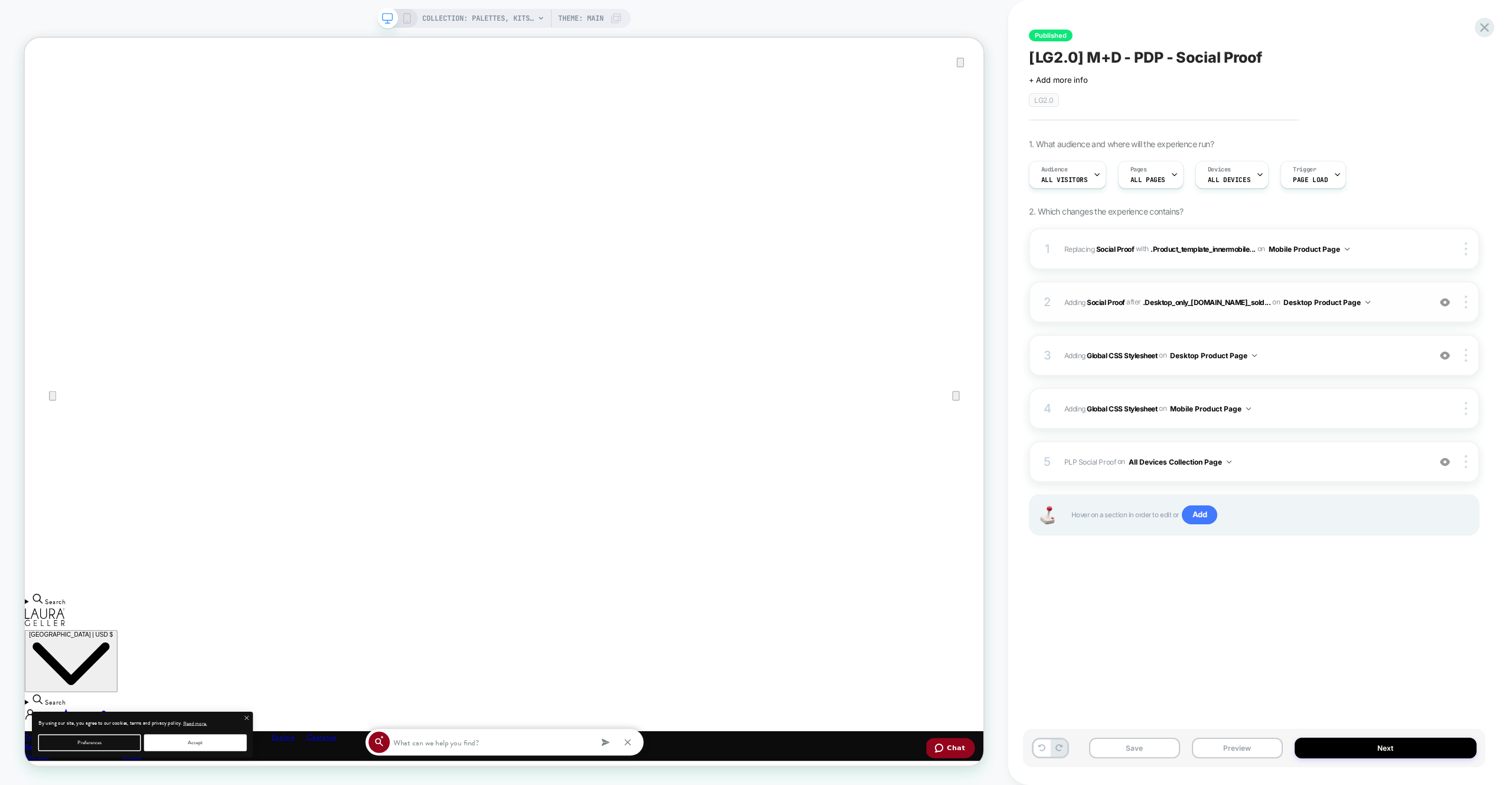
click at [1393, 293] on div "2 #_loomi_addon_1753669273846 Adding Social Proof AFTER .Desktop_only_[DOMAIN_N…" at bounding box center [1254, 302] width 451 height 41
click at [1393, 303] on span "#_loomi_addon_1753669273846 Adding Social Proof AFTER .Desktop_only_[DOMAIN_NAM…" at bounding box center [1243, 302] width 359 height 15
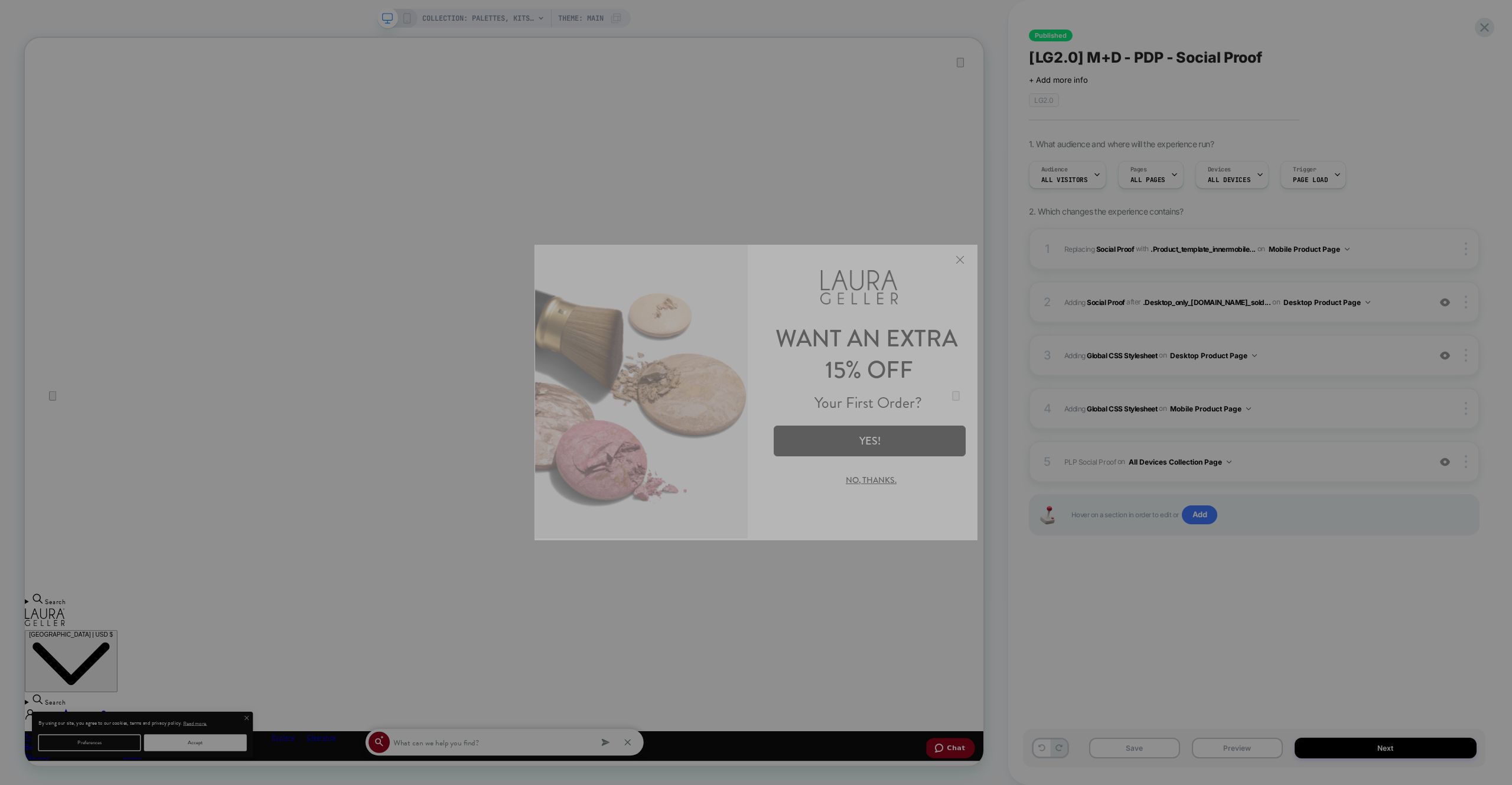
scroll to position [0, 0]
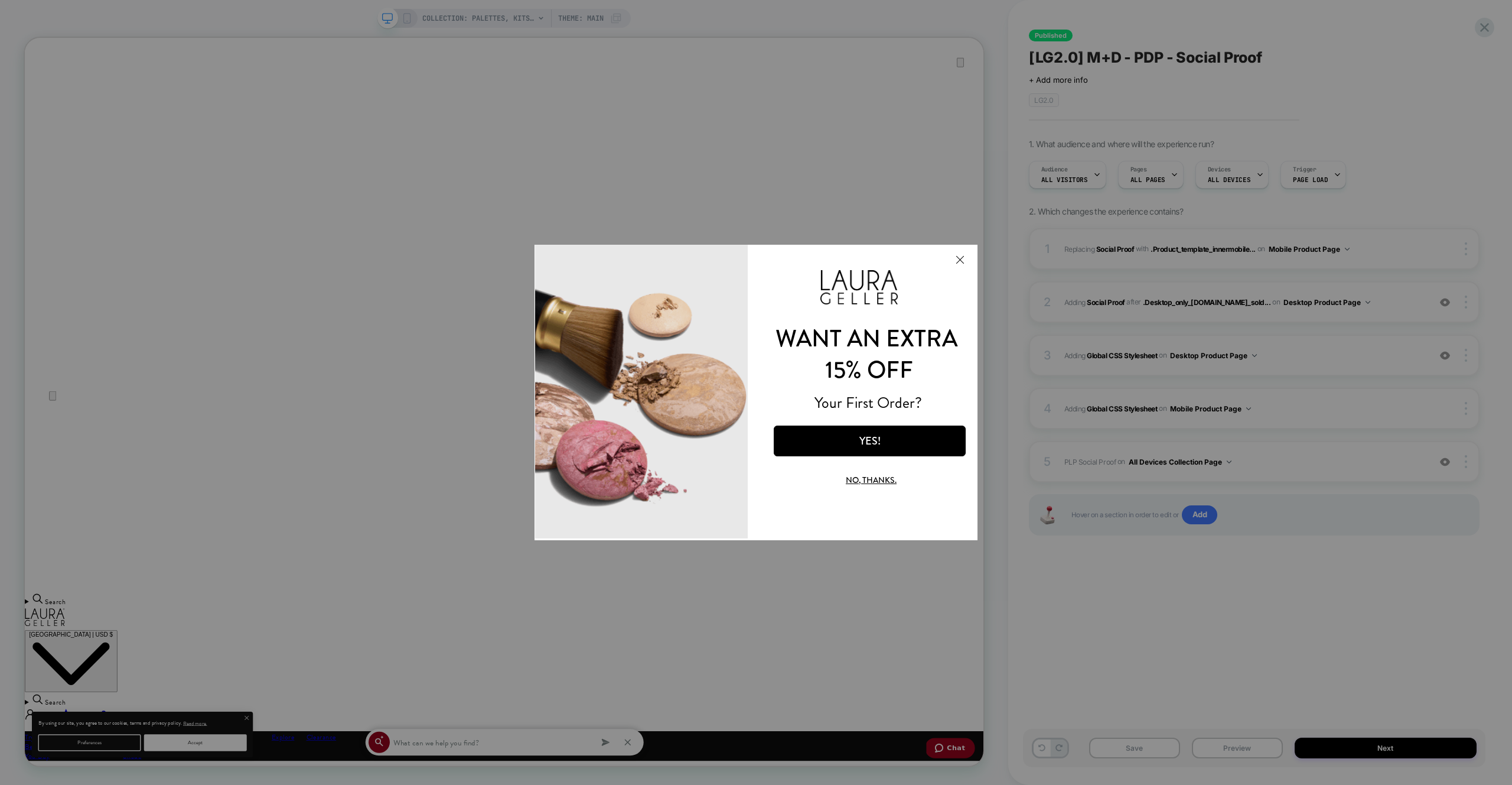
click at [959, 247] on button "Close Modal" at bounding box center [959, 259] width 32 height 29
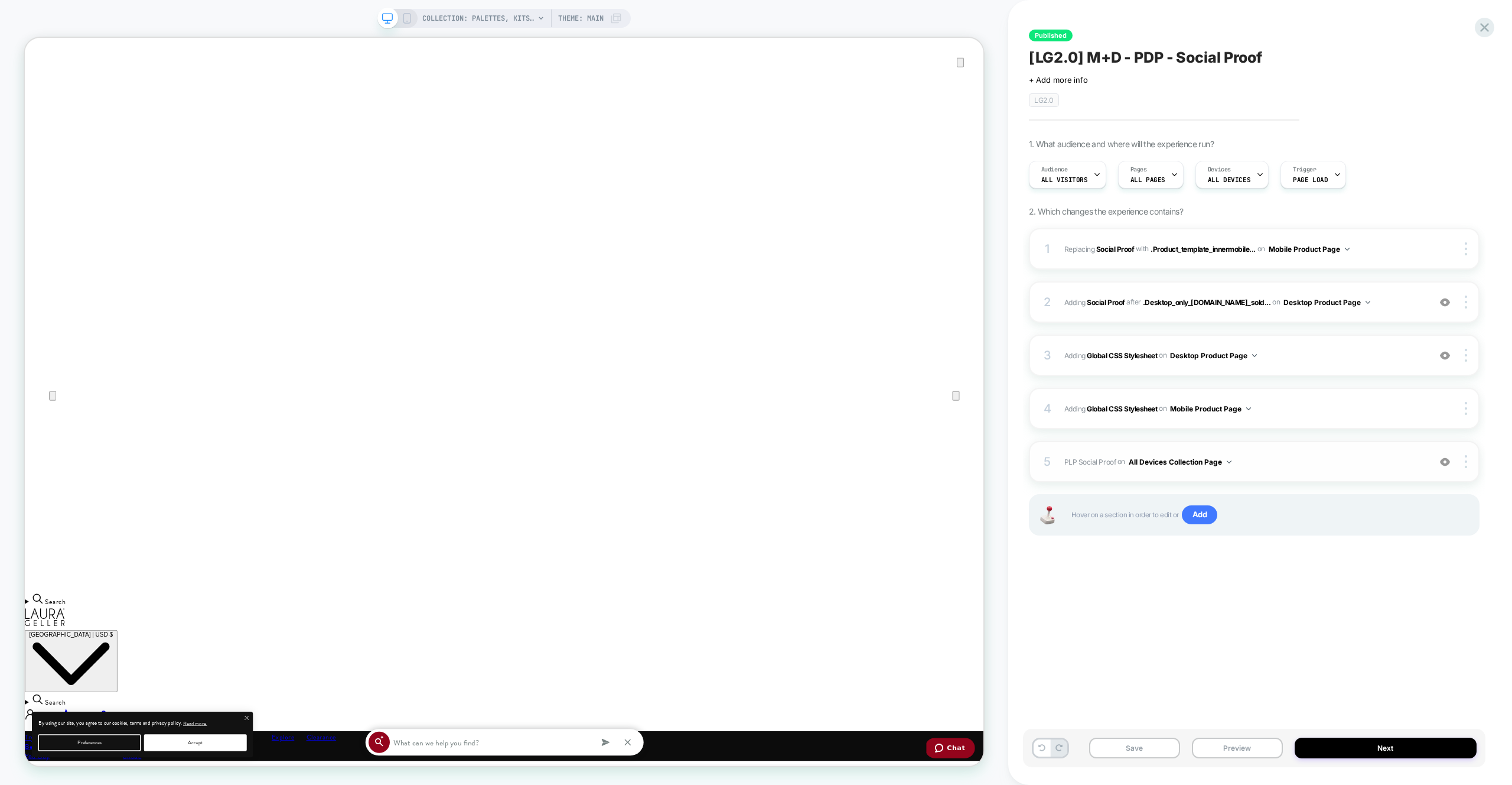
click at [1288, 455] on span "PLP Social Proof Adding Code Block BEFORE footer on All Devices Collection Page" at bounding box center [1243, 462] width 359 height 15
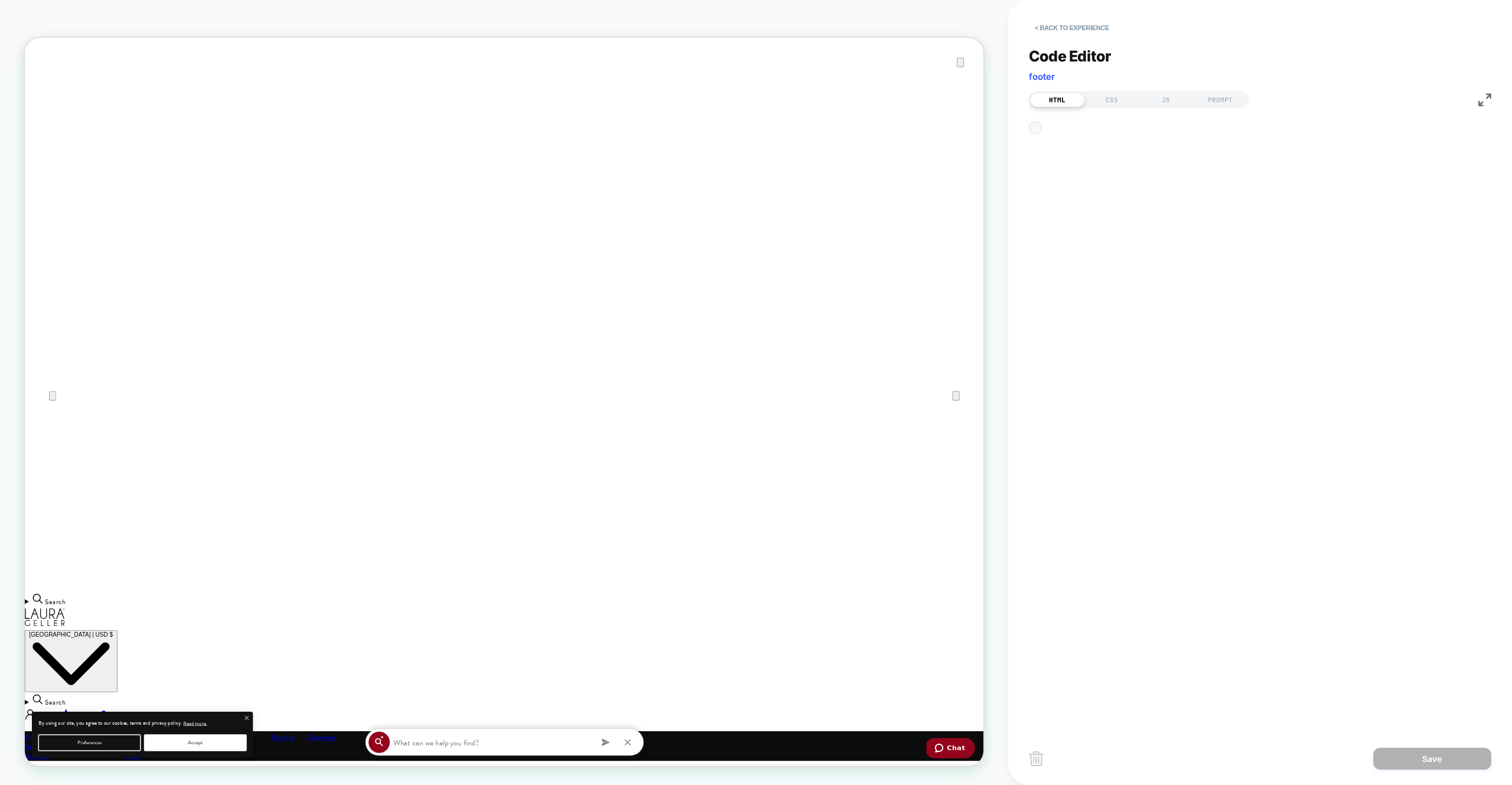
scroll to position [16, 0]
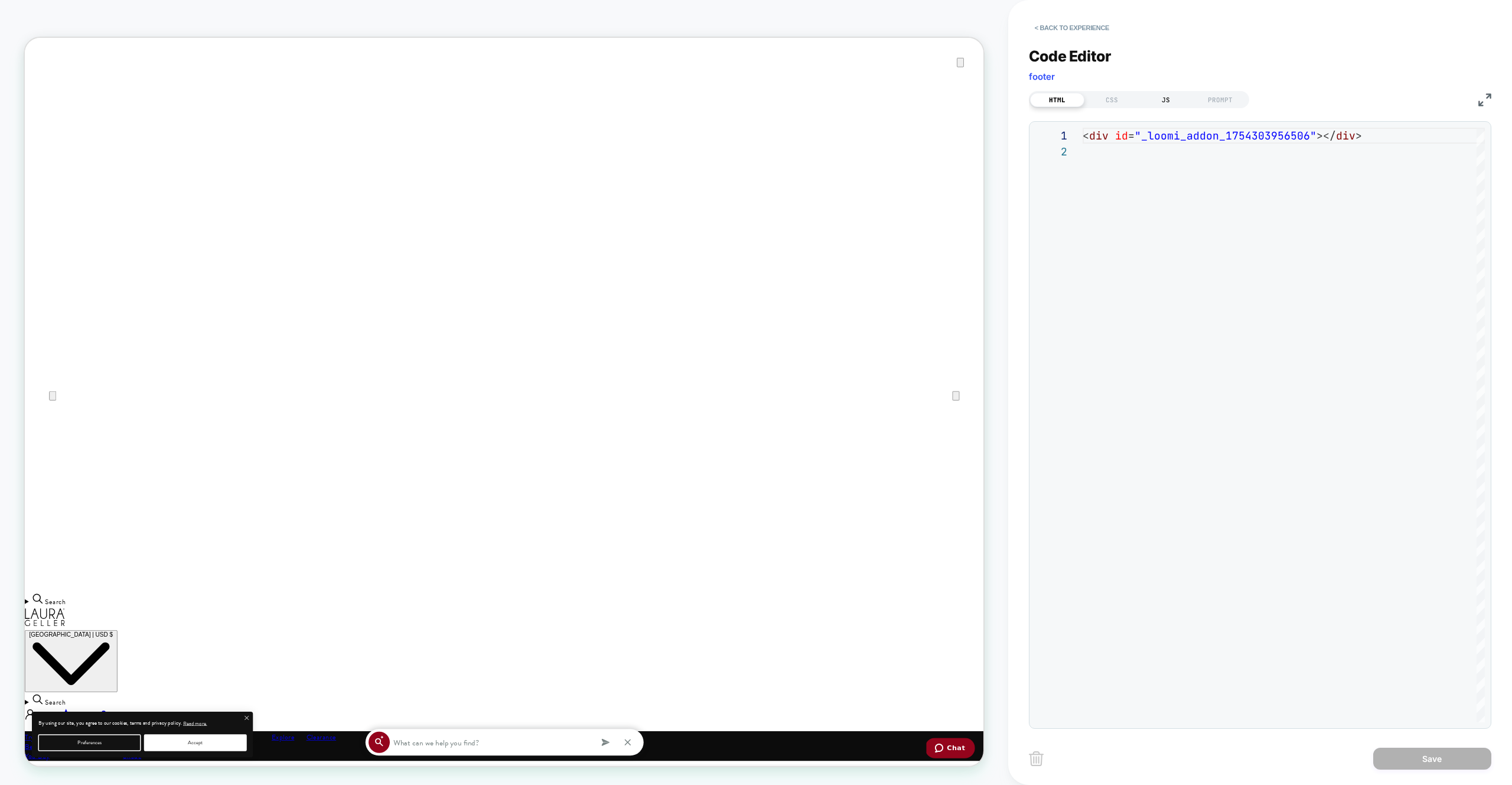
click at [1150, 104] on div "JS" at bounding box center [1165, 99] width 54 height 14
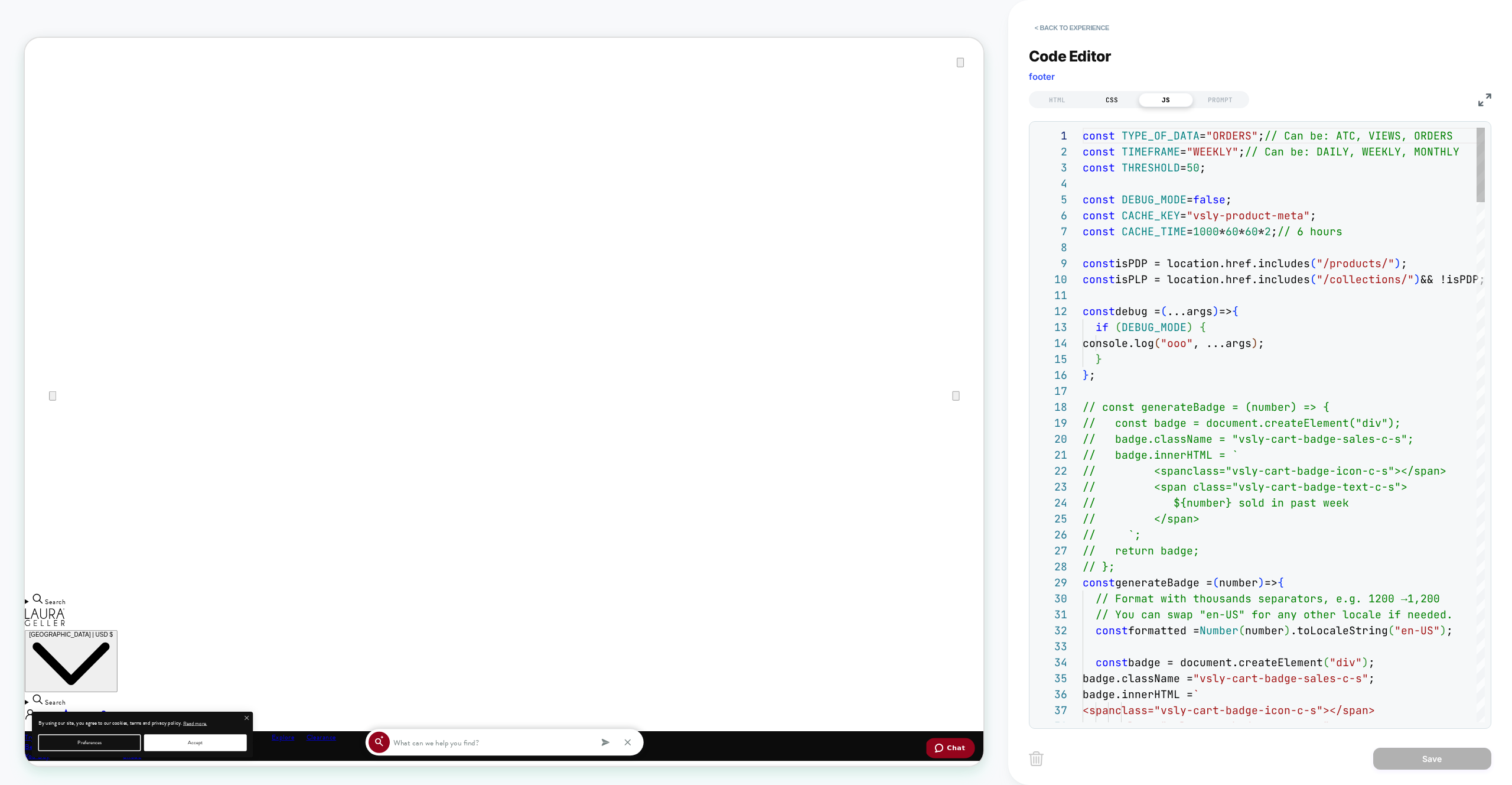
scroll to position [160, 0]
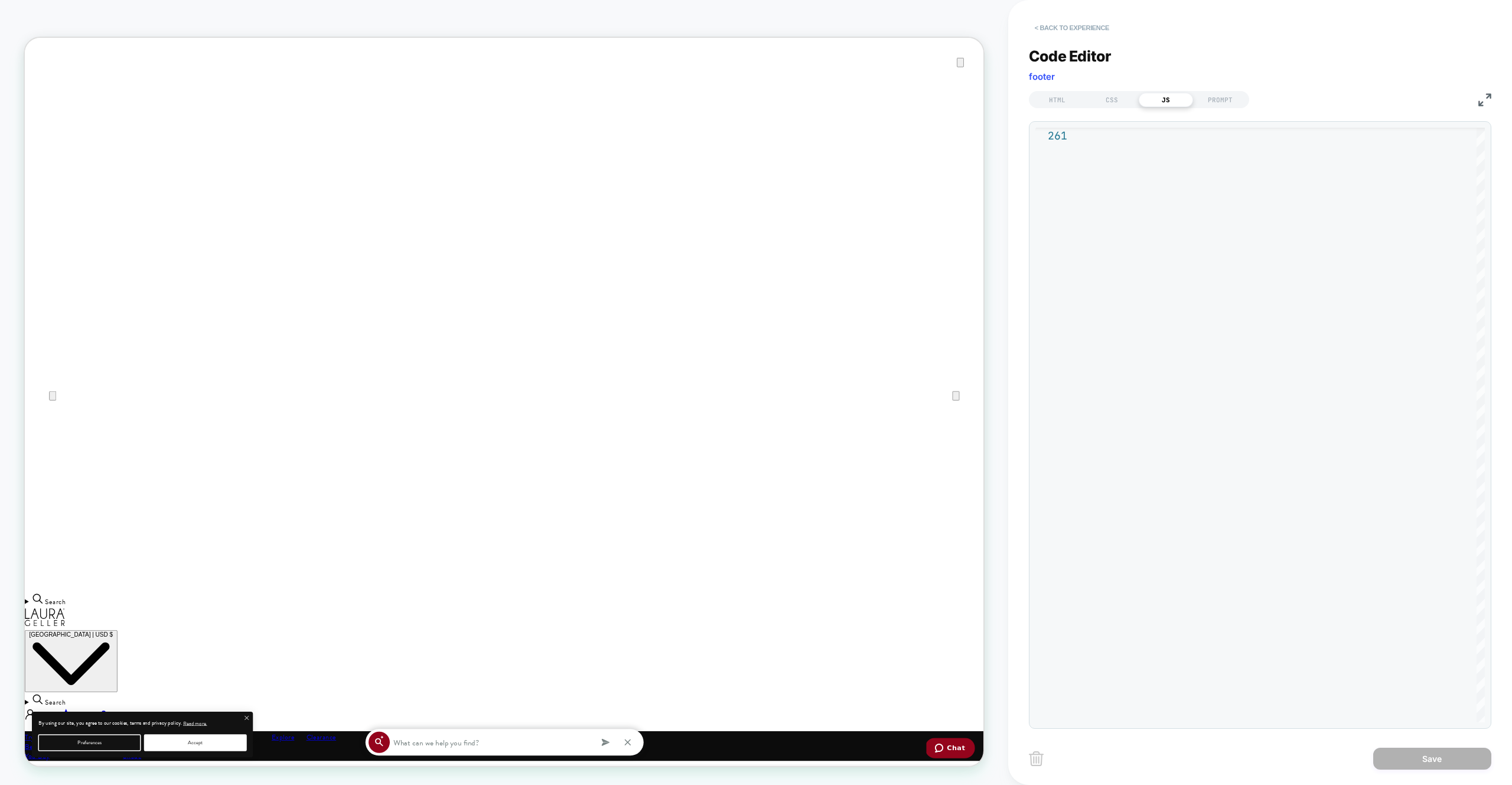
click at [1101, 29] on button "< Back to experience" at bounding box center [1072, 27] width 87 height 19
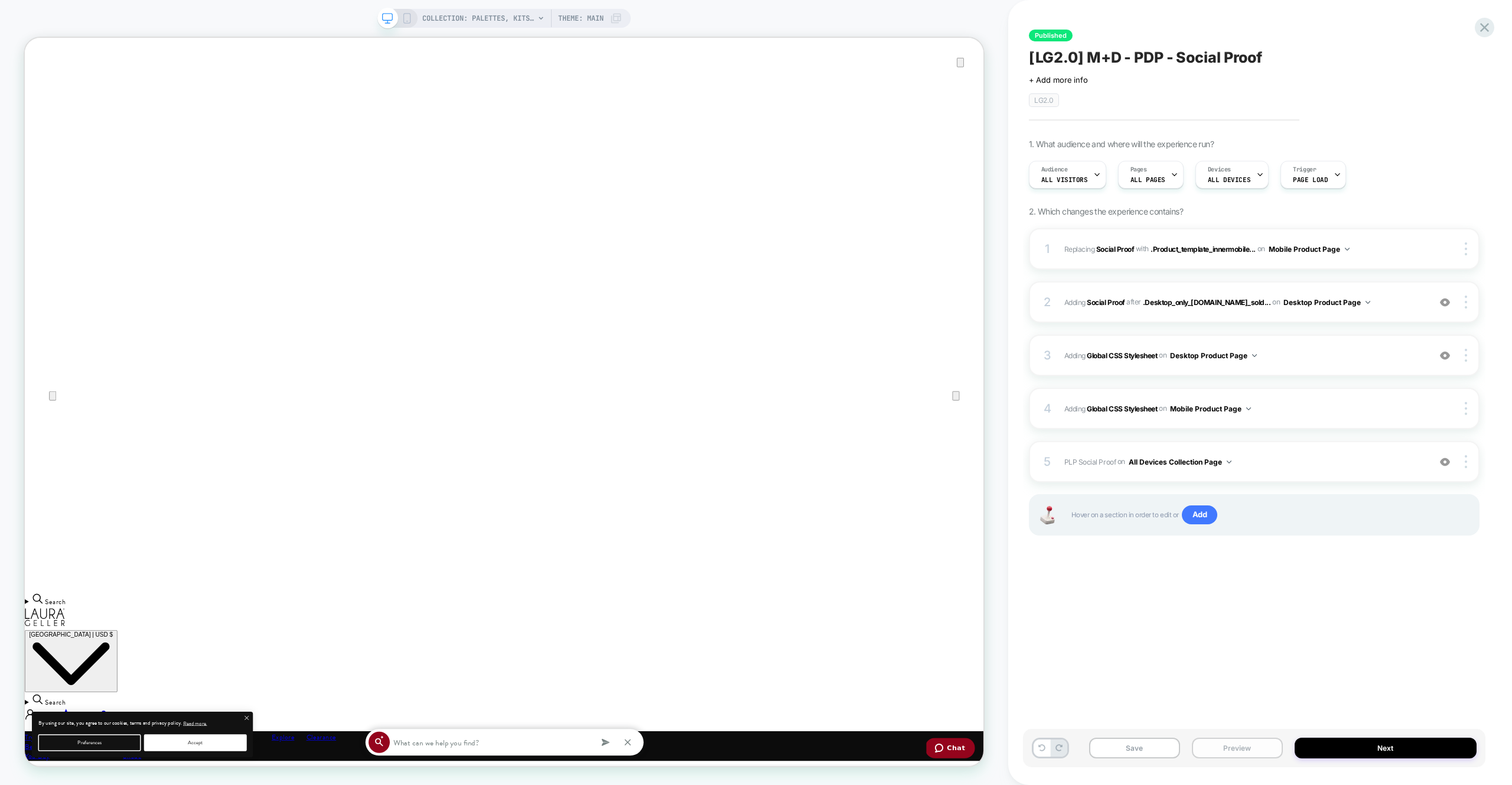
click at [1212, 744] on button "Preview" at bounding box center [1237, 748] width 91 height 21
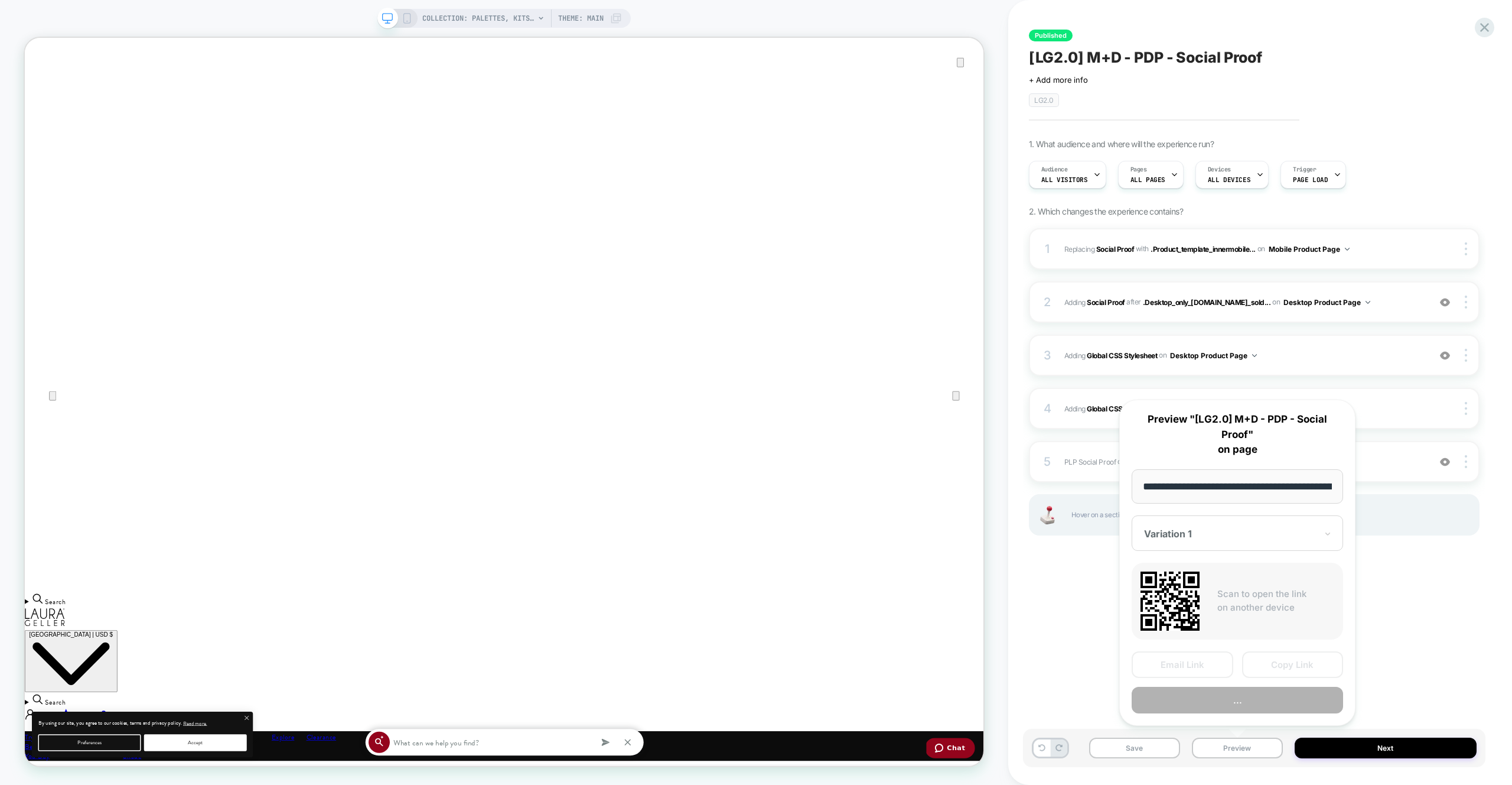
scroll to position [0, 174]
click at [1215, 688] on button "Preview" at bounding box center [1237, 701] width 211 height 27
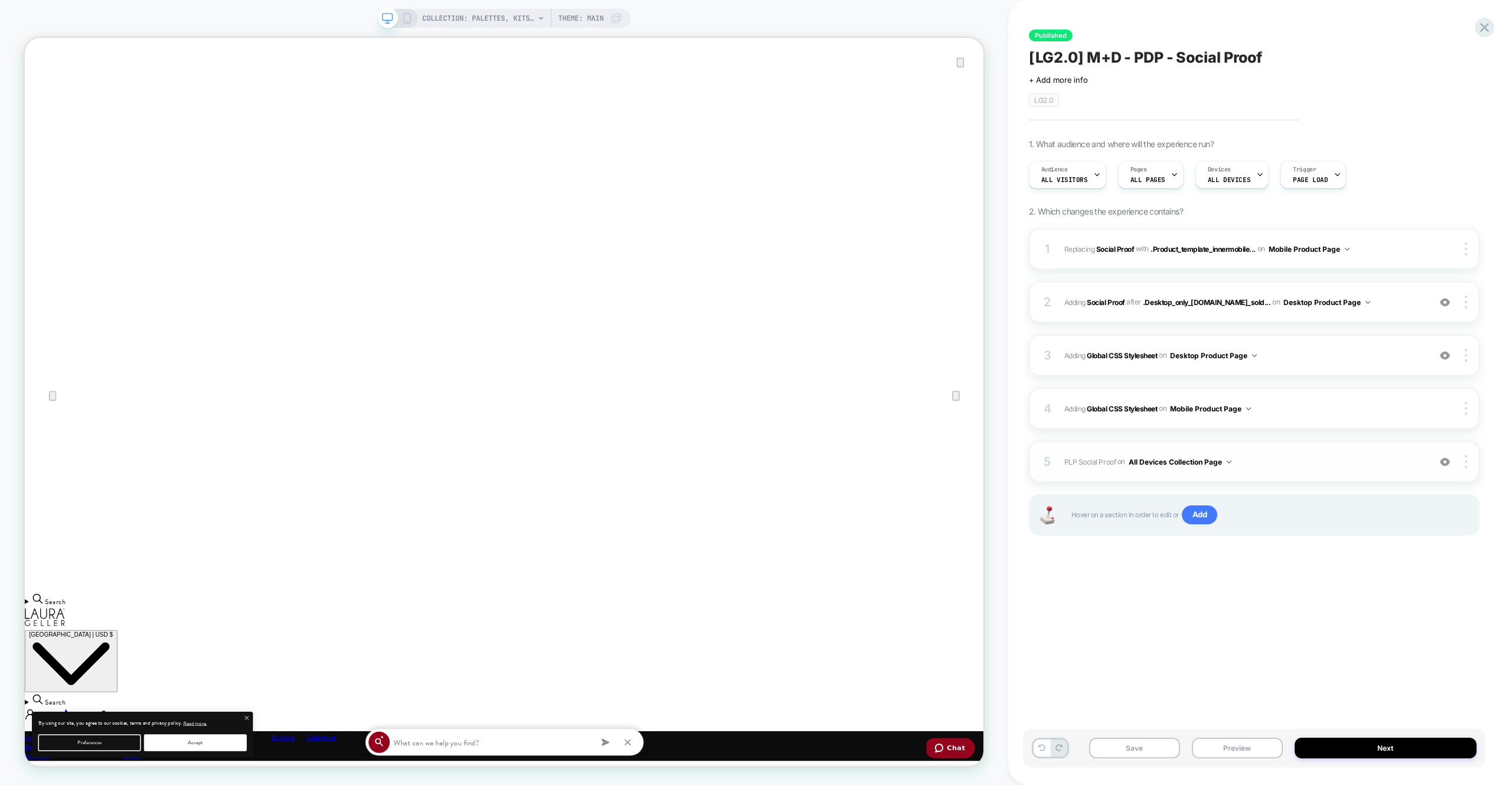
click at [1153, 464] on button "All Devices Collection Page" at bounding box center [1180, 462] width 103 height 15
click at [1469, 460] on div at bounding box center [1467, 461] width 23 height 13
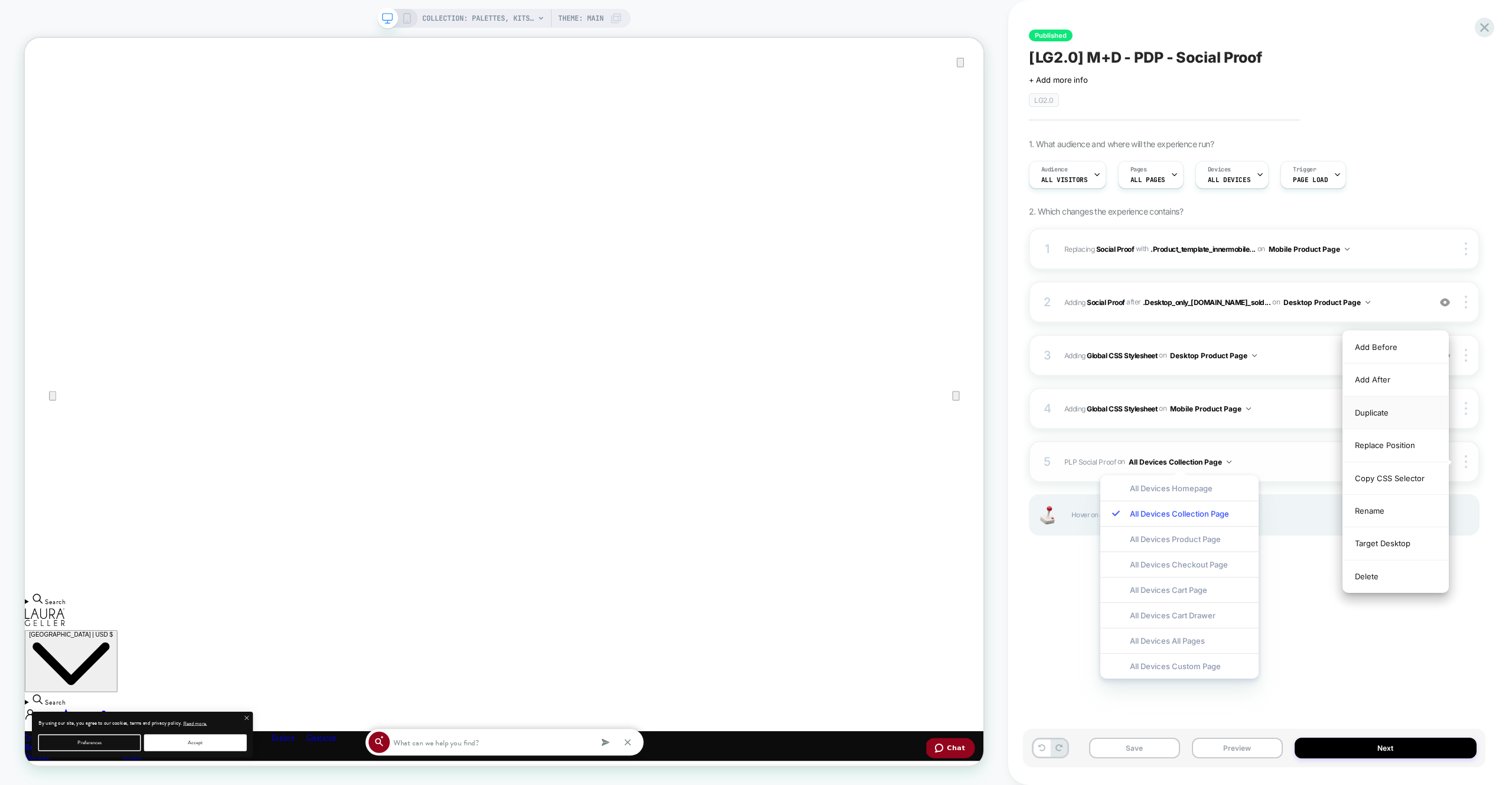
click at [1414, 418] on div "Duplicate" at bounding box center [1396, 413] width 105 height 32
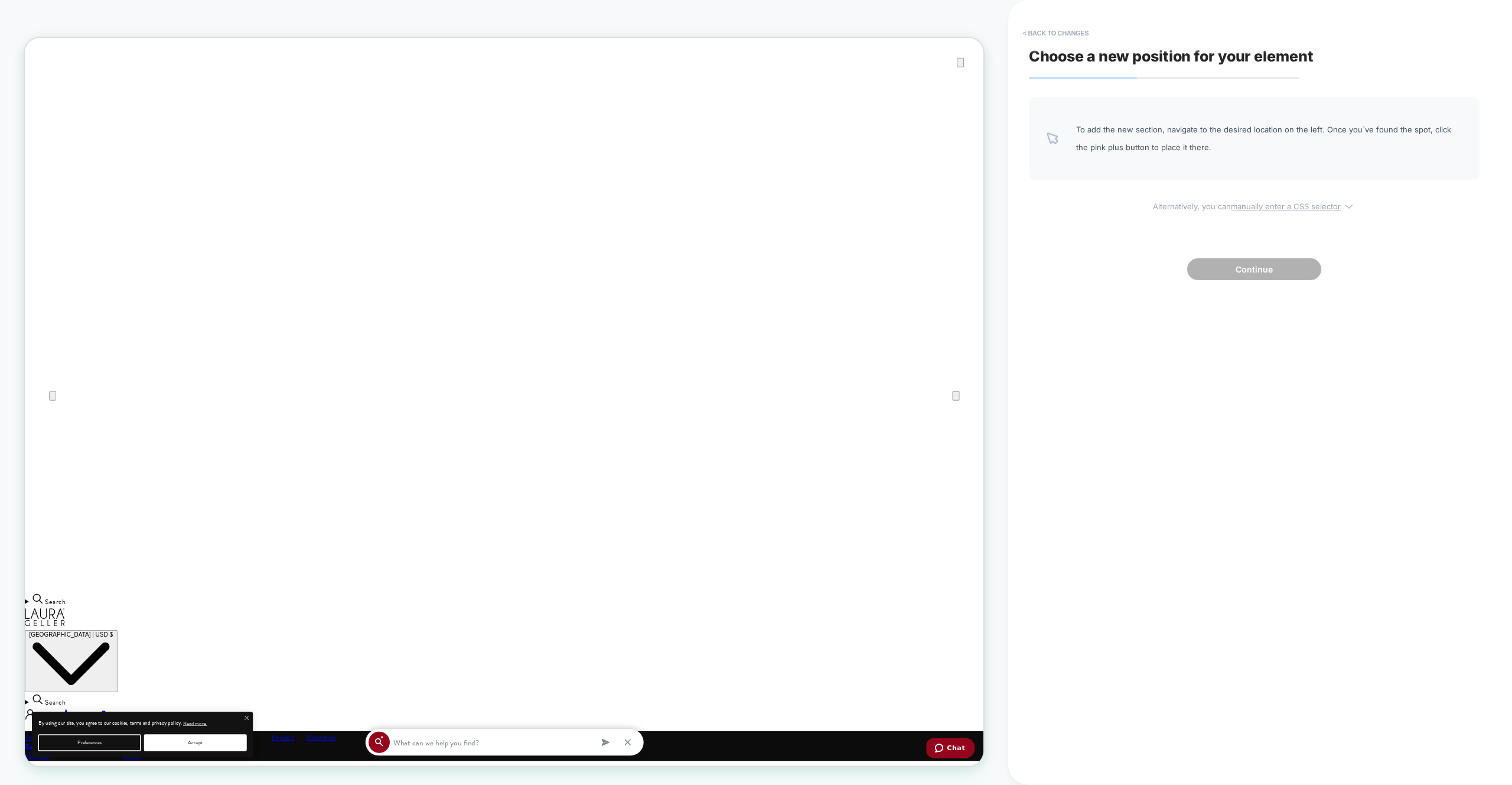
click at [1229, 204] on span "Alternatively, you can manually enter a CSS selector" at bounding box center [1254, 204] width 451 height 13
select select "*******"
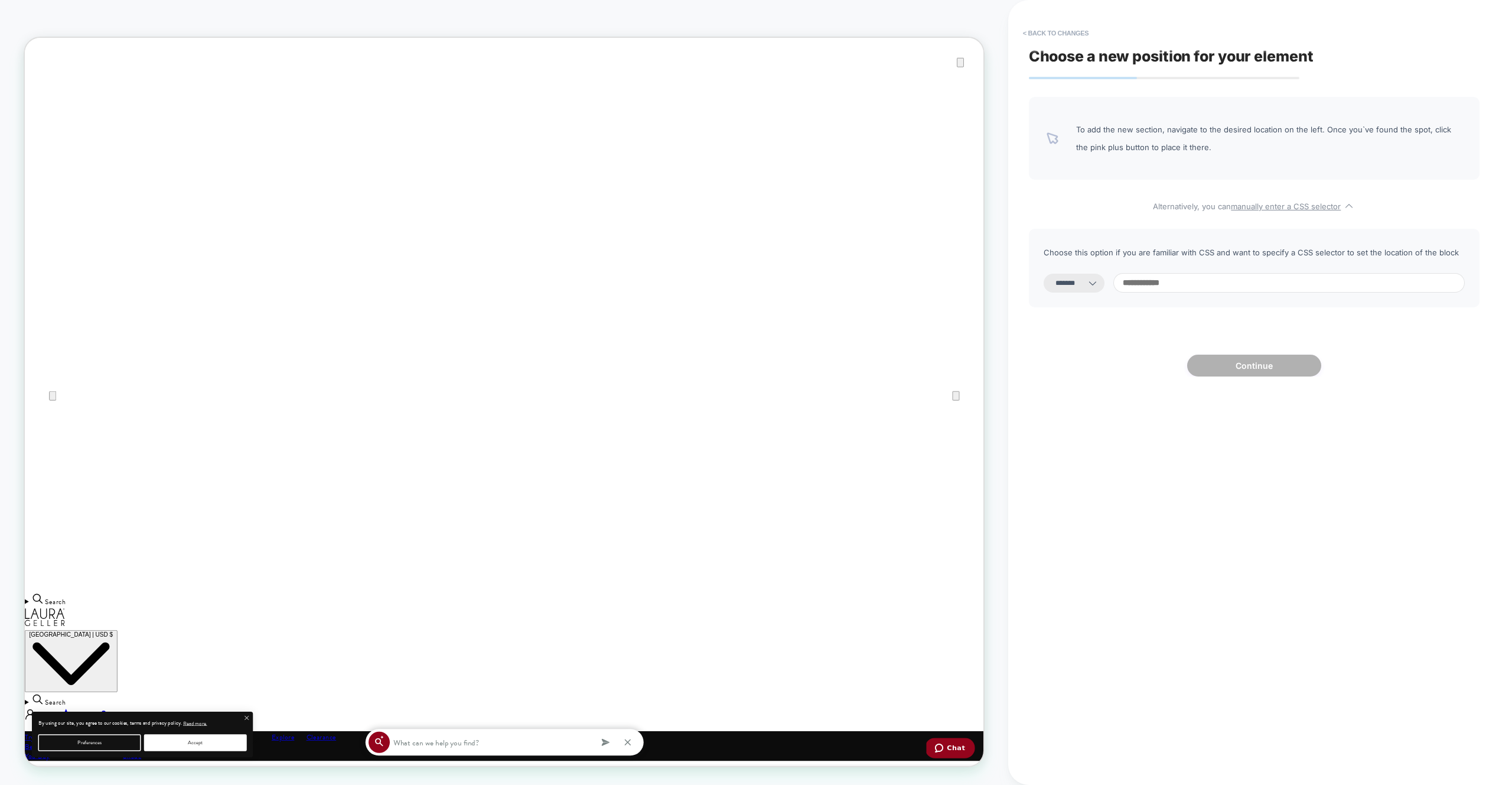
click at [1221, 279] on input at bounding box center [1289, 283] width 352 height 20
type input "******"
select select "*********"
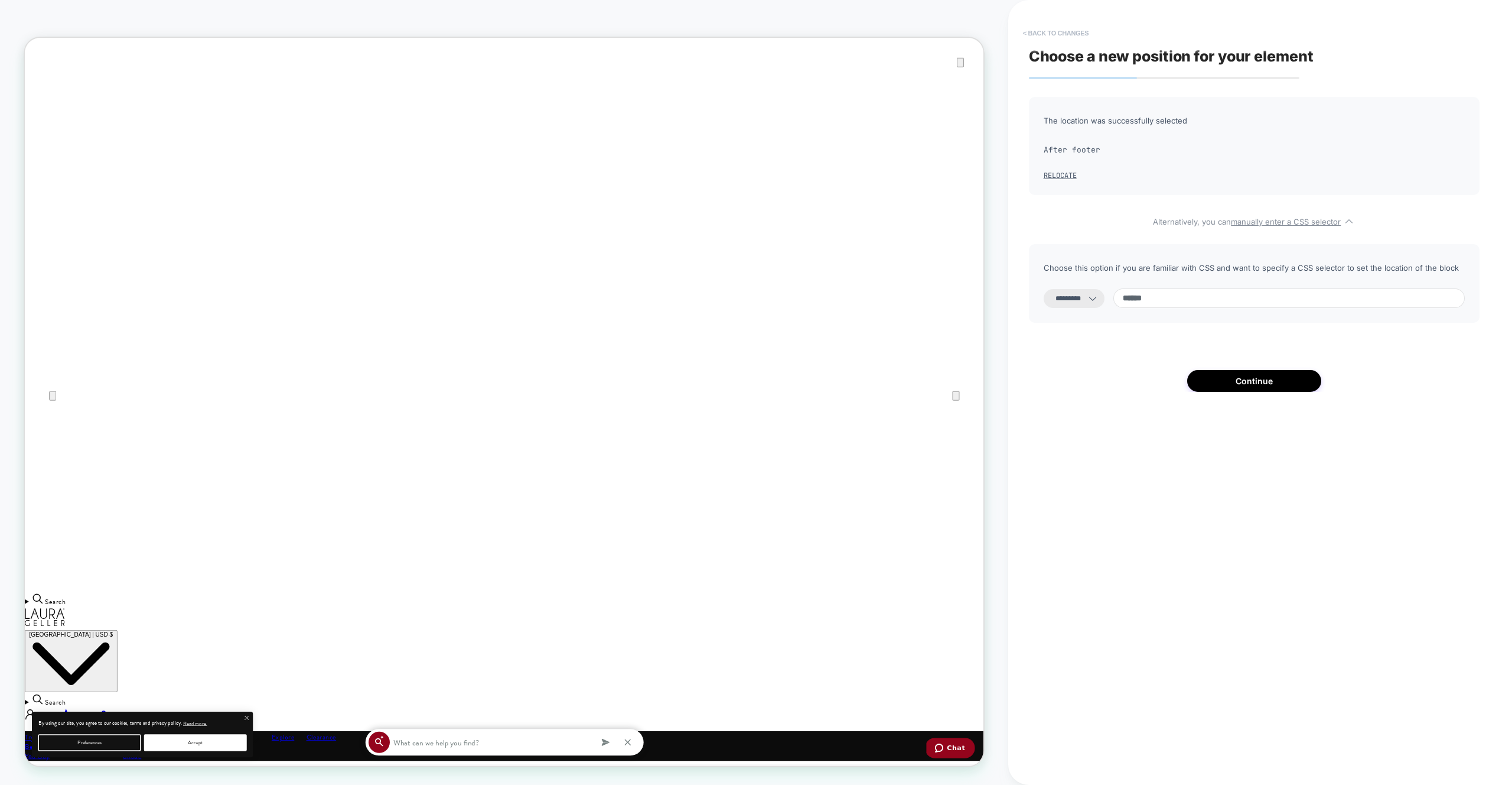
type input "******"
click at [1088, 26] on button "< Back to changes" at bounding box center [1056, 33] width 78 height 19
select select "*******"
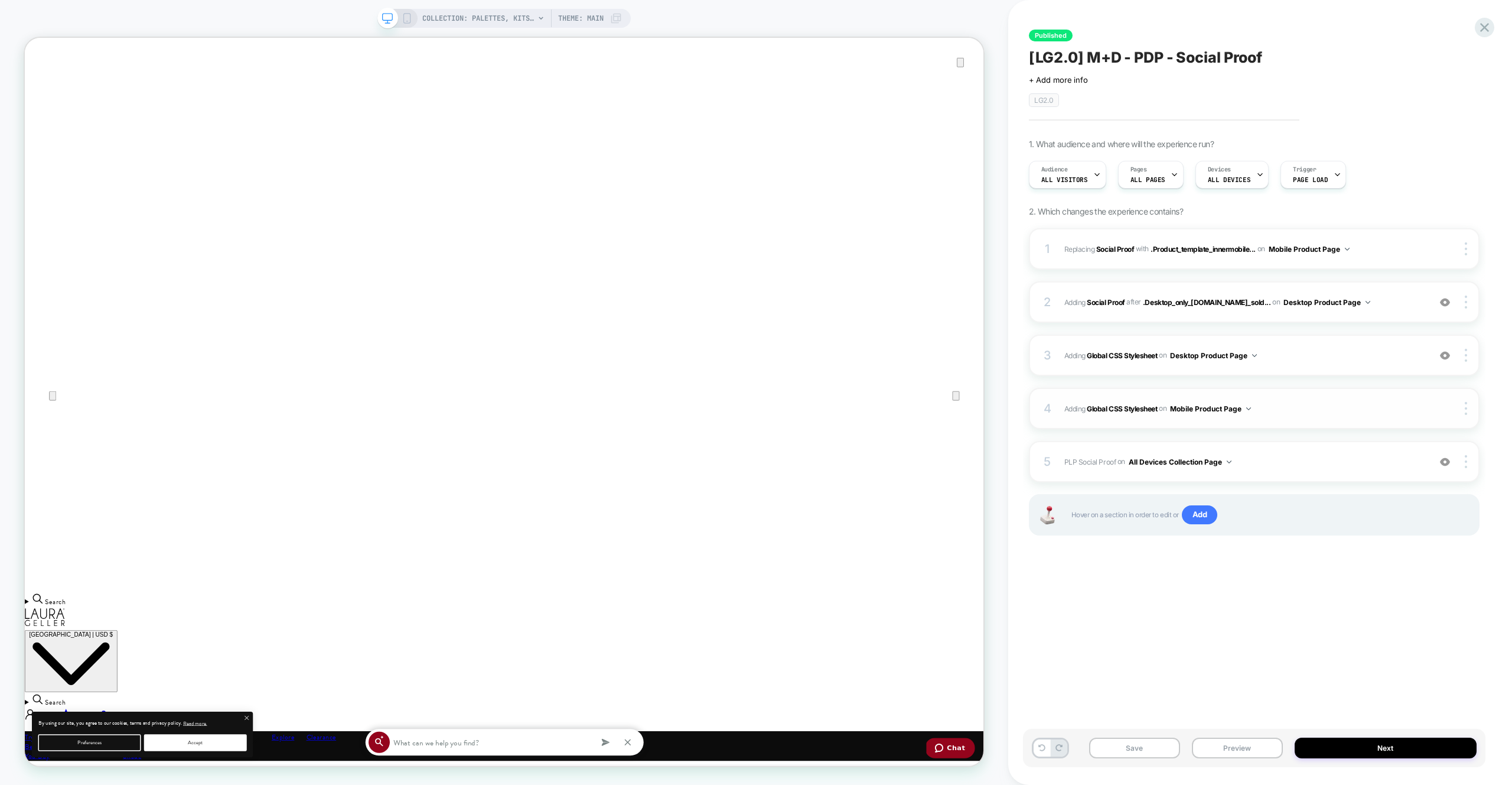
click at [1308, 408] on span "Adding Global CSS Stylesheet on Mobile Product Page" at bounding box center [1243, 408] width 359 height 15
click at [456, 18] on span "COLLECTION: Palettes, Kits & Sets (Category)" at bounding box center [478, 18] width 112 height 19
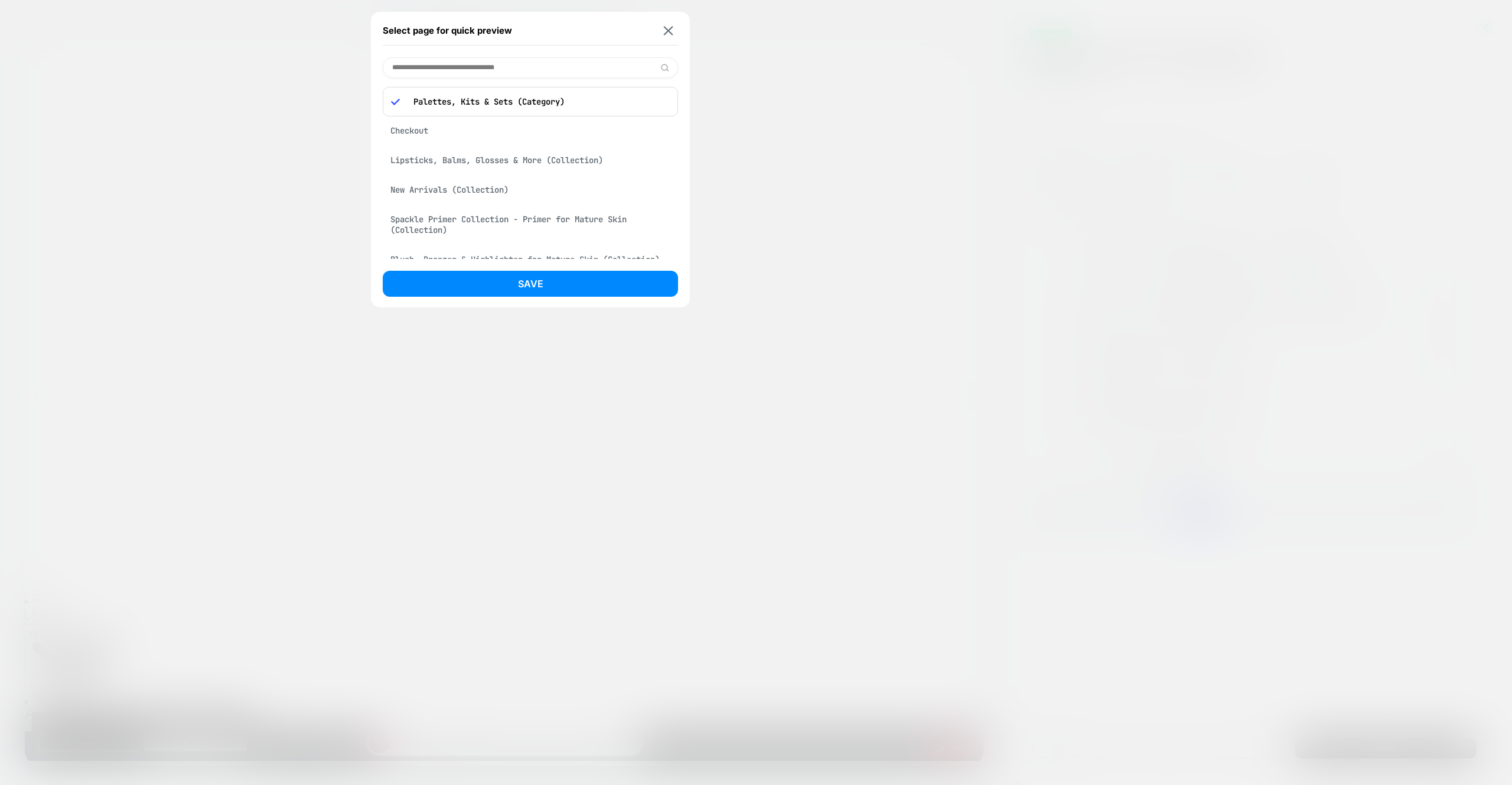
click at [674, 29] on button at bounding box center [668, 30] width 15 height 10
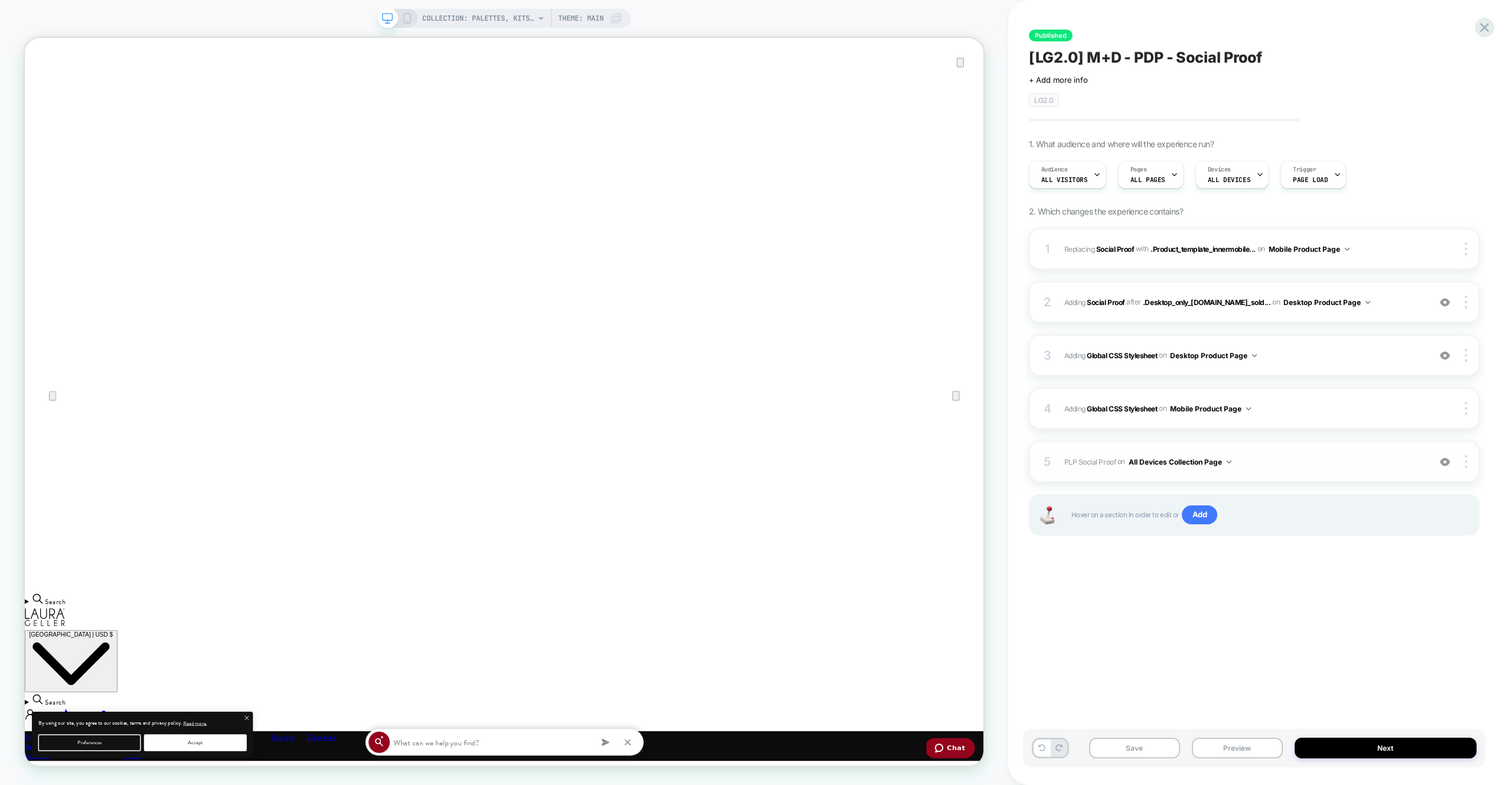
click at [1206, 463] on button "All Devices Collection Page" at bounding box center [1180, 462] width 103 height 15
click at [1364, 592] on div "Published [LG2.0] M+D - PDP - Social Proof Click to edit experience details + A…" at bounding box center [1254, 392] width 462 height 761
click at [447, 9] on span "COLLECTION: Palettes, Kits & Sets (Category)" at bounding box center [478, 18] width 112 height 19
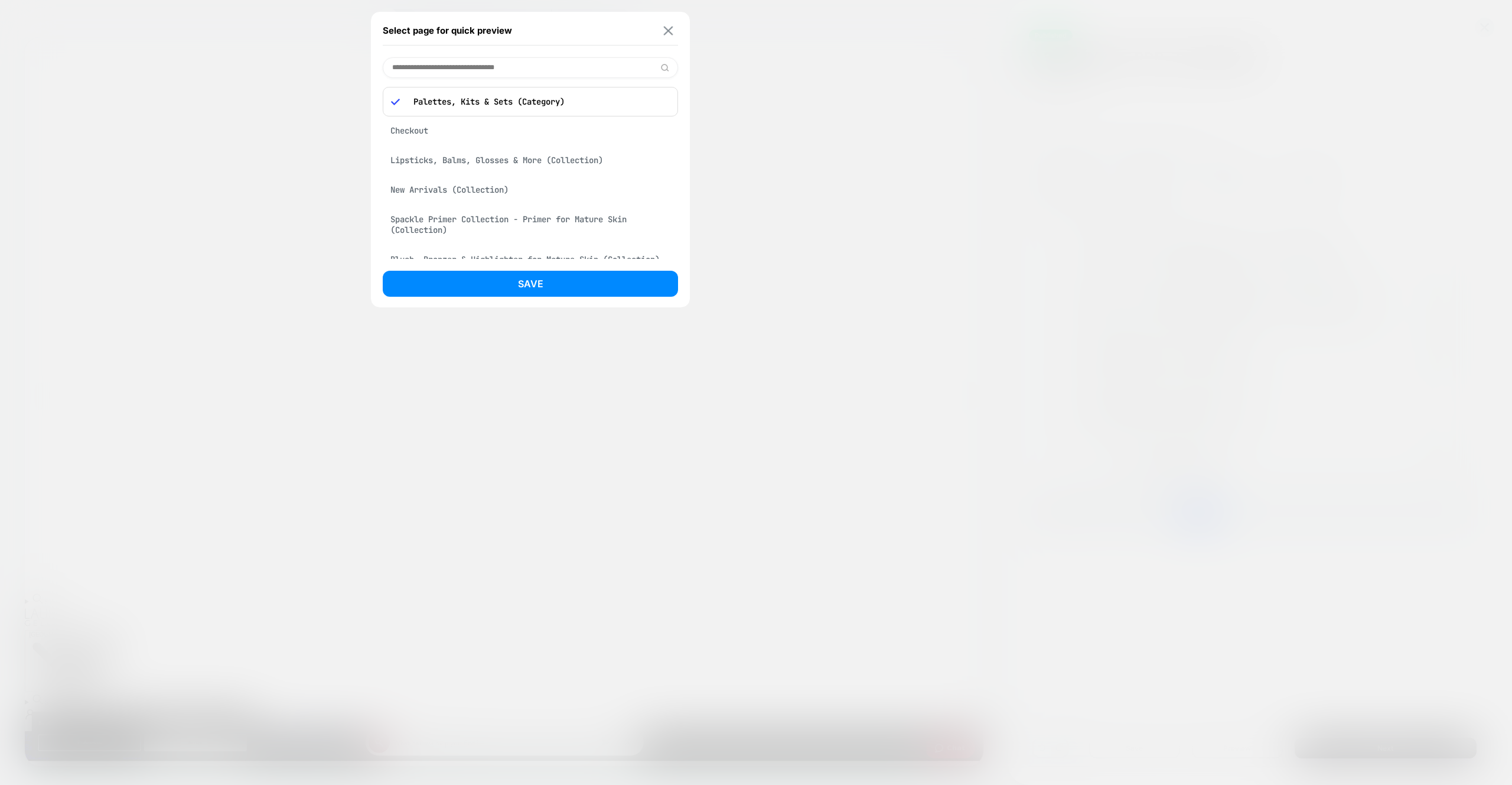
click at [664, 34] on img at bounding box center [669, 30] width 10 height 9
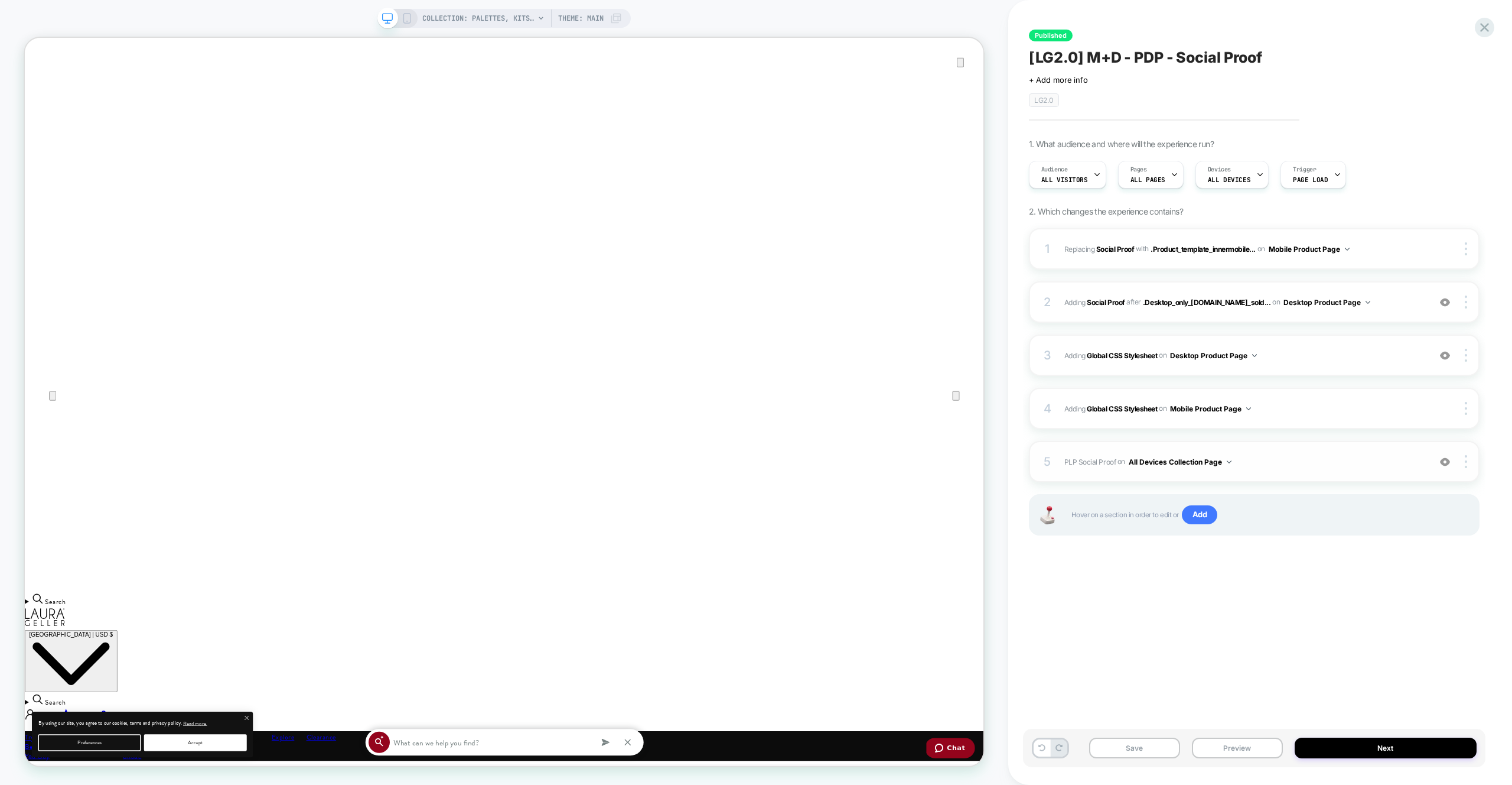
click at [1327, 452] on div "5 PLP Social Proof Adding Code Block BEFORE footer on All Devices Collection Pa…" at bounding box center [1254, 461] width 451 height 41
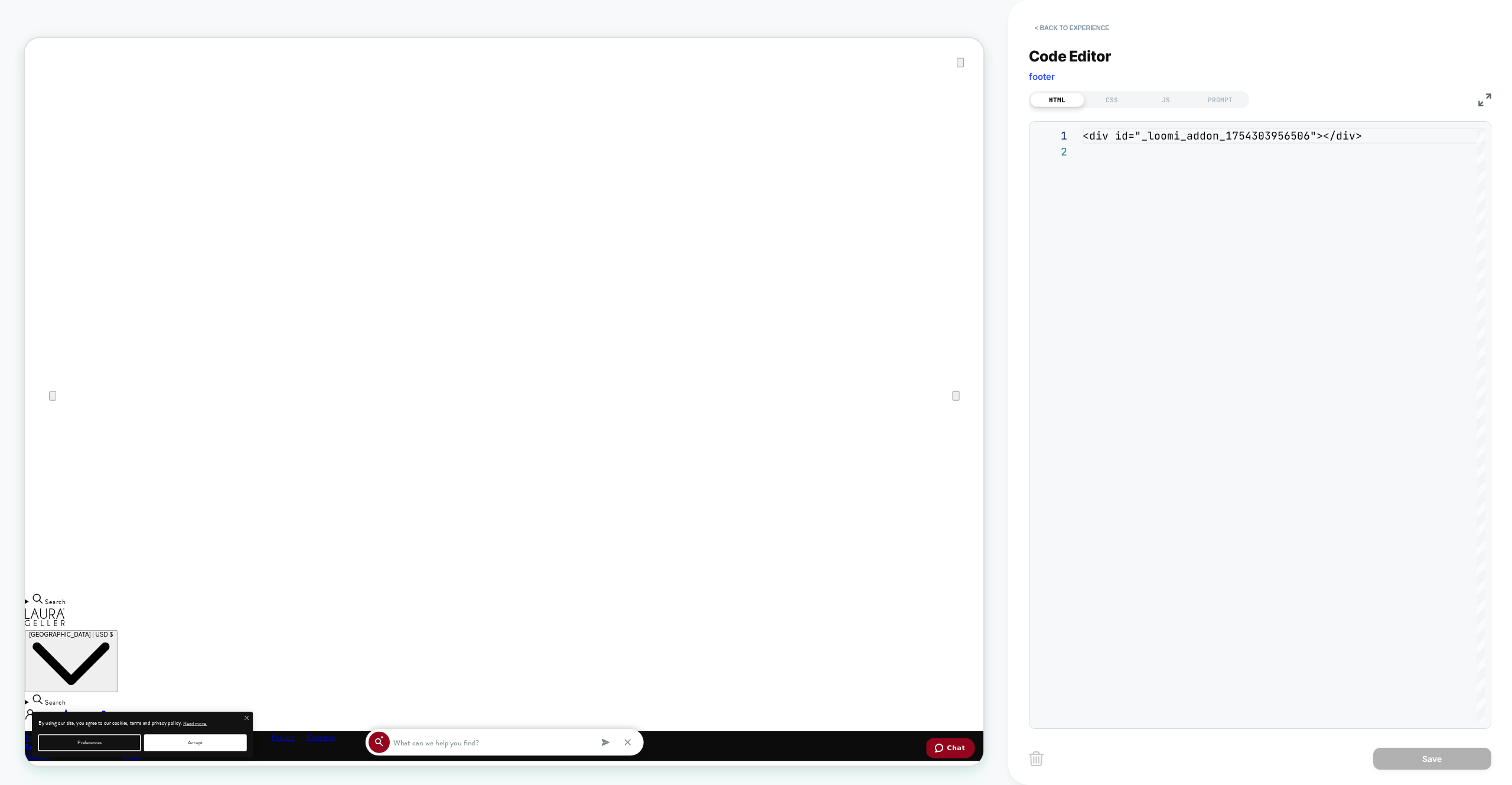
scroll to position [16, 0]
click at [1165, 110] on div "**********" at bounding box center [1260, 380] width 462 height 696
drag, startPoint x: 1167, startPoint y: 102, endPoint x: 1187, endPoint y: 115, distance: 23.9
click at [1167, 102] on div "JS" at bounding box center [1165, 99] width 54 height 14
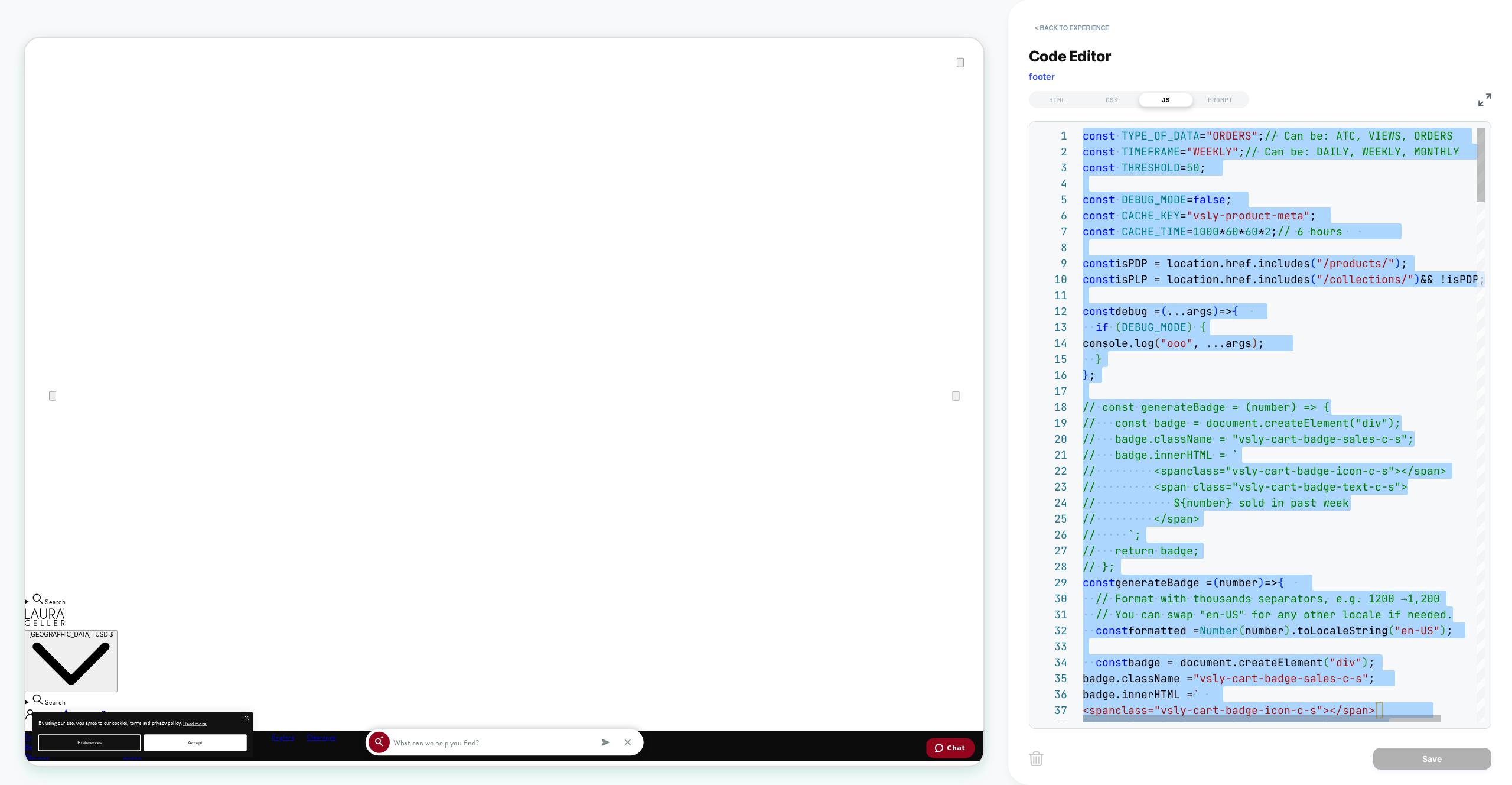
type textarea "*"
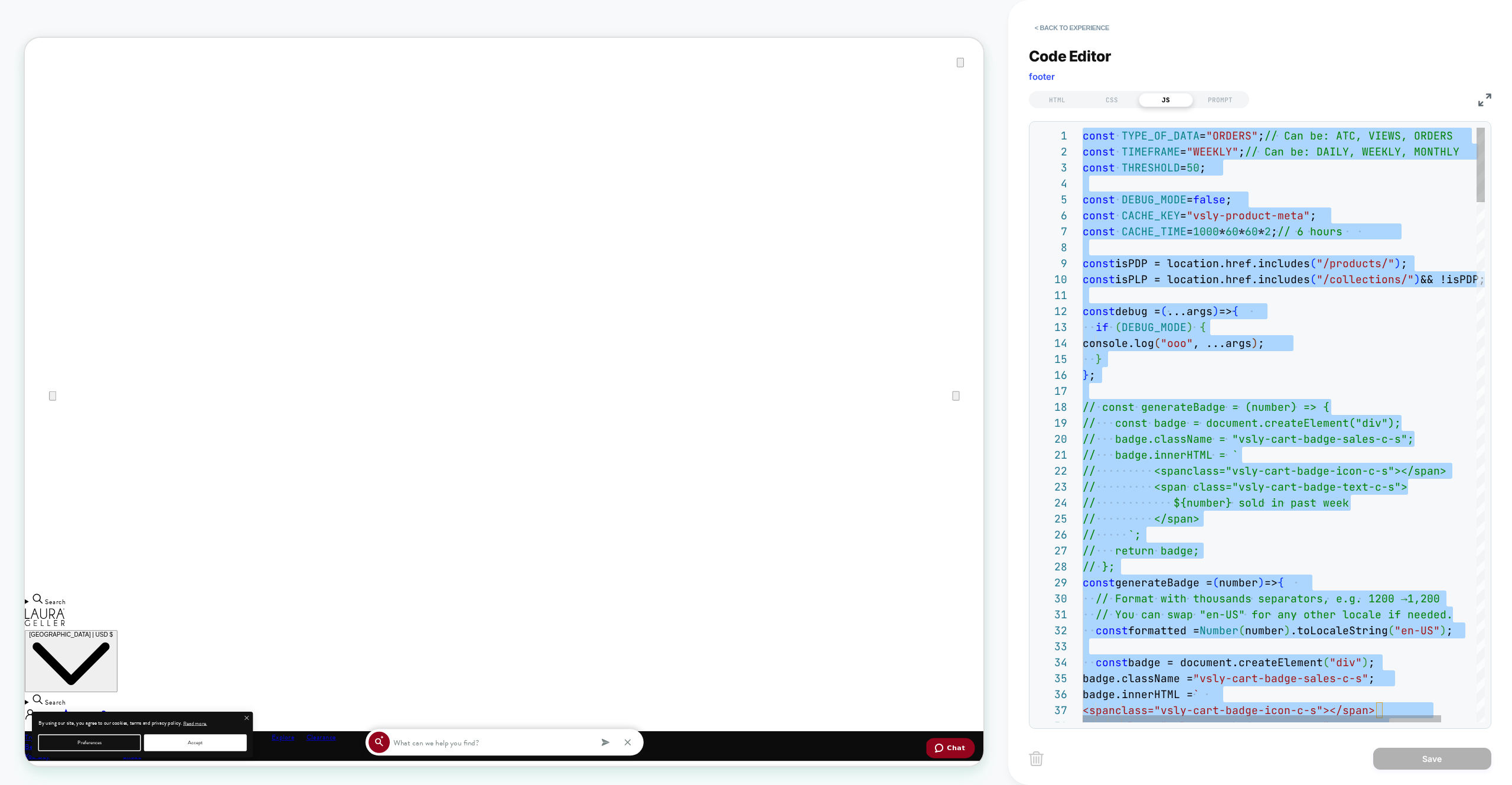
scroll to position [16, 0]
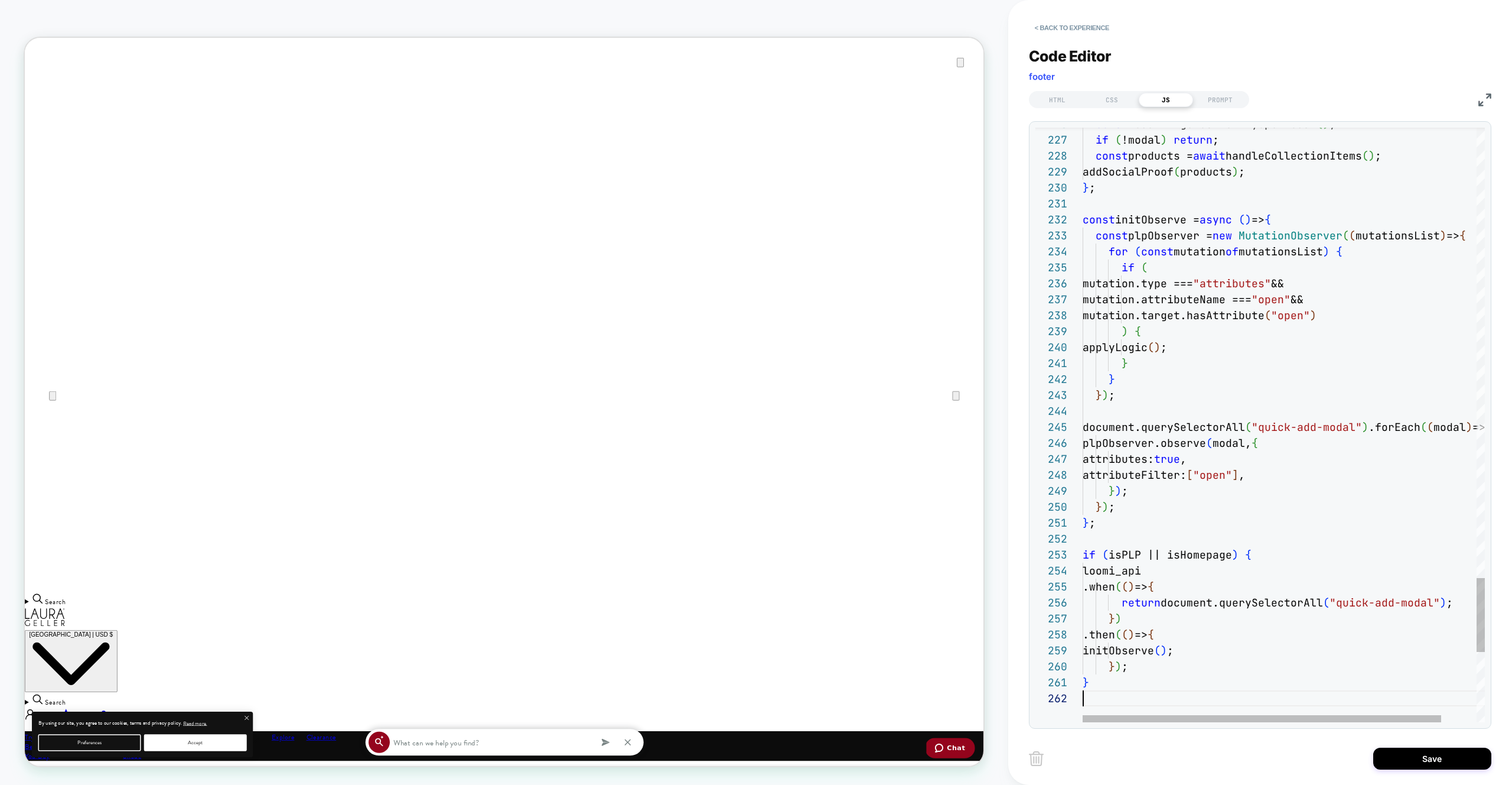
click at [1440, 777] on div "< Back to experience Code Editor footer HTML CSS JS PROMPT 226 227 228 229 230 …" at bounding box center [1260, 392] width 462 height 785
click at [1429, 767] on button "Save" at bounding box center [1432, 758] width 118 height 22
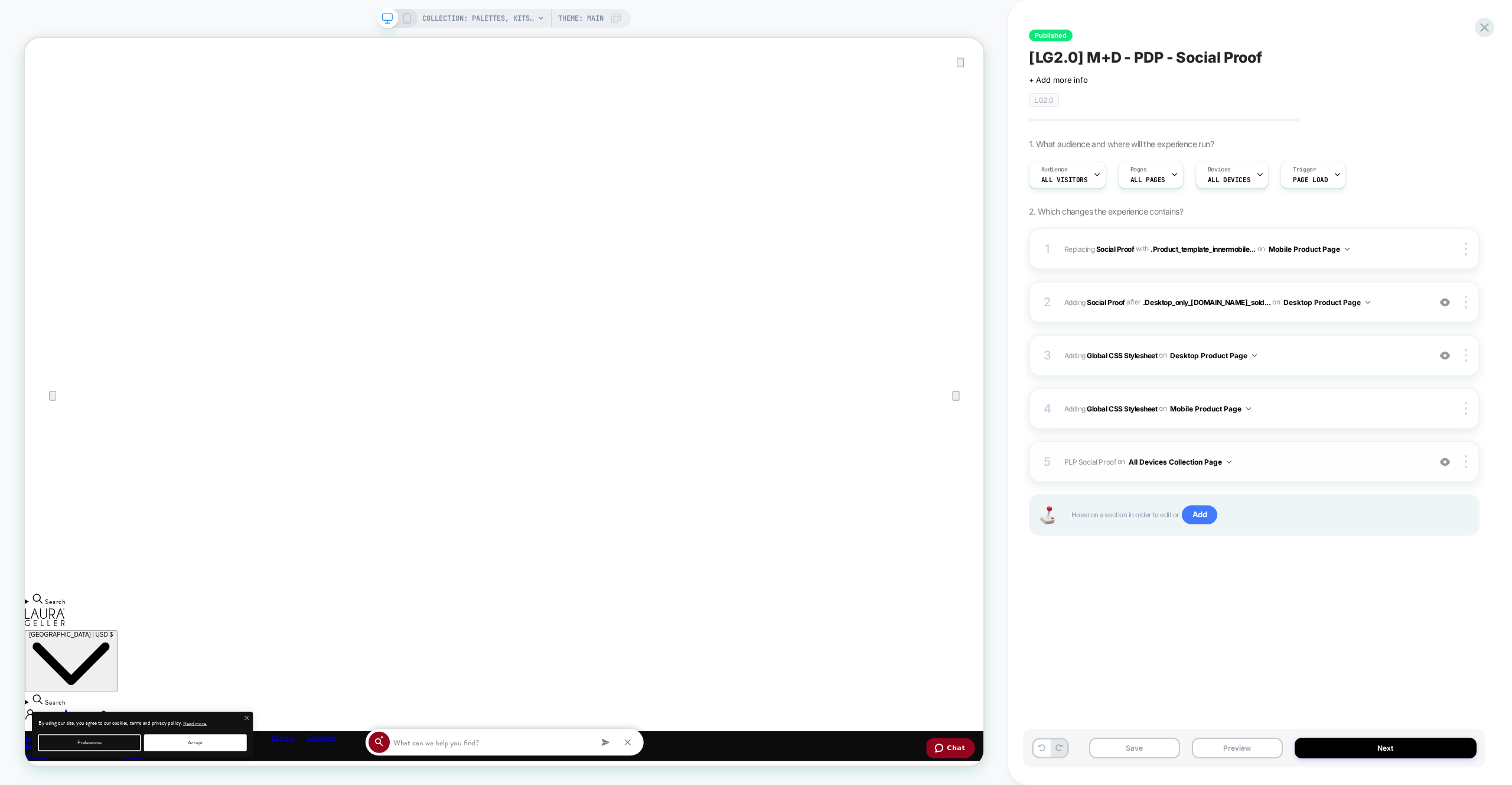
click at [1192, 461] on button "All Devices Collection Page" at bounding box center [1180, 462] width 103 height 15
click at [1193, 635] on div "All Devices All Pages" at bounding box center [1179, 641] width 158 height 26
click at [1465, 459] on img at bounding box center [1466, 461] width 2 height 13
click at [1383, 514] on div "Rename" at bounding box center [1396, 511] width 105 height 32
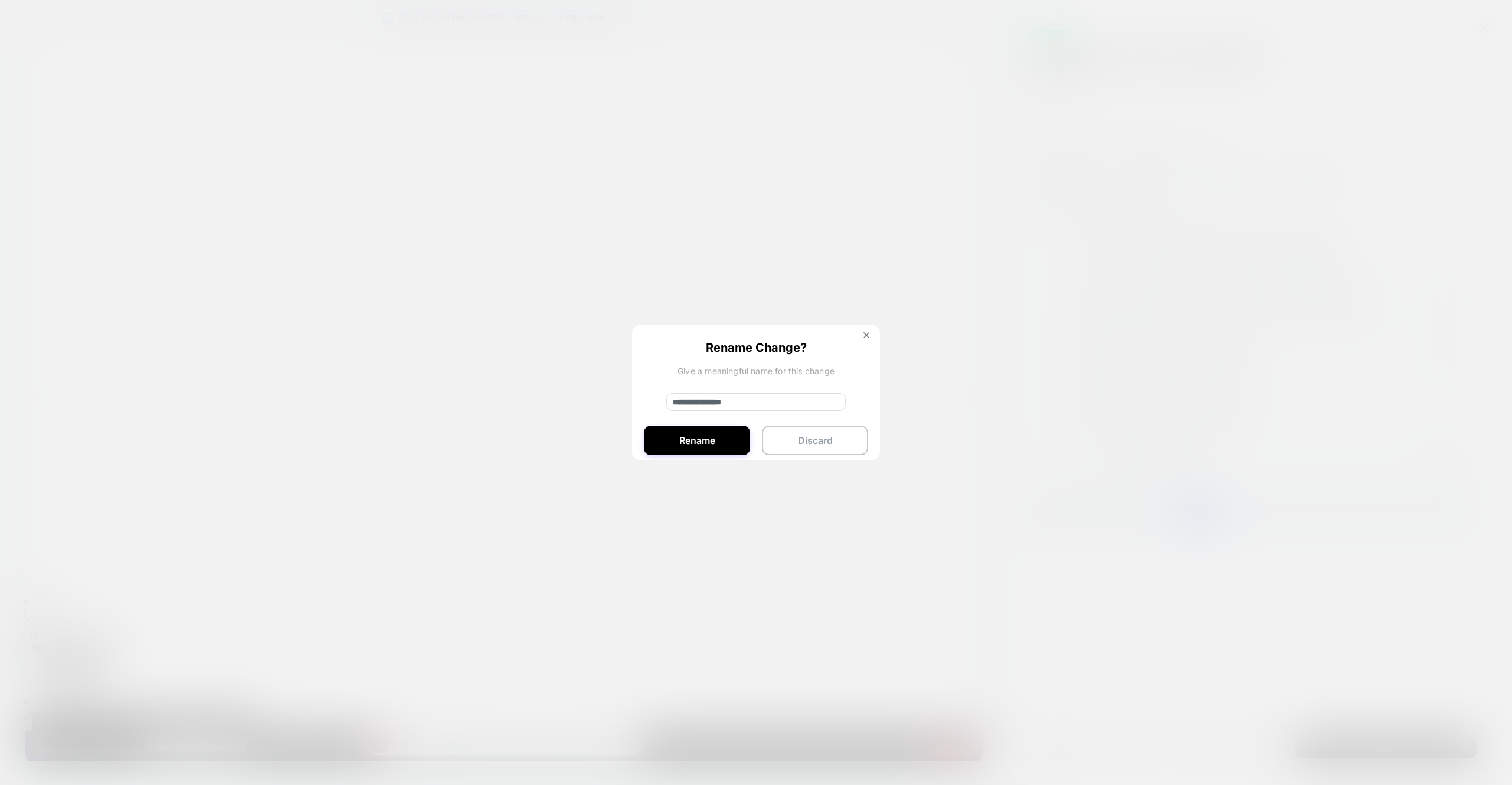
click at [782, 400] on input "**********" at bounding box center [756, 402] width 180 height 18
type input "**********"
click at [746, 426] on button "Rename" at bounding box center [697, 440] width 107 height 29
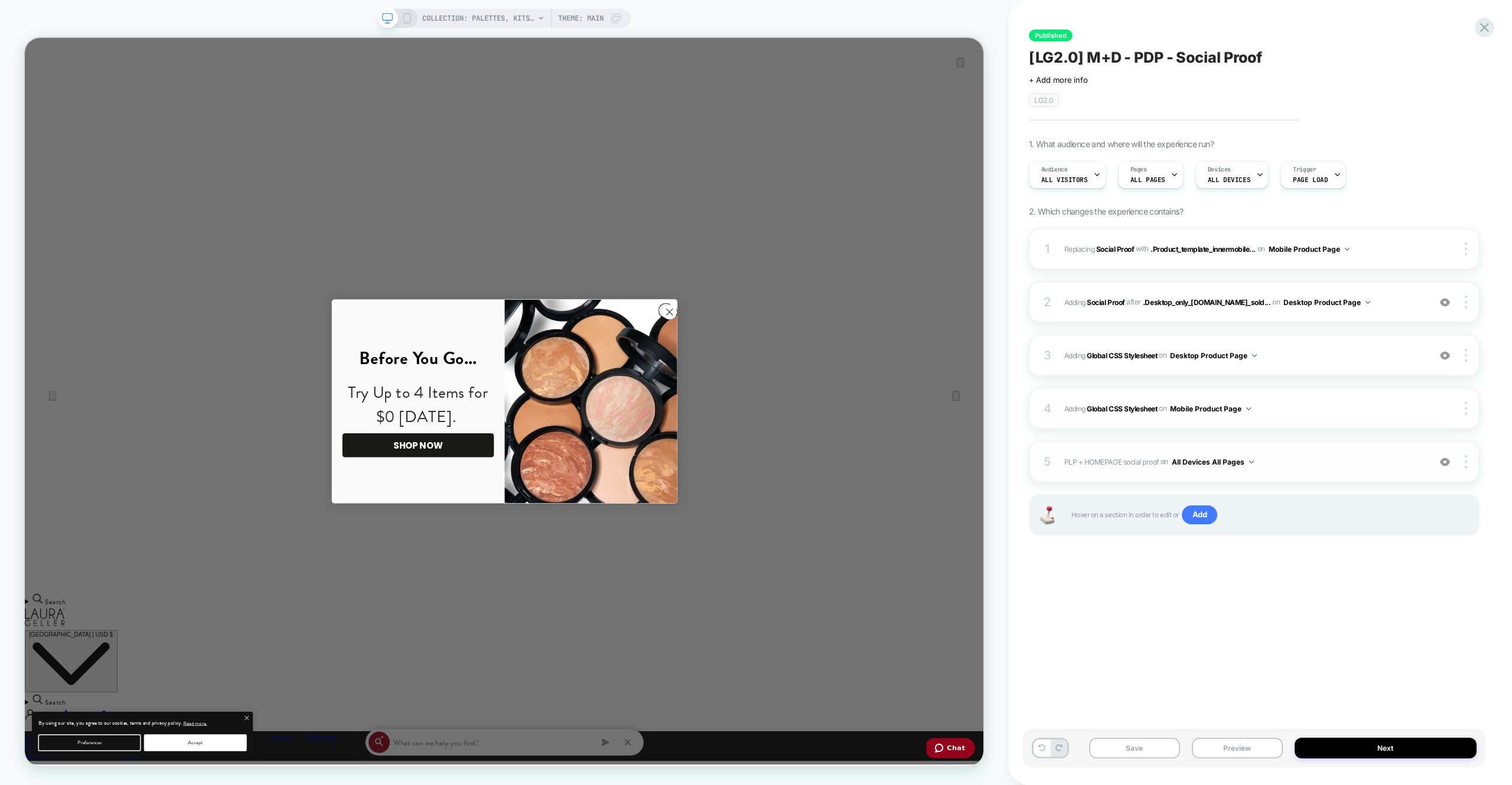
click at [1271, 736] on div "Save Preview Next" at bounding box center [1254, 747] width 462 height 38
click at [1260, 747] on button "Preview" at bounding box center [1237, 748] width 91 height 21
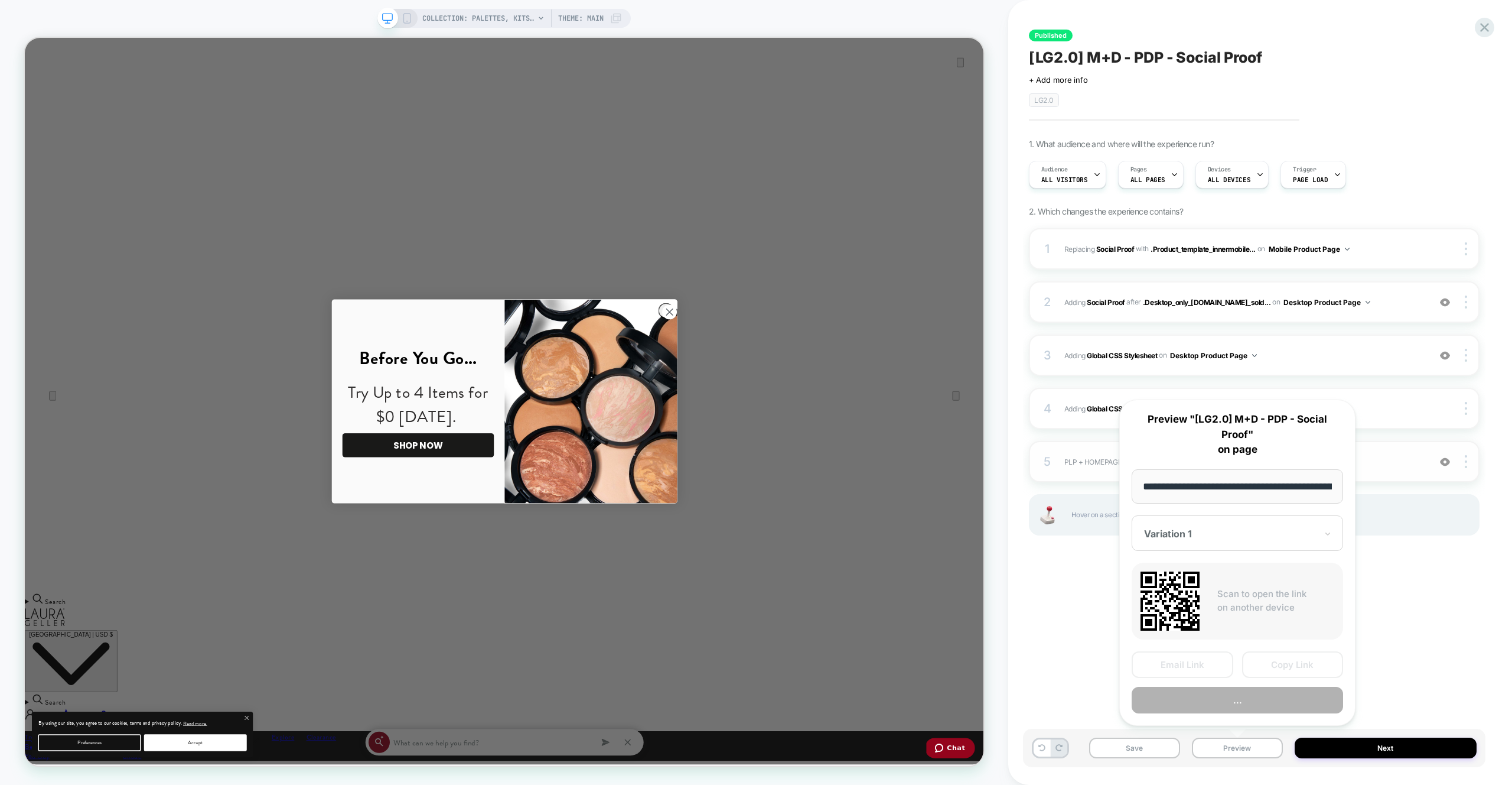
scroll to position [0, 174]
click at [1256, 706] on button "Preview" at bounding box center [1237, 701] width 211 height 27
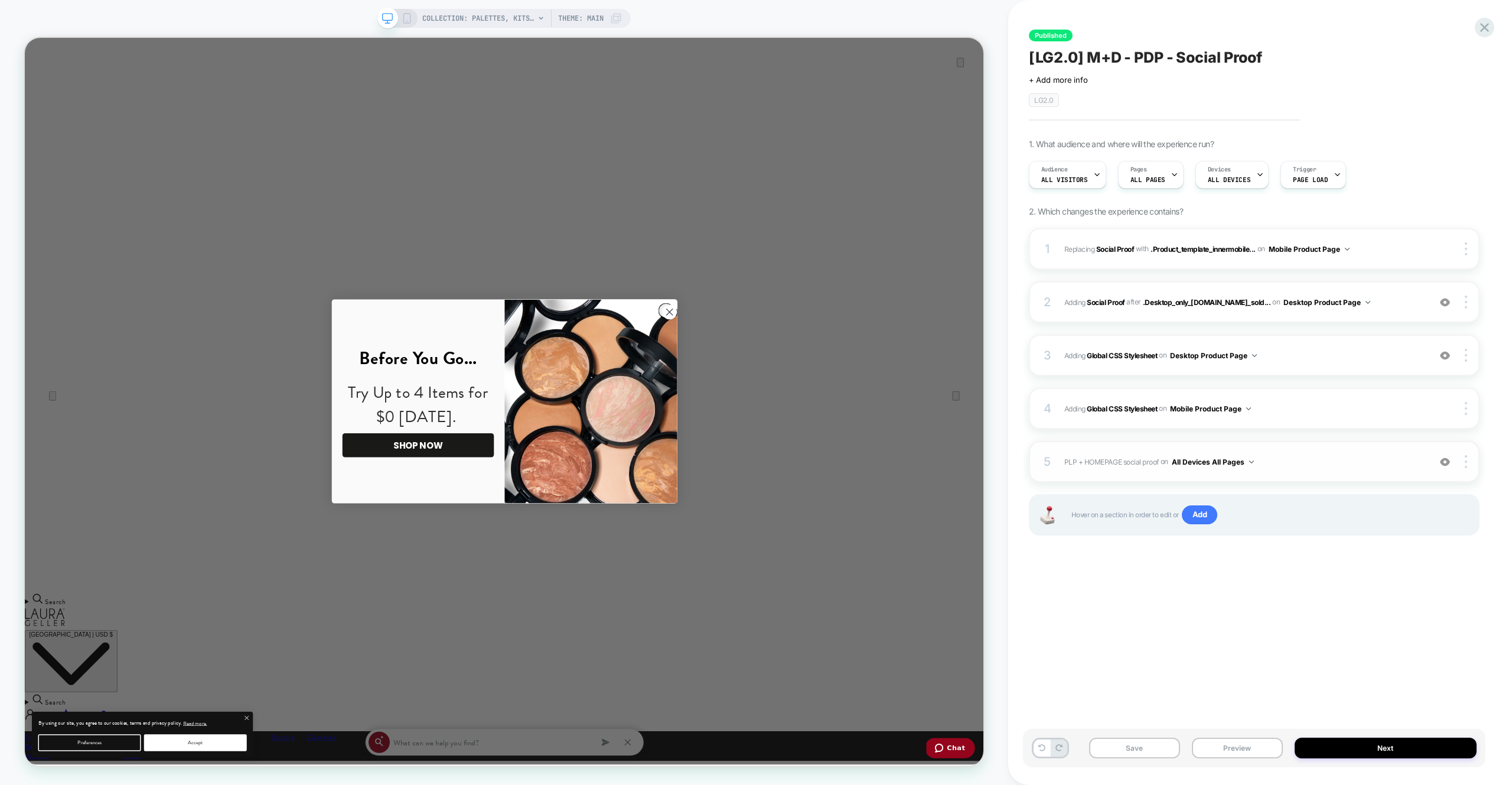
click at [1352, 461] on span "PLP + HOMEPAGE social proof Adding Code Block BEFORE footer on All Devices All …" at bounding box center [1243, 462] width 359 height 15
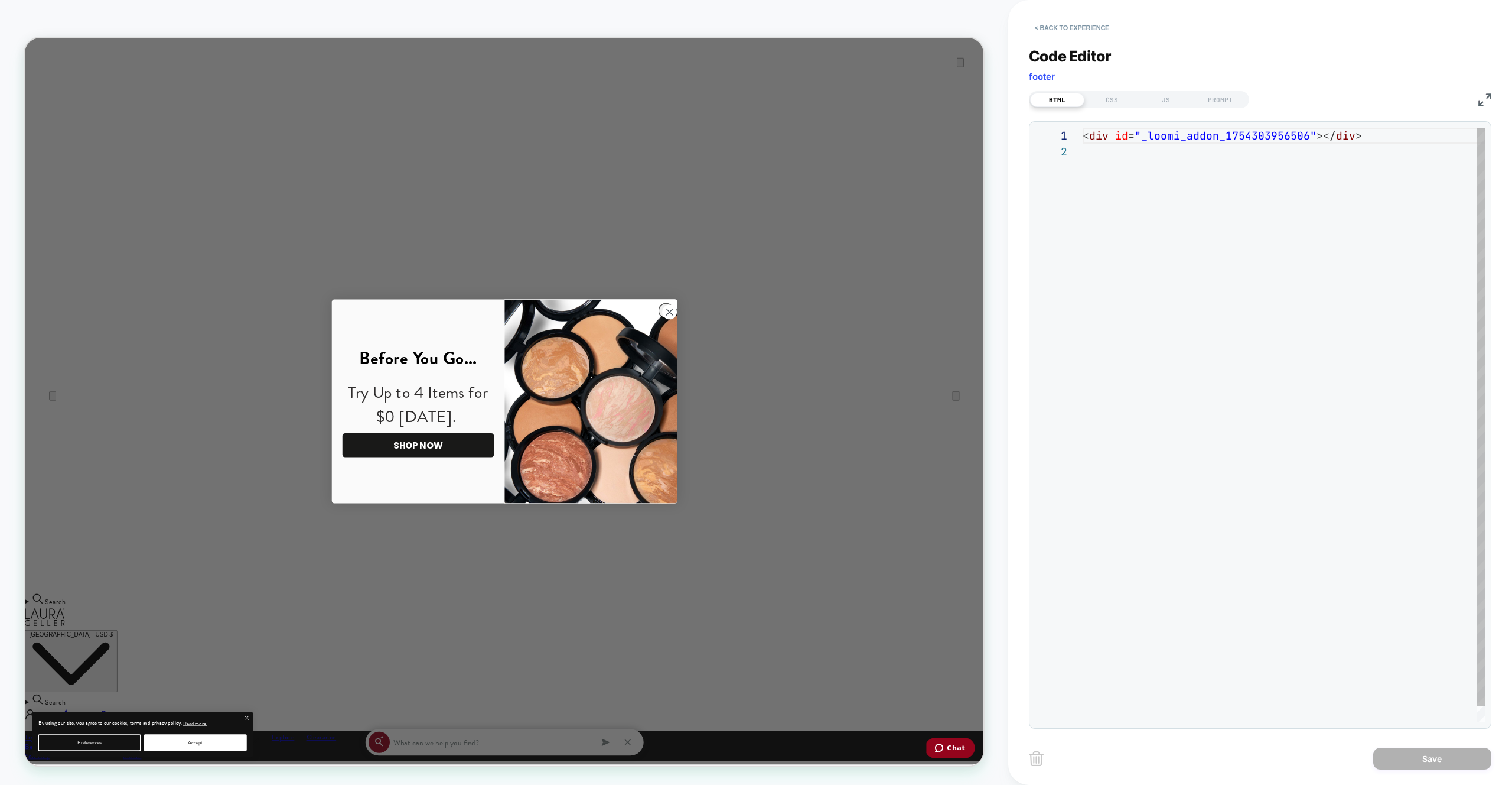
scroll to position [16, 0]
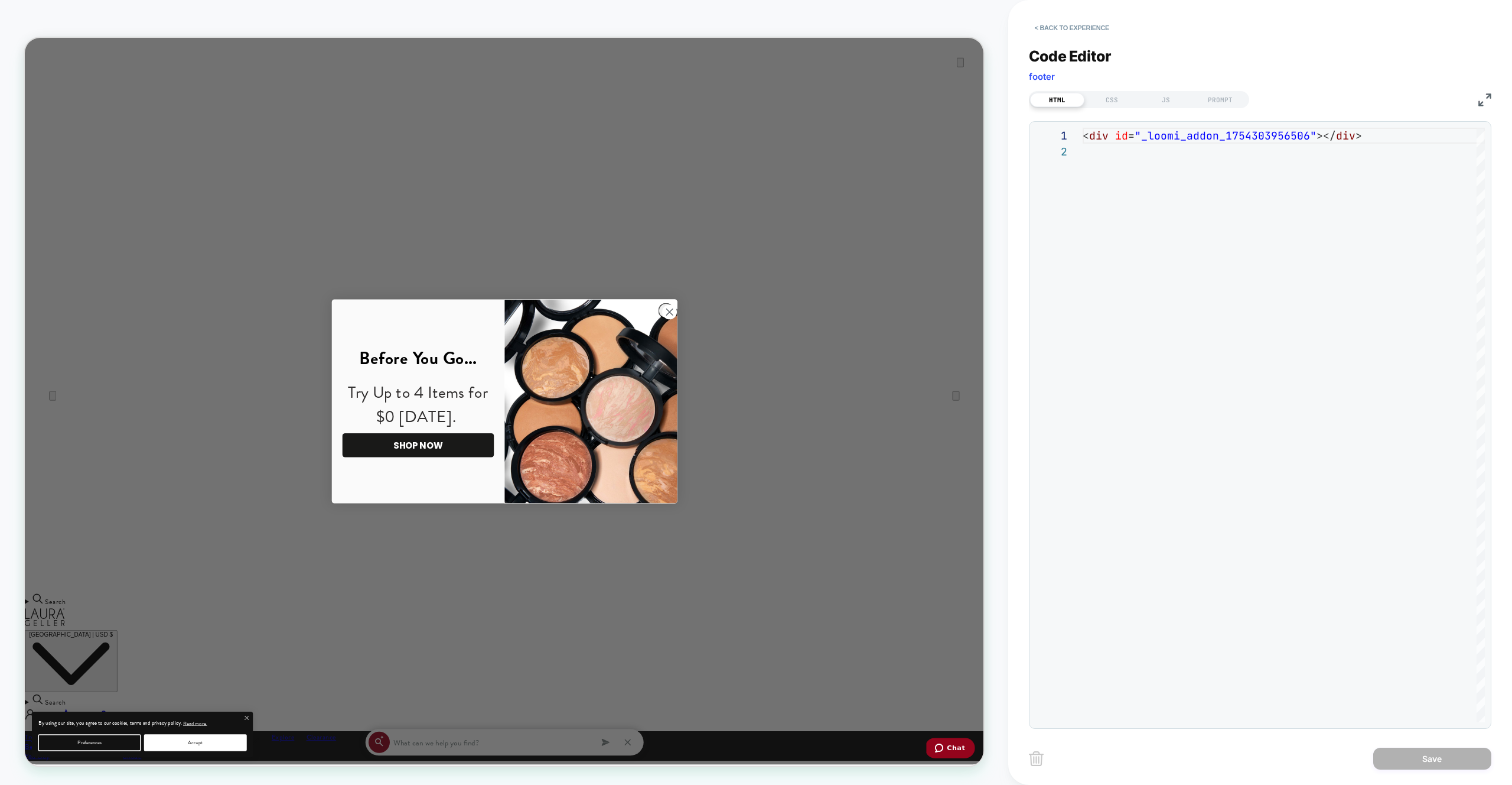
click at [1168, 108] on div "**********" at bounding box center [1260, 380] width 462 height 696
click at [1165, 101] on div "JS" at bounding box center [1165, 99] width 54 height 14
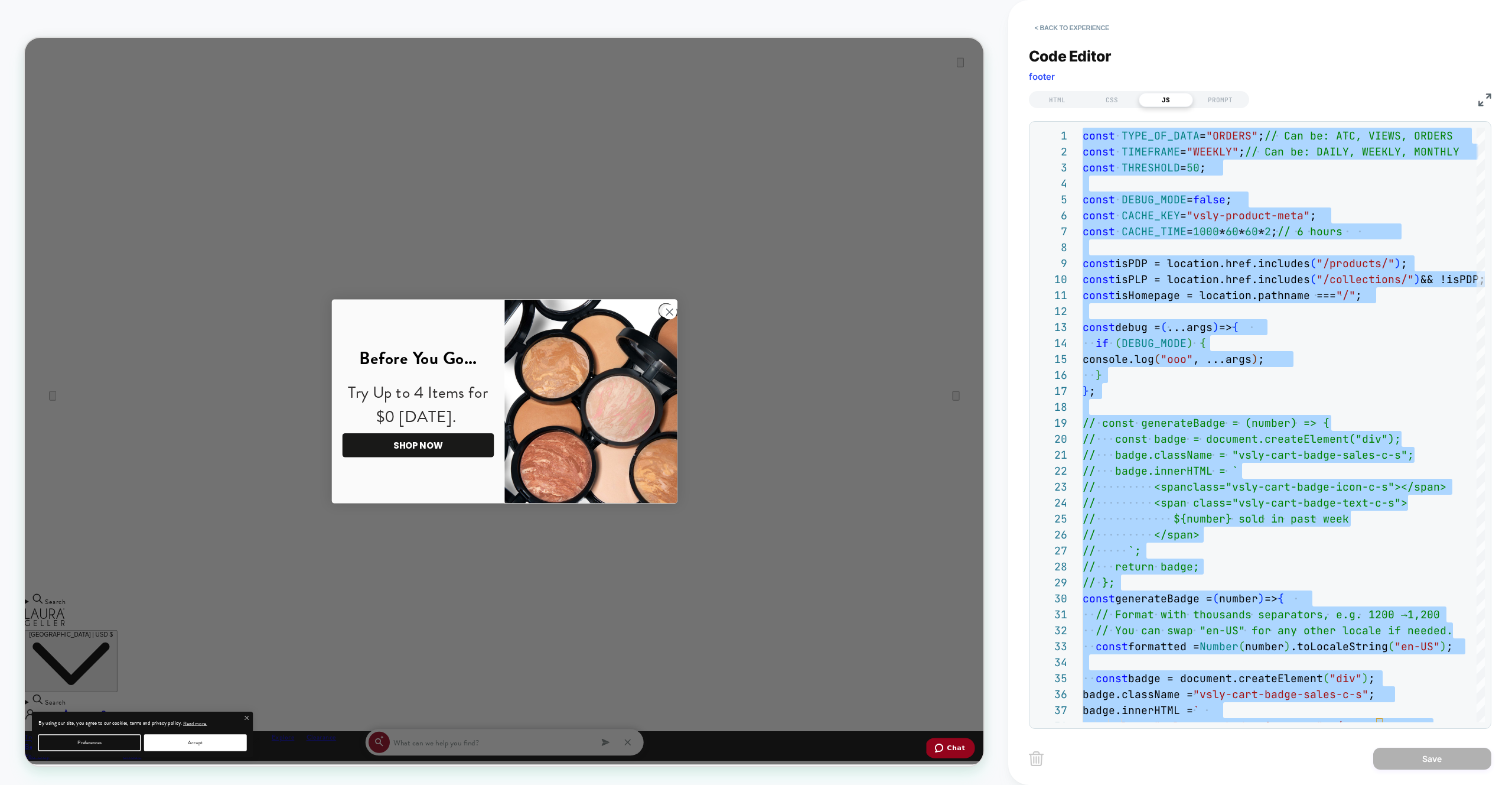
type textarea "*"
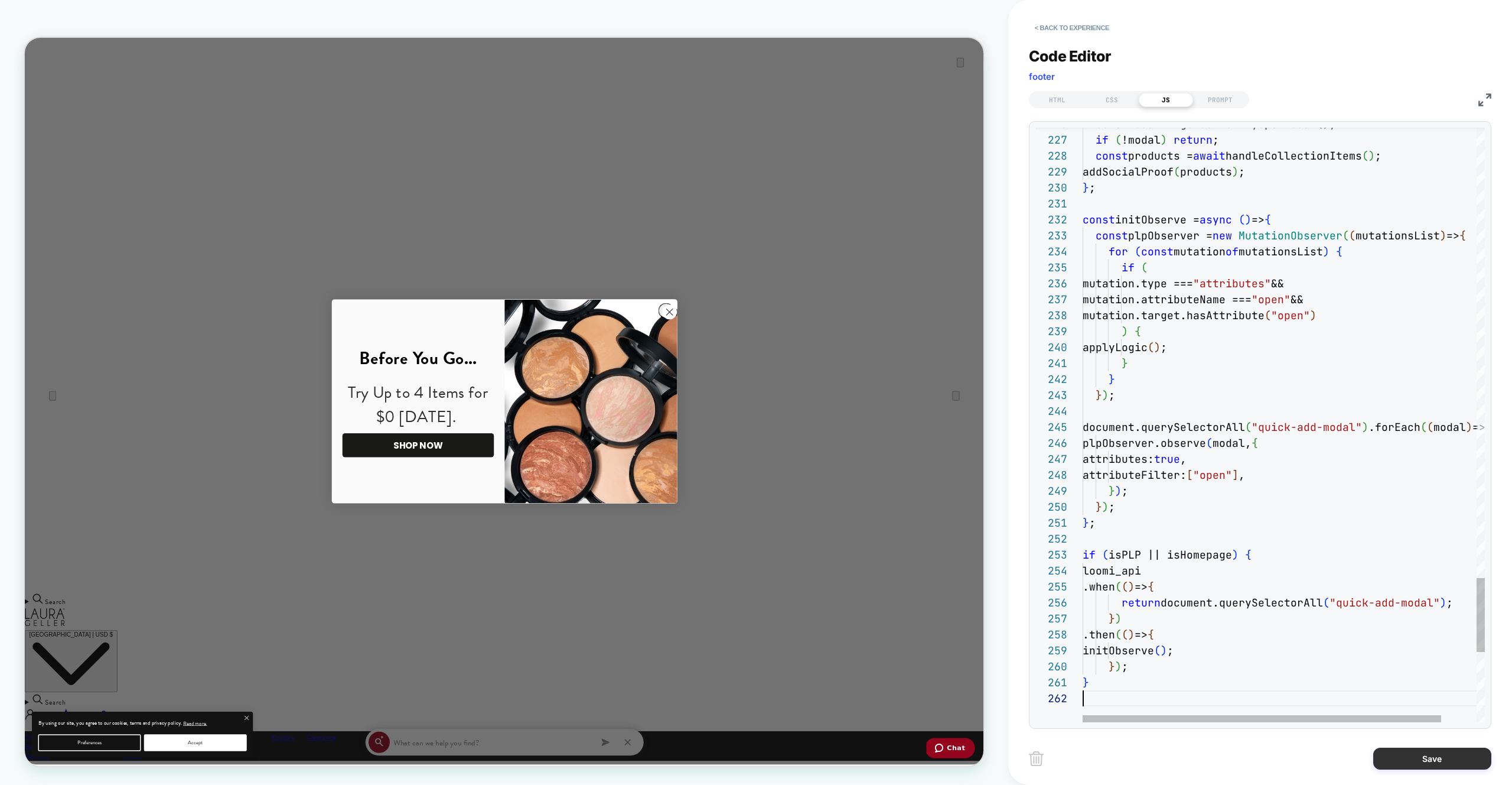
click at [1407, 755] on button "Save" at bounding box center [1432, 758] width 118 height 22
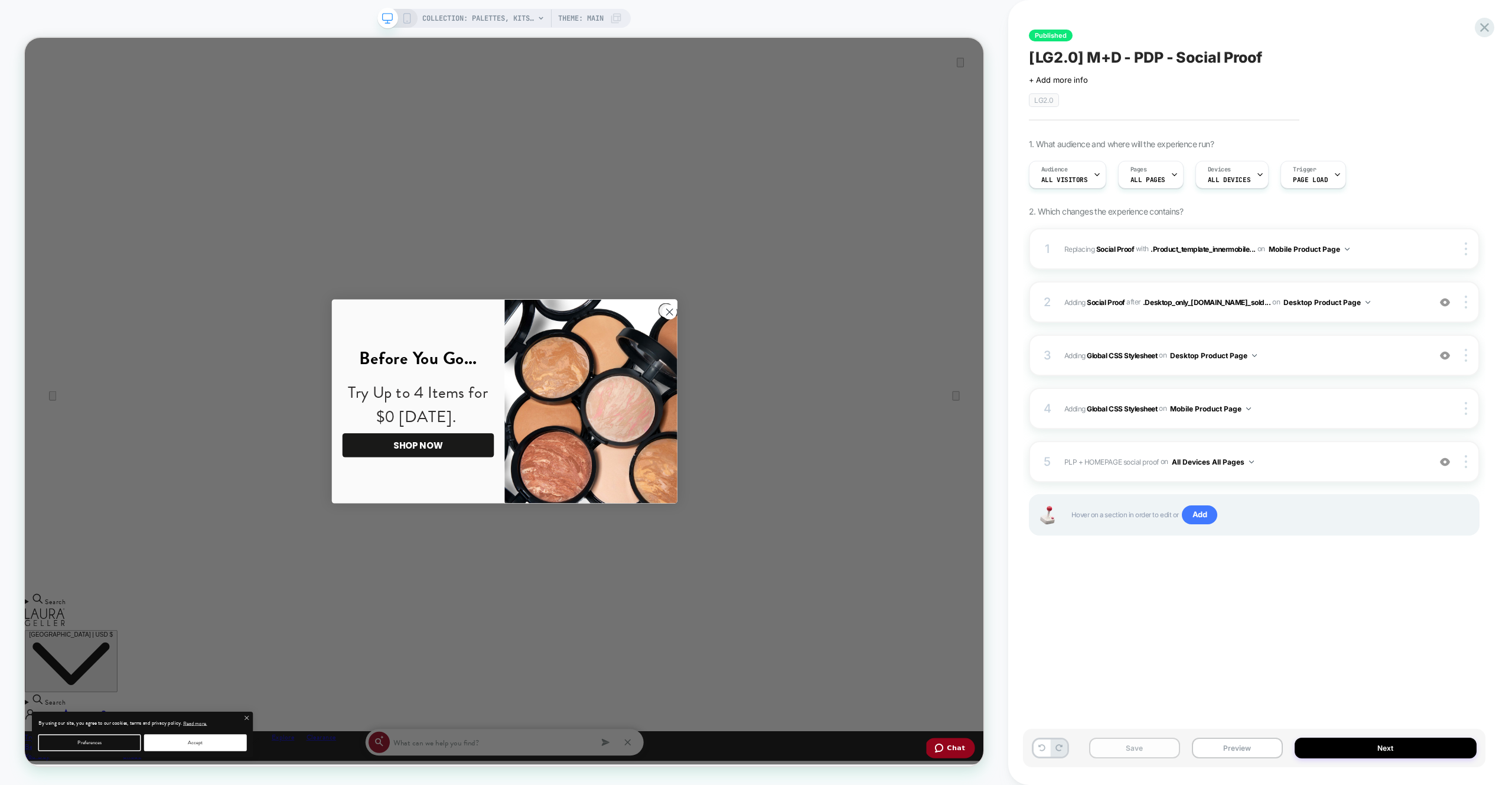
click at [1171, 754] on button "Save" at bounding box center [1134, 748] width 91 height 21
click at [1489, 38] on icon at bounding box center [1485, 39] width 16 height 16
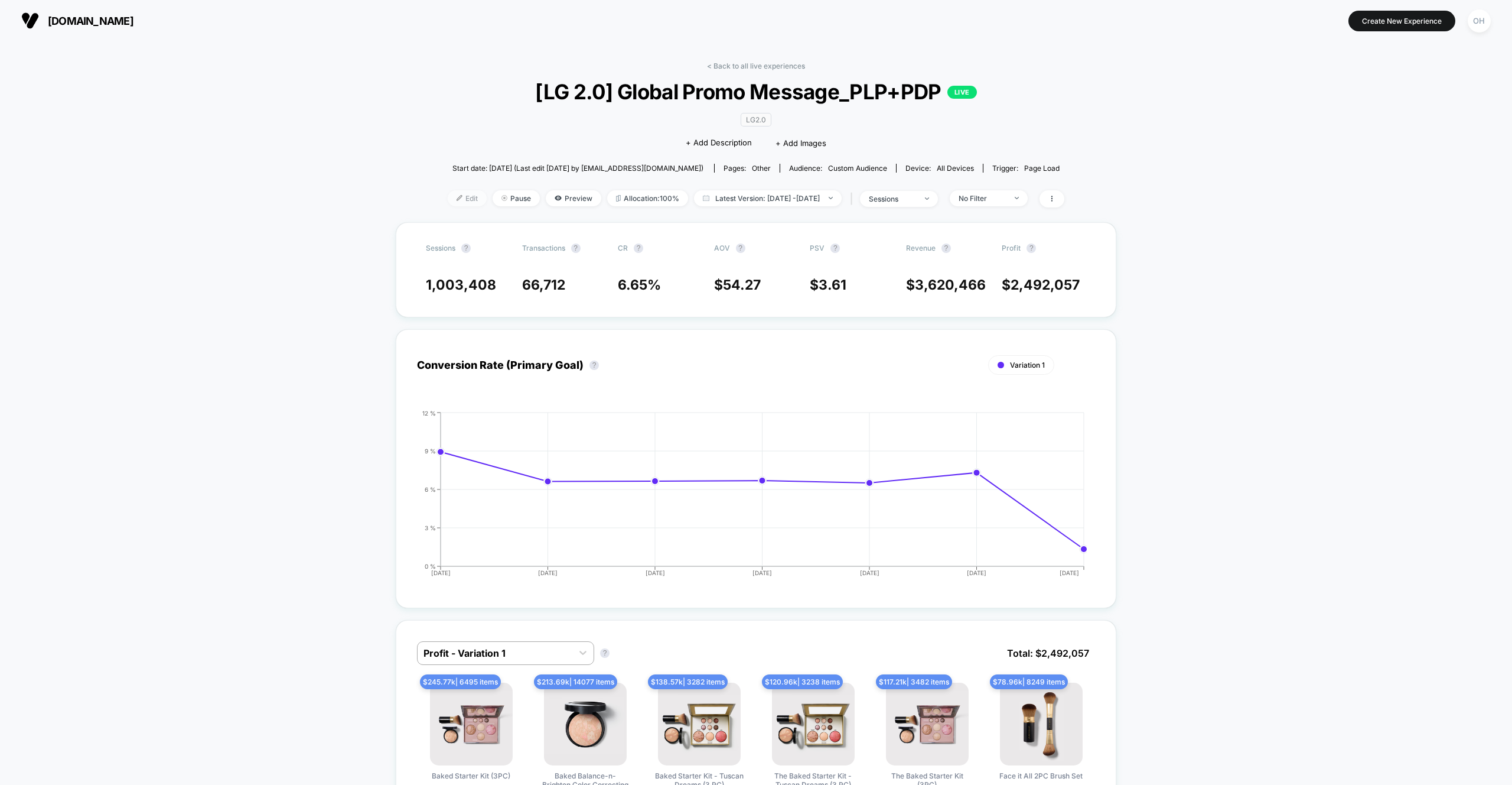
click at [449, 197] on span "Edit" at bounding box center [467, 198] width 39 height 16
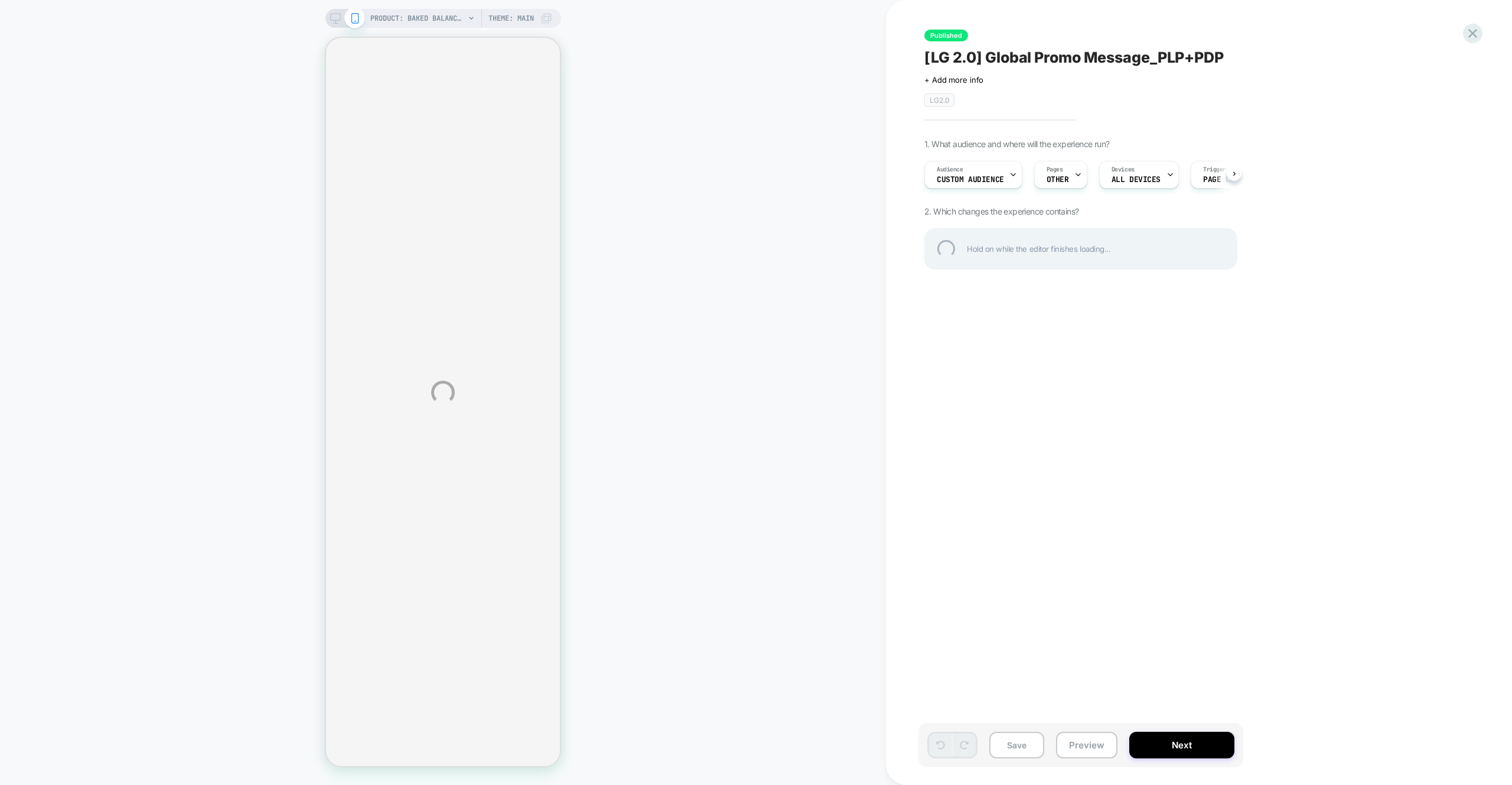
click at [1207, 55] on div "[LG 2.0] Global Promo Message_PLP+PDP" at bounding box center [1140, 57] width 431 height 18
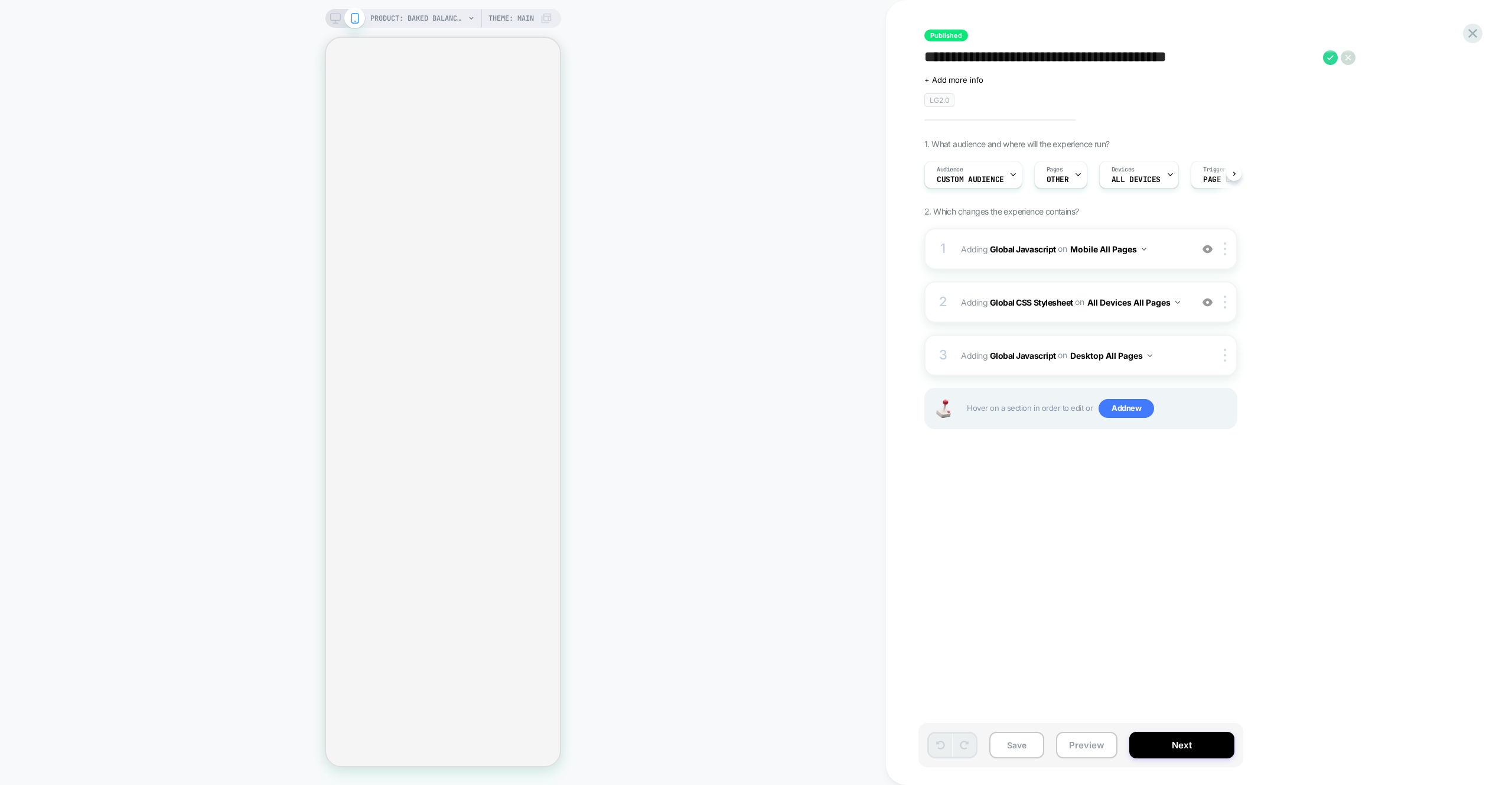
scroll to position [0, 1]
type textarea "**********"
click at [1351, 60] on icon at bounding box center [1348, 57] width 15 height 15
click at [1166, 258] on div "1 Adding Global Javascript on Mobile All Pages Add Before Add After Copy to Des…" at bounding box center [1081, 249] width 313 height 41
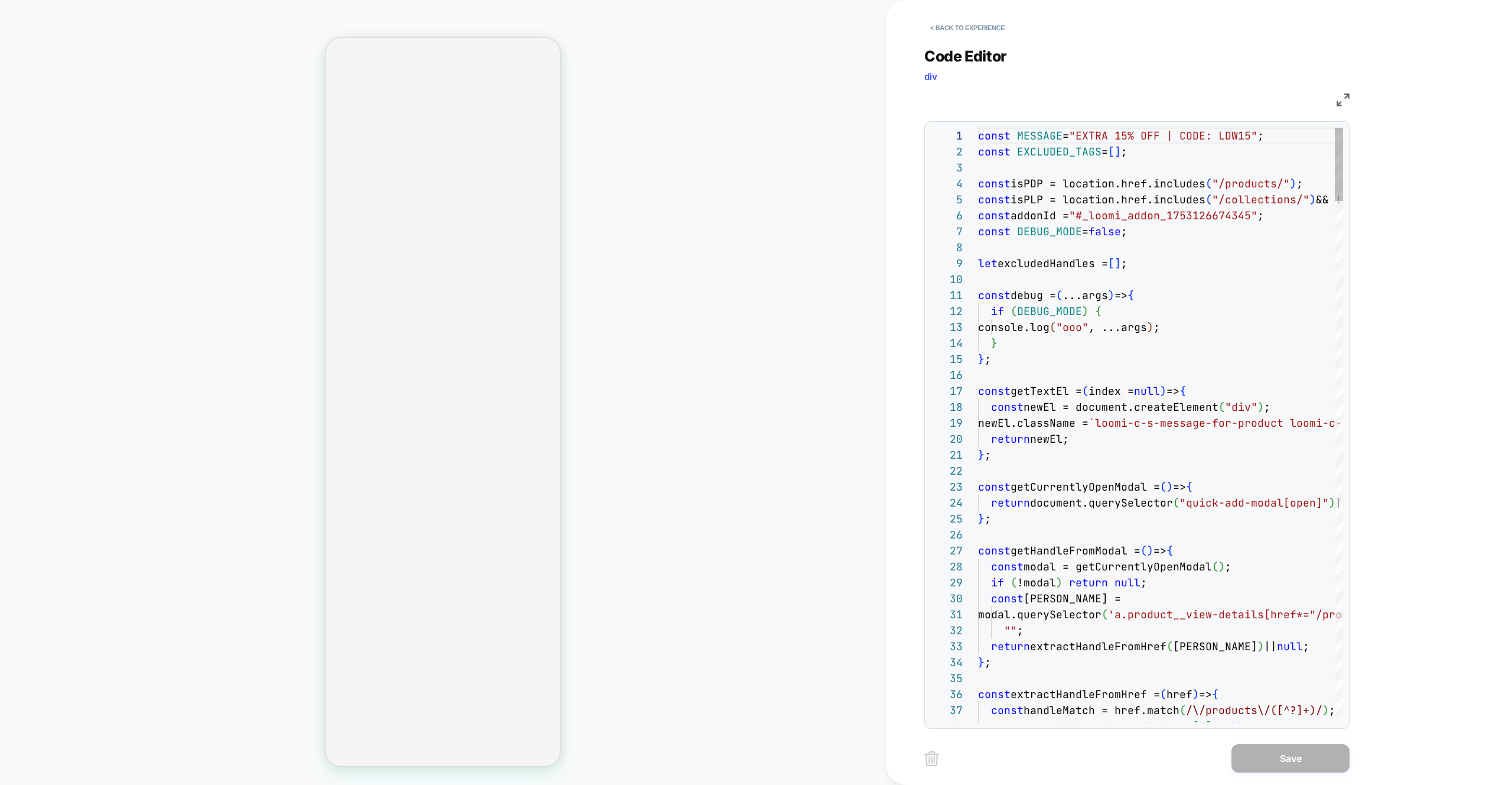
scroll to position [160, 0]
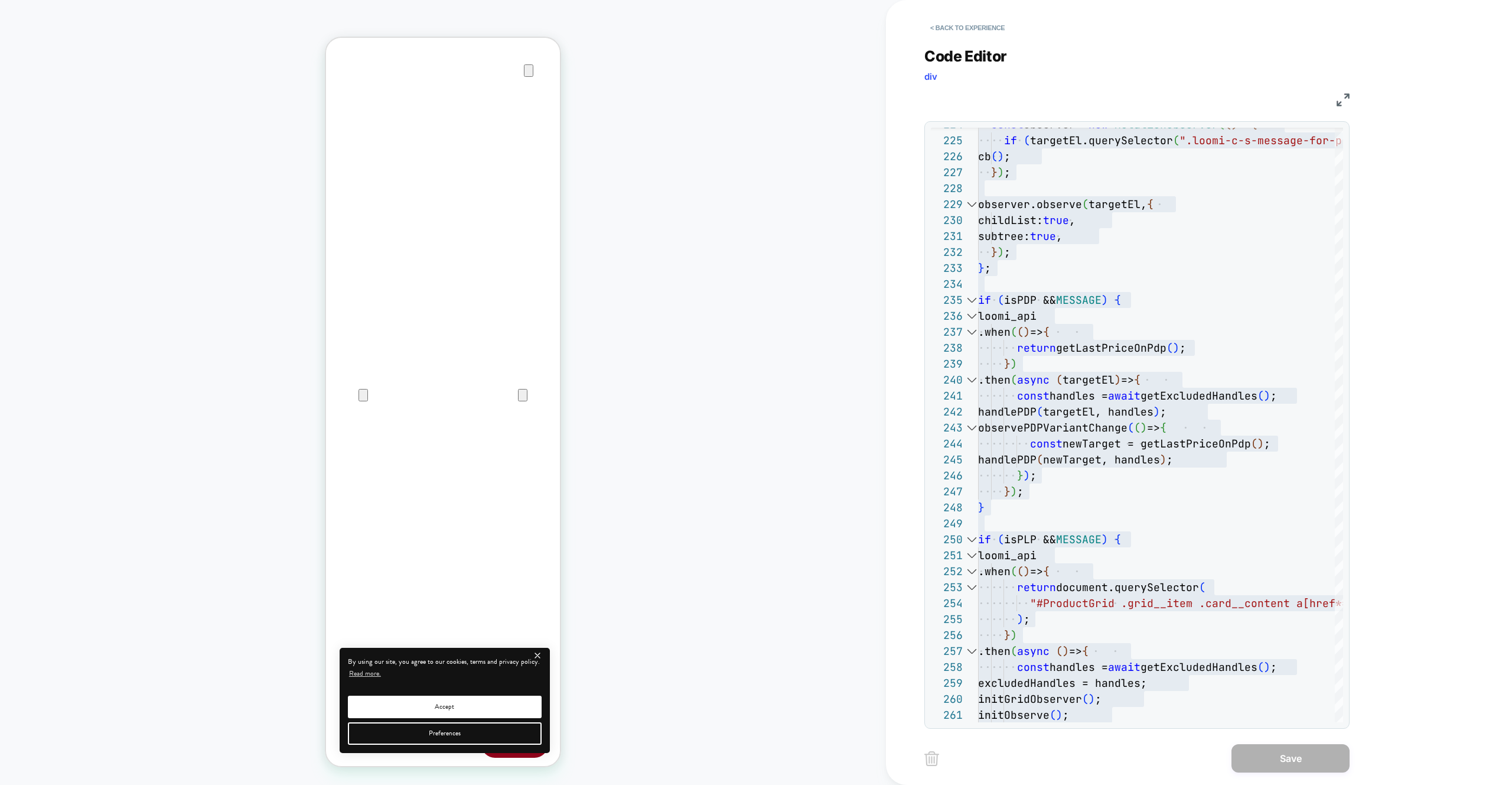
scroll to position [0, 0]
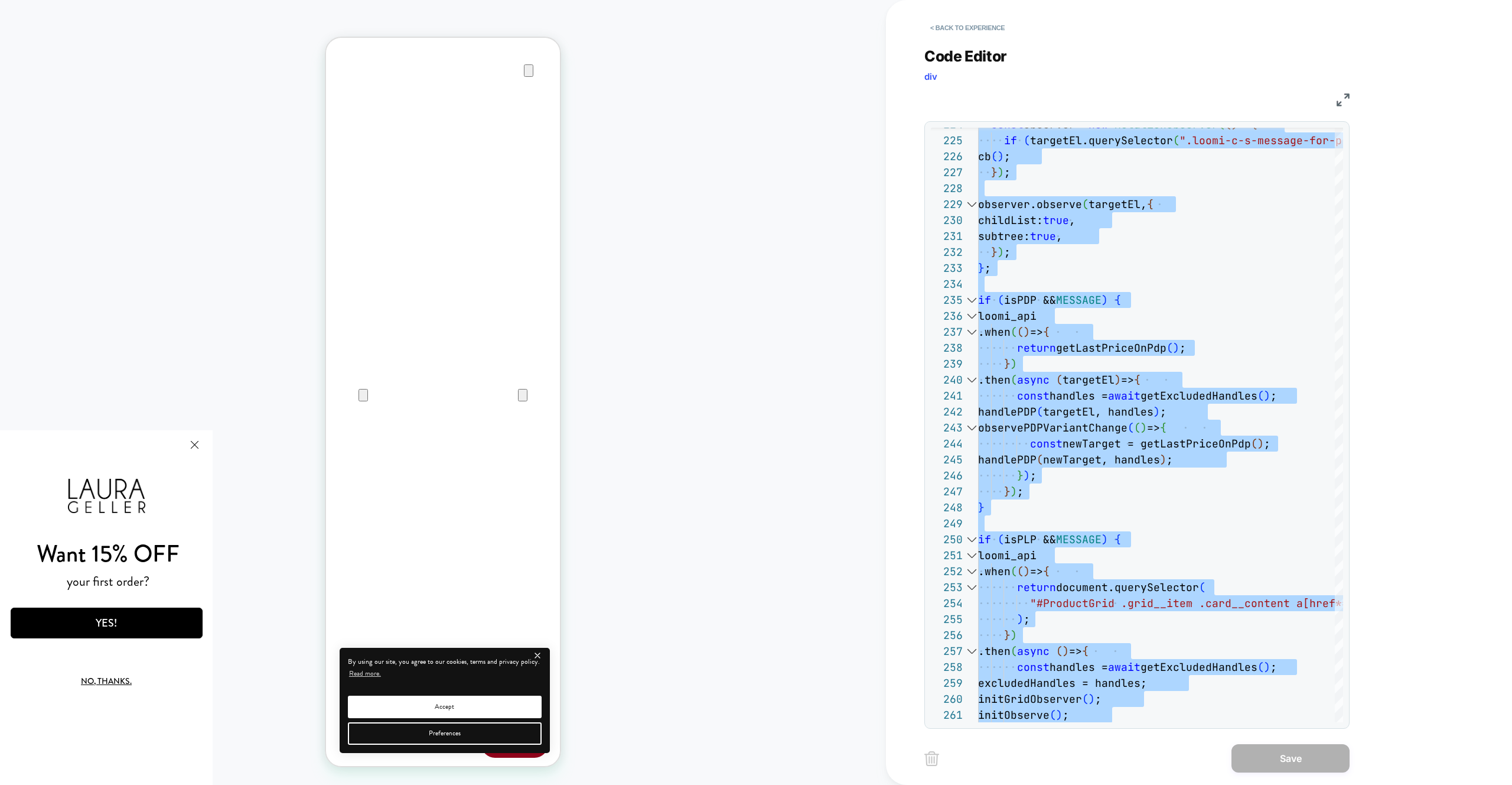
type textarea "**********"
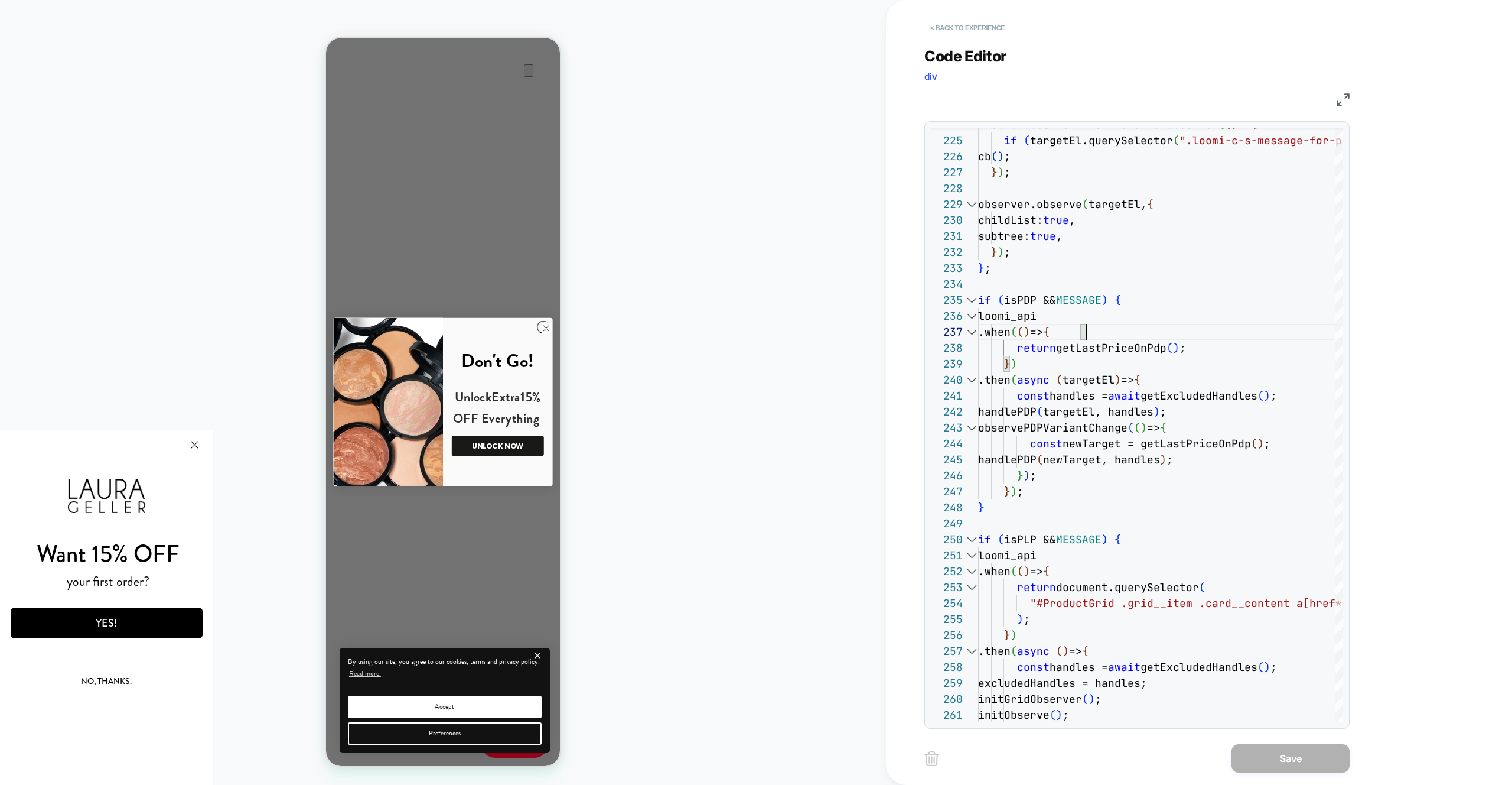
drag, startPoint x: 957, startPoint y: 10, endPoint x: 961, endPoint y: 18, distance: 8.9
click at [957, 10] on div "< Back to experience" at bounding box center [1237, 18] width 626 height 35
click at [961, 20] on button "< Back to experience" at bounding box center [967, 27] width 87 height 19
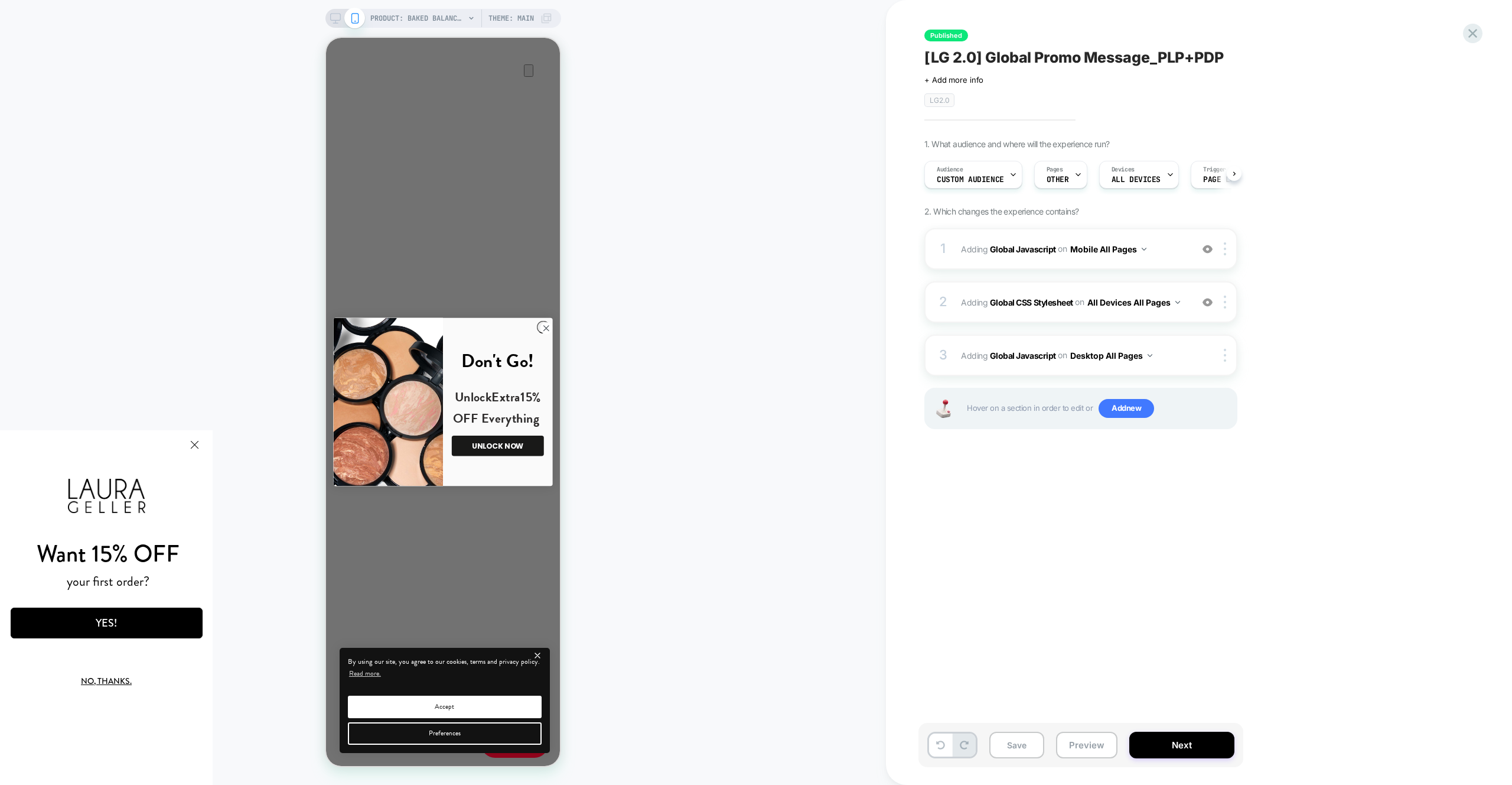
scroll to position [0, 1]
click at [1170, 253] on span "Adding Global Javascript on Mobile All Pages" at bounding box center [1073, 249] width 225 height 17
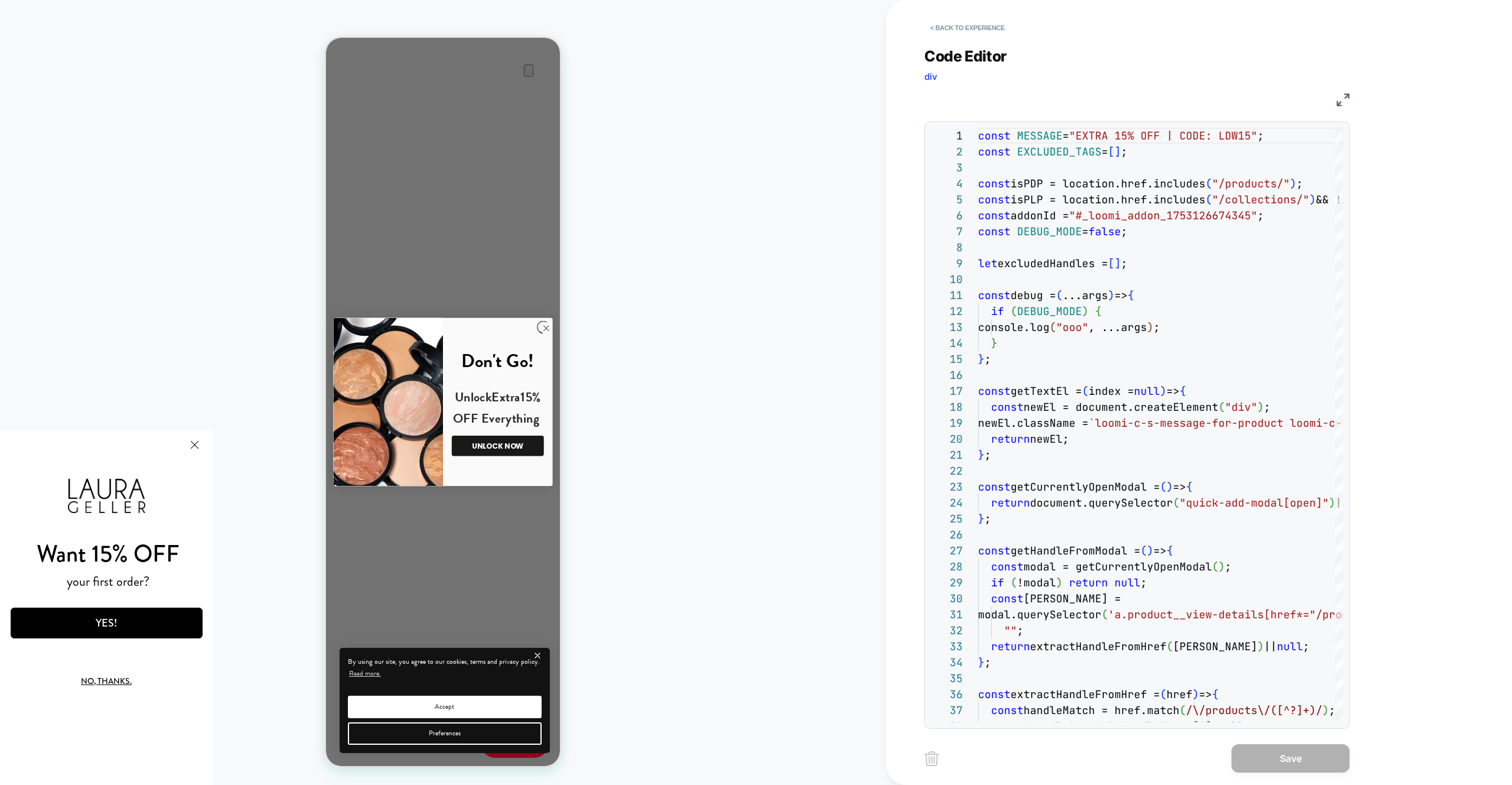
scroll to position [160, 0]
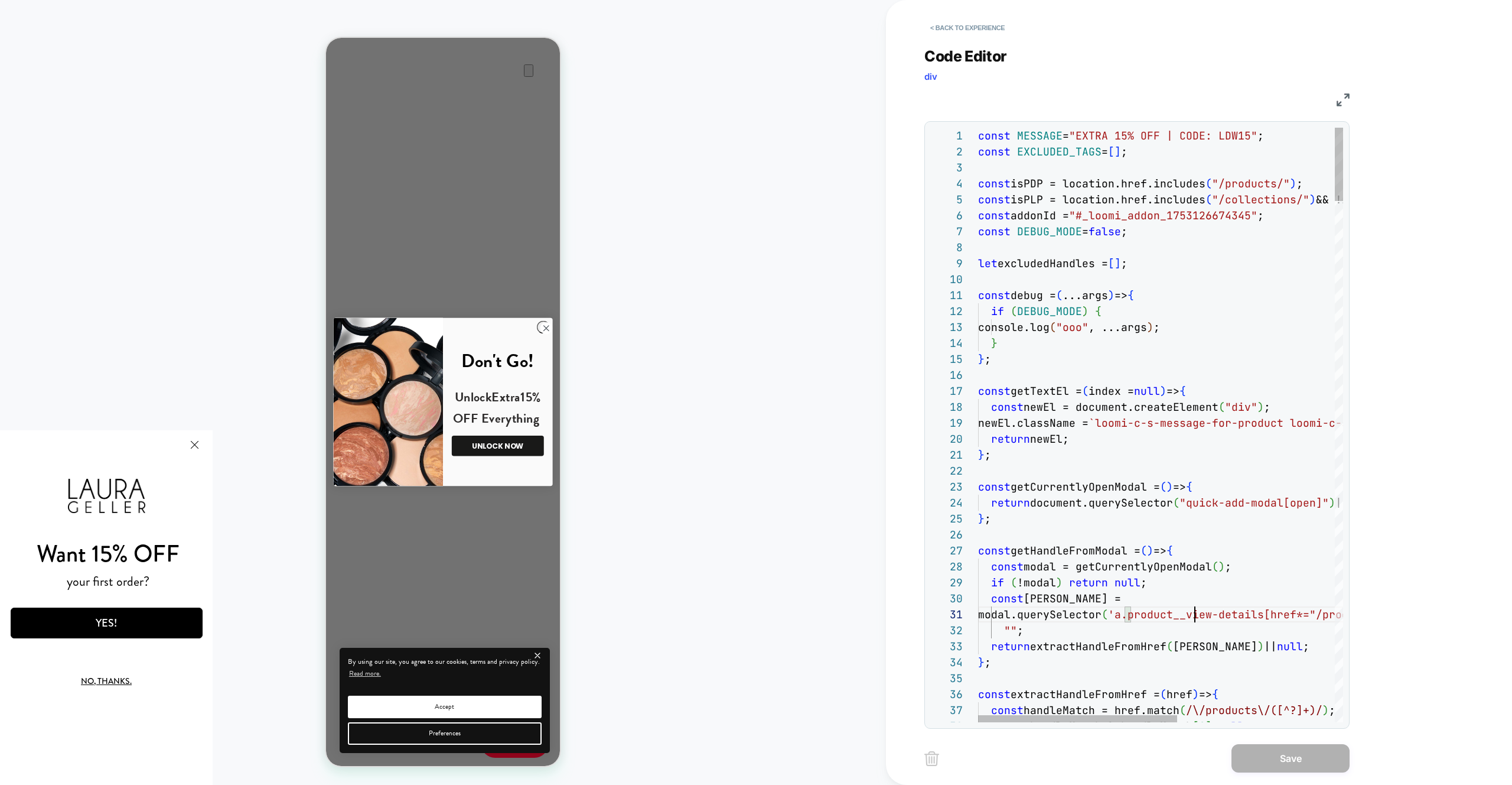
type textarea "**********"
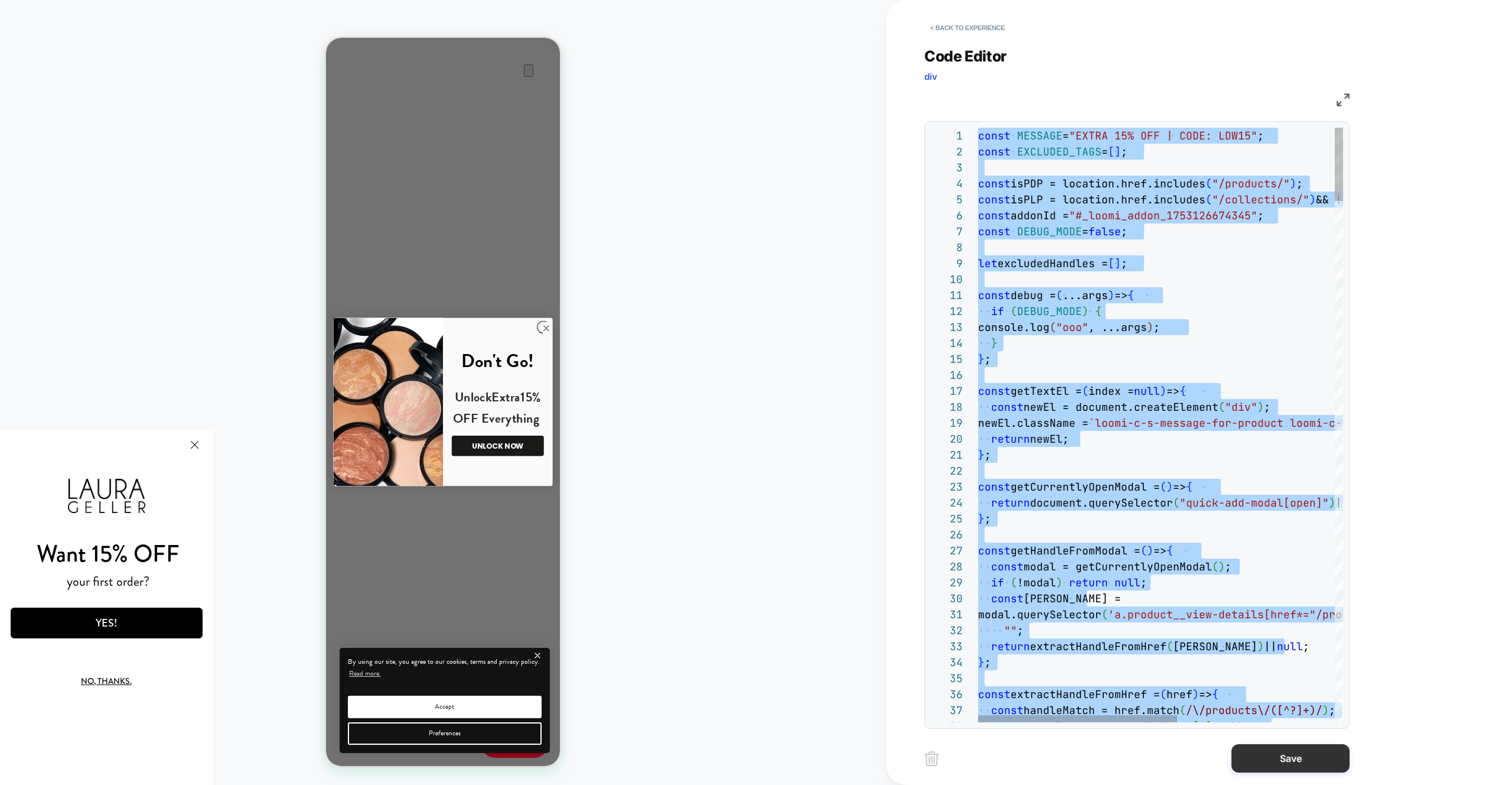
scroll to position [112, 0]
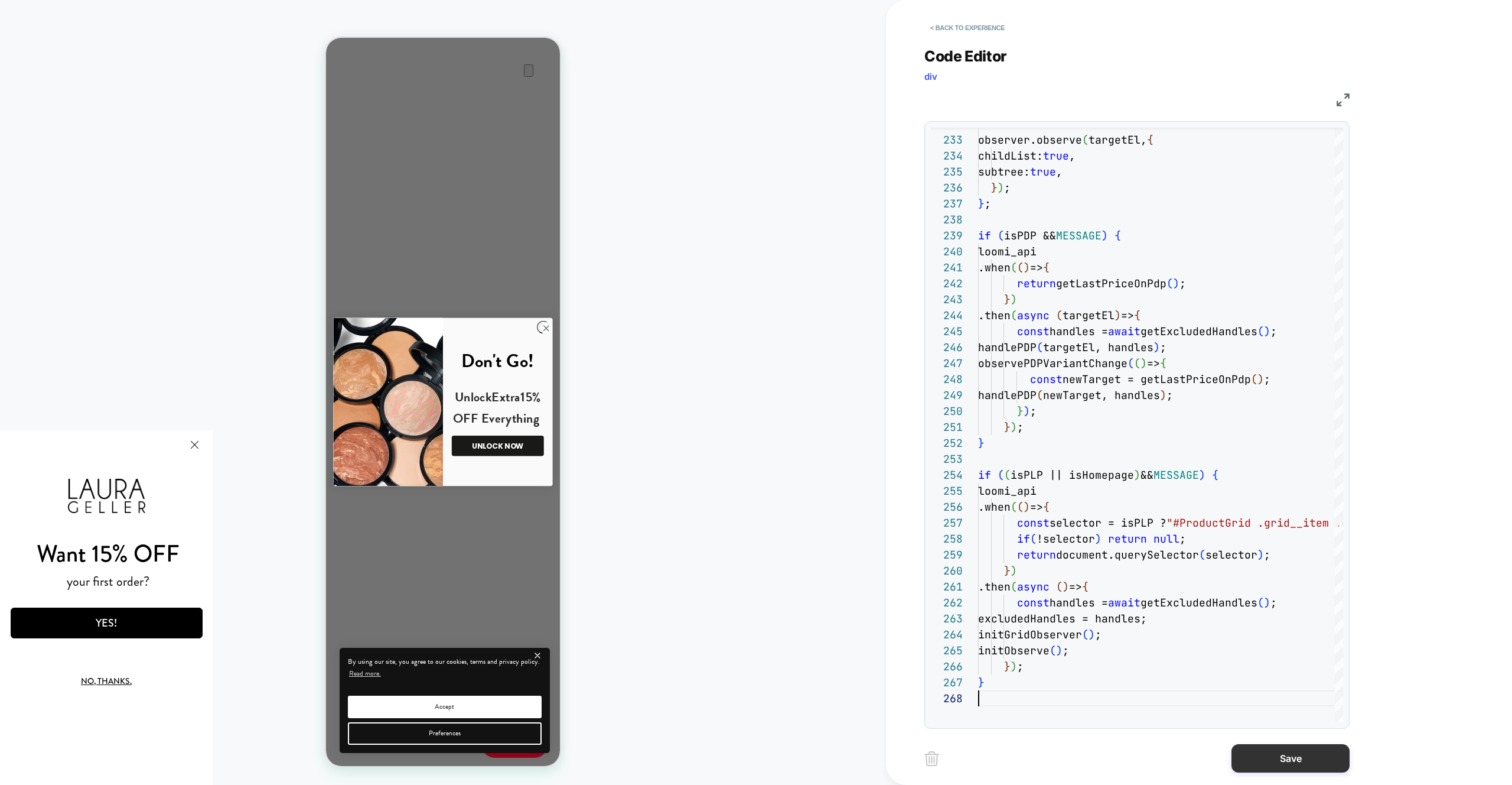
click at [1259, 765] on button "Save" at bounding box center [1291, 758] width 118 height 29
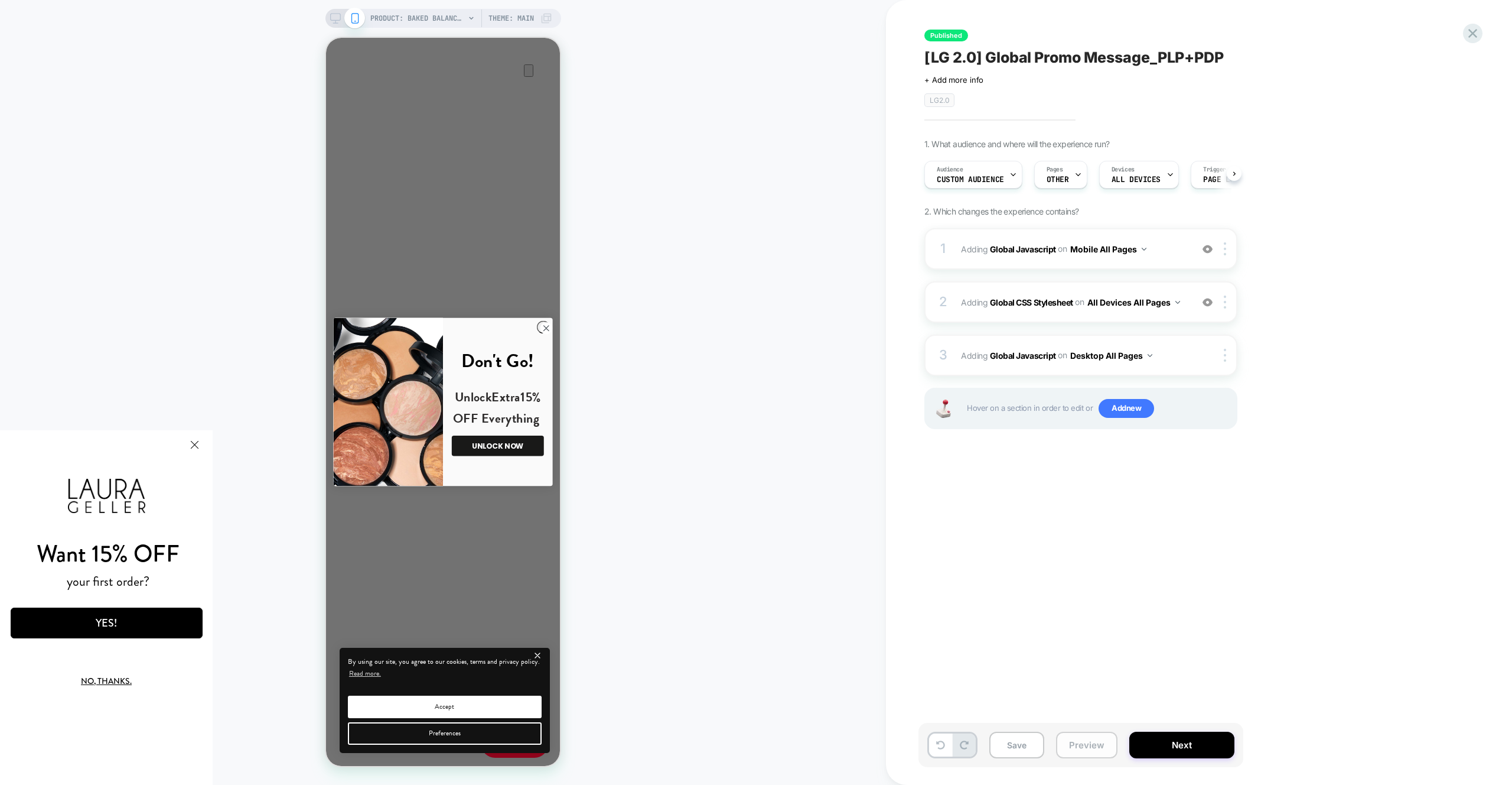
click at [1093, 748] on button "Preview" at bounding box center [1087, 745] width 62 height 27
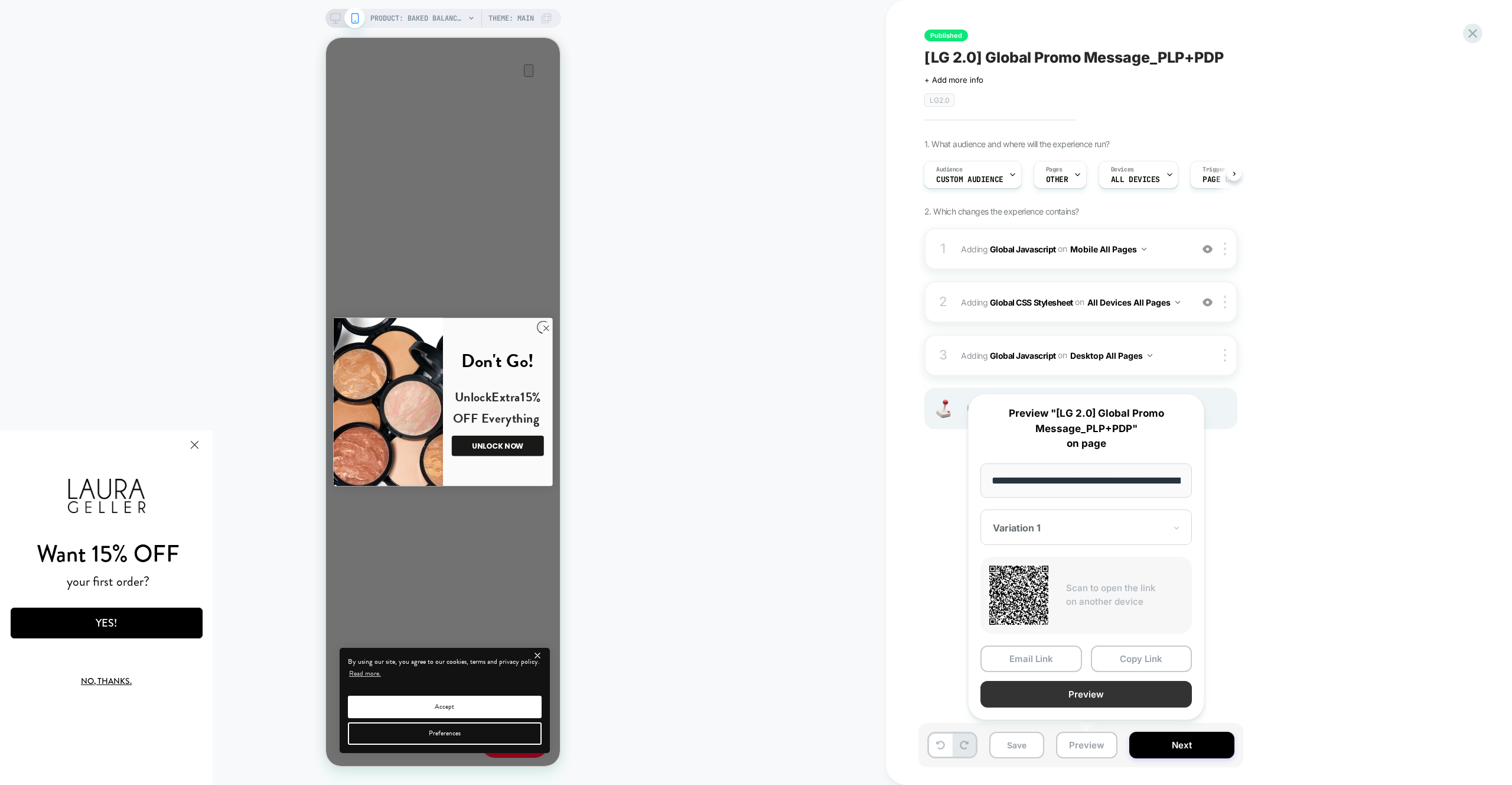
scroll to position [0, 337]
click at [1089, 692] on button "Preview" at bounding box center [1086, 695] width 211 height 27
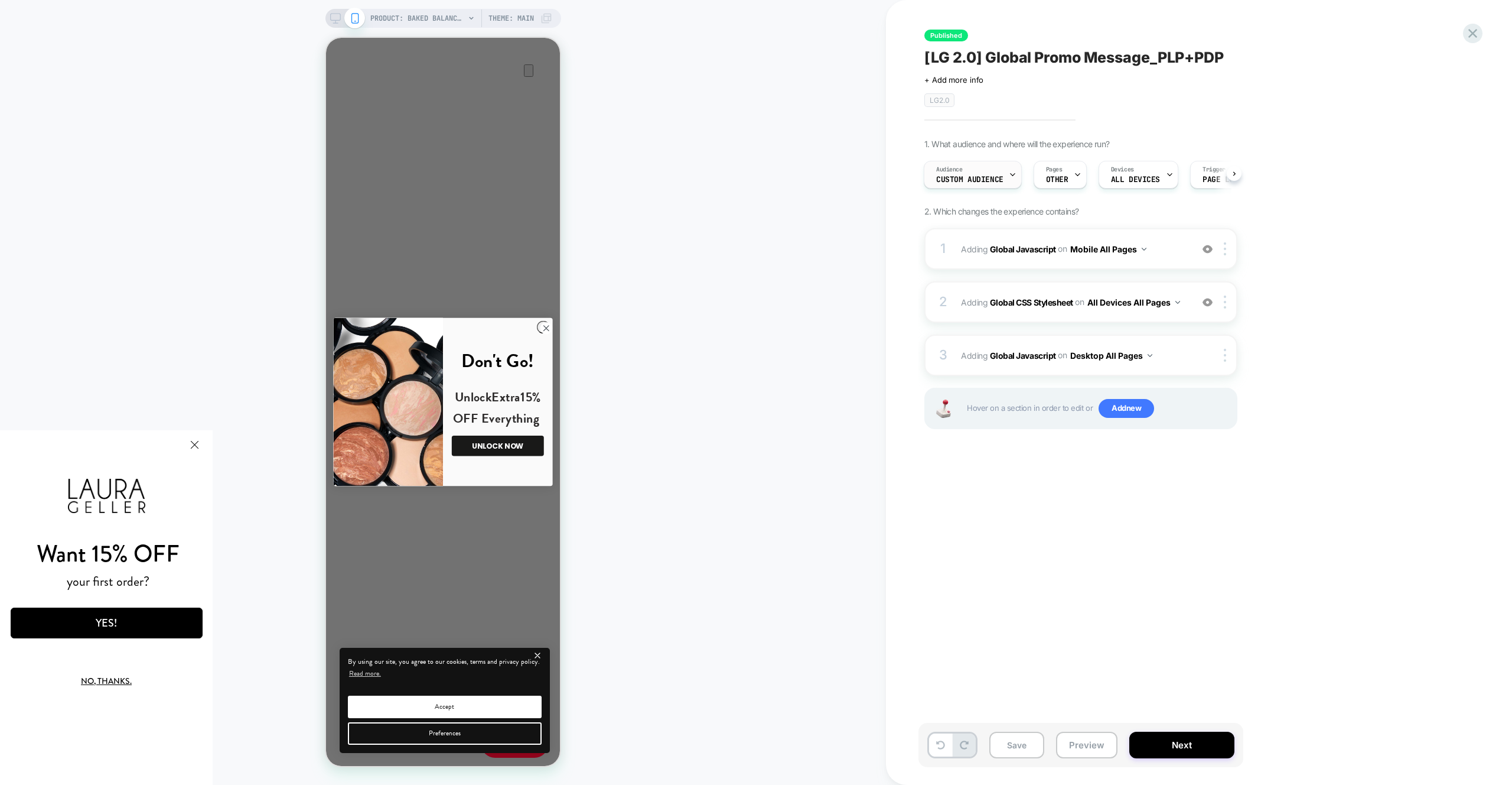
click at [995, 174] on div "Audience Custom Audience" at bounding box center [969, 175] width 91 height 27
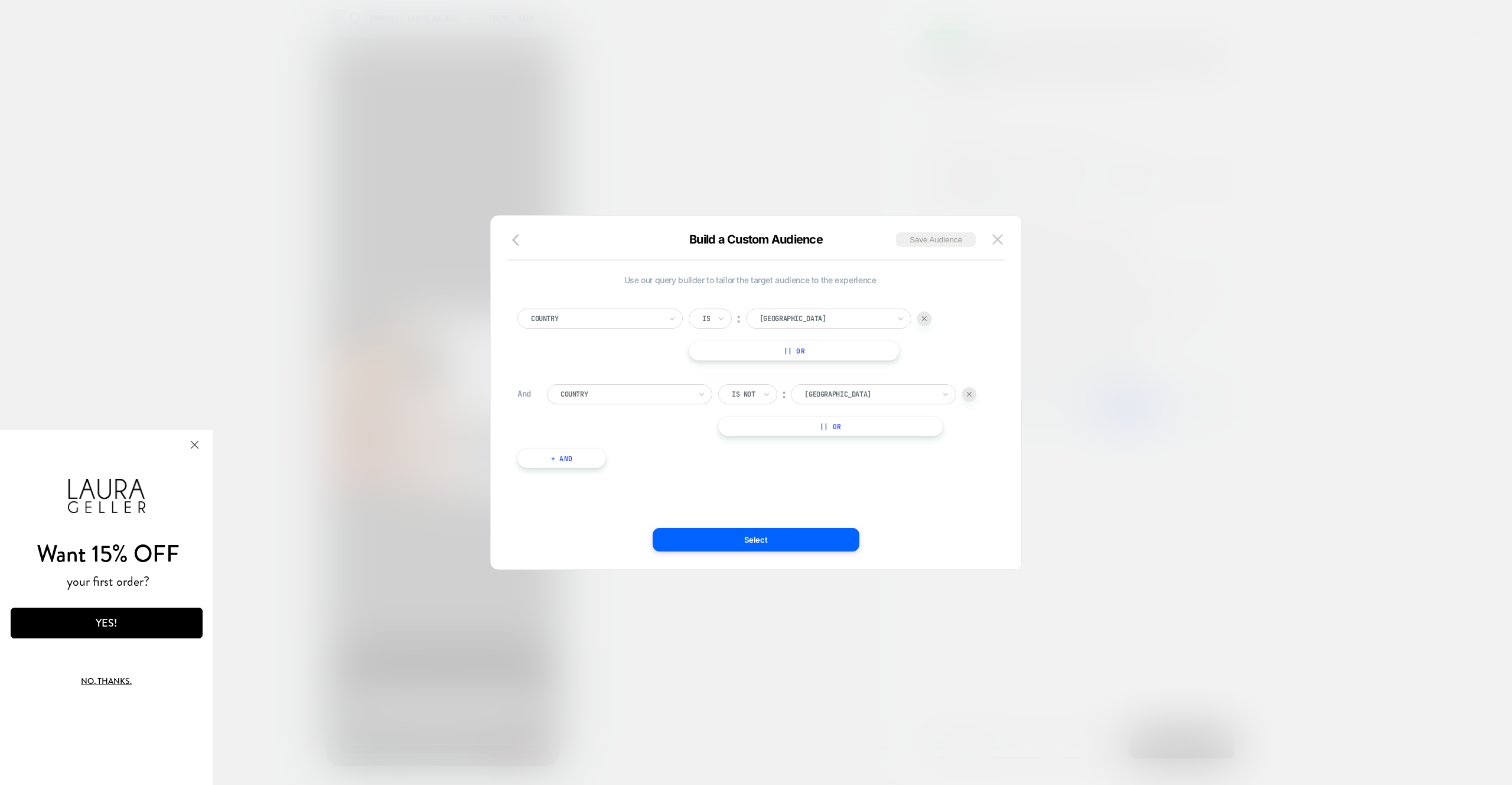
drag, startPoint x: 1000, startPoint y: 240, endPoint x: 844, endPoint y: 149, distance: 180.6
click at [1000, 240] on img at bounding box center [997, 239] width 10 height 10
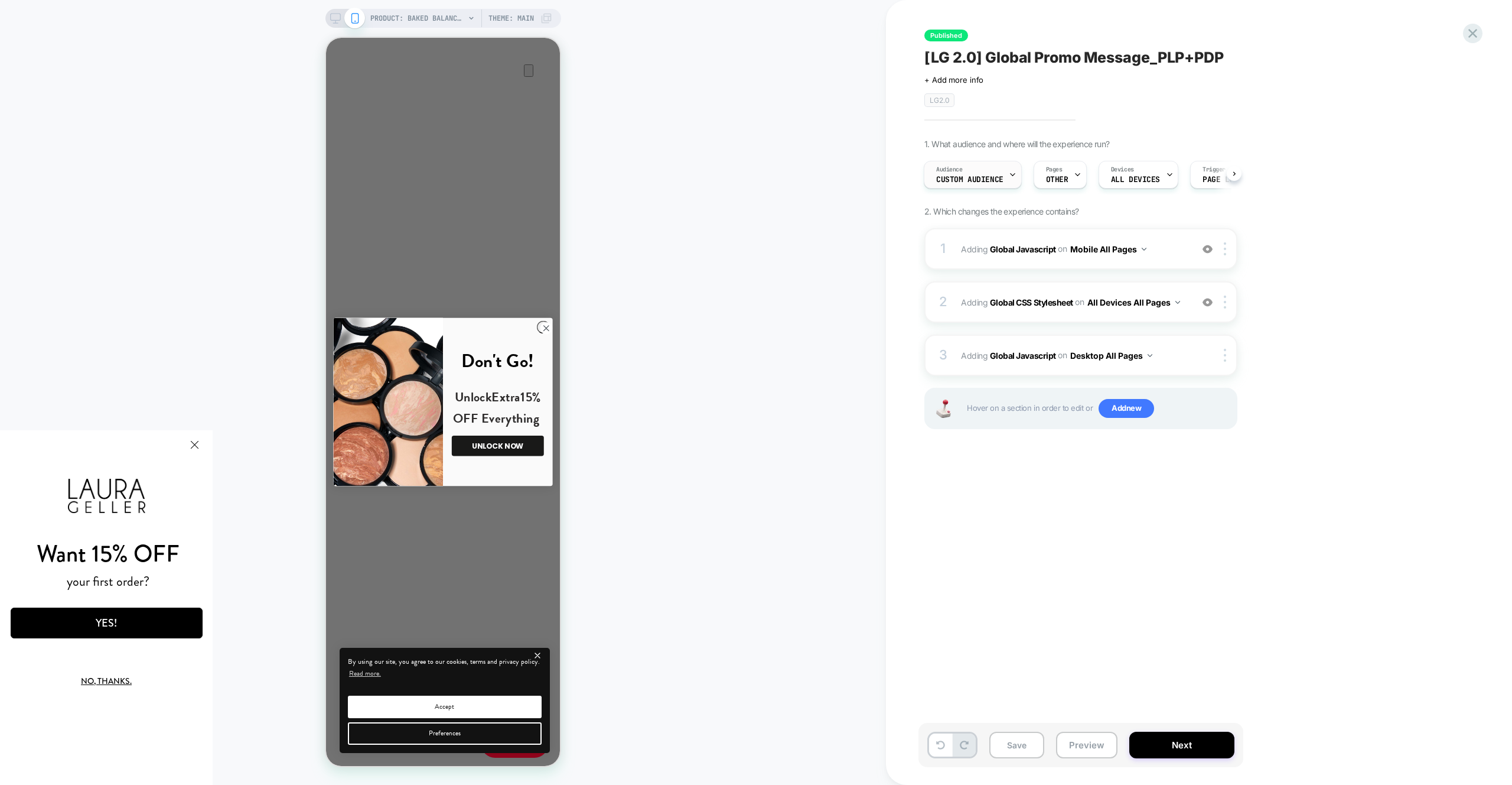
click at [998, 177] on span "Custom Audience" at bounding box center [970, 180] width 68 height 9
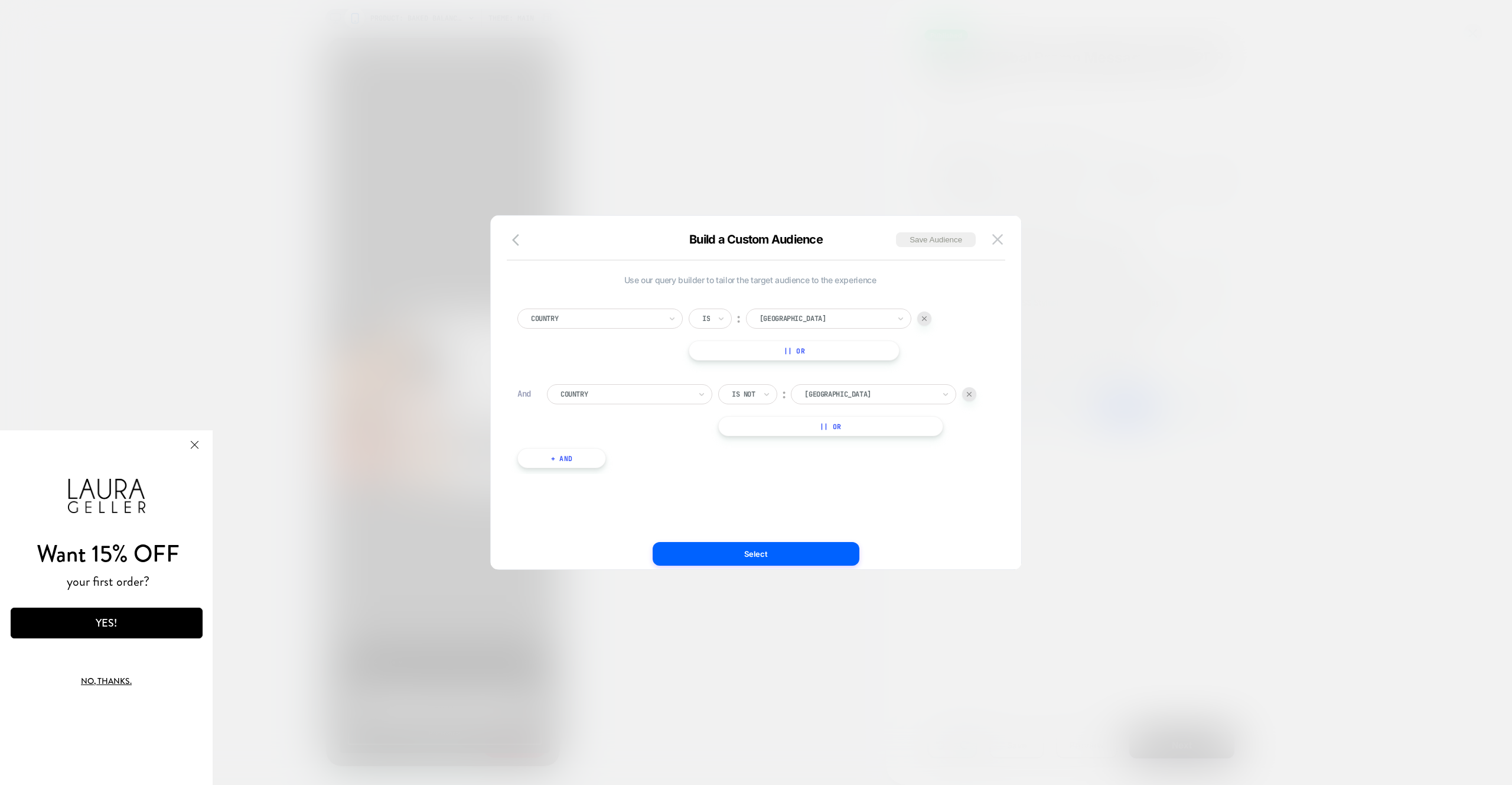
click at [808, 319] on div at bounding box center [824, 318] width 130 height 10
type input "******"
click at [796, 346] on div "Israel" at bounding box center [835, 350] width 154 height 19
click at [819, 550] on button "Select" at bounding box center [755, 539] width 207 height 24
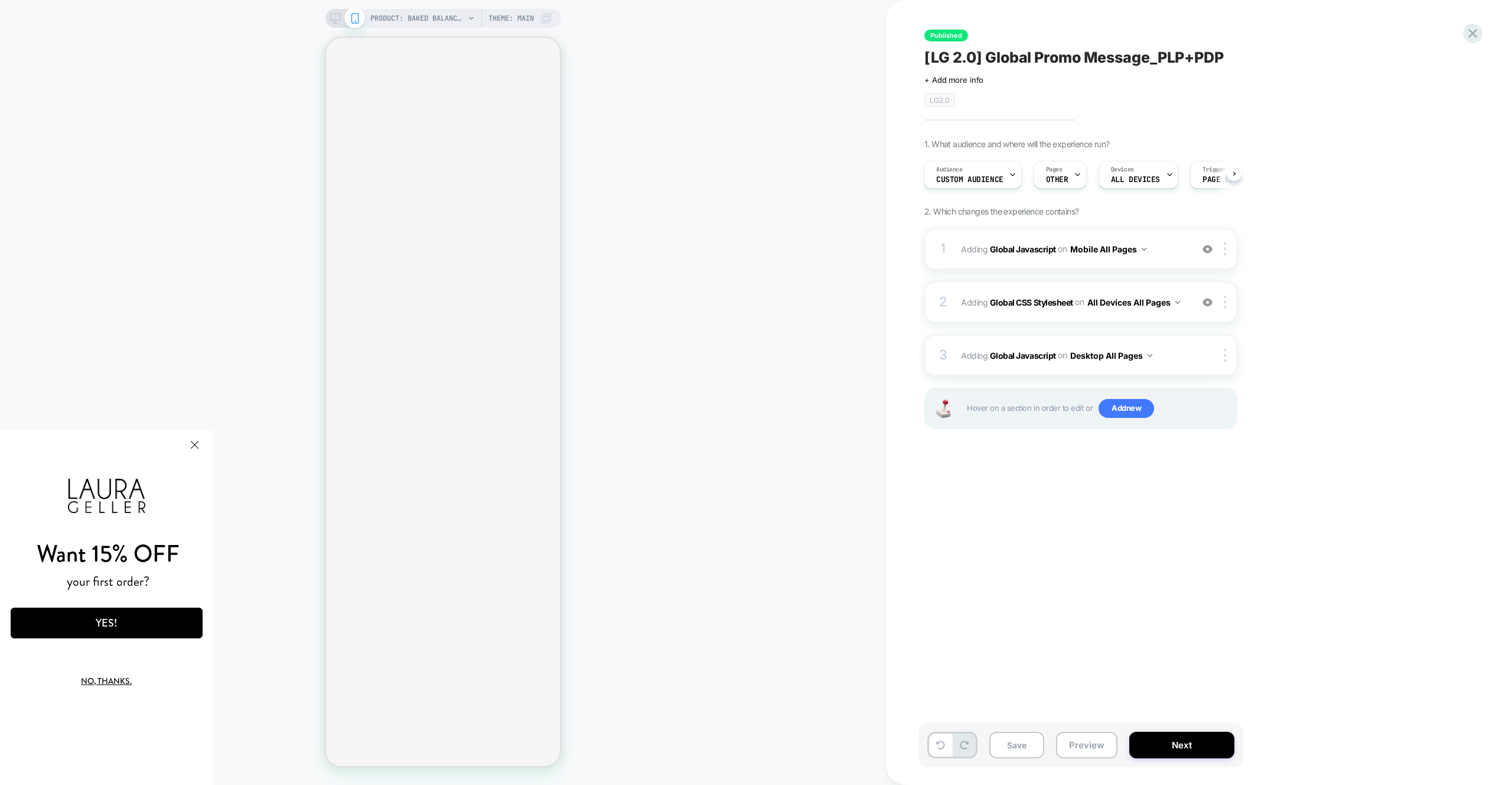
click at [966, 179] on span "Custom Audience" at bounding box center [970, 180] width 68 height 9
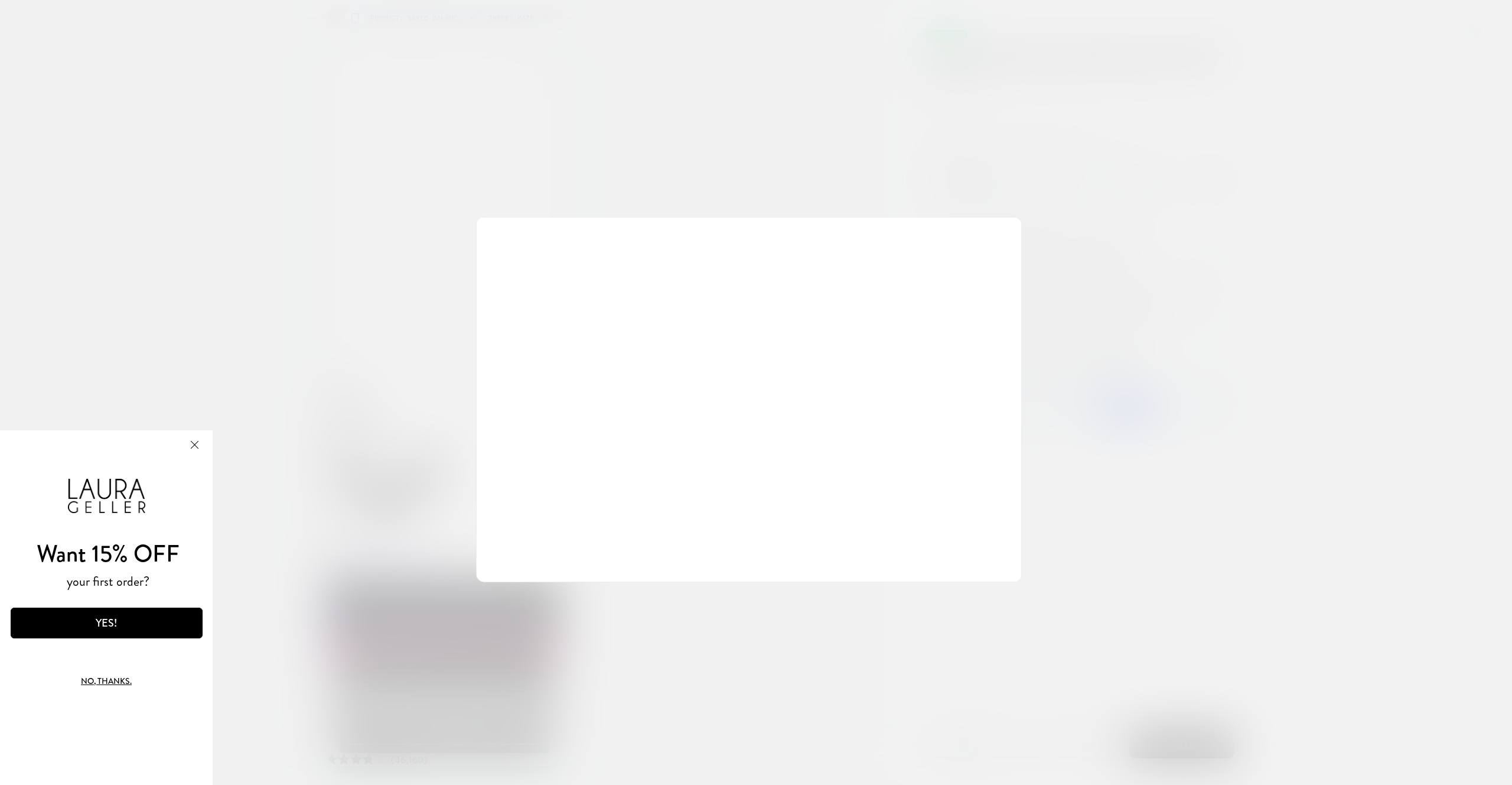
scroll to position [0, 0]
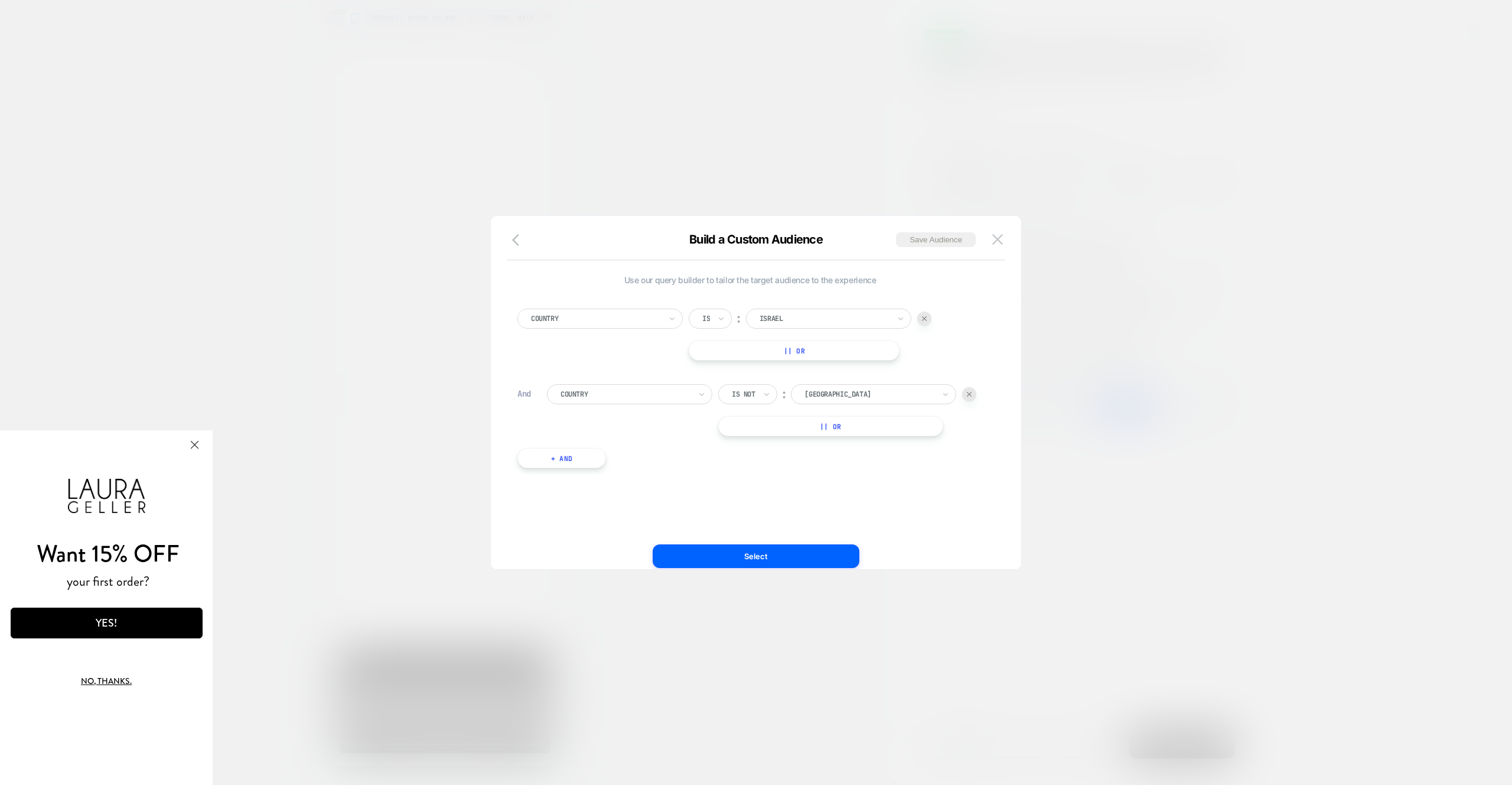
click at [852, 313] on div at bounding box center [824, 318] width 130 height 10
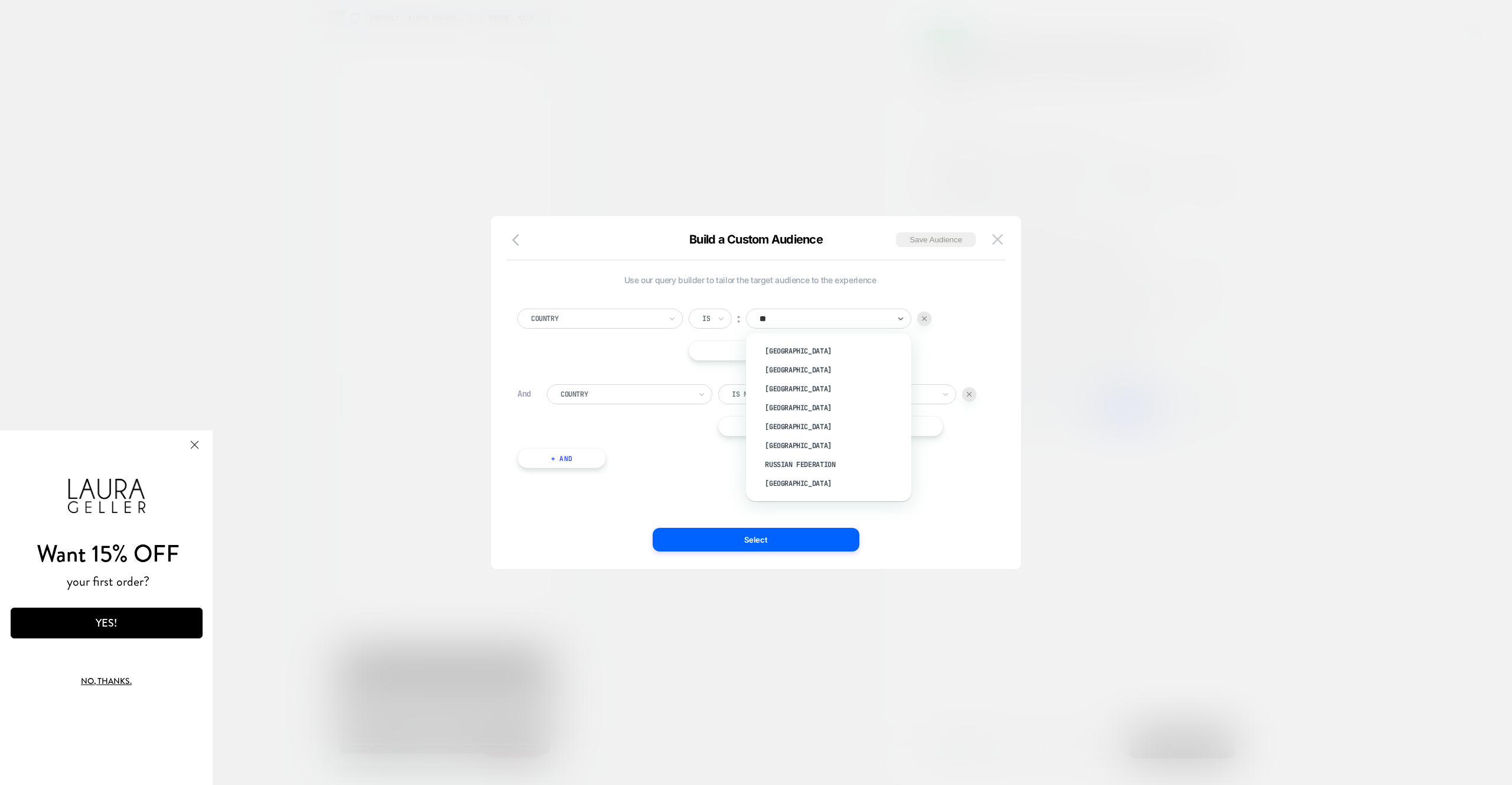
type input "***"
click at [832, 344] on div "USA" at bounding box center [835, 350] width 154 height 19
click at [821, 544] on button "Select" at bounding box center [755, 539] width 207 height 24
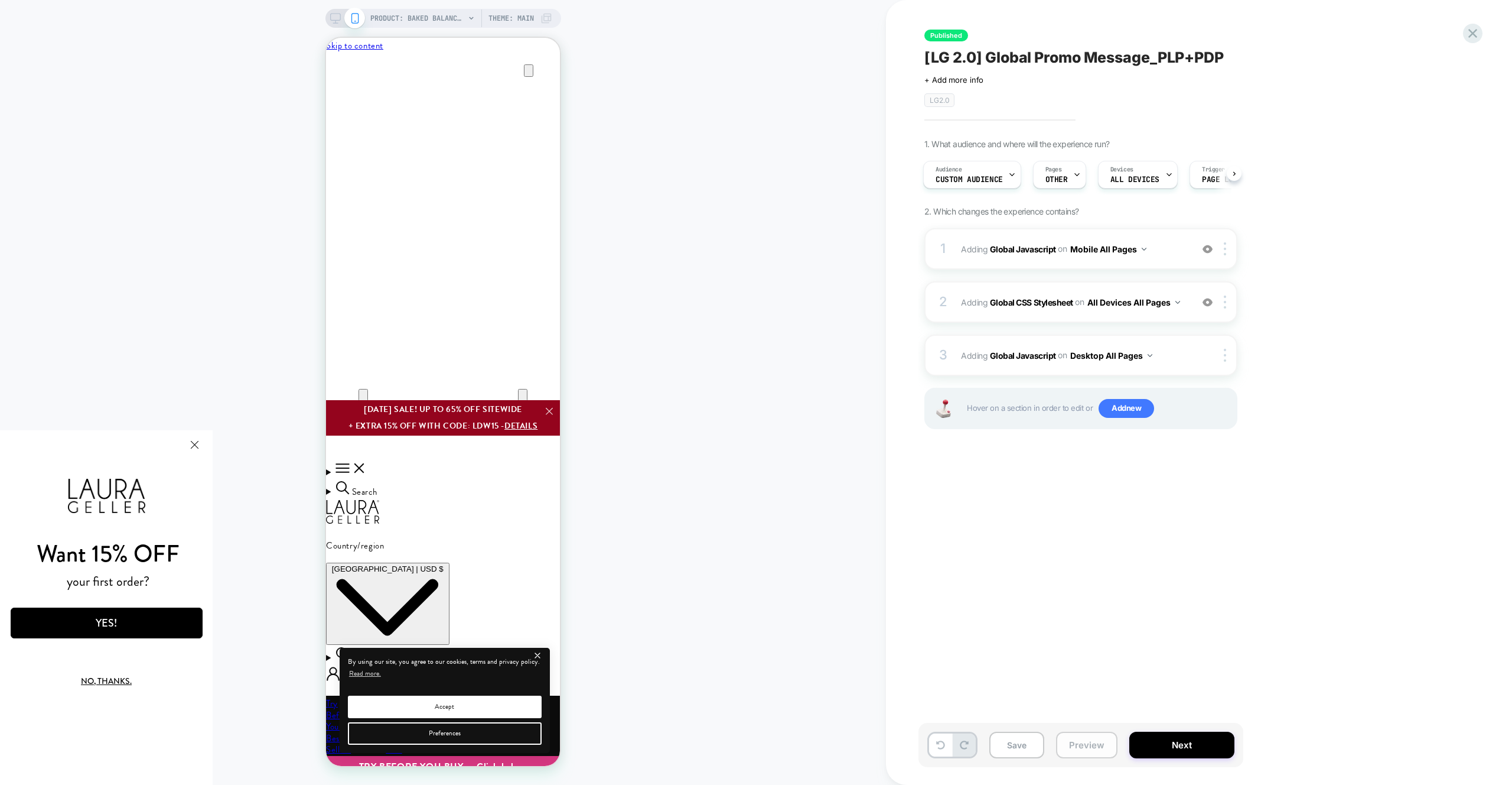
scroll to position [0, 2]
click at [1083, 744] on button "Preview" at bounding box center [1087, 745] width 62 height 27
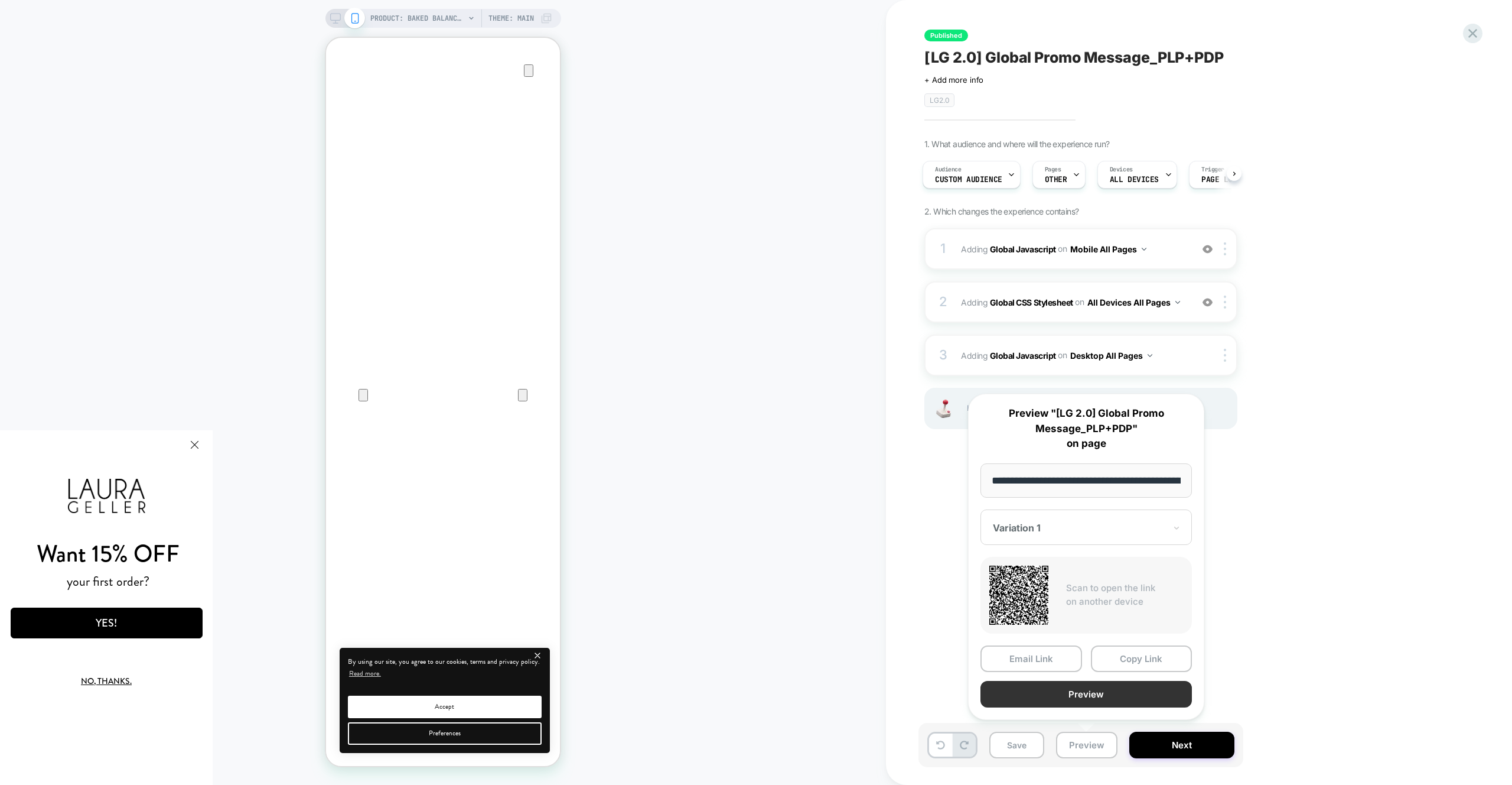
scroll to position [0, 0]
click at [1084, 700] on button "Preview" at bounding box center [1086, 694] width 211 height 27
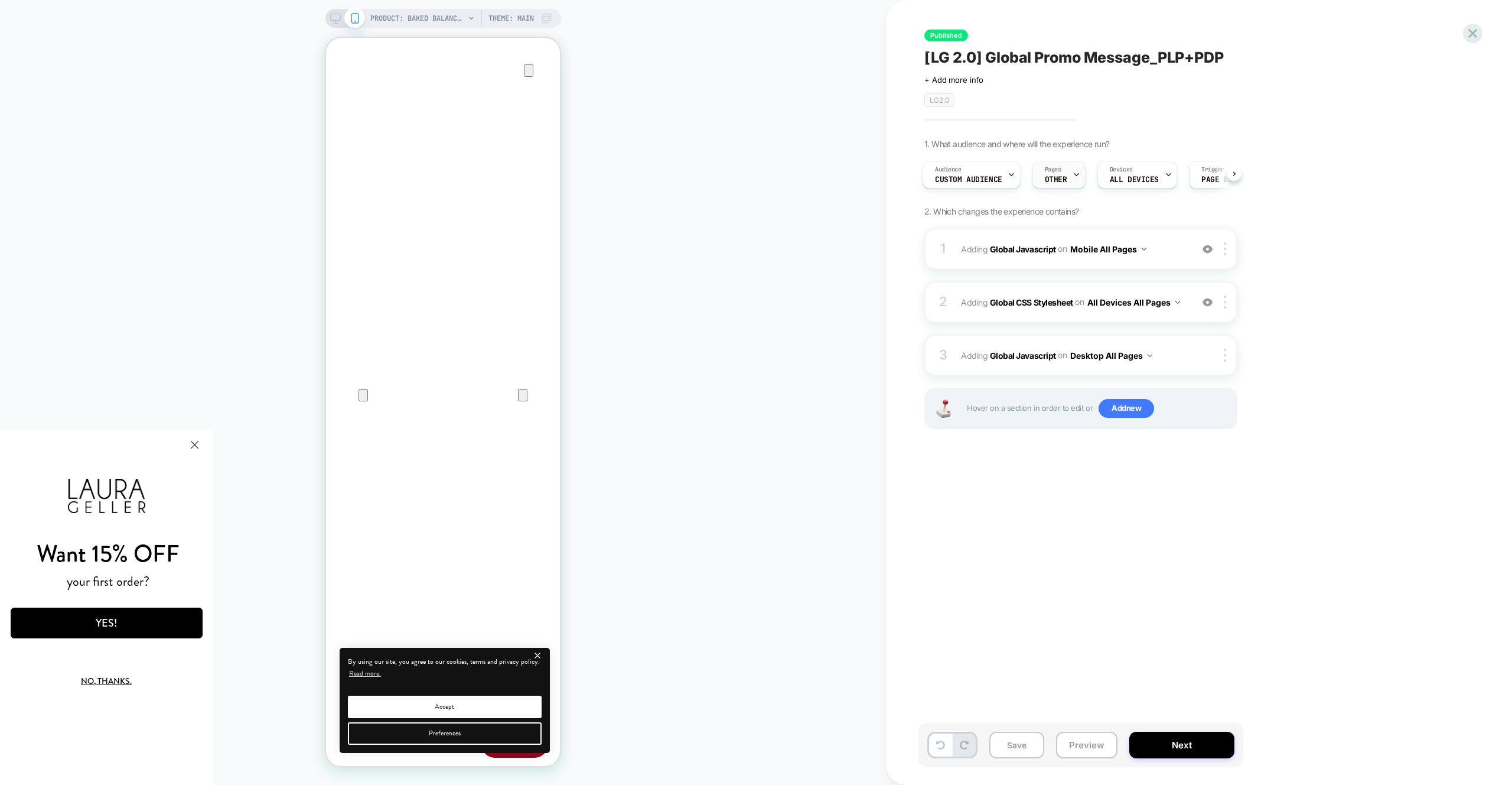
click at [1042, 184] on div "Pages OTHER" at bounding box center [1056, 175] width 46 height 27
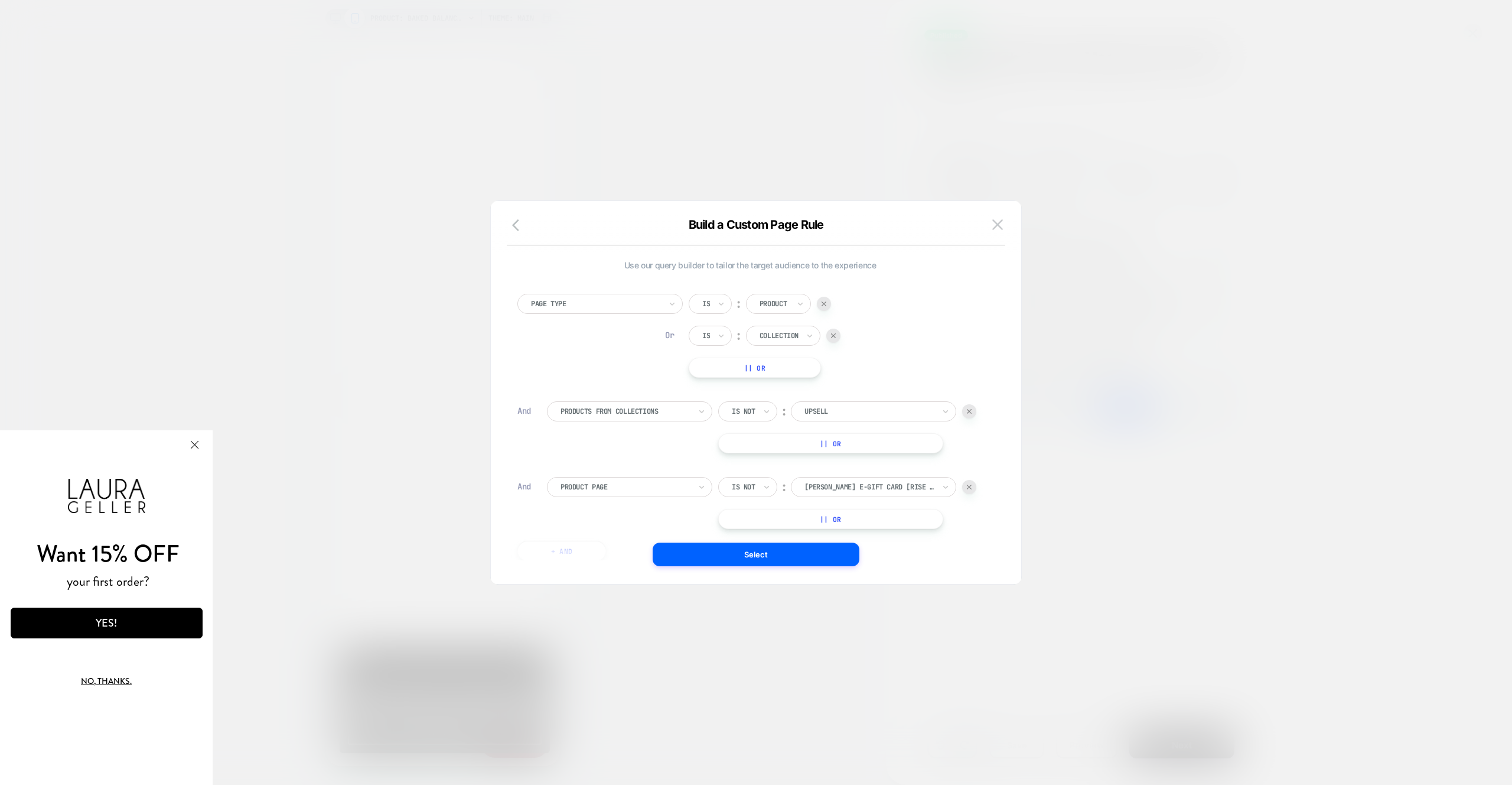
drag, startPoint x: 997, startPoint y: 220, endPoint x: 967, endPoint y: 202, distance: 35.0
click at [997, 220] on img at bounding box center [997, 224] width 10 height 10
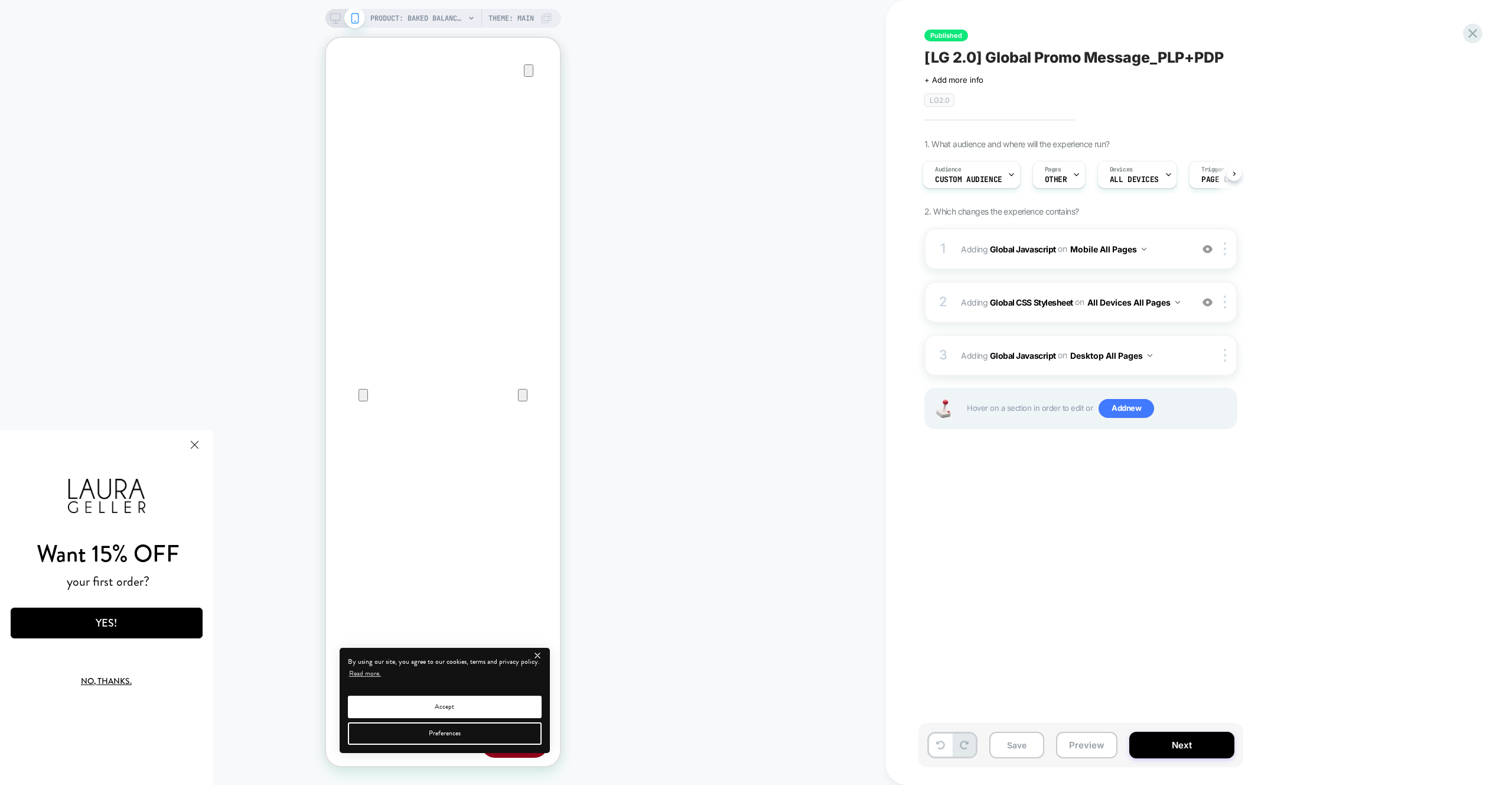
click at [1065, 199] on div "1. What audience and where will the experience run? Audience Custom Audience Pa…" at bounding box center [1140, 299] width 431 height 320
click at [1056, 187] on div "Pages OTHER" at bounding box center [1056, 175] width 46 height 27
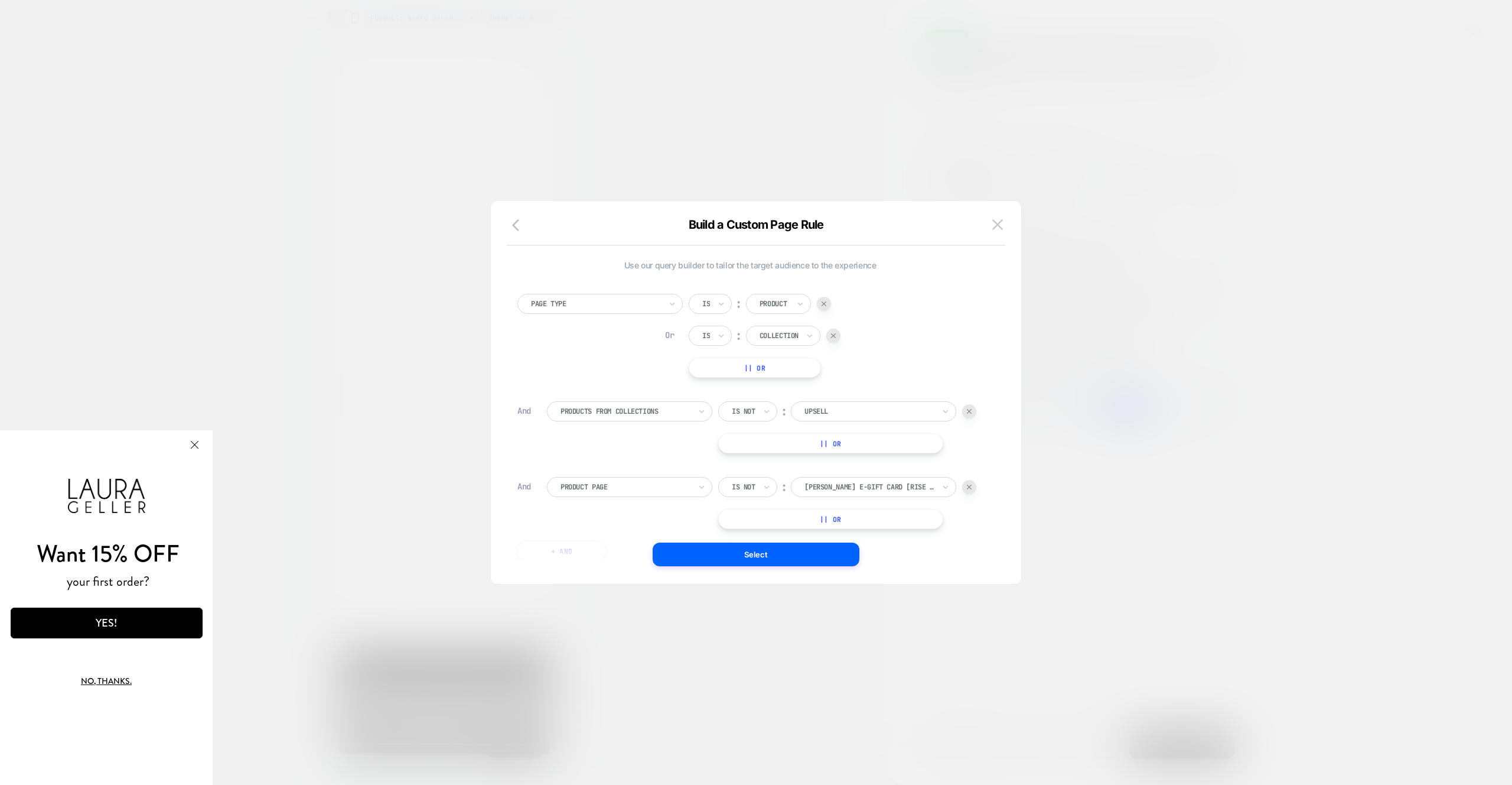
scroll to position [12, 0]
click at [790, 352] on button "|| Or" at bounding box center [755, 355] width 132 height 20
click at [785, 359] on div at bounding box center [775, 355] width 31 height 10
click at [896, 361] on div "Page Type Is ︰ Product Or Is ︰ Collection Or Is ︰ option Homepage focused, 1 of…" at bounding box center [750, 339] width 465 height 116
drag, startPoint x: 810, startPoint y: 561, endPoint x: 845, endPoint y: 570, distance: 36.1
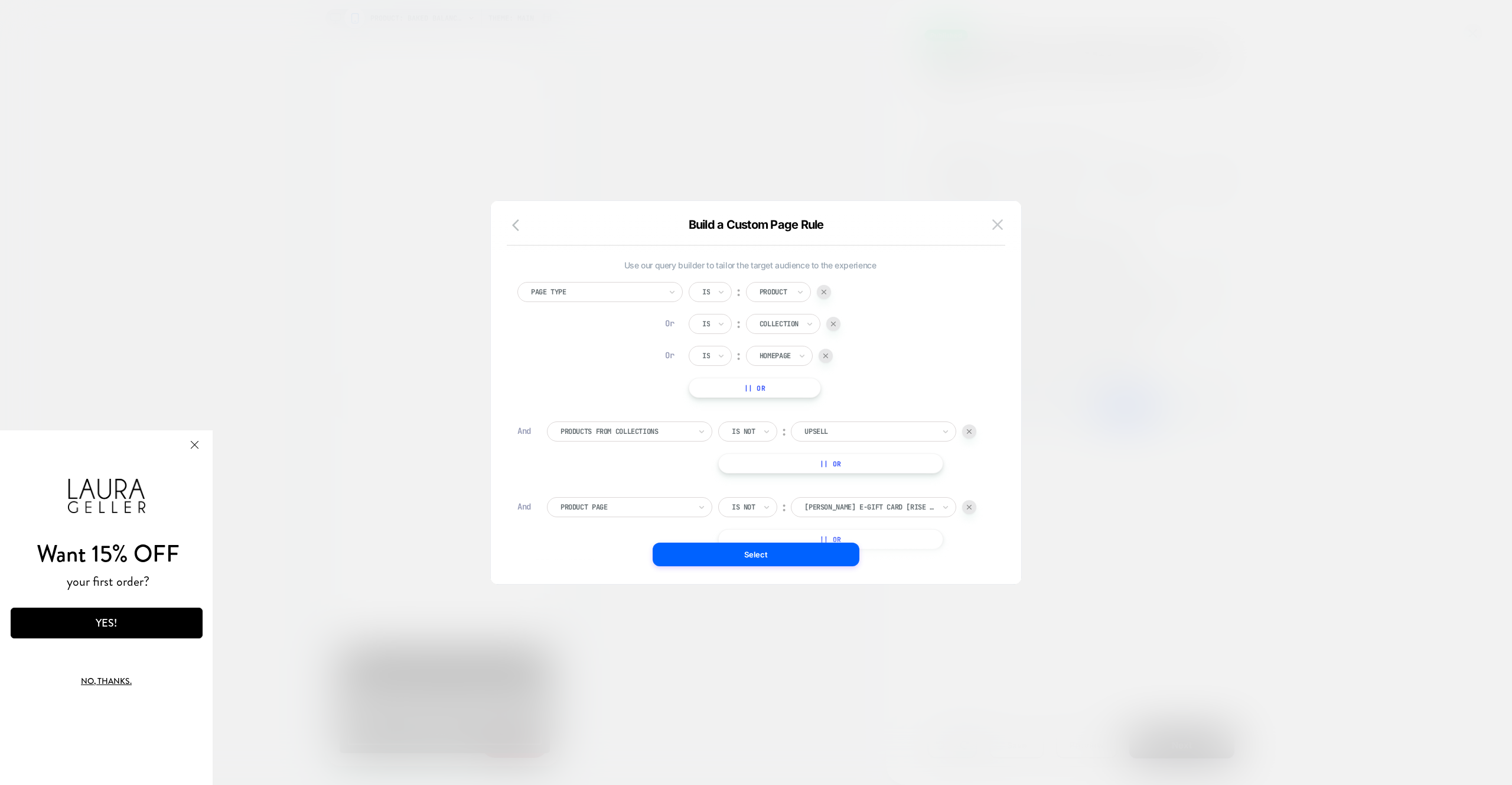
click at [809, 561] on button "Select" at bounding box center [755, 554] width 207 height 24
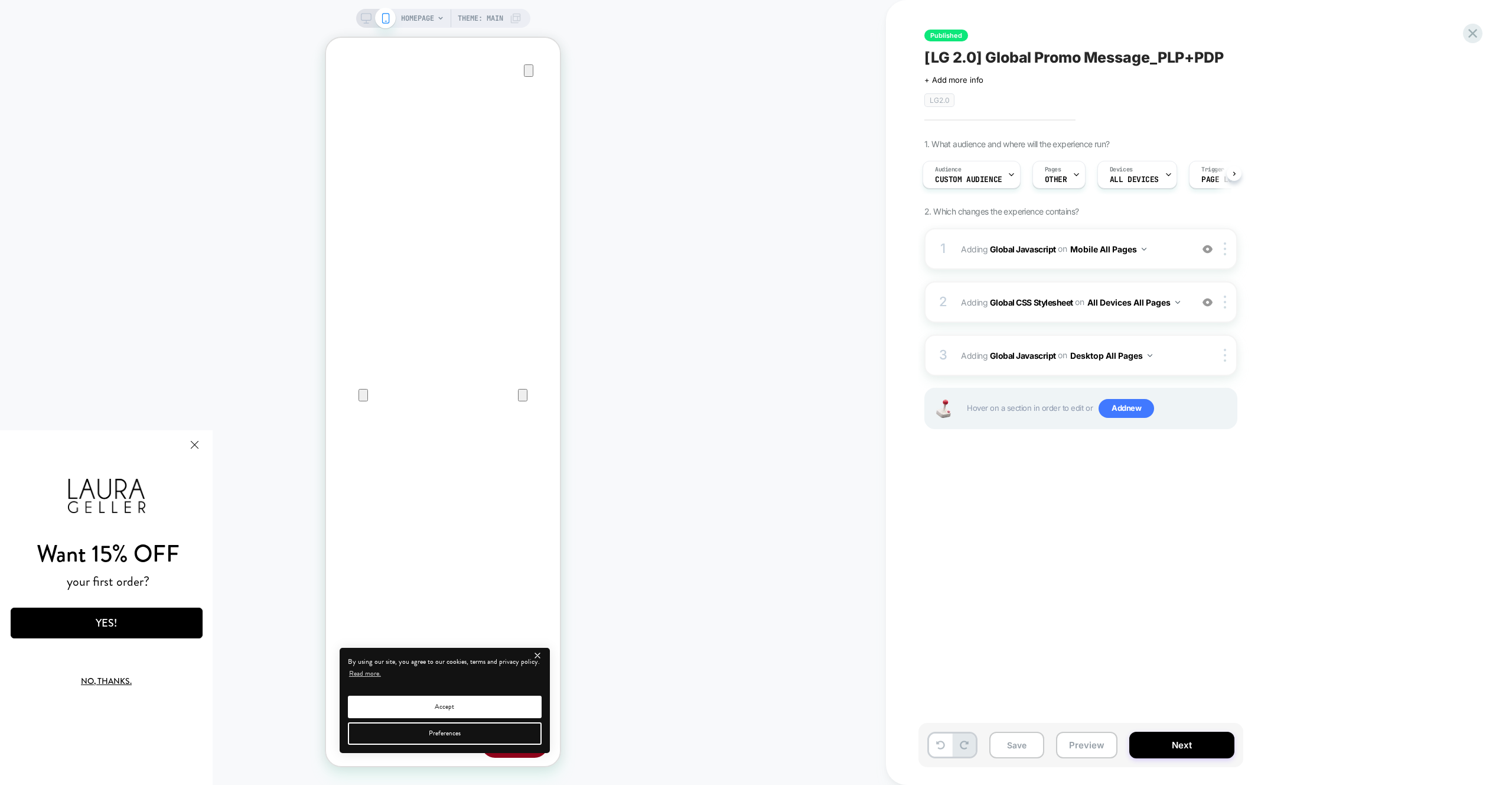
scroll to position [0, 2]
click at [1073, 739] on button "Preview" at bounding box center [1087, 745] width 62 height 27
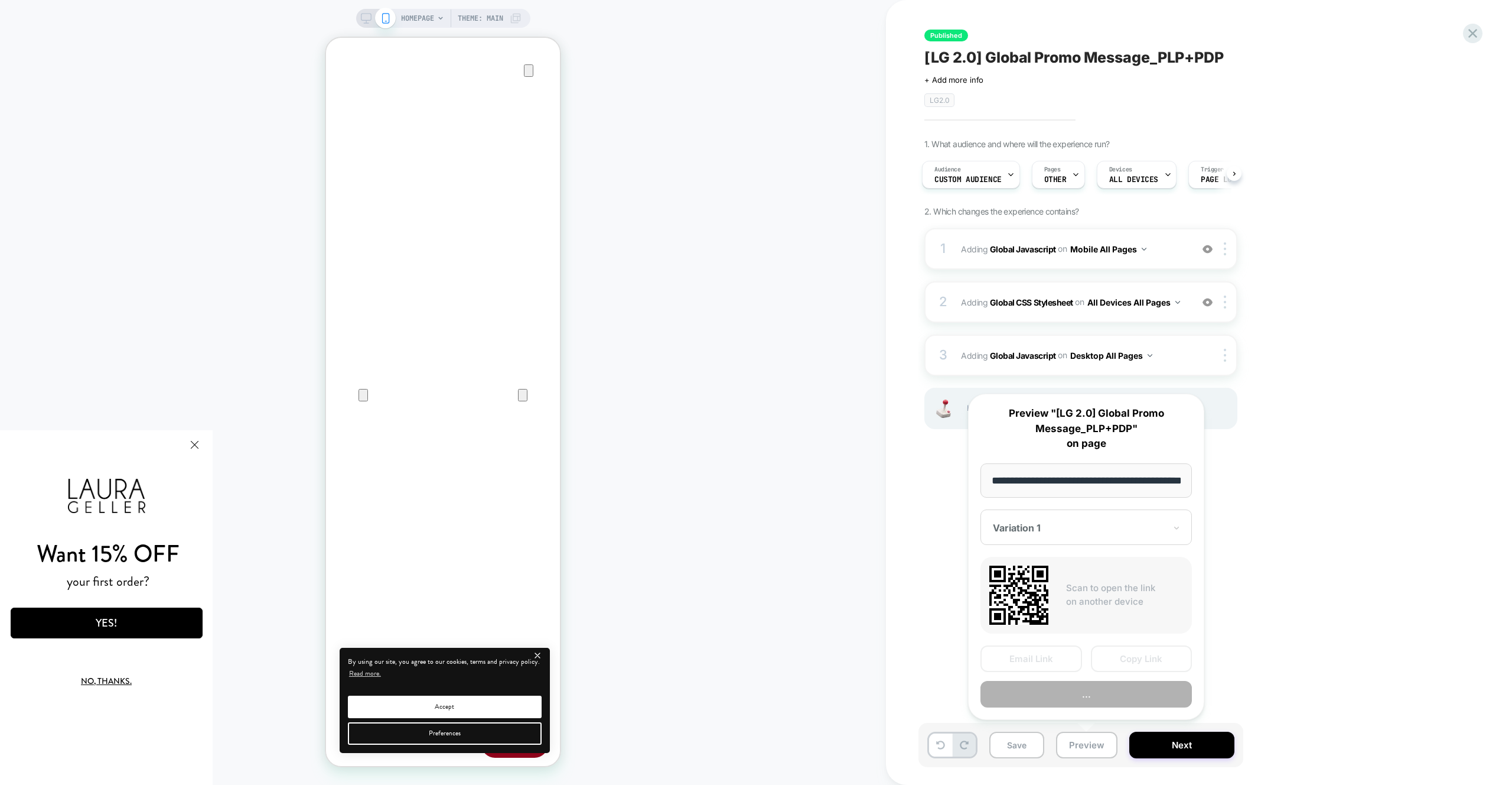
scroll to position [0, 42]
click at [1074, 702] on button "Preview" at bounding box center [1086, 695] width 211 height 27
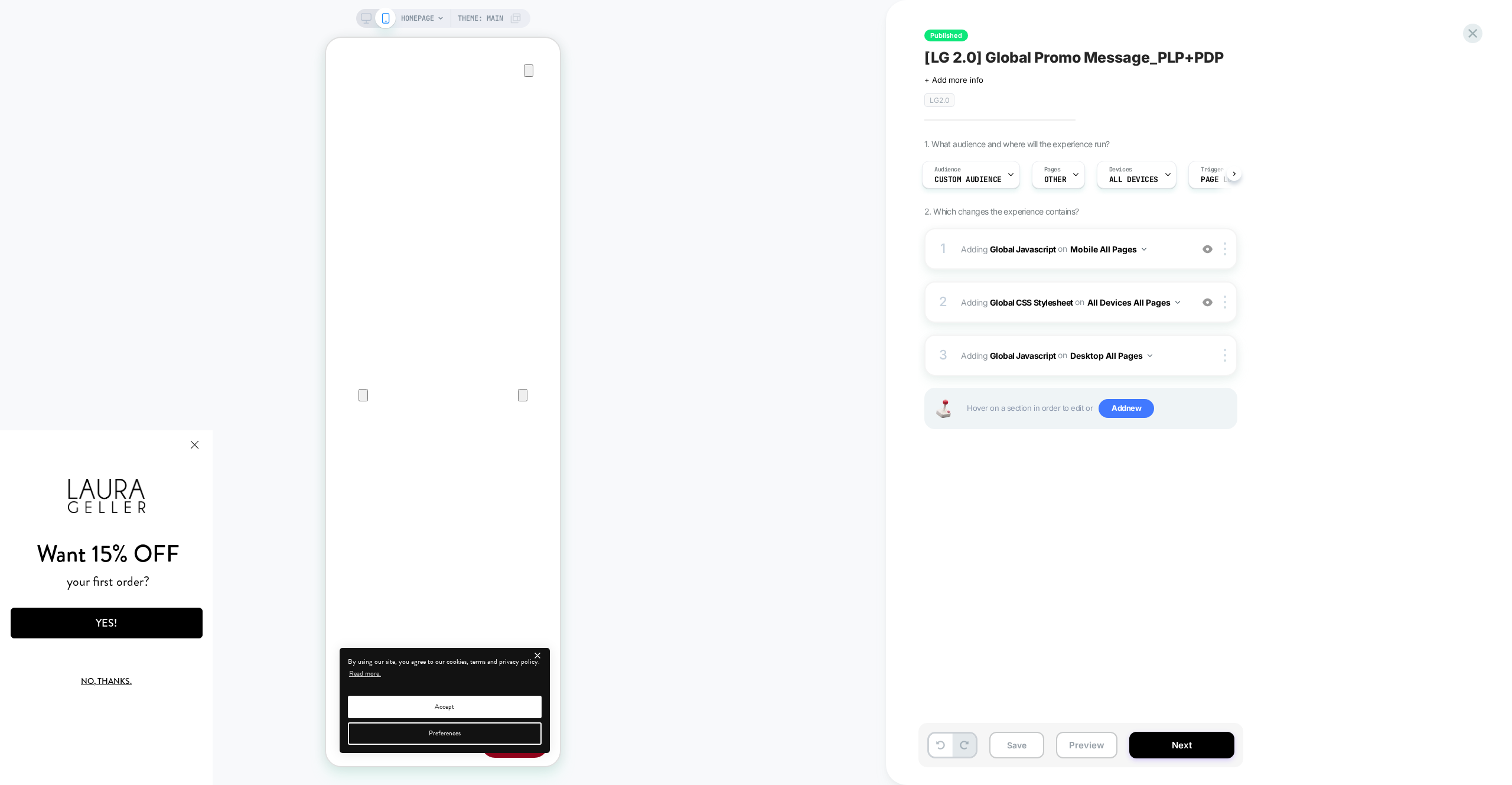
scroll to position [0, 3]
click at [1057, 171] on span "Pages" at bounding box center [1051, 169] width 16 height 9
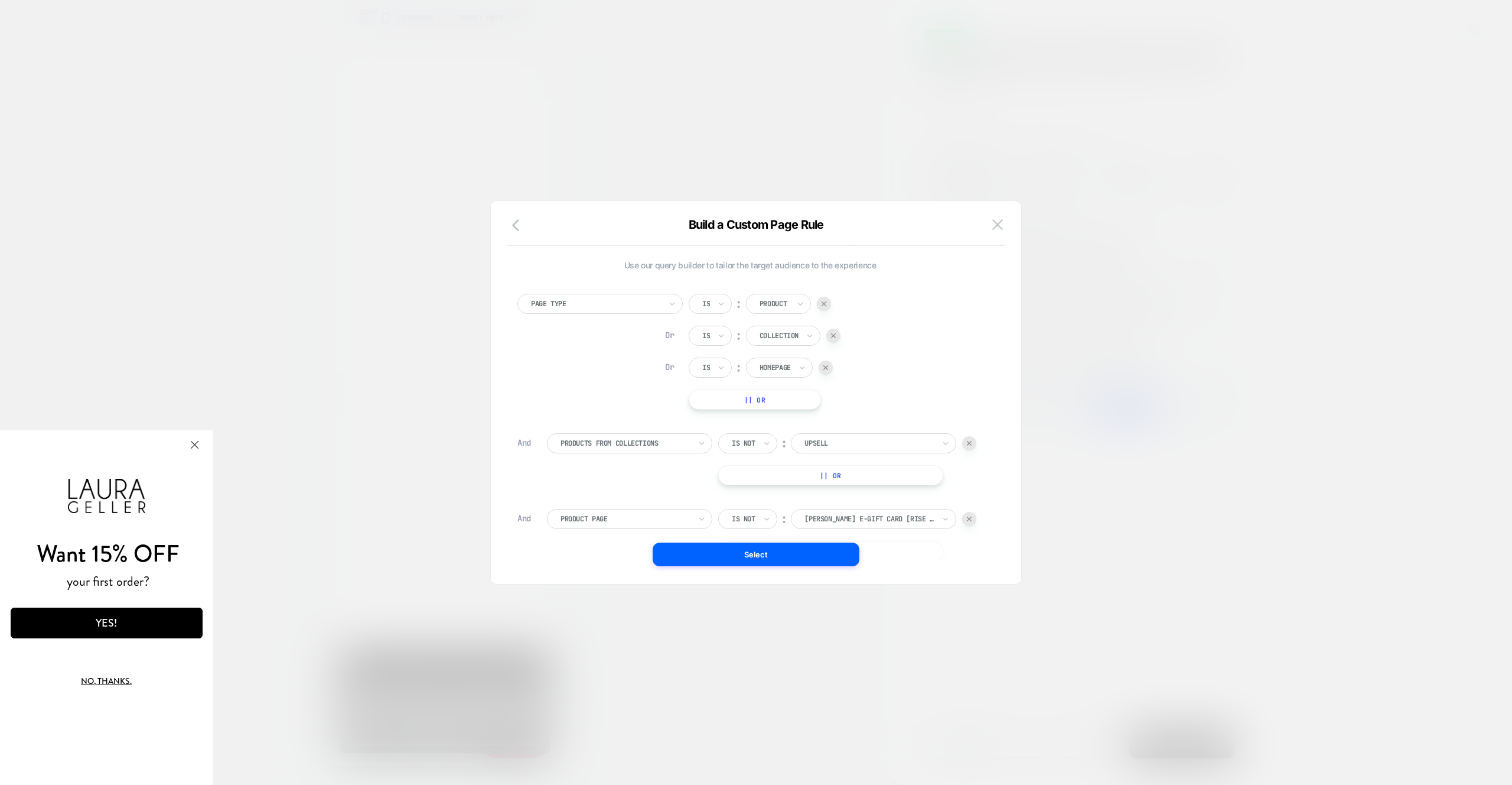
scroll to position [12, 0]
click at [827, 500] on div "Laura Geller E-Gift Card [rise ai giftcard 2]" at bounding box center [869, 506] width 132 height 13
click at [992, 229] on img at bounding box center [997, 224] width 10 height 10
click at [996, 229] on div "1 Adding Global Javascript on Mobile All Pages Add Before Add After Copy to Des…" at bounding box center [1081, 249] width 313 height 41
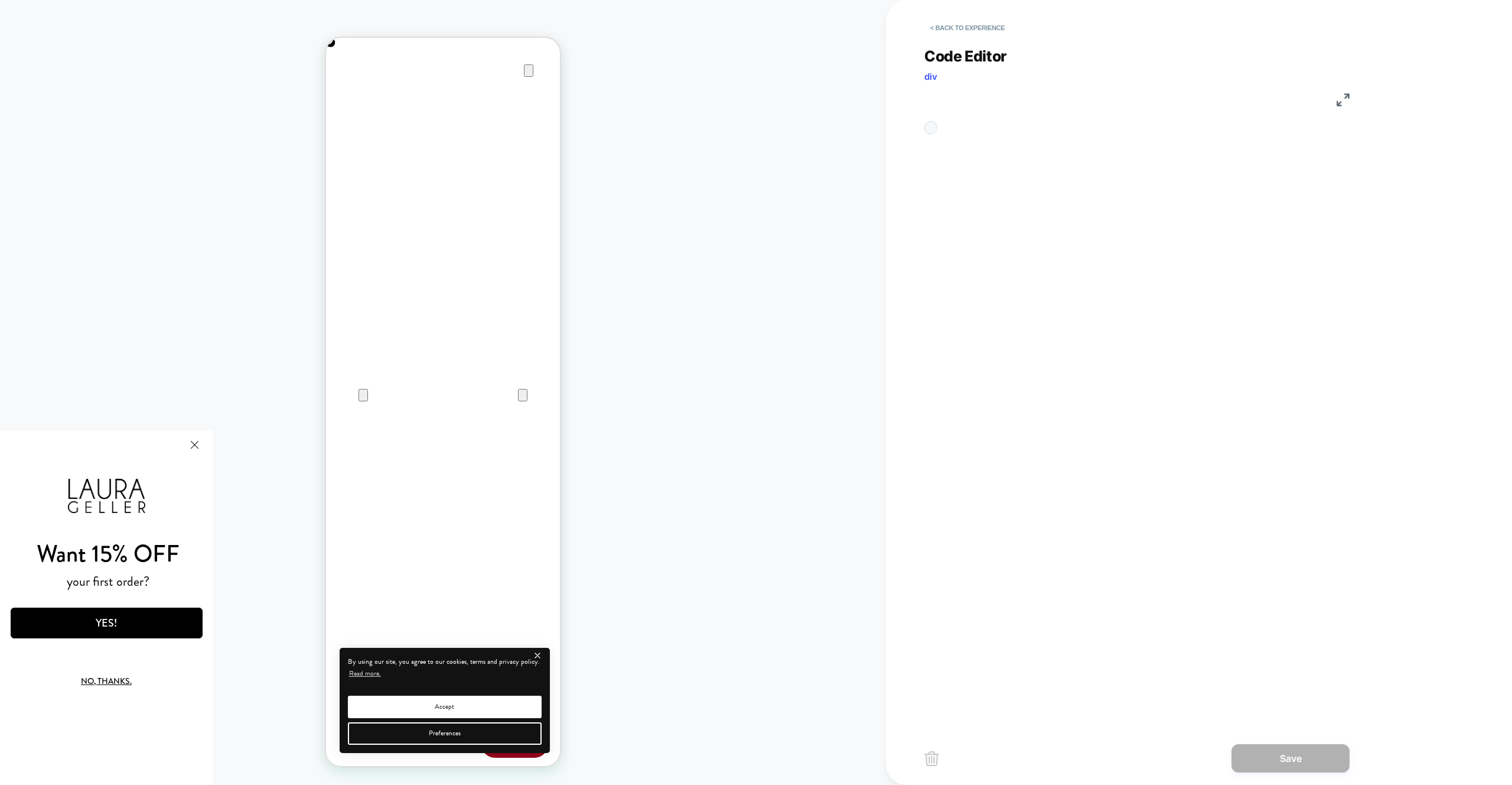
scroll to position [160, 0]
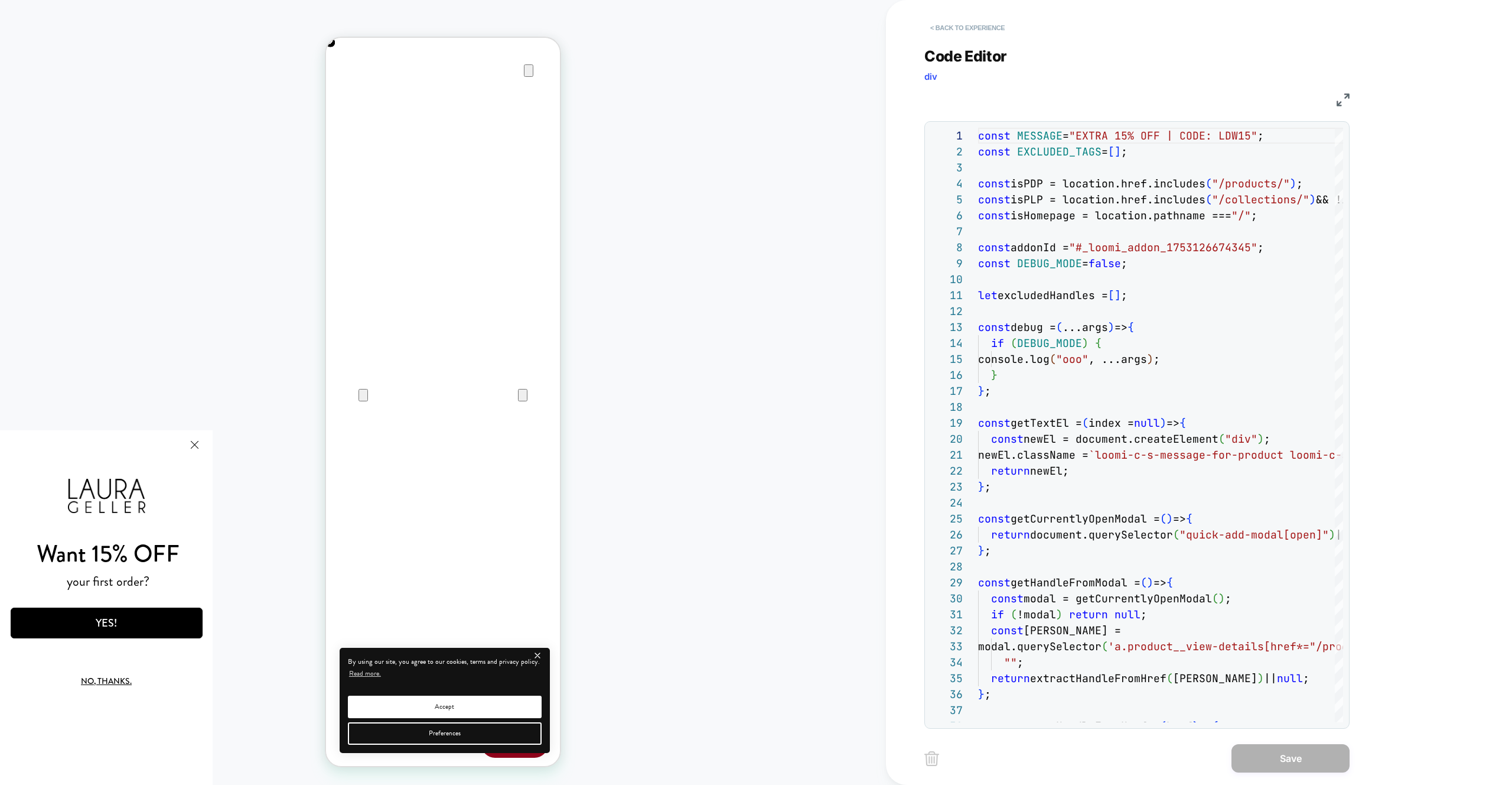
click at [948, 24] on button "< Back to experience" at bounding box center [967, 27] width 87 height 19
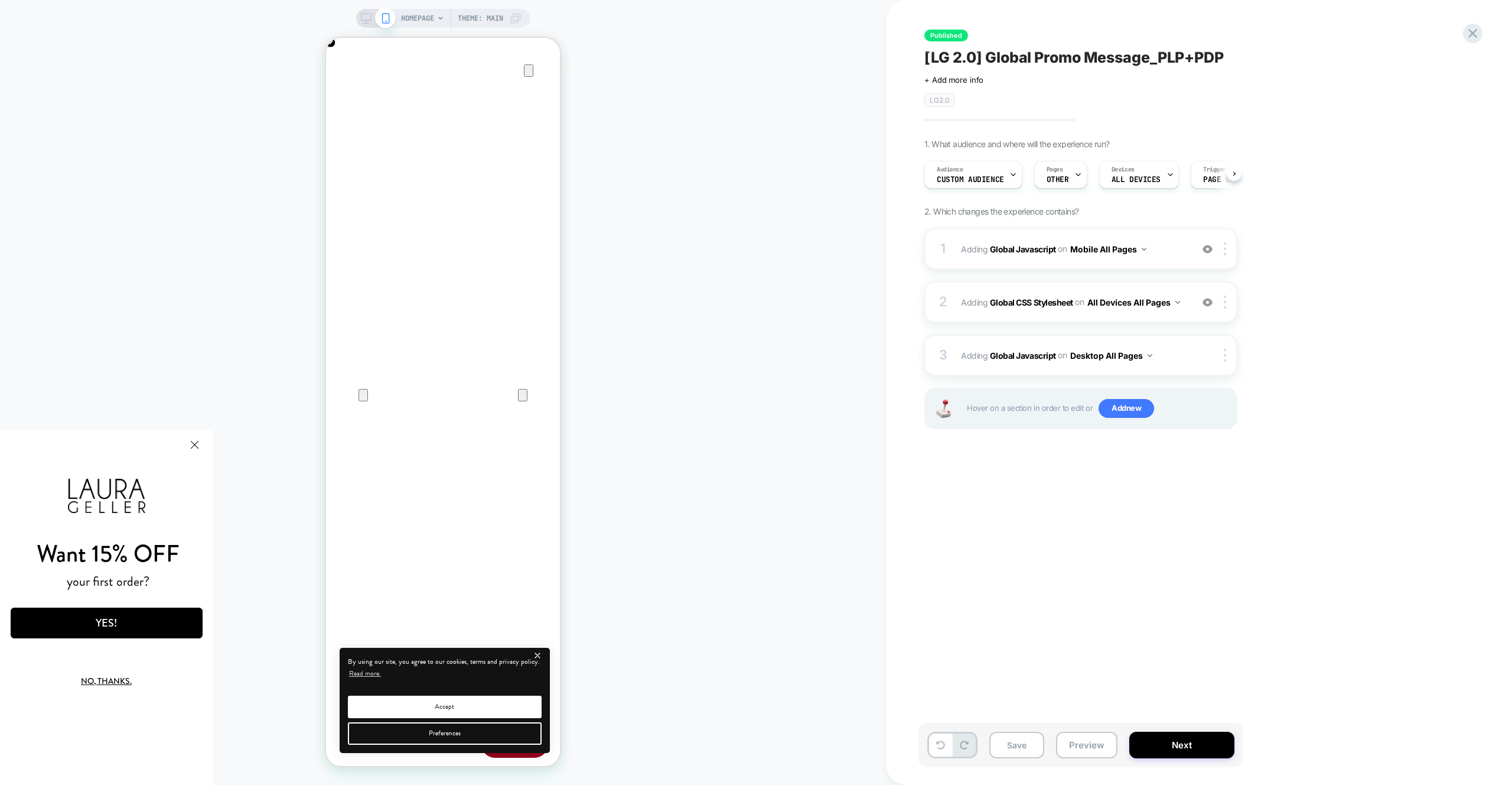
scroll to position [0, 1]
click at [1116, 743] on div "Save Preview Next" at bounding box center [1081, 745] width 325 height 44
click at [1112, 743] on button "Preview" at bounding box center [1087, 745] width 62 height 27
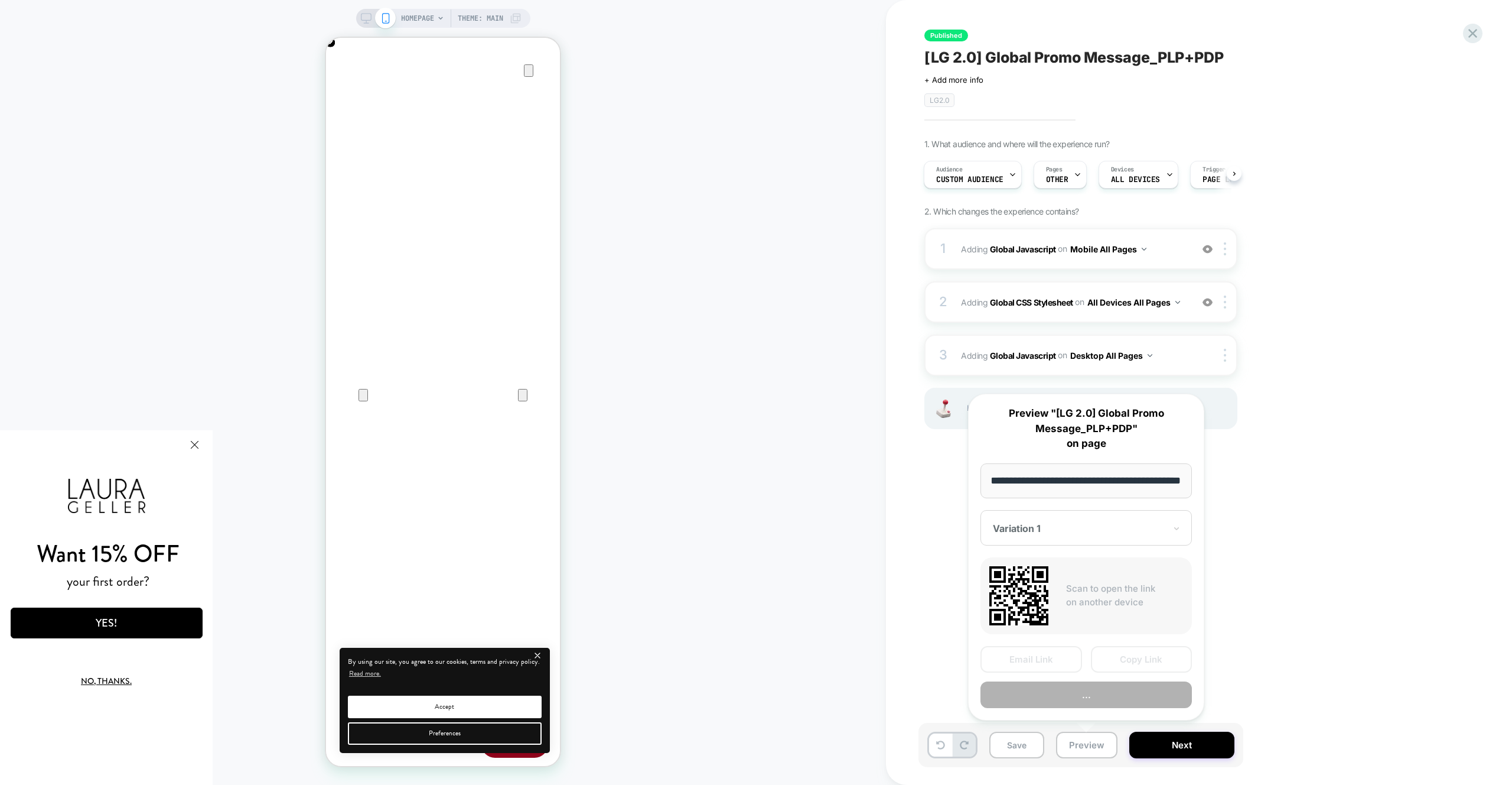
scroll to position [0, 0]
click at [1103, 706] on button "Preview" at bounding box center [1086, 695] width 211 height 27
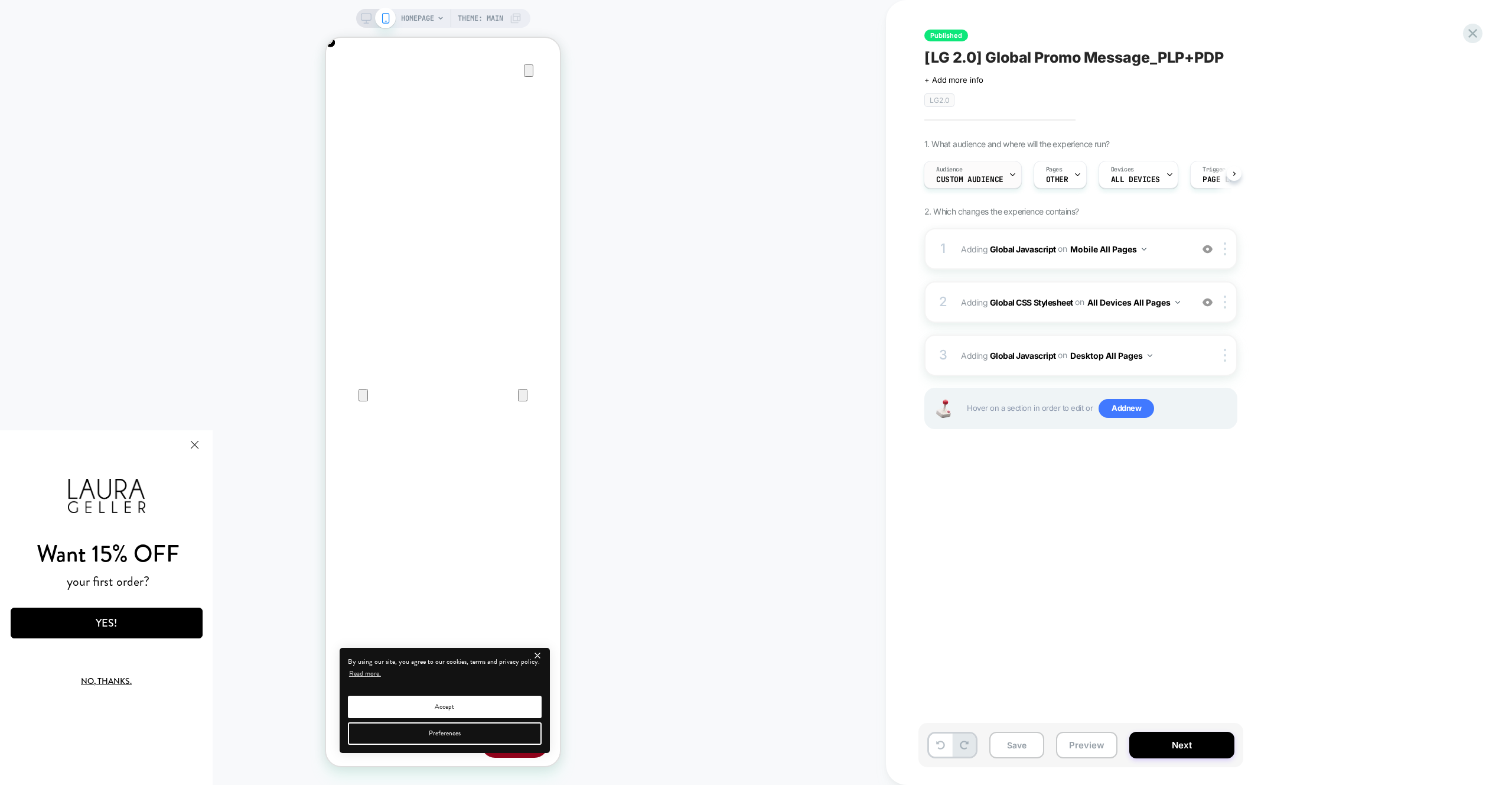
click at [924, 176] on div "Audience Custom Audience" at bounding box center [969, 175] width 91 height 27
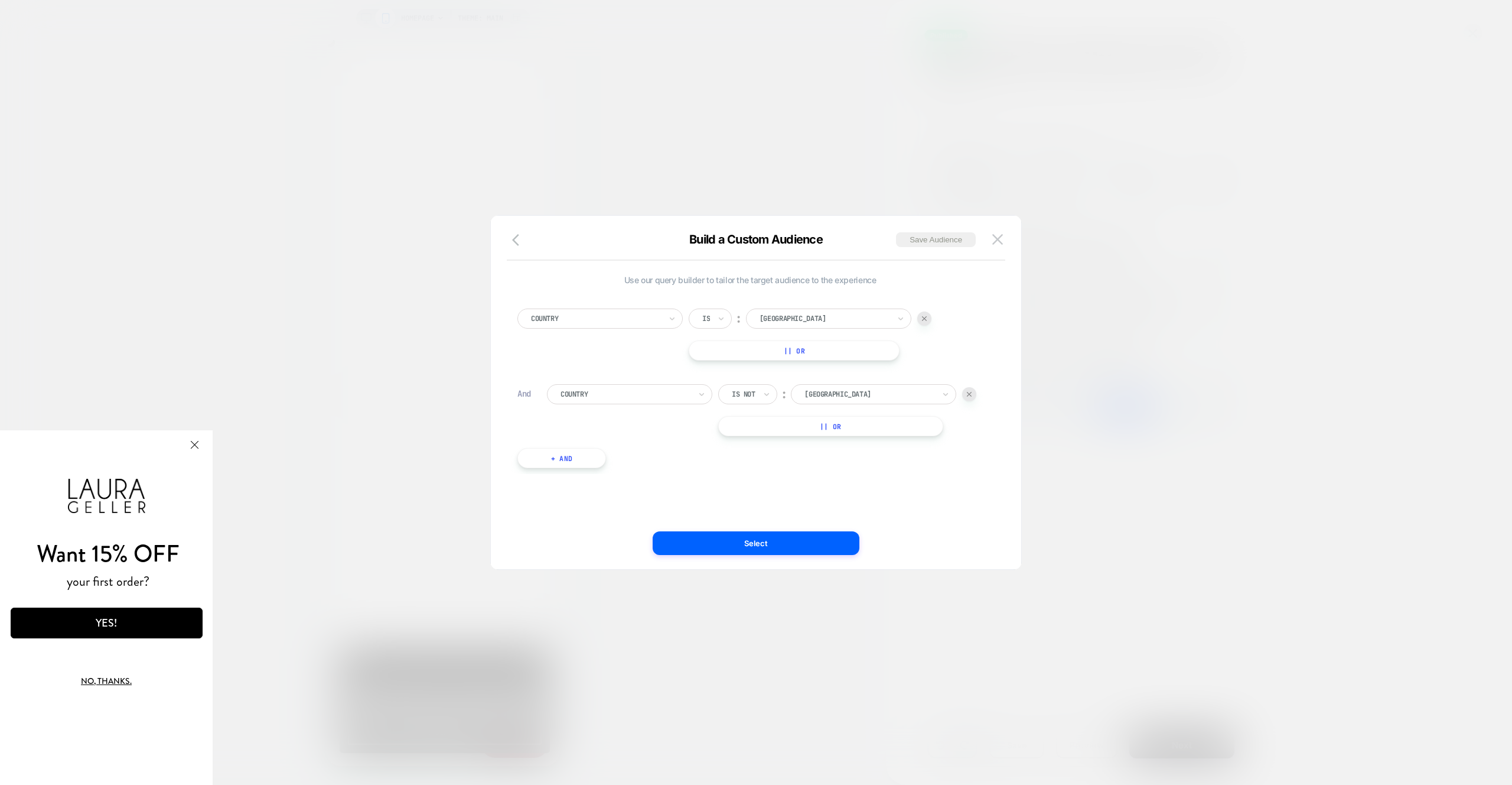
click at [874, 324] on div "USA" at bounding box center [824, 318] width 132 height 13
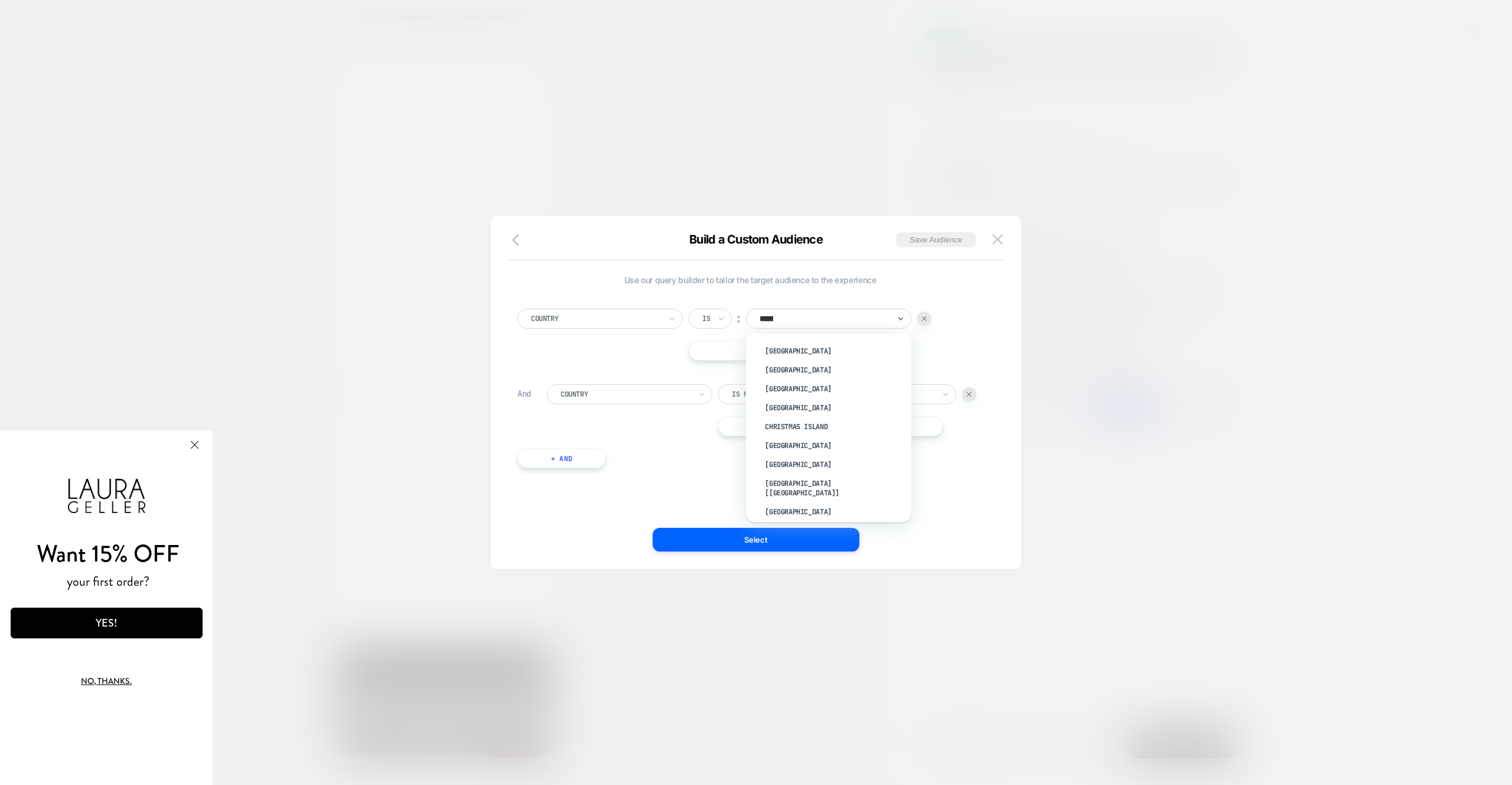
type input "******"
click at [863, 345] on div "Israel" at bounding box center [835, 350] width 154 height 19
click at [836, 539] on button "Select" at bounding box center [755, 539] width 207 height 24
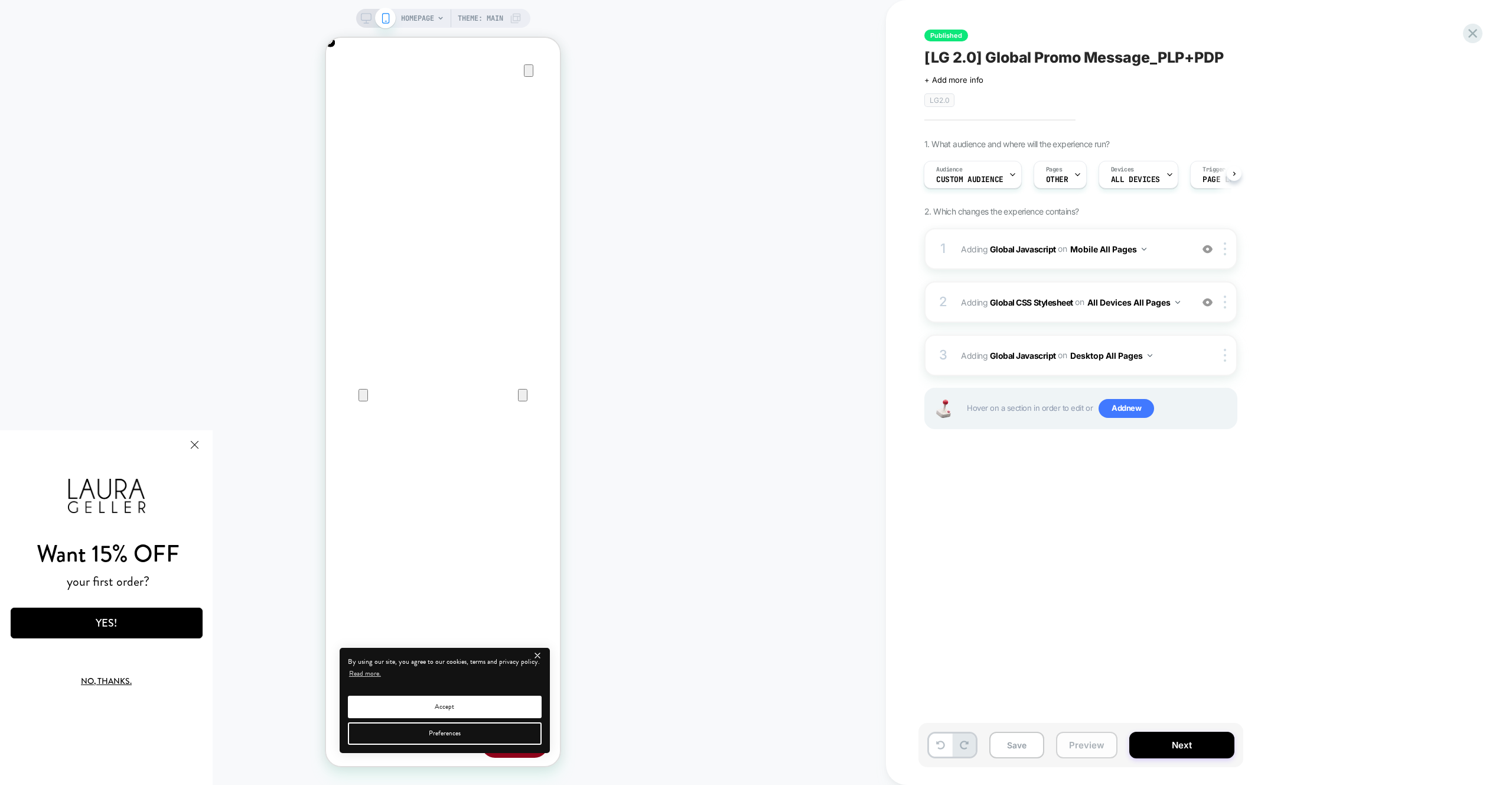
scroll to position [0, 1]
click at [1081, 747] on button "Preview" at bounding box center [1087, 745] width 62 height 27
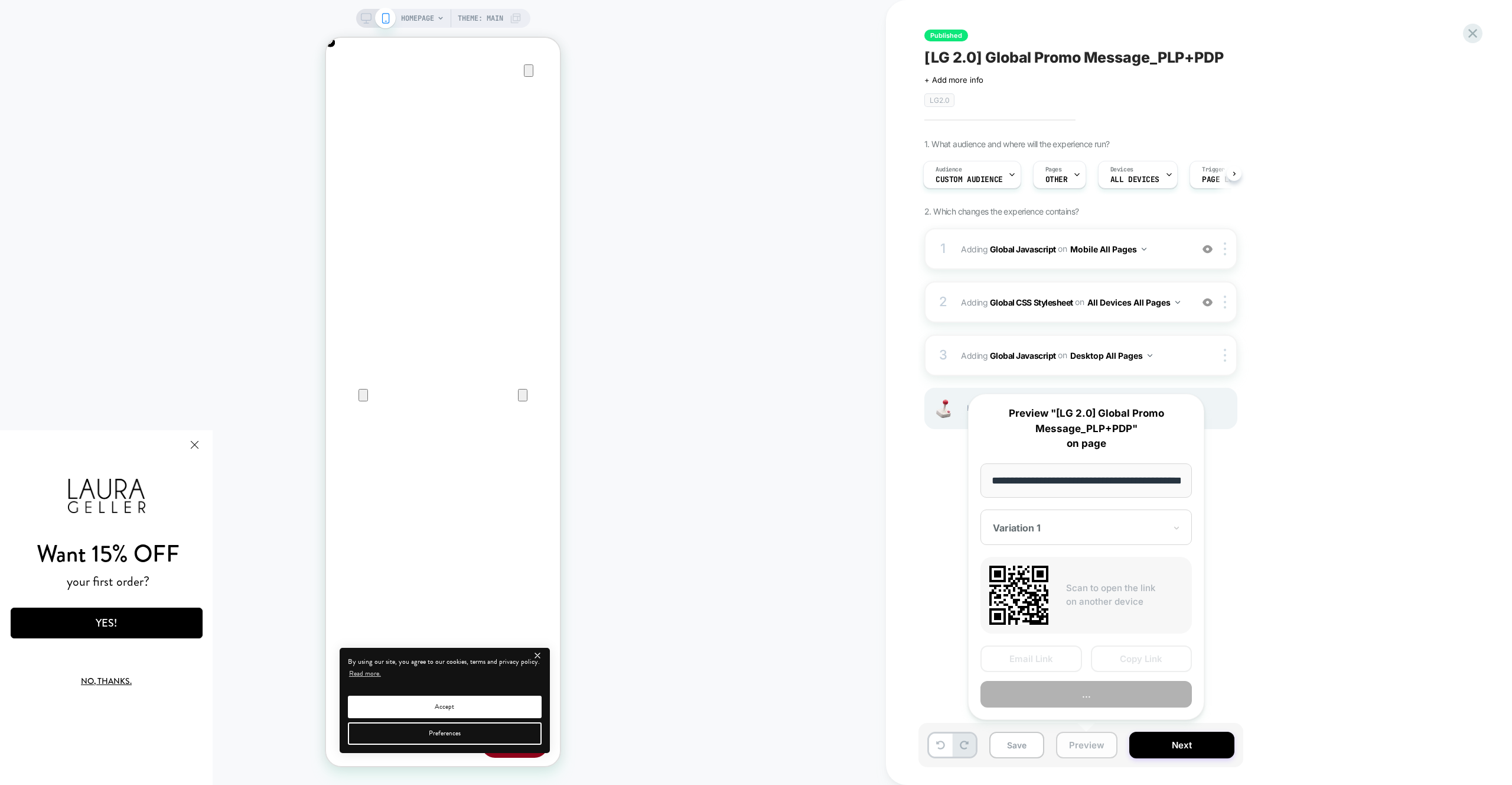
scroll to position [0, 42]
click at [1083, 691] on button "Preview" at bounding box center [1086, 695] width 211 height 27
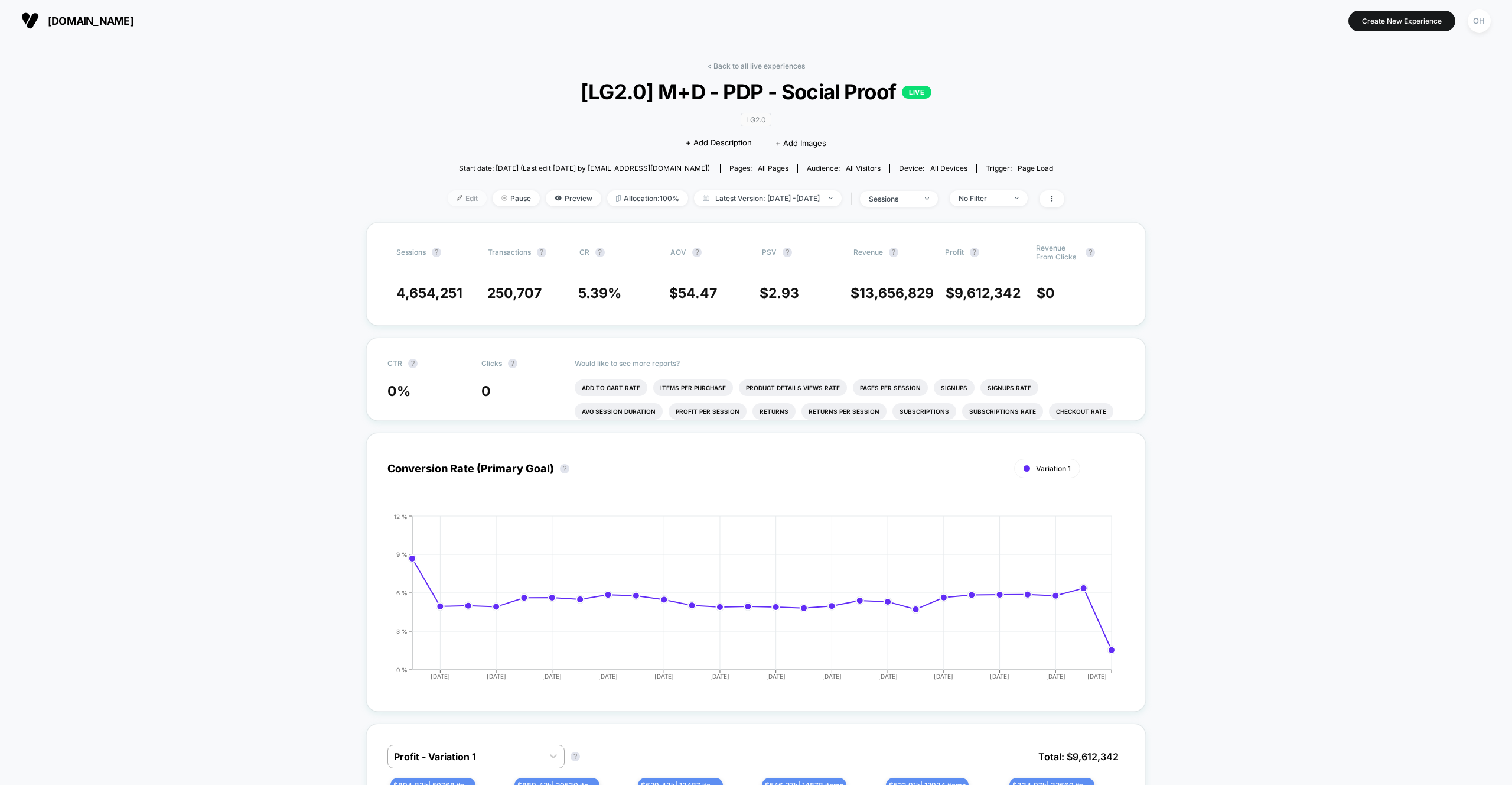
click at [453, 202] on span "Edit" at bounding box center [467, 198] width 39 height 16
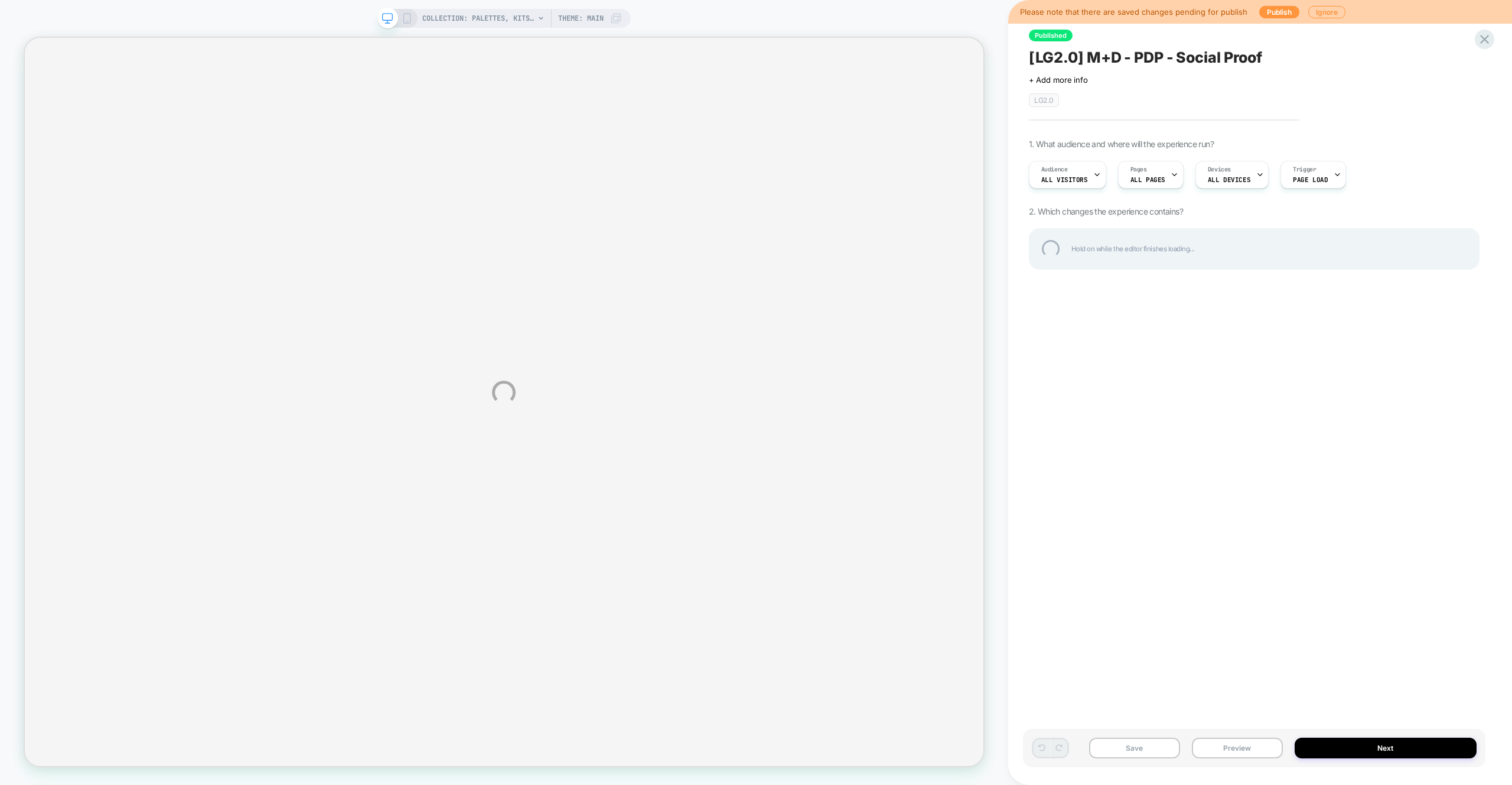
click at [1162, 54] on div "[LG2.0] M+D - PDP - Social Proof" at bounding box center [1254, 57] width 451 height 18
drag, startPoint x: 1162, startPoint y: 56, endPoint x: 1175, endPoint y: 59, distance: 13.3
click at [1162, 56] on textarea "**********" at bounding box center [1198, 57] width 337 height 18
type textarea "**********"
click at [1487, 35] on div at bounding box center [1485, 40] width 24 height 24
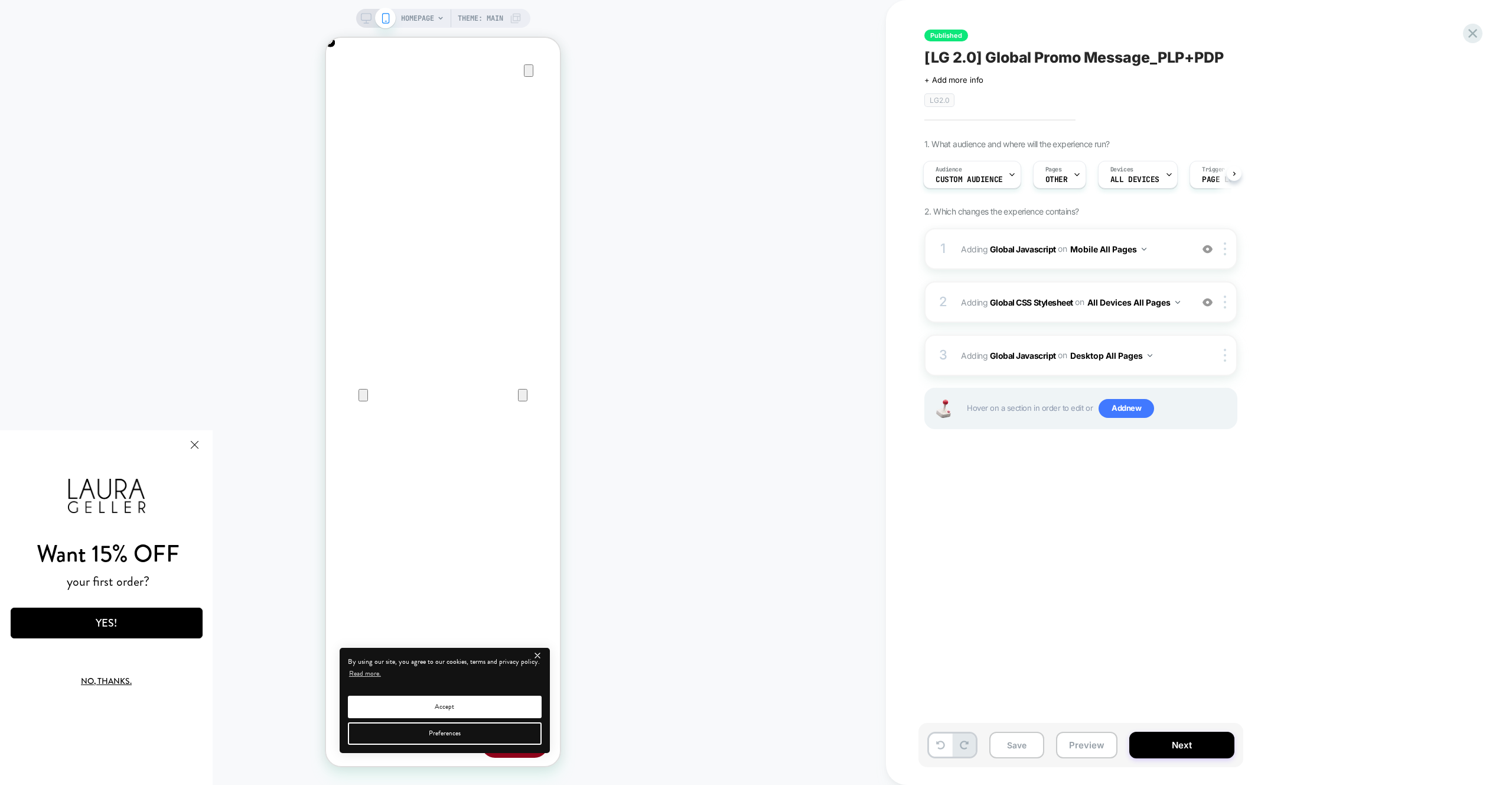
drag, startPoint x: 361, startPoint y: 20, endPoint x: 375, endPoint y: 7, distance: 19.1
click at [361, 20] on rect at bounding box center [366, 16] width 10 height 7
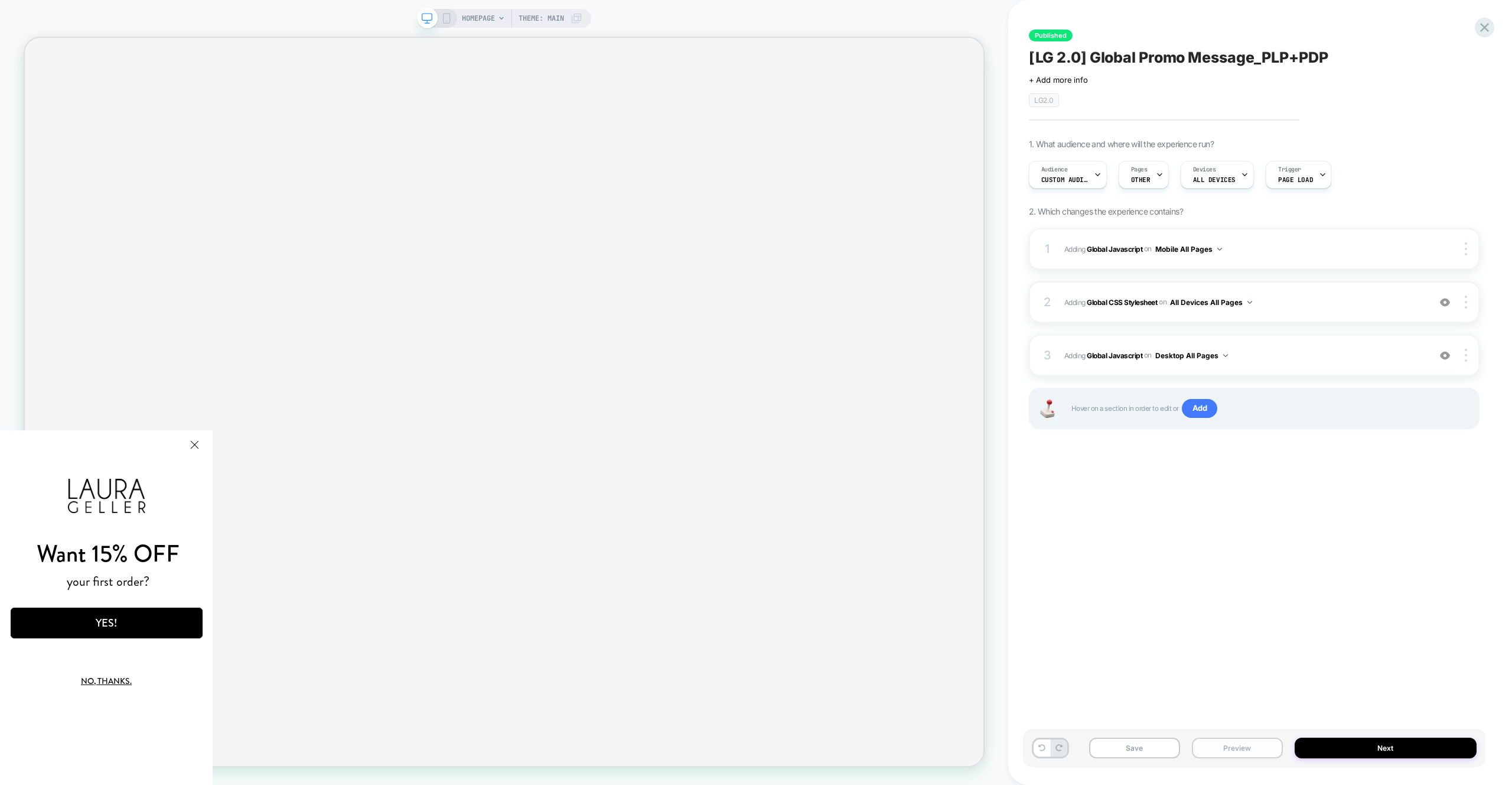
click at [1261, 748] on button "Preview" at bounding box center [1237, 748] width 91 height 21
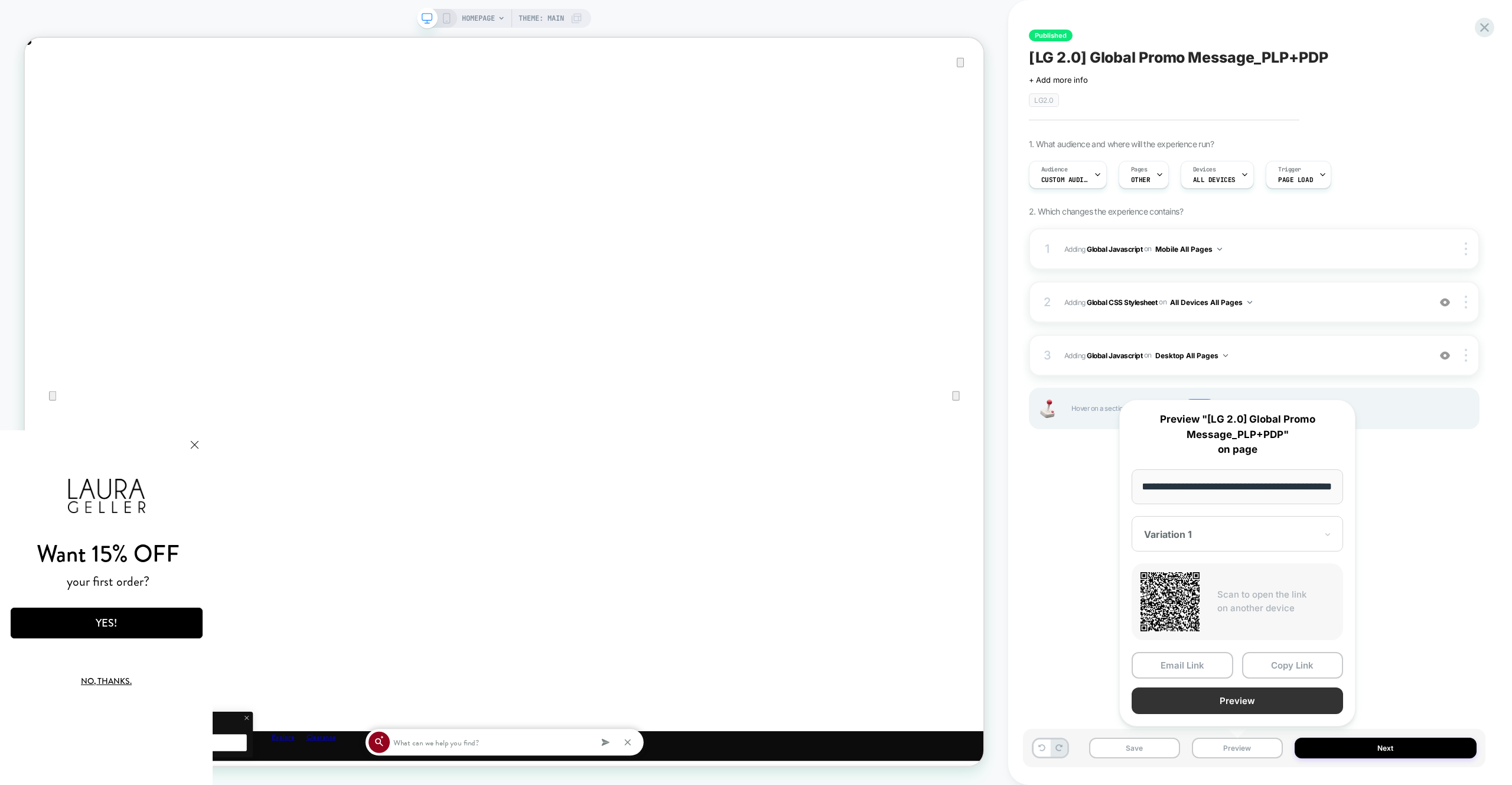
click at [1245, 705] on button "Preview" at bounding box center [1237, 701] width 211 height 27
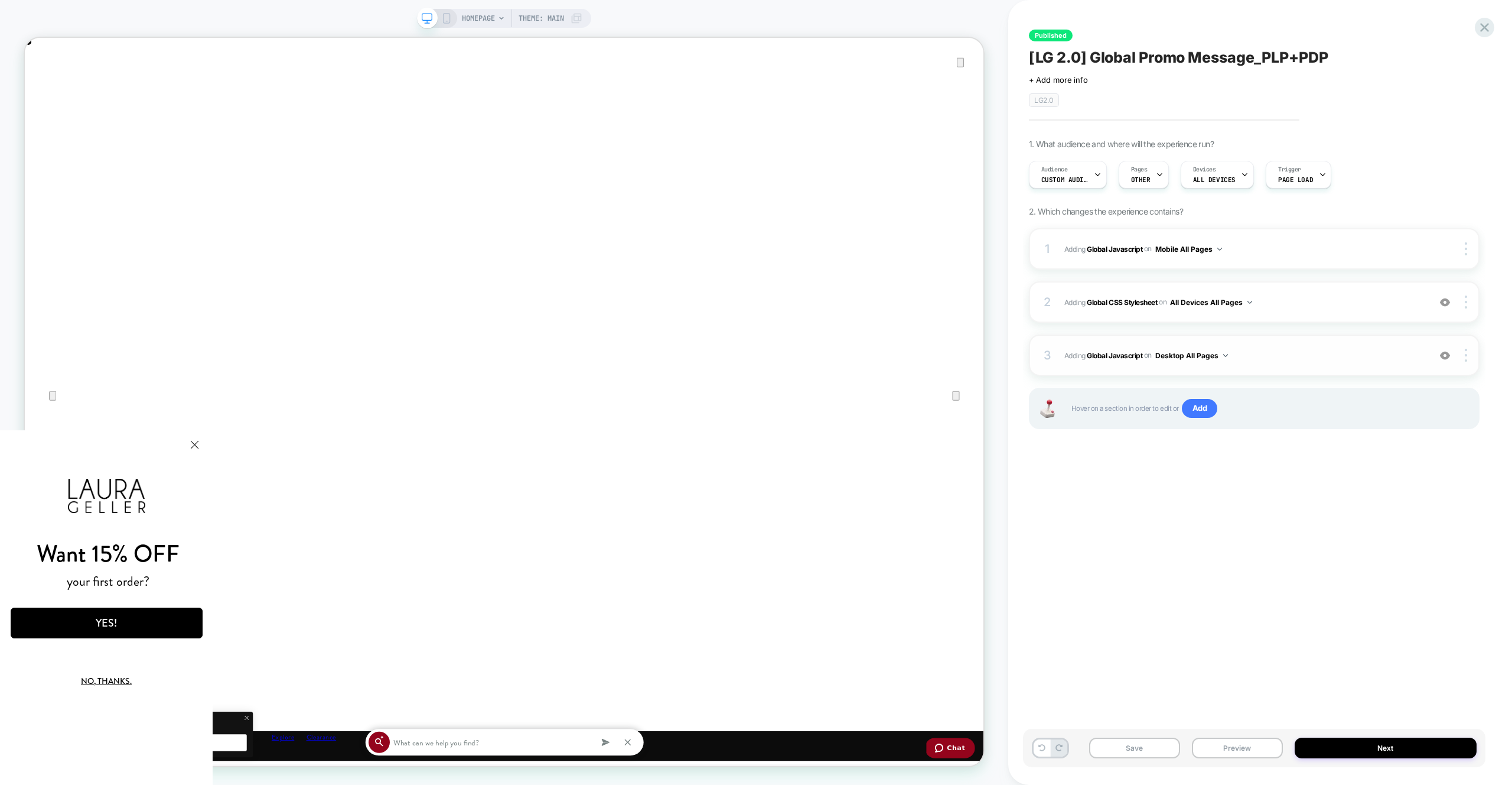
click at [1307, 344] on div "3 Adding Global Javascript on Desktop All Pages Add Before Add After Copy to Mo…" at bounding box center [1254, 355] width 451 height 41
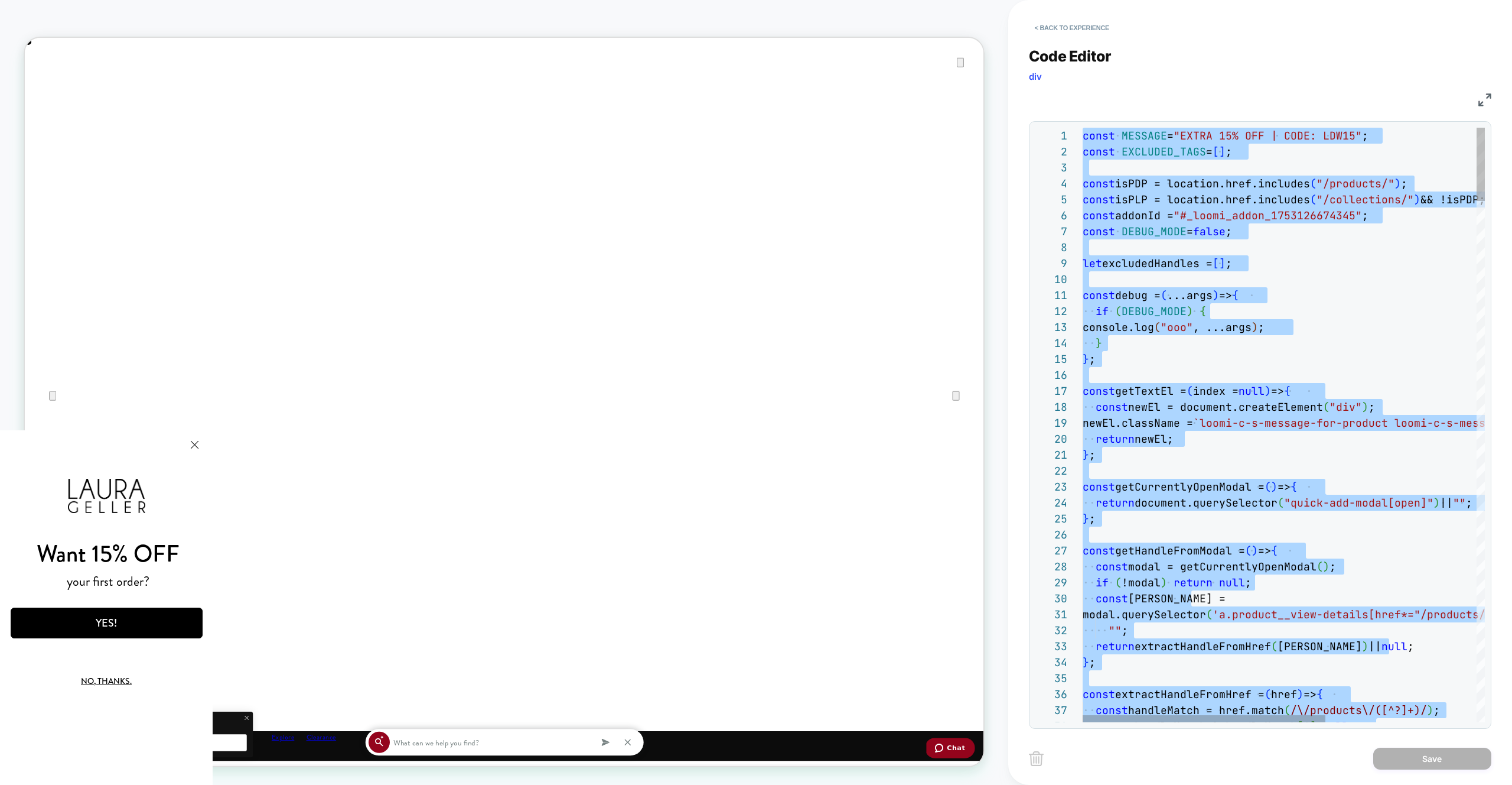
type textarea "**********"
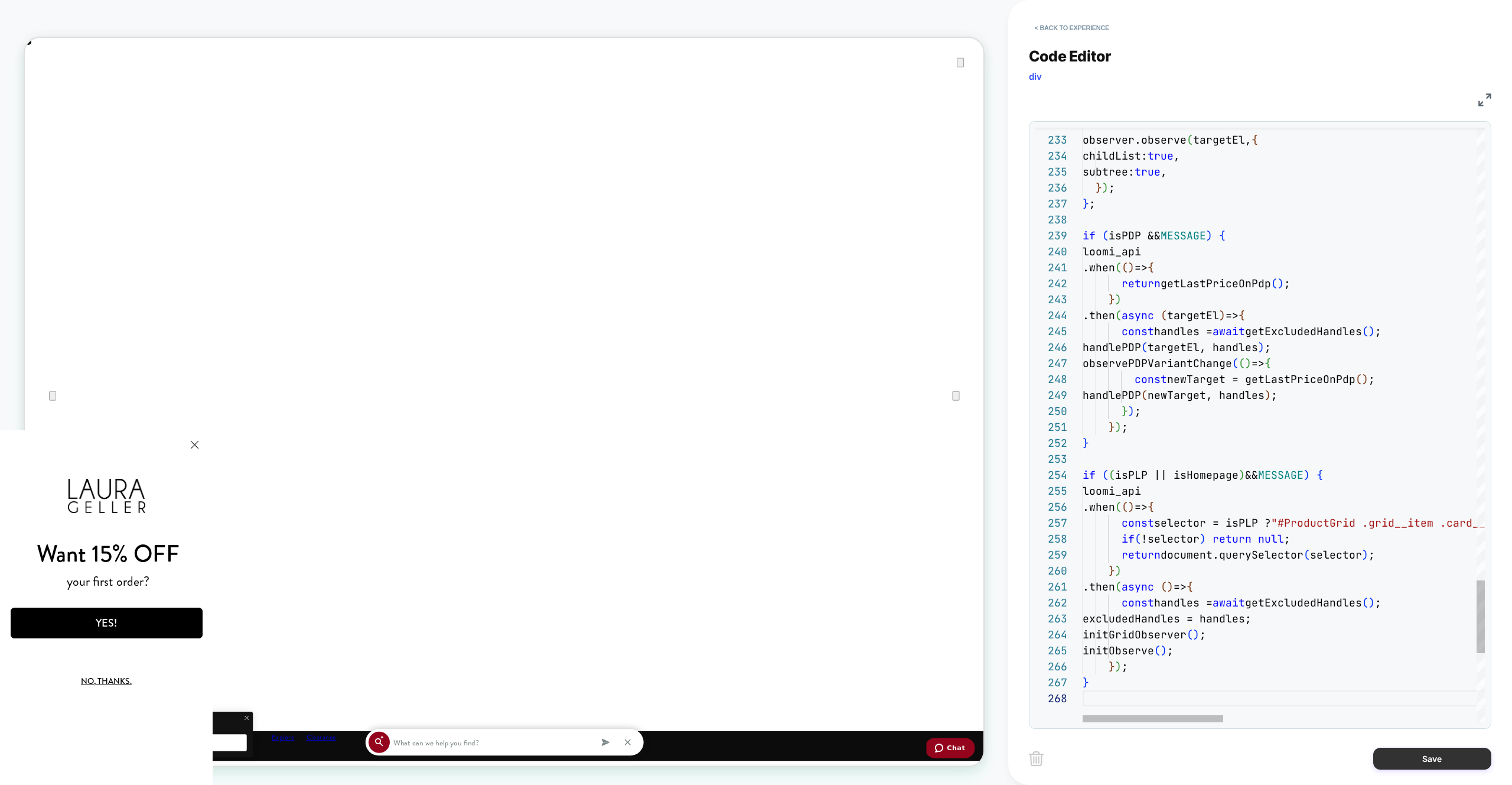
click at [1392, 760] on button "Save" at bounding box center [1432, 758] width 118 height 22
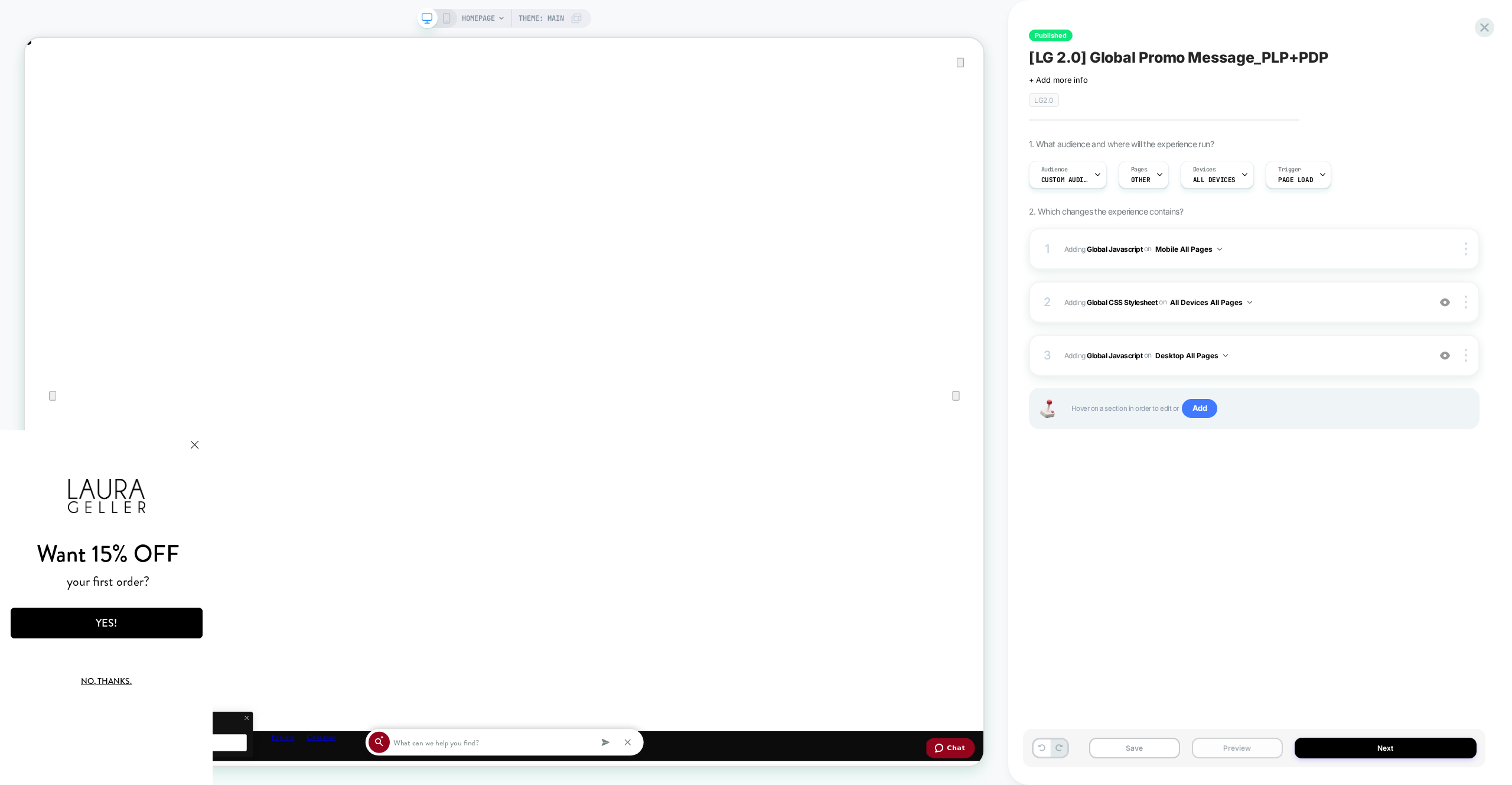
drag, startPoint x: 1246, startPoint y: 751, endPoint x: 1248, endPoint y: 742, distance: 9.2
click at [1246, 751] on button "Preview" at bounding box center [1237, 748] width 91 height 21
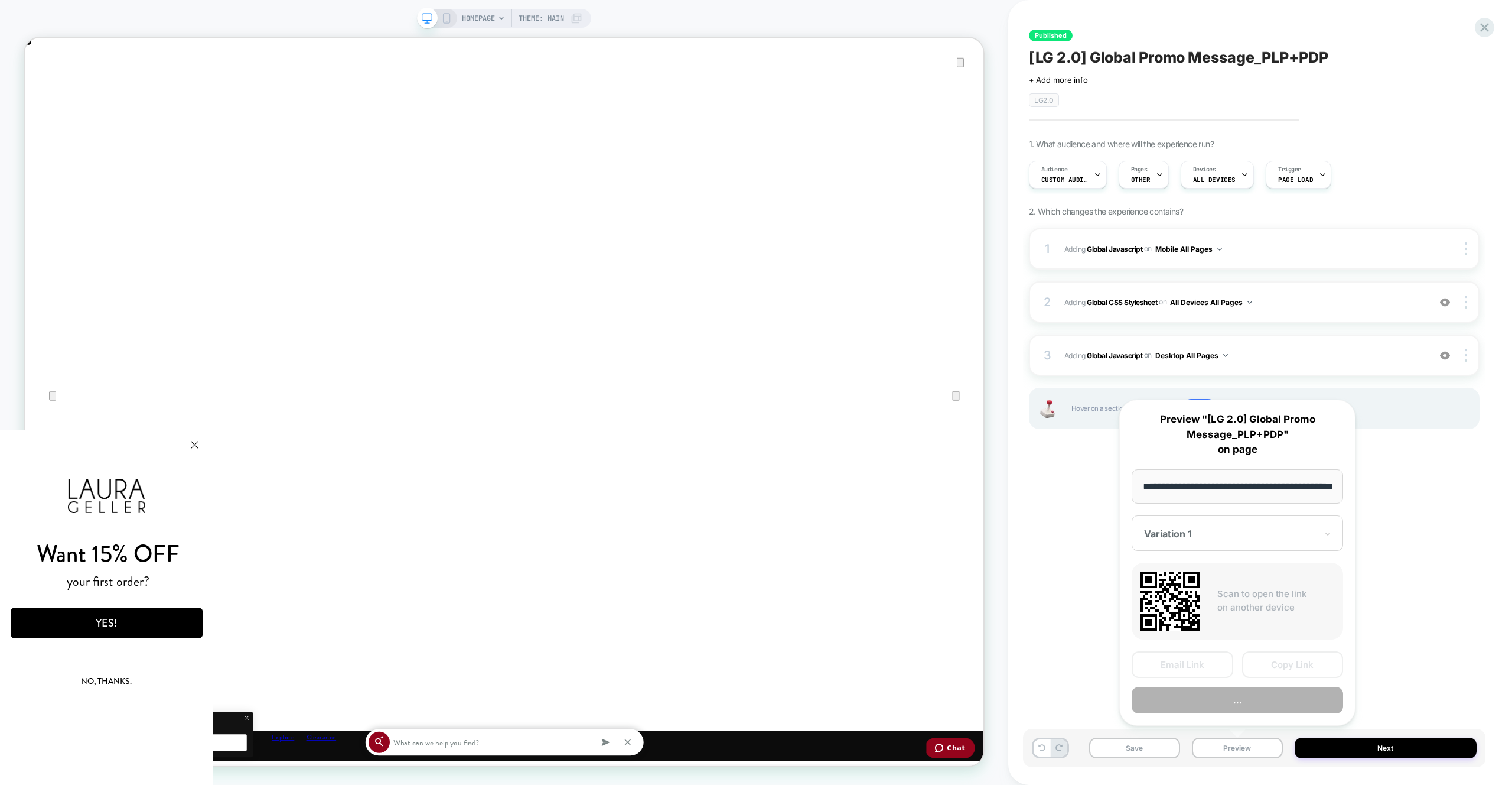
scroll to position [0, 42]
click at [1249, 704] on button "Preview" at bounding box center [1237, 701] width 211 height 27
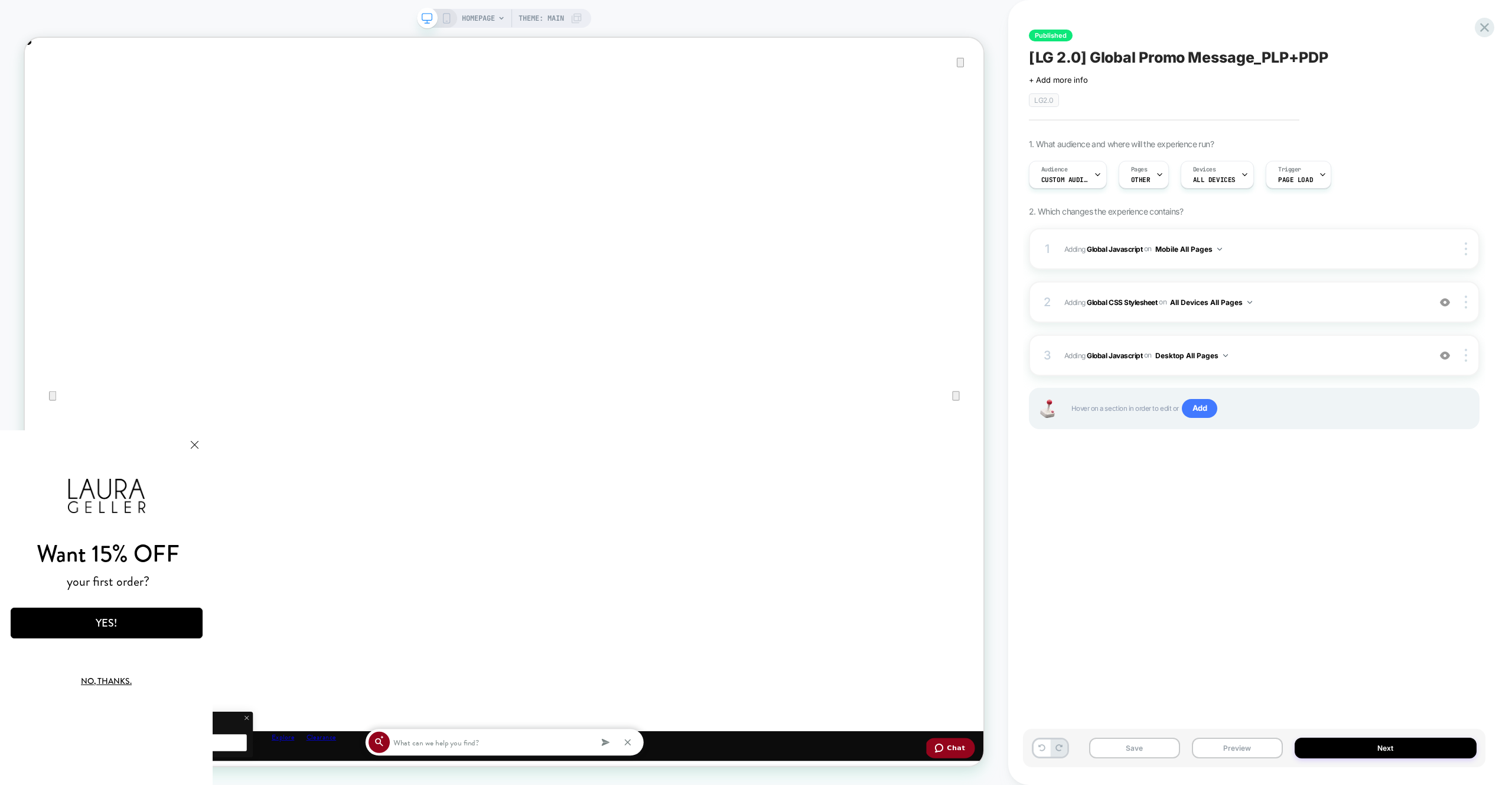
scroll to position [0, 2557]
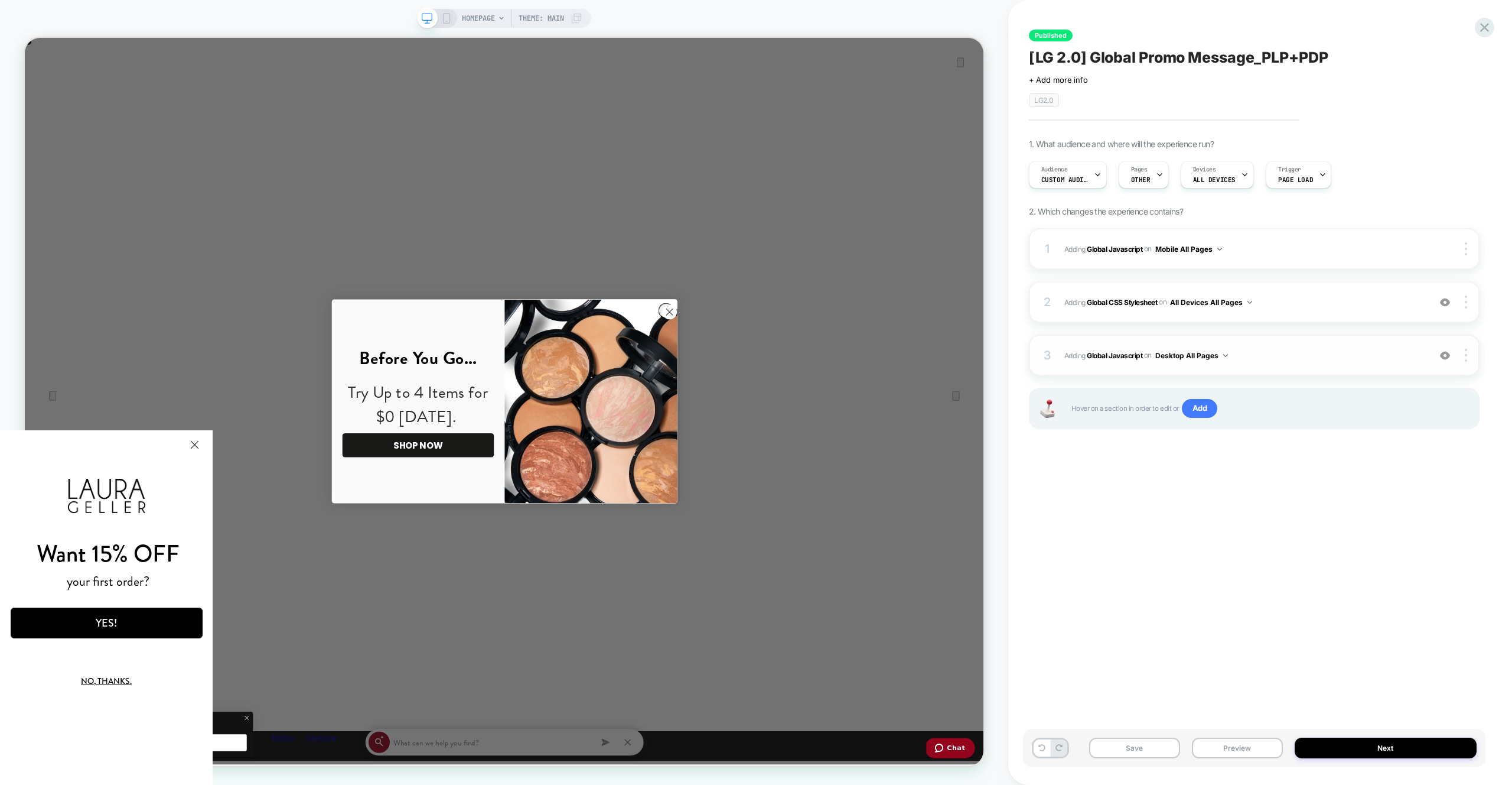
click at [1374, 369] on div "3 Adding Global Javascript on Desktop All Pages Add Before Add After Copy to Mo…" at bounding box center [1254, 355] width 451 height 41
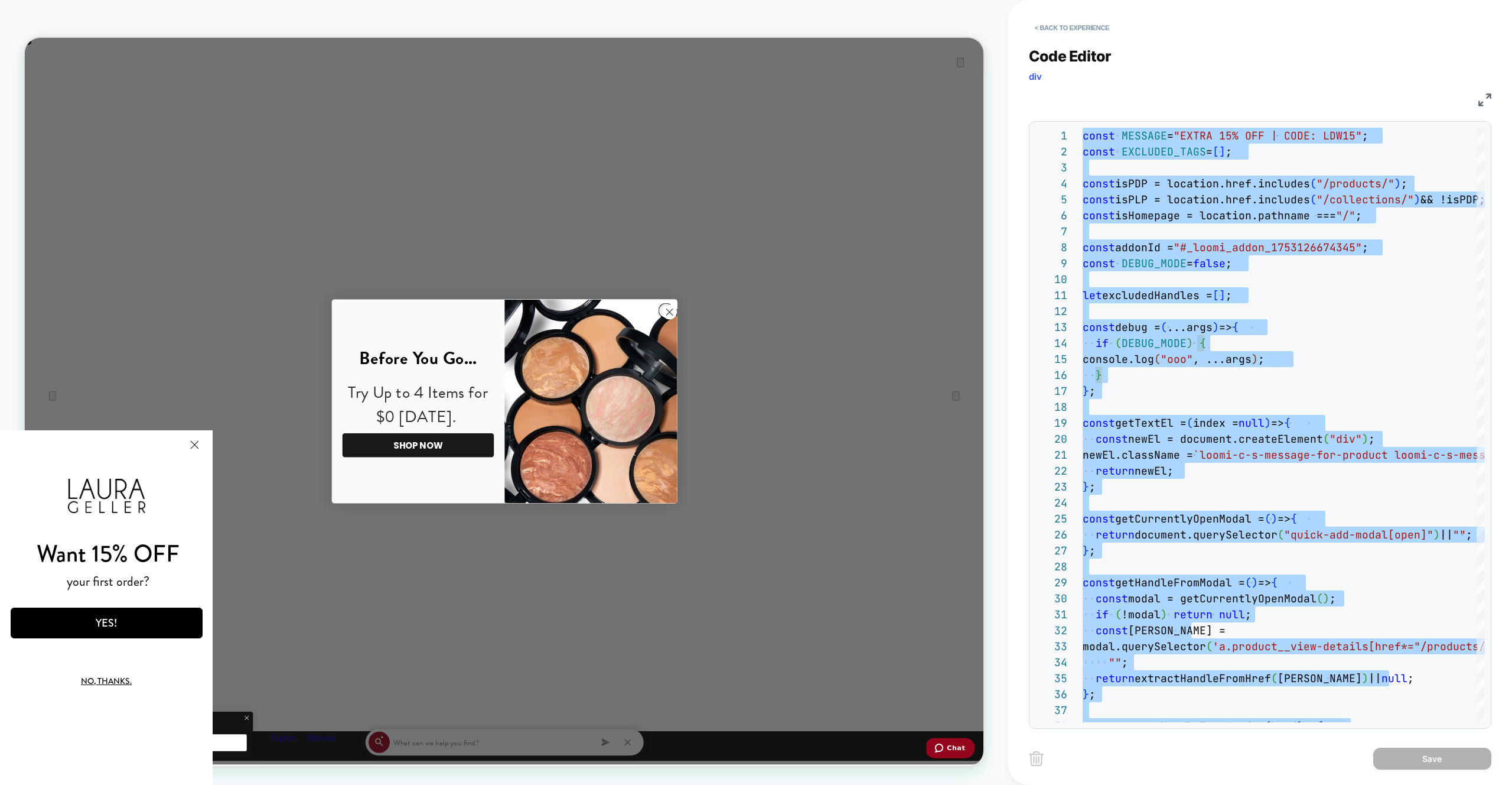
type textarea "**********"
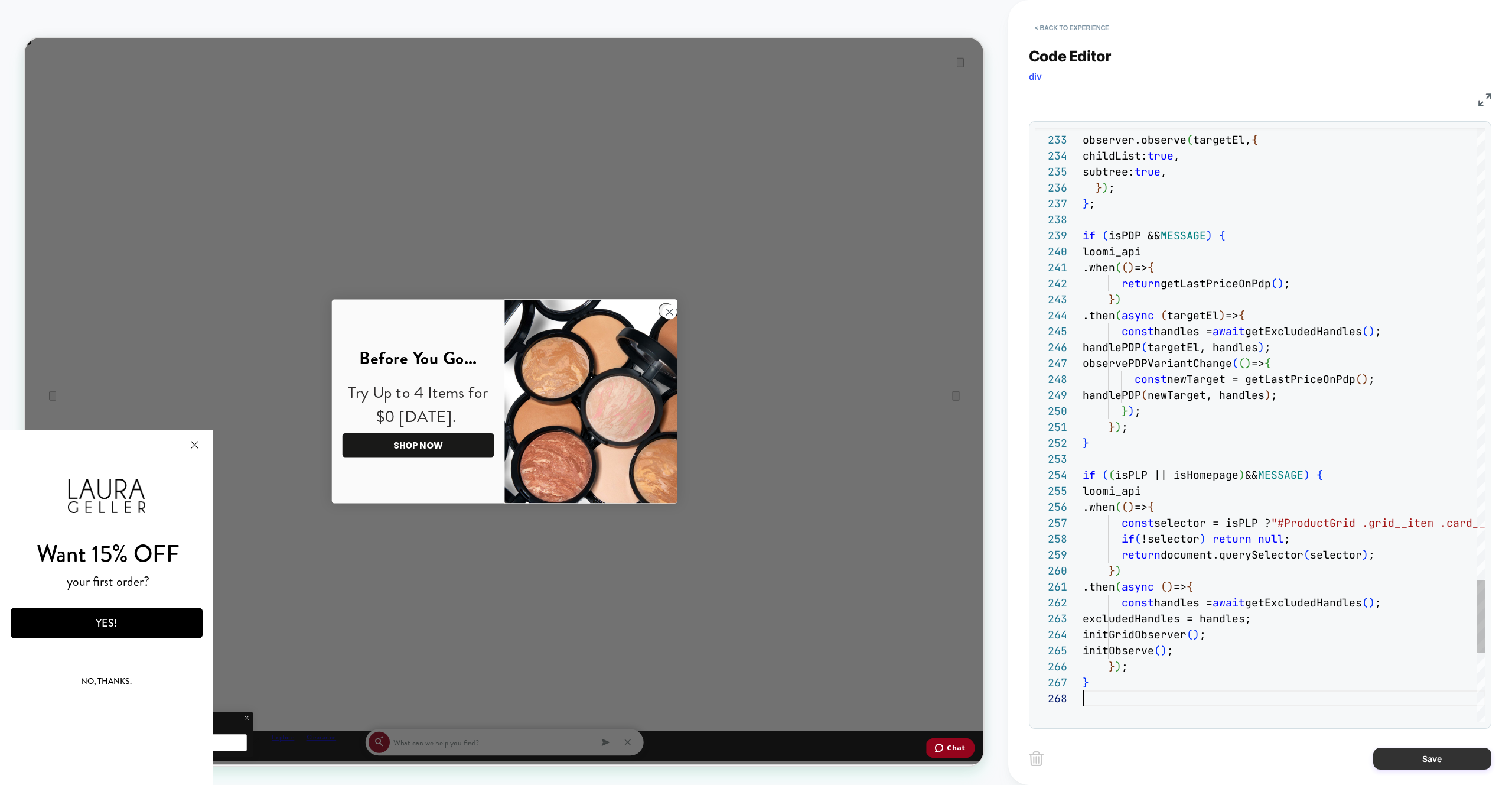
scroll to position [112, 0]
click at [1398, 758] on button "Save" at bounding box center [1432, 758] width 118 height 22
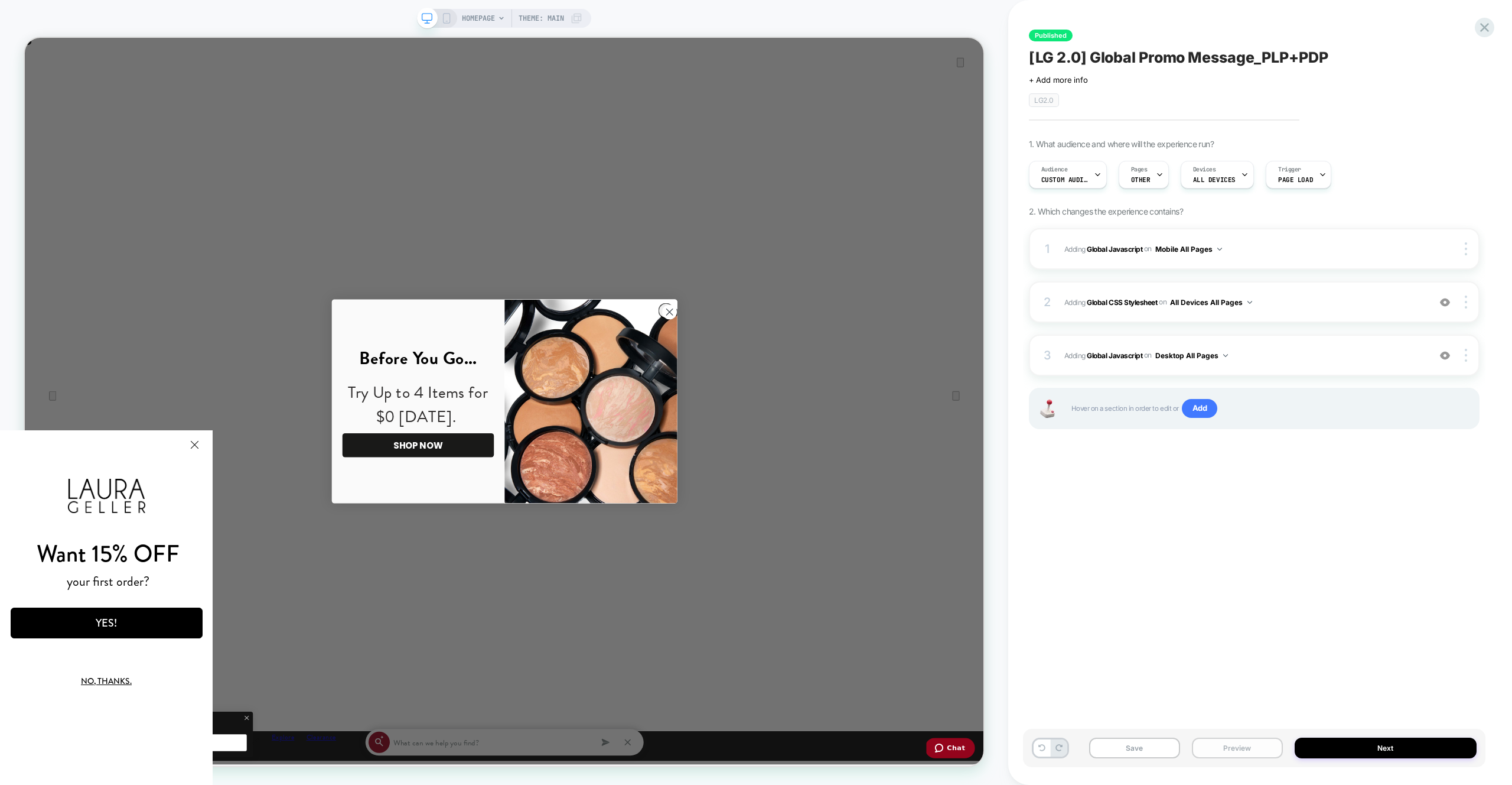
click at [1201, 747] on button "Preview" at bounding box center [1237, 748] width 91 height 21
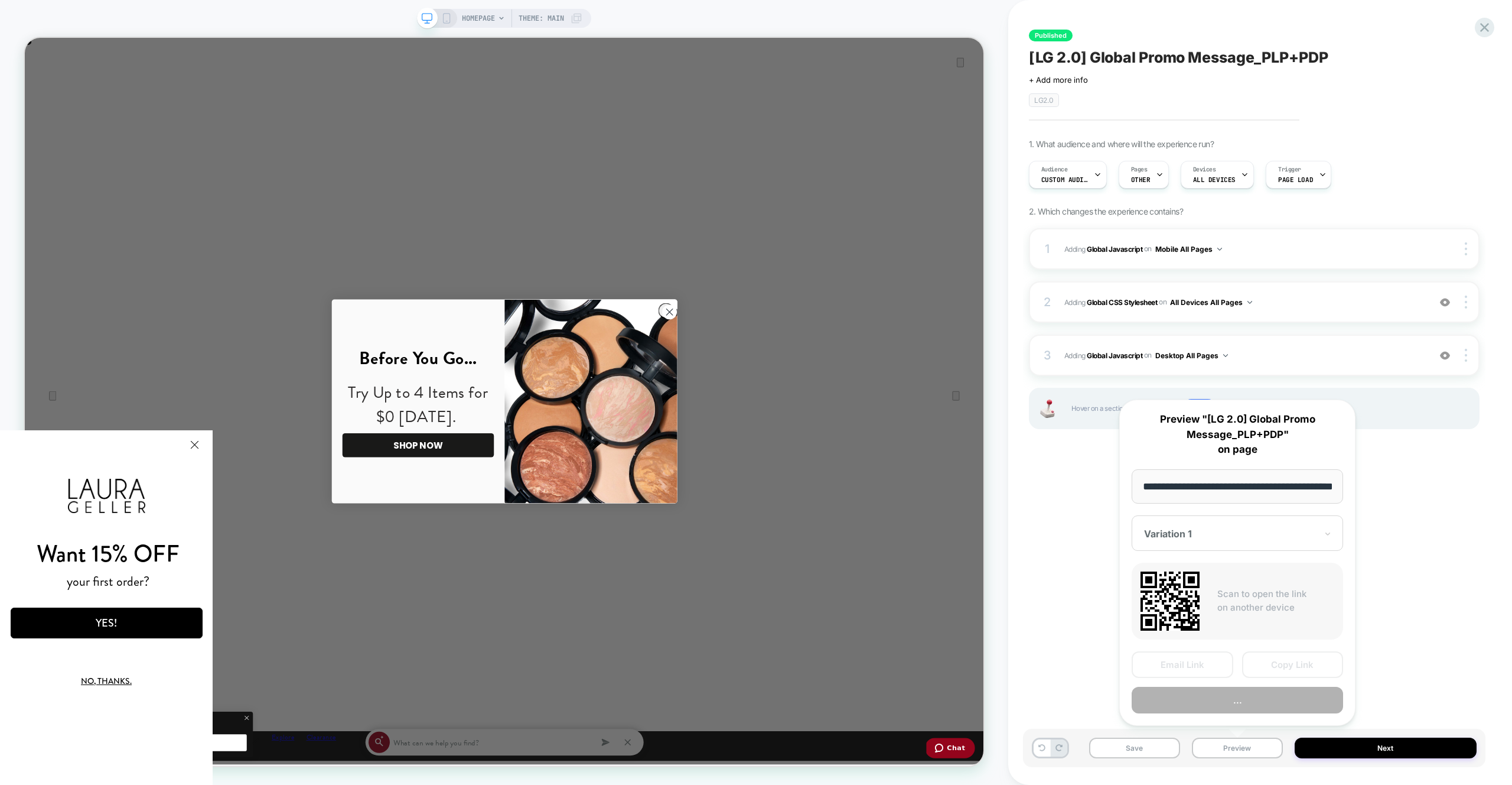
scroll to position [0, 42]
click at [1212, 709] on button "..." at bounding box center [1237, 701] width 211 height 27
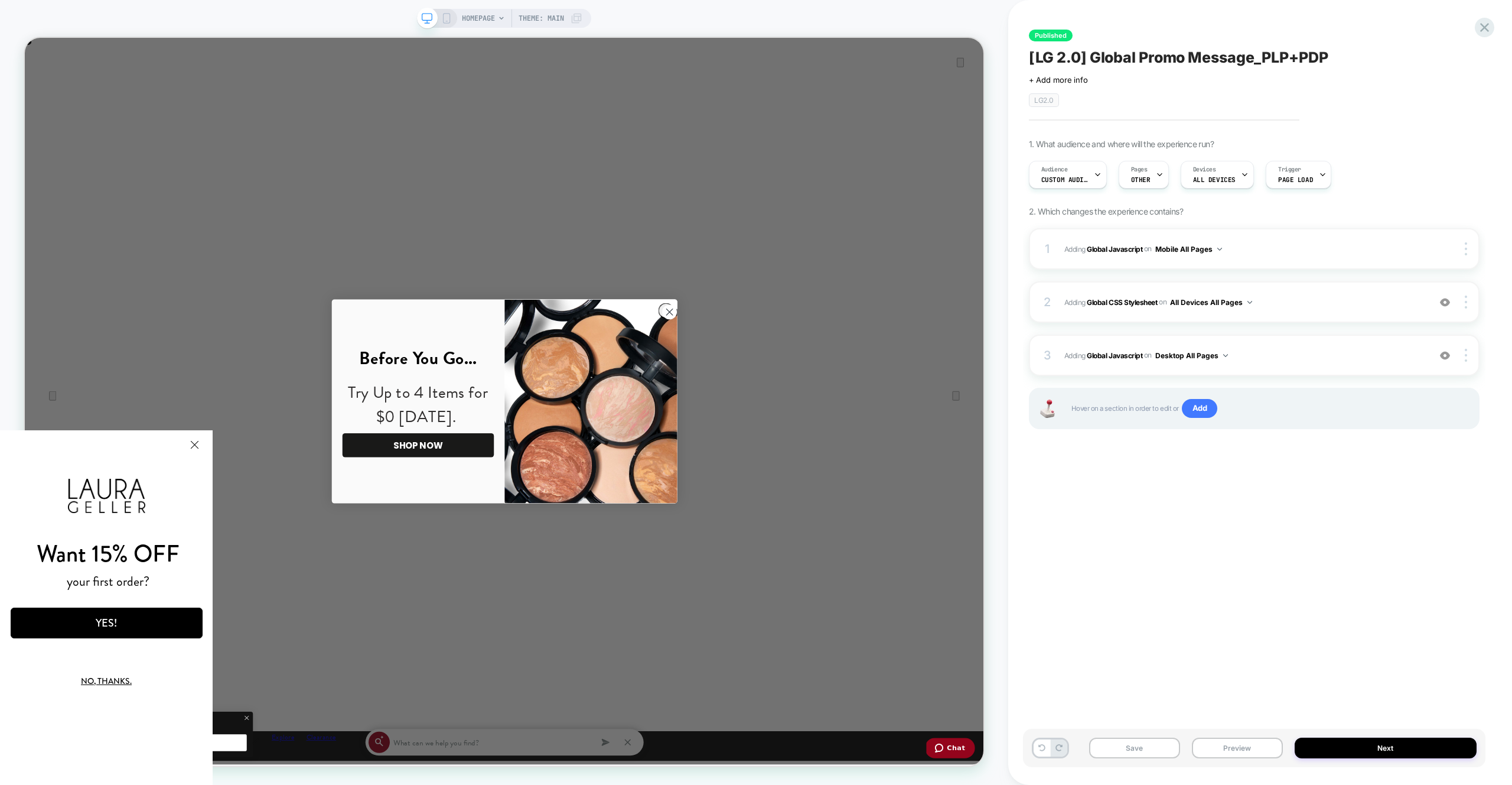
scroll to position [0, 2557]
click at [1042, 748] on icon at bounding box center [1042, 748] width 7 height 7
click at [1281, 359] on span "Adding Global Javascript on Desktop All Pages" at bounding box center [1243, 355] width 359 height 15
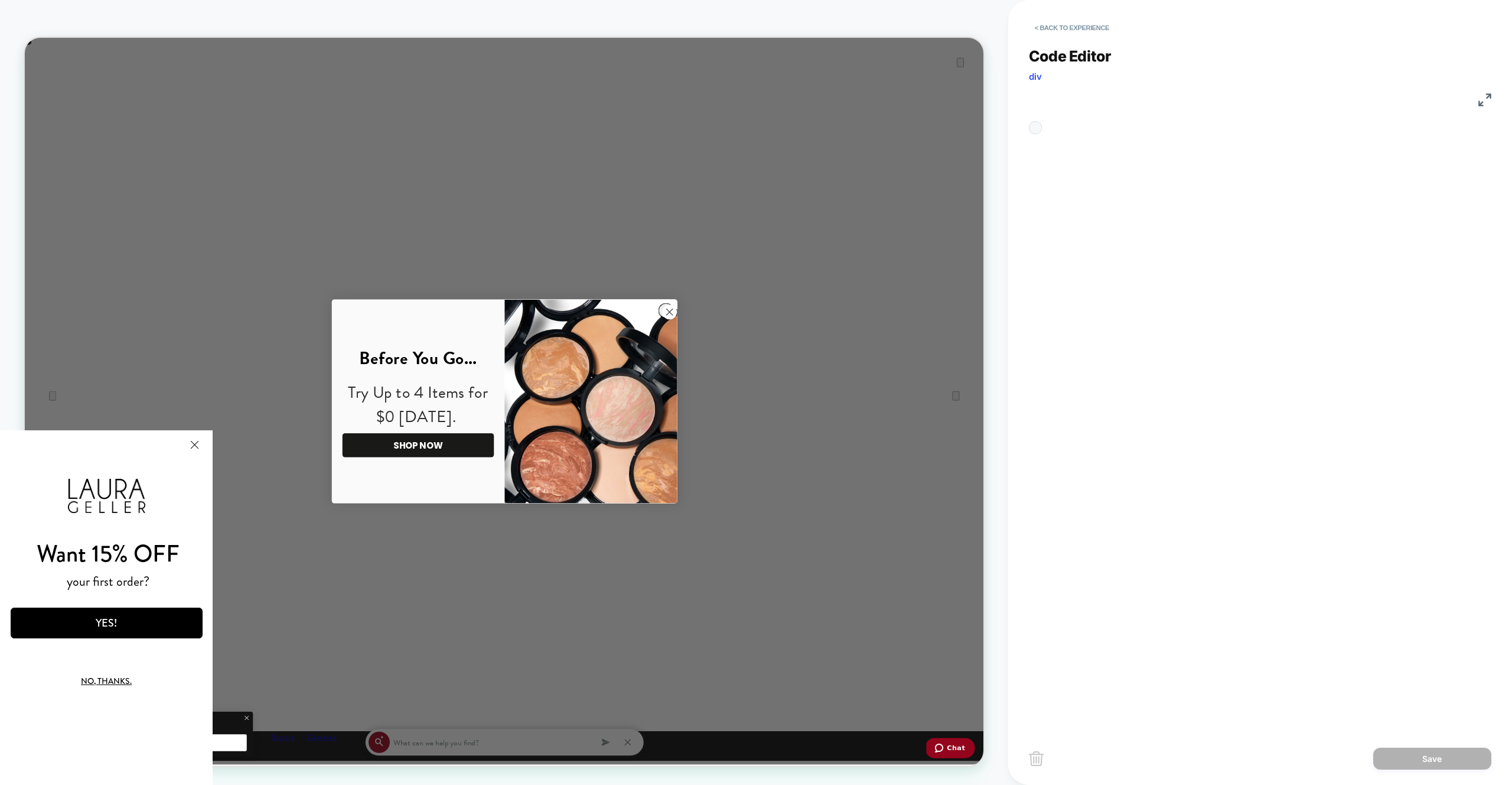
scroll to position [160, 0]
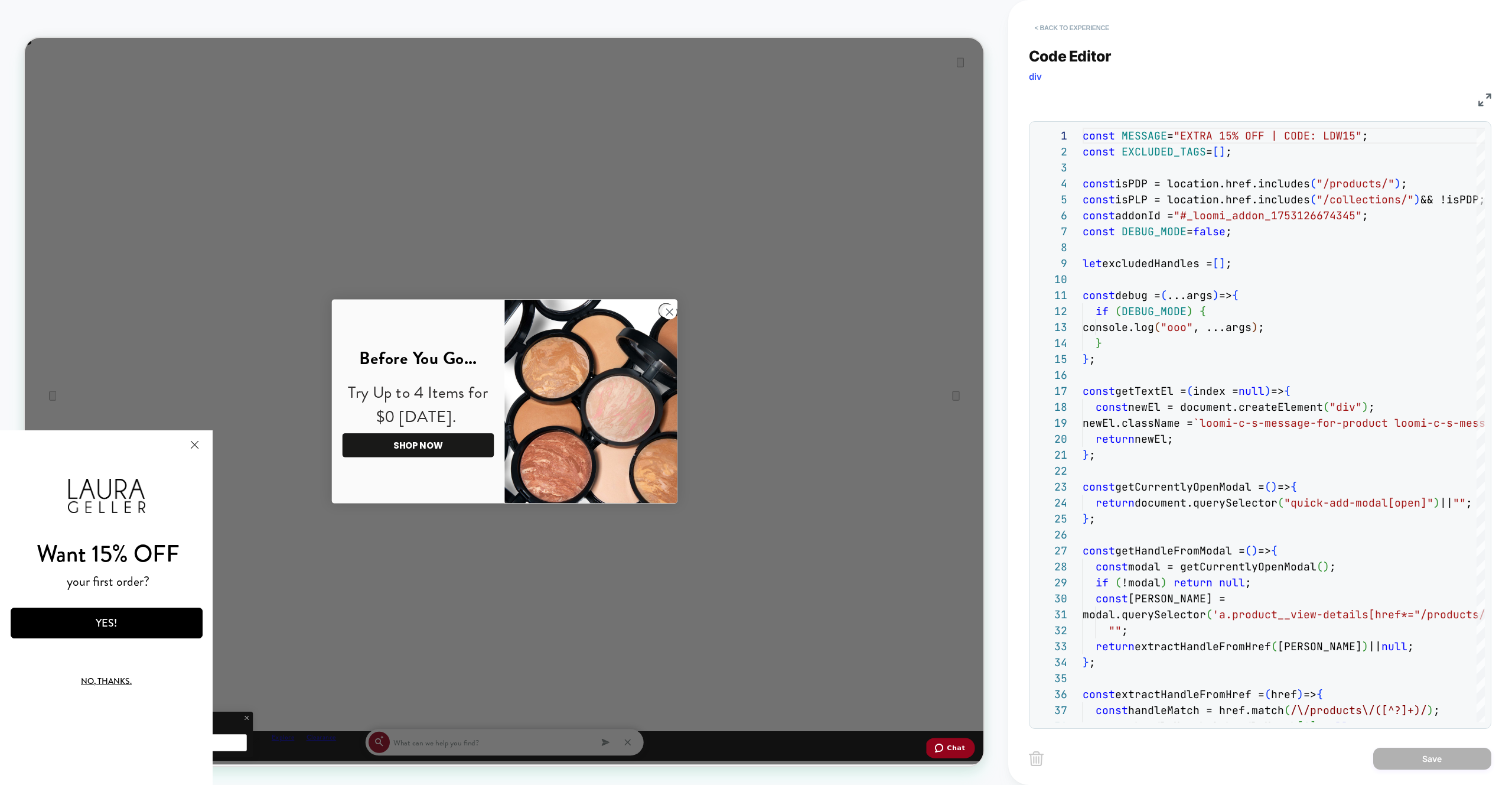
click at [1093, 29] on button "< Back to experience" at bounding box center [1072, 27] width 87 height 19
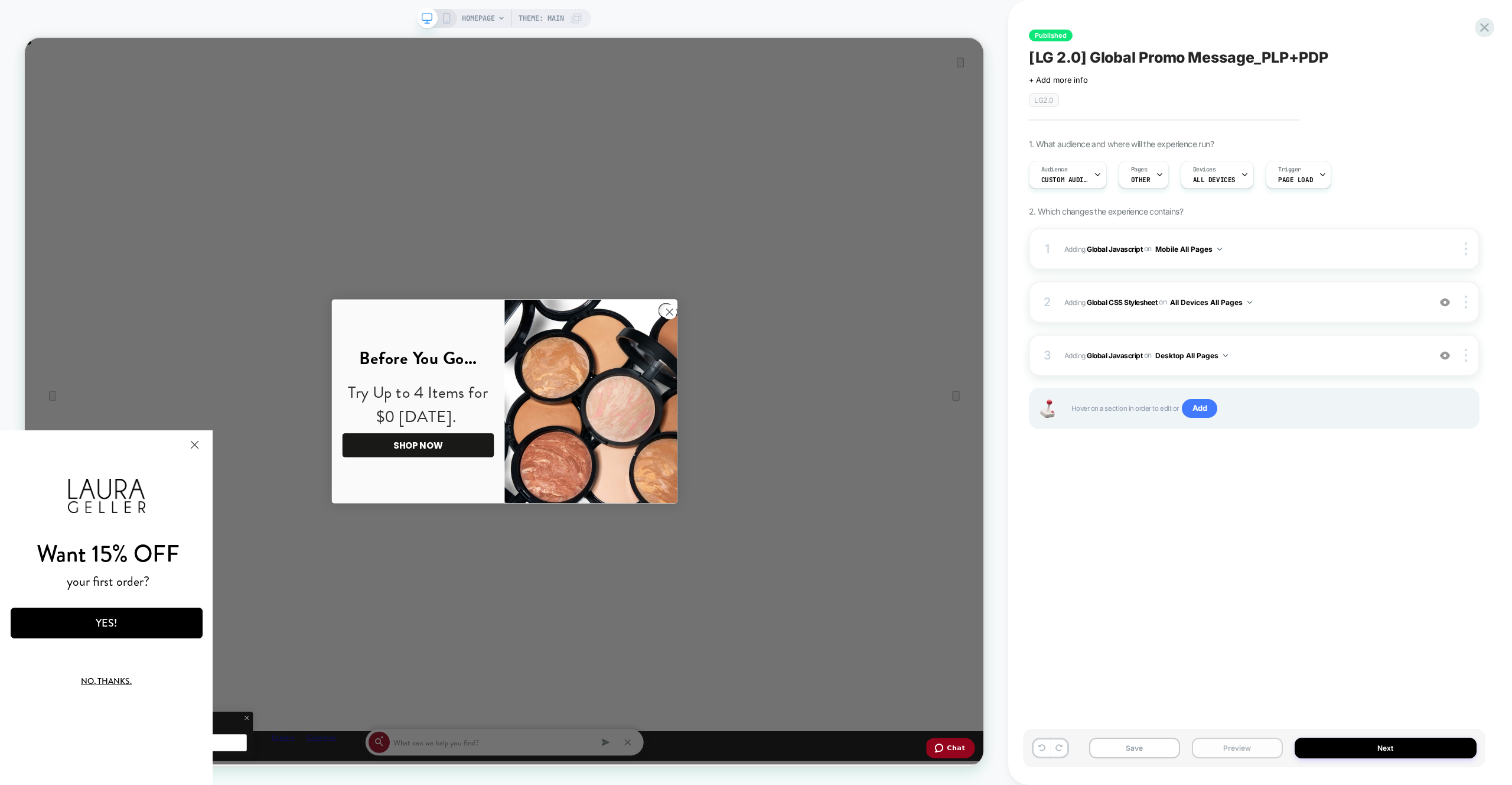
click at [1226, 738] on button "Preview" at bounding box center [1237, 748] width 91 height 21
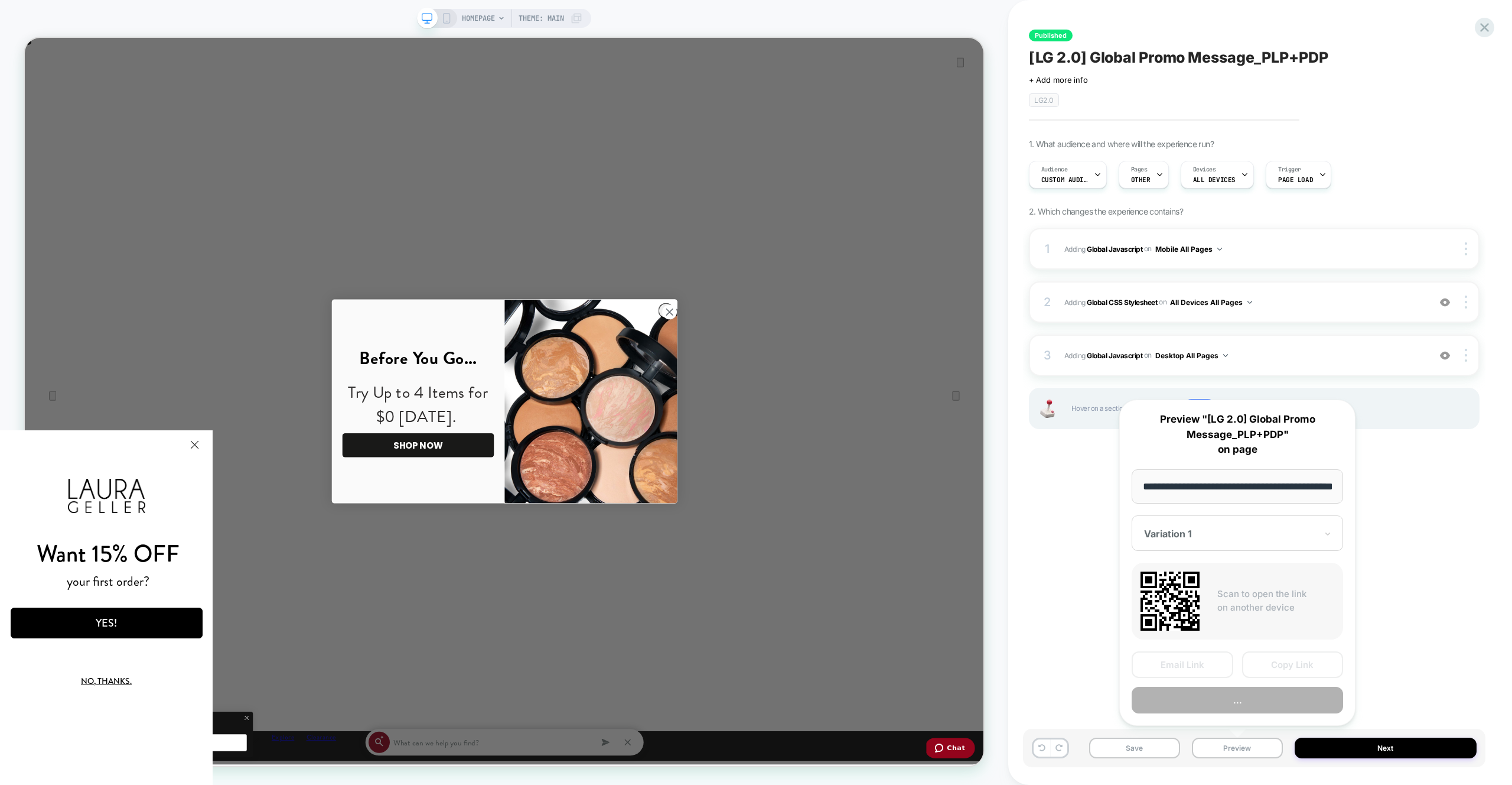
scroll to position [0, 42]
click at [1226, 691] on button "Preview" at bounding box center [1237, 701] width 211 height 27
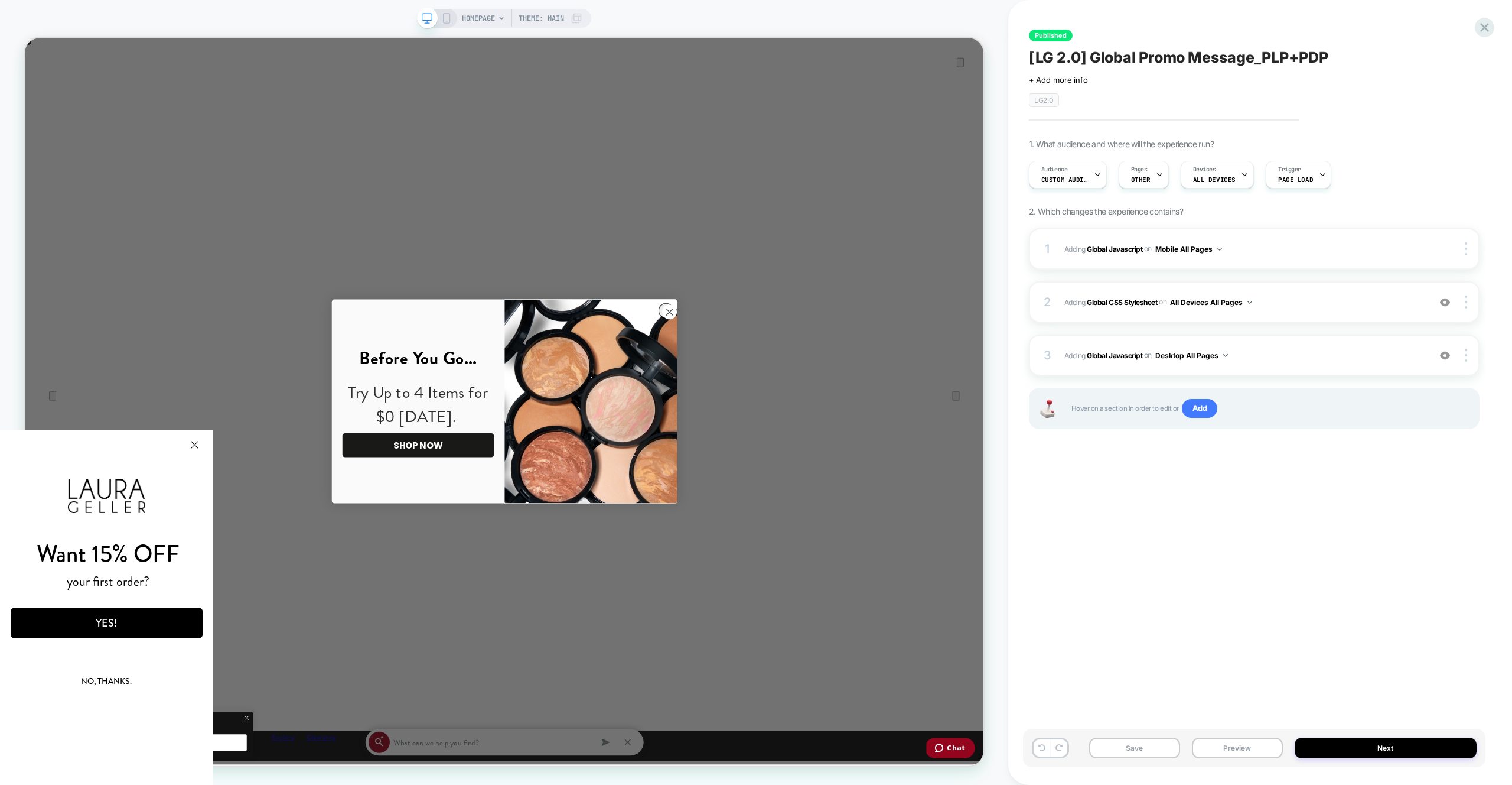
scroll to position [0, 0]
click at [1279, 353] on span "Adding Global Javascript on Desktop All Pages" at bounding box center [1243, 355] width 359 height 15
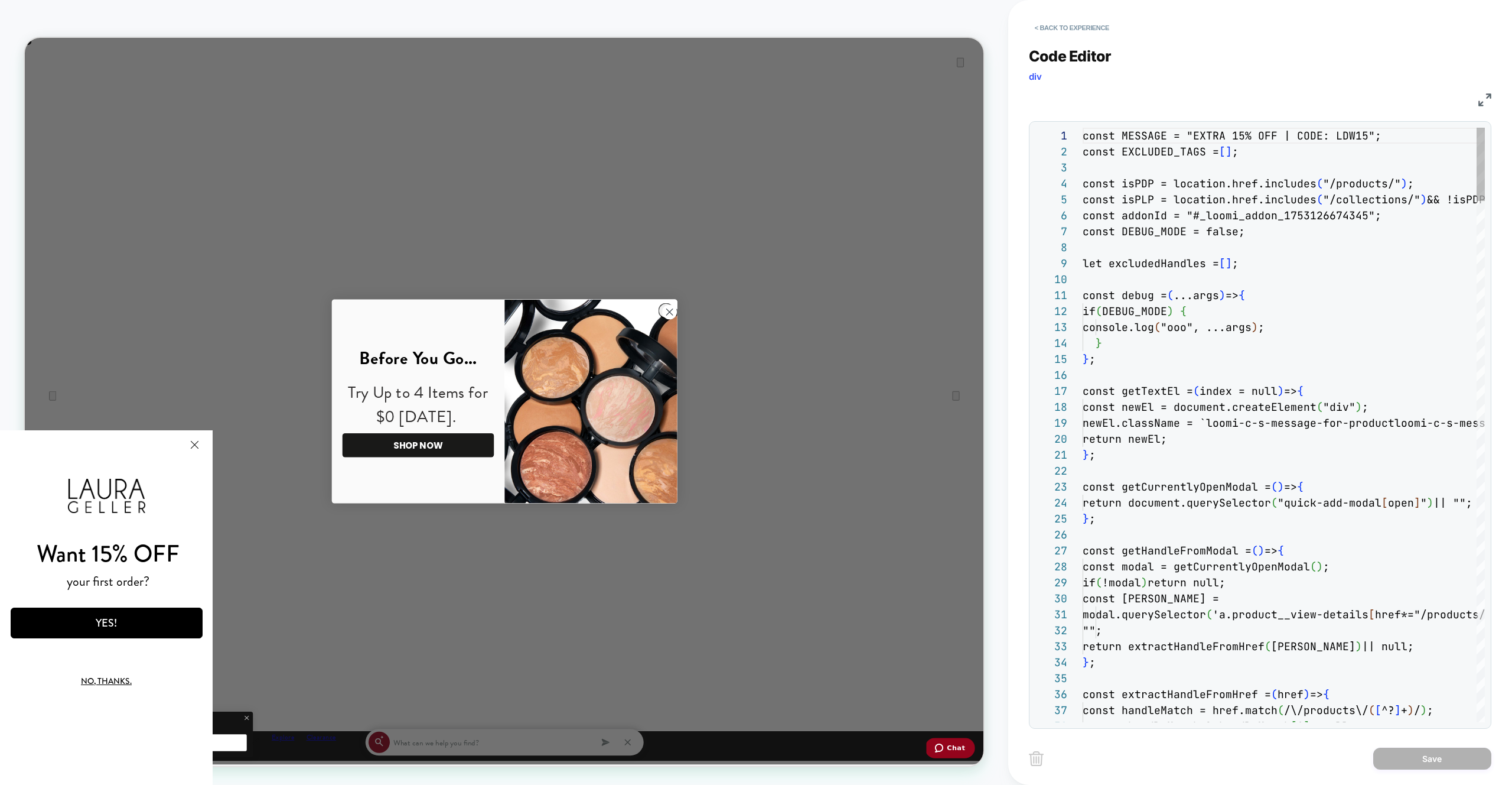
scroll to position [160, 0]
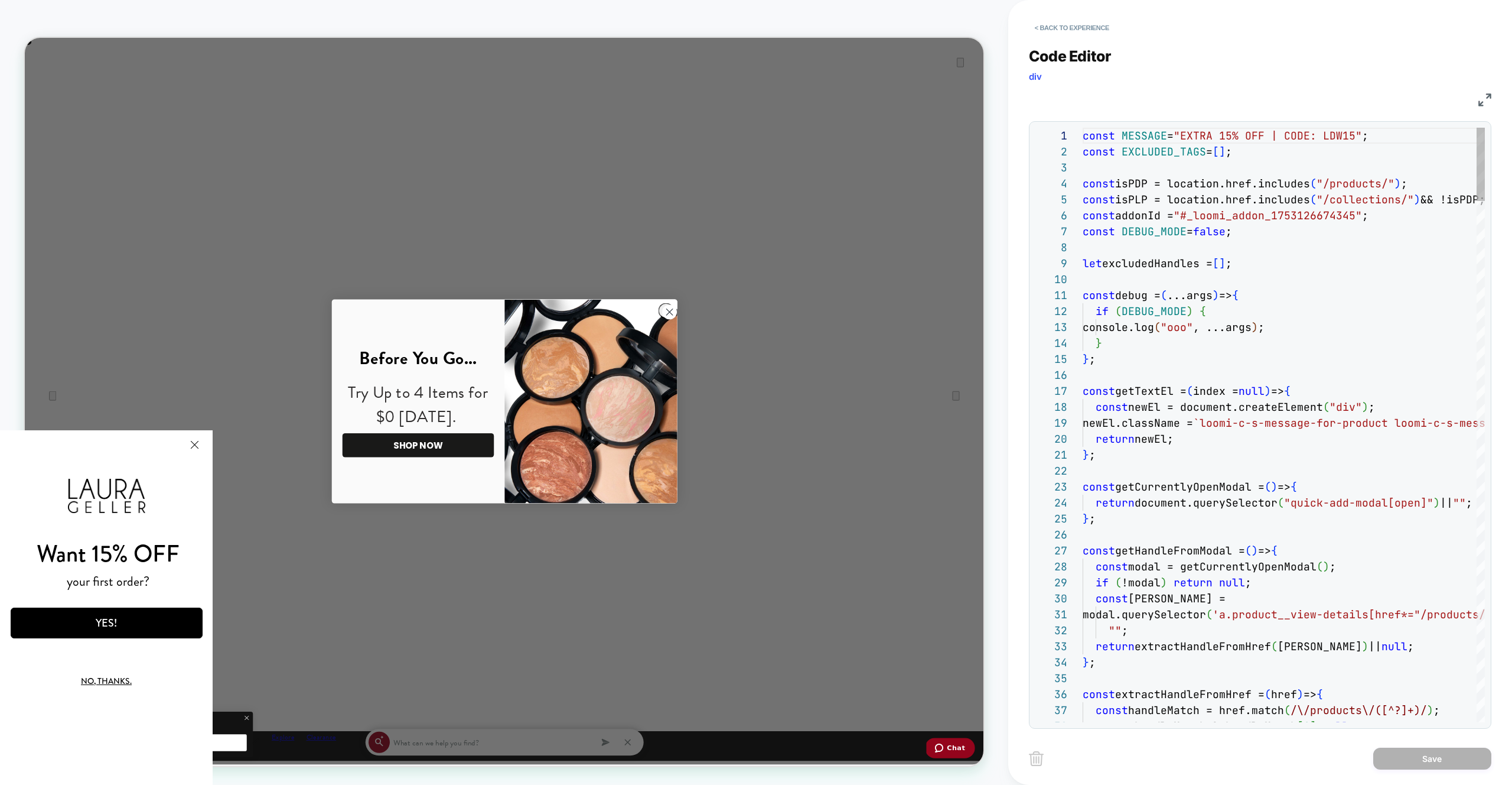
type textarea "**********"
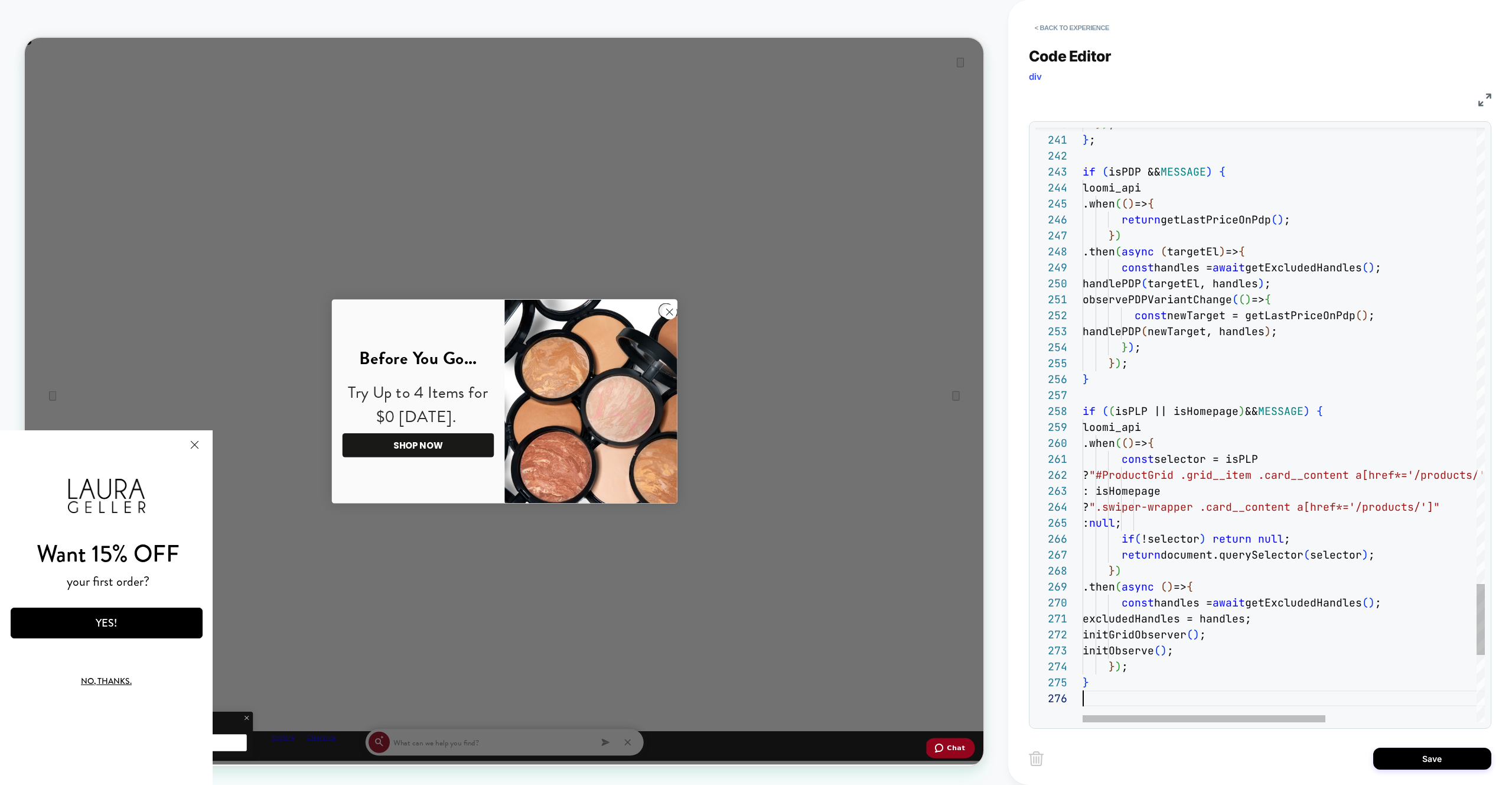
scroll to position [80, 0]
click at [1432, 730] on div "< Back to experience Code Editor div JS 240 241 242 243 244 245 246 247 248 249…" at bounding box center [1260, 392] width 462 height 785
click at [1415, 744] on div "Save" at bounding box center [1260, 758] width 462 height 29
drag, startPoint x: 1410, startPoint y: 756, endPoint x: 1380, endPoint y: 747, distance: 31.3
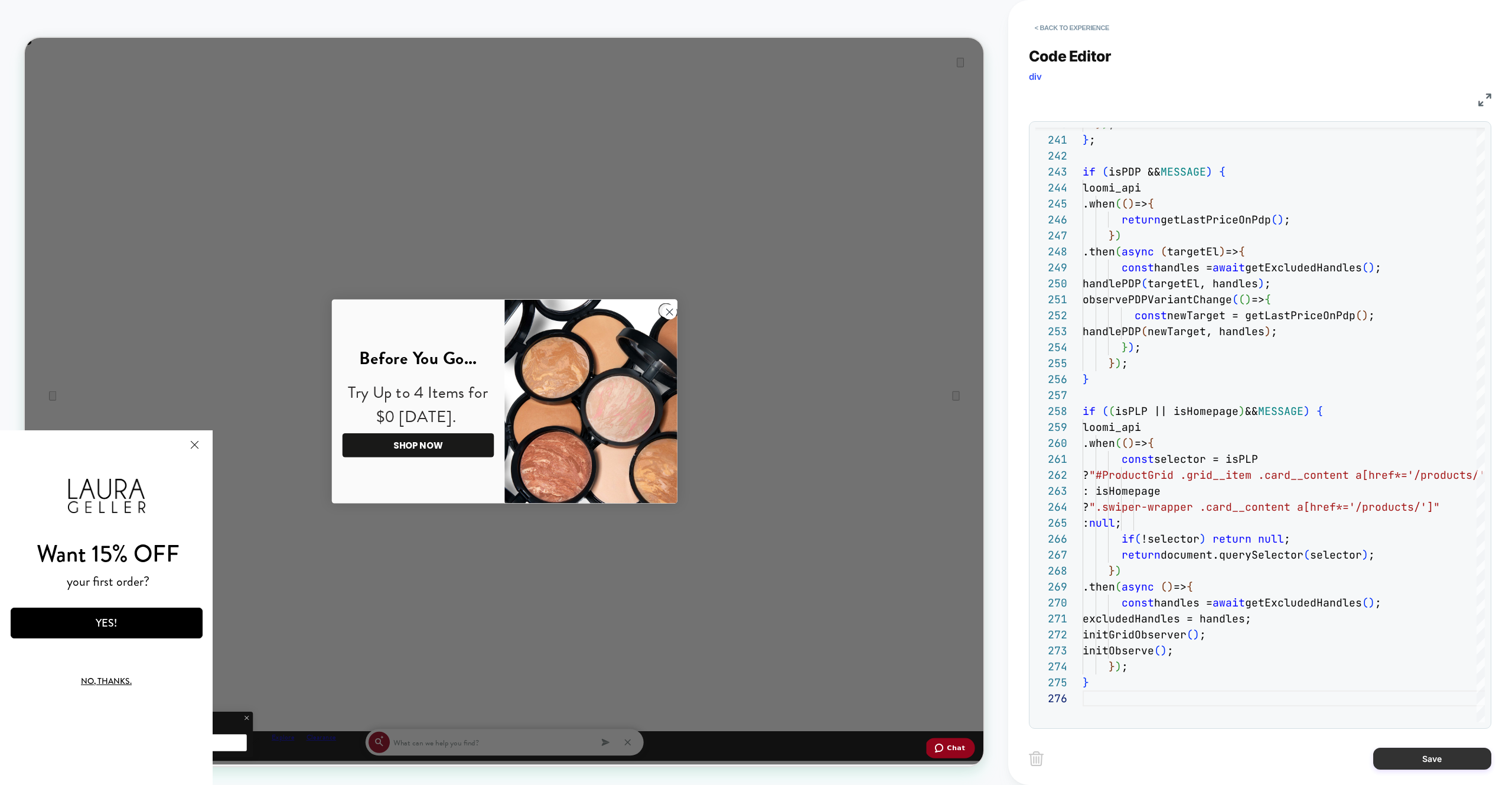
click at [1410, 756] on button "Save" at bounding box center [1432, 758] width 118 height 22
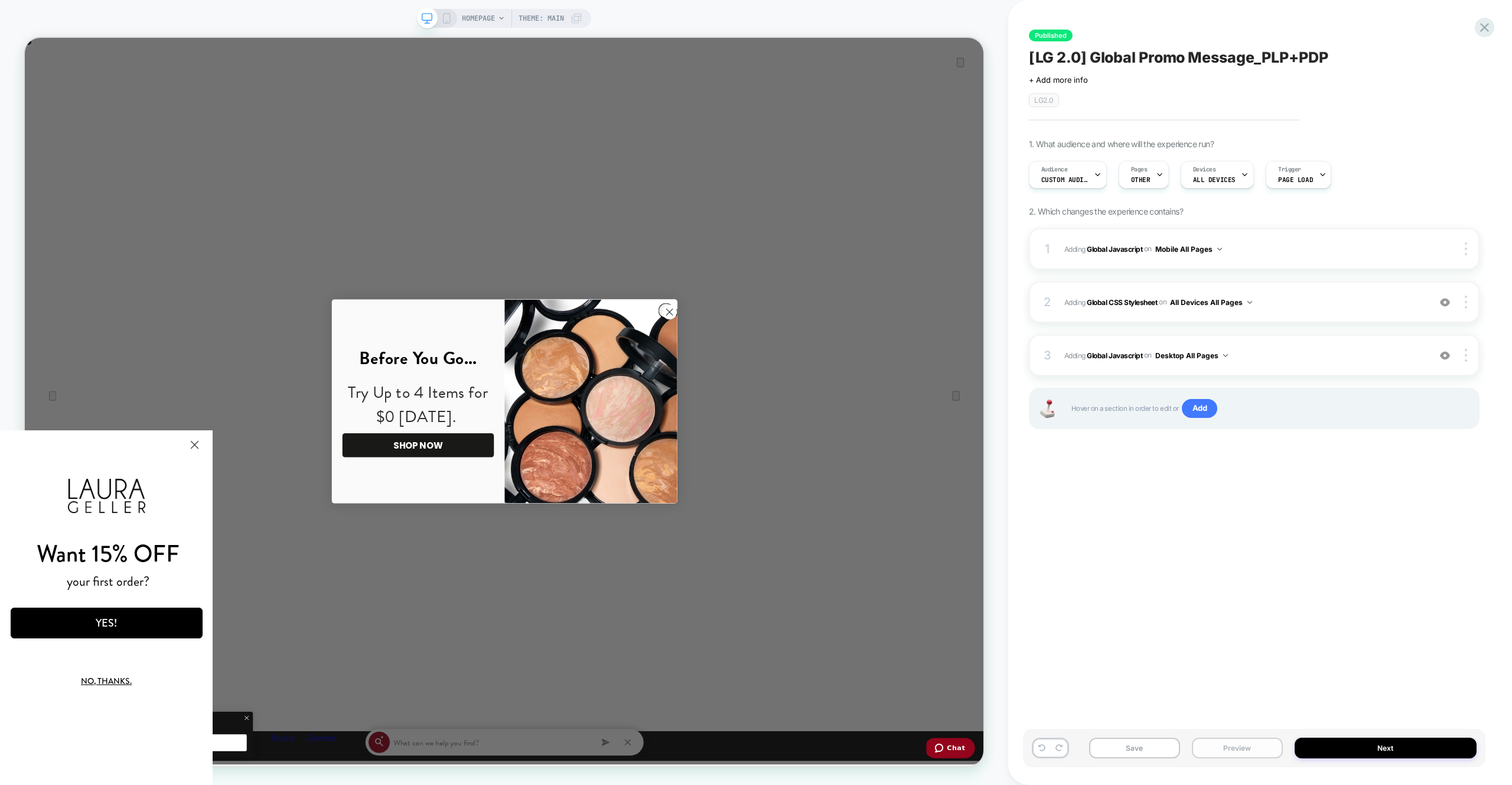
click at [1275, 740] on button "Preview" at bounding box center [1237, 748] width 91 height 21
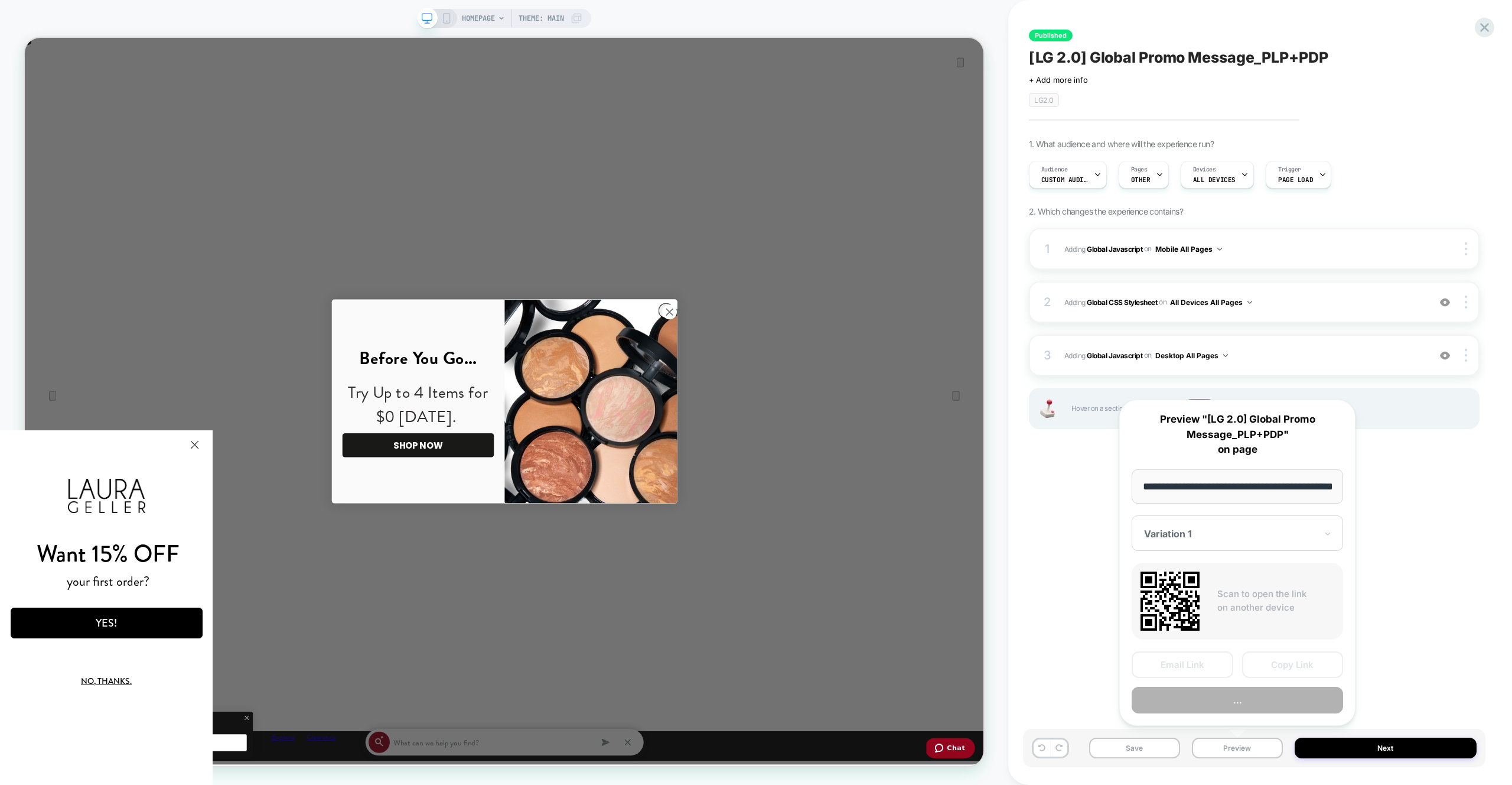
scroll to position [0, 42]
click at [1272, 706] on button "Preview" at bounding box center [1237, 701] width 211 height 27
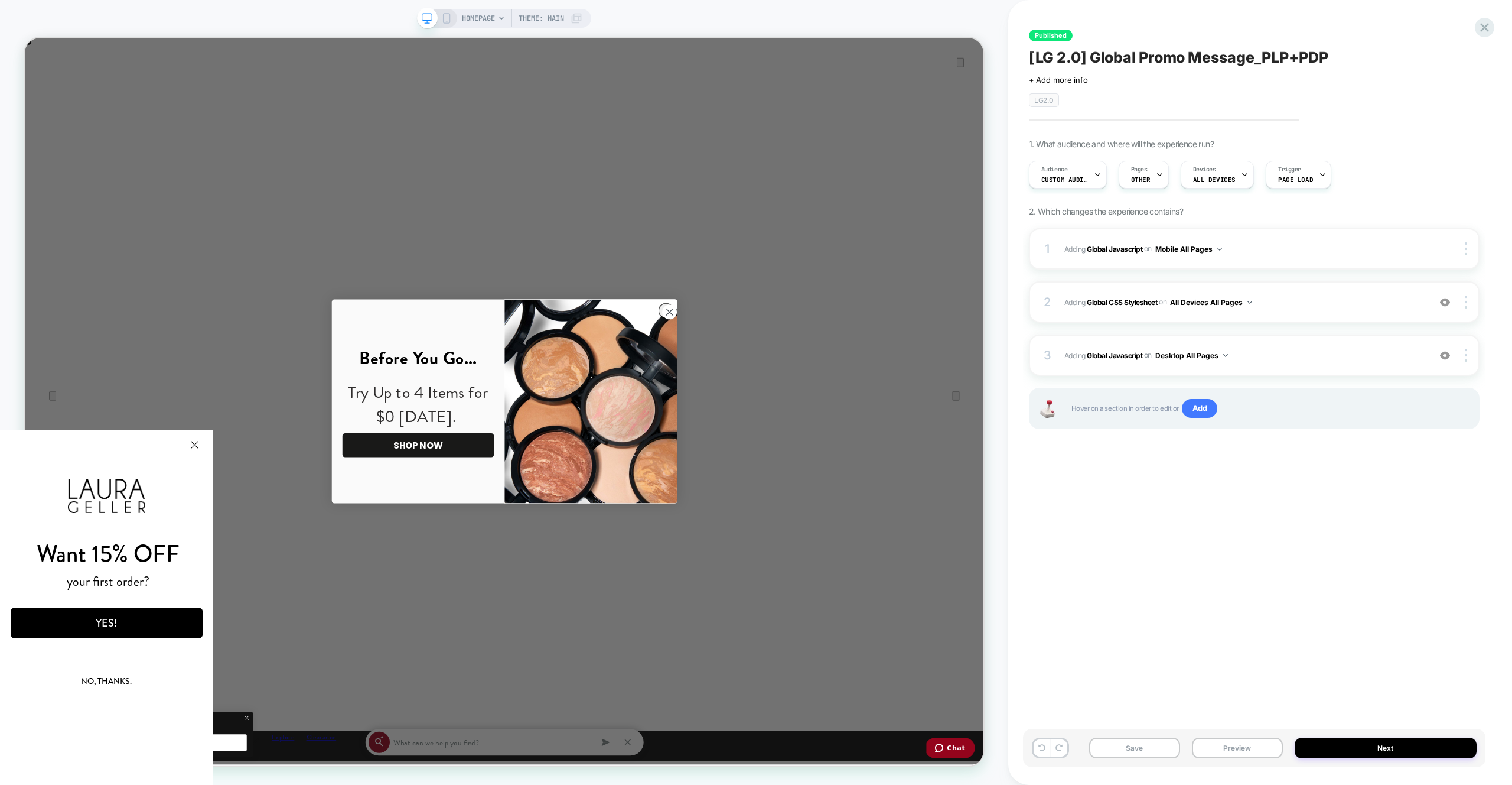
scroll to position [0, 1279]
click at [1270, 375] on div "3 Adding Global Javascript on Desktop All Pages Add Before Add After Copy to Mo…" at bounding box center [1254, 355] width 451 height 41
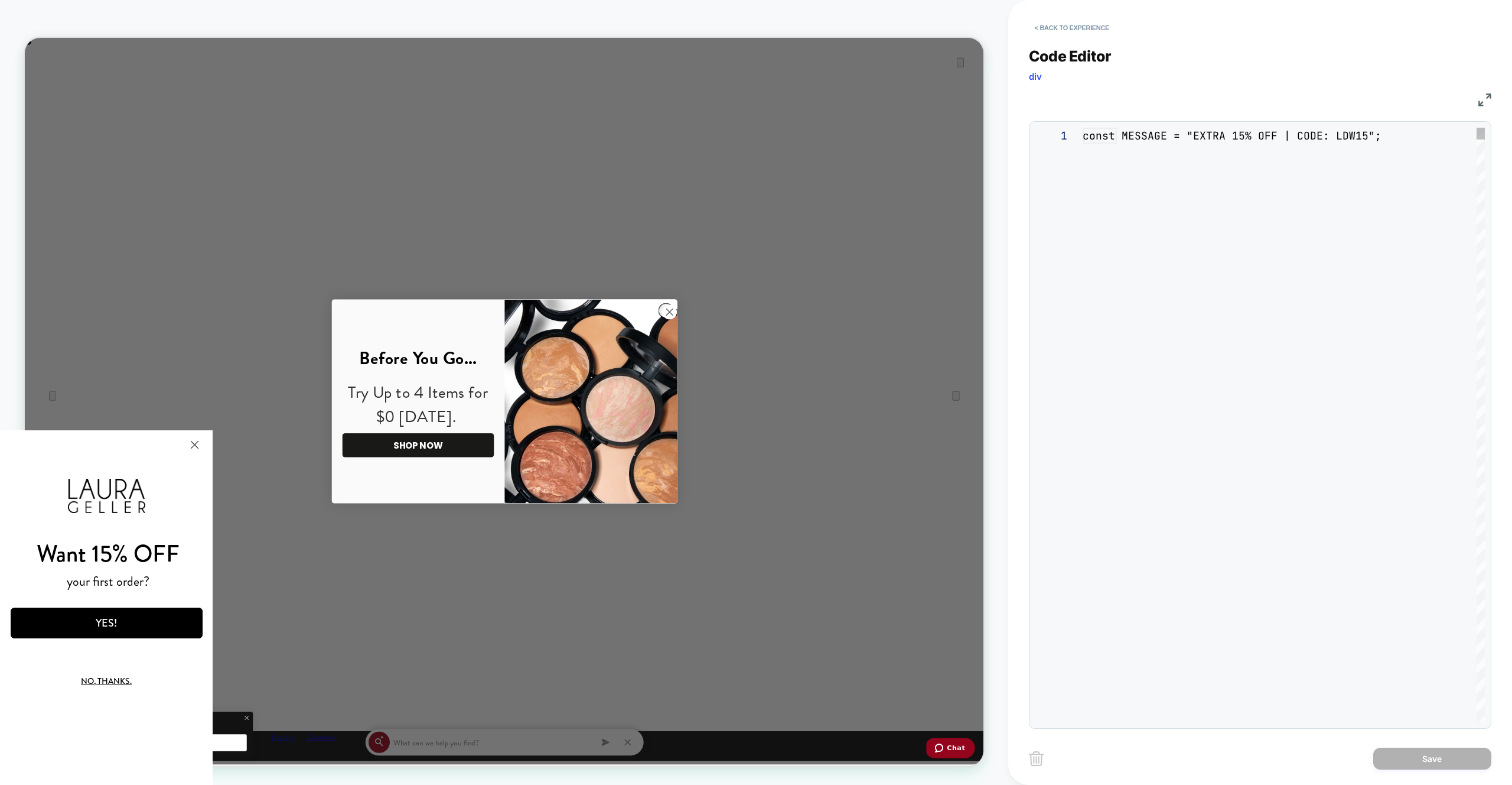
scroll to position [64, 204]
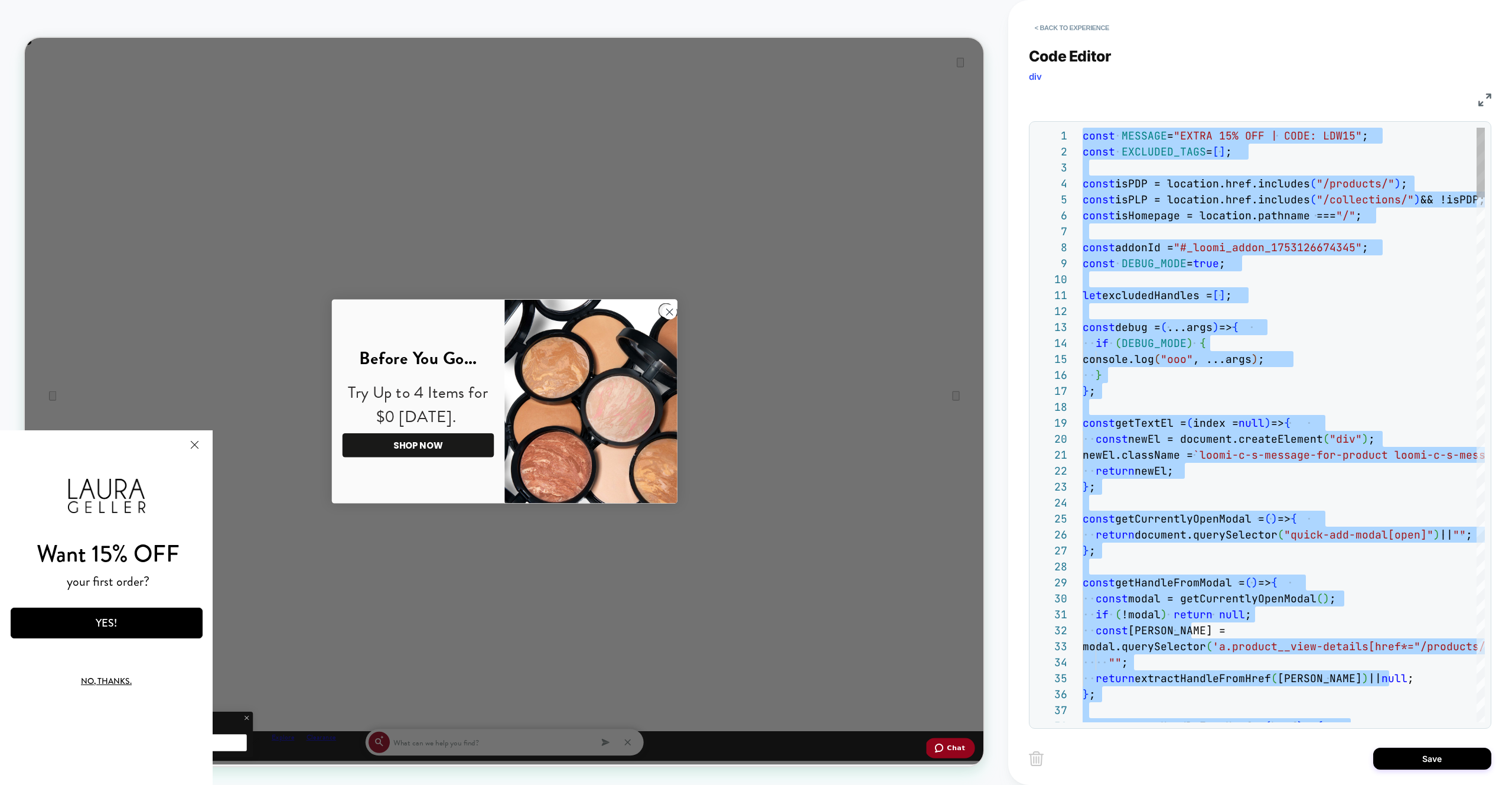
type textarea "**********"
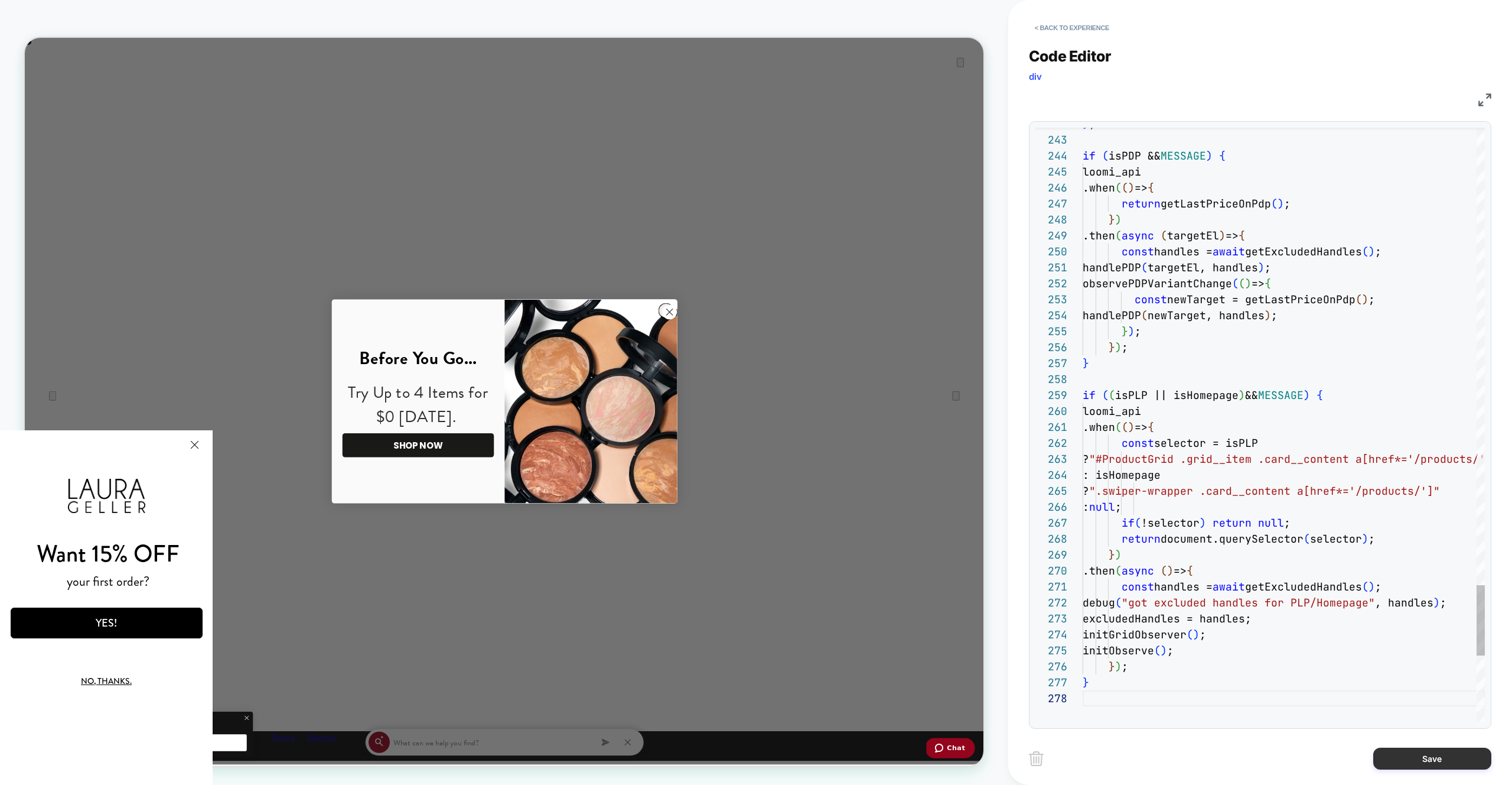
click at [1437, 760] on button "Save" at bounding box center [1432, 758] width 118 height 22
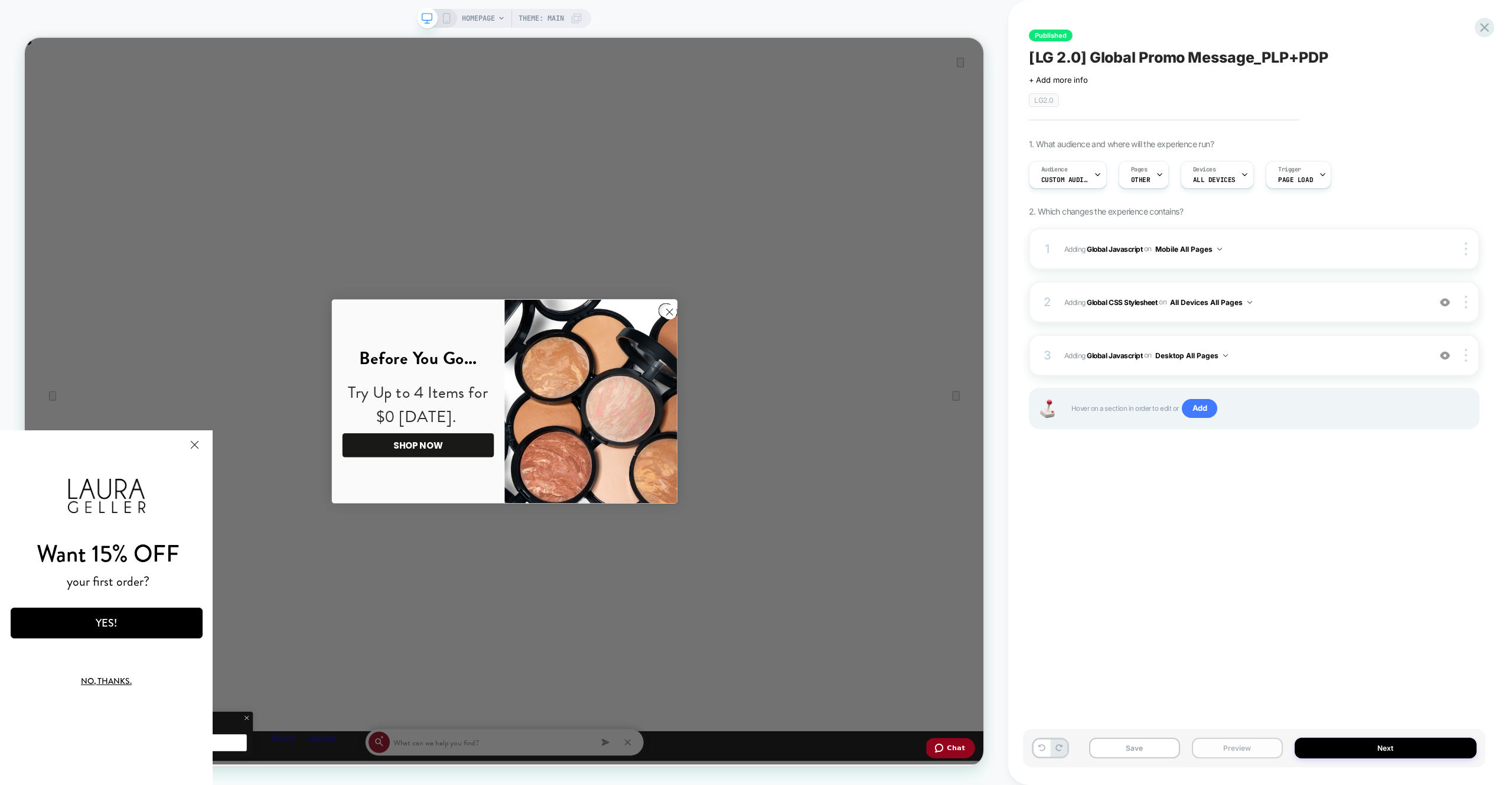
drag, startPoint x: 1263, startPoint y: 750, endPoint x: 1262, endPoint y: 739, distance: 11.0
click at [1262, 749] on button "Preview" at bounding box center [1237, 748] width 91 height 21
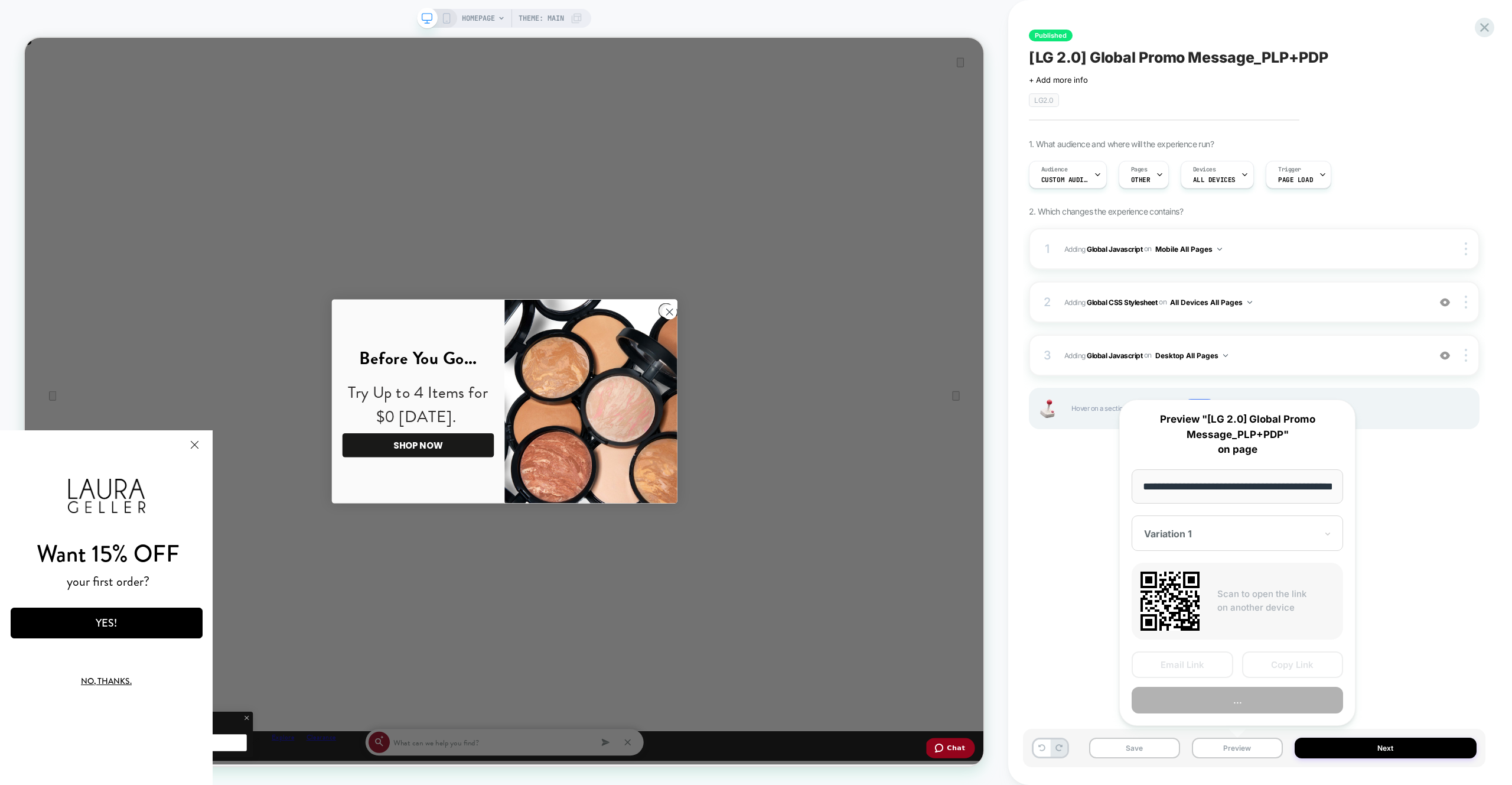
scroll to position [0, 42]
click at [1256, 708] on button "..." at bounding box center [1237, 701] width 211 height 27
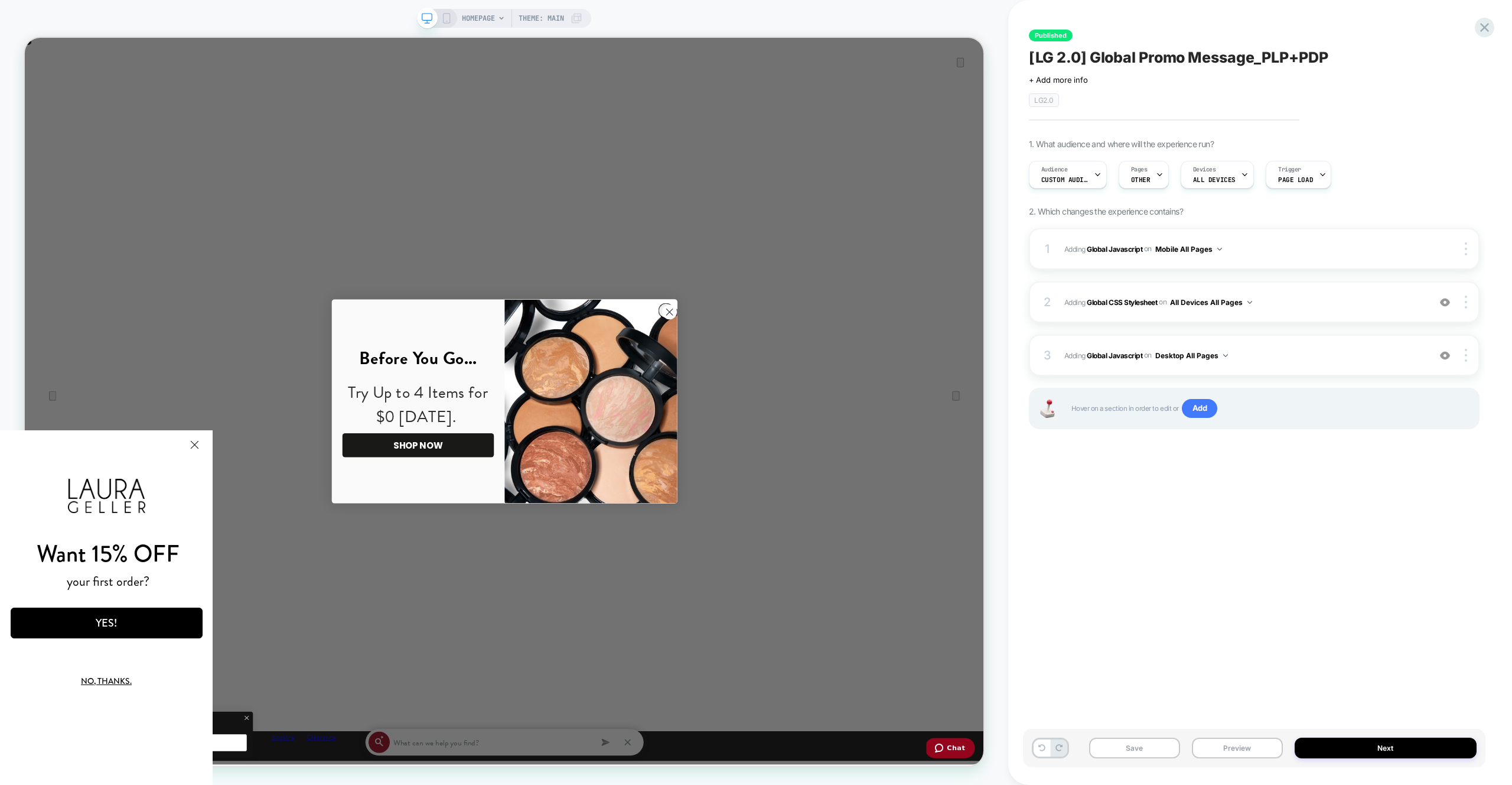
scroll to position [0, 2557]
click at [1355, 341] on div "3 Adding Global Javascript on Desktop All Pages Add Before Add After Copy to Mo…" at bounding box center [1254, 355] width 451 height 41
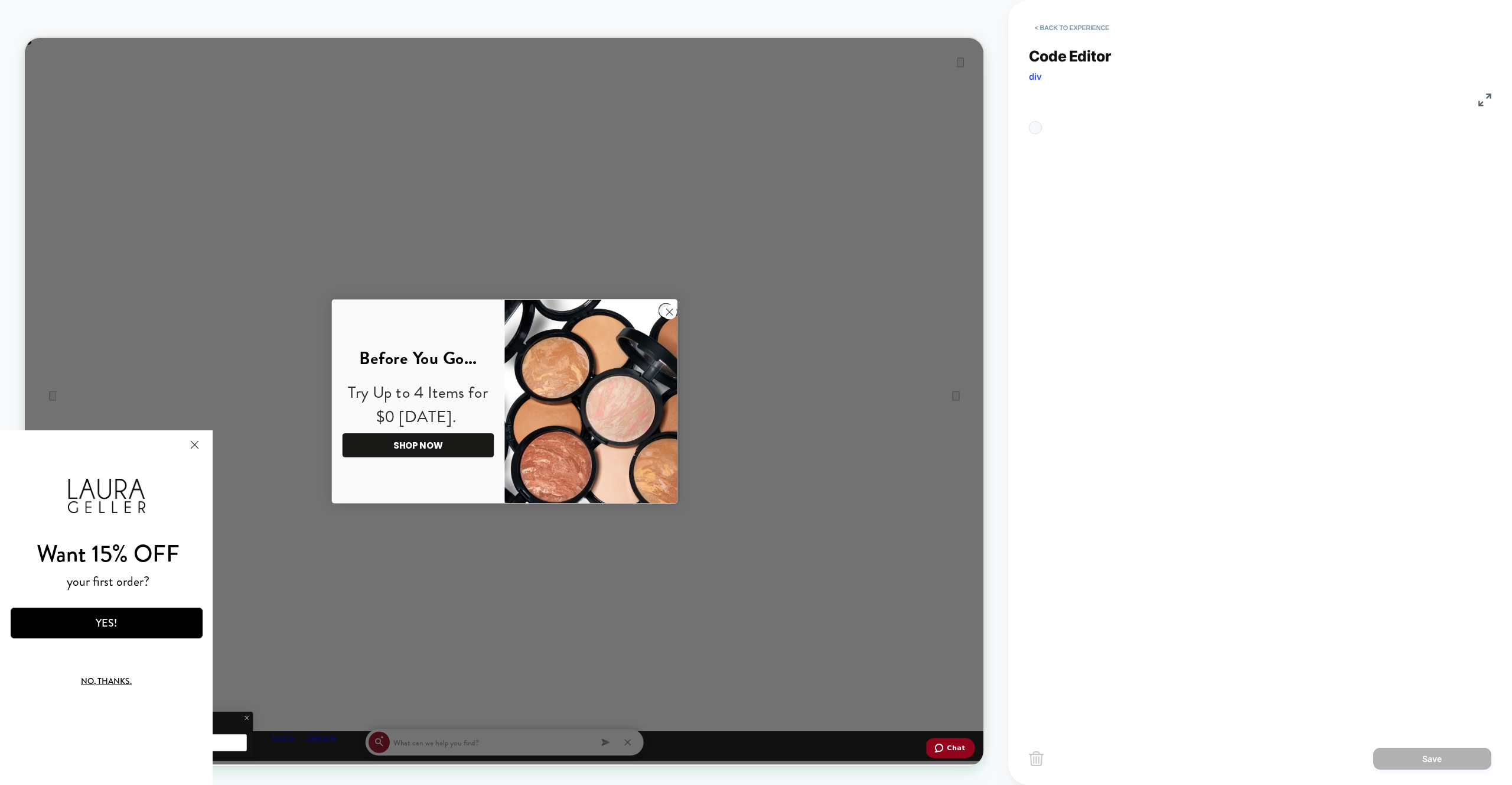
scroll to position [160, 0]
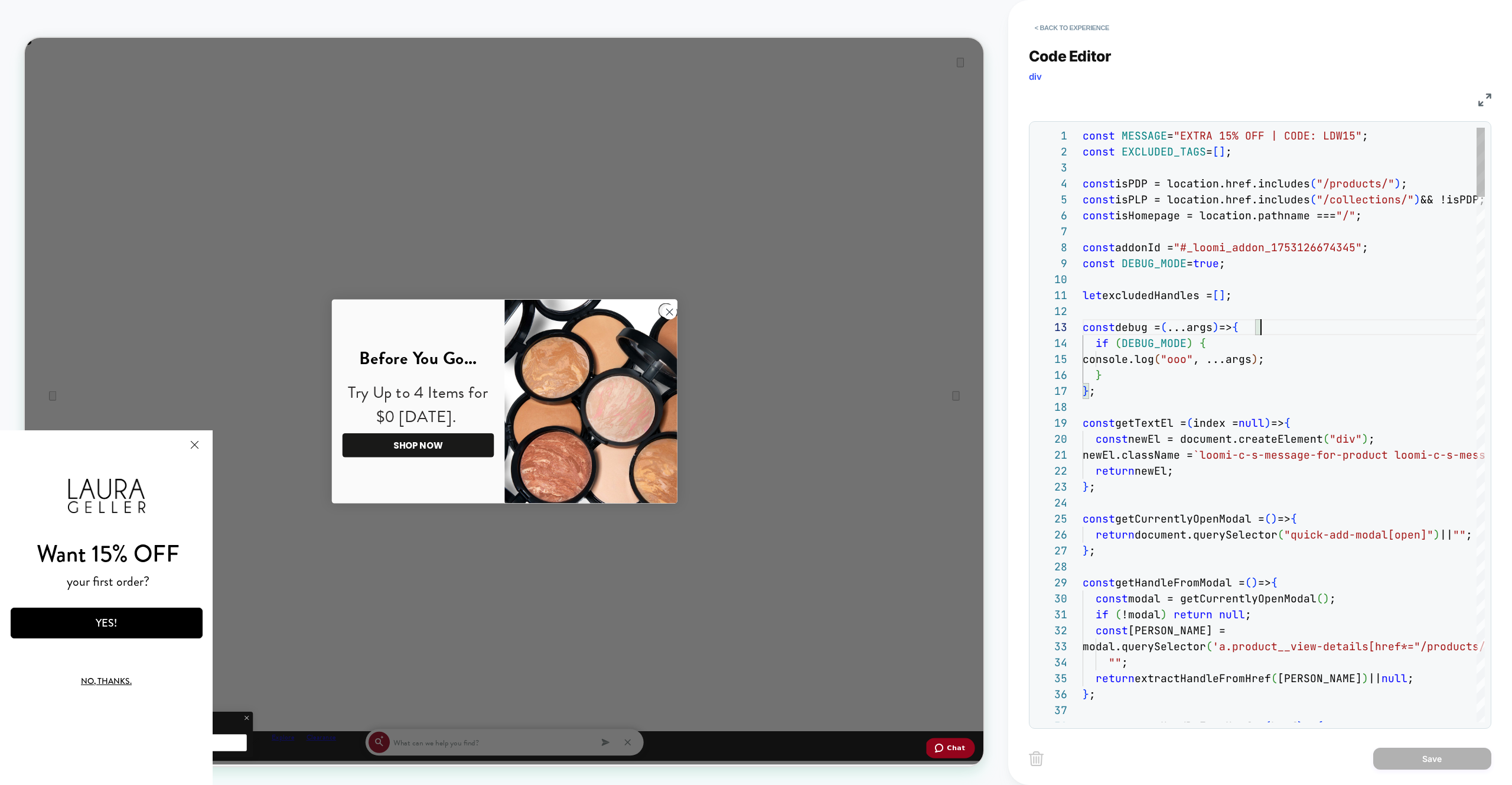
scroll to position [32, 178]
type textarea "**********"
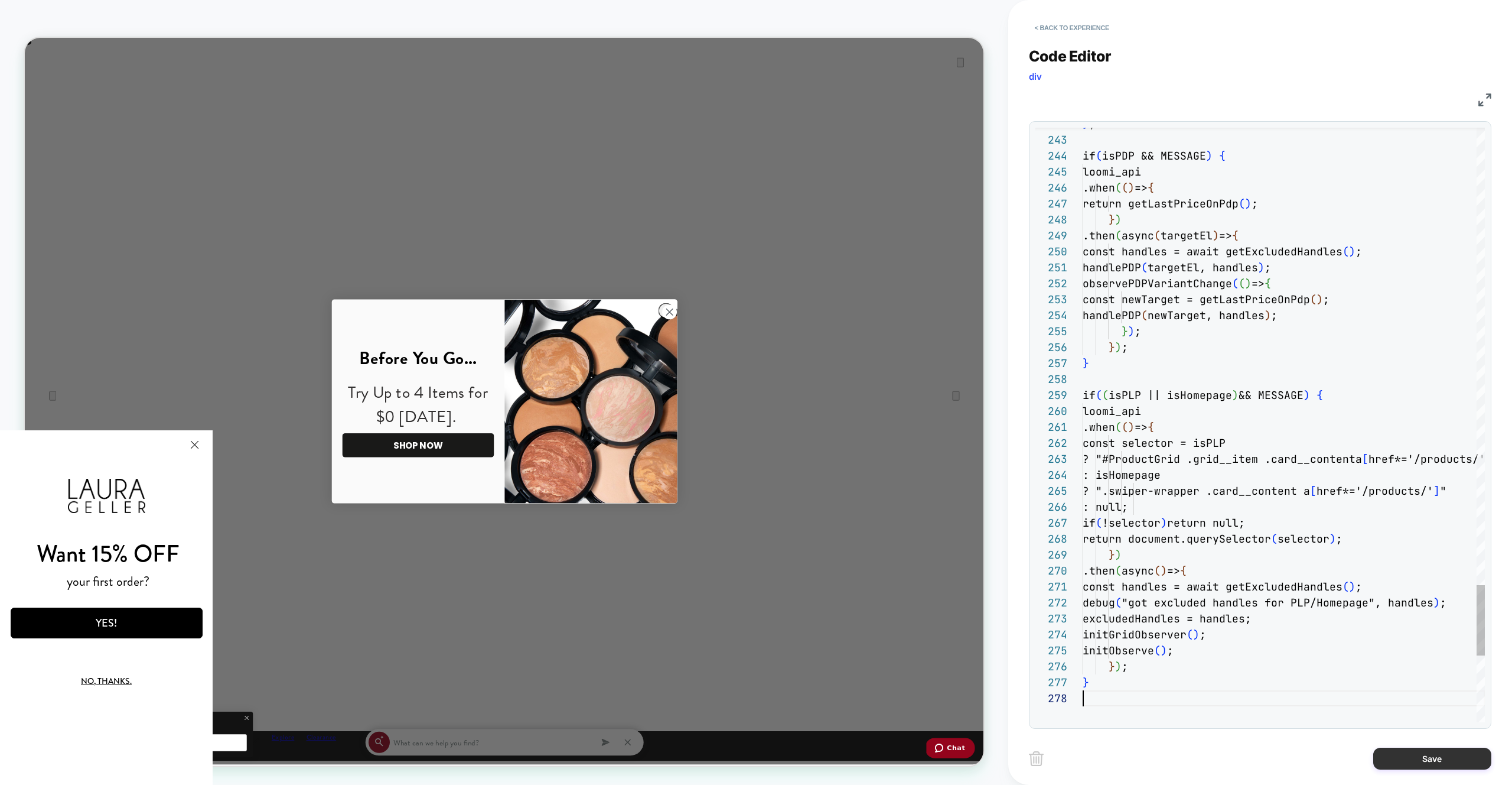
scroll to position [112, 0]
click at [1452, 751] on button "Save" at bounding box center [1432, 758] width 118 height 22
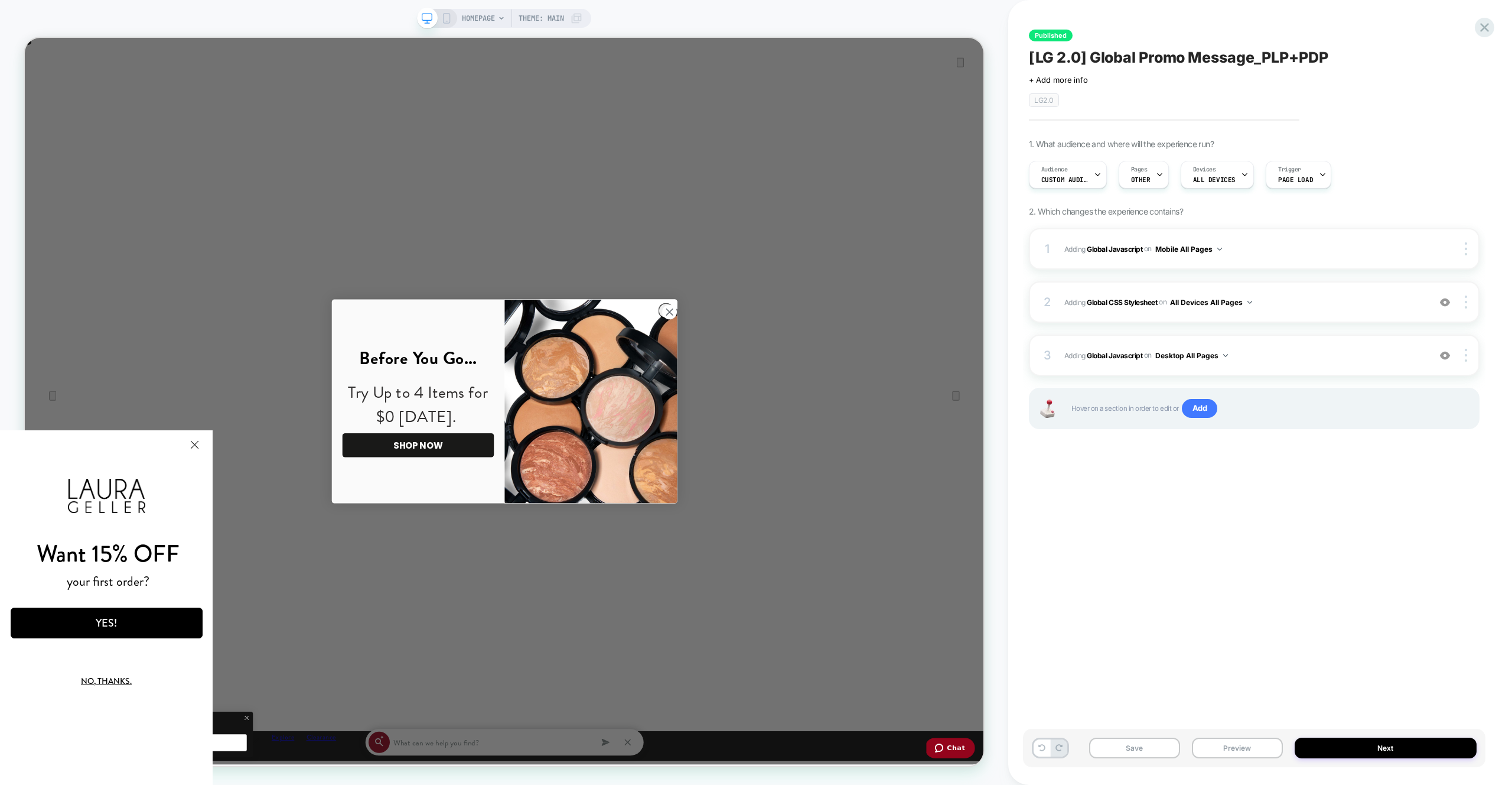
drag, startPoint x: 1267, startPoint y: 741, endPoint x: 1268, endPoint y: 732, distance: 9.1
click at [1267, 740] on button "Preview" at bounding box center [1237, 748] width 91 height 21
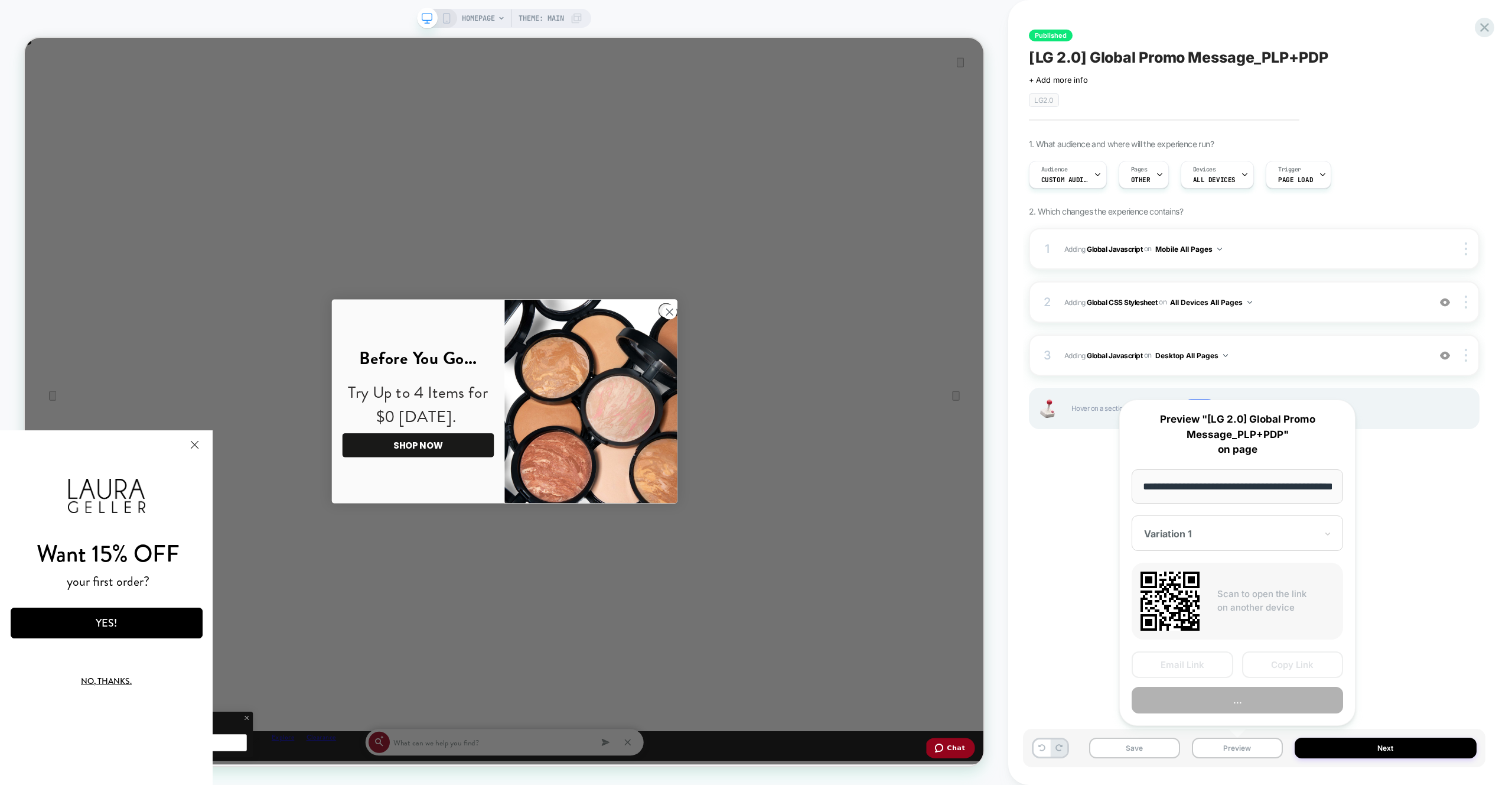
scroll to position [0, 42]
click at [1267, 701] on button "Preview" at bounding box center [1237, 701] width 211 height 27
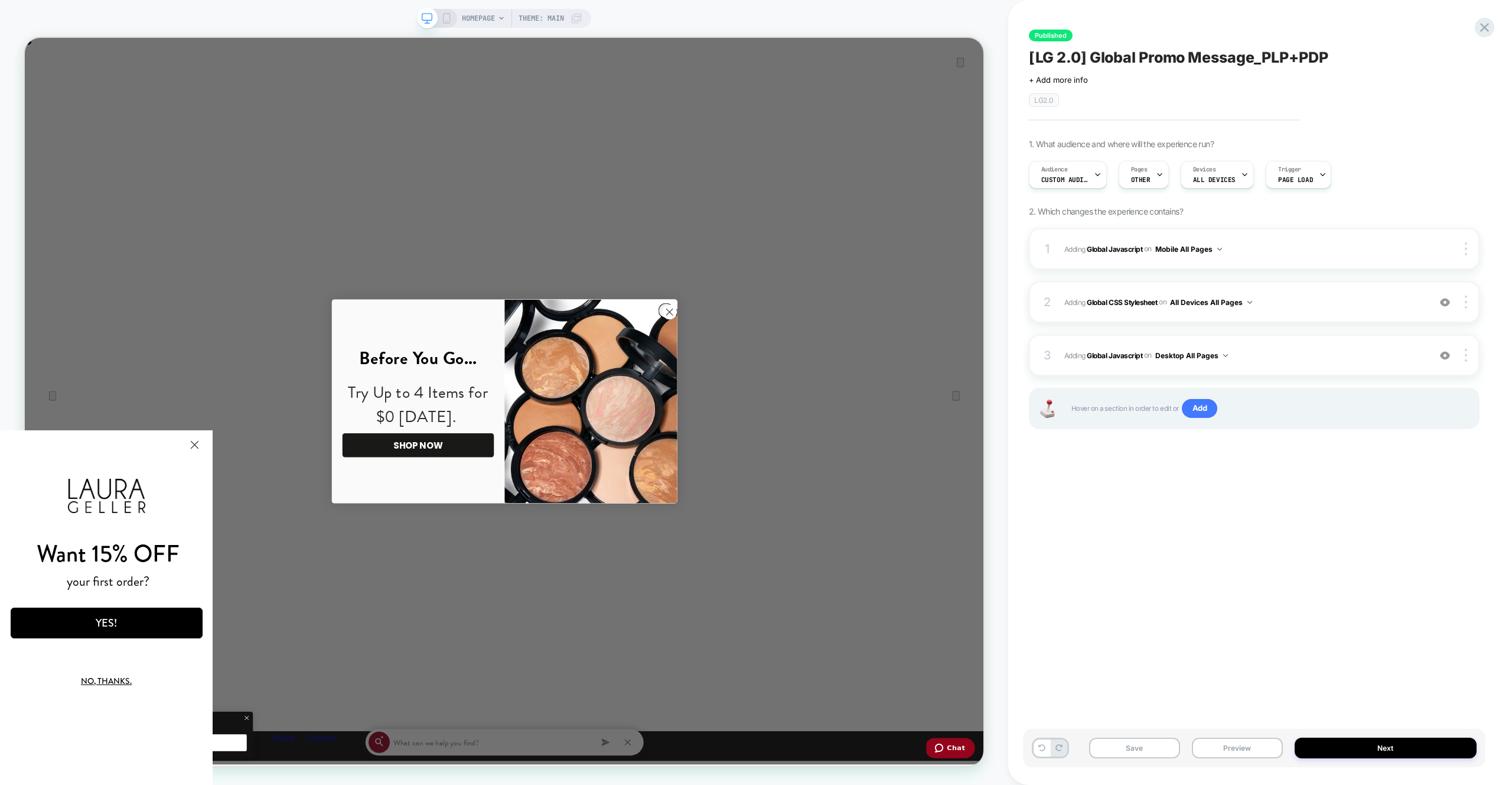
scroll to position [0, 1279]
click at [1307, 375] on div "3 Adding Global Javascript on Desktop All Pages Add Before Add After Copy to Mo…" at bounding box center [1254, 355] width 451 height 41
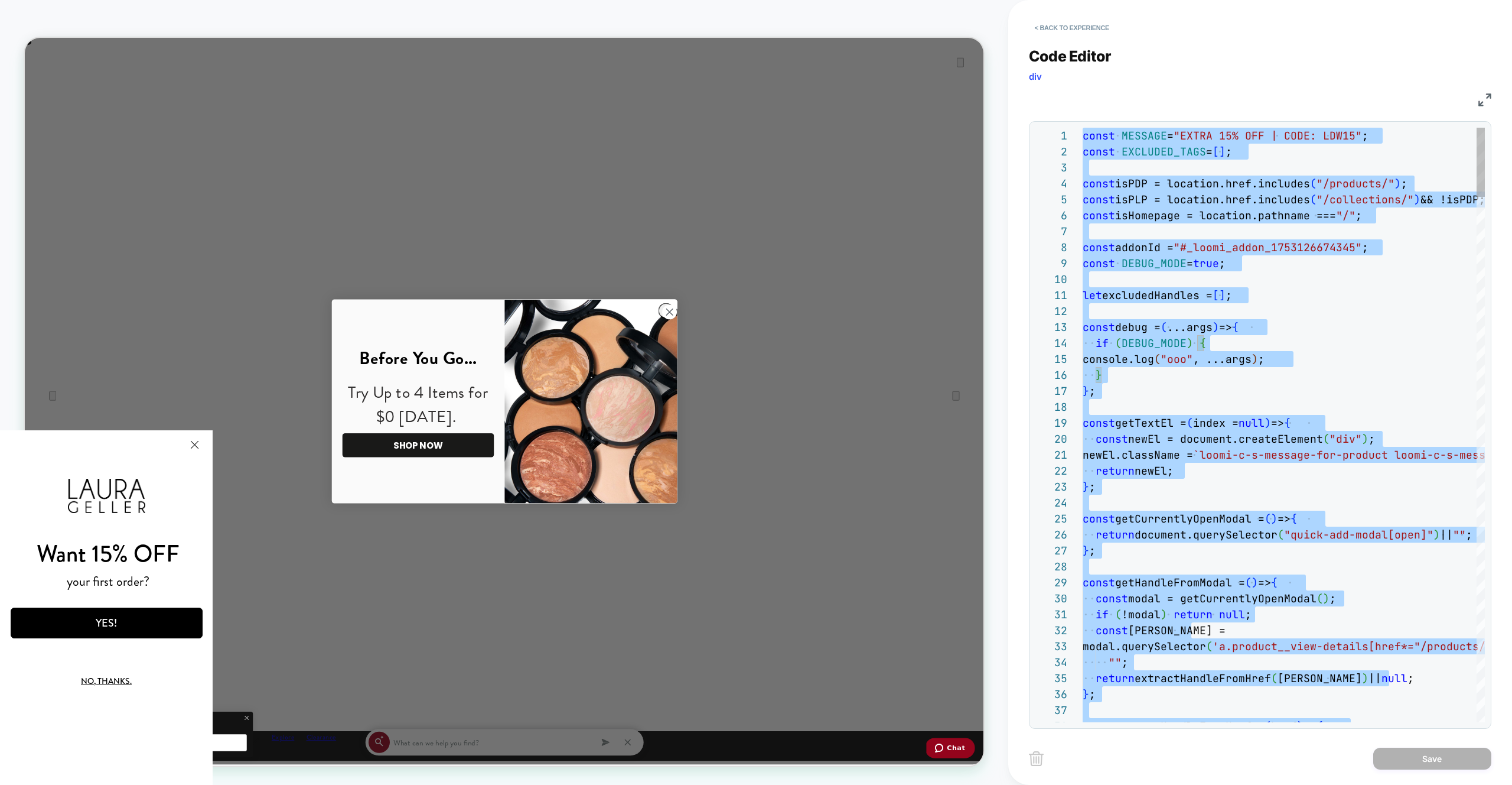
type textarea "**********"
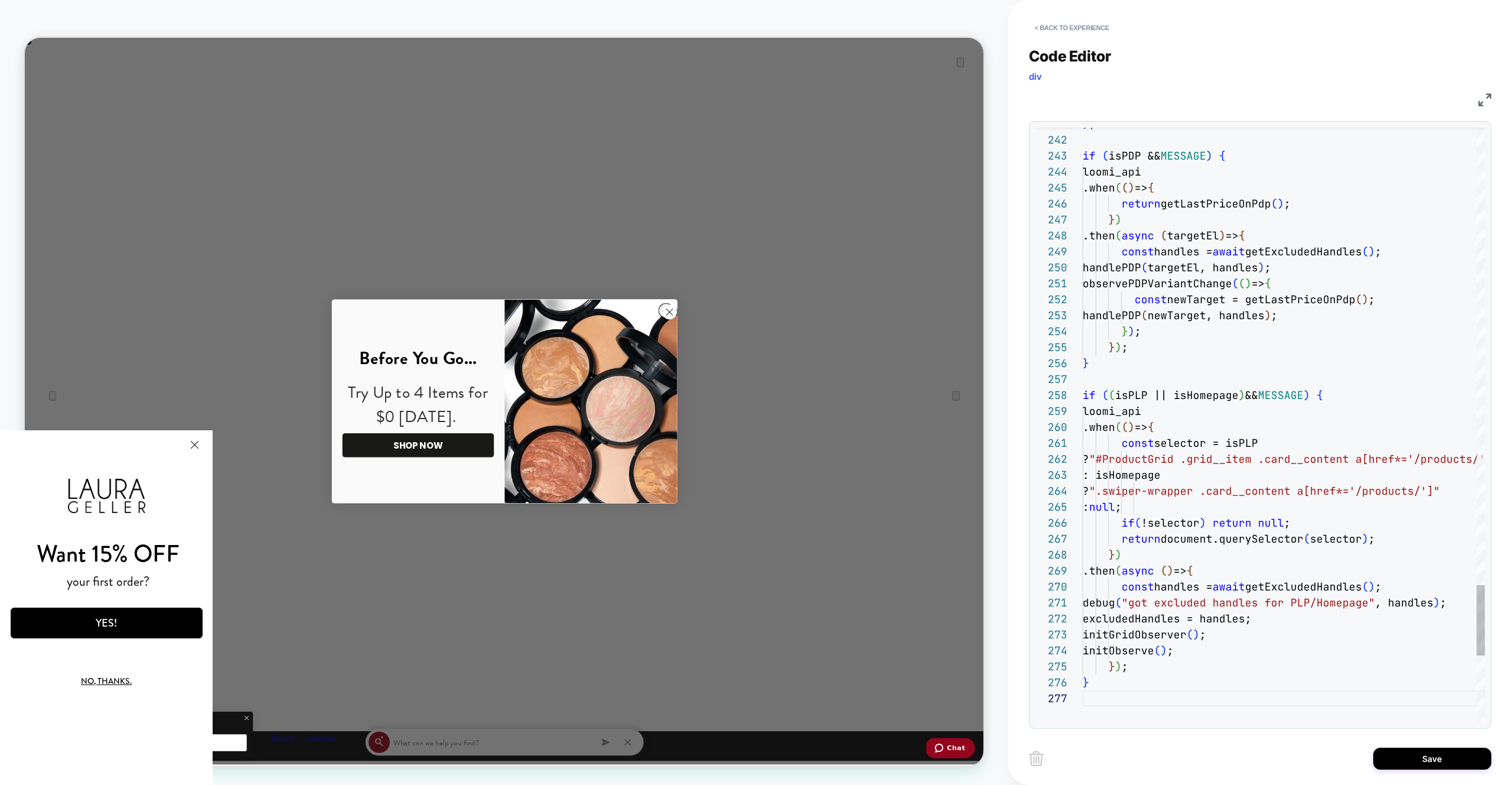
drag, startPoint x: 1460, startPoint y: 751, endPoint x: 1298, endPoint y: 744, distance: 162.2
click at [1460, 750] on button "Save" at bounding box center [1432, 758] width 118 height 22
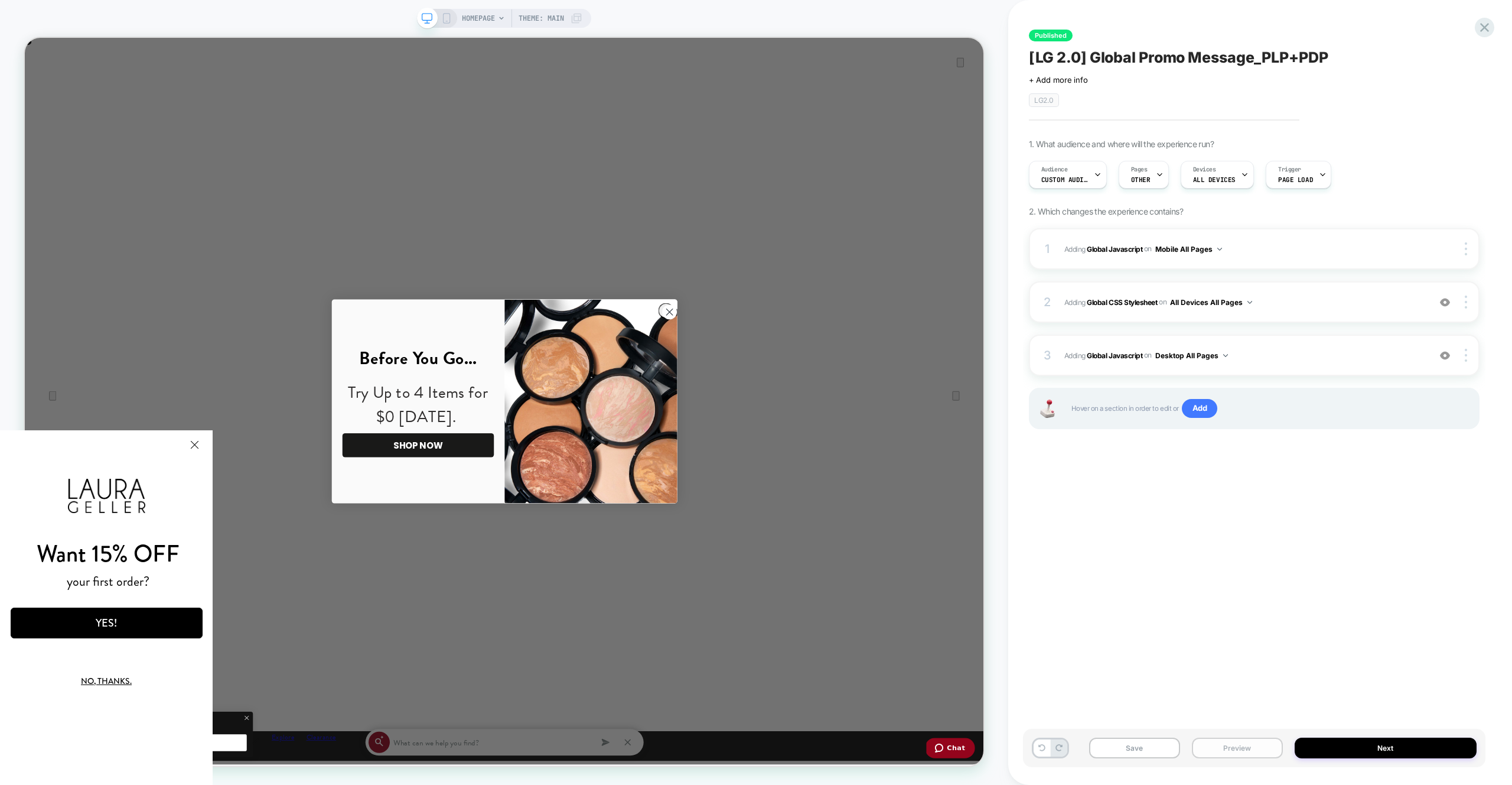
click at [1273, 742] on button "Preview" at bounding box center [1237, 748] width 91 height 21
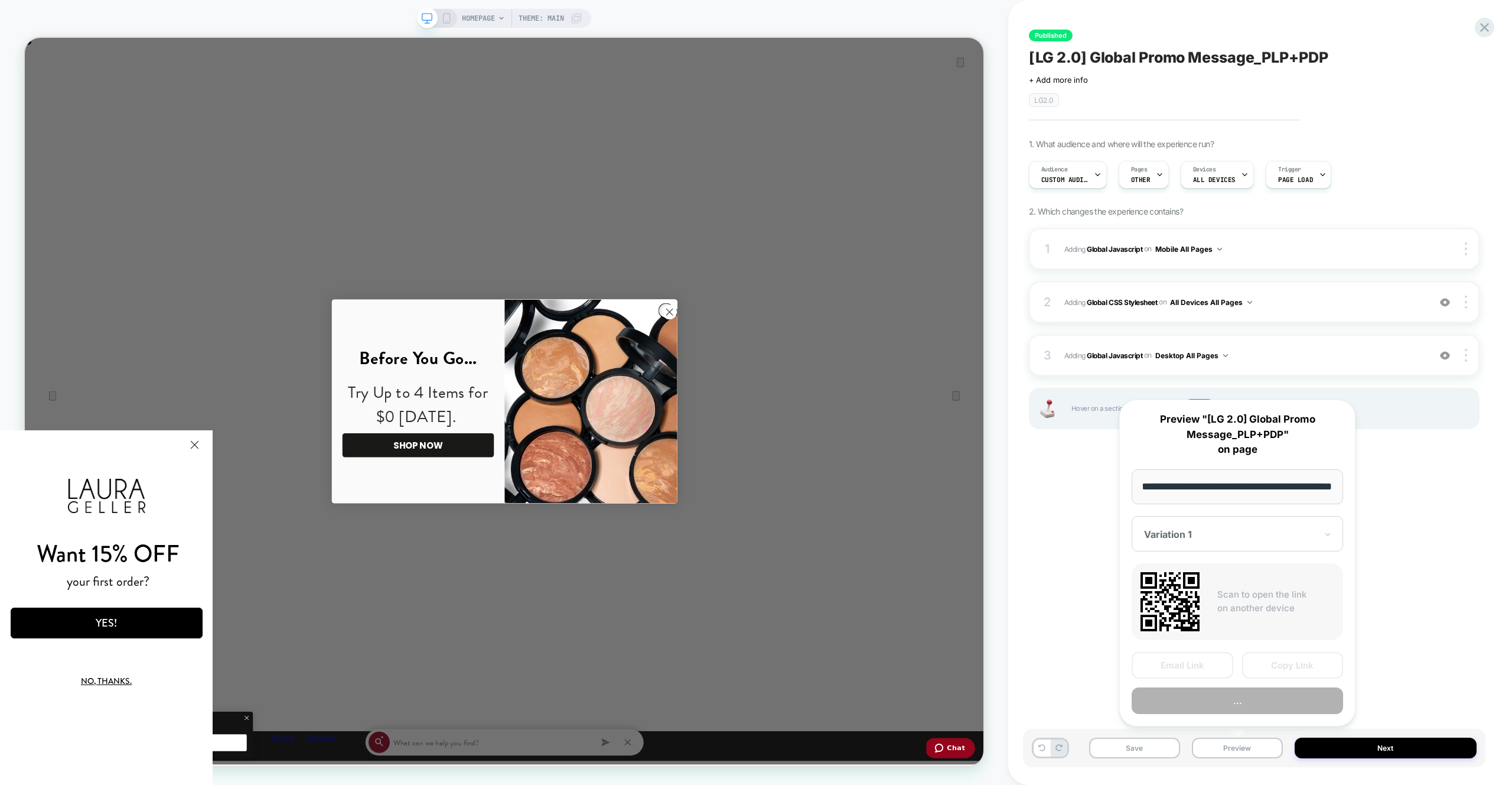
scroll to position [0, 0]
click at [1263, 700] on button "Preview" at bounding box center [1237, 701] width 211 height 27
